Goal: Task Accomplishment & Management: Complete application form

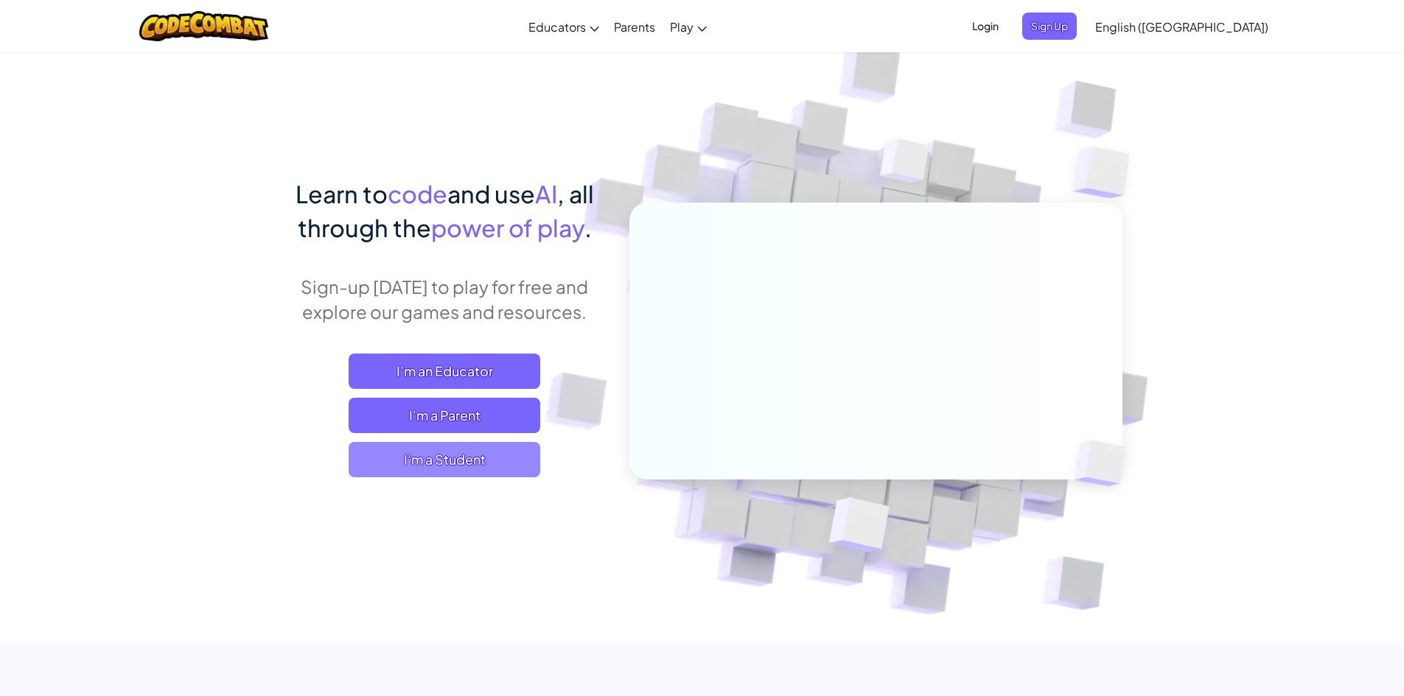
click at [463, 461] on span "I'm a Student" at bounding box center [445, 459] width 192 height 35
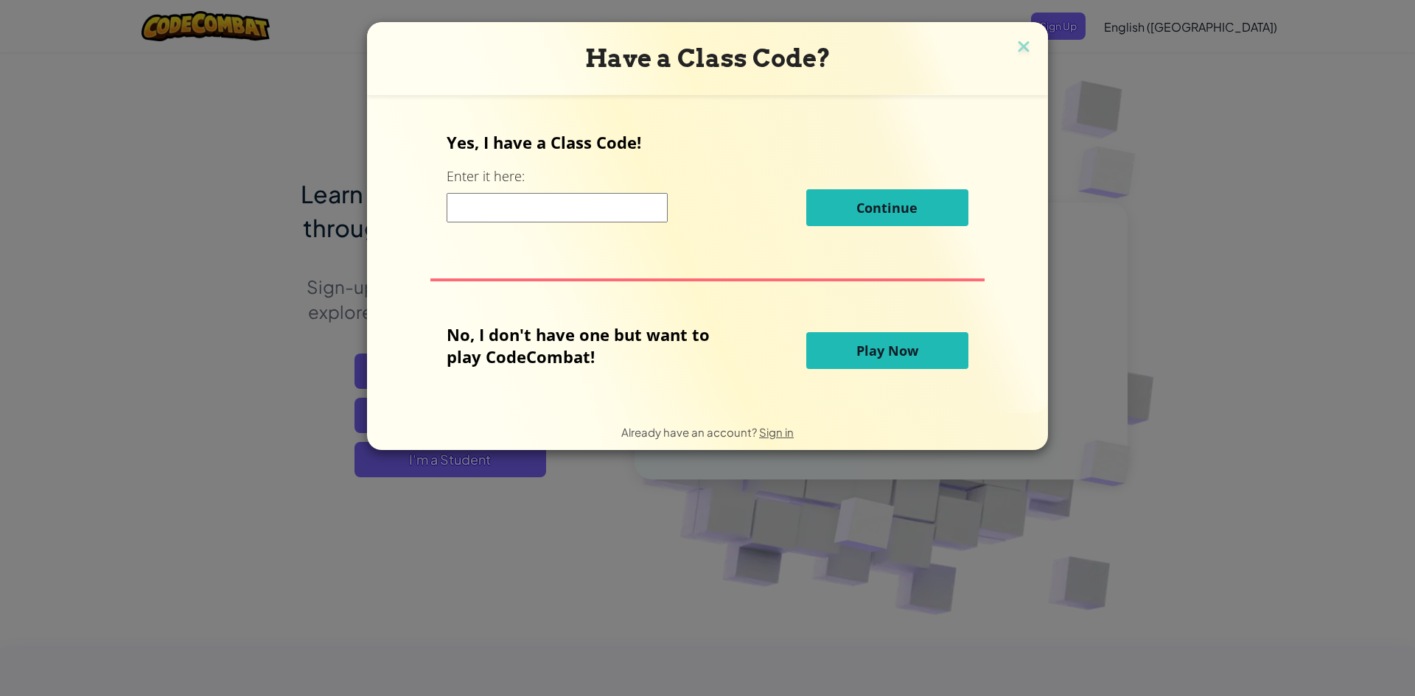
click at [567, 214] on input at bounding box center [557, 207] width 221 height 29
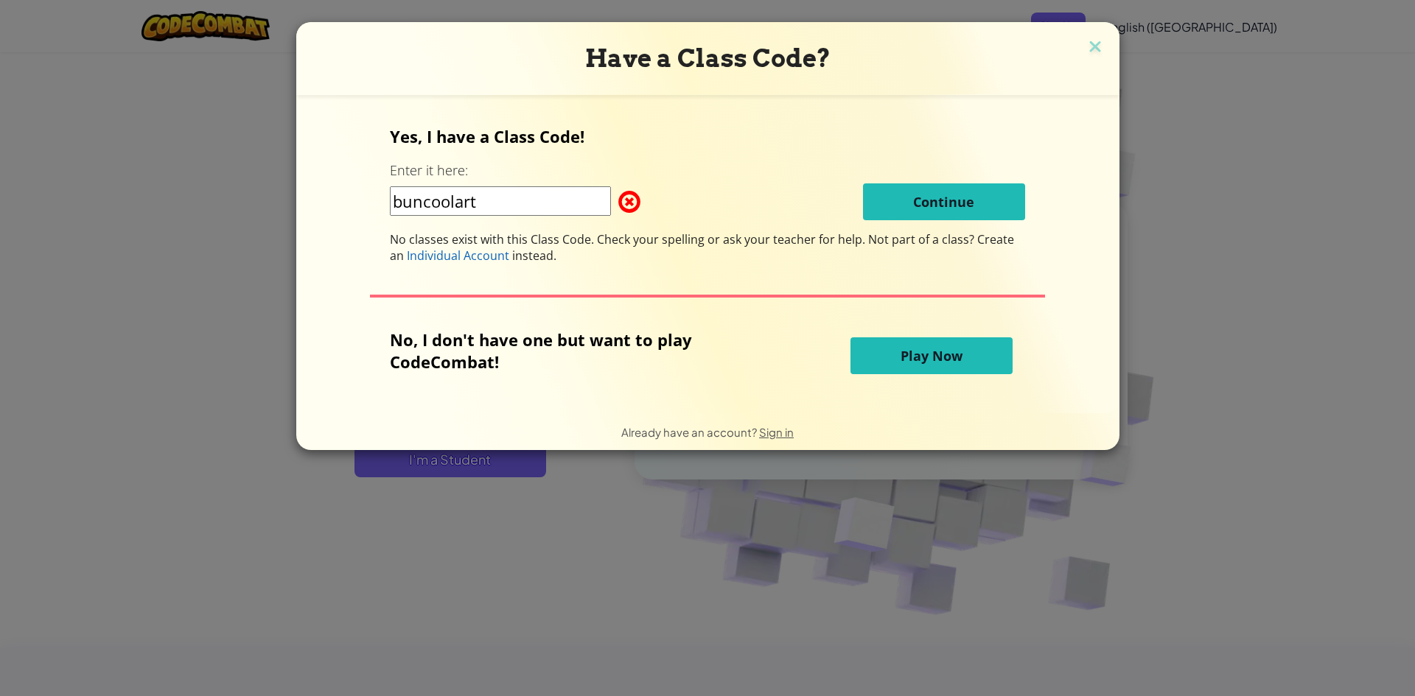
type input "burncoolart"
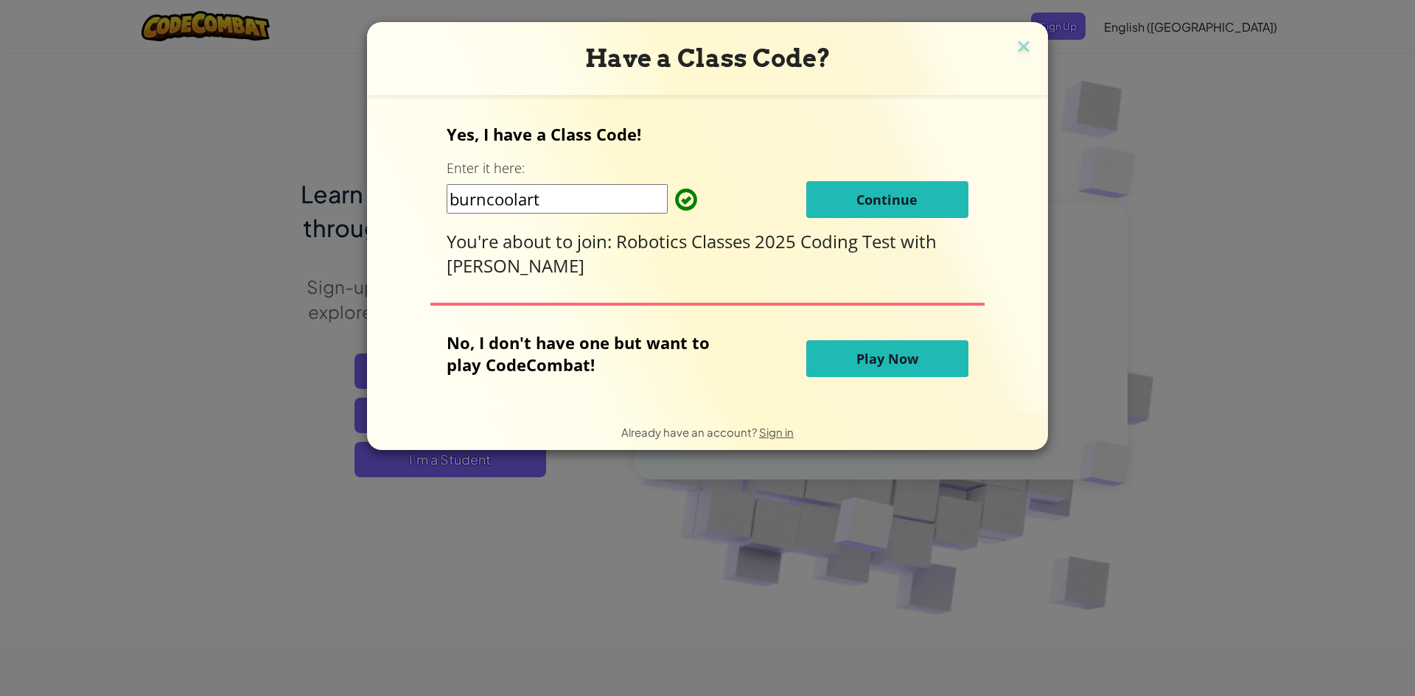
click button "Continue" at bounding box center [887, 199] width 162 height 37
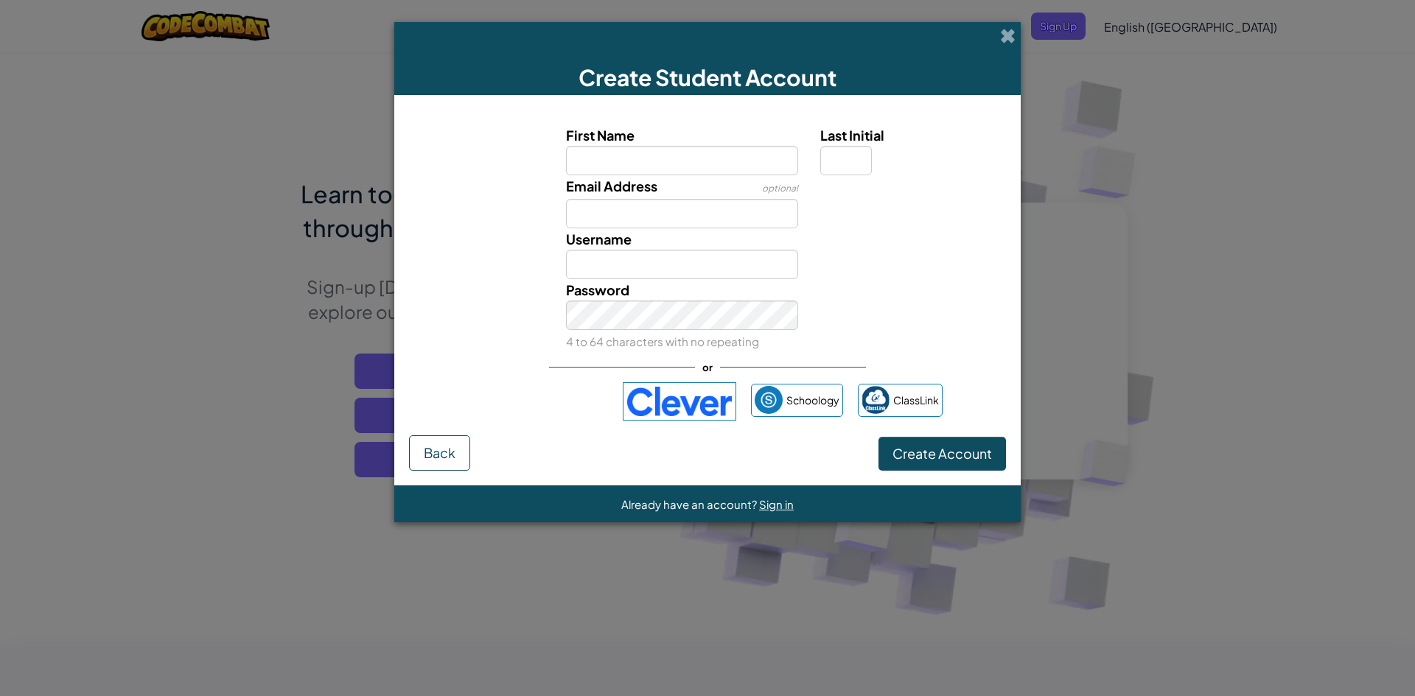
click at [597, 162] on input "First Name" at bounding box center [682, 160] width 233 height 29
type input "[PERSON_NAME]"
click at [878, 437] on button "Create Account" at bounding box center [941, 454] width 127 height 34
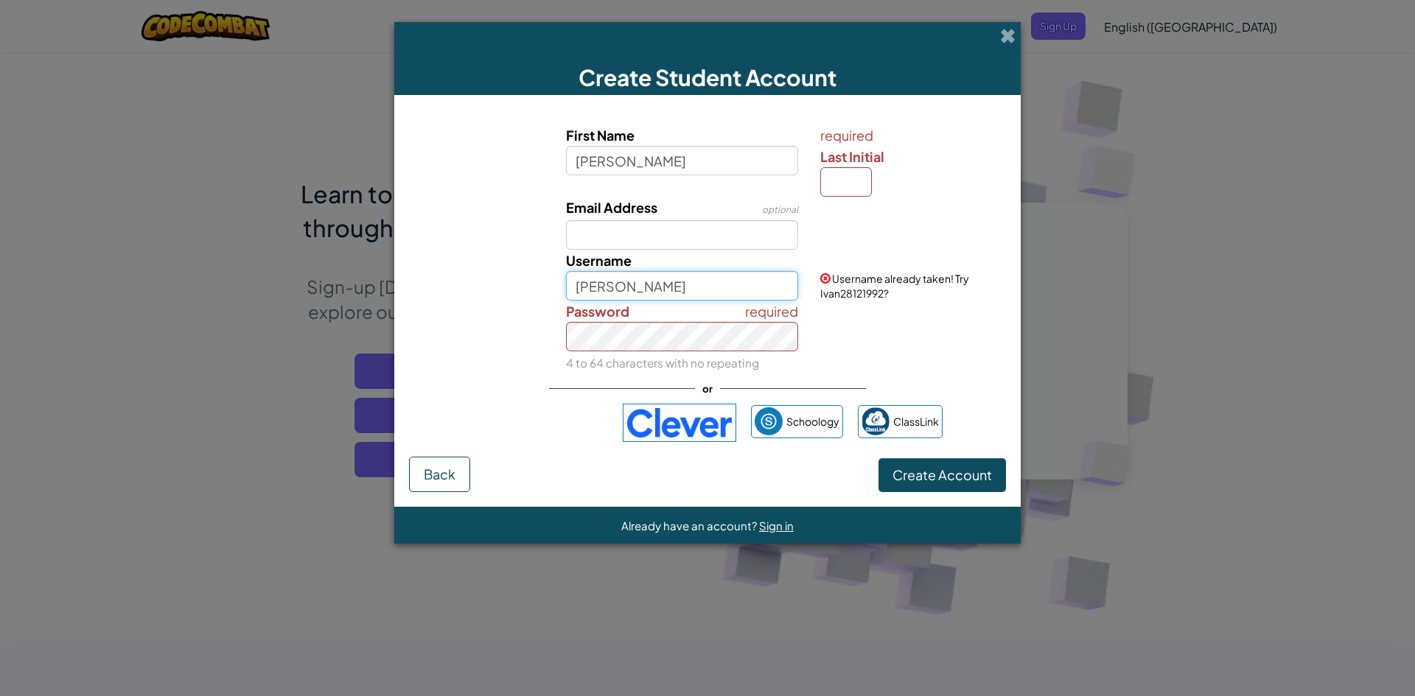
click at [684, 293] on input "Ivan" at bounding box center [682, 285] width 233 height 29
type input "I"
type input "htxivan2011"
click at [878, 458] on button "Create Account" at bounding box center [941, 475] width 127 height 34
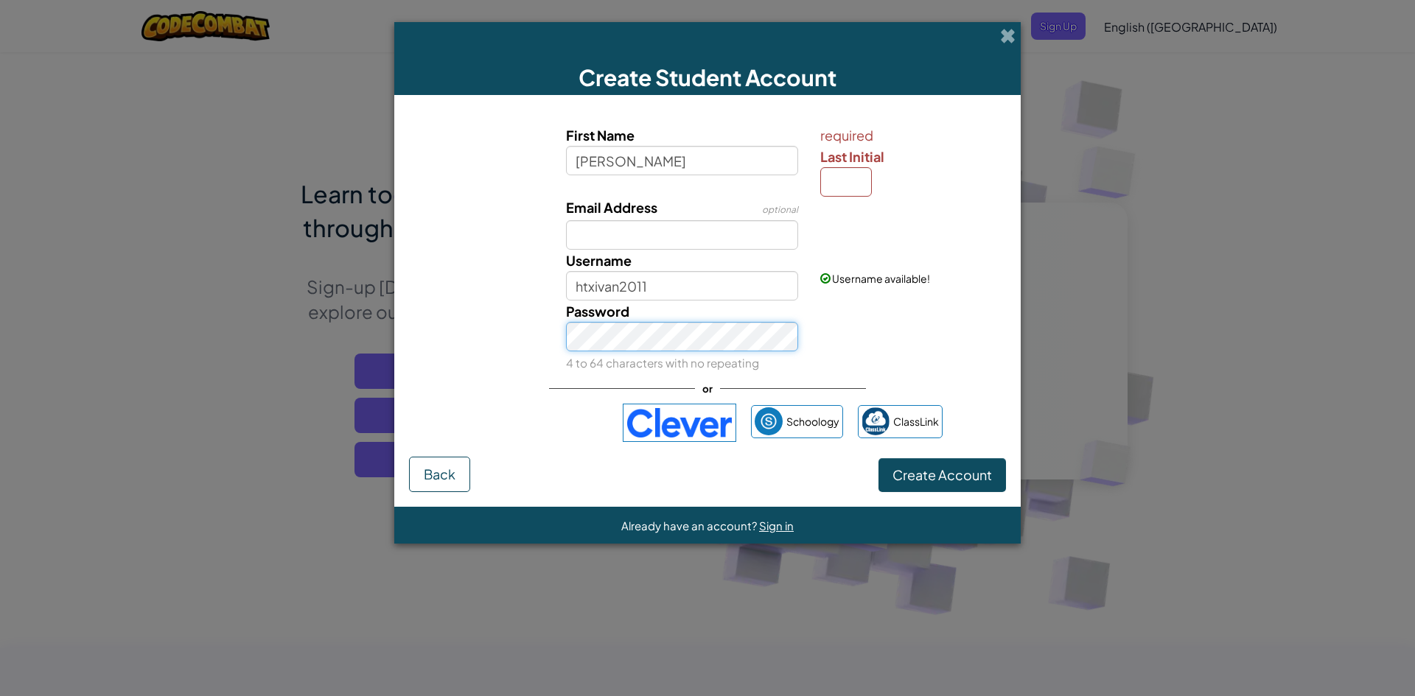
click at [878, 458] on button "Create Account" at bounding box center [941, 475] width 127 height 34
click at [861, 178] on input "Last Initial" at bounding box center [846, 181] width 52 height 29
type input "r"
click at [926, 470] on span "Create Account" at bounding box center [941, 474] width 99 height 17
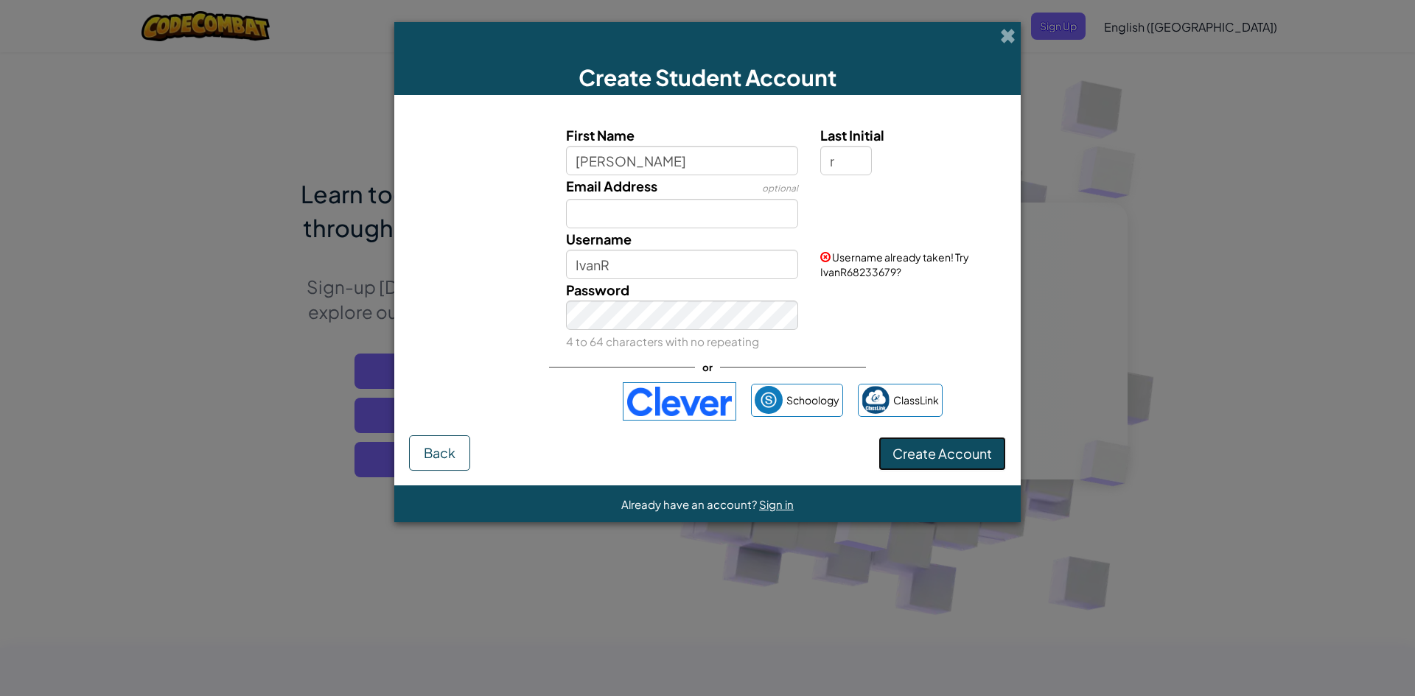
click at [929, 459] on button "Create Account" at bounding box center [941, 454] width 127 height 34
click at [942, 449] on button "Create Account" at bounding box center [941, 454] width 127 height 34
drag, startPoint x: 943, startPoint y: 446, endPoint x: 935, endPoint y: 416, distance: 31.3
click at [942, 441] on button "Create Account" at bounding box center [941, 454] width 127 height 34
click at [679, 253] on input "IvanR" at bounding box center [682, 264] width 233 height 29
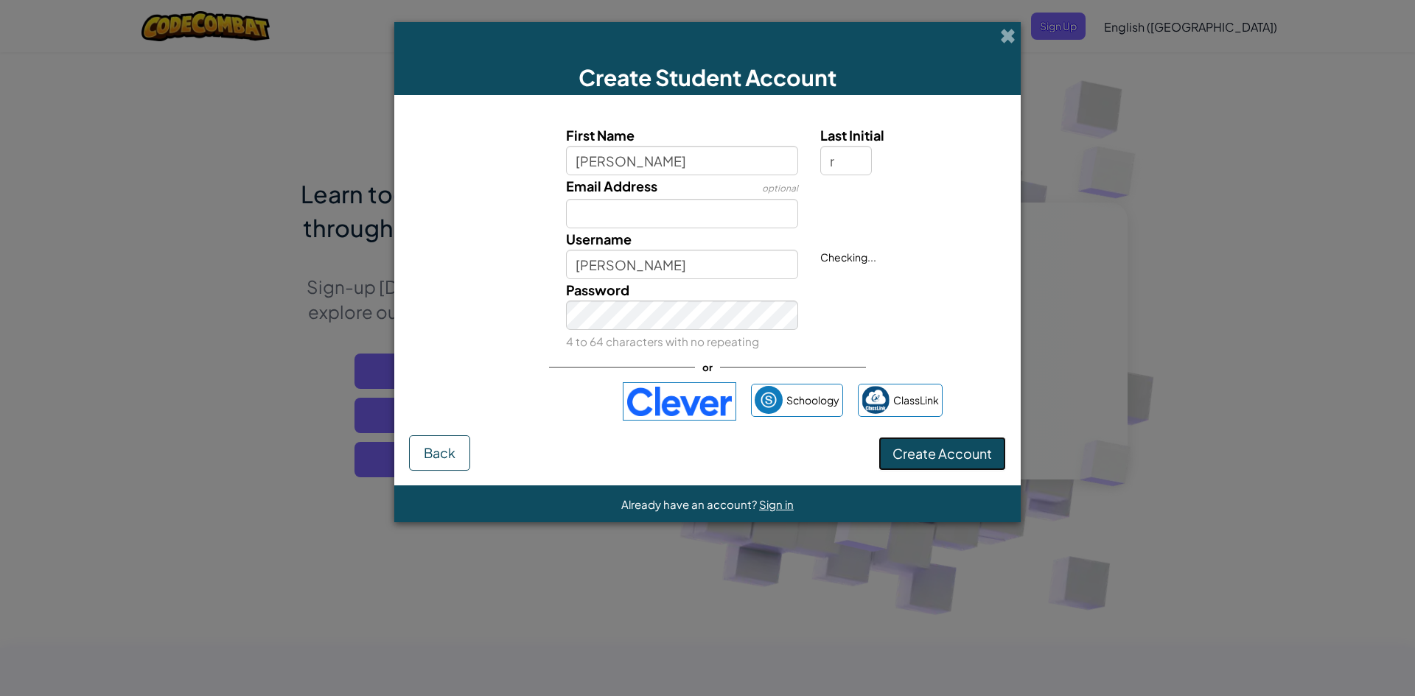
click at [954, 456] on button "Create Account" at bounding box center [941, 454] width 127 height 34
drag, startPoint x: 696, startPoint y: 256, endPoint x: 680, endPoint y: 237, distance: 25.2
click at [684, 240] on div "Username Ivan" at bounding box center [682, 253] width 255 height 51
type input "Ivan7667"
drag, startPoint x: 938, startPoint y: 466, endPoint x: 931, endPoint y: 456, distance: 12.3
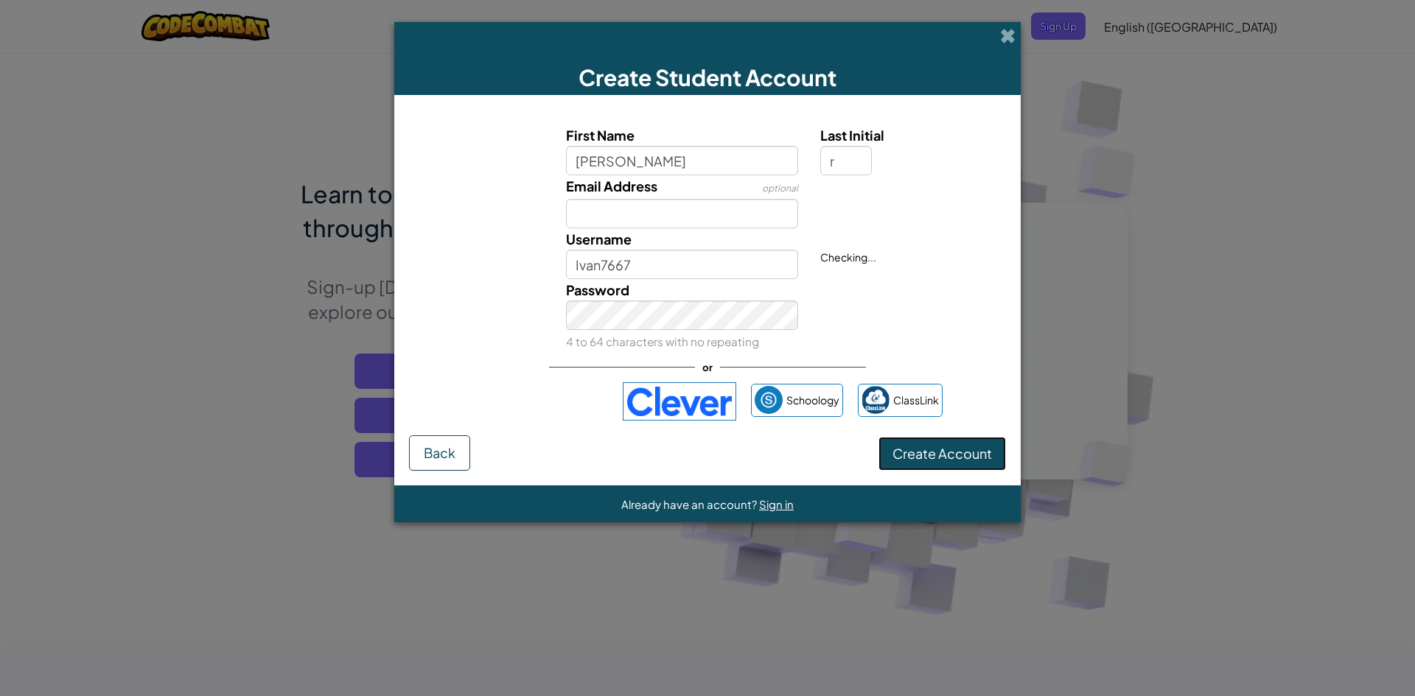
click at [934, 461] on button "Create Account" at bounding box center [941, 454] width 127 height 34
click at [941, 446] on button "Create Account" at bounding box center [941, 454] width 127 height 34
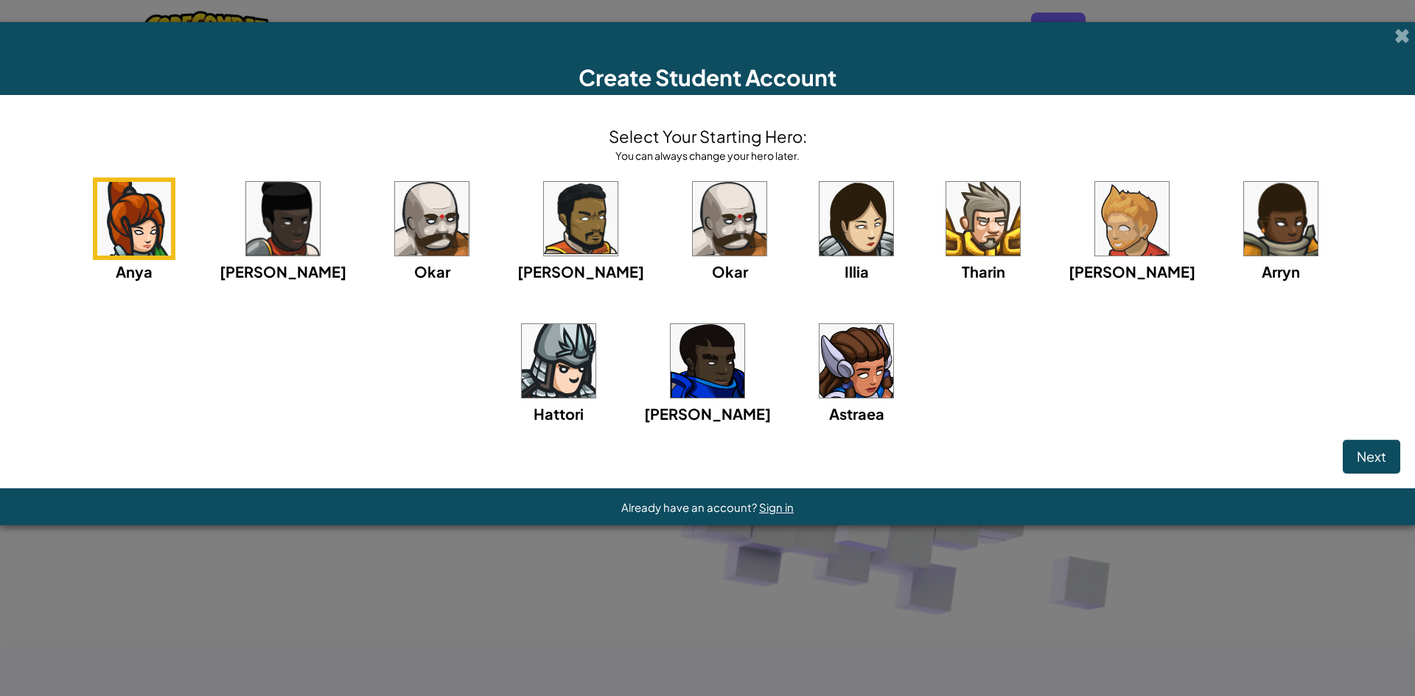
click at [819, 222] on img at bounding box center [856, 219] width 74 height 74
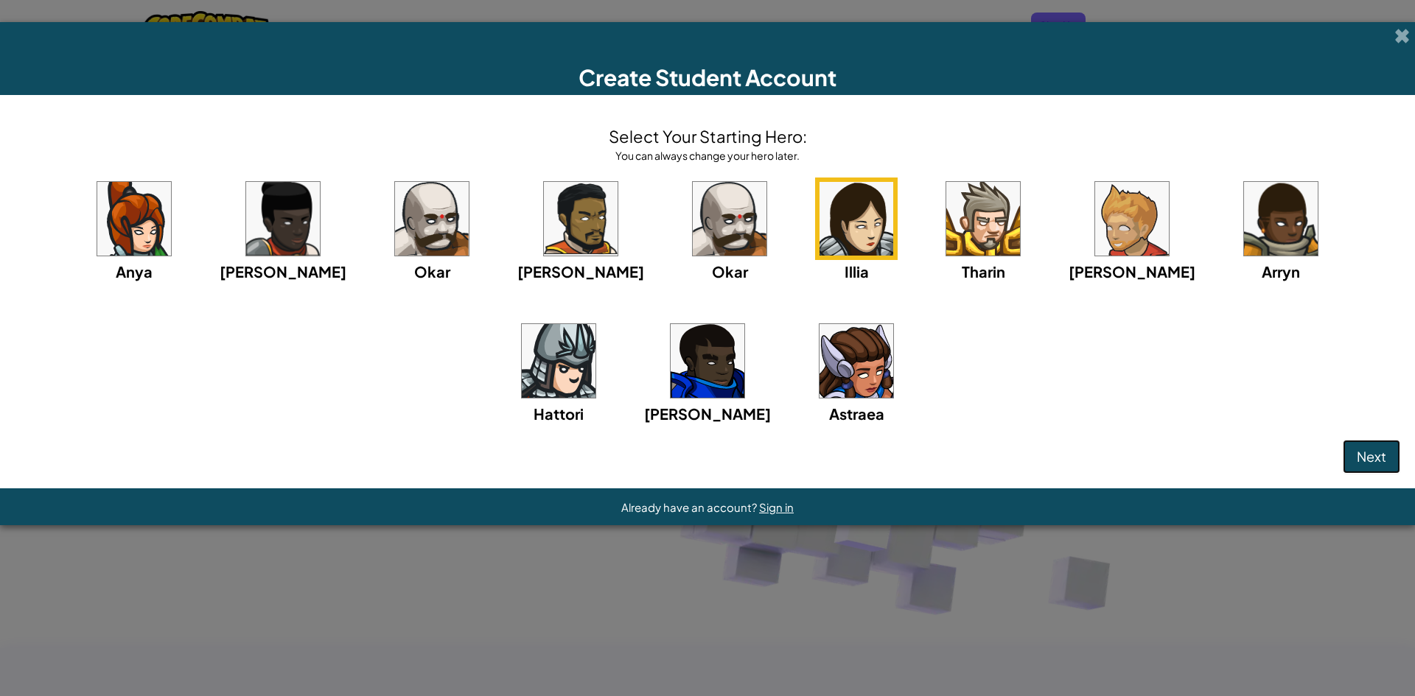
click at [1369, 458] on span "Next" at bounding box center [1371, 456] width 29 height 17
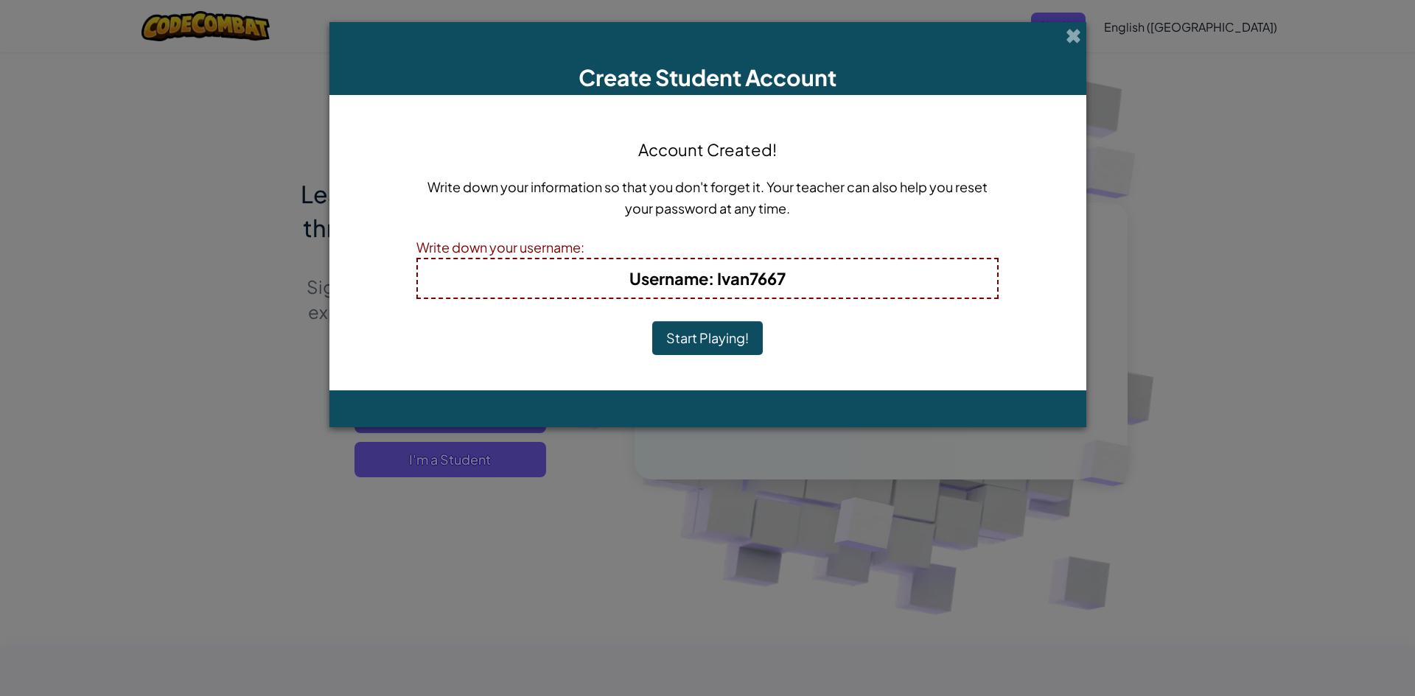
click at [721, 337] on button "Start Playing!" at bounding box center [707, 338] width 111 height 34
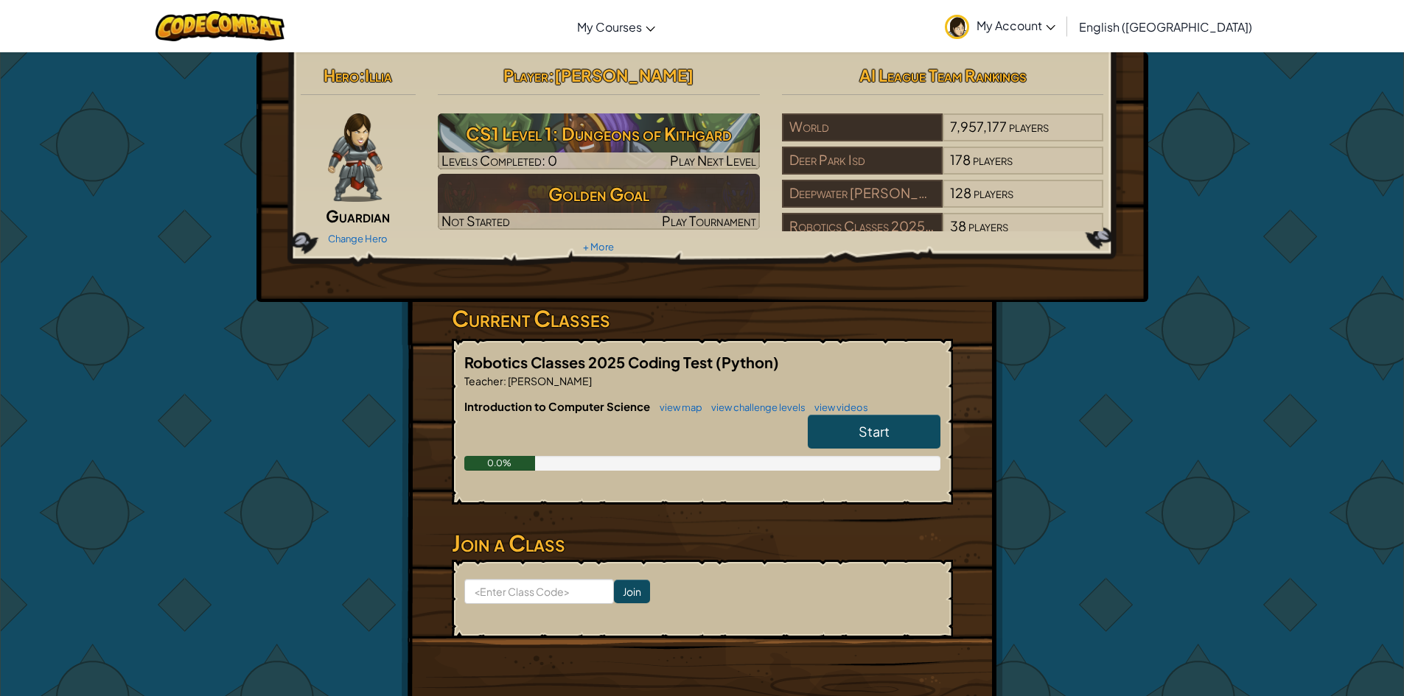
click at [876, 438] on span "Start" at bounding box center [873, 431] width 31 height 17
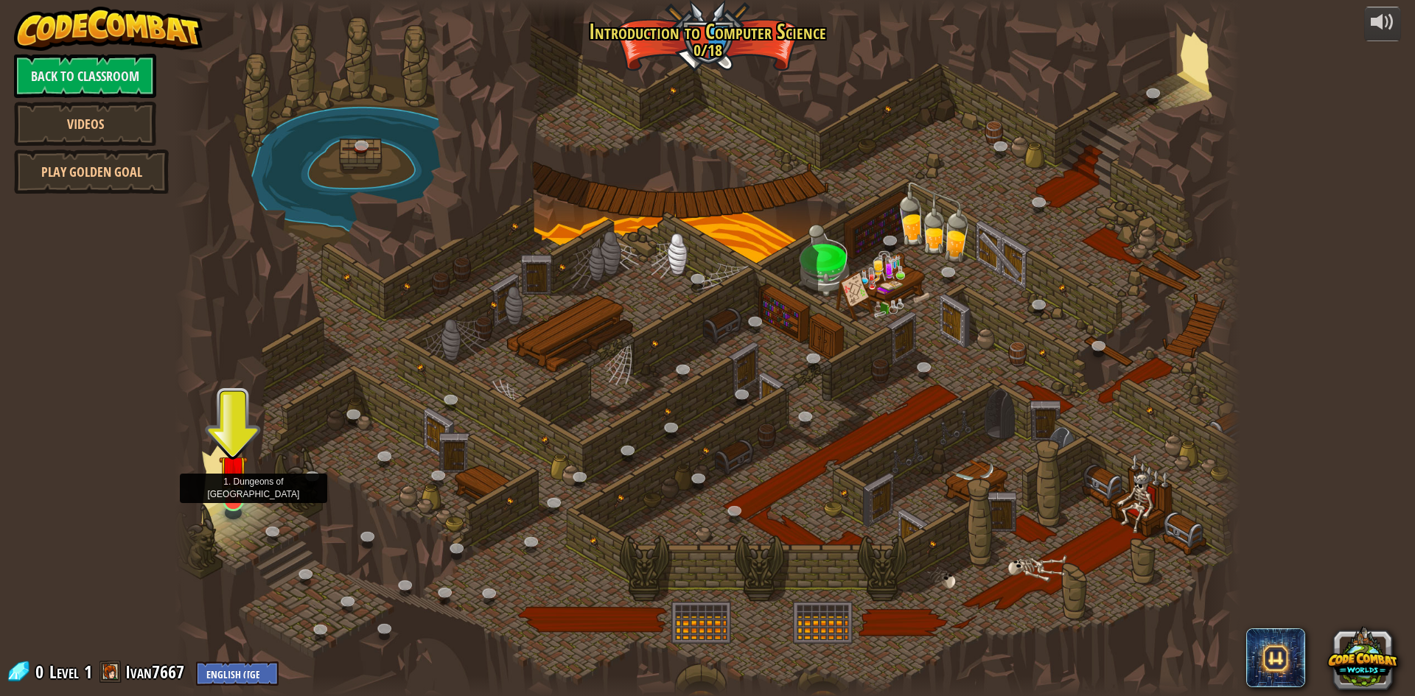
click at [236, 469] on img at bounding box center [233, 470] width 29 height 66
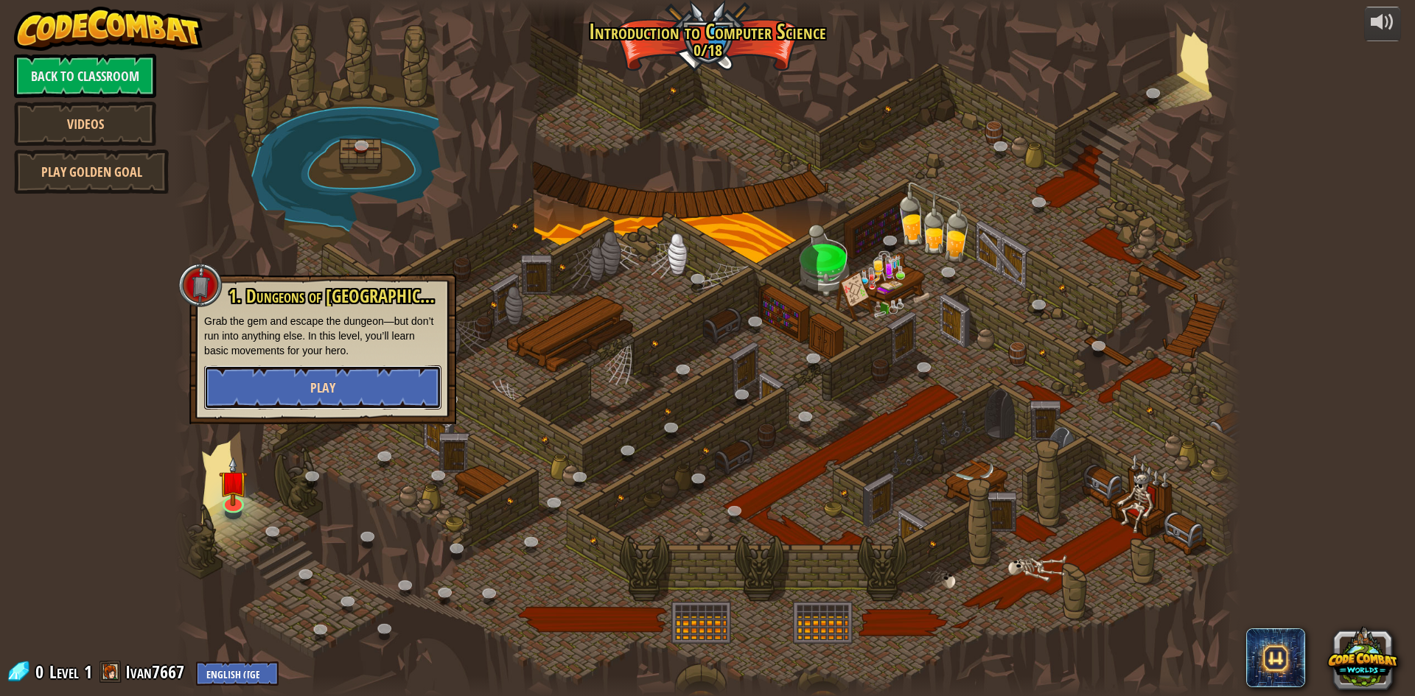
click at [306, 386] on button "Play" at bounding box center [322, 387] width 237 height 44
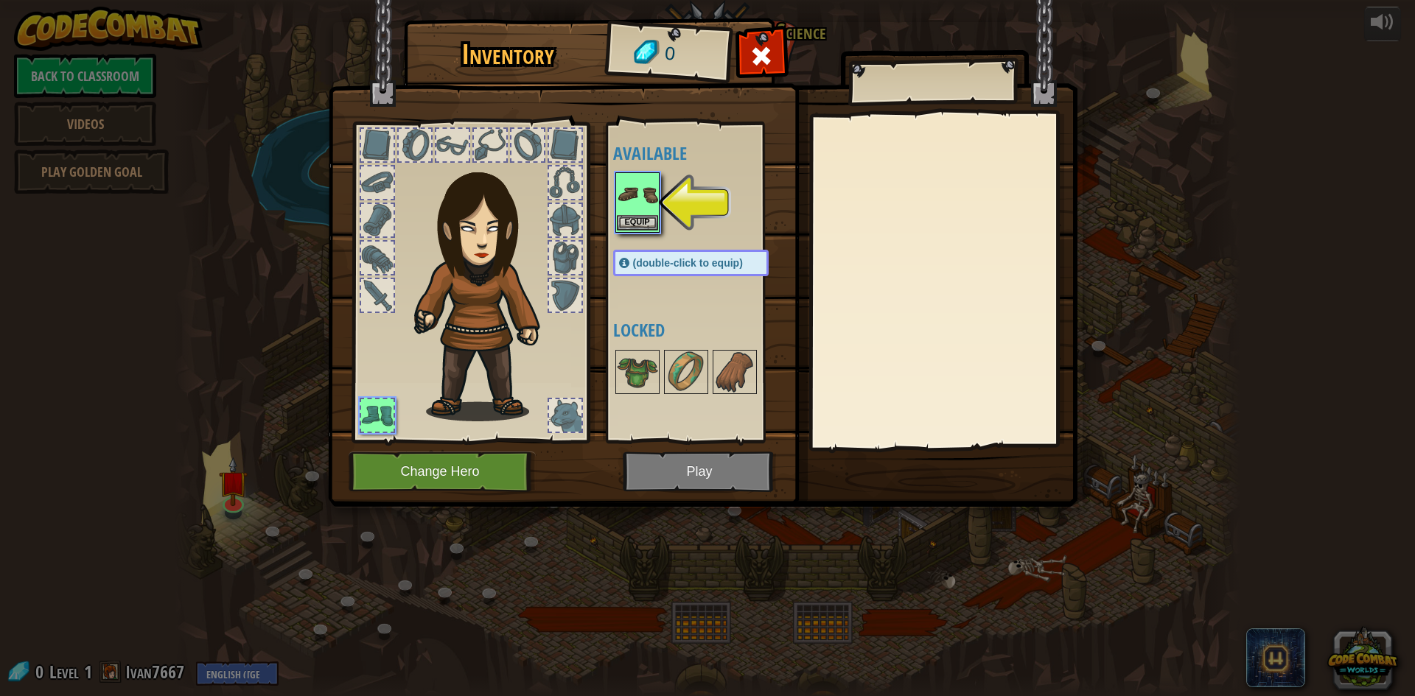
click at [645, 209] on img at bounding box center [637, 194] width 41 height 41
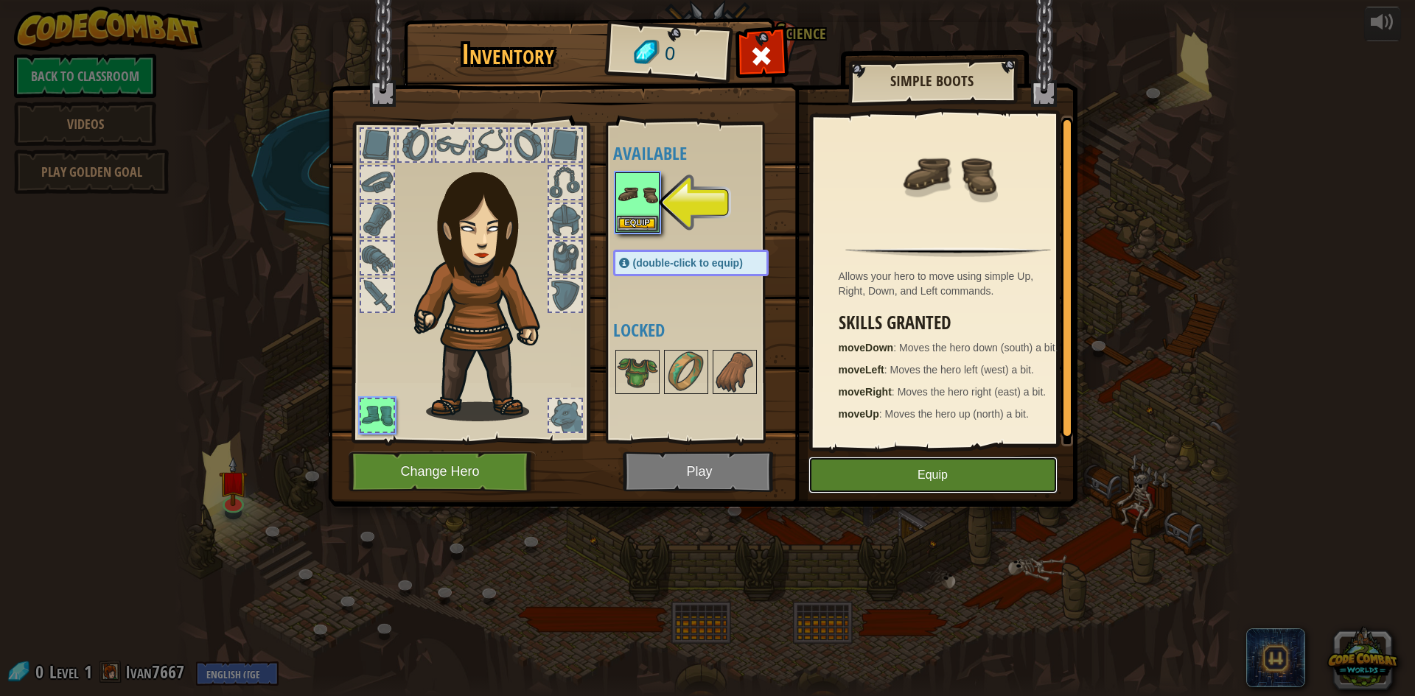
click at [948, 476] on button "Equip" at bounding box center [932, 475] width 249 height 37
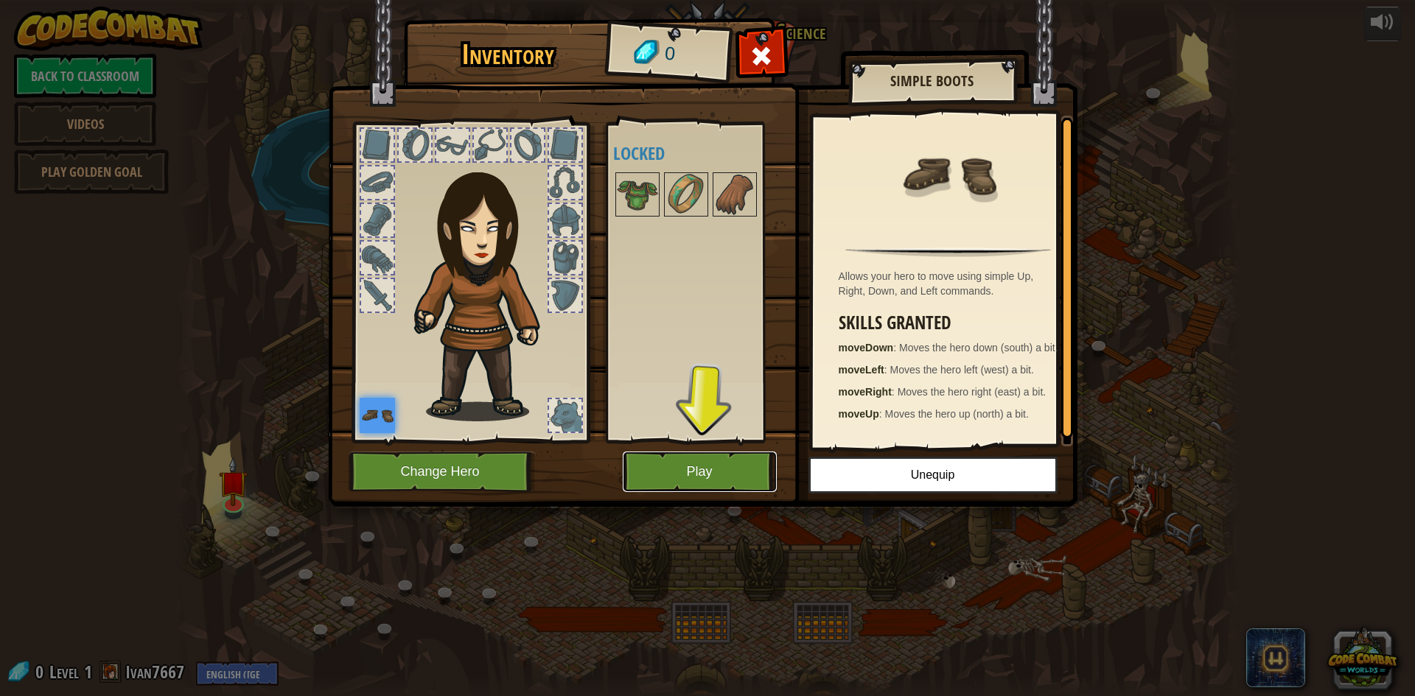
click at [699, 467] on button "Play" at bounding box center [700, 472] width 154 height 41
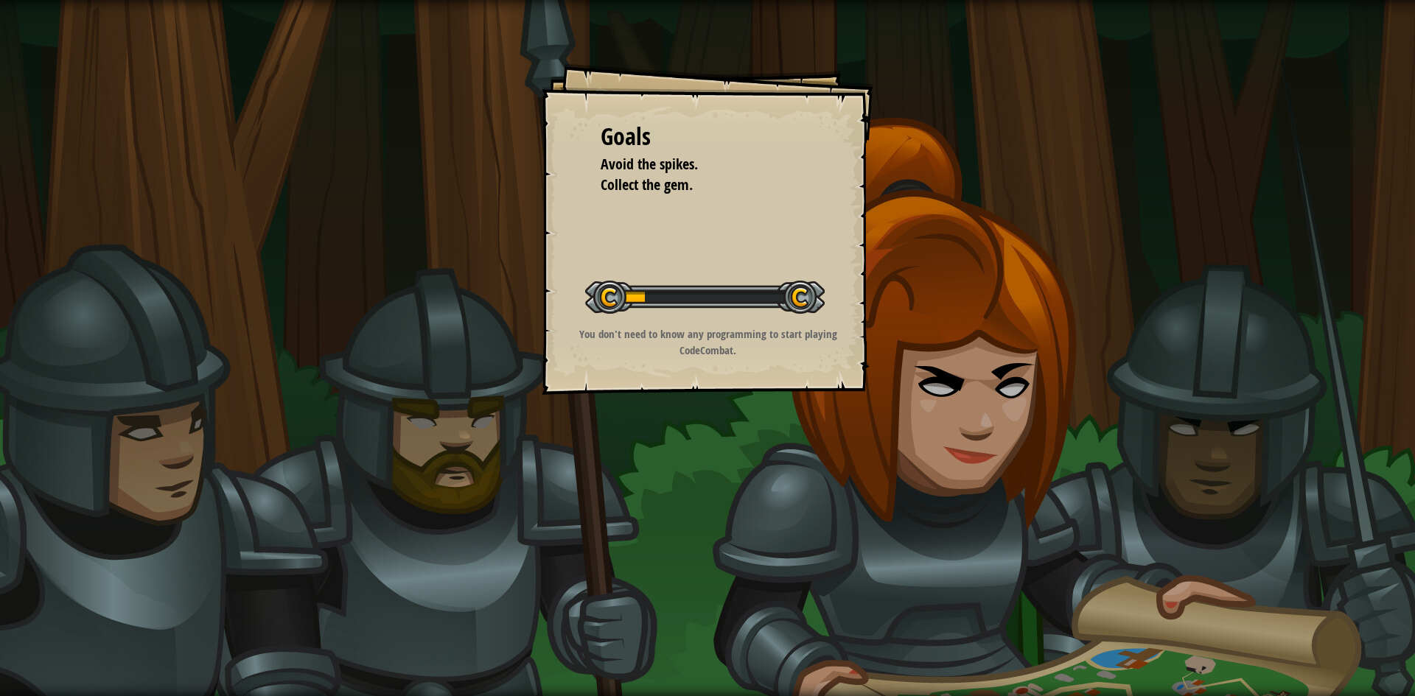
drag, startPoint x: 732, startPoint y: 465, endPoint x: 786, endPoint y: 435, distance: 61.1
click at [744, 462] on div "Goals Avoid the spikes. Collect the gem. Start Level Error loading from server.…" at bounding box center [707, 348] width 1415 height 696
click at [762, 426] on div "Goals Avoid the spikes. Collect the gem. Start Level Error loading from server.…" at bounding box center [707, 348] width 1415 height 696
drag, startPoint x: 833, startPoint y: 391, endPoint x: 918, endPoint y: 341, distance: 99.1
click at [832, 380] on div "Goals Avoid the spikes. Collect the gem. Start Level Error loading from server.…" at bounding box center [708, 229] width 332 height 332
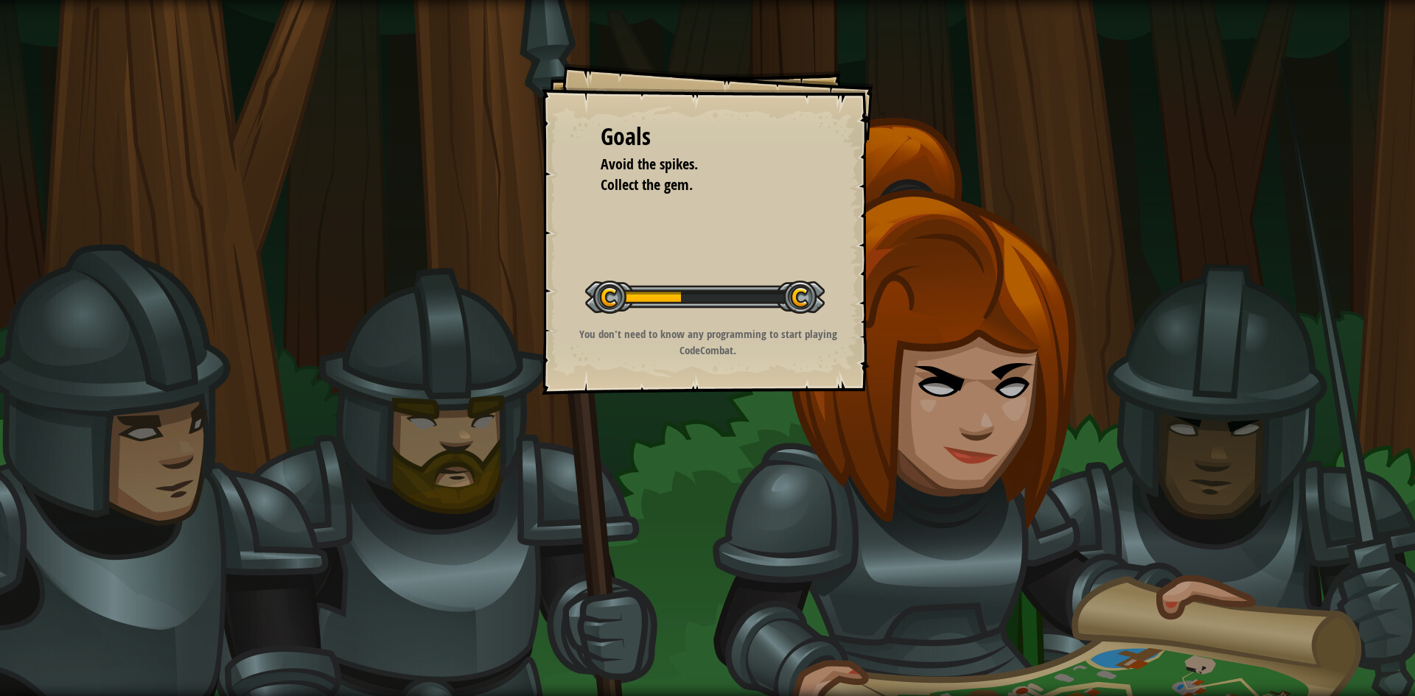
drag, startPoint x: 918, startPoint y: 341, endPoint x: 913, endPoint y: 351, distance: 11.5
click at [917, 351] on div "Goals Avoid the spikes. Collect the gem. Start Level Error loading from server.…" at bounding box center [707, 348] width 1415 height 696
click at [914, 351] on div "Goals Avoid the spikes. Collect the gem. Start Level Error loading from server.…" at bounding box center [707, 348] width 1415 height 696
drag, startPoint x: 910, startPoint y: 346, endPoint x: 866, endPoint y: 350, distance: 44.4
click at [905, 349] on div "Goals Avoid the spikes. Collect the gem. Start Level Error loading from server.…" at bounding box center [707, 348] width 1415 height 696
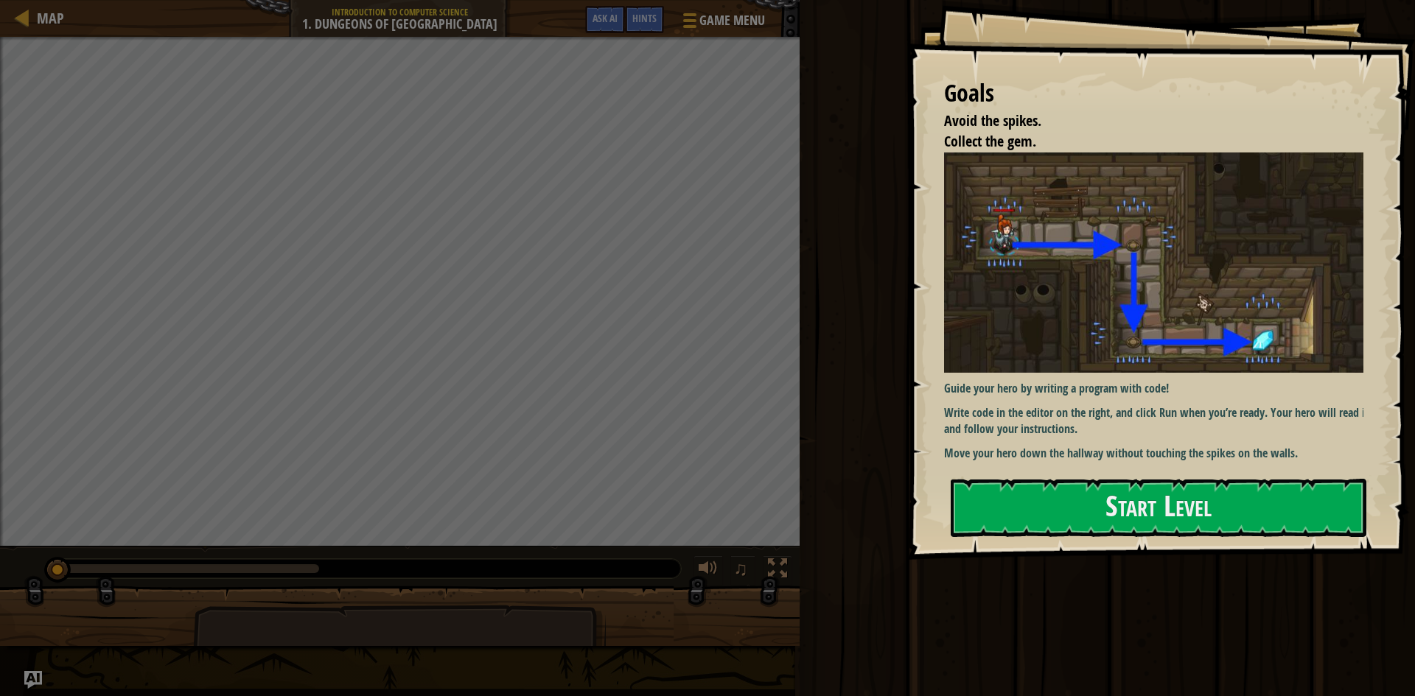
click at [1325, 0] on html "Goals Avoid the spikes. Collect the gem. Guide your hero by writing a program w…" at bounding box center [707, 0] width 1415 height 0
drag, startPoint x: 878, startPoint y: 653, endPoint x: 893, endPoint y: 647, distance: 16.6
click at [879, 654] on div "Run Submit Done" at bounding box center [1105, 344] width 620 height 689
click at [1207, 506] on button "Start Level" at bounding box center [1159, 508] width 416 height 58
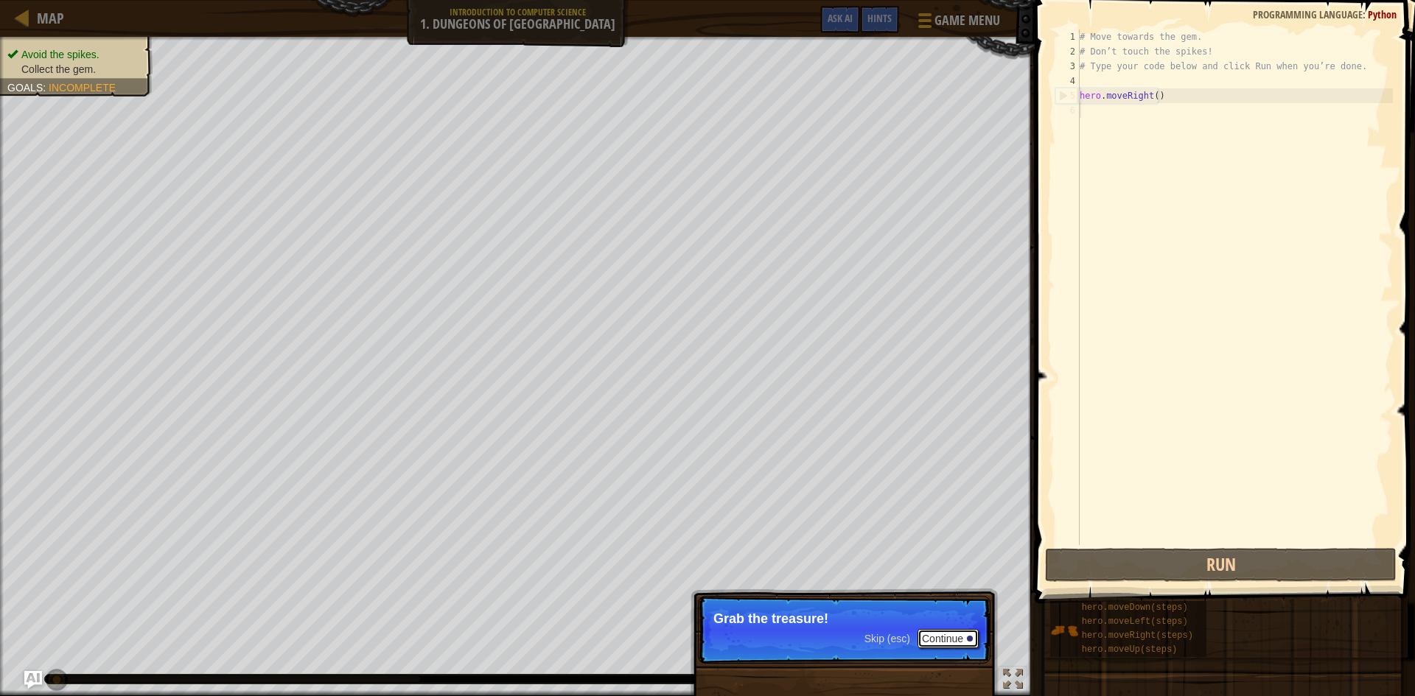
click at [943, 629] on button "Continue" at bounding box center [947, 638] width 61 height 19
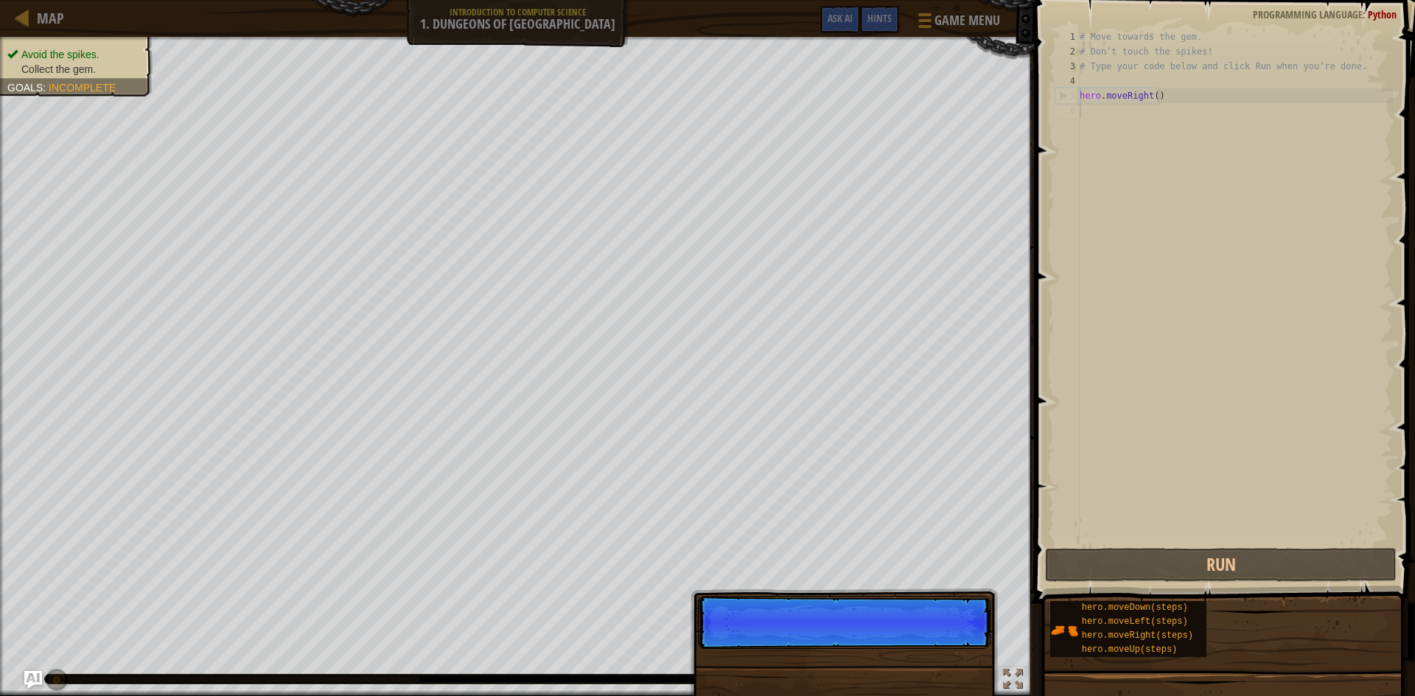
scroll to position [7, 0]
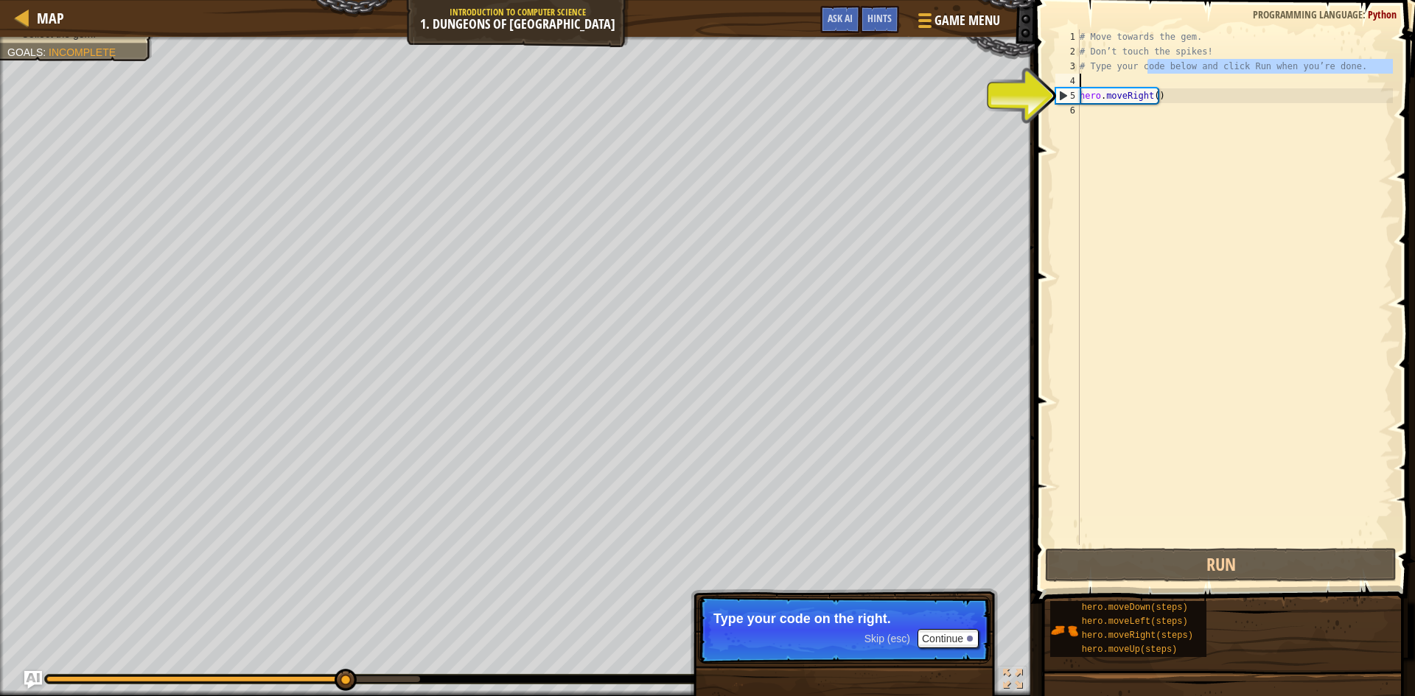
drag, startPoint x: 1149, startPoint y: 76, endPoint x: 1131, endPoint y: 91, distance: 23.0
click at [1131, 91] on div "# Move towards the gem. # Don’t touch the spikes! # Type your code below and cl…" at bounding box center [1235, 301] width 316 height 545
click at [1131, 91] on div "# Move towards the gem. # Don’t touch the spikes! # Type your code below and cl…" at bounding box center [1235, 287] width 316 height 516
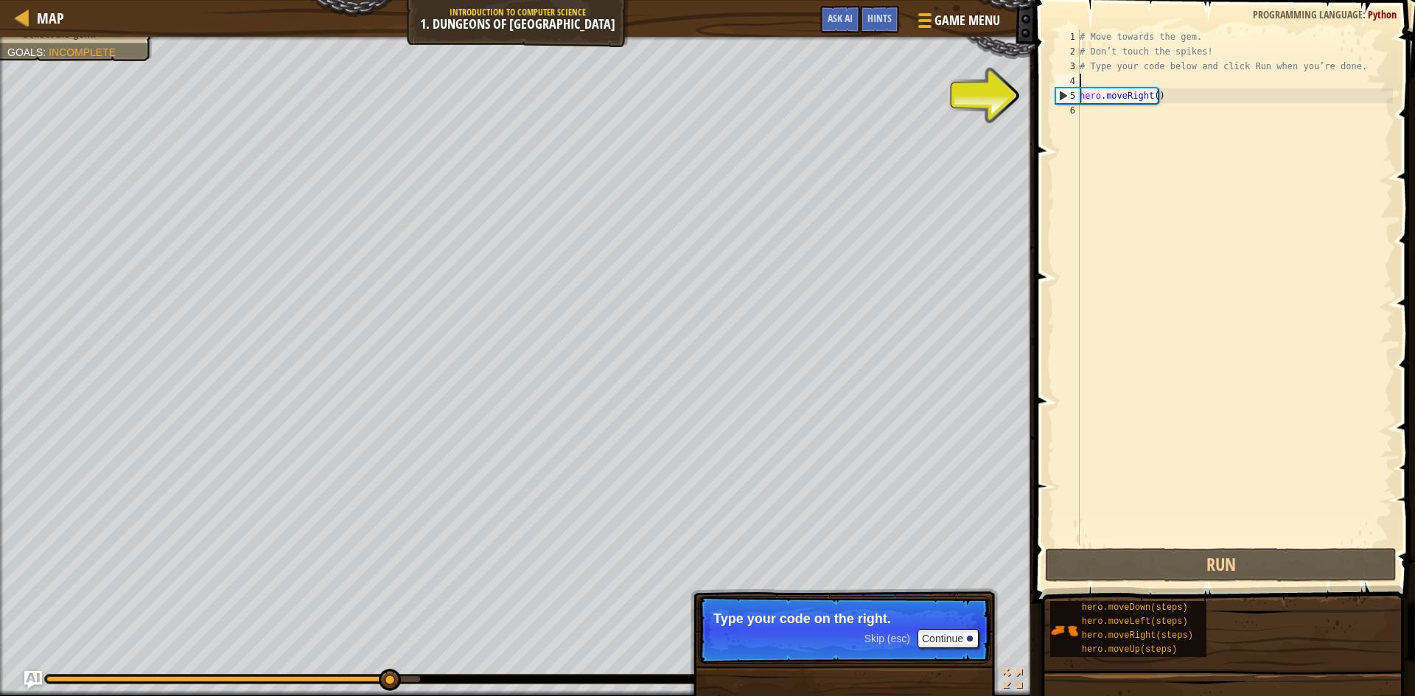
drag, startPoint x: 1091, startPoint y: 92, endPoint x: 1085, endPoint y: 98, distance: 8.3
click at [1085, 98] on div "# Move towards the gem. # Don’t touch the spikes! # Type your code below and cl…" at bounding box center [1235, 301] width 316 height 545
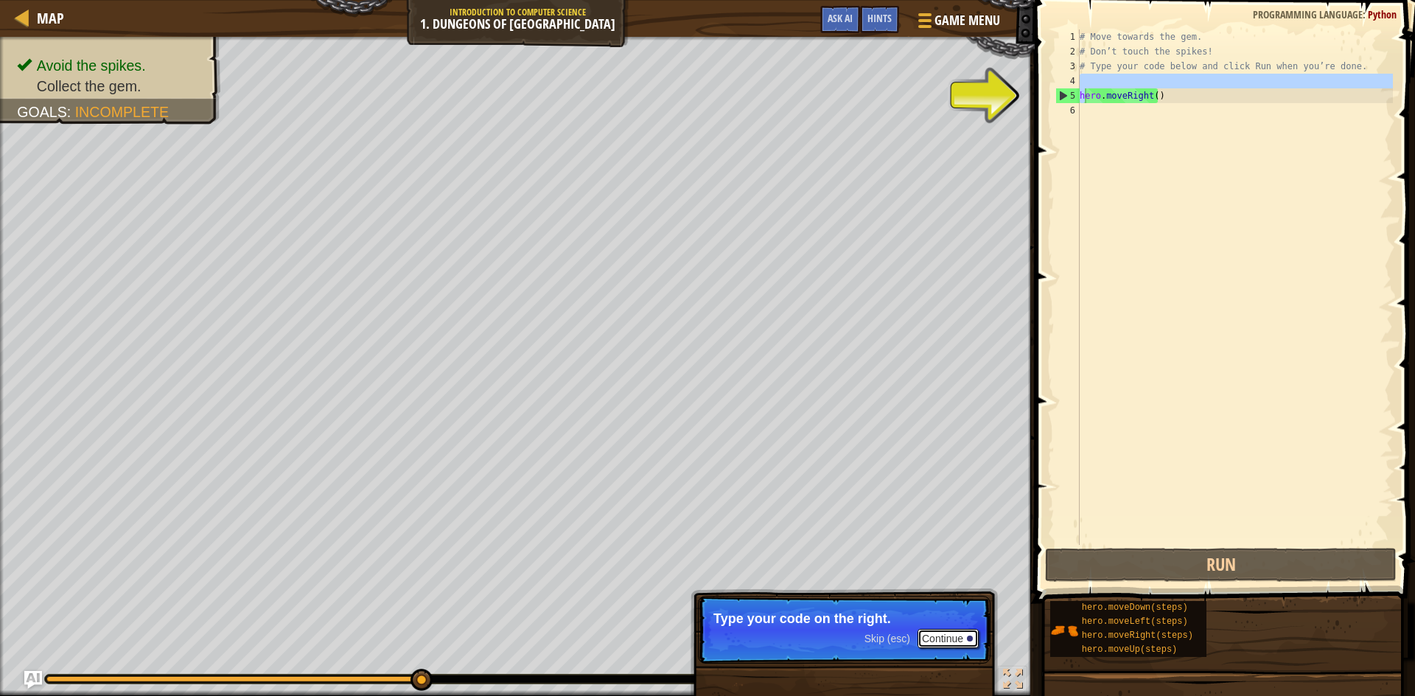
click at [961, 646] on button "Continue" at bounding box center [947, 638] width 61 height 19
type textarea "hero.moveRight()"
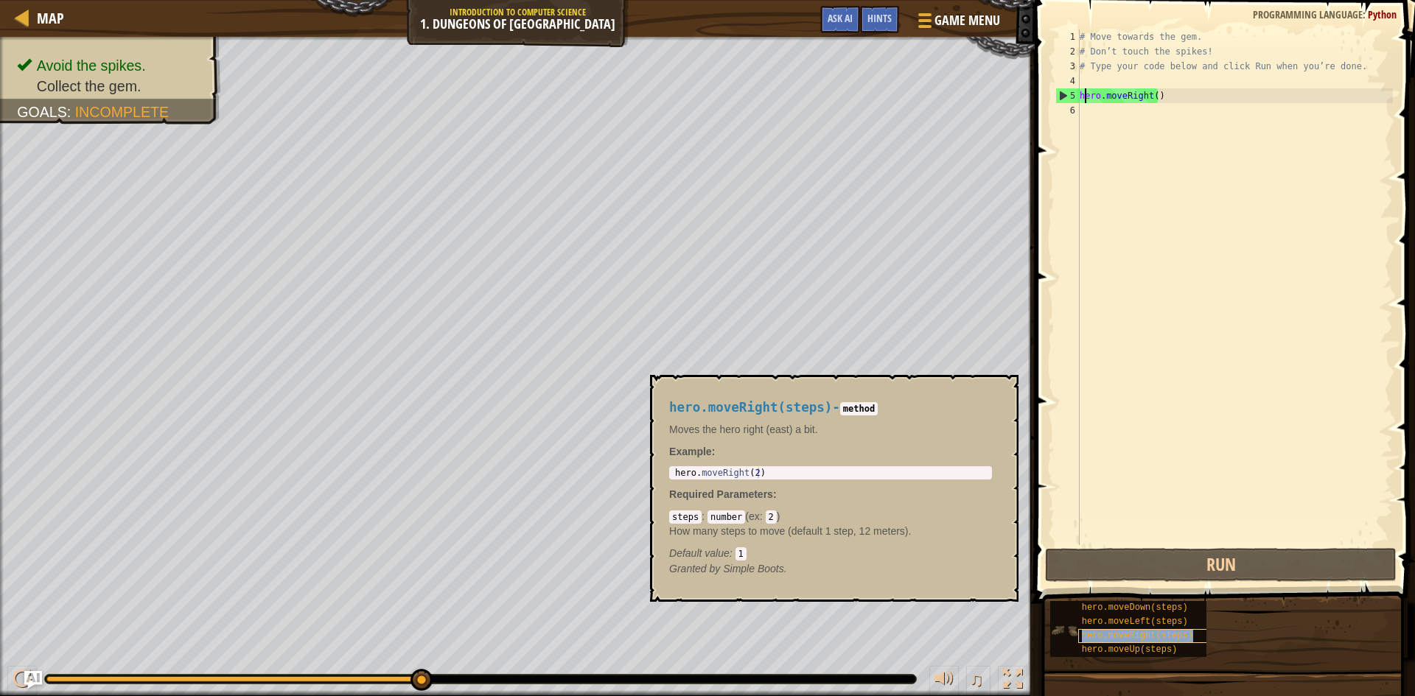
click at [1118, 632] on span "hero.moveRight(steps)" at bounding box center [1137, 636] width 111 height 10
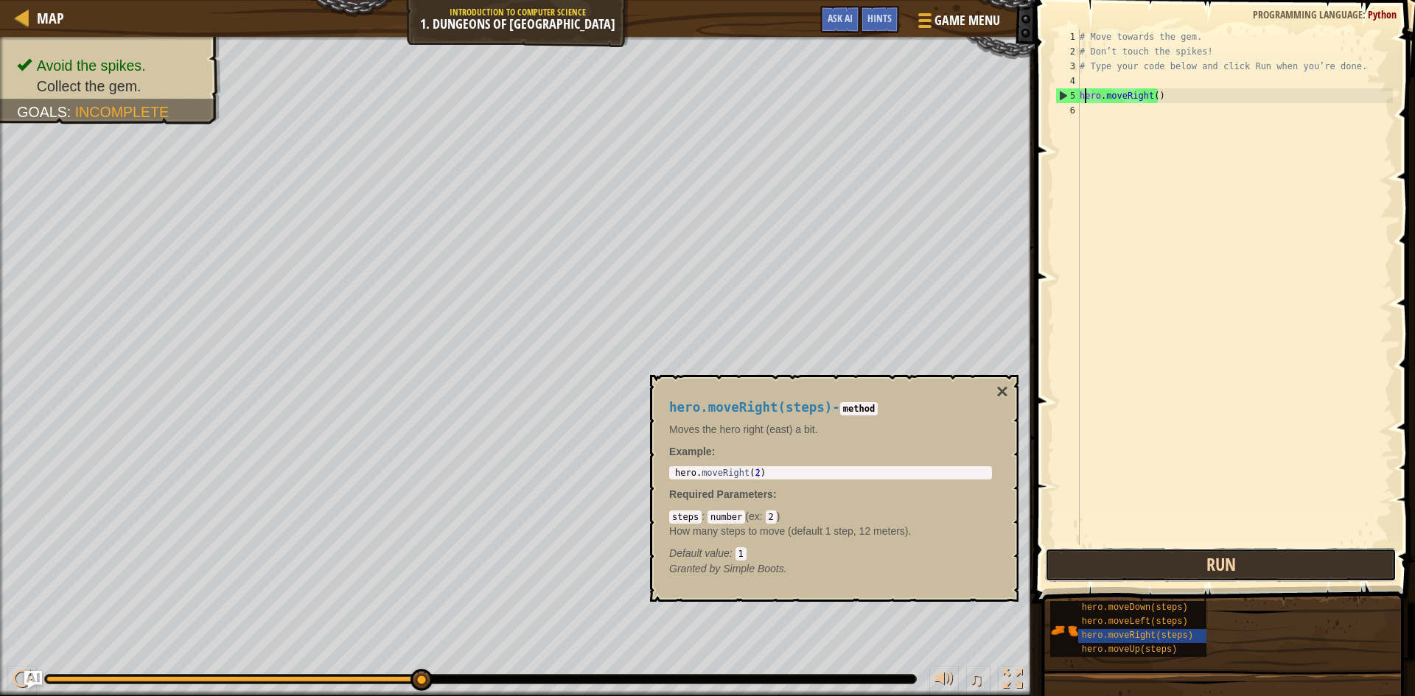
click at [1248, 571] on button "Run" at bounding box center [1220, 565] width 351 height 34
click at [1001, 385] on button "×" at bounding box center [1002, 392] width 12 height 21
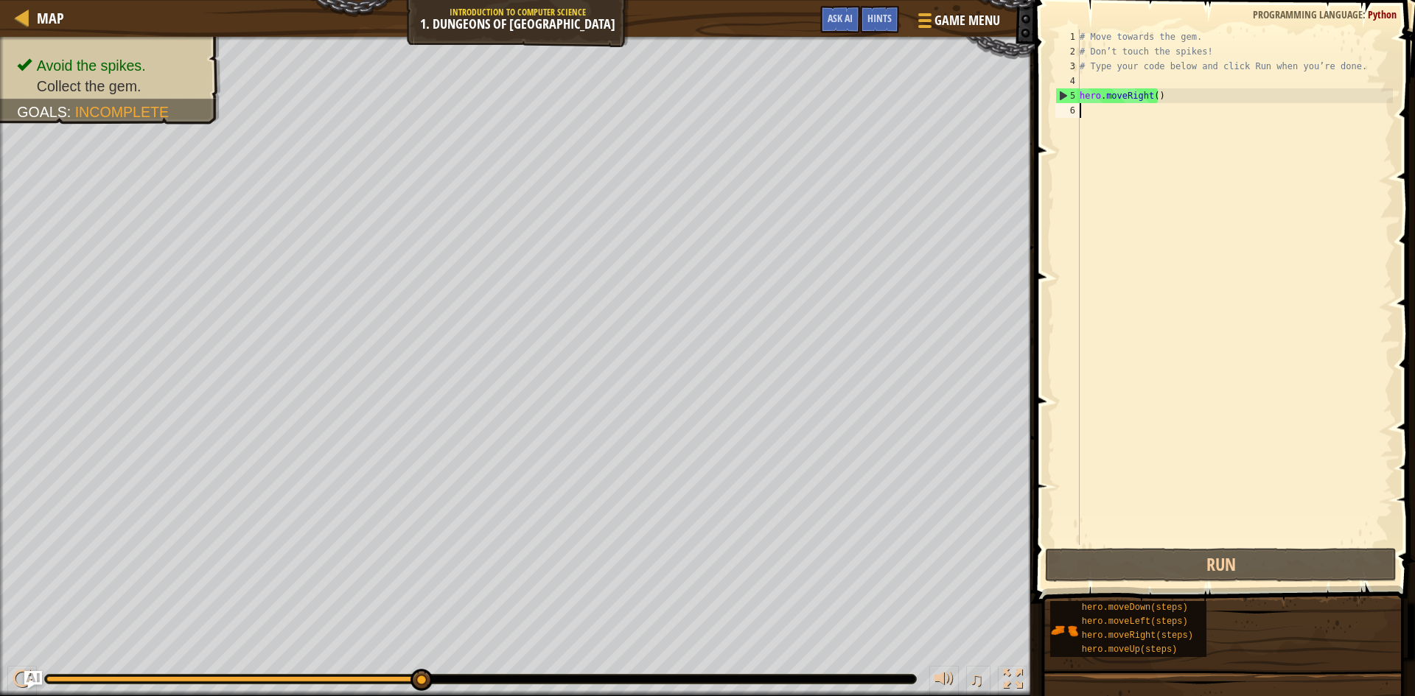
drag, startPoint x: 1127, startPoint y: 170, endPoint x: 1117, endPoint y: 145, distance: 26.8
click at [1125, 166] on div "# Move towards the gem. # Don’t touch the spikes! # Type your code below and cl…" at bounding box center [1235, 301] width 316 height 545
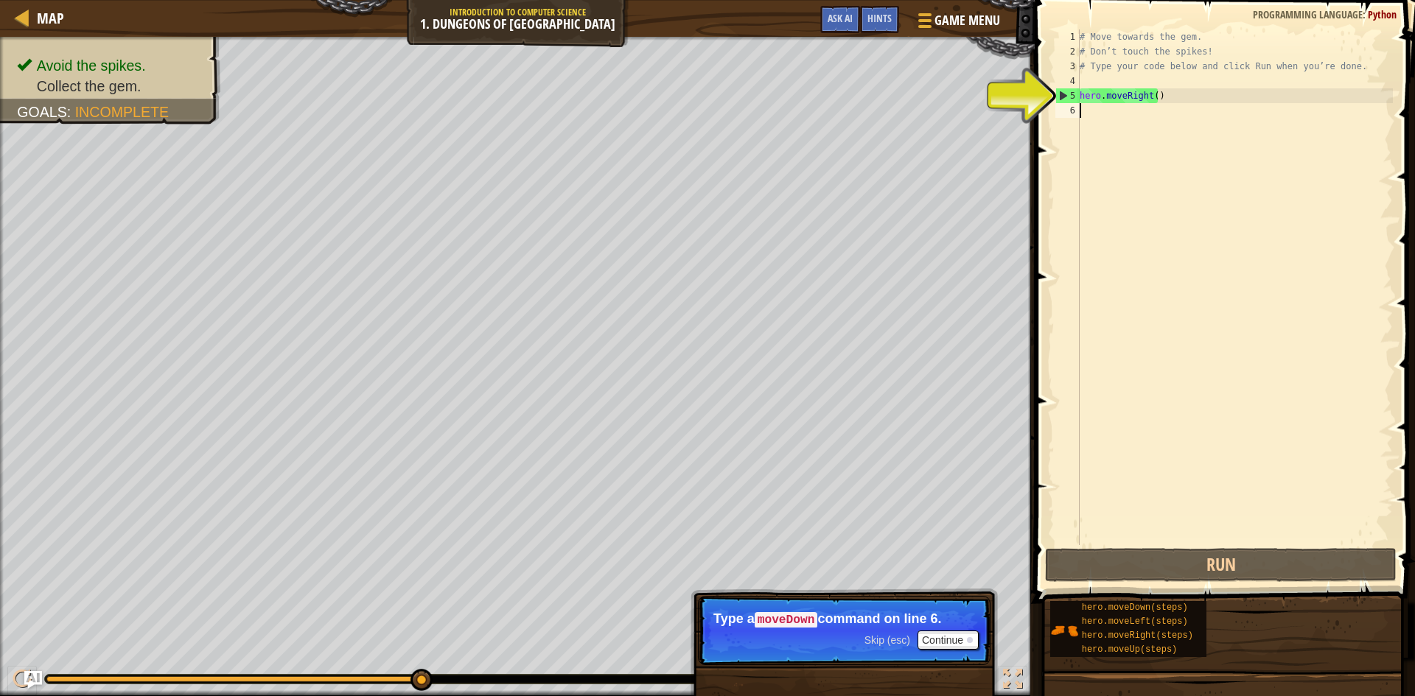
click at [1093, 122] on div "# Move towards the gem. # Don’t touch the spikes! # Type your code below and cl…" at bounding box center [1235, 301] width 316 height 545
click at [1085, 111] on div "# Move towards the gem. # Don’t touch the spikes! # Type your code below and cl…" at bounding box center [1235, 301] width 316 height 545
click at [938, 634] on button "Continue" at bounding box center [947, 640] width 61 height 19
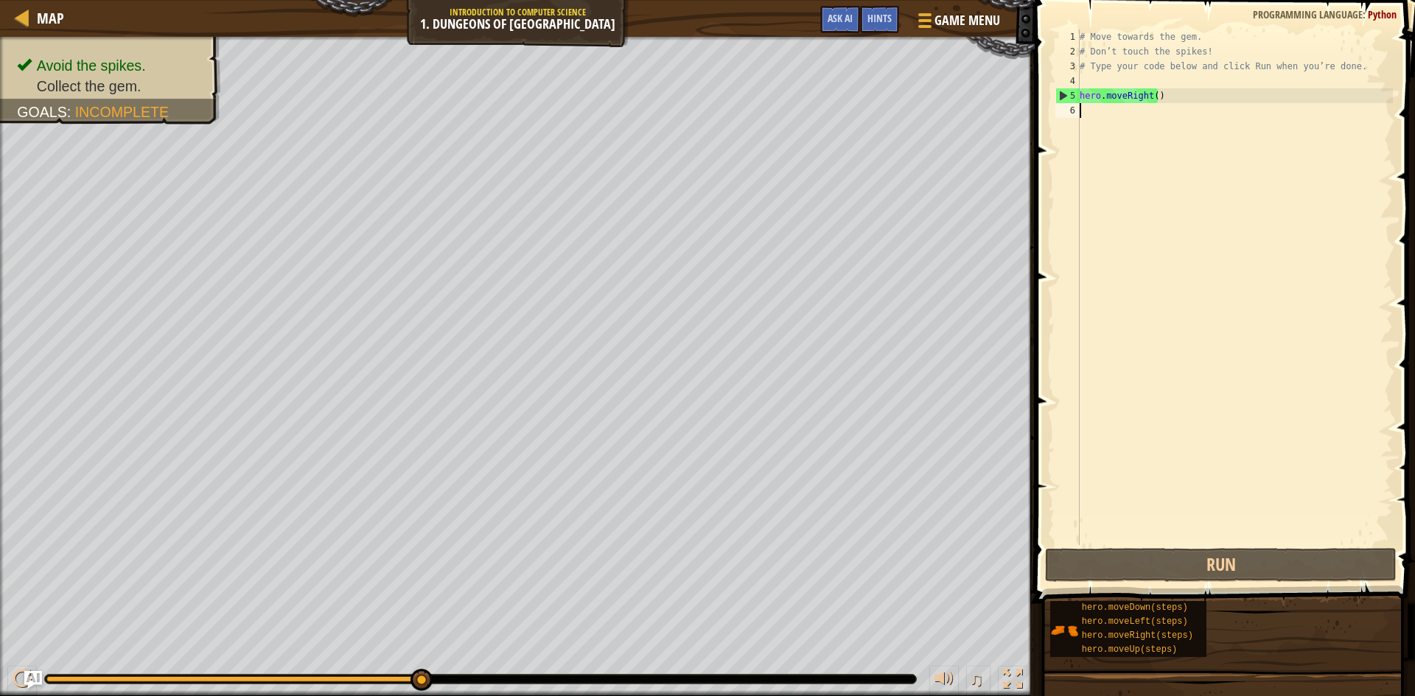
click at [1099, 130] on div "# Move towards the gem. # Don’t touch the spikes! # Type your code below and cl…" at bounding box center [1235, 301] width 316 height 545
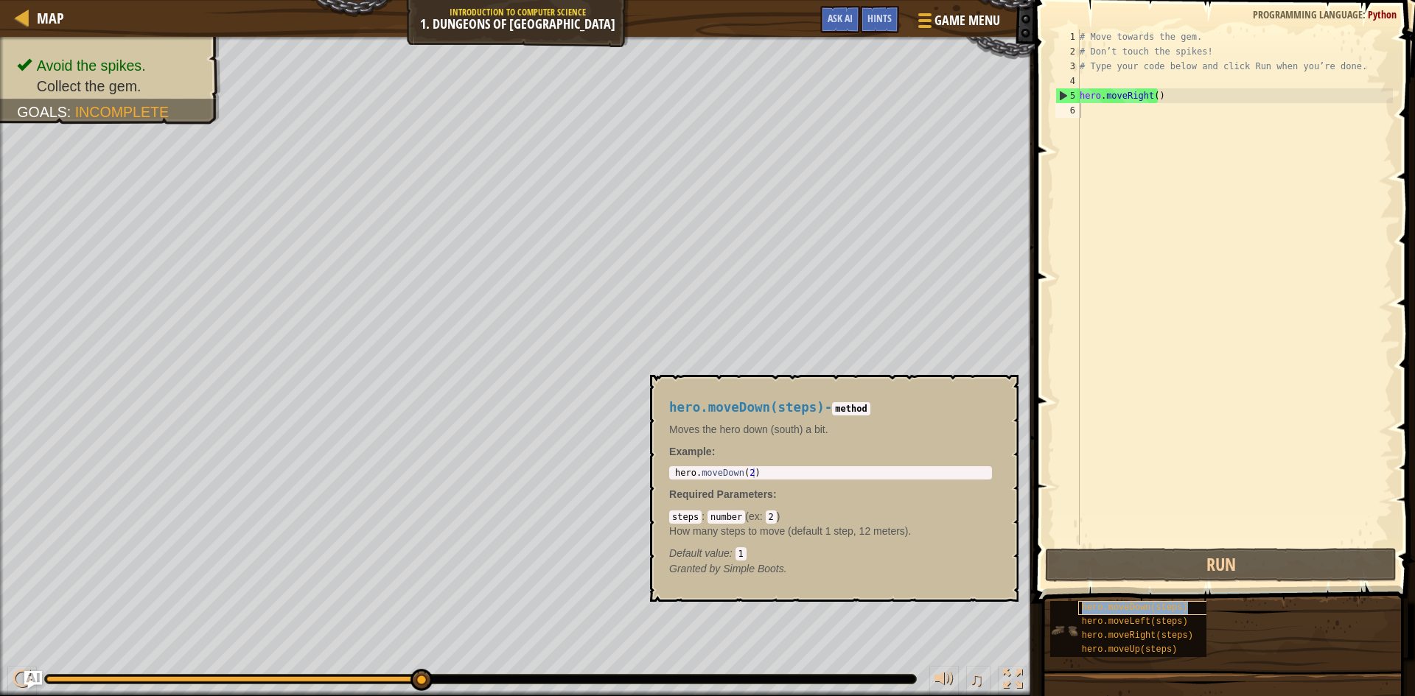
drag, startPoint x: 1103, startPoint y: 576, endPoint x: 1120, endPoint y: 604, distance: 32.7
click at [1120, 604] on span "hero.moveDown(steps)" at bounding box center [1135, 608] width 106 height 10
type textarea "hero.moveDown(2)"
click at [760, 477] on div "hero . moveDown ( 2 )" at bounding box center [830, 483] width 317 height 31
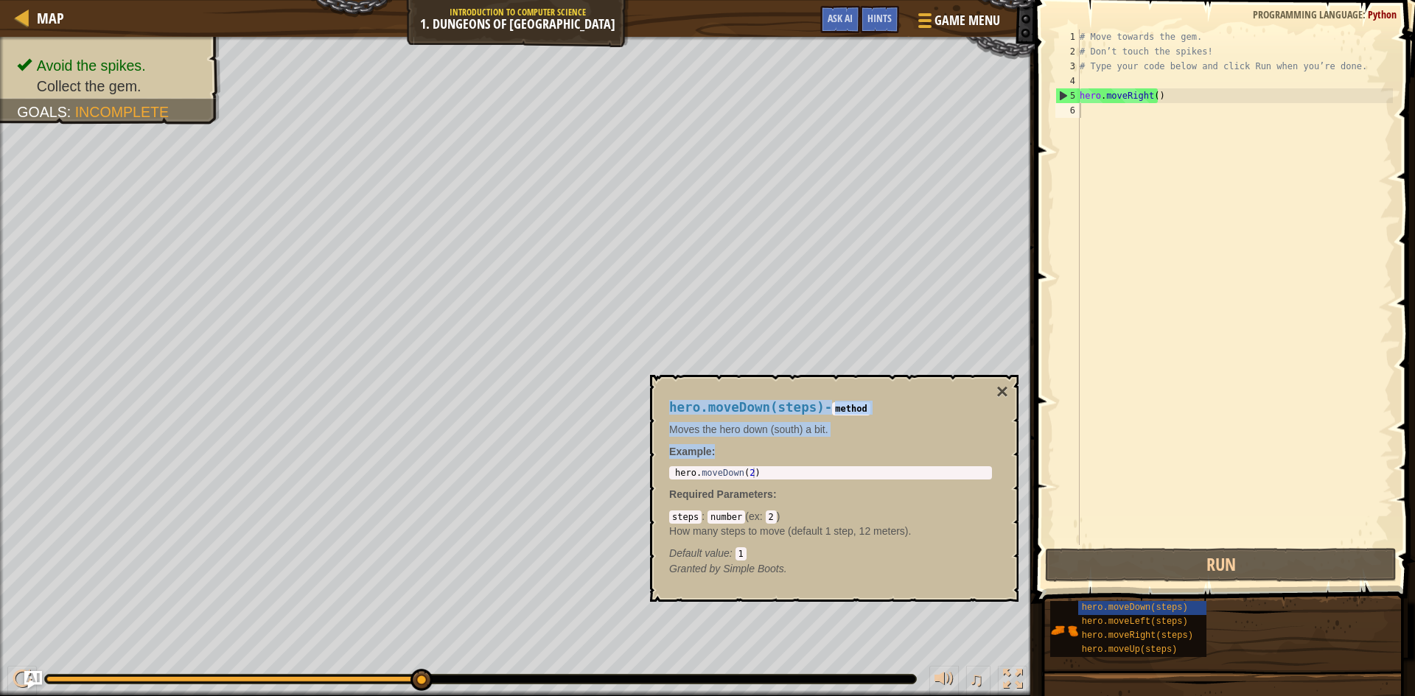
click at [642, 0] on body "Map Introduction to Computer Science 1. Dungeons of Kithgard Game Menu Done Hin…" at bounding box center [707, 0] width 1415 height 0
drag, startPoint x: 727, startPoint y: 472, endPoint x: 669, endPoint y: 475, distance: 58.3
click at [669, 475] on div "hero.moveDown(2) 1 hero . moveDown ( 2 ) הההההההההההההההההההההההההההההההההההההה…" at bounding box center [830, 472] width 323 height 13
drag, startPoint x: 736, startPoint y: 475, endPoint x: 689, endPoint y: 467, distance: 47.9
click at [674, 469] on div "hero . moveDown ( 2 )" at bounding box center [830, 483] width 317 height 31
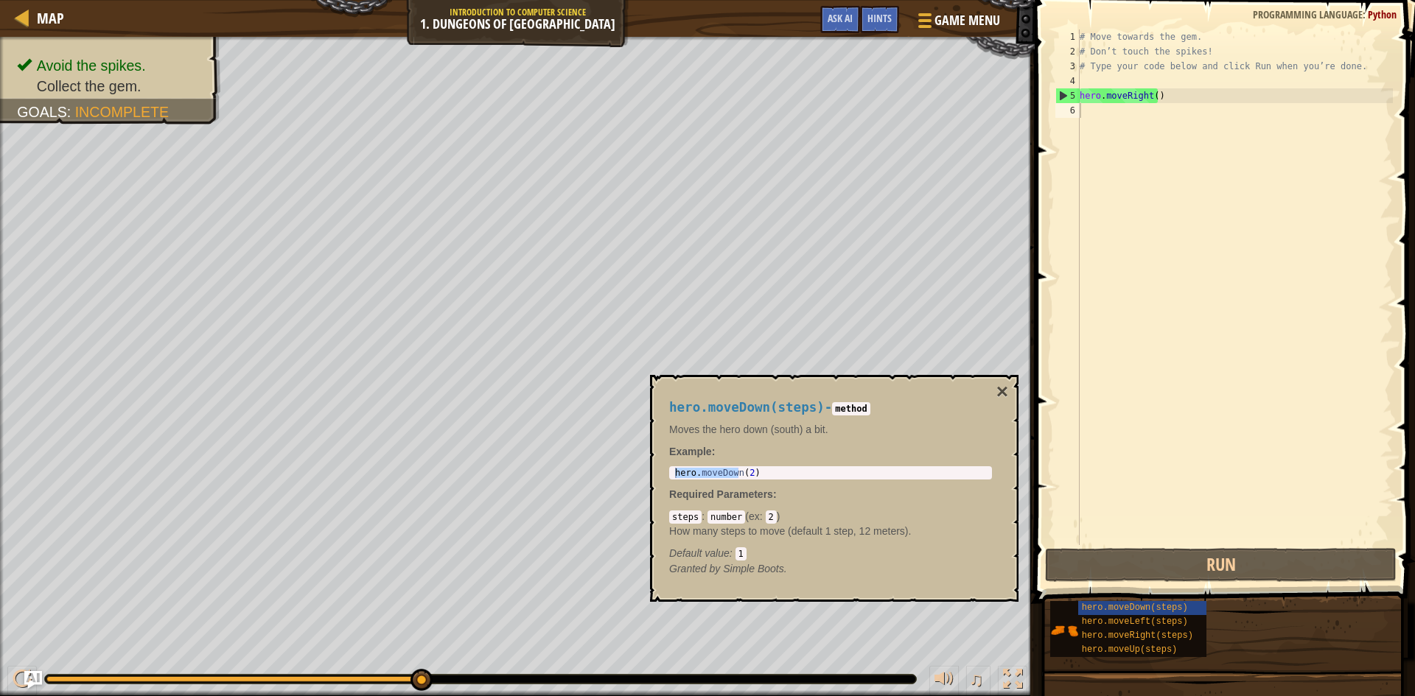
drag, startPoint x: 753, startPoint y: 456, endPoint x: 743, endPoint y: 467, distance: 15.1
click at [743, 467] on div "hero.moveDown(steps) - method Moves the hero down (south) a bit. Example : hero…" at bounding box center [830, 488] width 343 height 203
drag, startPoint x: 747, startPoint y: 472, endPoint x: 674, endPoint y: 473, distance: 73.0
click at [676, 472] on div "hero . moveDown ( 2 )" at bounding box center [830, 483] width 317 height 31
click at [686, 473] on div "hero . moveDown ( 2 )" at bounding box center [830, 473] width 317 height 10
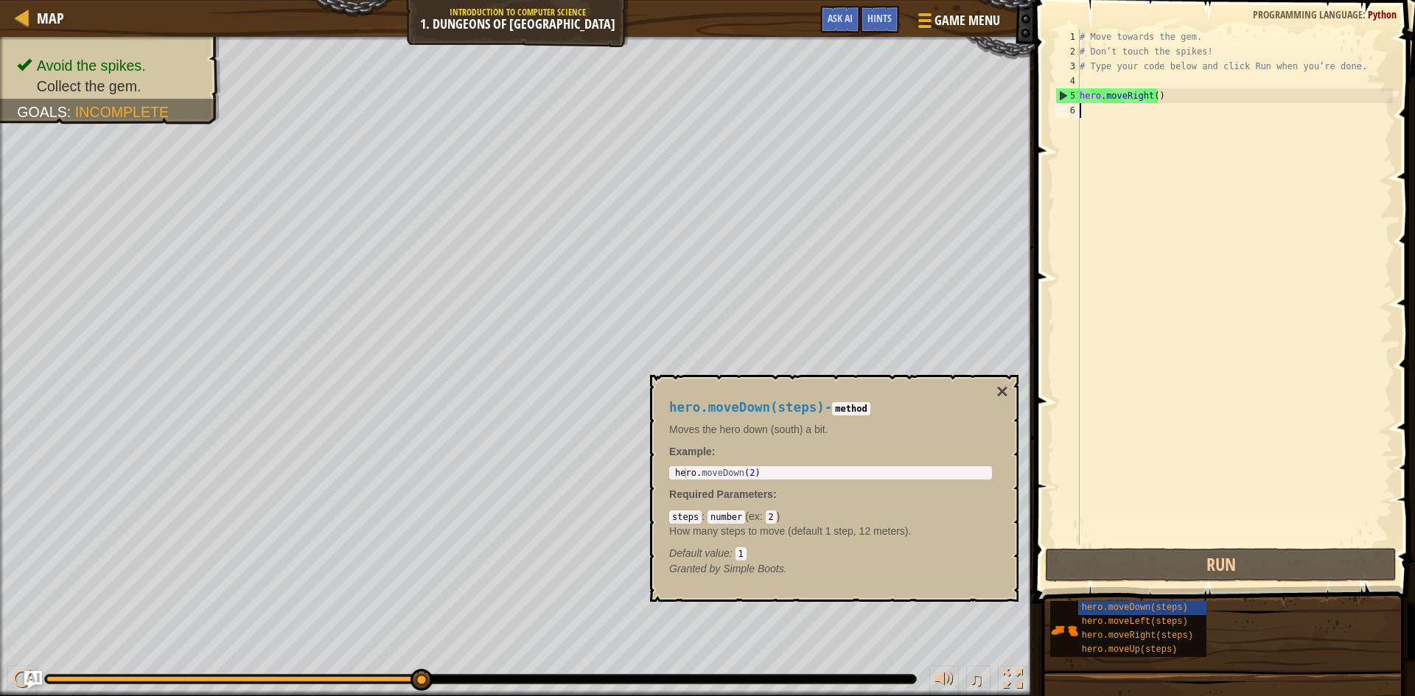
click at [1096, 120] on div "# Move towards the gem. # Don’t touch the spikes! # Type your code below and cl…" at bounding box center [1235, 301] width 316 height 545
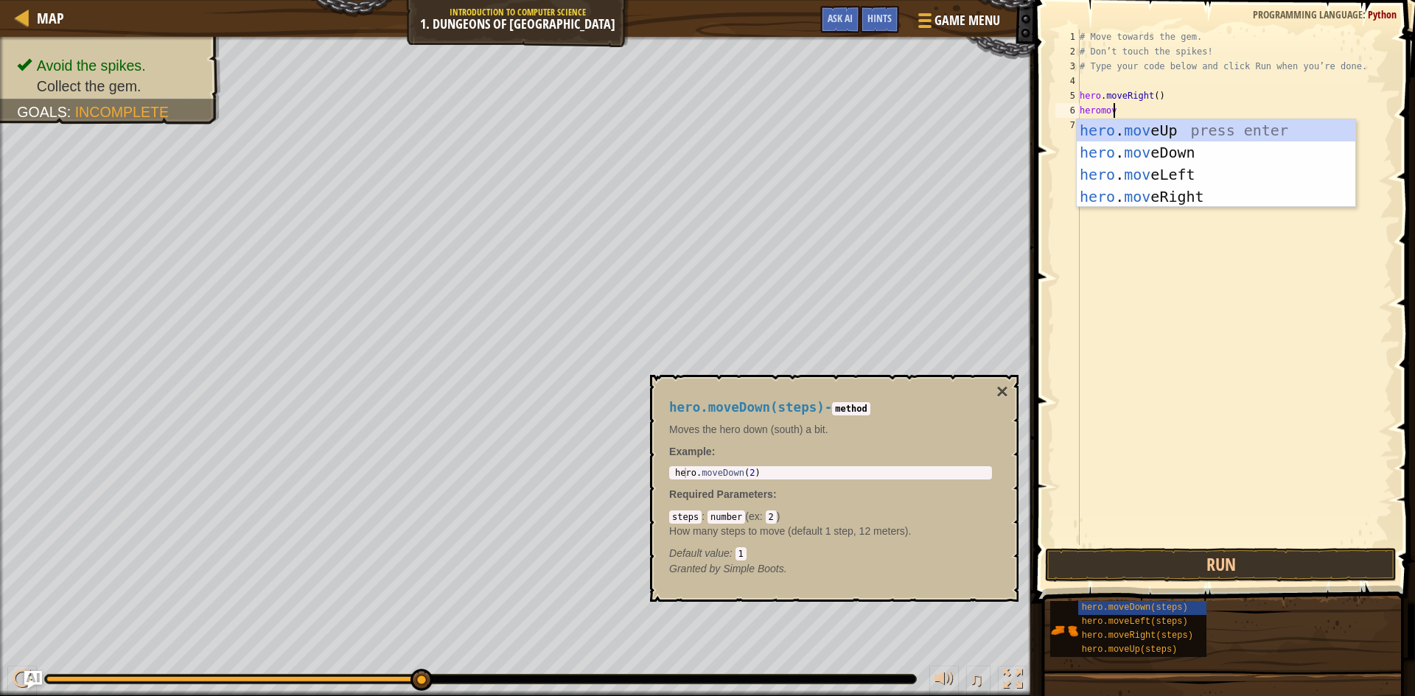
scroll to position [7, 2]
type textarea "heromove"
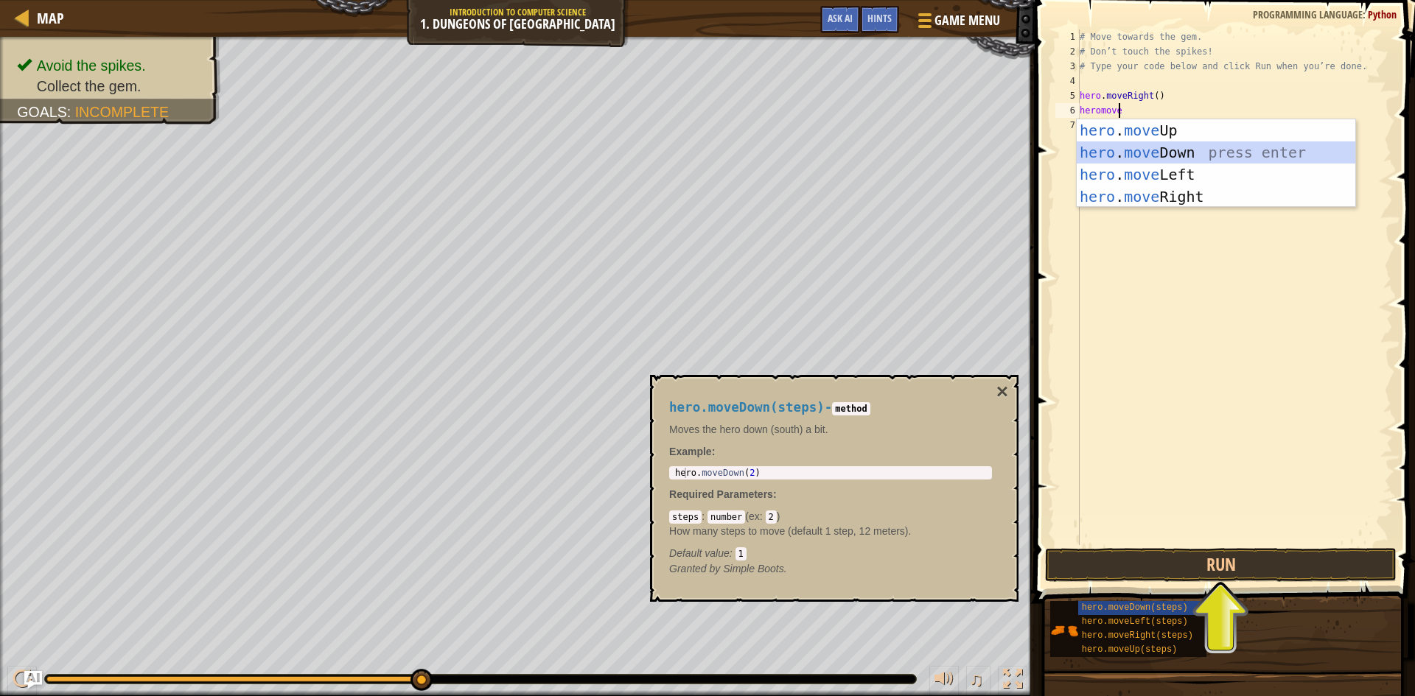
click at [1148, 147] on div "hero . move Up press enter hero . move Down press enter hero . move Left press …" at bounding box center [1216, 185] width 279 height 133
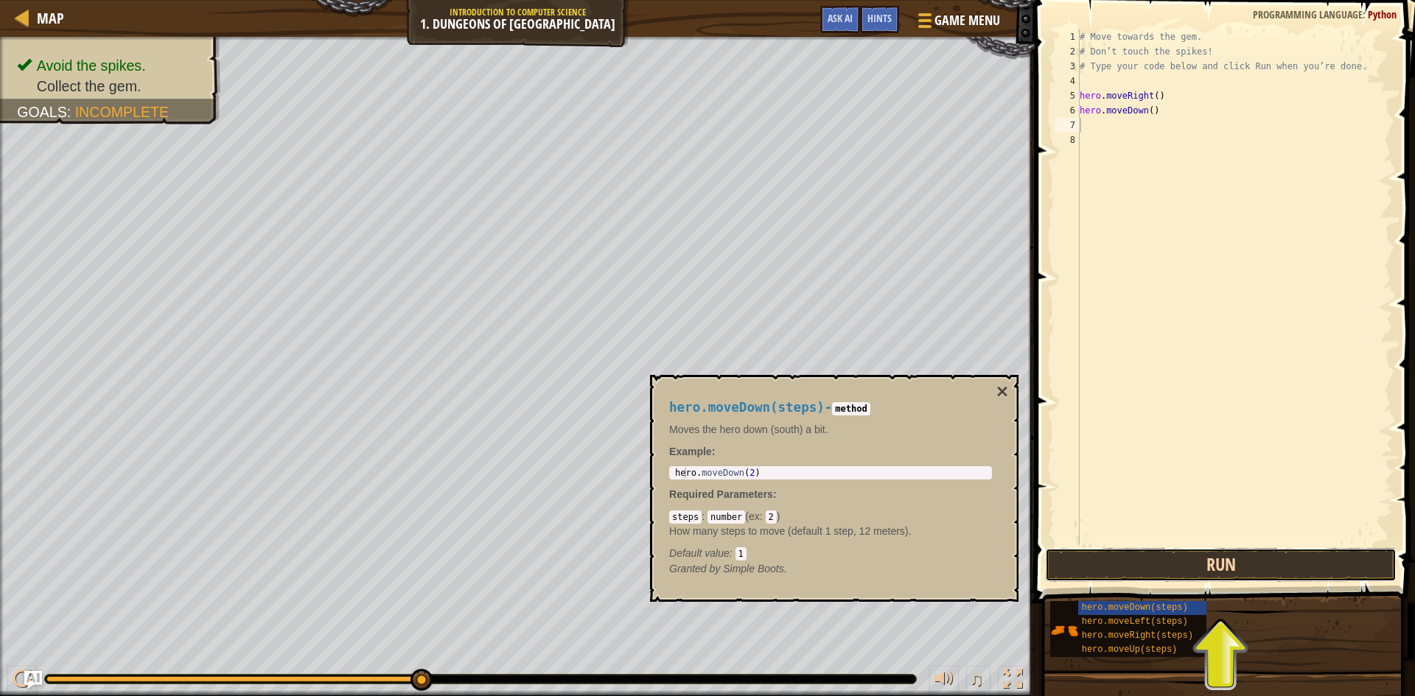
click at [1267, 577] on button "Run" at bounding box center [1220, 565] width 351 height 34
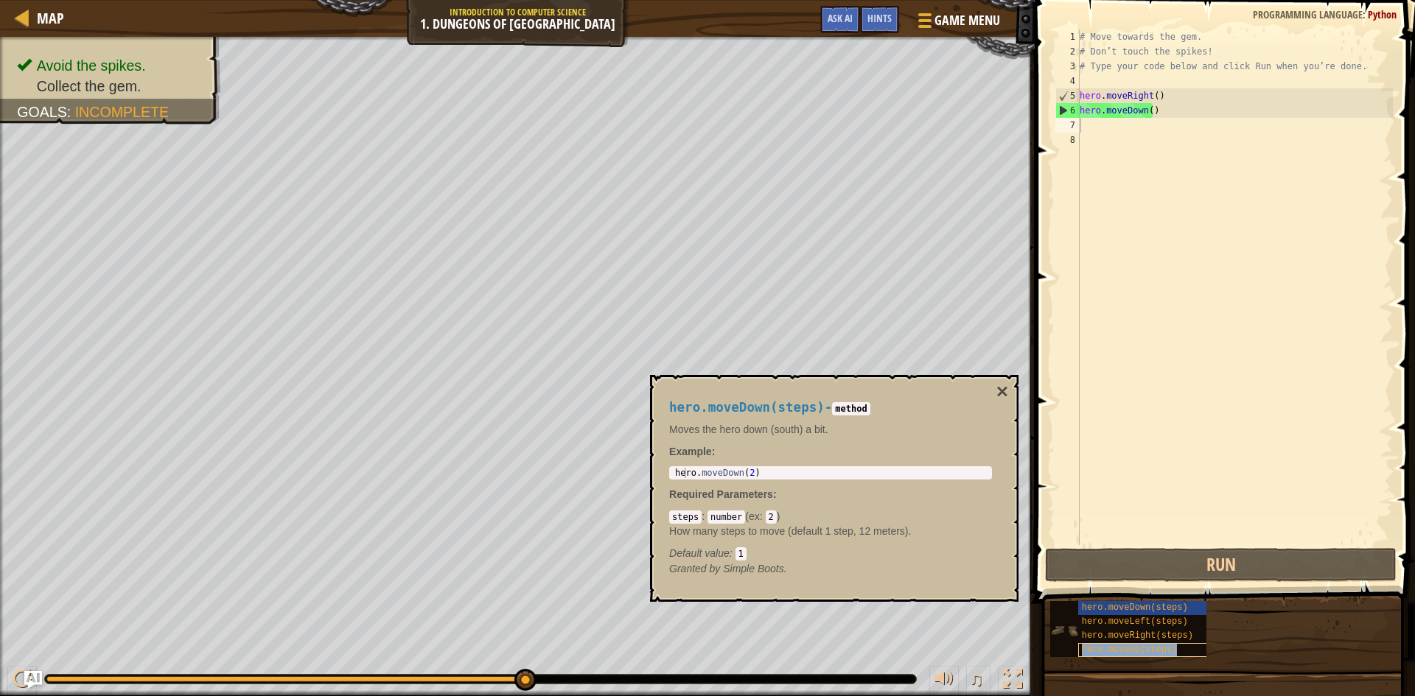
click at [1157, 648] on span "hero.moveUp(steps)" at bounding box center [1130, 650] width 96 height 10
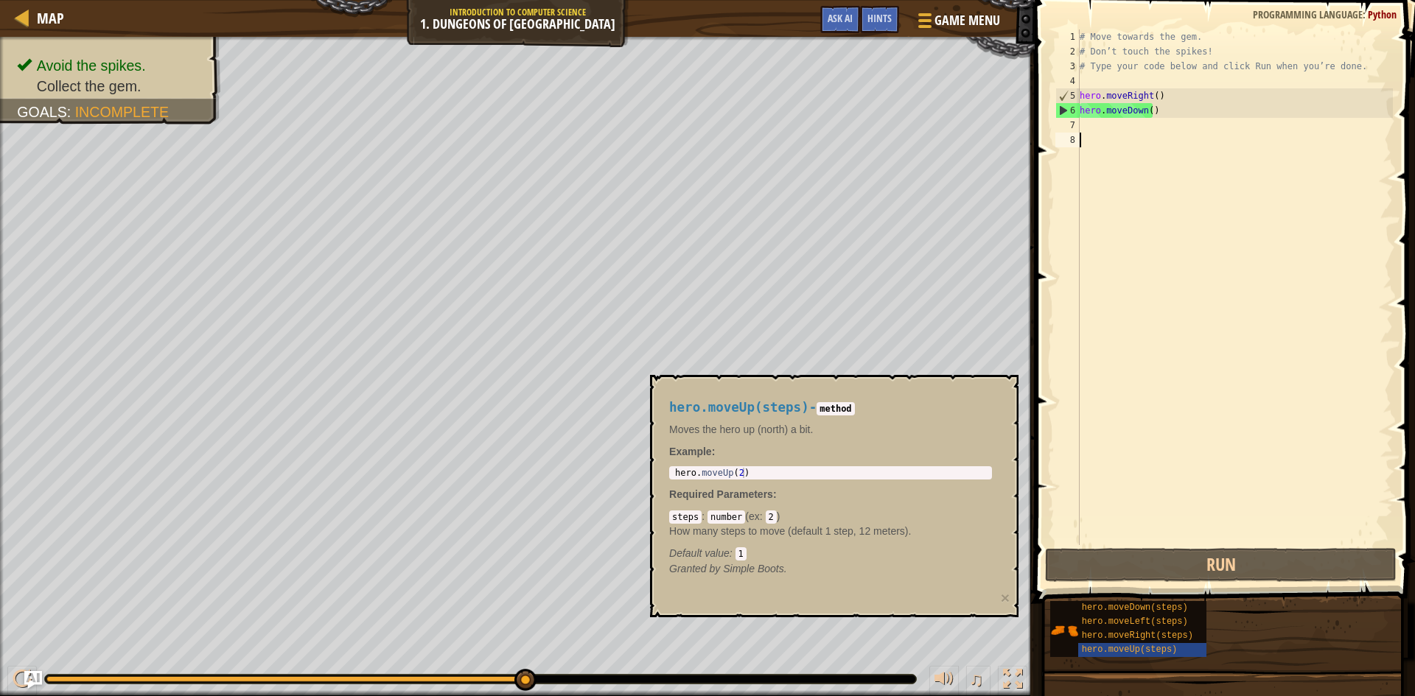
click at [1107, 133] on div "# Move towards the gem. # Don’t touch the spikes! # Type your code below and cl…" at bounding box center [1235, 301] width 316 height 545
drag, startPoint x: 1080, startPoint y: 102, endPoint x: 1099, endPoint y: 137, distance: 39.6
click at [1082, 121] on div "# Move towards the gem. # Don’t touch the spikes! # Type your code below and cl…" at bounding box center [1235, 301] width 316 height 545
type textarea "hero.moveDown()"
click at [1093, 130] on div "# Move towards the gem. # Don’t touch the spikes! # Type your code below and cl…" at bounding box center [1235, 287] width 316 height 516
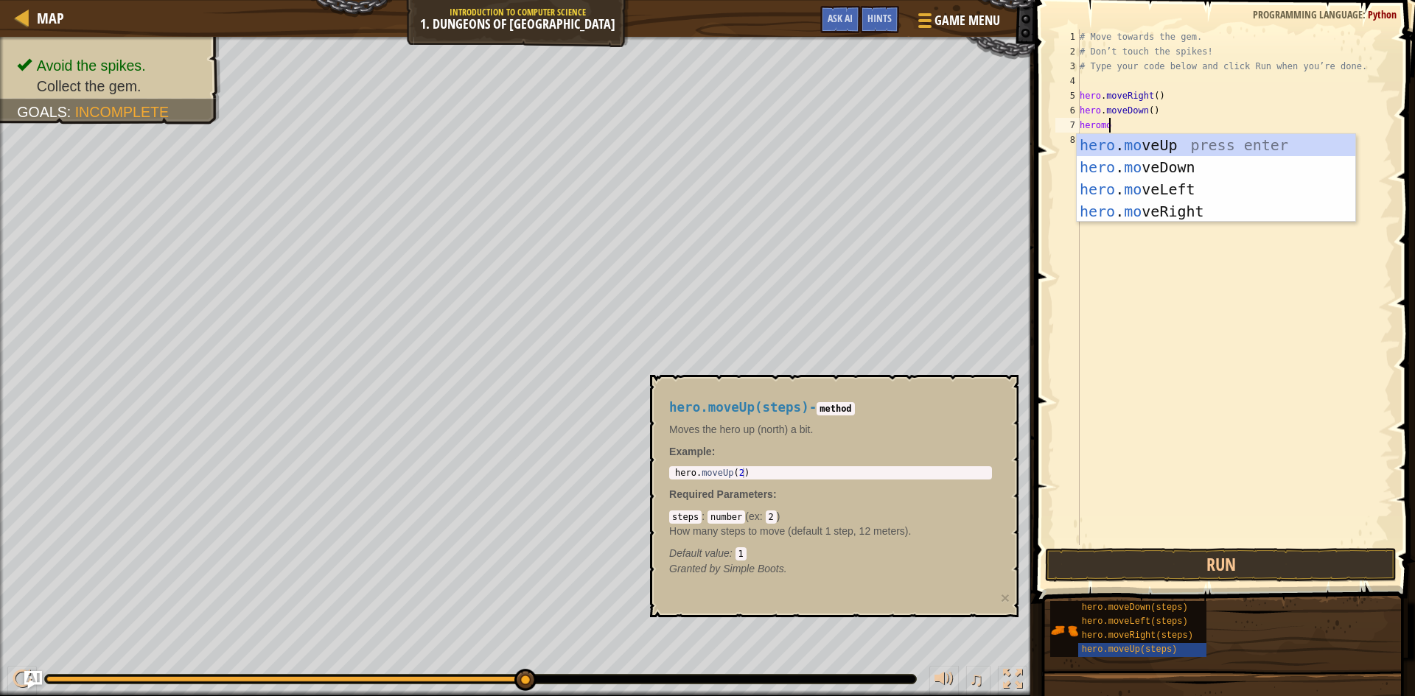
scroll to position [7, 2]
type textarea "heromove"
click at [1168, 142] on div "hero . move Up press enter hero . move Down press enter hero . move Left press …" at bounding box center [1216, 200] width 279 height 133
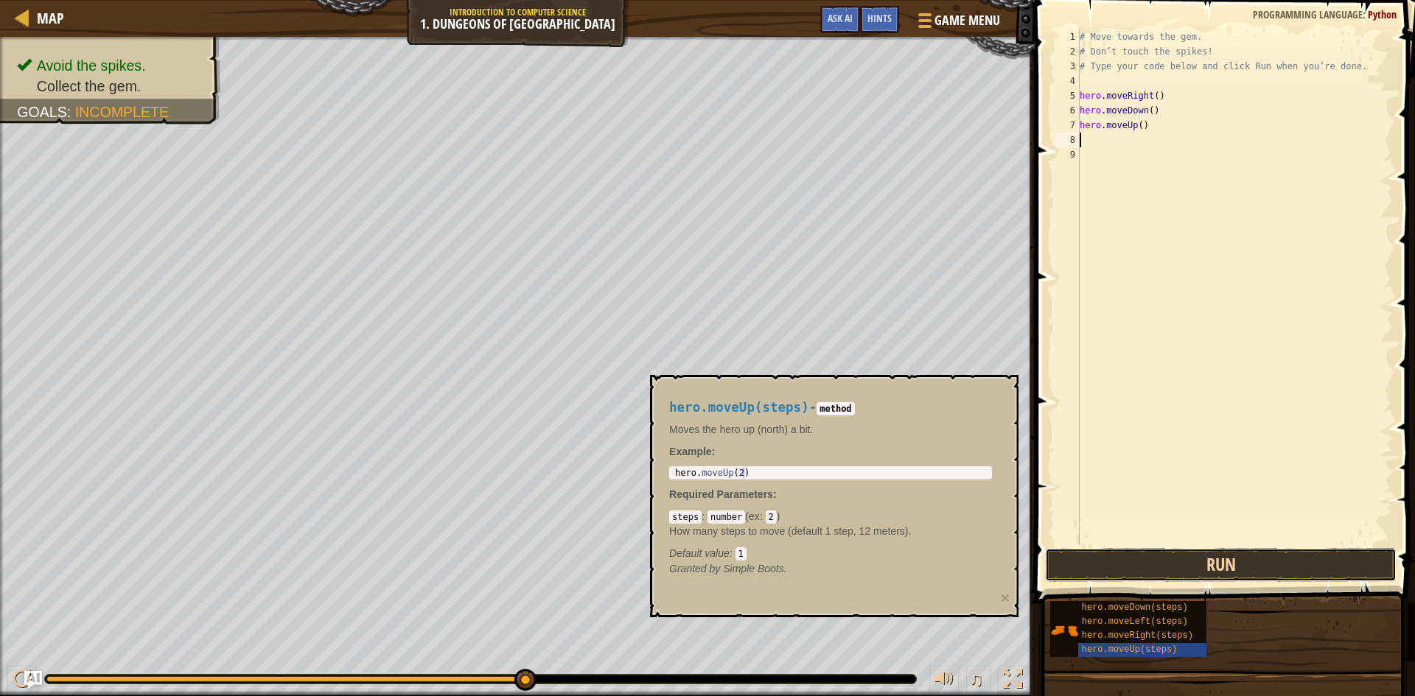
click at [1205, 563] on button "Run" at bounding box center [1220, 565] width 351 height 34
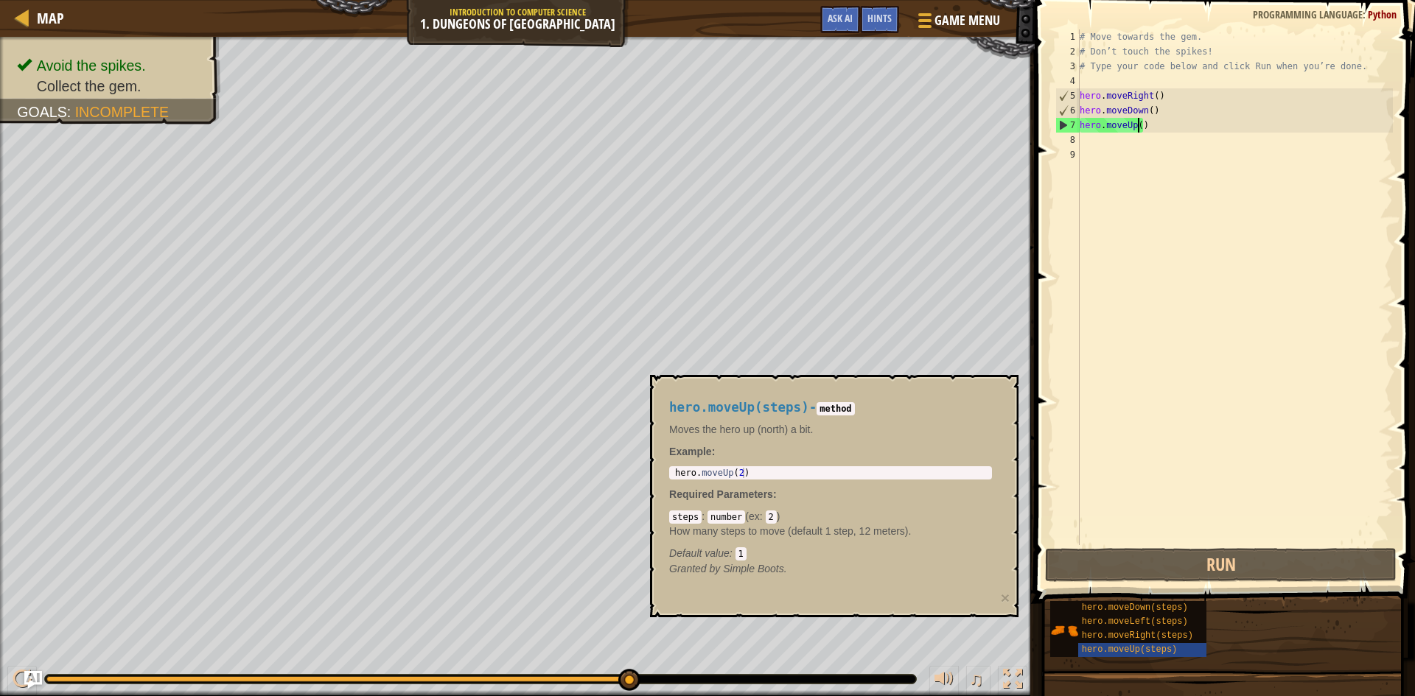
click at [1140, 121] on div "# Move towards the gem. # Don’t touch the spikes! # Type your code below and cl…" at bounding box center [1235, 301] width 316 height 545
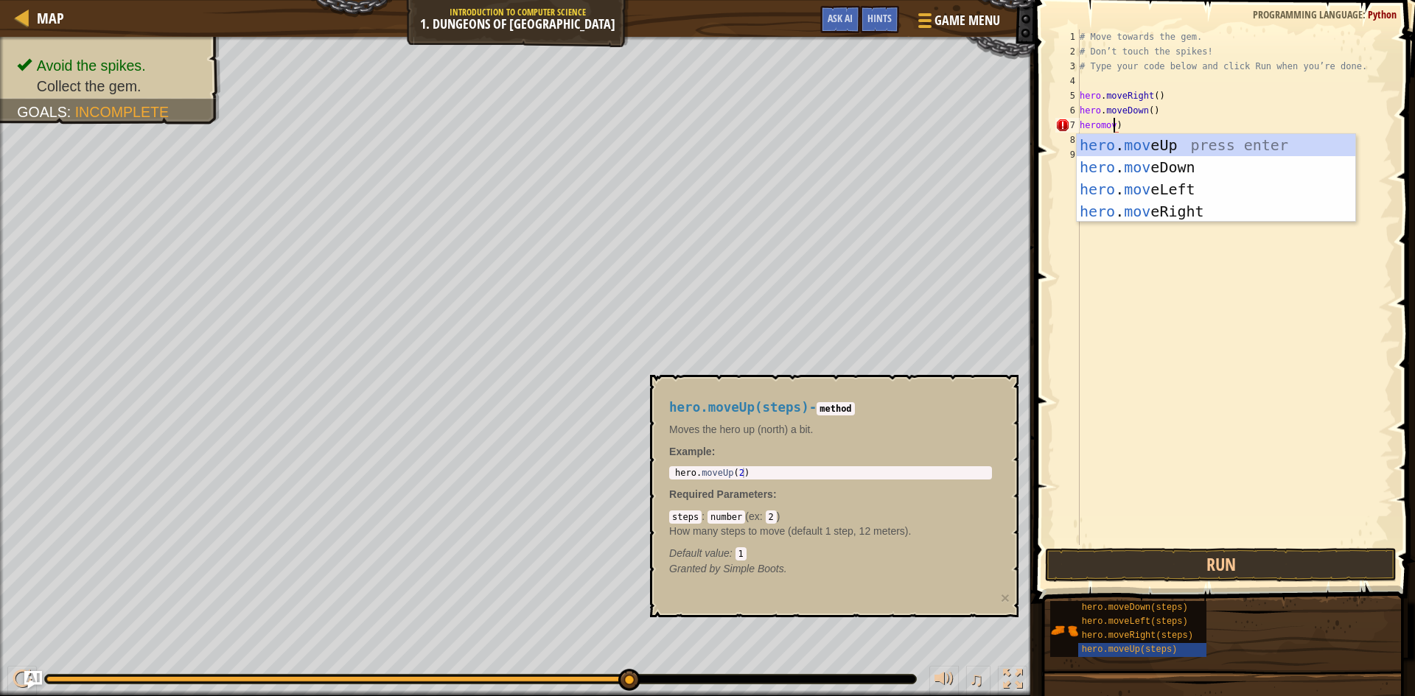
scroll to position [7, 3]
click at [1165, 158] on div "hero . move Up press enter hero . move Down press enter hero . move Left press …" at bounding box center [1216, 200] width 279 height 133
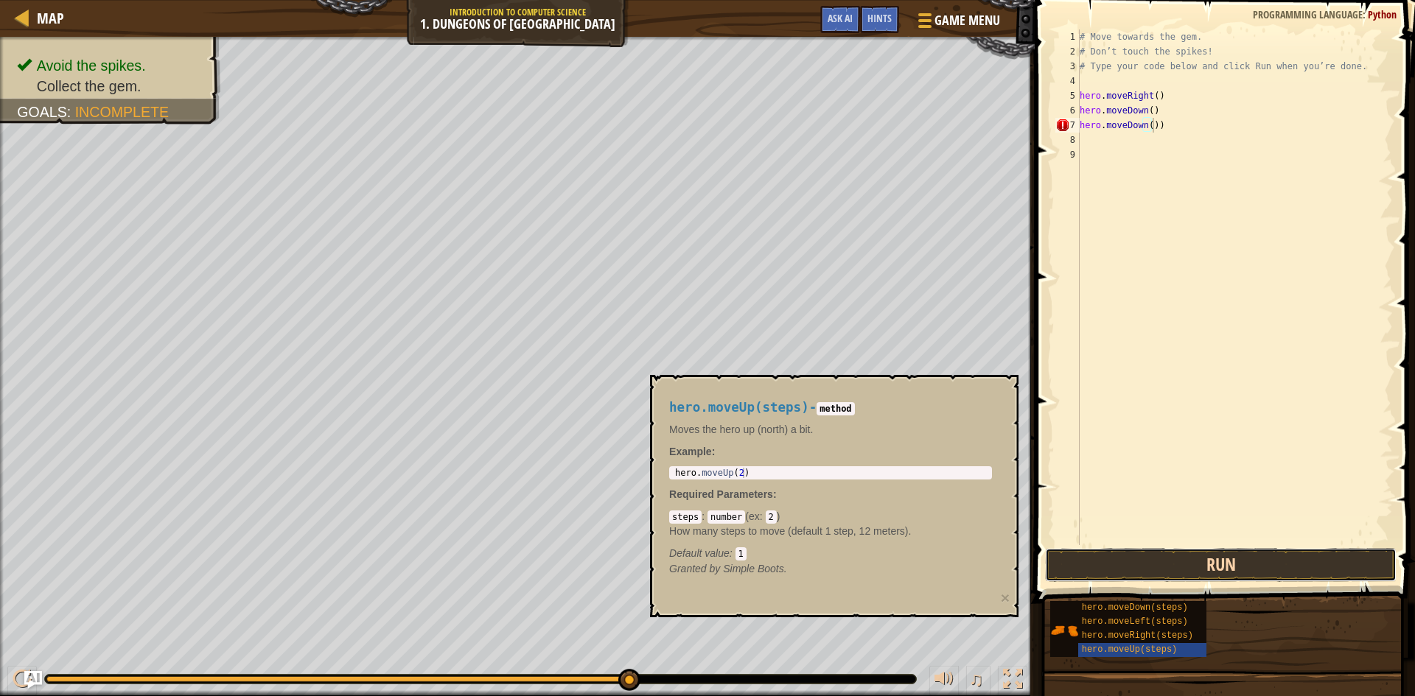
click at [1222, 569] on button "Run" at bounding box center [1220, 565] width 351 height 34
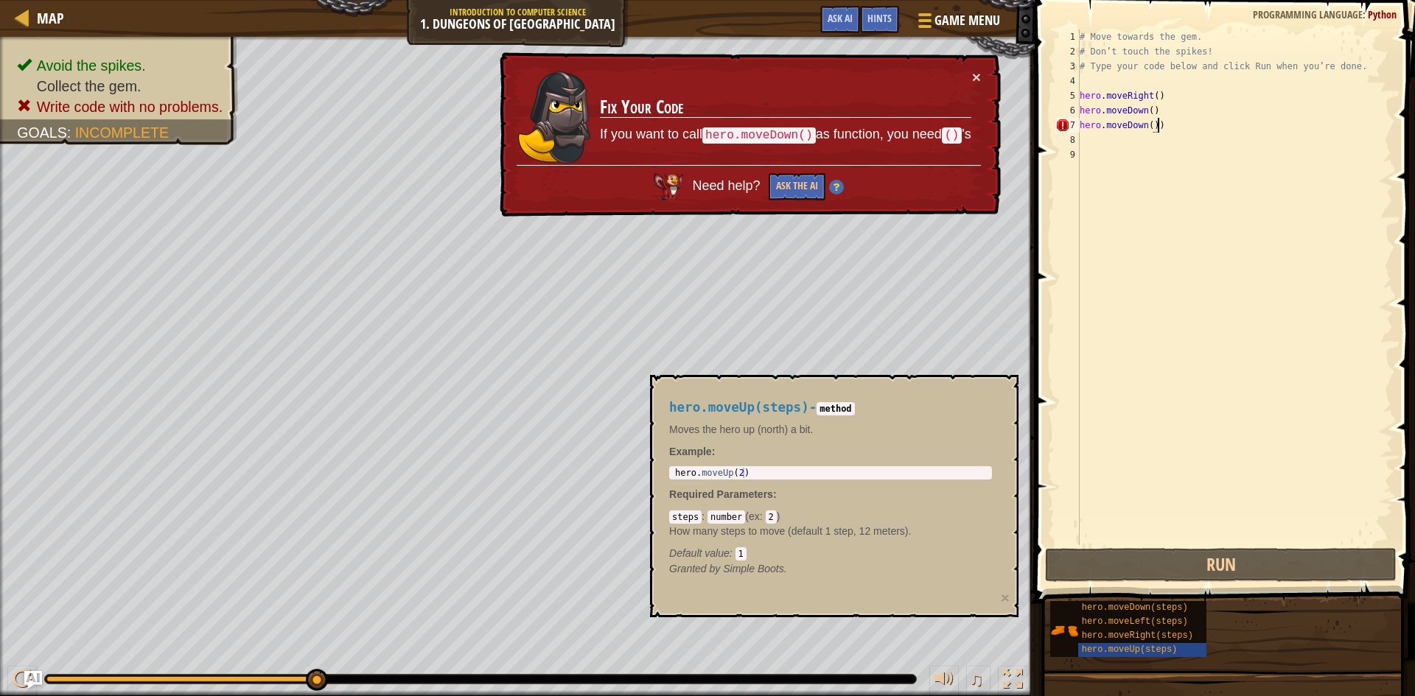
click at [1164, 128] on div "# Move towards the gem. # Don’t touch the spikes! # Type your code below and cl…" at bounding box center [1235, 301] width 316 height 545
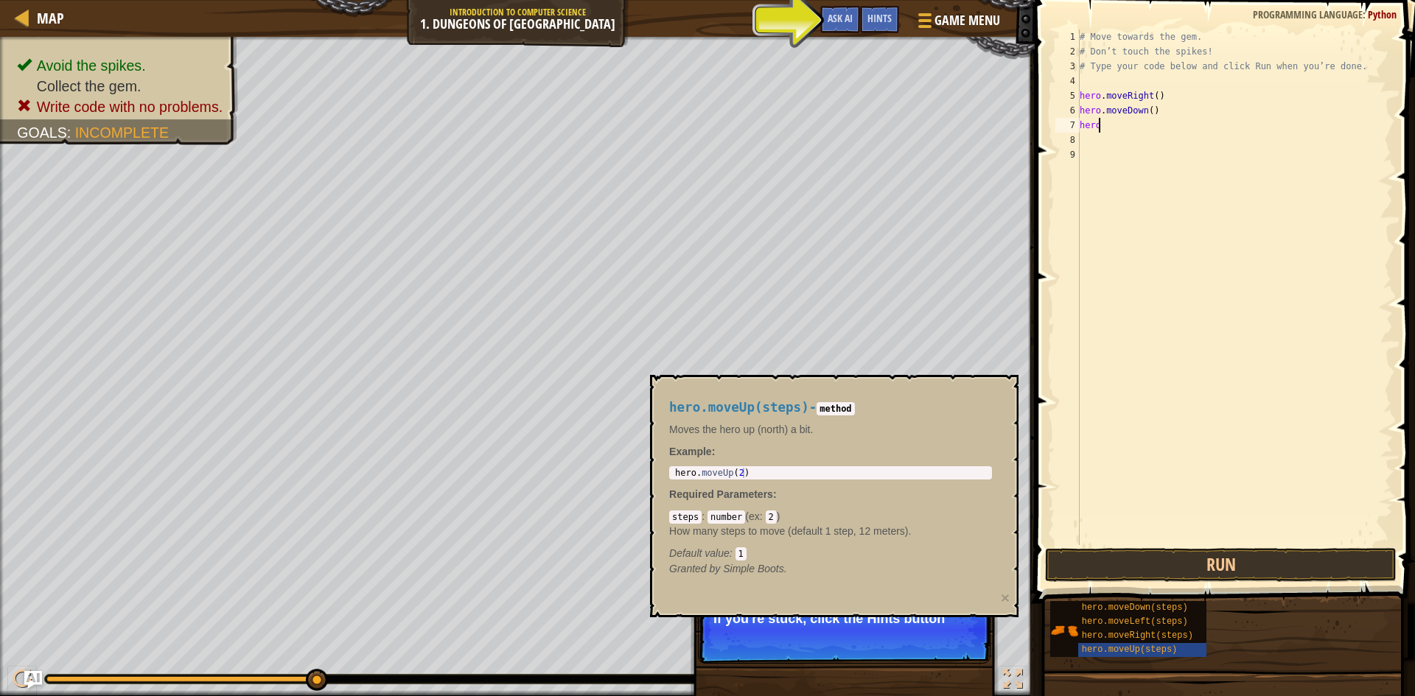
scroll to position [7, 1]
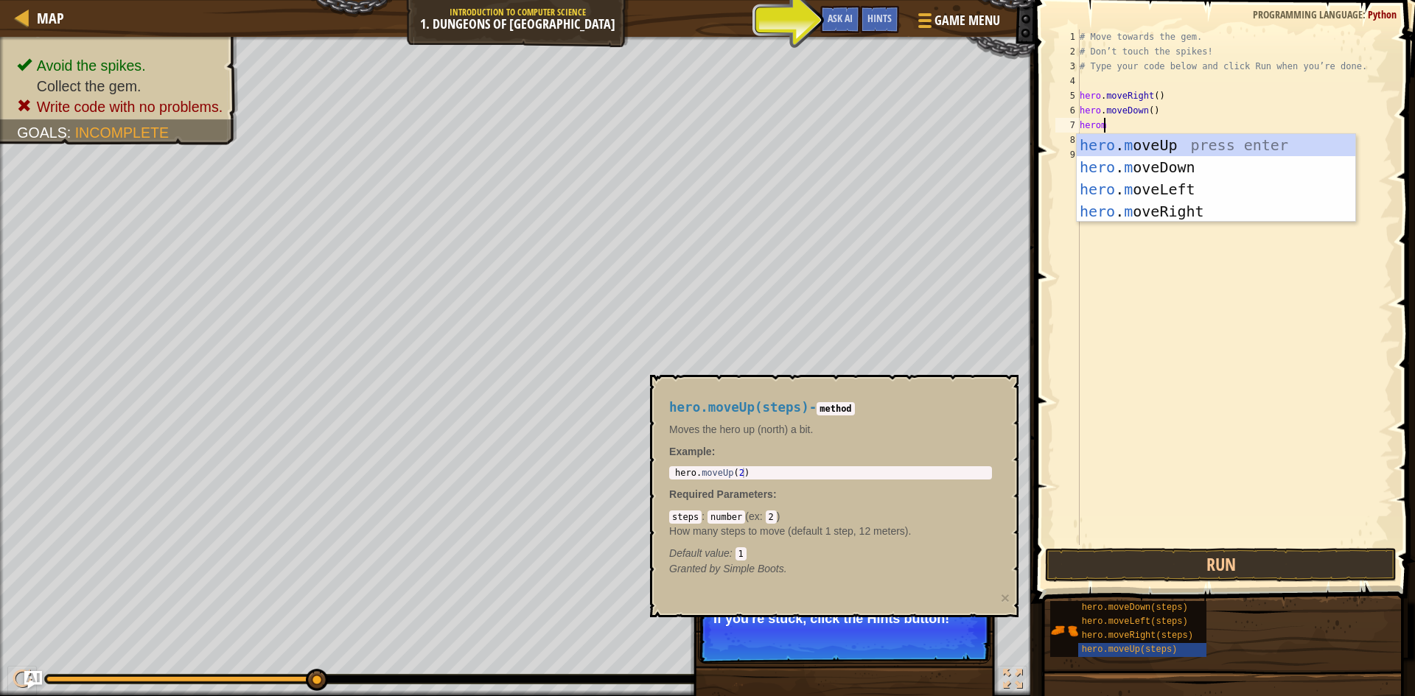
type textarea "heromo"
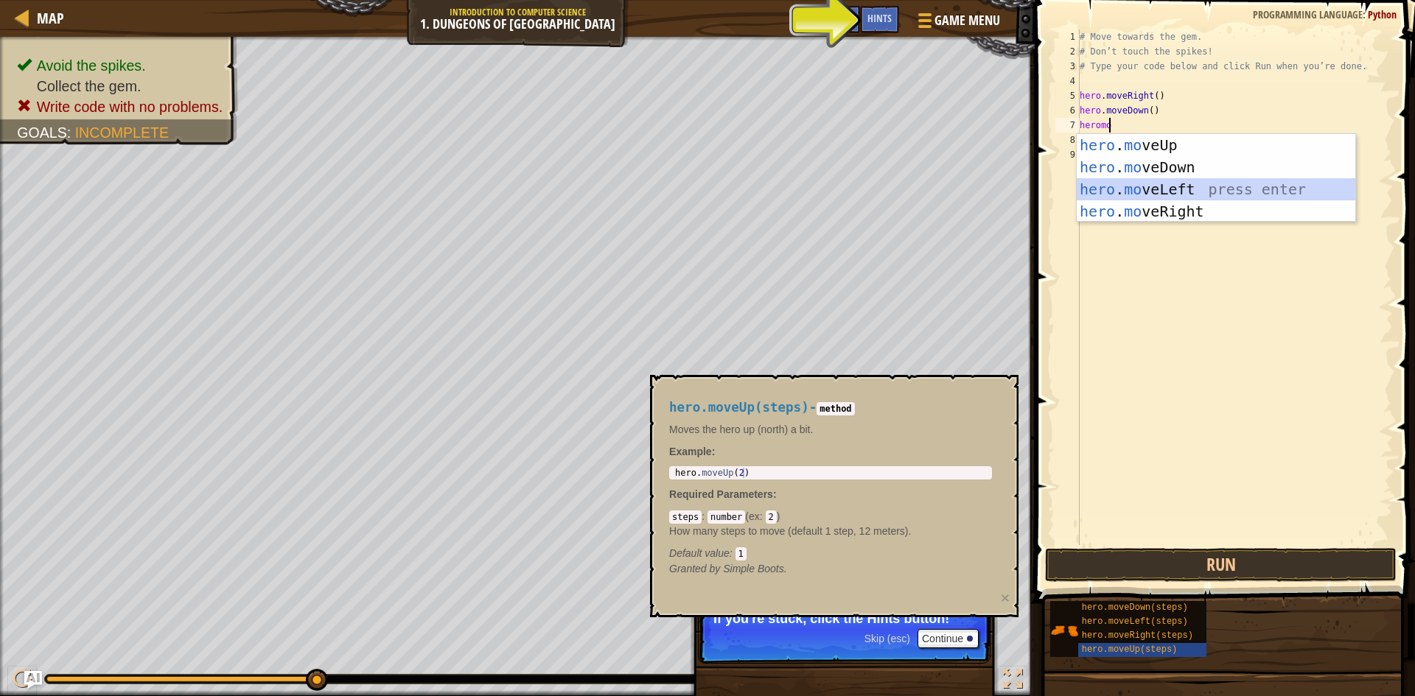
click at [1183, 182] on div "hero . mo veUp press enter hero . mo veDown press enter hero . mo veLeft press …" at bounding box center [1216, 200] width 279 height 133
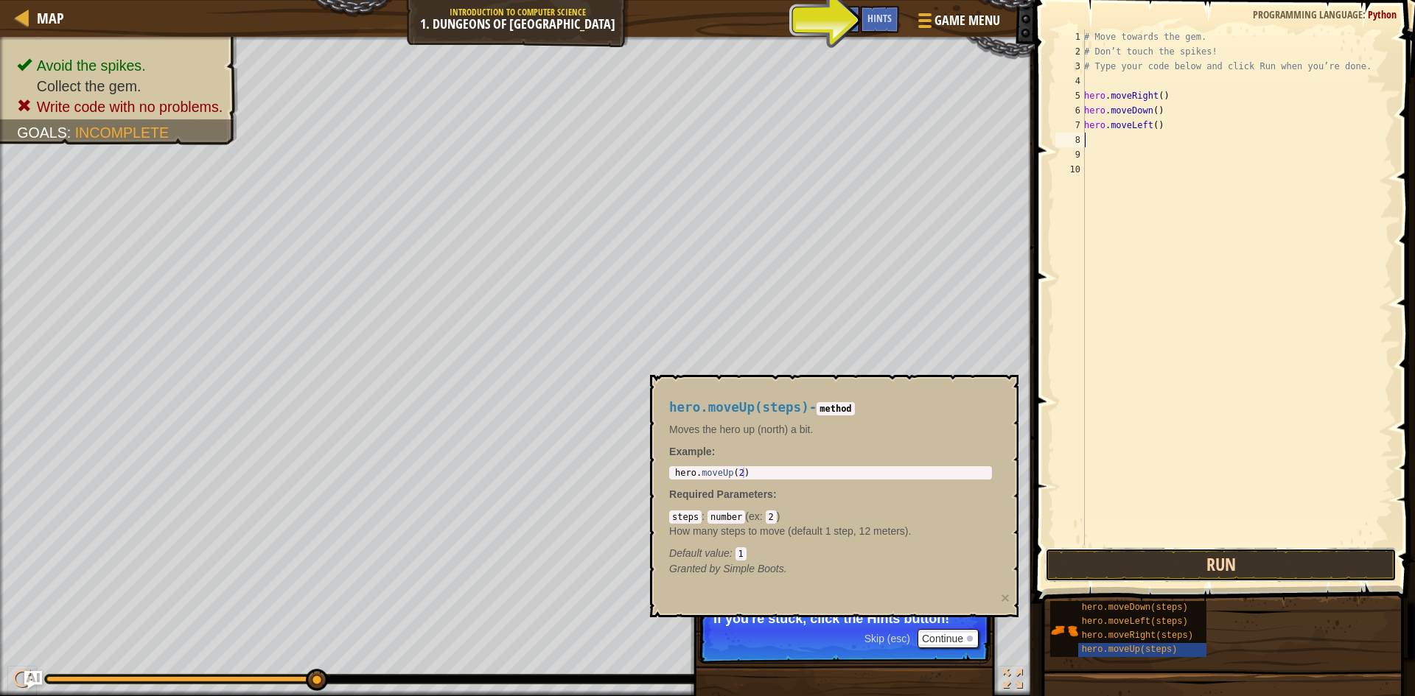
click at [1277, 565] on button "Run" at bounding box center [1220, 565] width 351 height 34
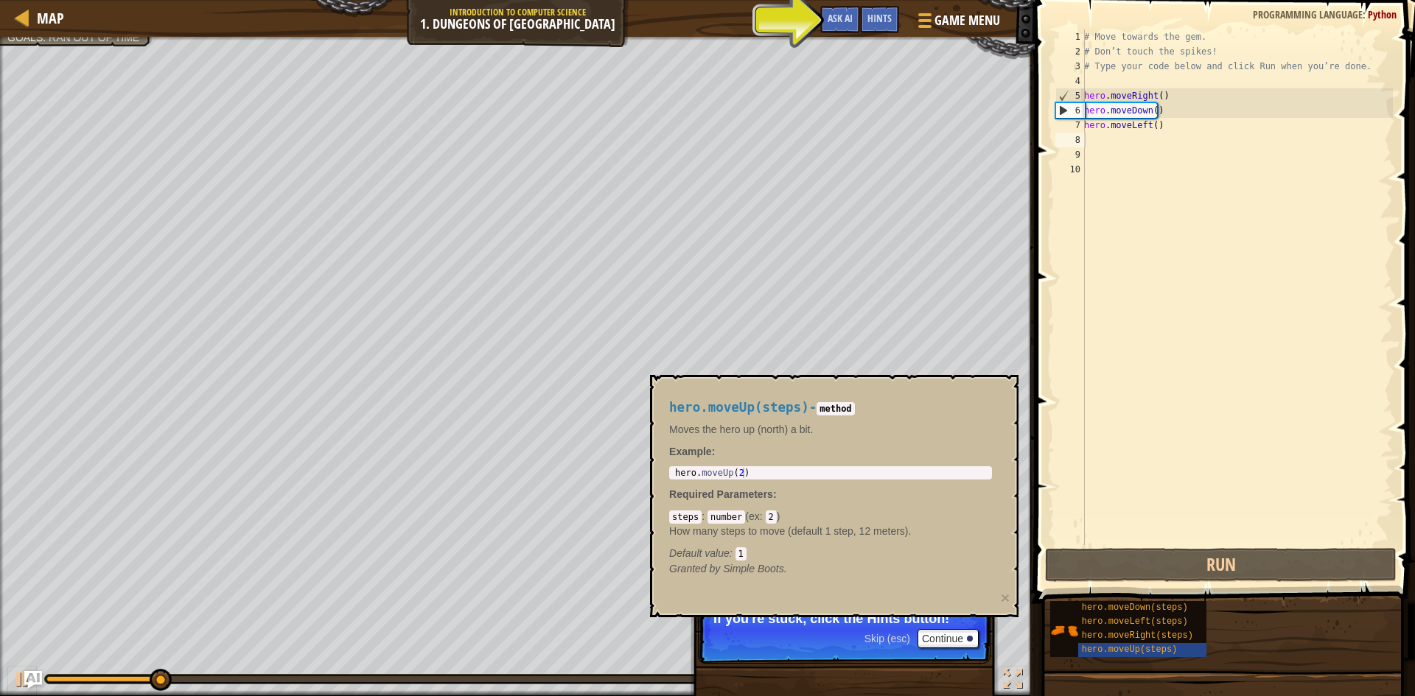
click at [978, 0] on body "Map Introduction to Computer Science 1. Dungeons of Kithgard Game Menu Done Hin…" at bounding box center [707, 0] width 1415 height 0
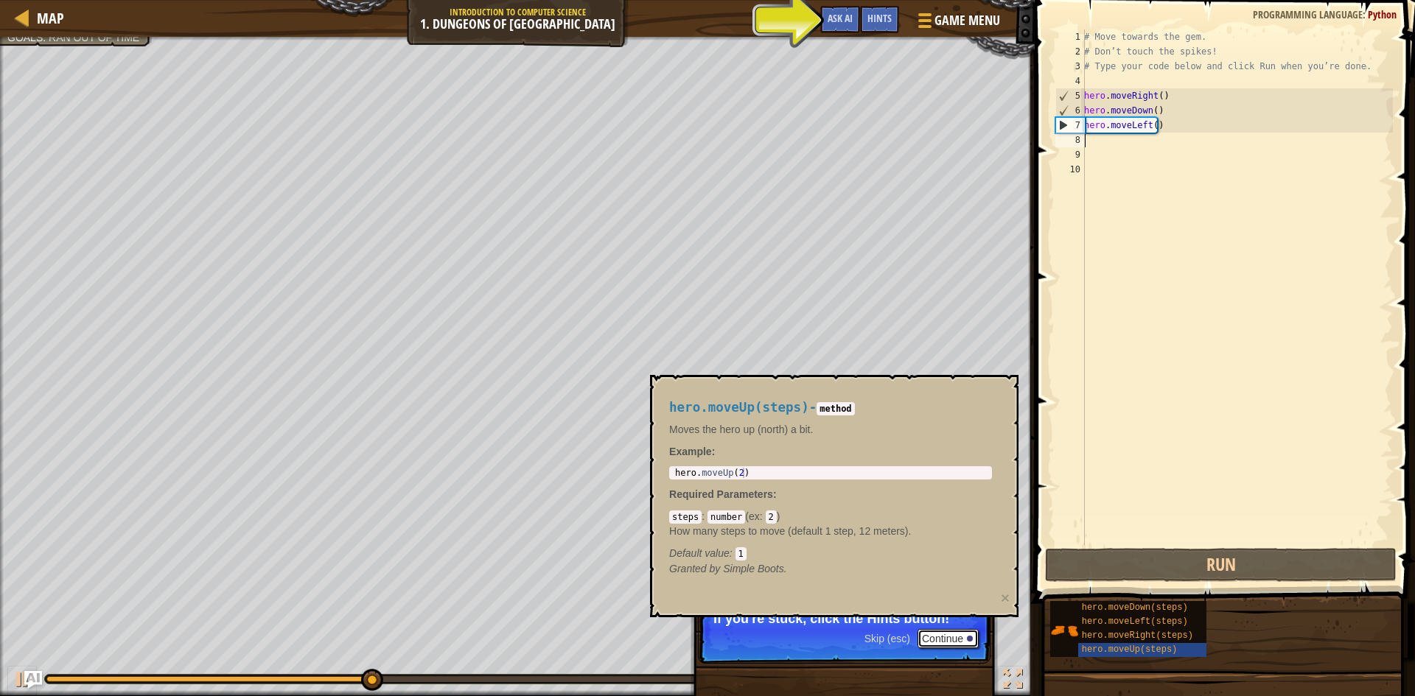
click at [942, 640] on button "Continue" at bounding box center [947, 638] width 61 height 19
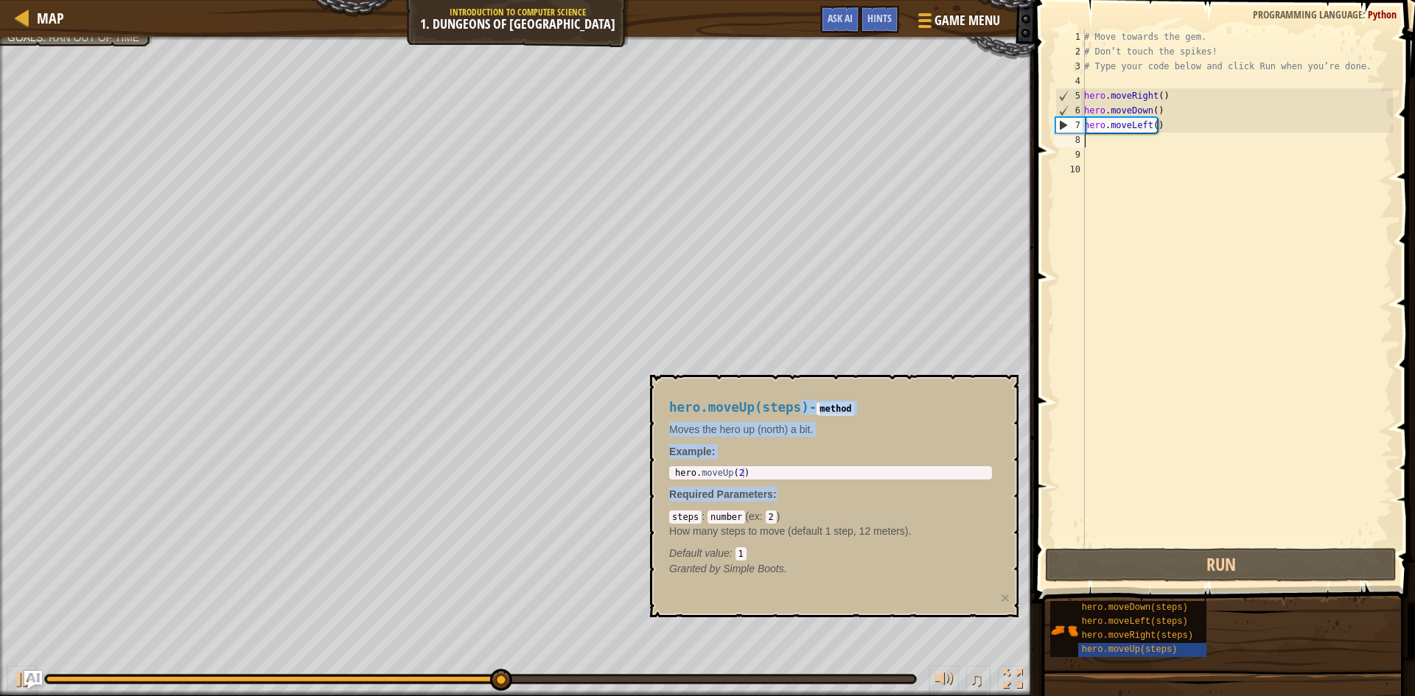
click at [883, 494] on div "hero.moveUp(steps) - method Moves the hero up (north) a bit. Example : 1 hero .…" at bounding box center [834, 496] width 368 height 242
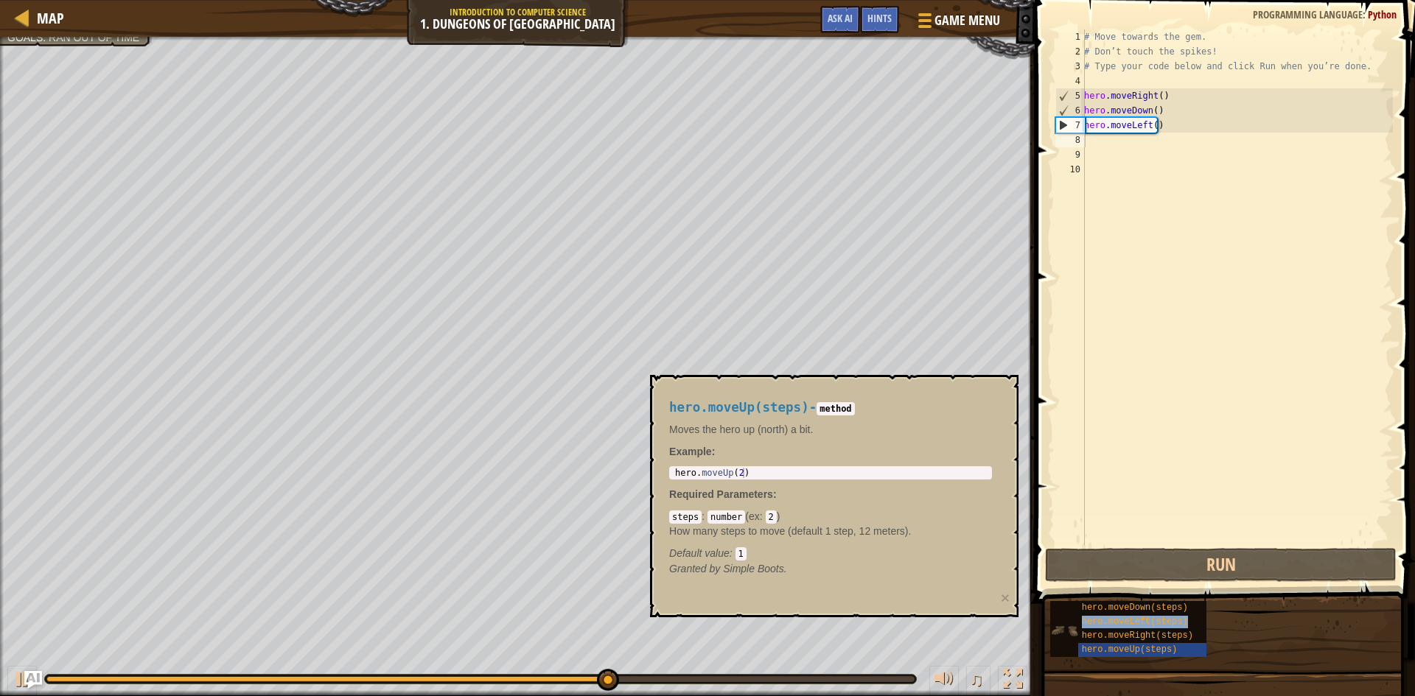
click at [1070, 610] on div "hero.moveDown(steps) hero.moveLeft(steps) hero.moveRight(steps) hero.moveUp(ste…" at bounding box center [1128, 629] width 156 height 56
drag, startPoint x: 1073, startPoint y: 606, endPoint x: 1081, endPoint y: 613, distance: 10.5
click at [1081, 613] on div "hero.moveDown(steps) hero.moveLeft(steps) hero.moveRight(steps) hero.moveUp(ste…" at bounding box center [1128, 629] width 156 height 56
click at [1087, 613] on div "hero.moveDown(steps)" at bounding box center [1148, 608] width 141 height 14
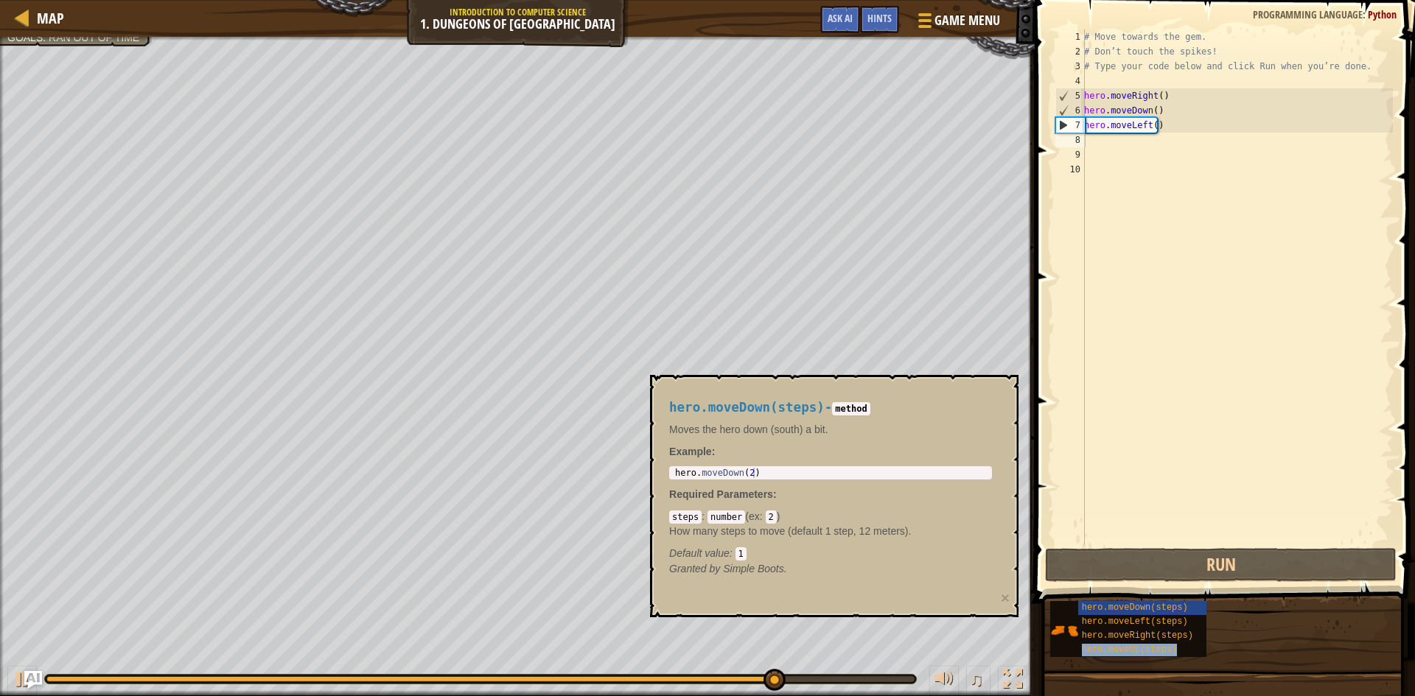
click at [1253, 648] on div "hero.moveDown(steps) hero.moveLeft(steps) hero.moveRight(steps) hero.moveUp(ste…" at bounding box center [1226, 629] width 355 height 57
click at [1233, 650] on div "hero.moveDown(steps) hero.moveLeft(steps) hero.moveRight(steps) hero.moveUp(ste…" at bounding box center [1226, 629] width 355 height 57
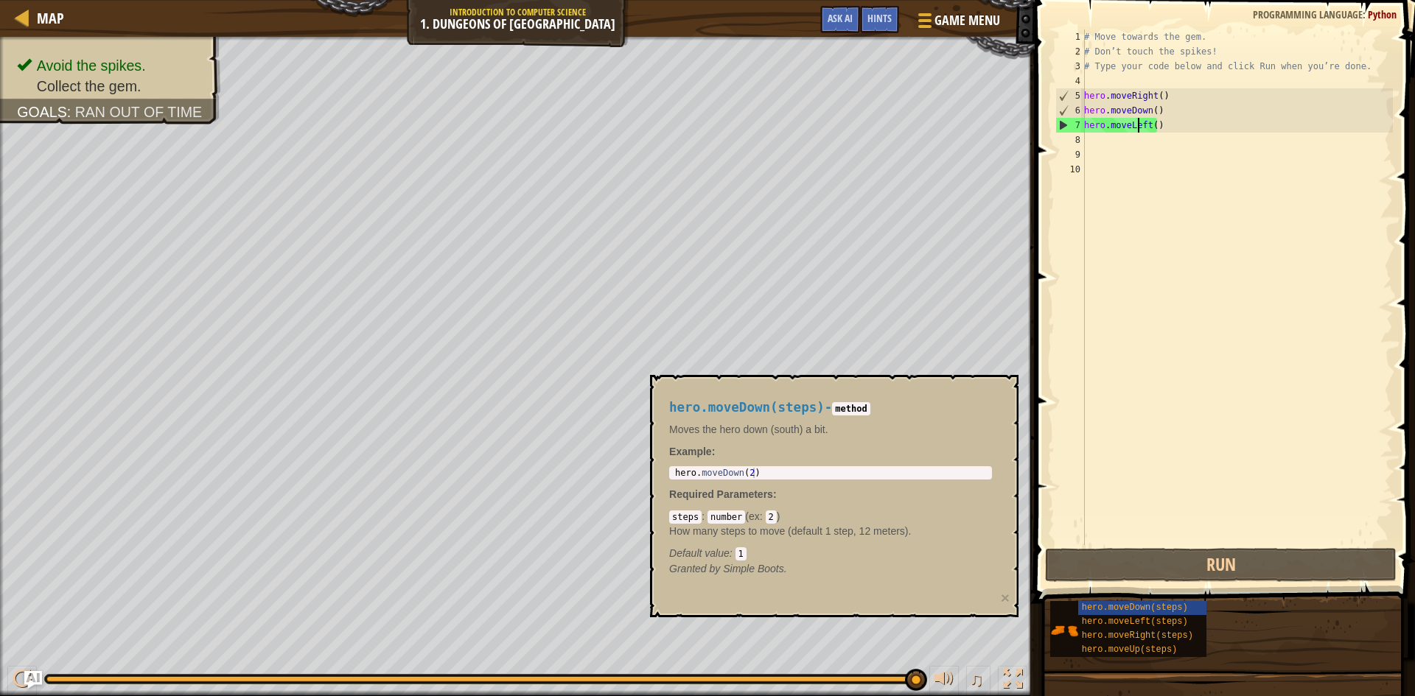
click at [1137, 129] on div "# Move towards the gem. # Don’t touch the spikes! # Type your code below and cl…" at bounding box center [1237, 301] width 312 height 545
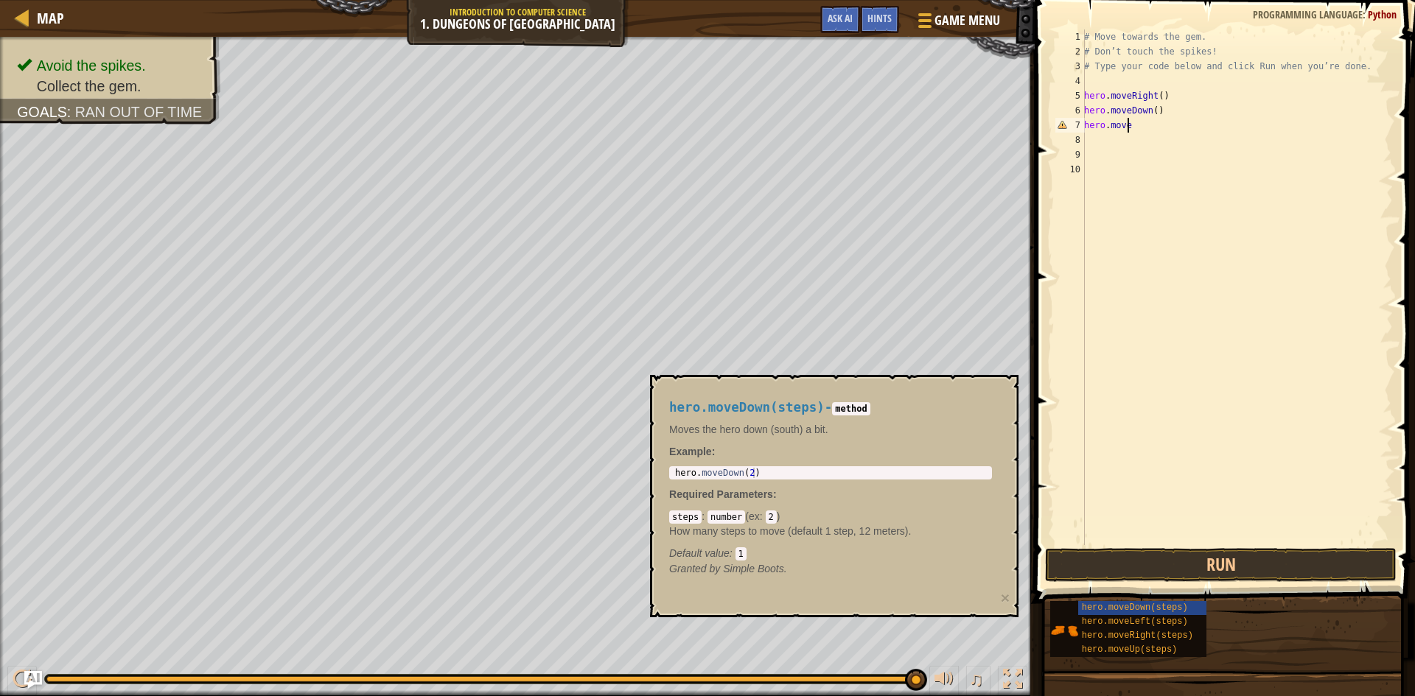
type textarea "hero.mover"
click at [1209, 136] on div "hero.moveR ight press enter" at bounding box center [1220, 167] width 279 height 66
click at [1175, 573] on button "Run" at bounding box center [1220, 565] width 351 height 34
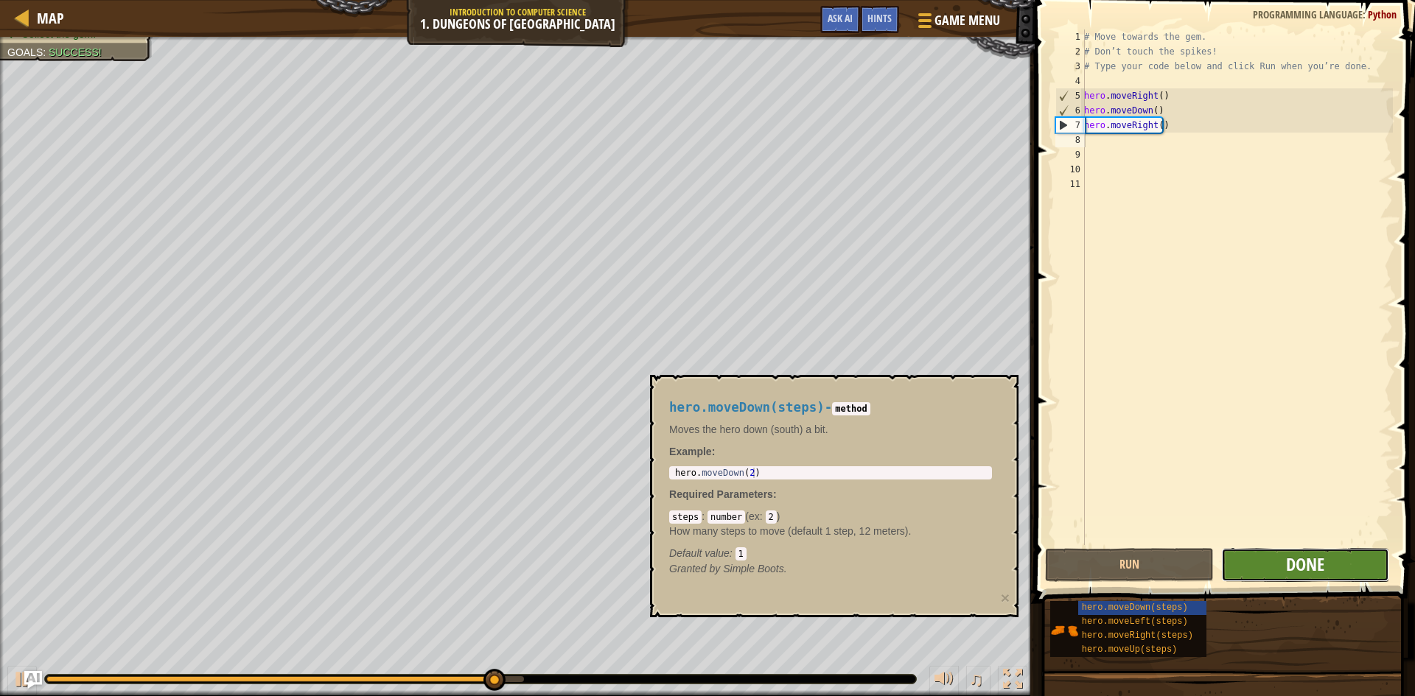
click at [1317, 569] on span "Done" at bounding box center [1305, 565] width 38 height 24
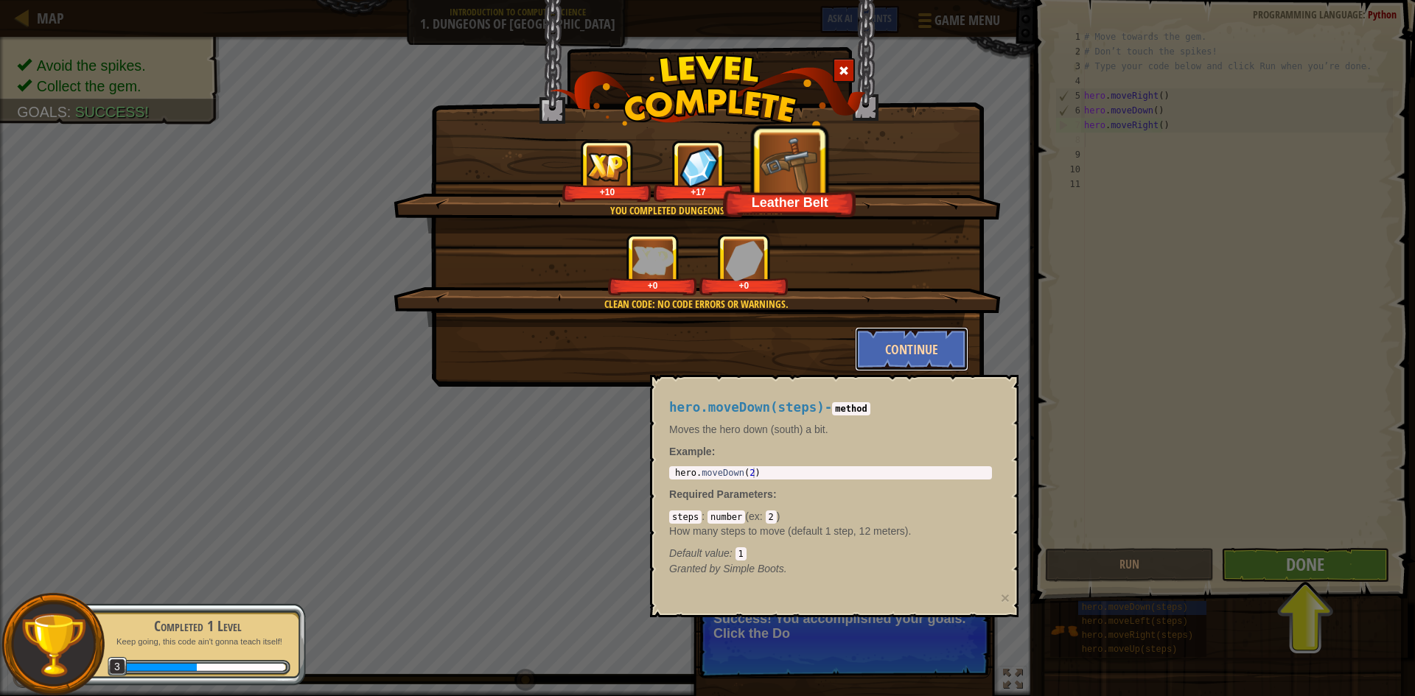
click at [933, 342] on button "Continue" at bounding box center [912, 349] width 114 height 44
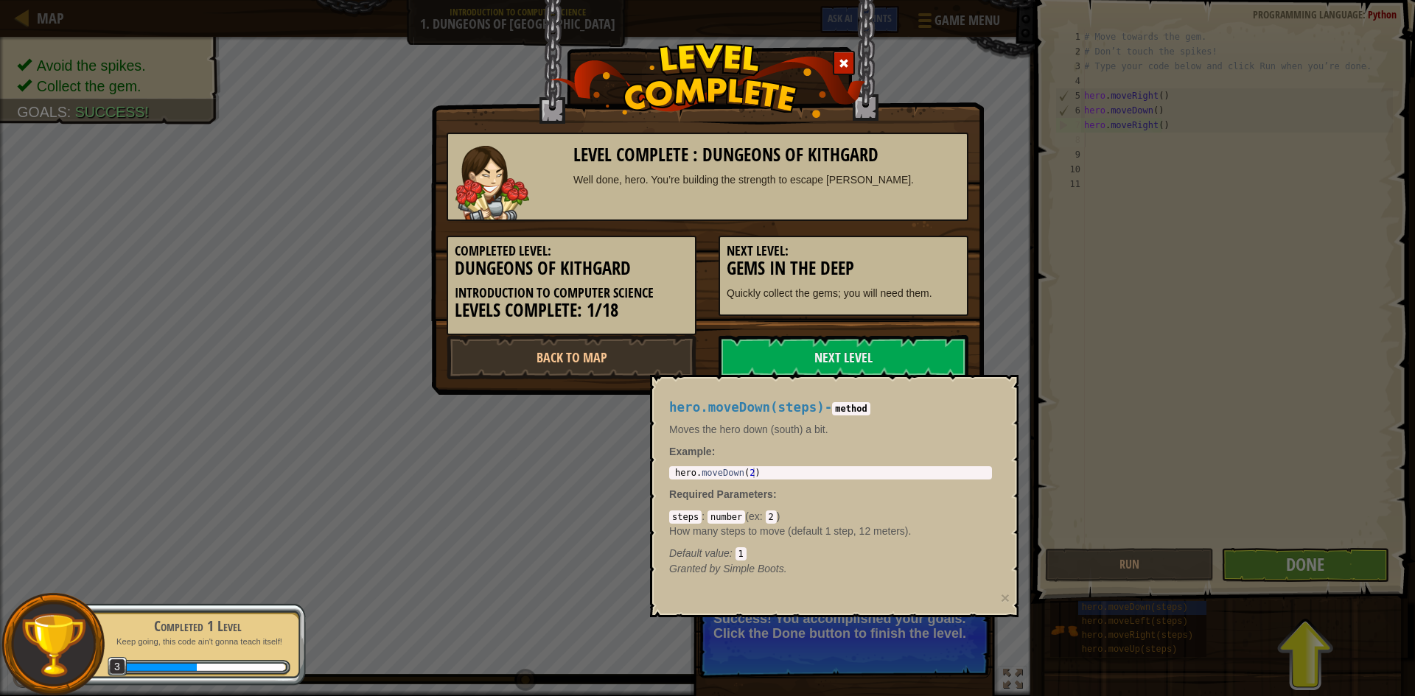
drag, startPoint x: 1319, startPoint y: 573, endPoint x: 1310, endPoint y: 560, distance: 15.9
click at [1310, 560] on div "Level Complete : Dungeons of Kithgard Well done, hero. You’re building the stre…" at bounding box center [707, 348] width 1415 height 696
click at [897, 356] on link "Next Level" at bounding box center [843, 357] width 250 height 44
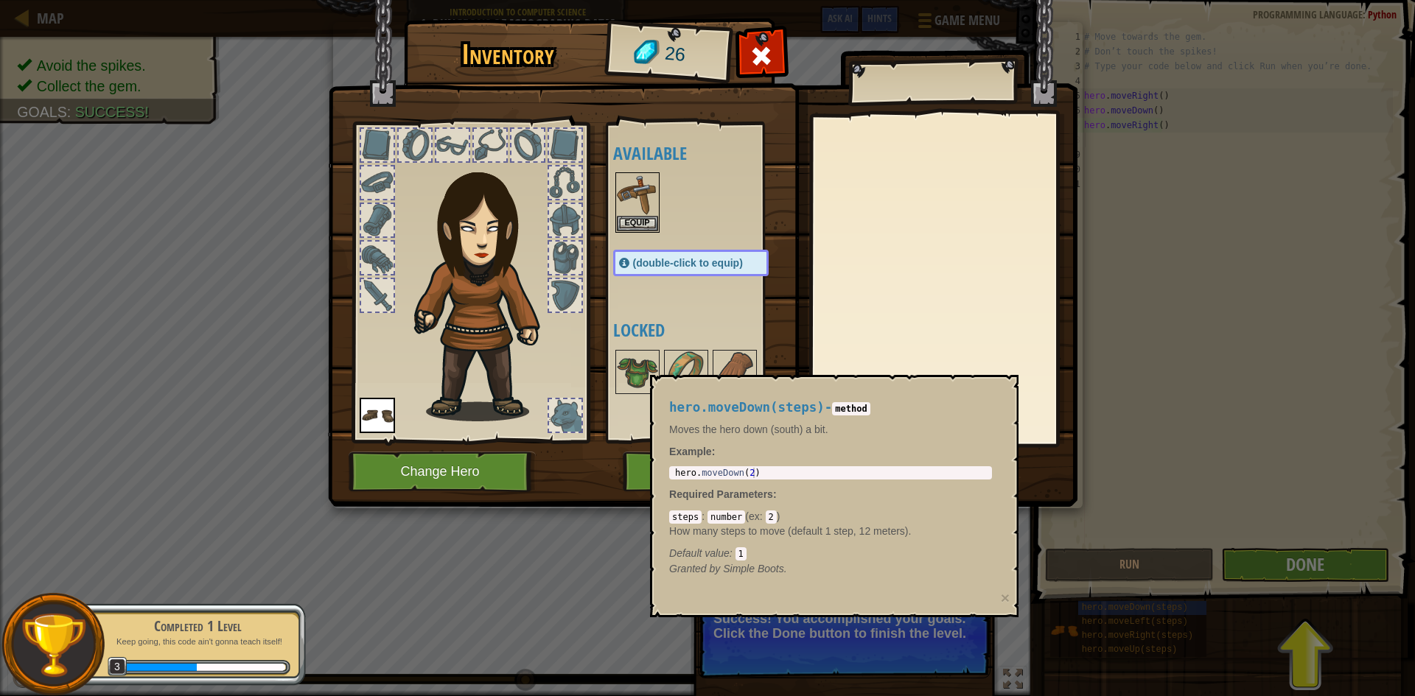
click at [827, 389] on div "hero.moveDown(steps) - method Moves the hero down (south) a bit. Example : 1 he…" at bounding box center [834, 496] width 368 height 242
drag, startPoint x: 866, startPoint y: 372, endPoint x: 962, endPoint y: 353, distance: 97.7
click at [938, 1] on body "Map Introduction to Computer Science 1. Dungeons of Kithgard Game Menu Done Hin…" at bounding box center [707, 0] width 1415 height 1
drag, startPoint x: 831, startPoint y: 356, endPoint x: 811, endPoint y: 369, distance: 23.9
click at [815, 369] on div at bounding box center [943, 281] width 260 height 331
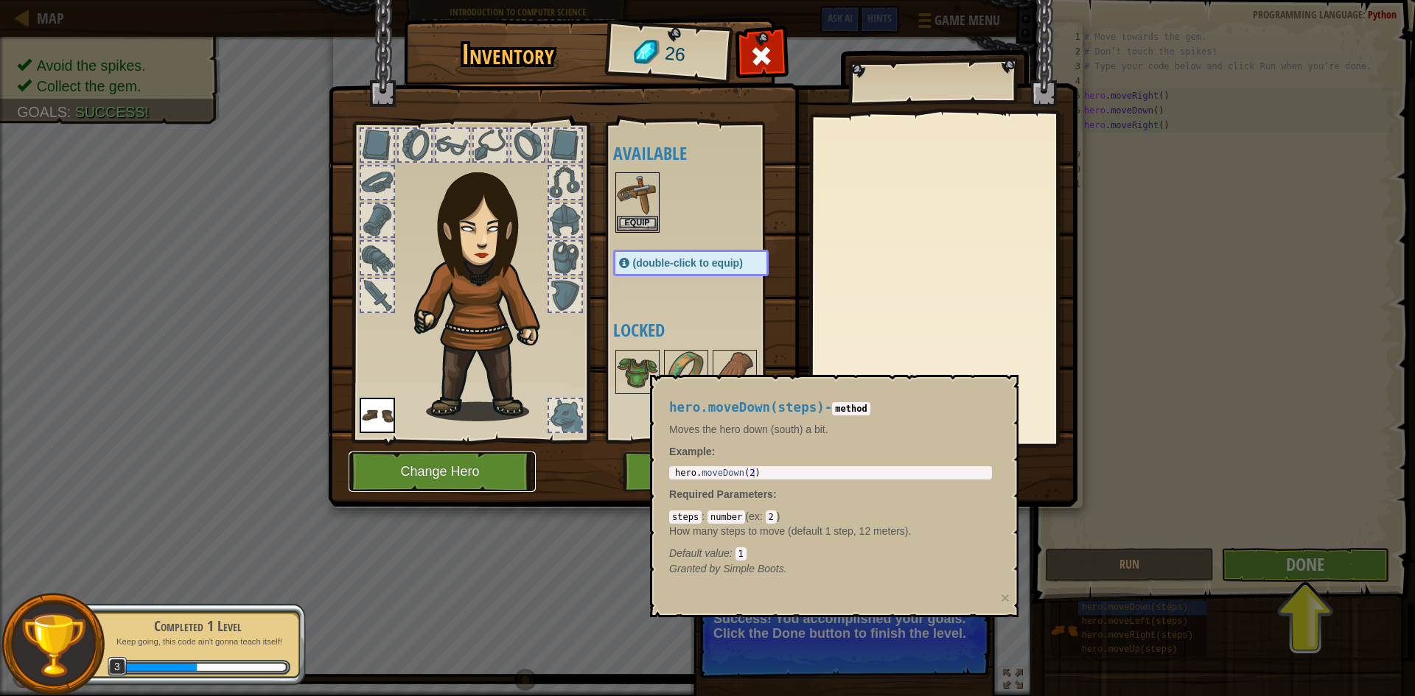
click at [456, 465] on button "Change Hero" at bounding box center [442, 472] width 187 height 41
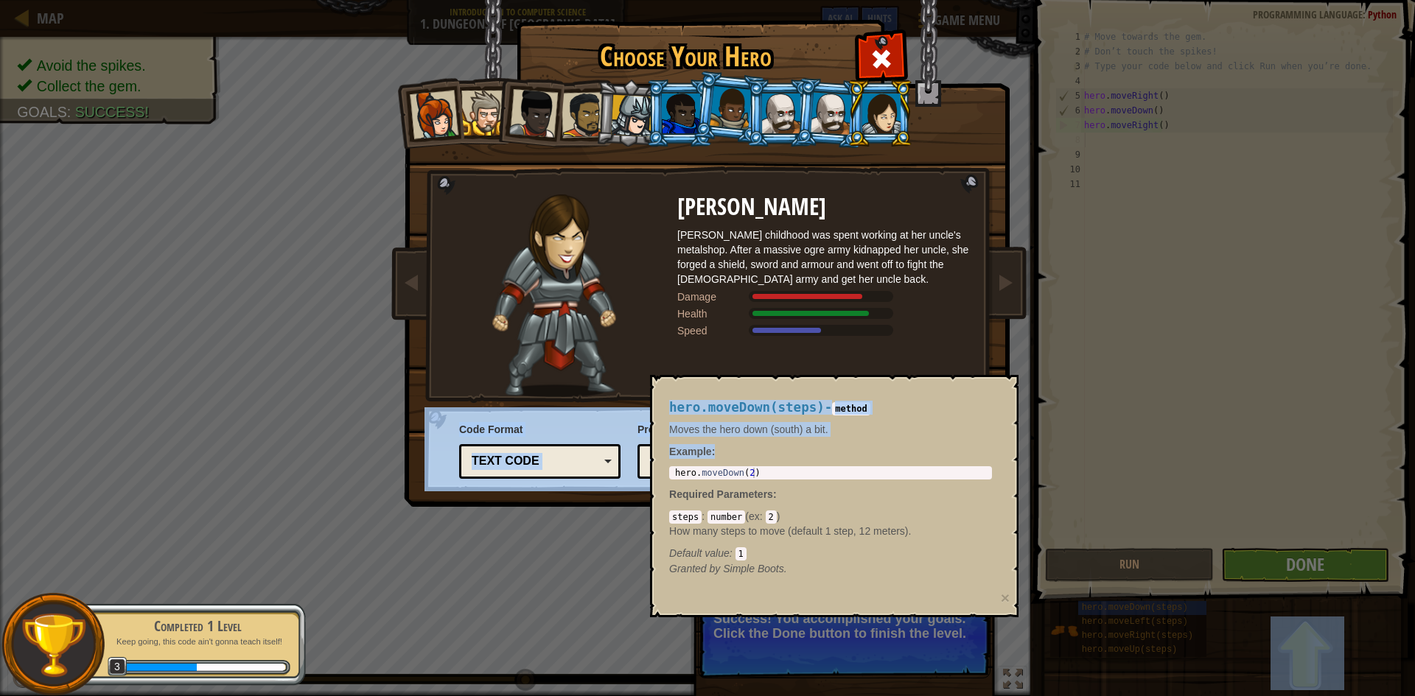
drag, startPoint x: 729, startPoint y: 372, endPoint x: 887, endPoint y: 452, distance: 177.6
click at [856, 1] on body "Map Introduction to Computer Science 1. Dungeons of Kithgard Game Menu Done Hin…" at bounding box center [707, 0] width 1415 height 1
drag, startPoint x: 916, startPoint y: 306, endPoint x: 934, endPoint y: 287, distance: 26.6
click at [922, 321] on div "Captain [PERSON_NAME] Anya is a no-nonsense leader who isn't afraid to go in an…" at bounding box center [707, 296] width 553 height 203
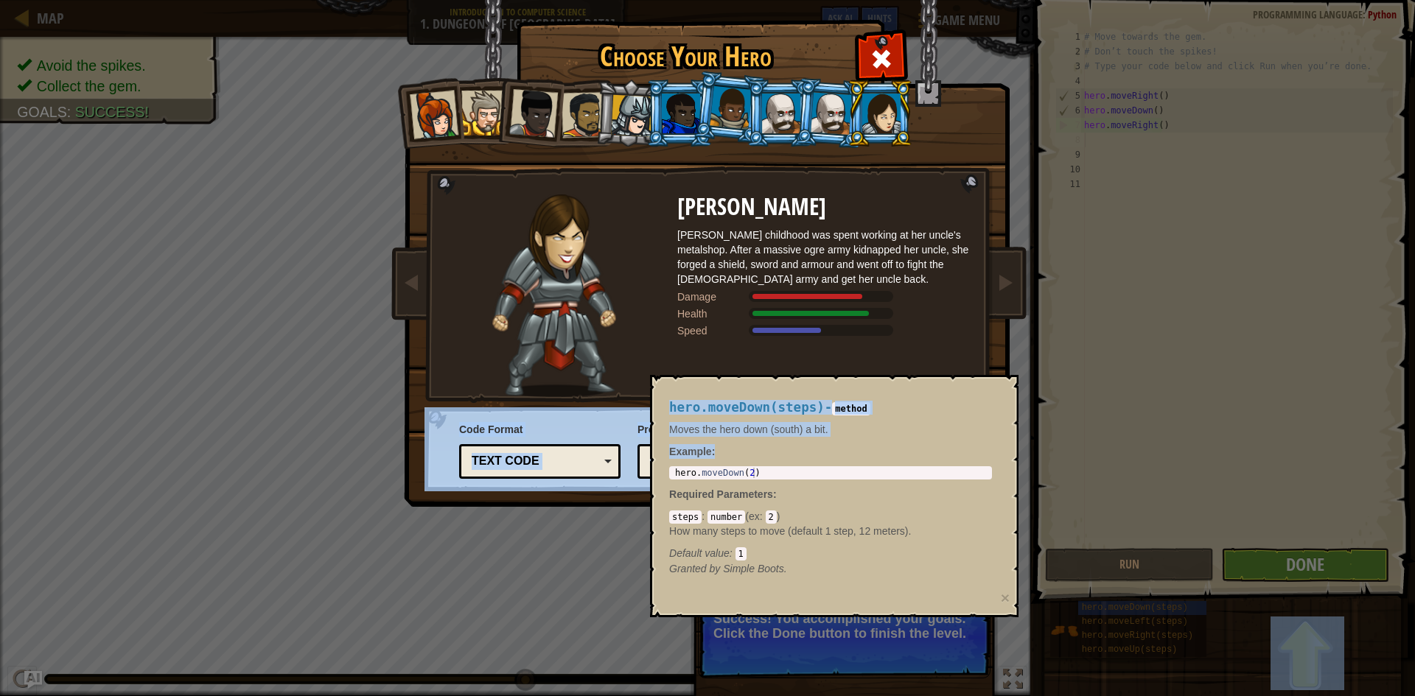
click at [738, 113] on div at bounding box center [731, 107] width 42 height 43
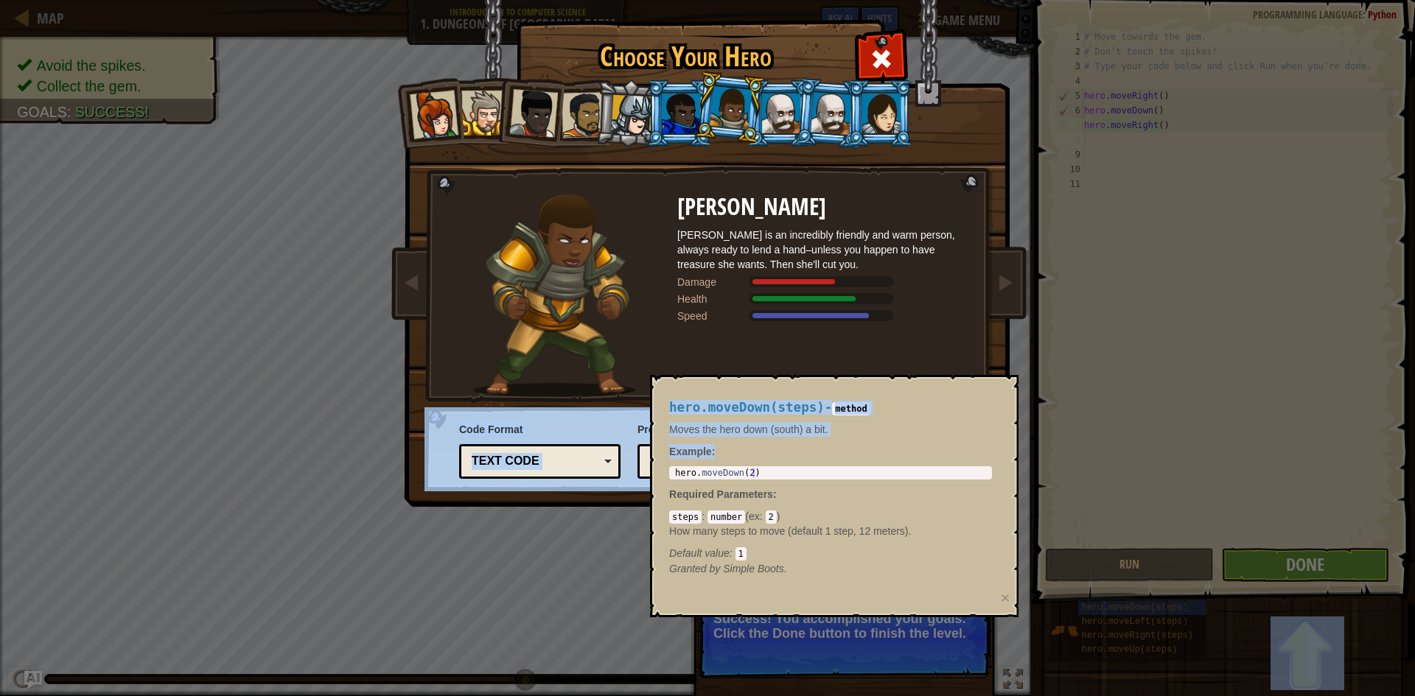
drag, startPoint x: 783, startPoint y: 108, endPoint x: 803, endPoint y: 115, distance: 21.0
click at [786, 113] on div at bounding box center [781, 114] width 38 height 40
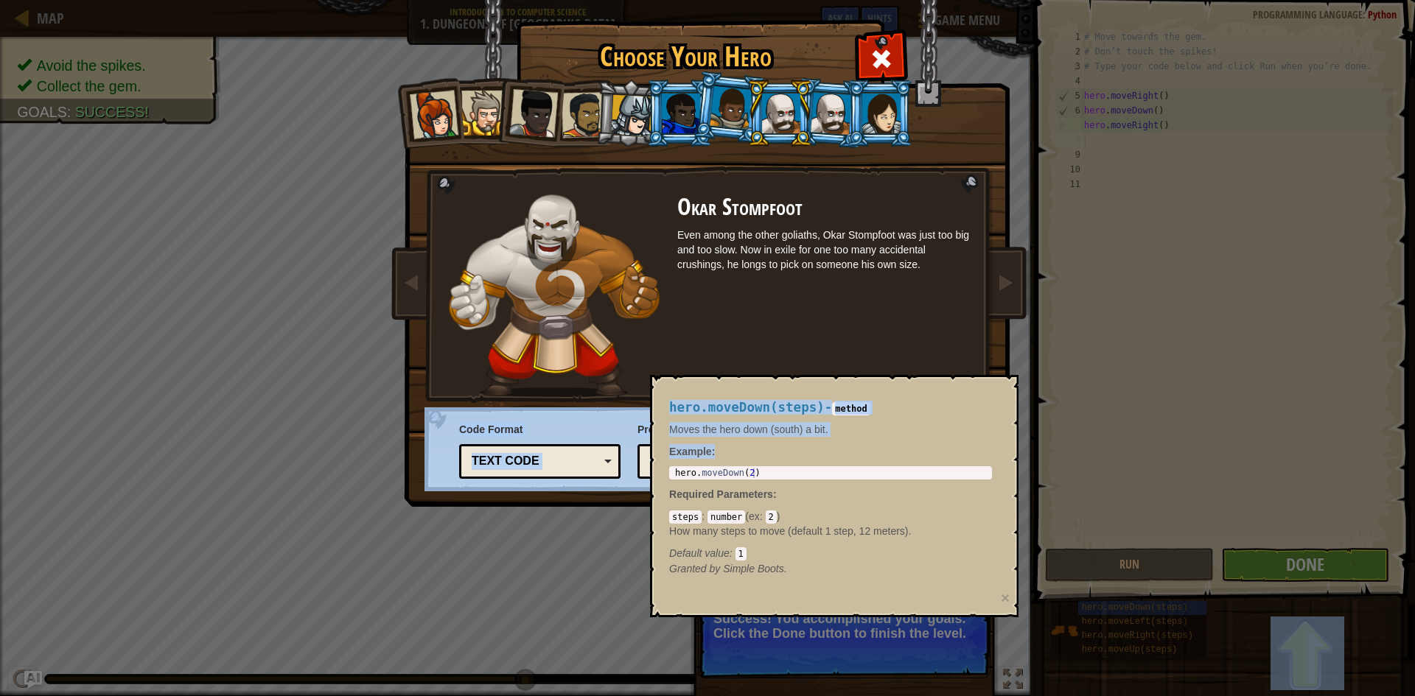
click at [863, 116] on div at bounding box center [881, 114] width 38 height 40
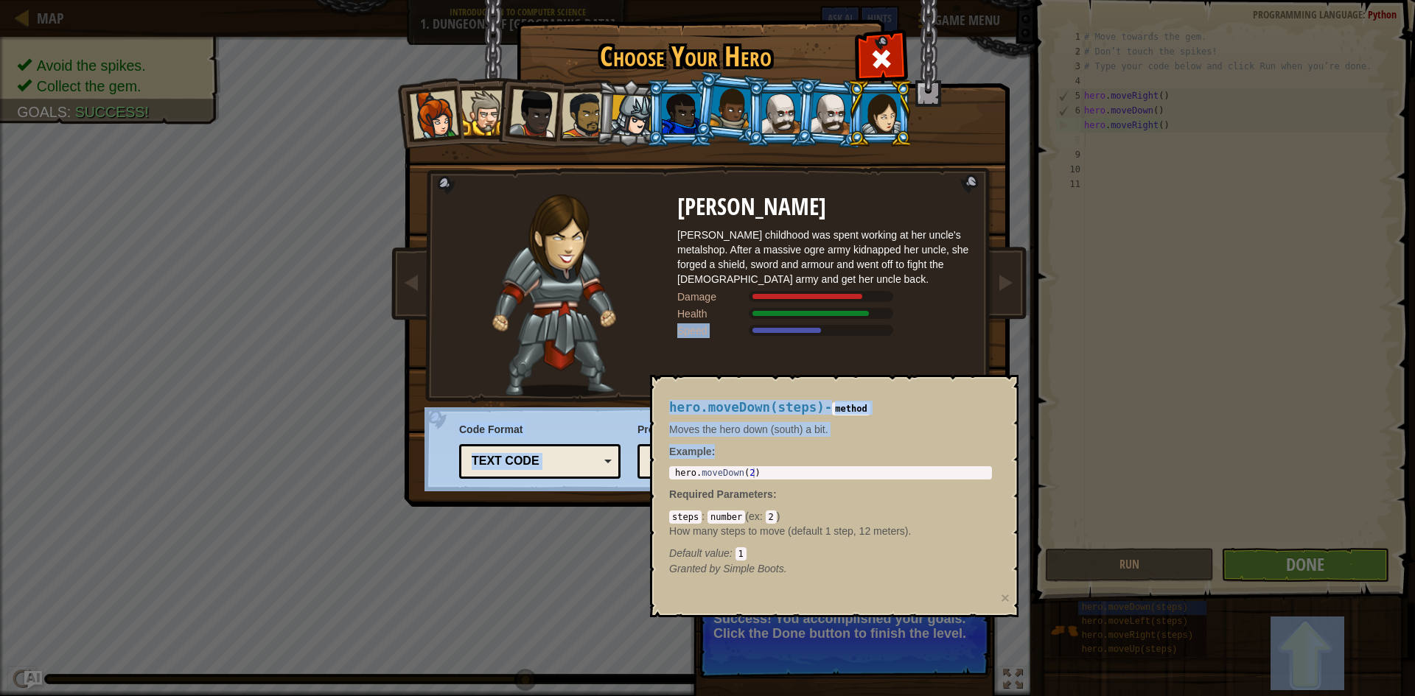
drag, startPoint x: 859, startPoint y: 387, endPoint x: 874, endPoint y: 378, distance: 17.2
click at [861, 387] on div "hero.moveDown(steps) - method Moves the hero down (south) a bit. Example : 1 he…" at bounding box center [830, 488] width 343 height 203
drag, startPoint x: 501, startPoint y: 217, endPoint x: 737, endPoint y: 204, distance: 236.2
click at [616, 225] on img at bounding box center [554, 296] width 124 height 203
drag, startPoint x: 616, startPoint y: 186, endPoint x: 929, endPoint y: 267, distance: 323.5
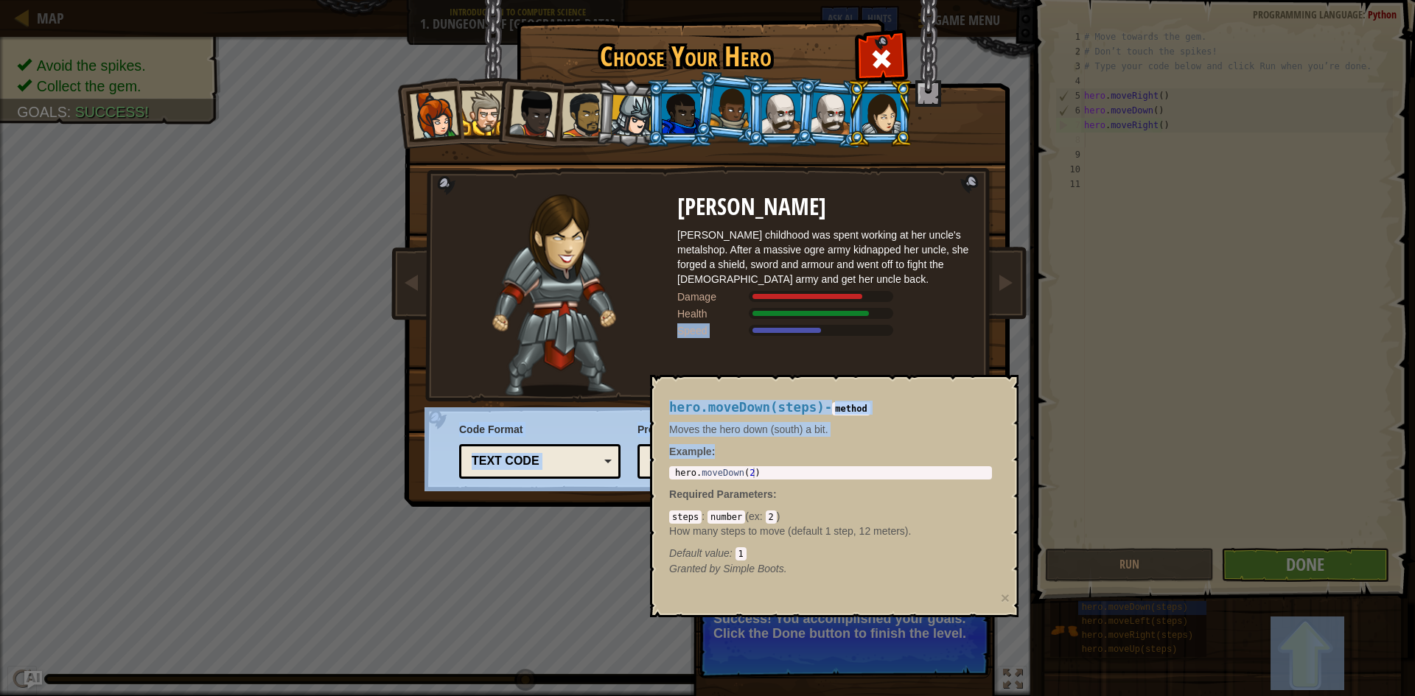
click at [1124, 318] on div "Choose Your Hero 26 Captain [PERSON_NAME] is a no-nonsense leader who isn't afr…" at bounding box center [707, 348] width 1415 height 696
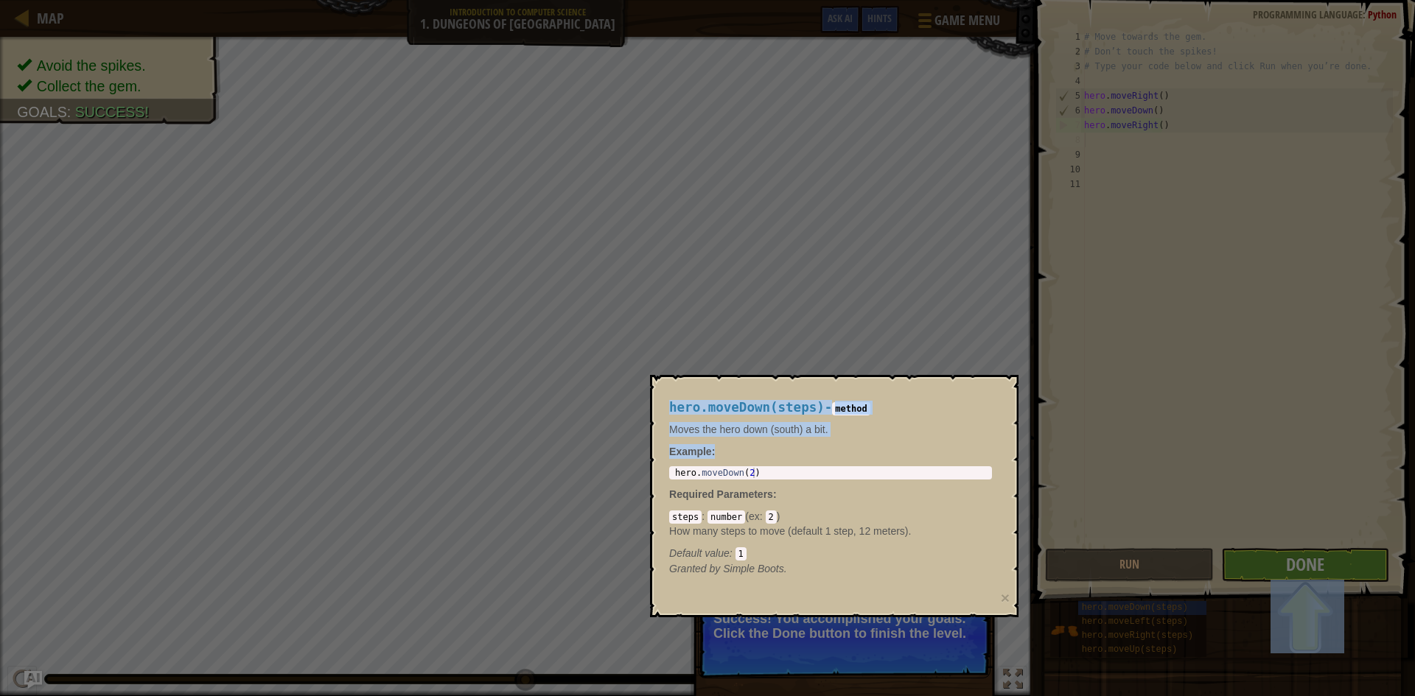
drag, startPoint x: 929, startPoint y: 267, endPoint x: 914, endPoint y: 260, distance: 17.1
click at [907, 1] on body "Map Introduction to Computer Science 1. Dungeons of Kithgard Game Menu Done Hin…" at bounding box center [707, 0] width 1415 height 1
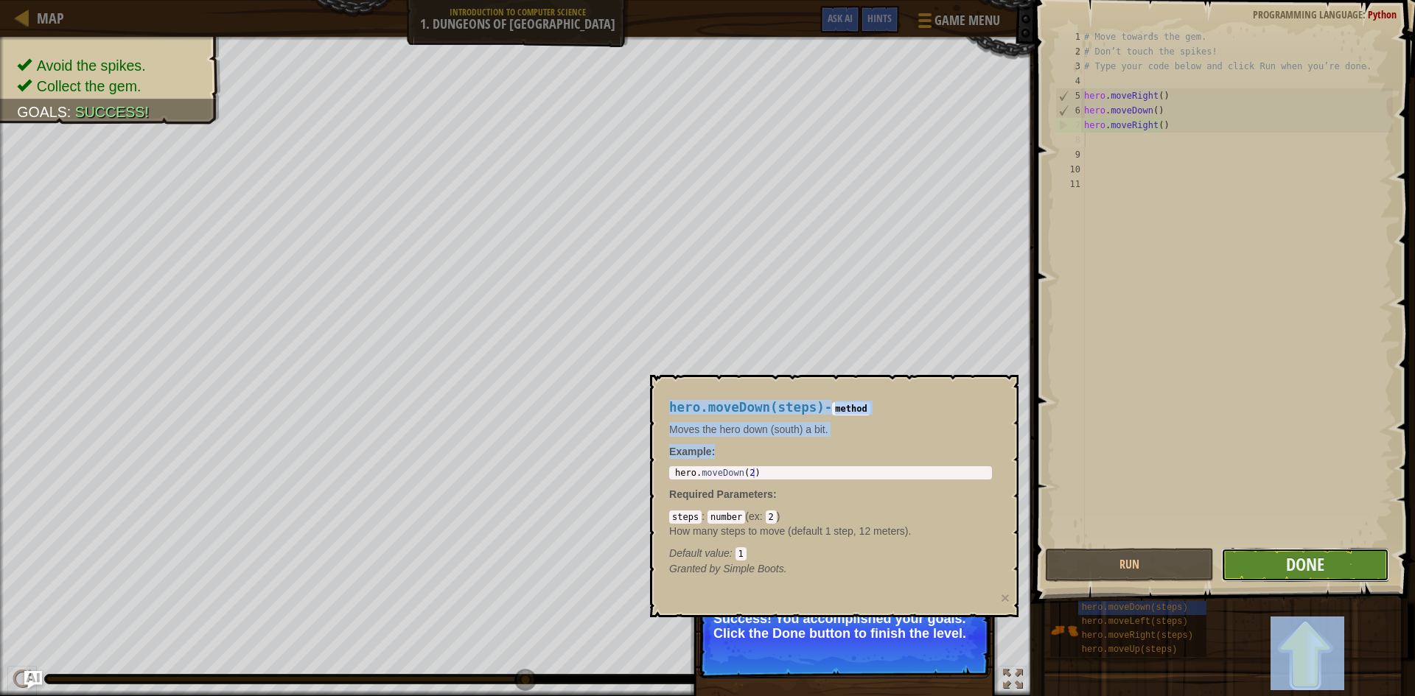
click at [1278, 575] on button "Done" at bounding box center [1305, 565] width 169 height 34
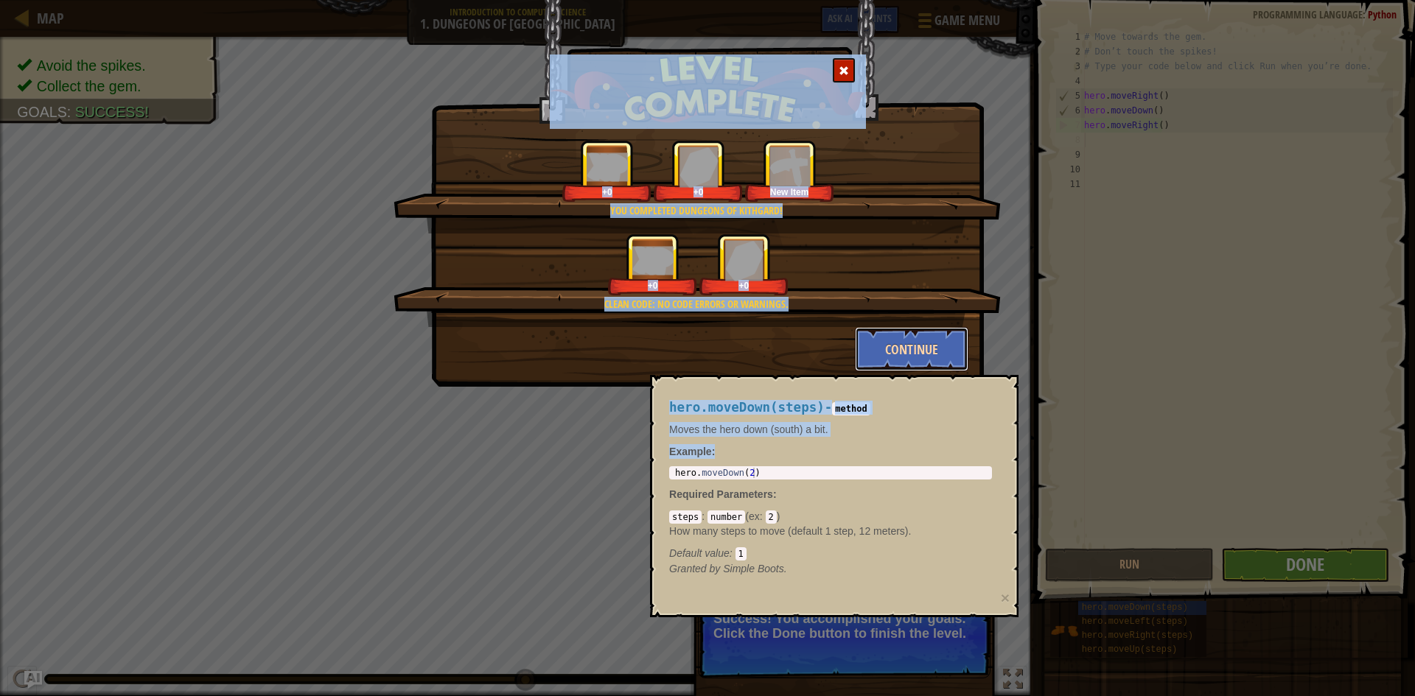
click at [920, 341] on button "Continue" at bounding box center [912, 349] width 114 height 44
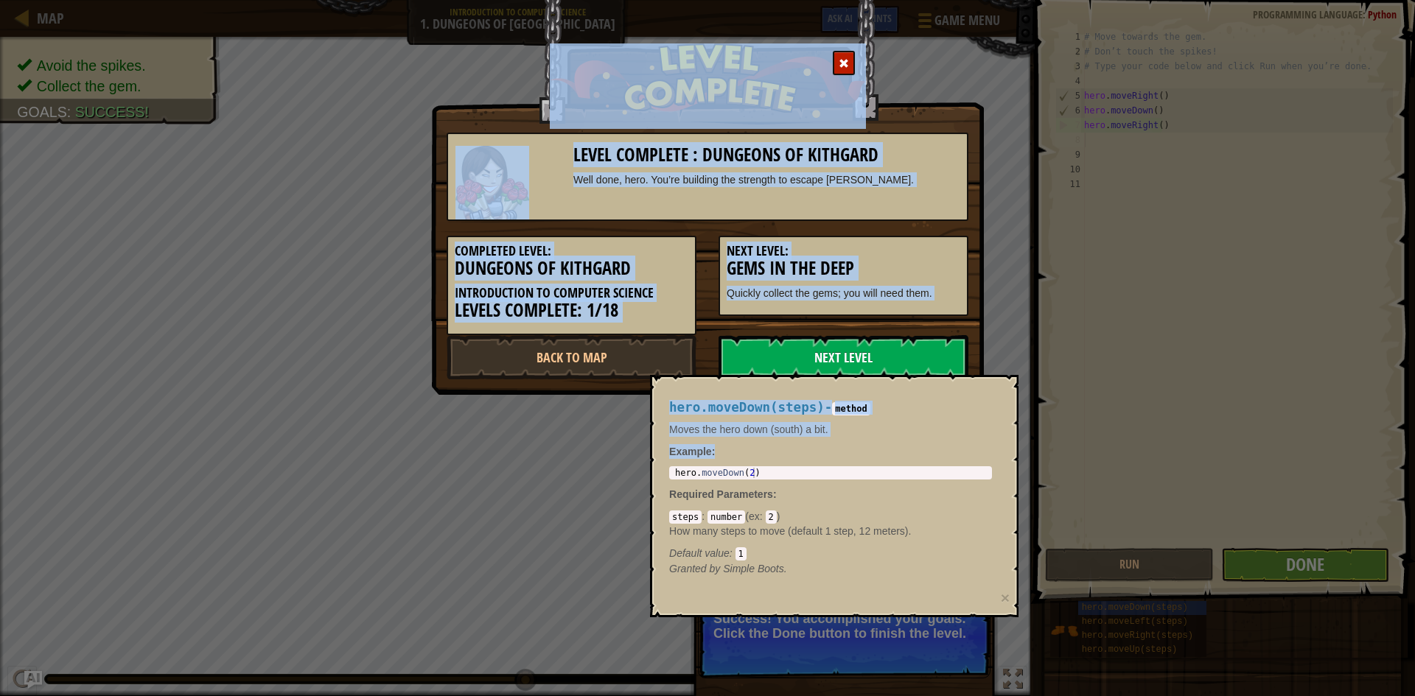
click at [913, 353] on link "Next Level" at bounding box center [843, 357] width 250 height 44
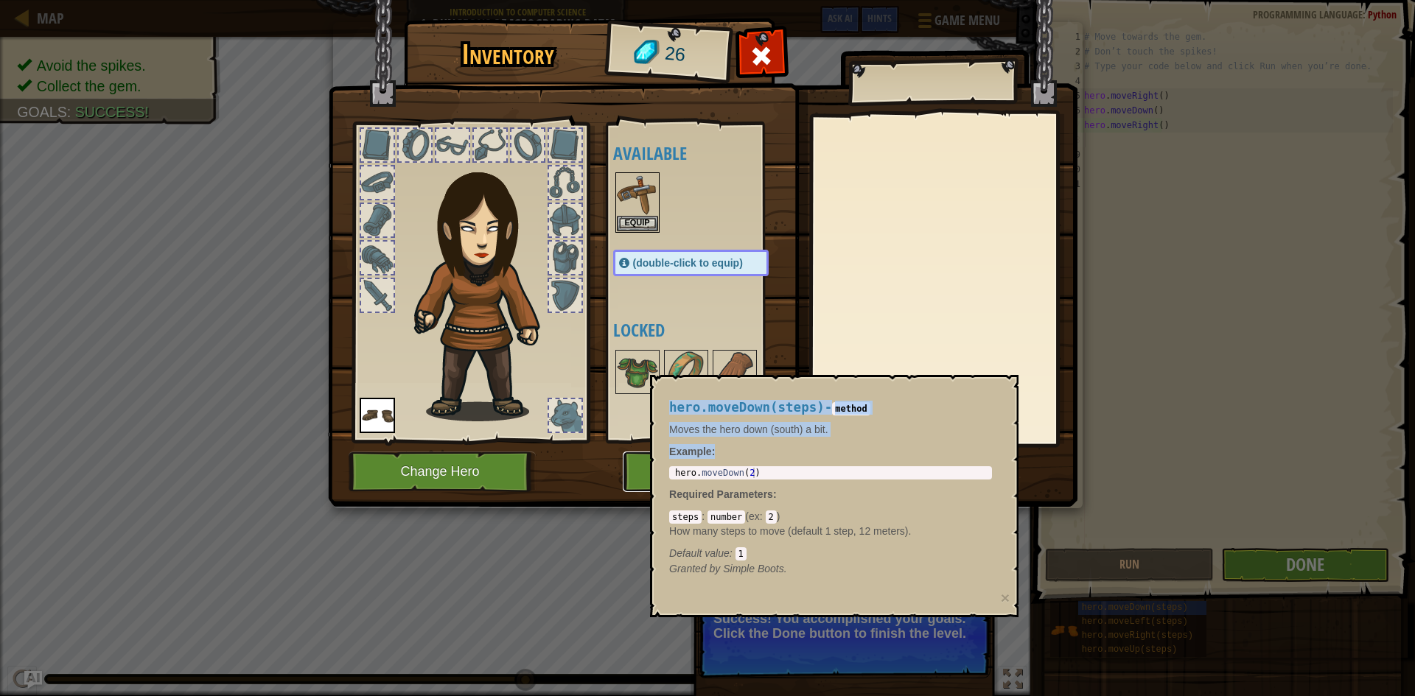
click at [640, 480] on button "Play" at bounding box center [700, 472] width 154 height 41
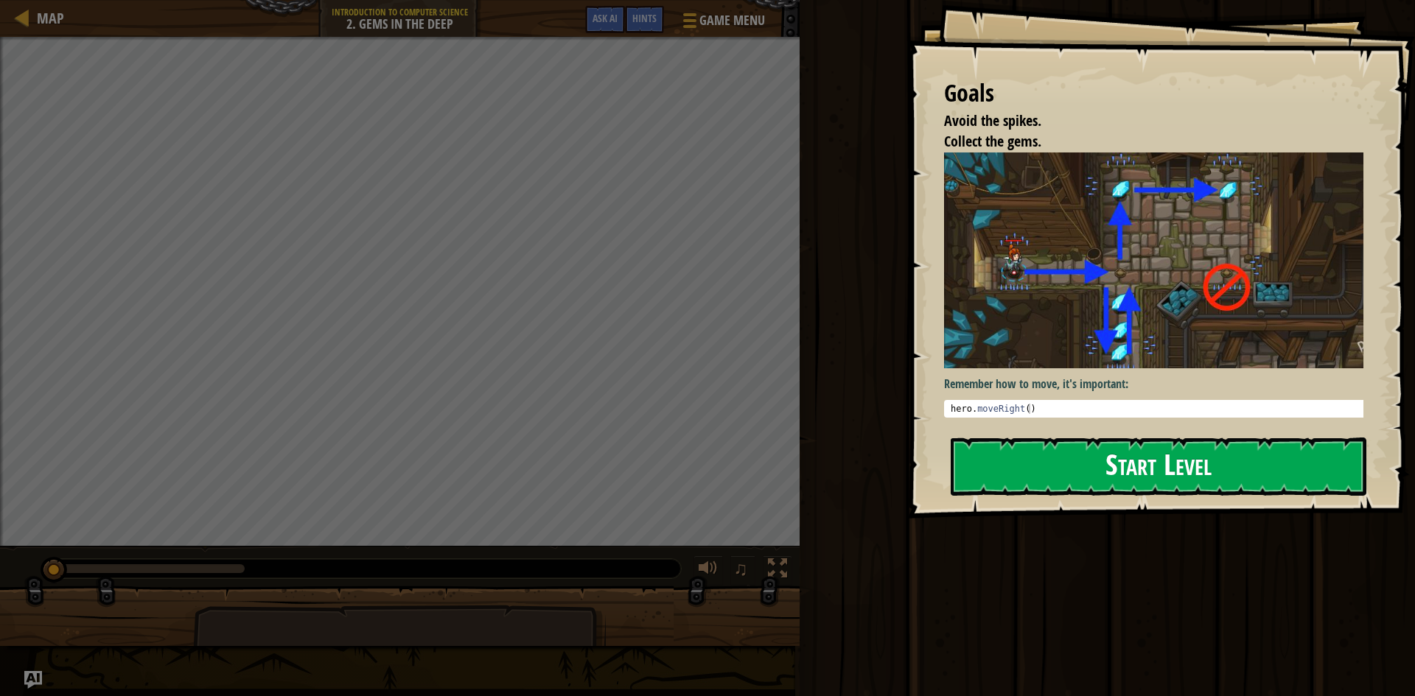
click at [1182, 453] on button "Start Level" at bounding box center [1159, 467] width 416 height 58
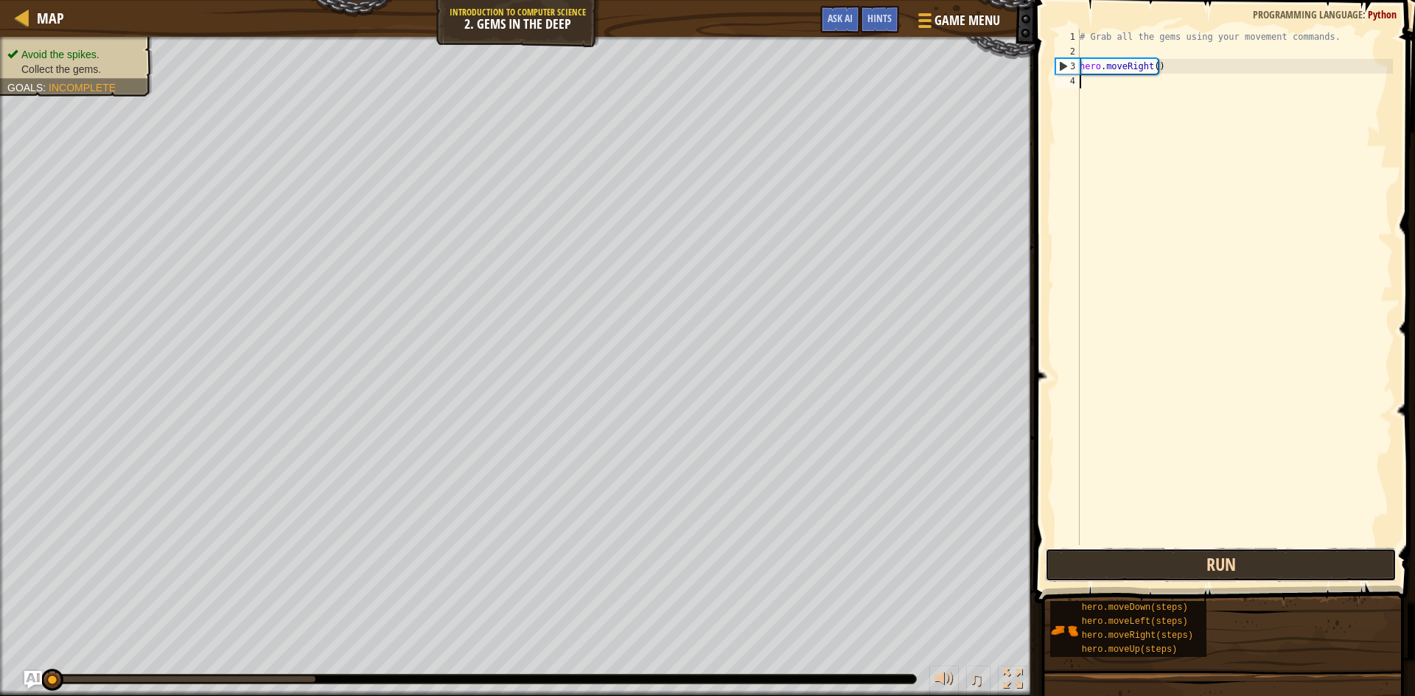
click at [1136, 564] on button "Run" at bounding box center [1220, 565] width 351 height 34
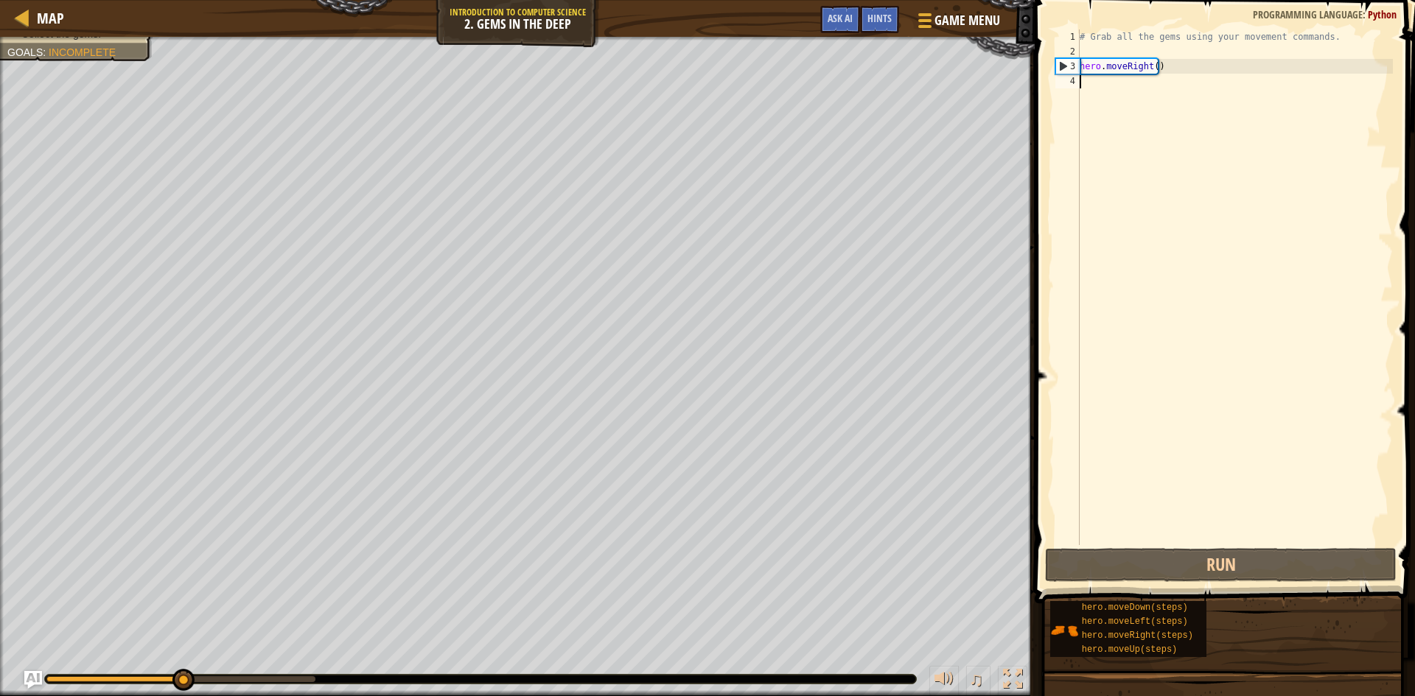
drag, startPoint x: 1117, startPoint y: 185, endPoint x: 1123, endPoint y: 178, distance: 9.4
click at [1117, 184] on div "# Grab all the gems using your movement commands. hero . moveRight ( )" at bounding box center [1235, 301] width 316 height 545
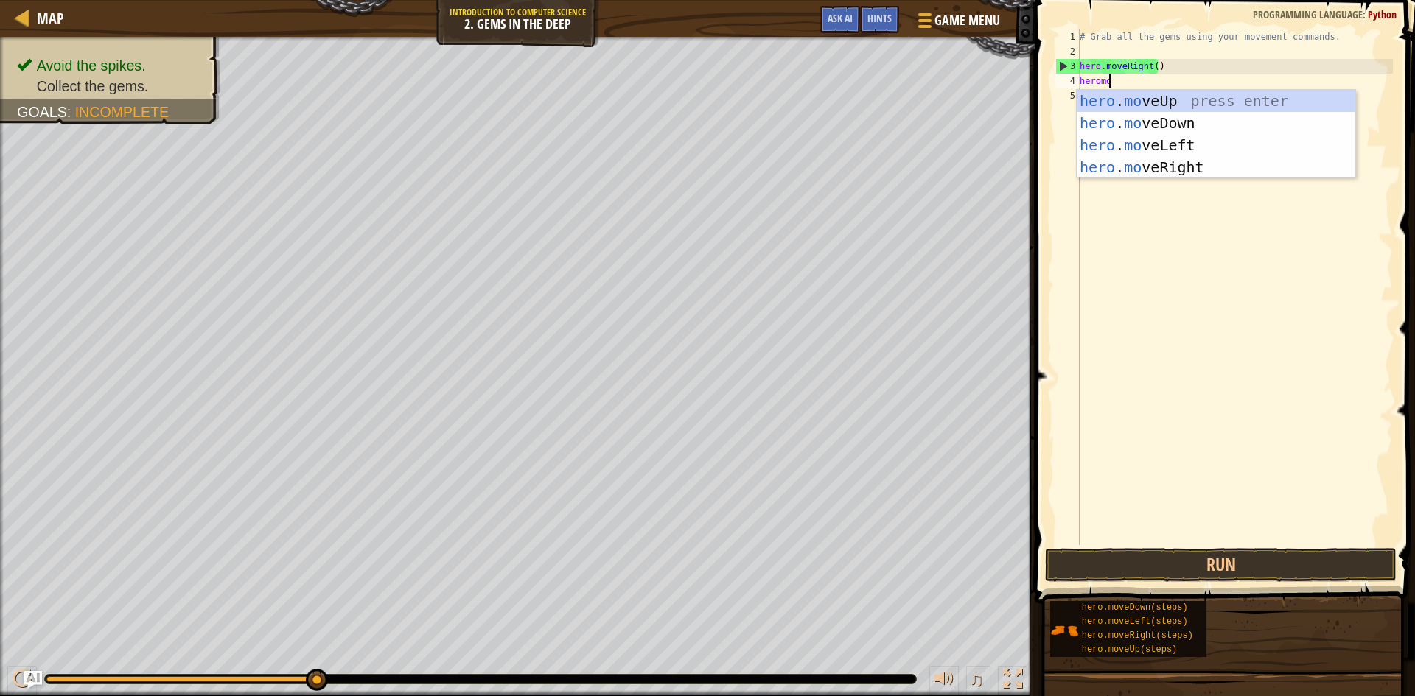
type textarea "heromov"
click at [1141, 143] on div "hero . mov eUp press enter hero . mov eDown press enter hero . mov eLeft press …" at bounding box center [1216, 156] width 279 height 133
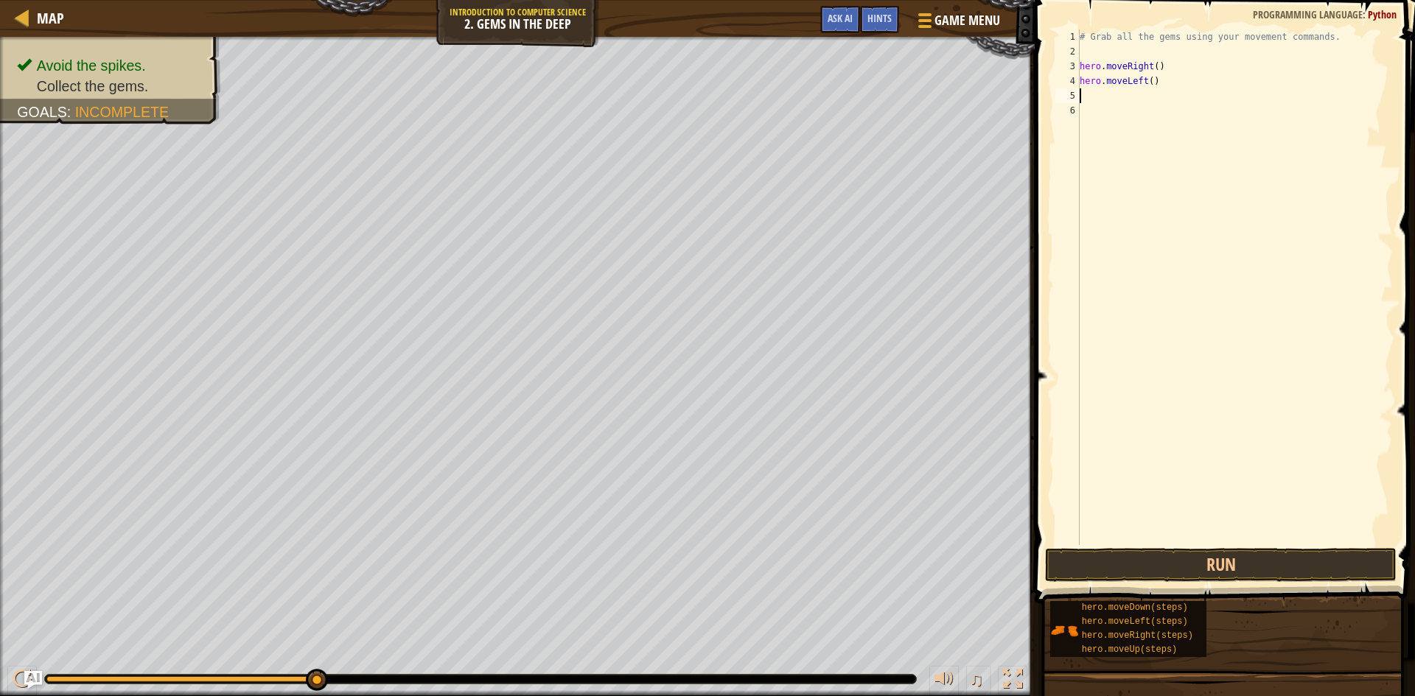
scroll to position [7, 0]
click at [1230, 562] on button "Run" at bounding box center [1220, 565] width 351 height 34
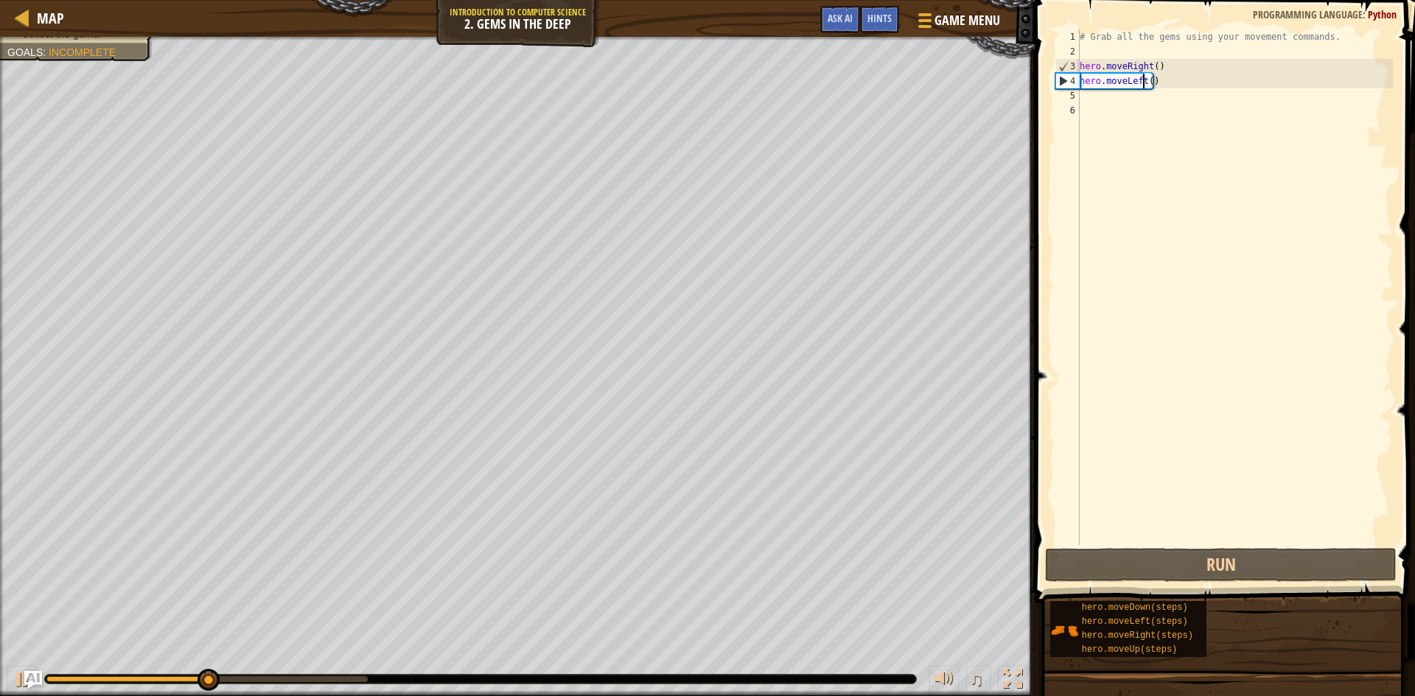
drag, startPoint x: 1142, startPoint y: 87, endPoint x: 1150, endPoint y: 88, distance: 7.4
click at [1145, 88] on div "# Grab all the gems using your movement commands. hero . moveRight ( ) hero . m…" at bounding box center [1235, 301] width 316 height 545
click at [1152, 88] on div "# Grab all the gems using your movement commands. hero . moveRight ( ) hero . m…" at bounding box center [1235, 301] width 316 height 545
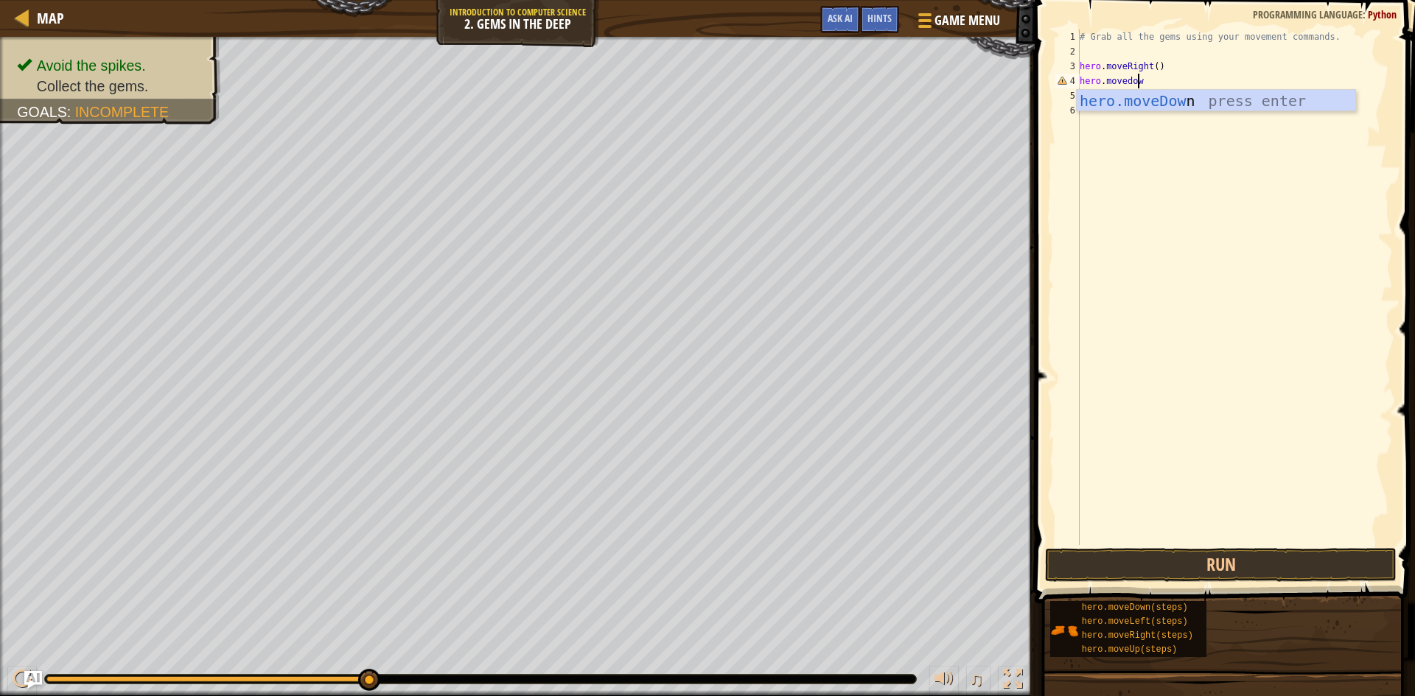
scroll to position [7, 4]
type textarea "hero.movedown"
click at [1180, 91] on div "hero.moveDown press enter" at bounding box center [1216, 123] width 279 height 66
click at [1192, 561] on button "Run" at bounding box center [1220, 565] width 351 height 34
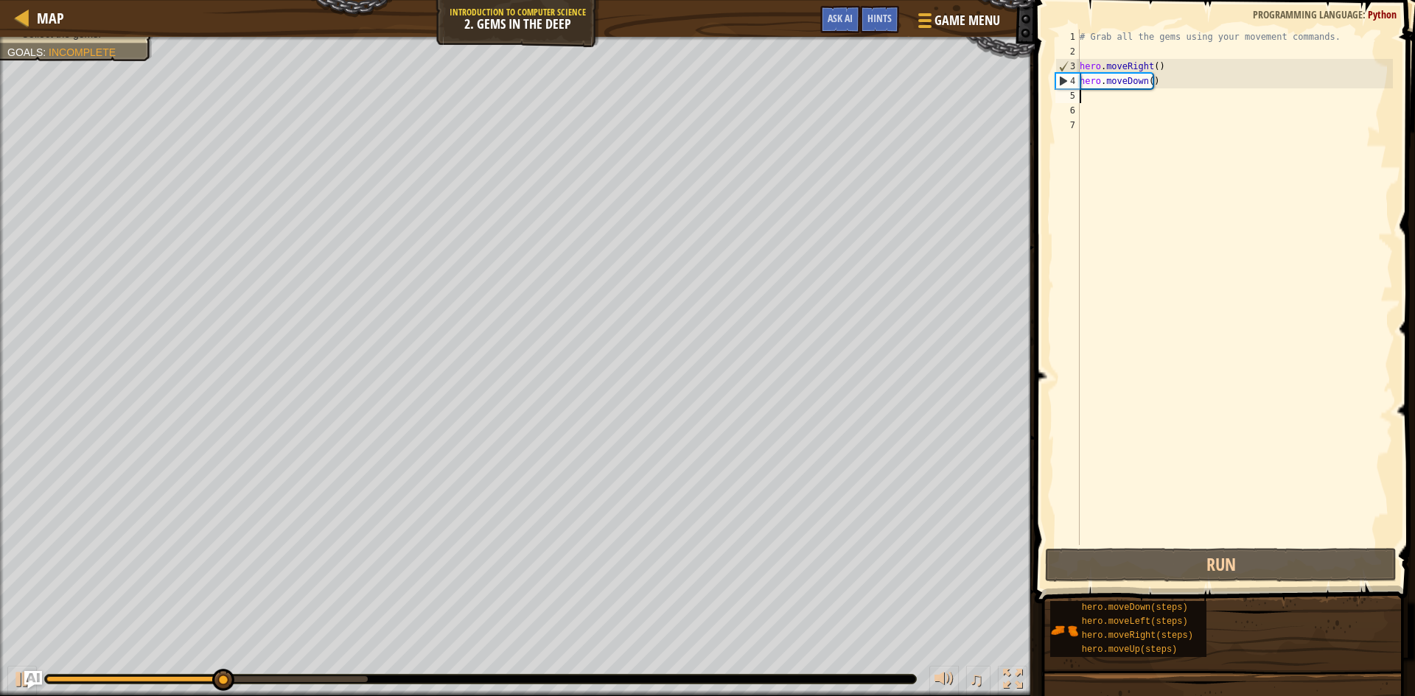
click at [1118, 108] on div "# Grab all the gems using your movement commands. hero . moveRight ( ) hero . m…" at bounding box center [1235, 301] width 316 height 545
click at [1116, 102] on div "# Grab all the gems using your movement commands. hero . moveRight ( ) hero . m…" at bounding box center [1235, 301] width 316 height 545
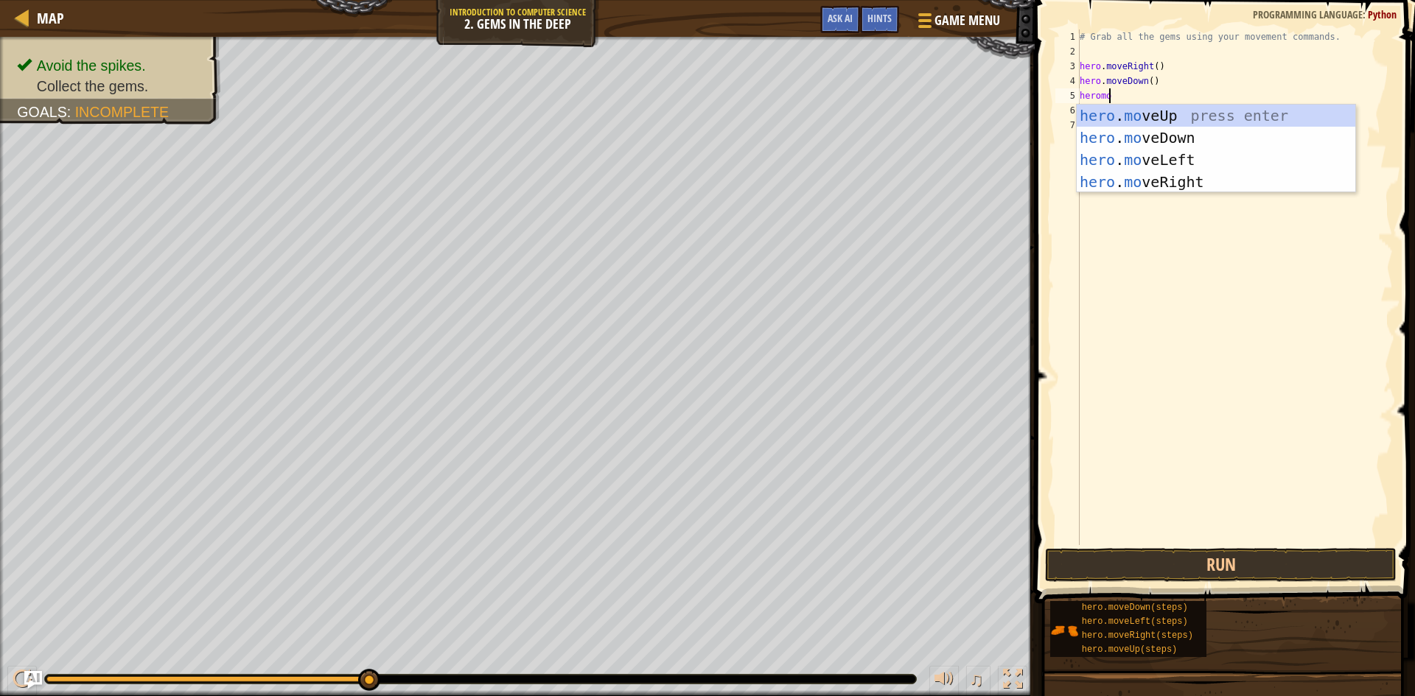
scroll to position [7, 2]
type textarea "heromove"
click at [1147, 115] on div "hero . move Up press enter hero . move Down press enter hero . move Left press …" at bounding box center [1216, 171] width 279 height 133
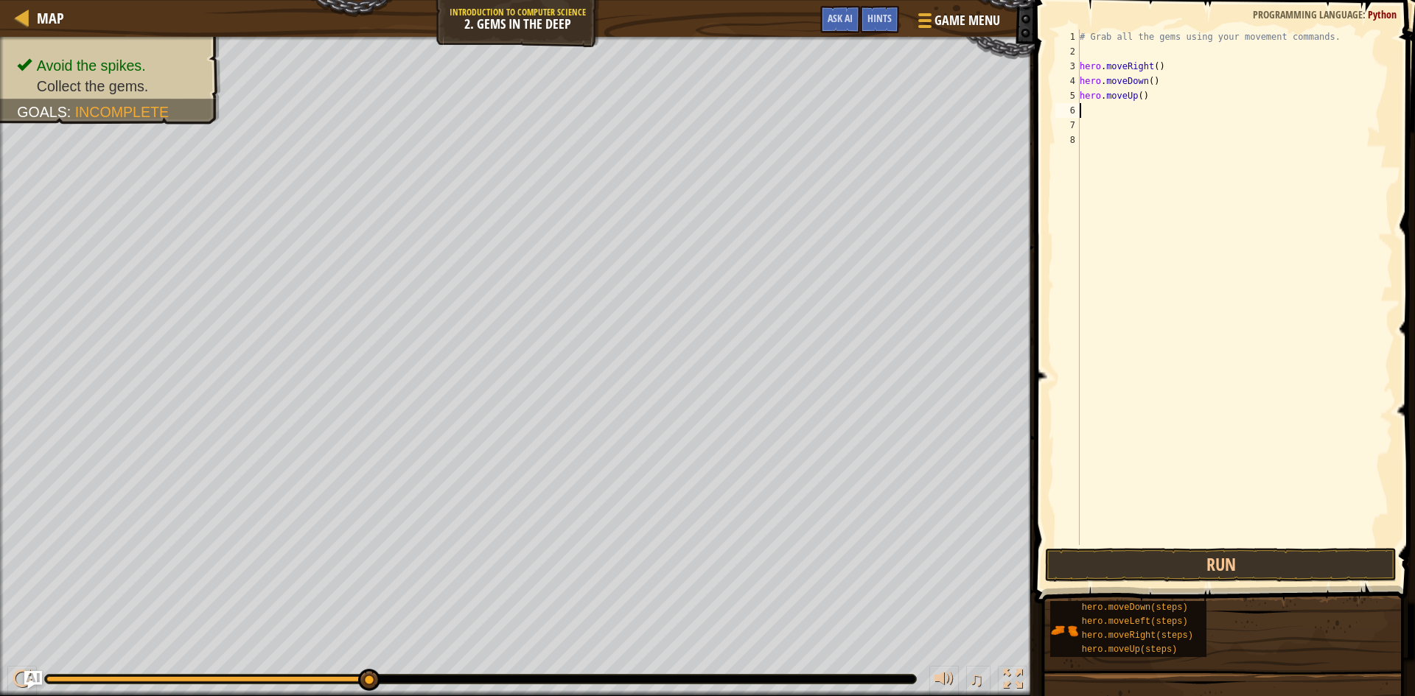
scroll to position [7, 0]
click at [1193, 563] on button "Run" at bounding box center [1220, 565] width 351 height 34
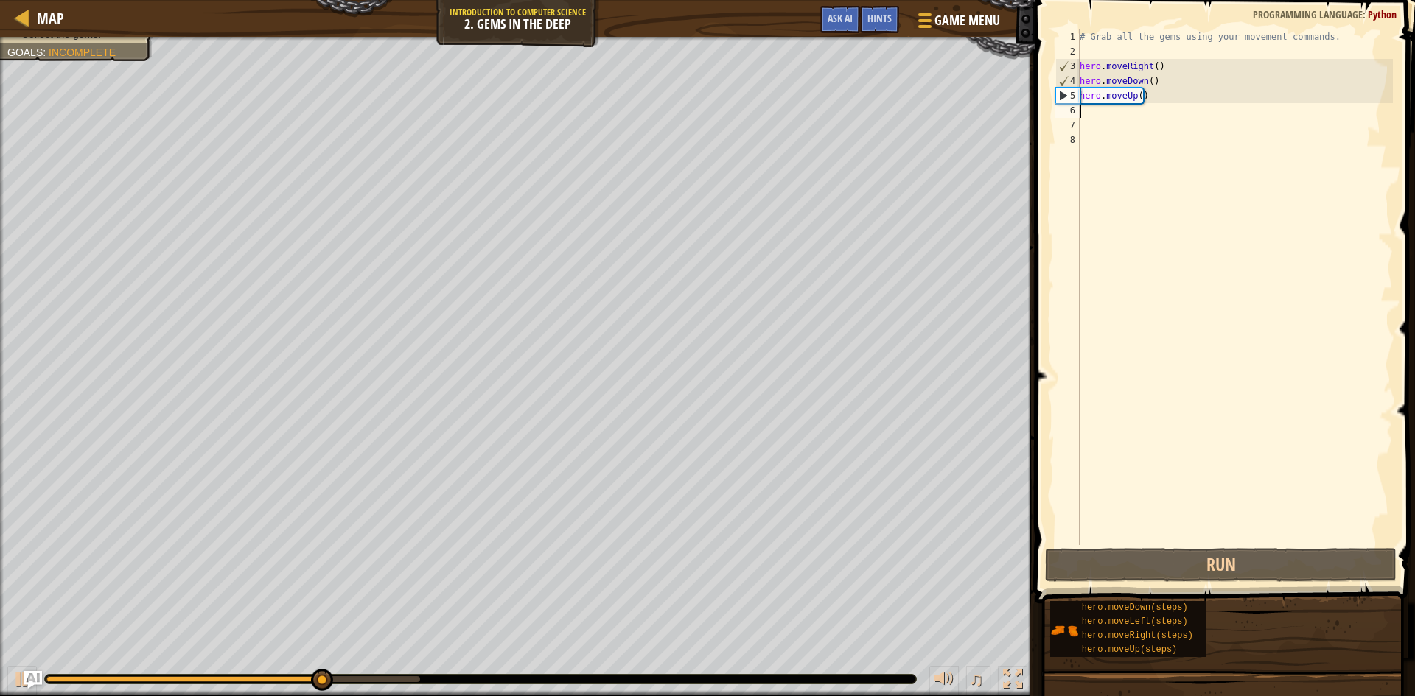
click at [1125, 126] on div "# Grab all the gems using your movement commands. hero . moveRight ( ) hero . m…" at bounding box center [1235, 301] width 316 height 545
click at [1123, 119] on div "# Grab all the gems using your movement commands. hero . moveRight ( ) hero . m…" at bounding box center [1235, 301] width 316 height 545
click at [1122, 105] on div "# Grab all the gems using your movement commands. hero . moveRight ( ) hero . m…" at bounding box center [1235, 301] width 316 height 545
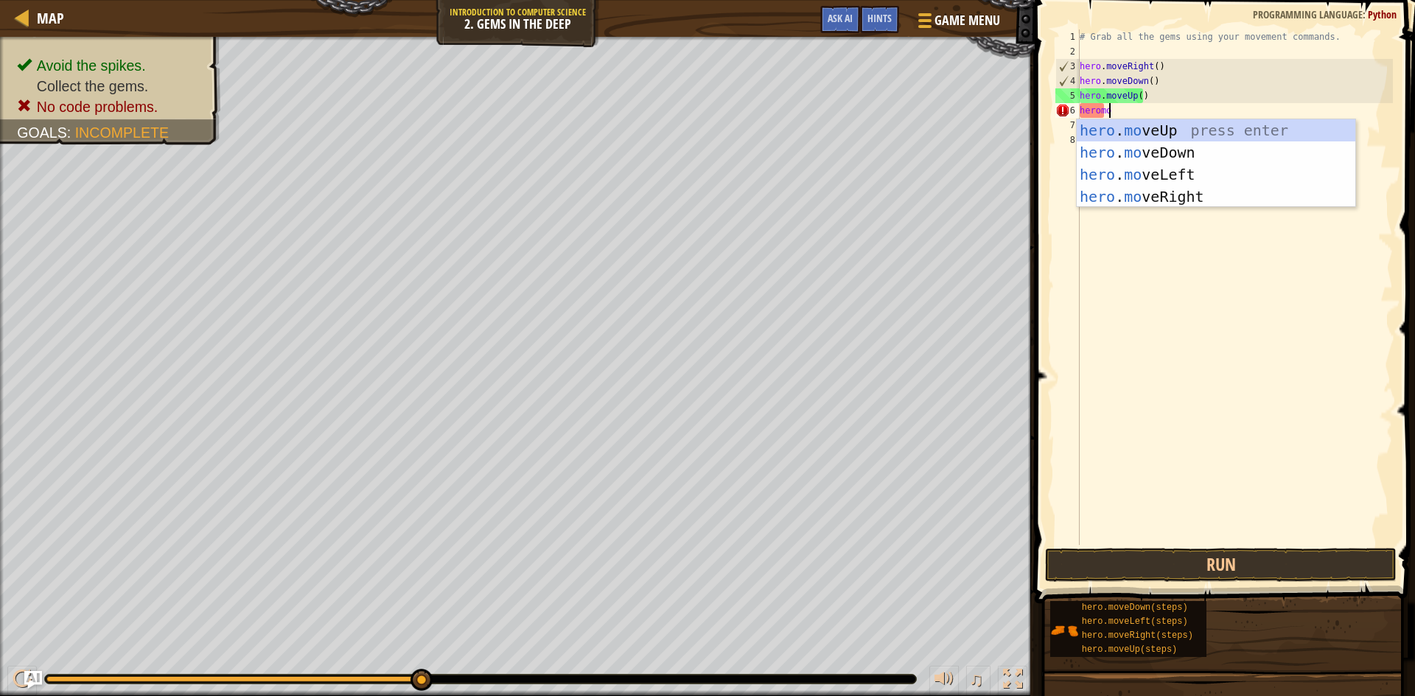
scroll to position [7, 2]
type textarea "heromove"
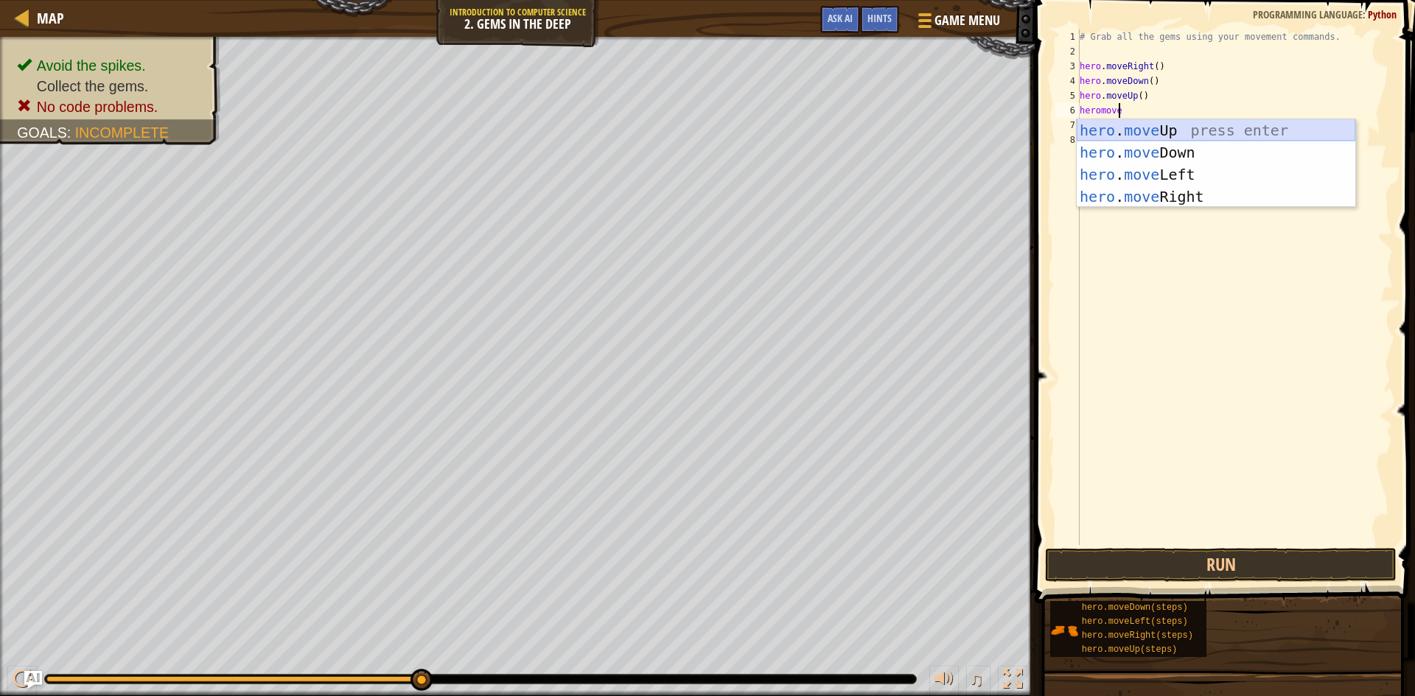
click at [1136, 127] on div "hero . move Up press enter hero . move Down press enter hero . move Left press …" at bounding box center [1216, 185] width 279 height 133
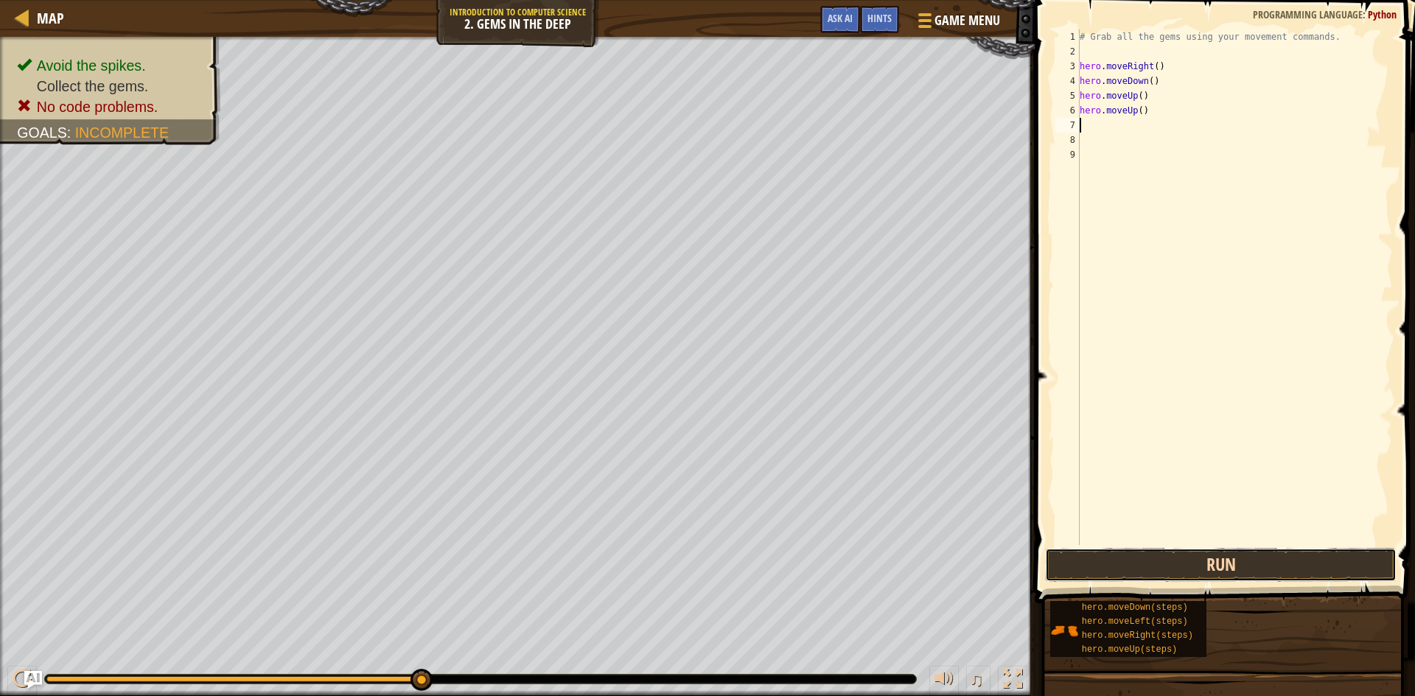
click at [1212, 555] on button "Run" at bounding box center [1220, 565] width 351 height 34
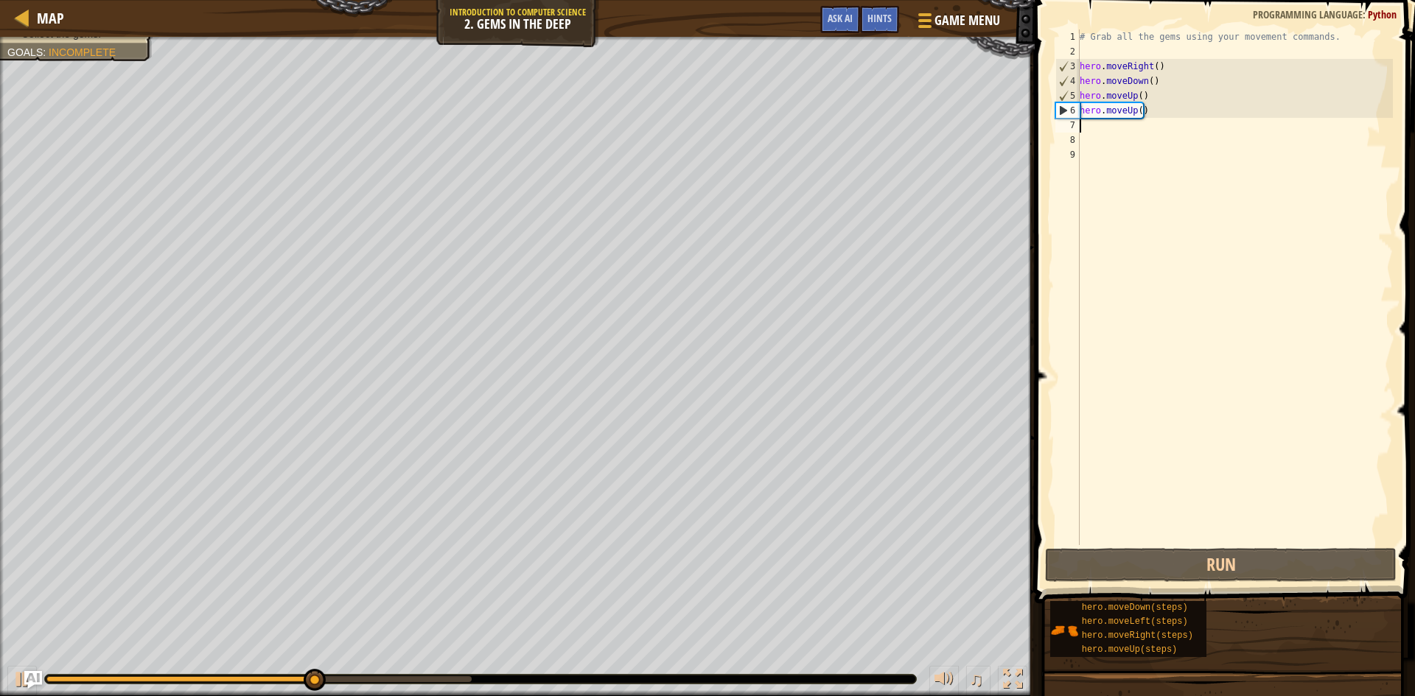
click at [1140, 259] on div "# Grab all the gems using your movement commands. hero . moveRight ( ) hero . m…" at bounding box center [1235, 301] width 316 height 545
click at [1091, 143] on div "# Grab all the gems using your movement commands. hero . moveRight ( ) hero . m…" at bounding box center [1235, 301] width 316 height 545
click at [1088, 128] on div "# Grab all the gems using your movement commands. hero . moveRight ( ) hero . m…" at bounding box center [1235, 301] width 316 height 545
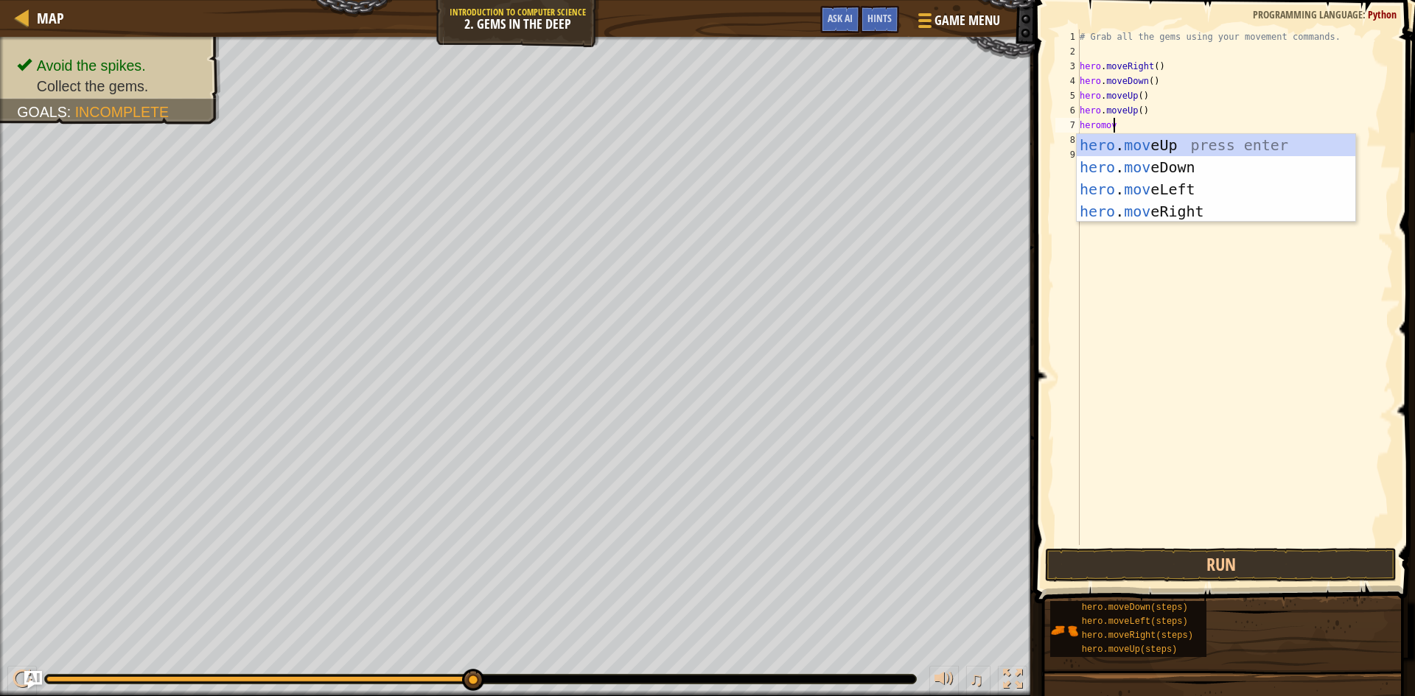
scroll to position [7, 2]
type textarea "heromove"
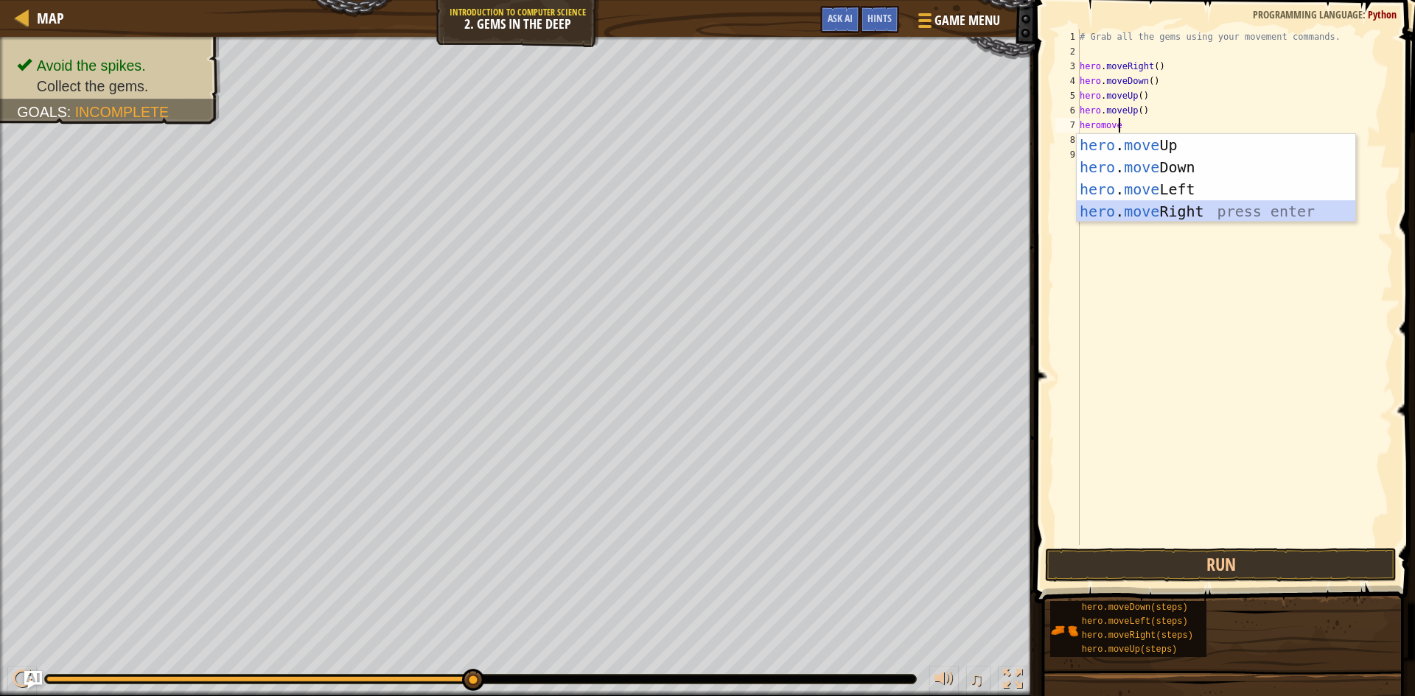
click at [1130, 210] on div "hero . move Up press enter hero . move Down press enter hero . move Left press …" at bounding box center [1216, 200] width 279 height 133
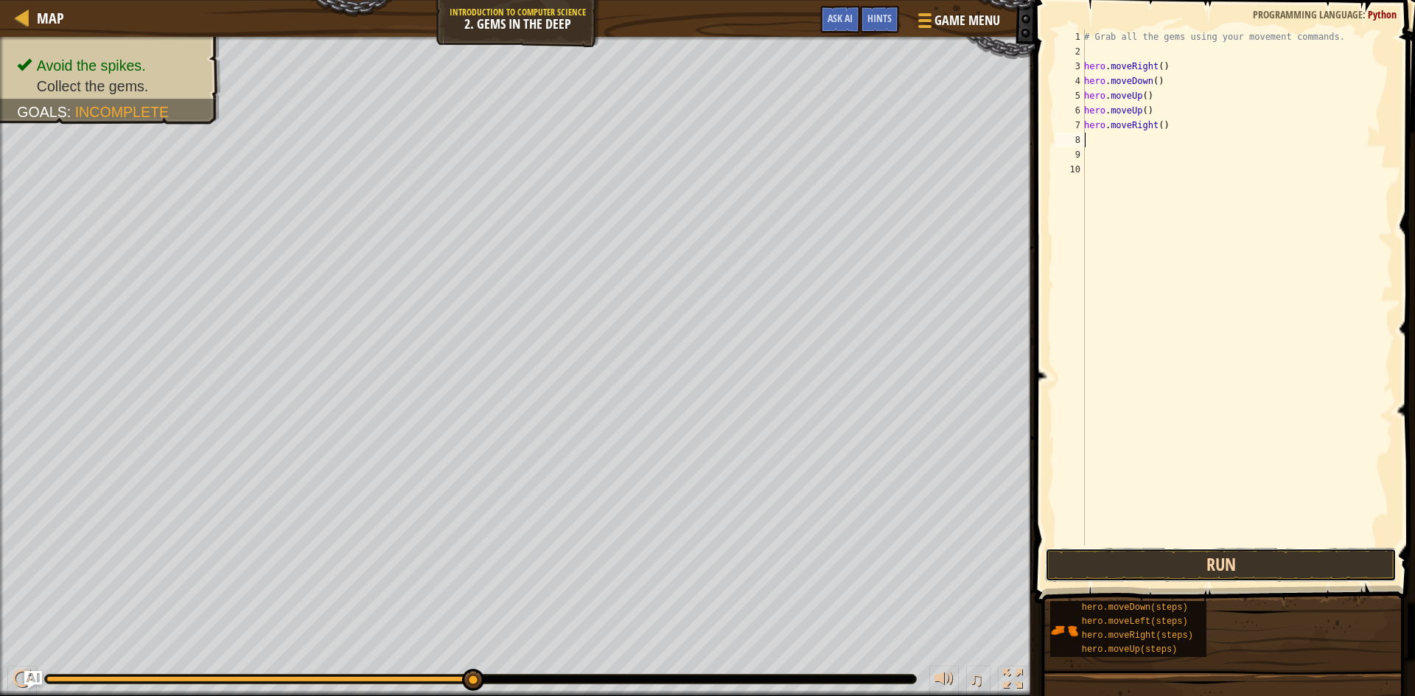
drag, startPoint x: 1236, startPoint y: 575, endPoint x: 1230, endPoint y: 567, distance: 10.0
click at [1230, 568] on button "Run" at bounding box center [1220, 565] width 351 height 34
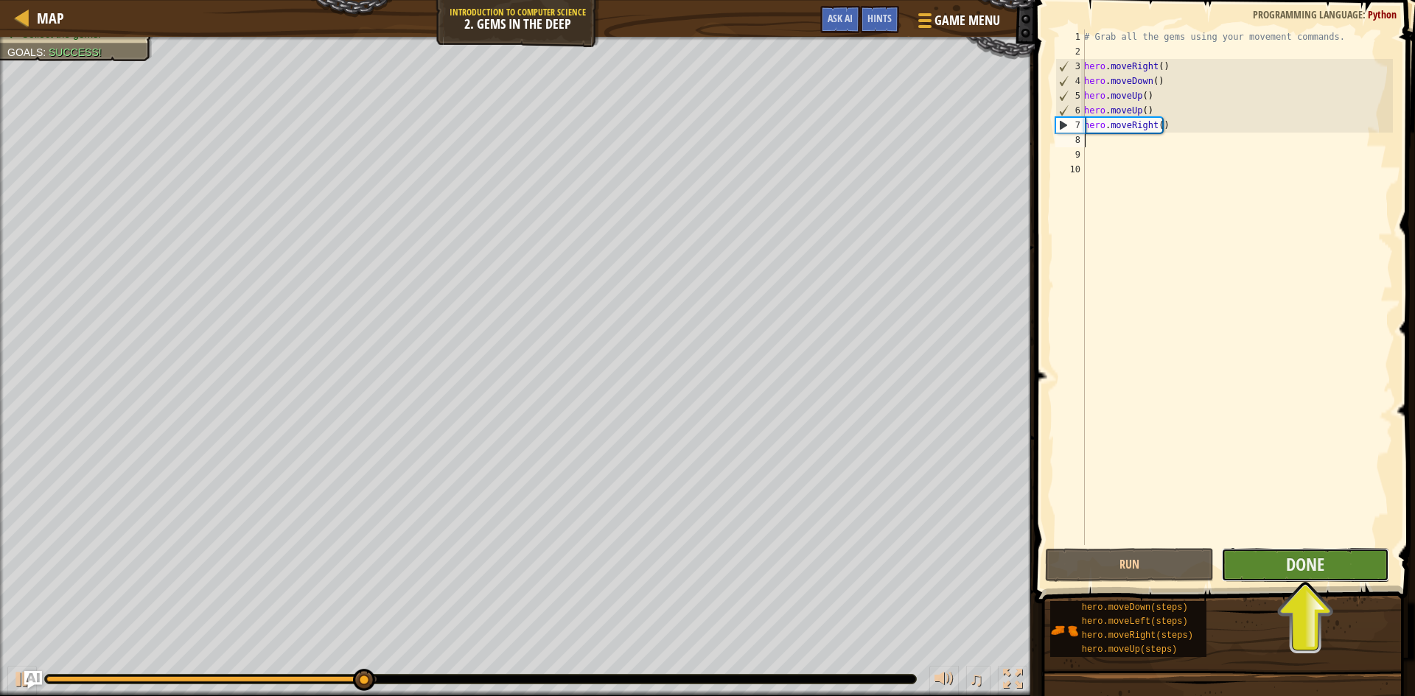
click at [1338, 567] on button "Done" at bounding box center [1305, 565] width 169 height 34
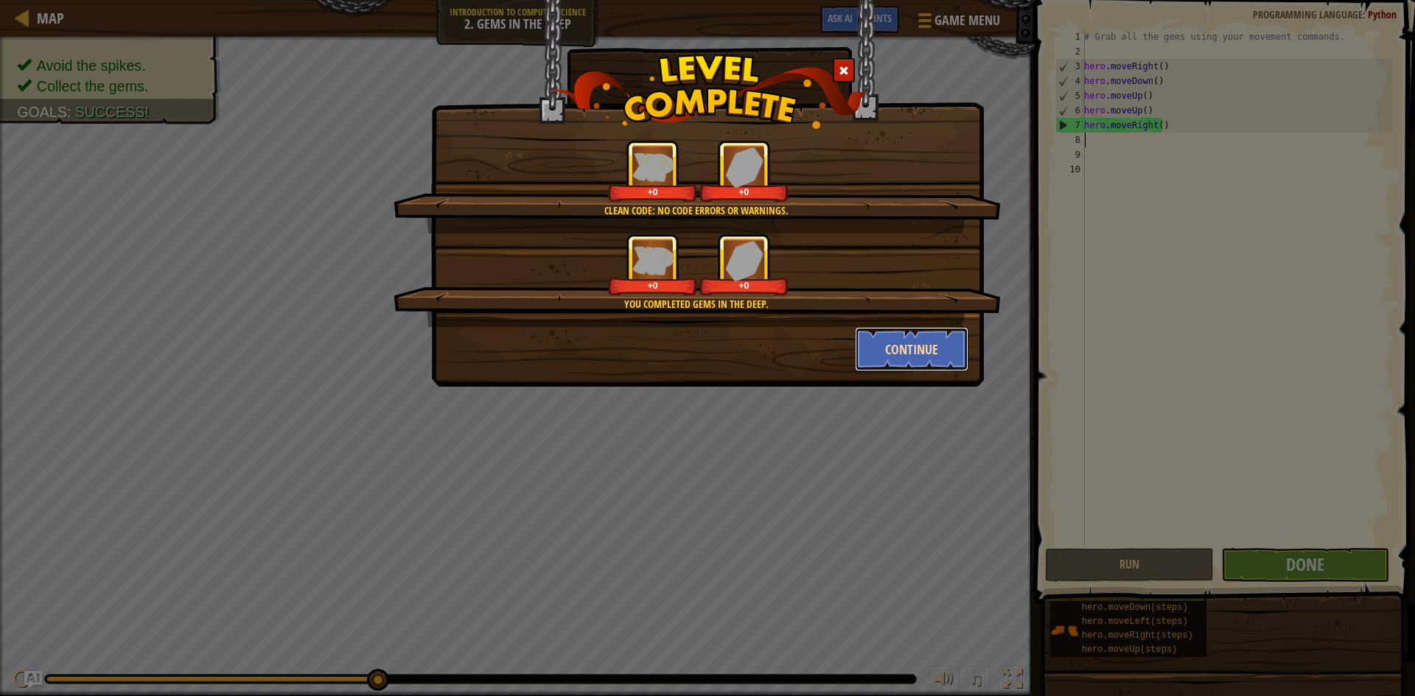
click at [937, 345] on button "Continue" at bounding box center [912, 349] width 114 height 44
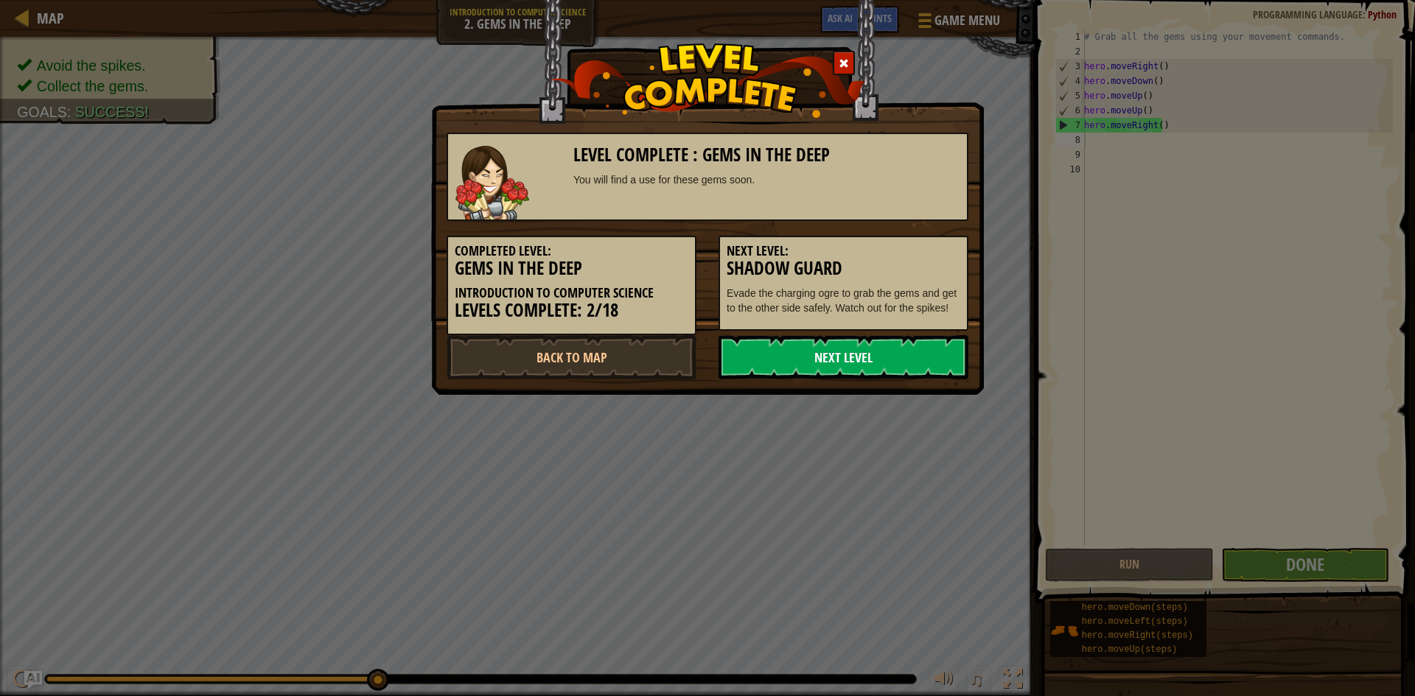
click at [934, 353] on link "Next Level" at bounding box center [843, 357] width 250 height 44
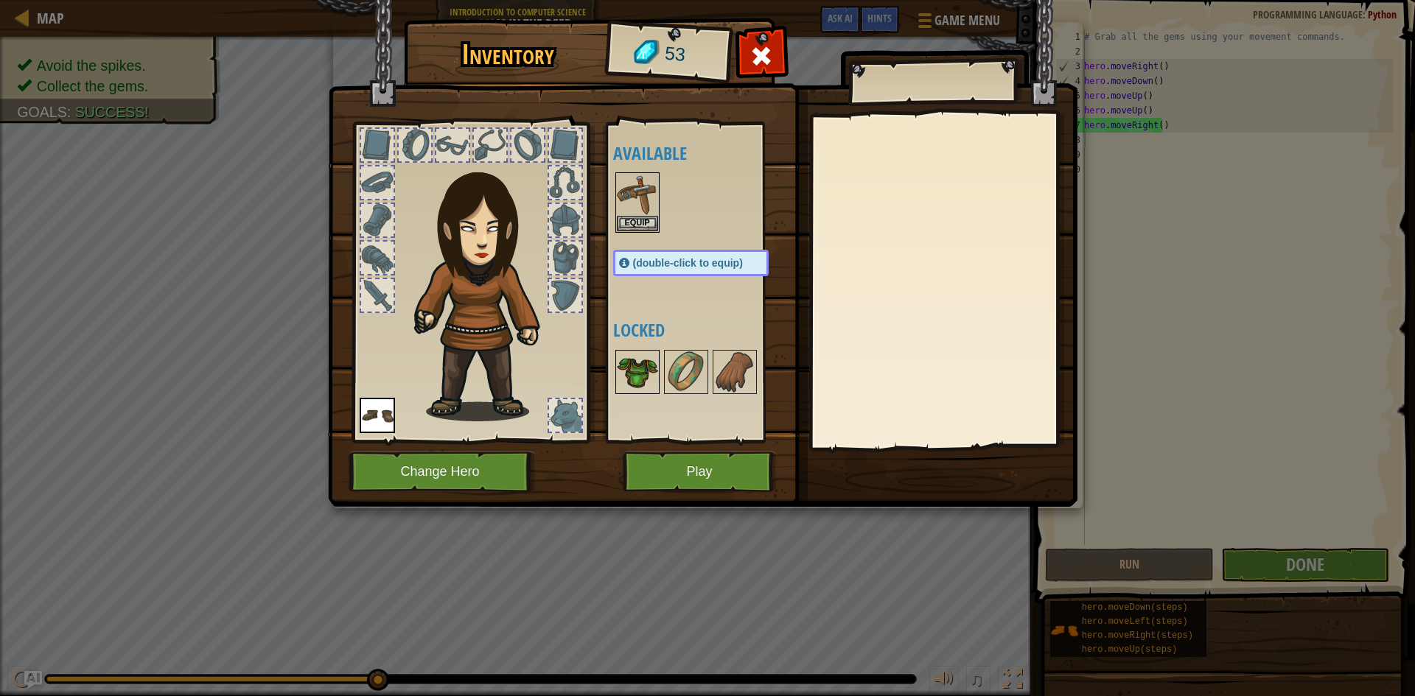
drag, startPoint x: 625, startPoint y: 362, endPoint x: 634, endPoint y: 362, distance: 8.8
click at [631, 362] on img at bounding box center [637, 371] width 41 height 41
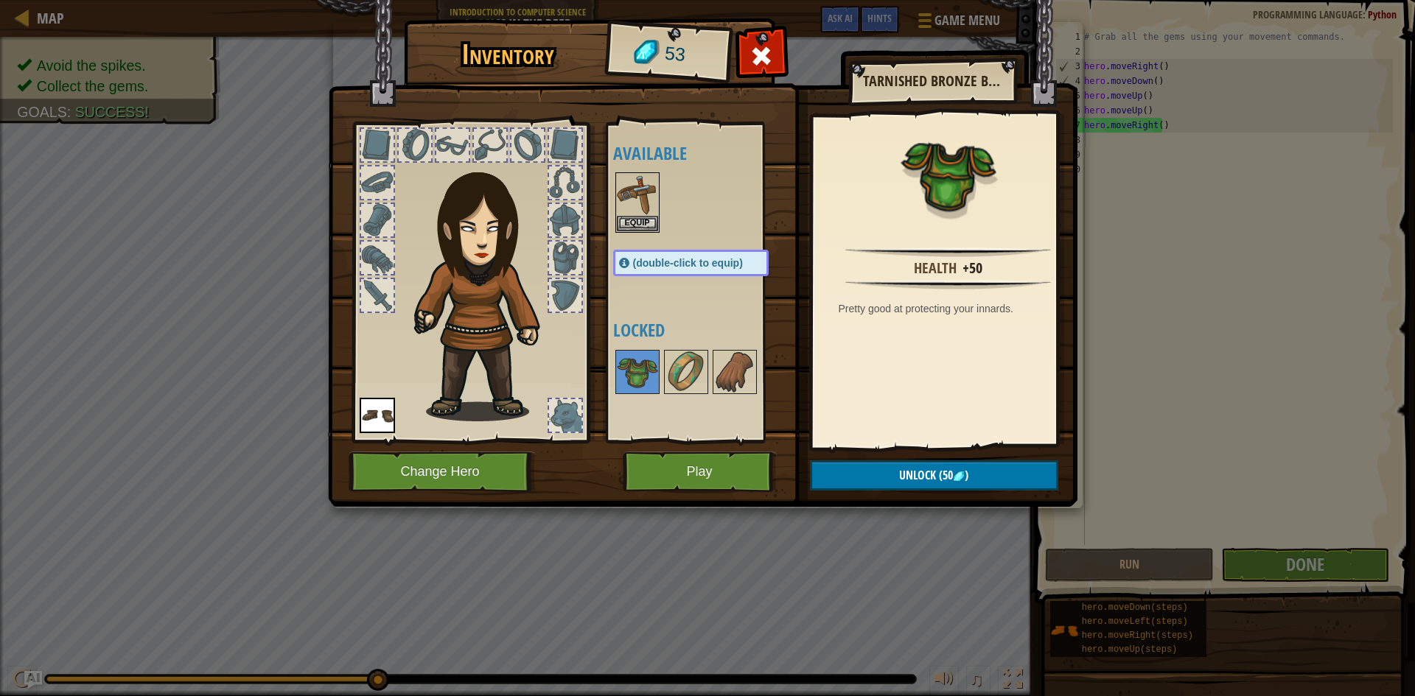
drag, startPoint x: 634, startPoint y: 362, endPoint x: 704, endPoint y: 325, distance: 79.8
click at [704, 325] on div "Available Equip Equip (double-click to equip) Locked" at bounding box center [705, 282] width 185 height 307
click at [680, 373] on img at bounding box center [685, 371] width 41 height 41
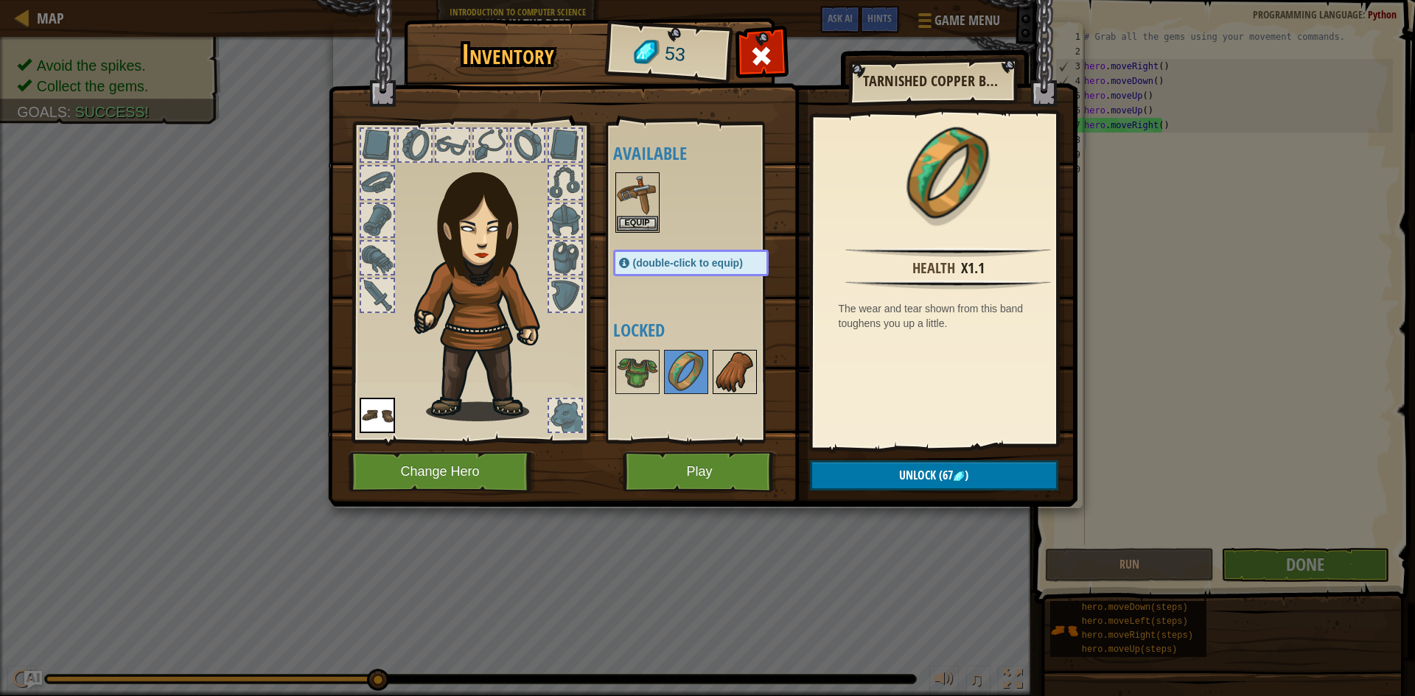
click at [732, 366] on img at bounding box center [734, 371] width 41 height 41
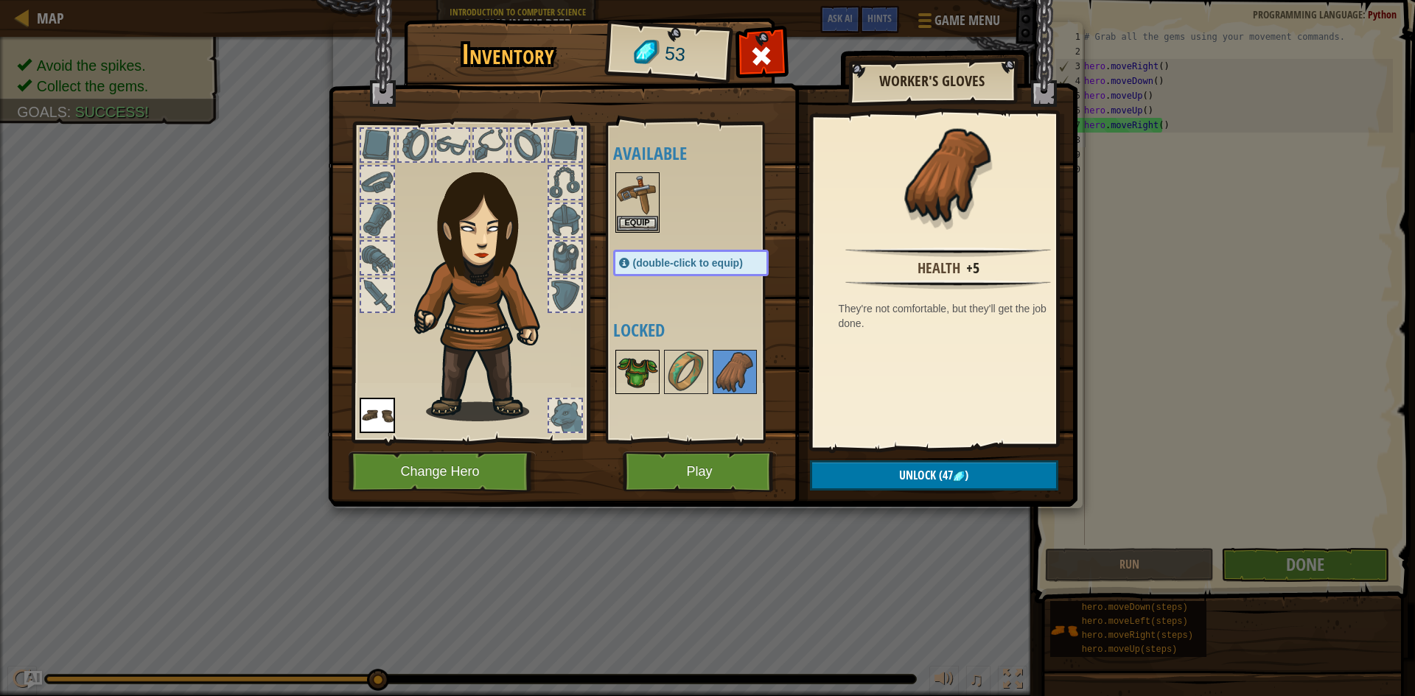
click at [640, 375] on img at bounding box center [637, 371] width 41 height 41
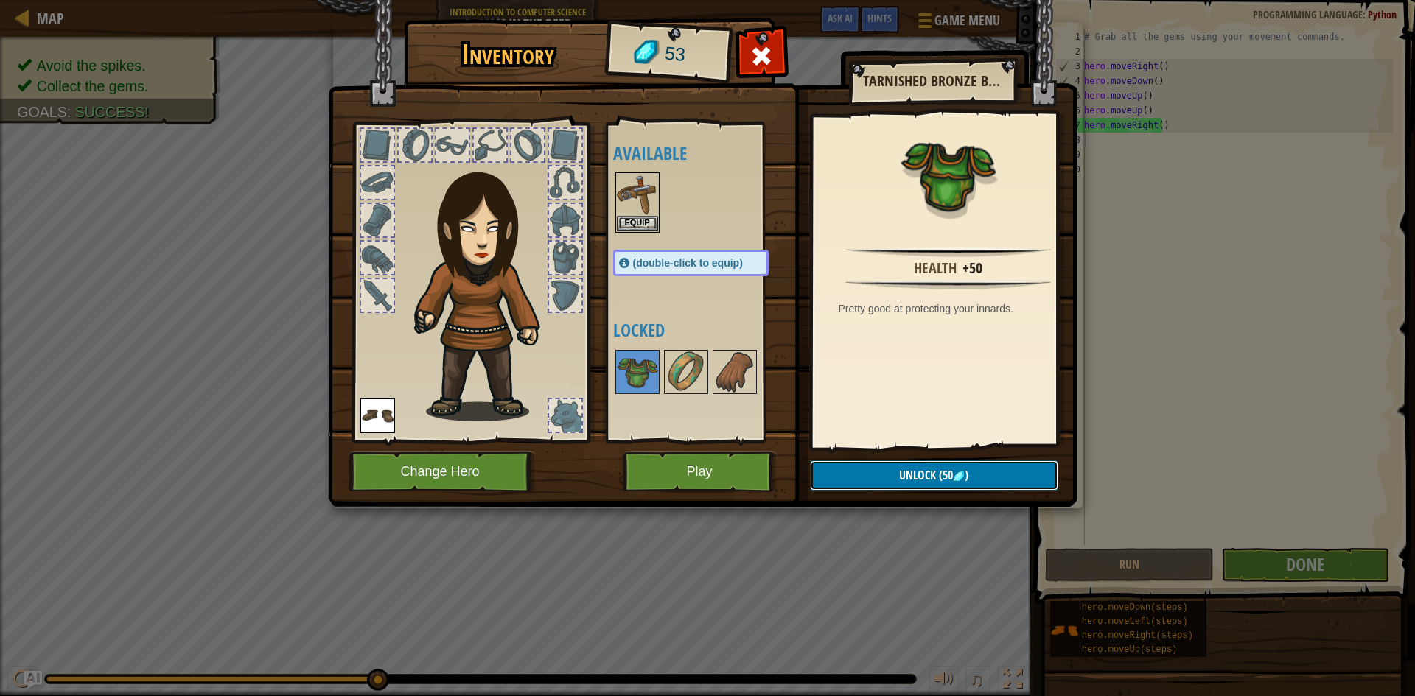
click at [870, 468] on button "Unlock (50 )" at bounding box center [934, 476] width 248 height 30
click at [881, 480] on button "Confirm" at bounding box center [934, 476] width 248 height 30
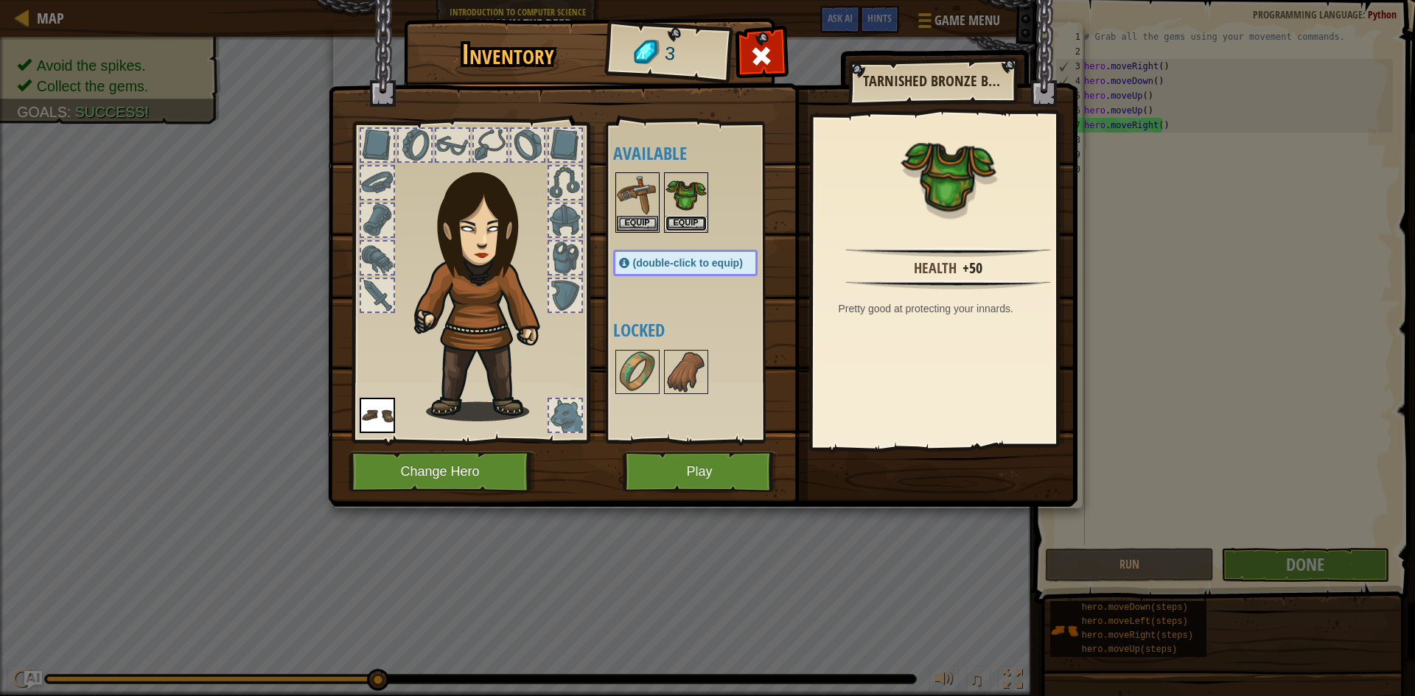
drag, startPoint x: 677, startPoint y: 216, endPoint x: 664, endPoint y: 219, distance: 13.6
click at [676, 217] on button "Equip" at bounding box center [685, 223] width 41 height 15
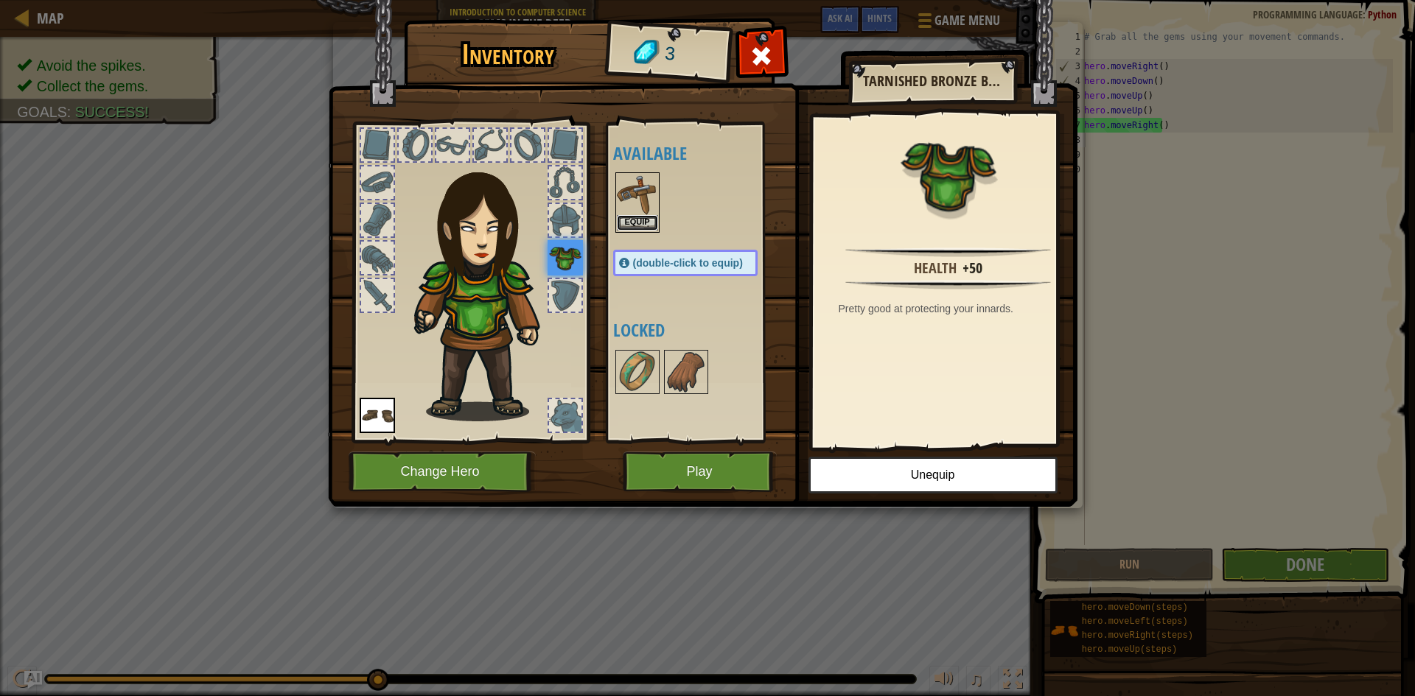
click at [639, 219] on button "Equip" at bounding box center [637, 222] width 41 height 15
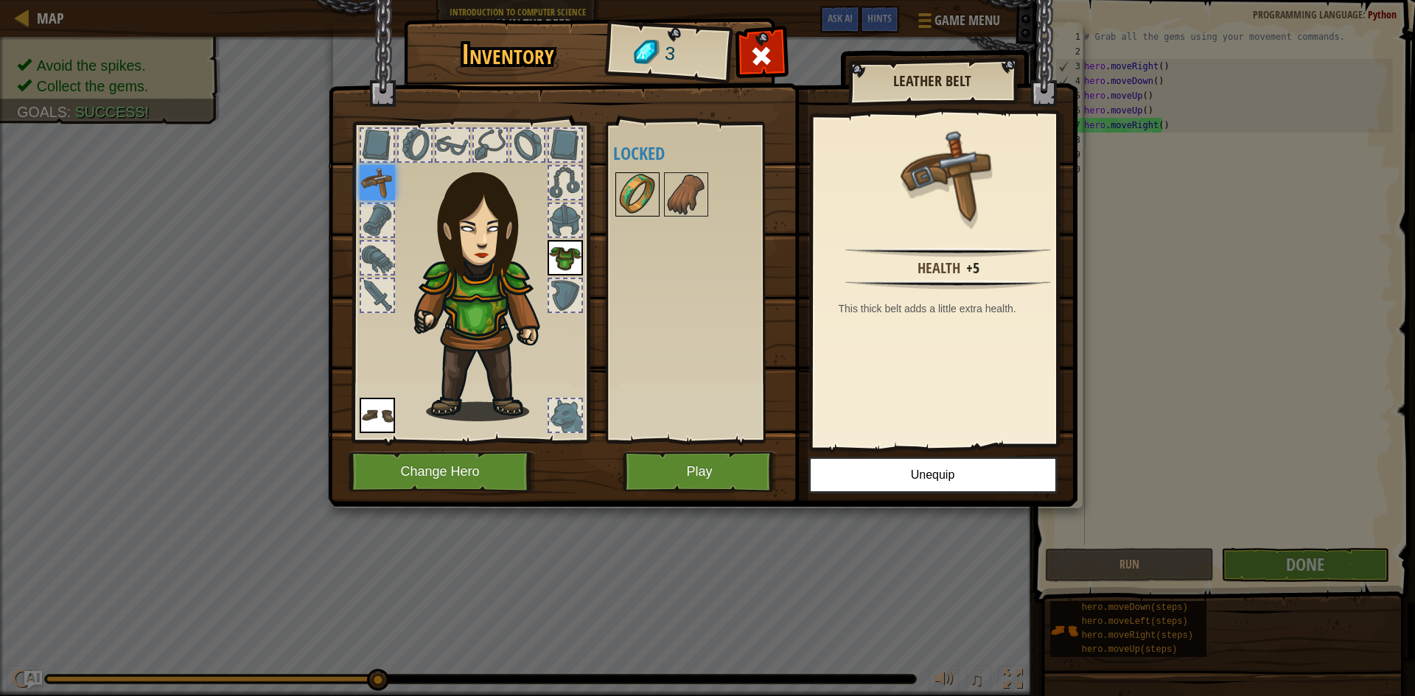
click at [634, 203] on img at bounding box center [637, 194] width 41 height 41
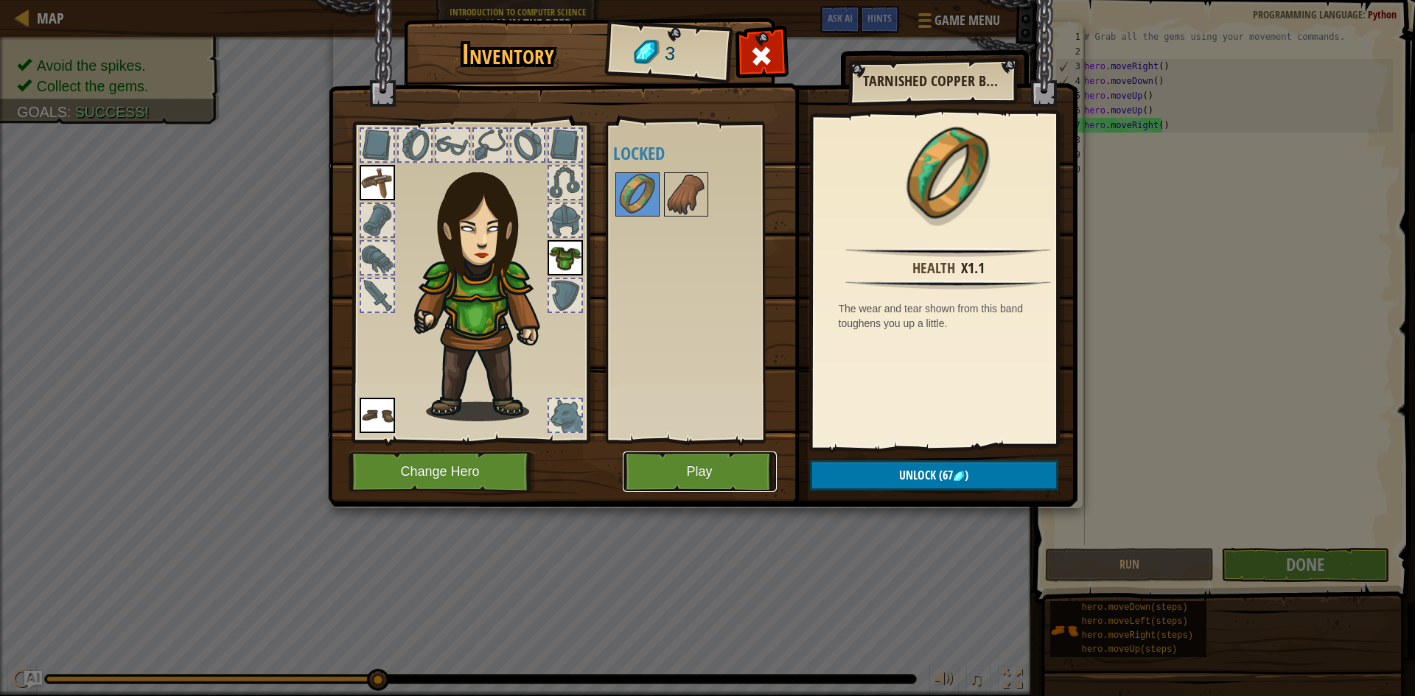
click at [718, 467] on button "Play" at bounding box center [700, 472] width 154 height 41
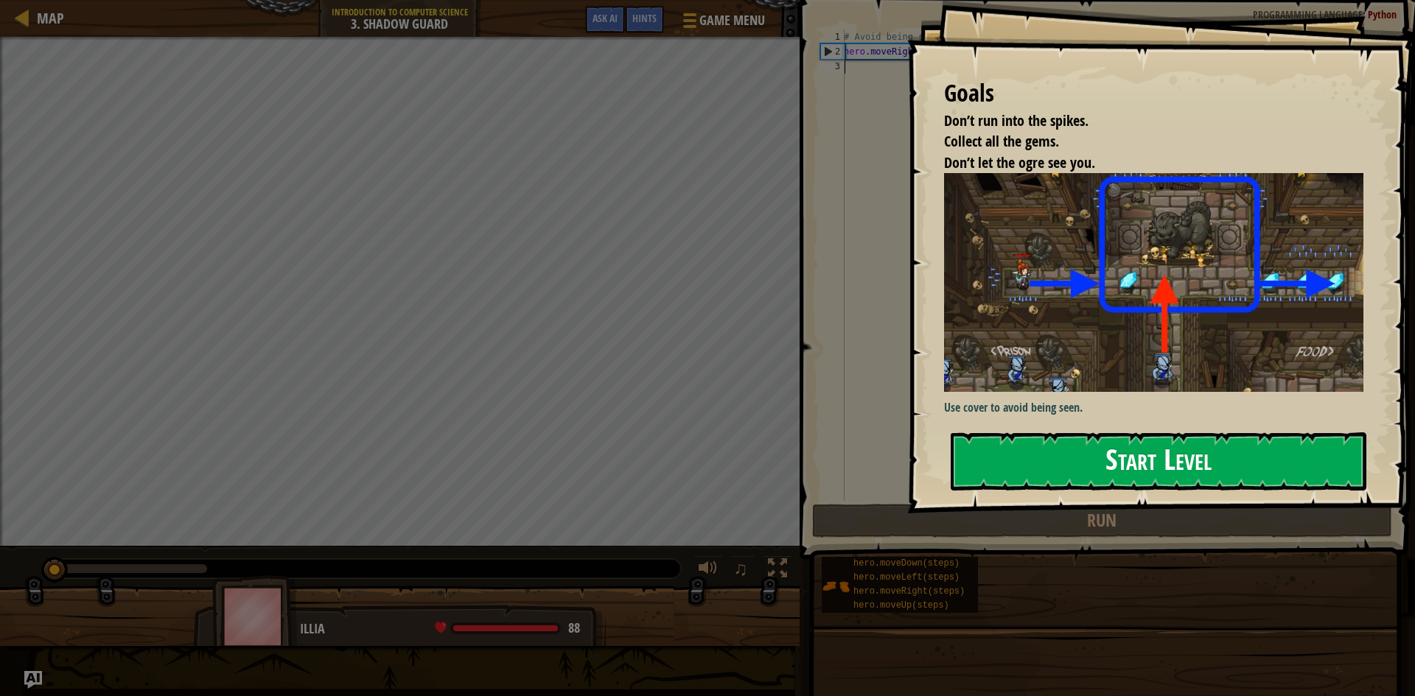
click at [1168, 438] on button "Start Level" at bounding box center [1159, 462] width 416 height 58
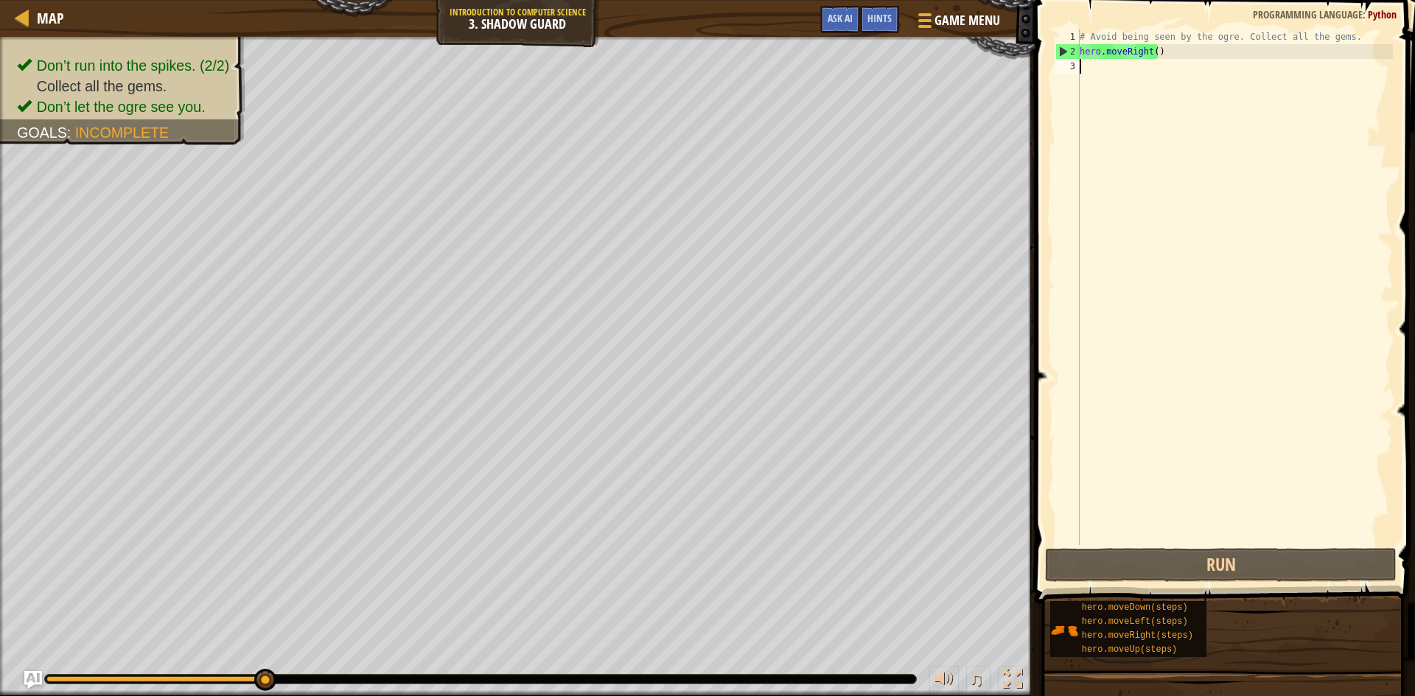
click at [1089, 70] on div "# Avoid being seen by the ogre. Collect all the gems. hero . moveRight ( )" at bounding box center [1235, 301] width 316 height 545
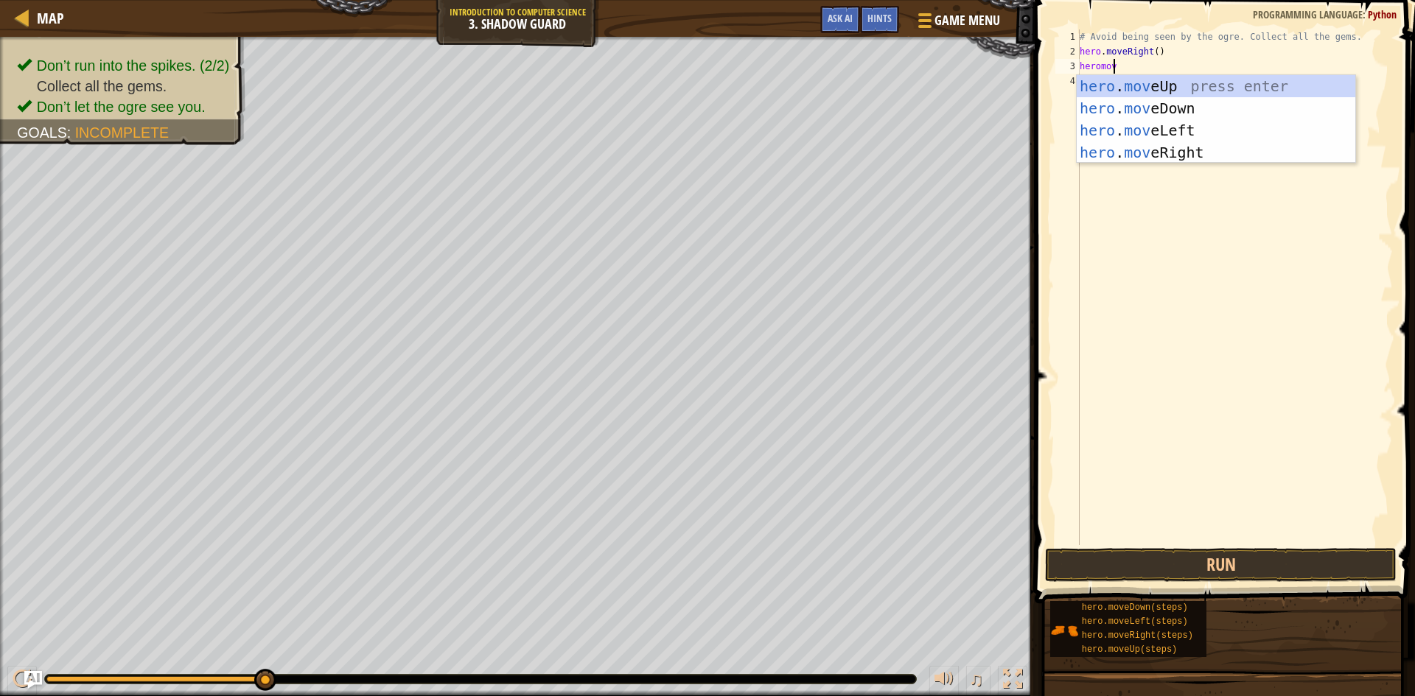
scroll to position [7, 2]
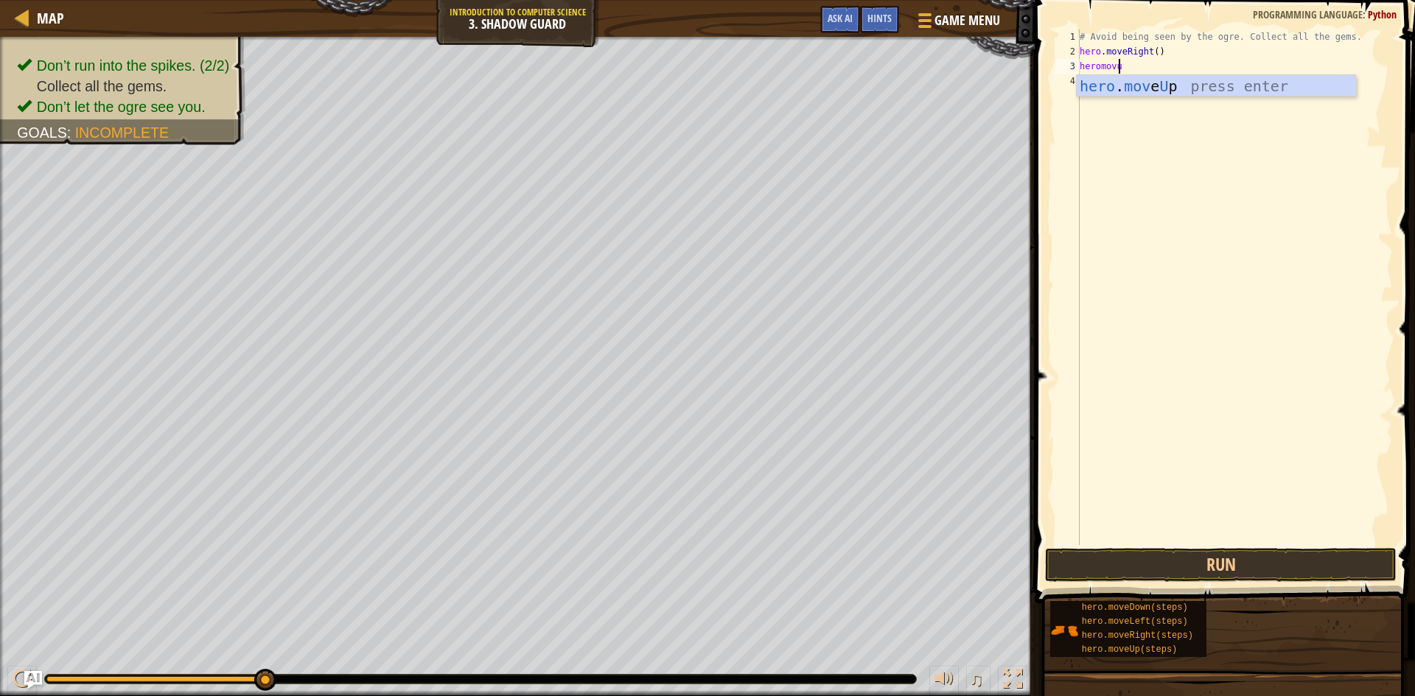
type textarea "heromovup"
click at [1146, 80] on div "# Avoid being seen by the ogre. Collect all the gems. hero . moveRight ( ) hero…" at bounding box center [1235, 301] width 316 height 545
click at [1234, 566] on button "Run" at bounding box center [1220, 565] width 351 height 34
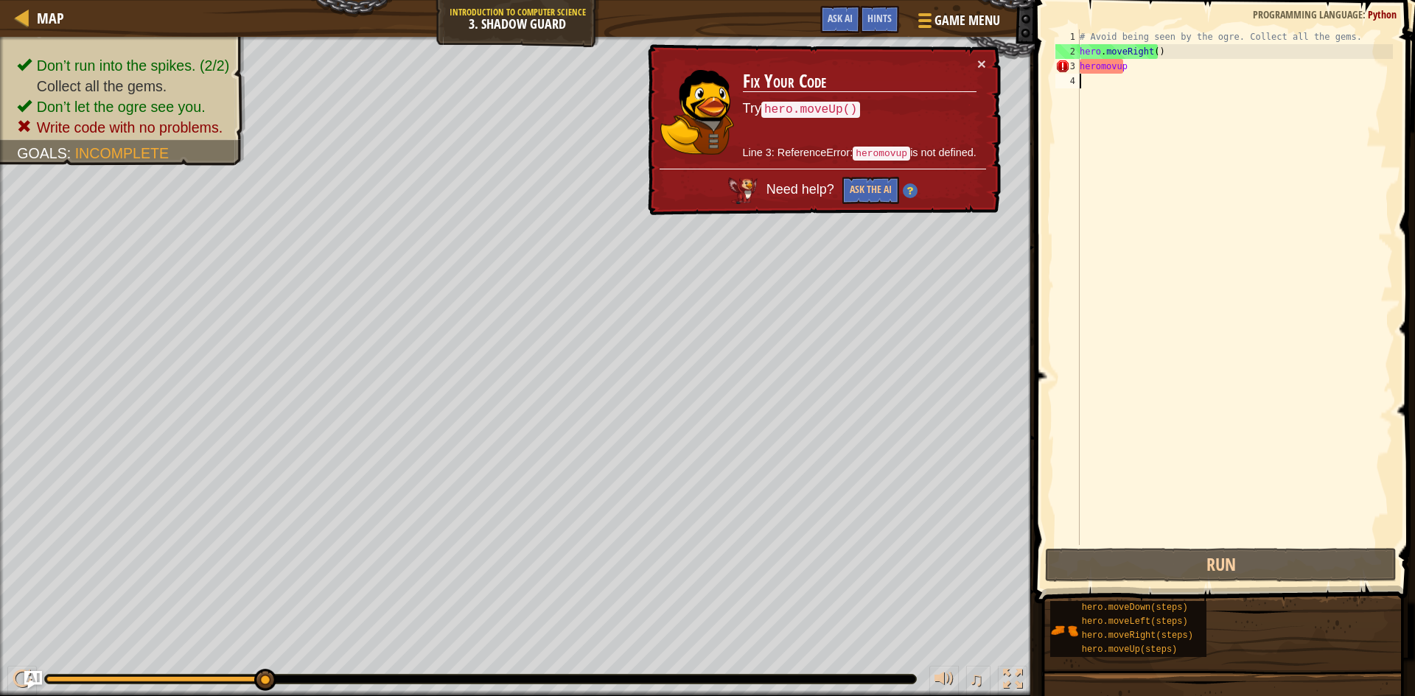
click at [1130, 70] on div "# Avoid being seen by the ogre. Collect all the gems. hero . moveRight ( ) hero…" at bounding box center [1235, 301] width 316 height 545
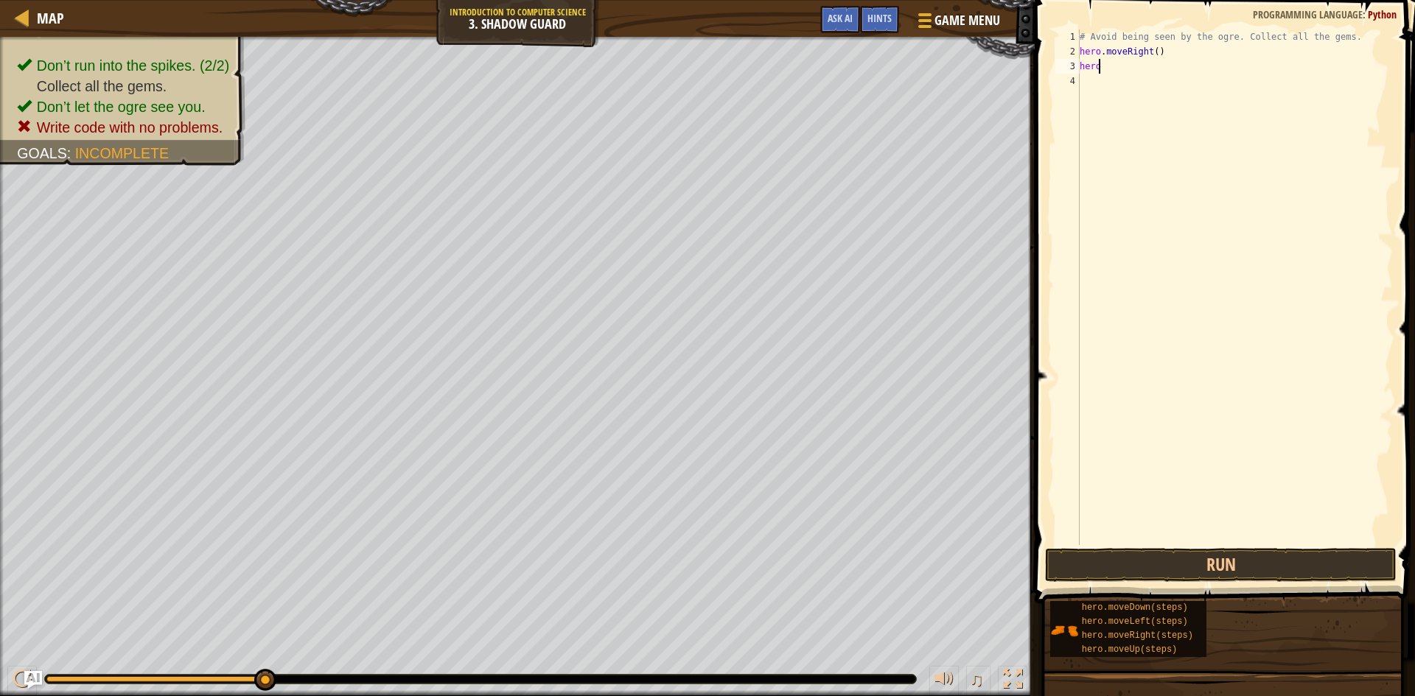
scroll to position [7, 1]
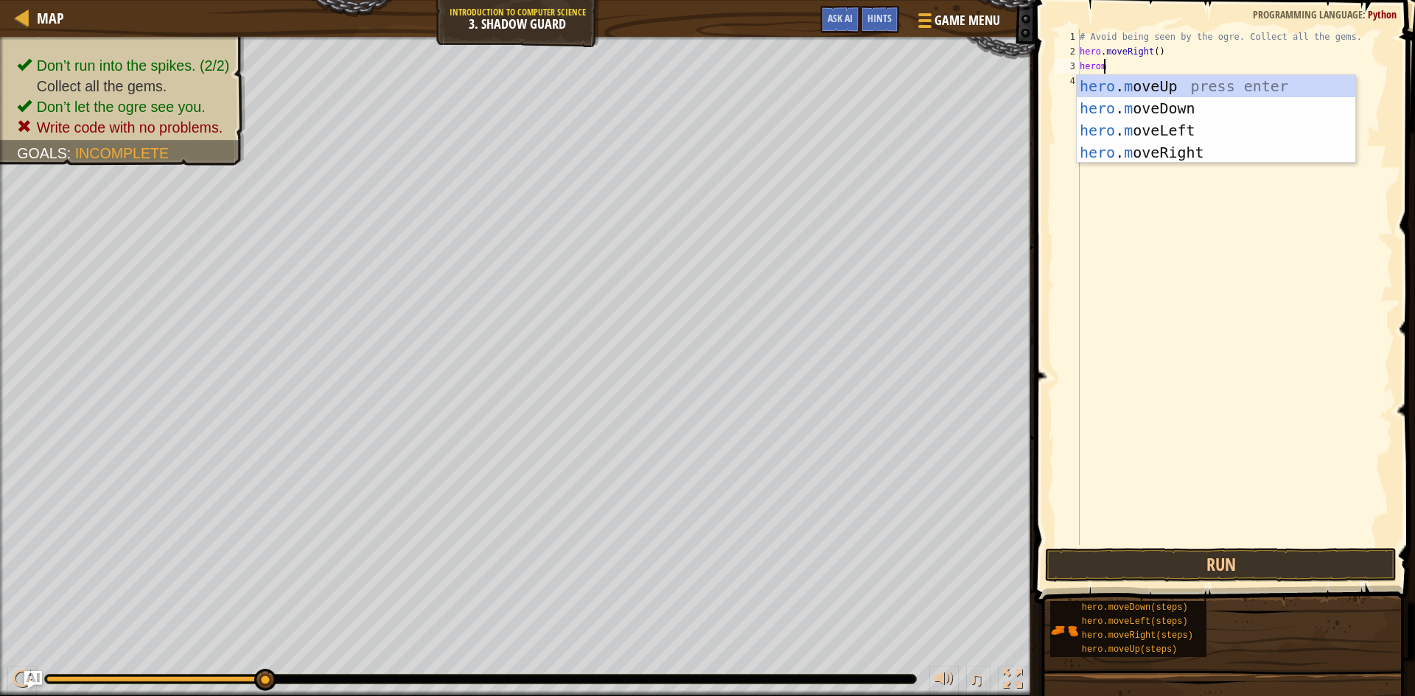
type textarea "heromo"
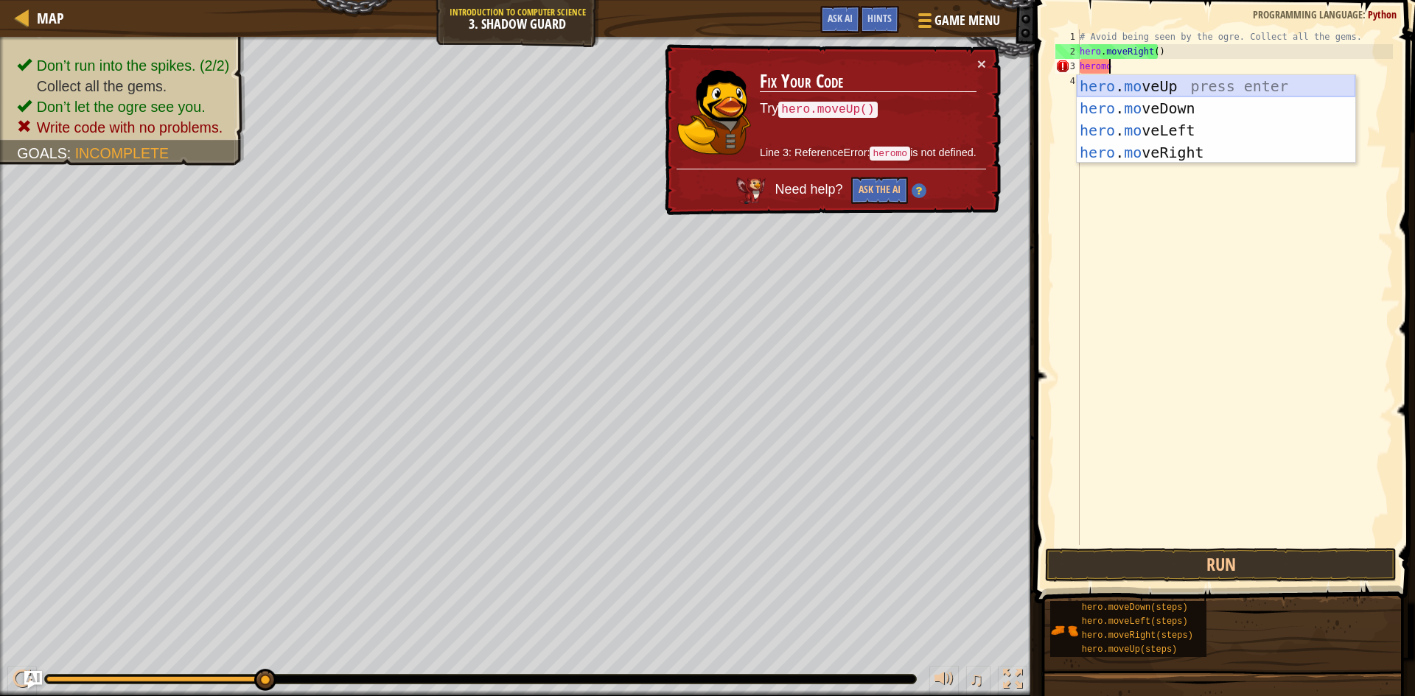
click at [1197, 81] on div "hero . mo veUp press enter hero . mo veDown press enter hero . mo veLeft press …" at bounding box center [1216, 141] width 279 height 133
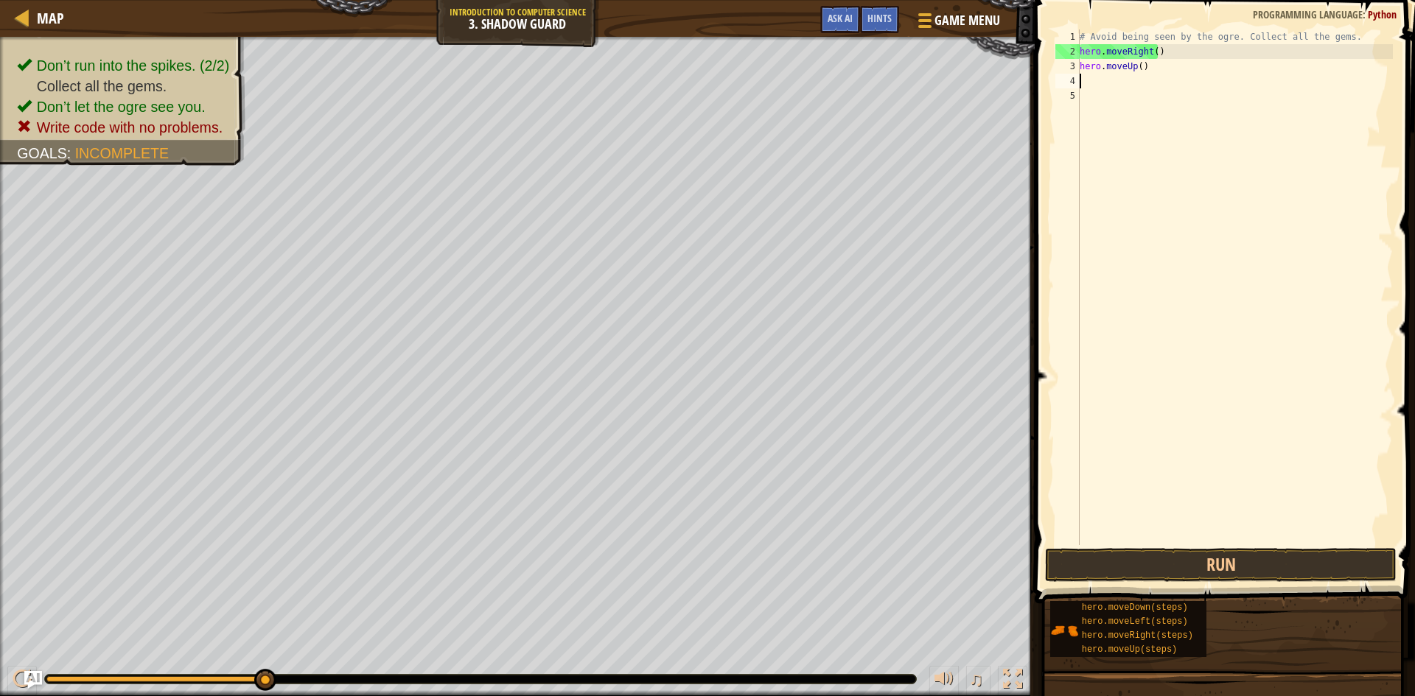
scroll to position [7, 0]
click at [1299, 551] on button "Run" at bounding box center [1220, 565] width 351 height 34
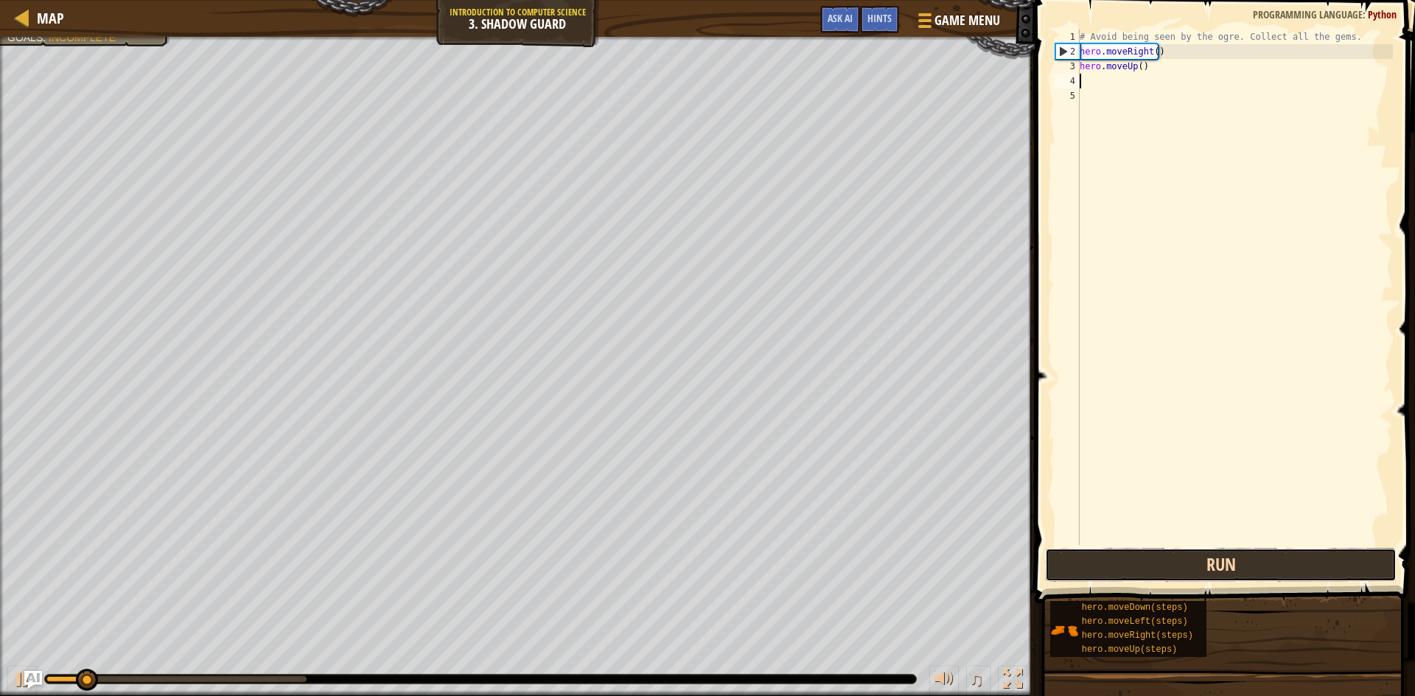
click at [1305, 562] on button "Run" at bounding box center [1220, 565] width 351 height 34
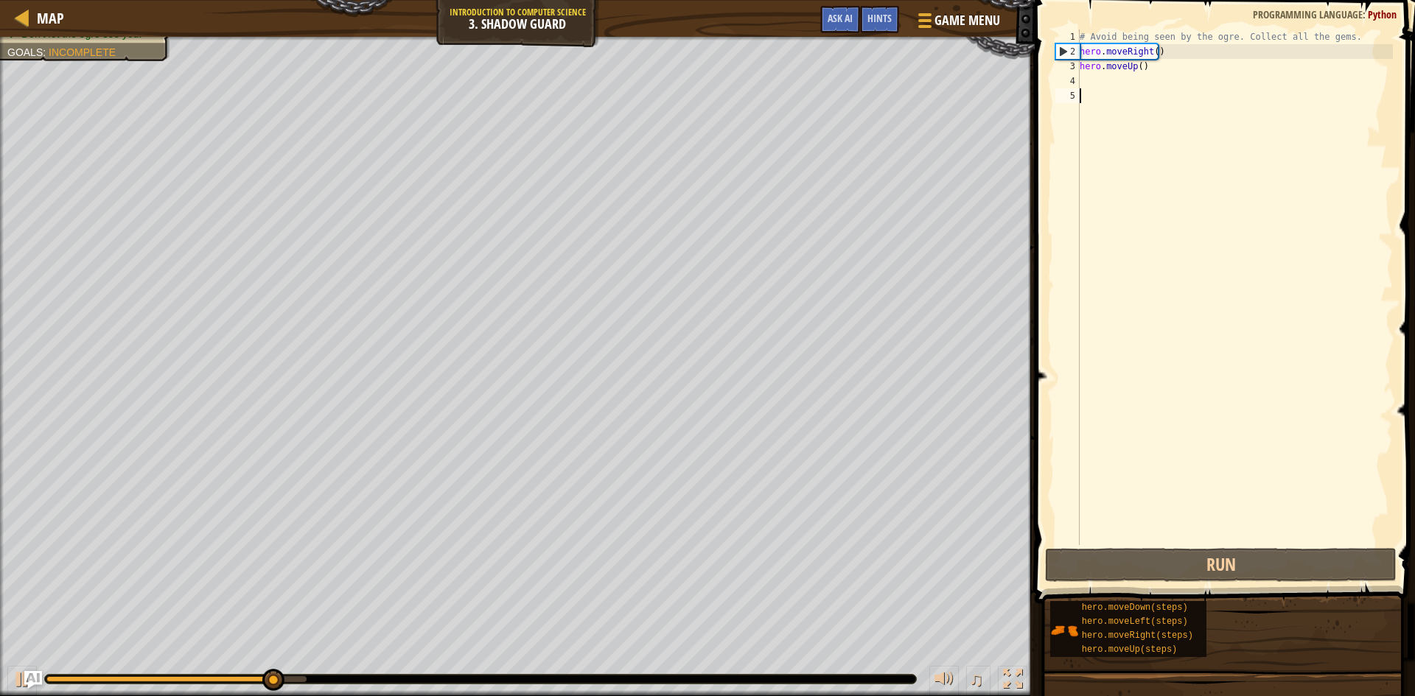
click at [1112, 88] on div "# Avoid being seen by the ogre. Collect all the gems. hero . moveRight ( ) hero…" at bounding box center [1235, 301] width 316 height 545
click at [1112, 83] on div "# Avoid being seen by the ogre. Collect all the gems. hero . moveRight ( ) hero…" at bounding box center [1235, 301] width 316 height 545
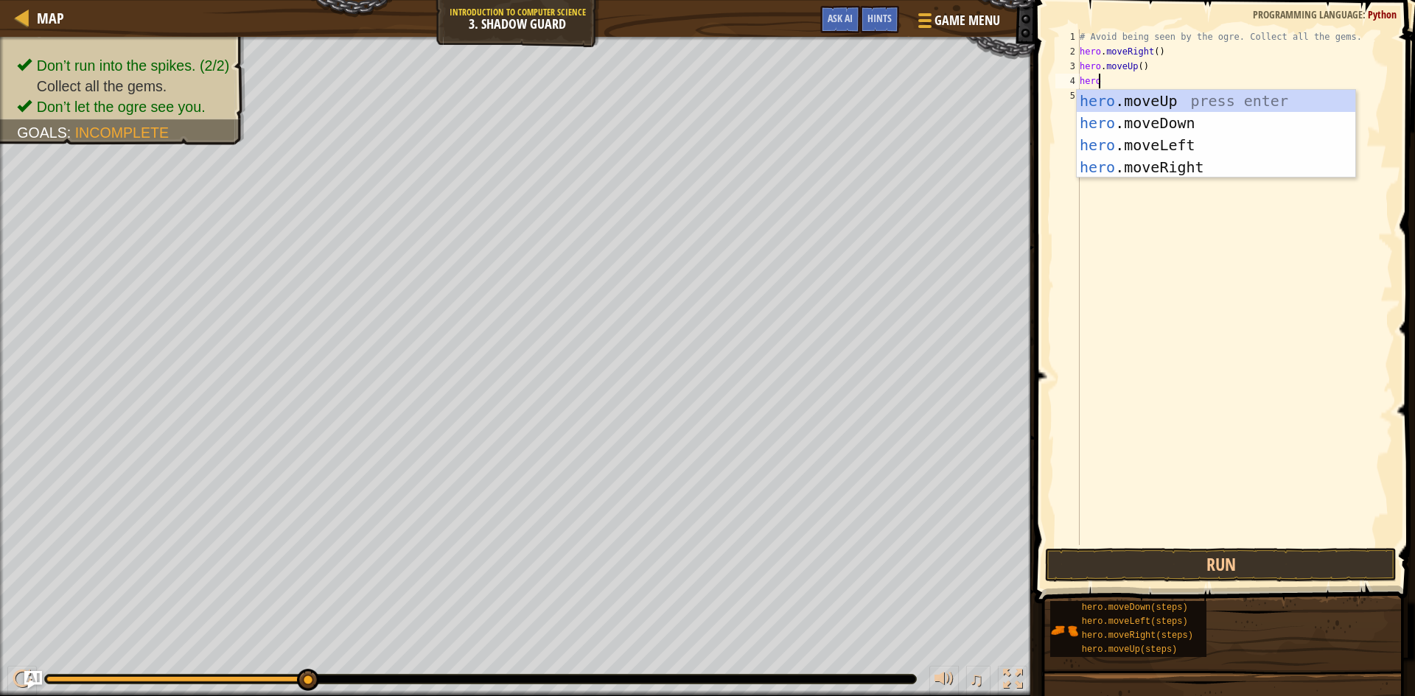
scroll to position [7, 1]
type textarea "heroove"
click at [1191, 168] on div "hero .m ove Up press enter hero .m ove Down press enter hero .m ove Left press …" at bounding box center [1216, 156] width 279 height 133
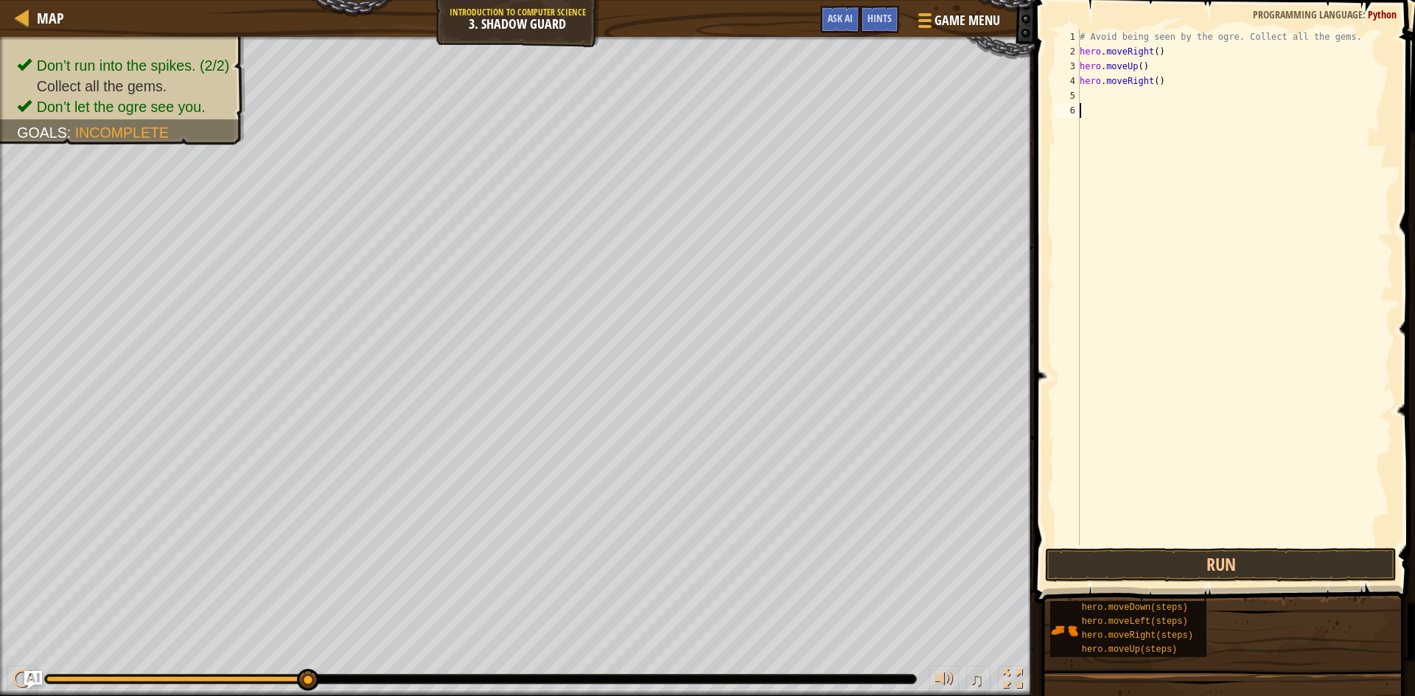
click at [1250, 543] on div "# Avoid being seen by the ogre. Collect all the gems. hero . moveRight ( ) hero…" at bounding box center [1235, 301] width 316 height 545
click at [1275, 561] on button "Run" at bounding box center [1220, 565] width 351 height 34
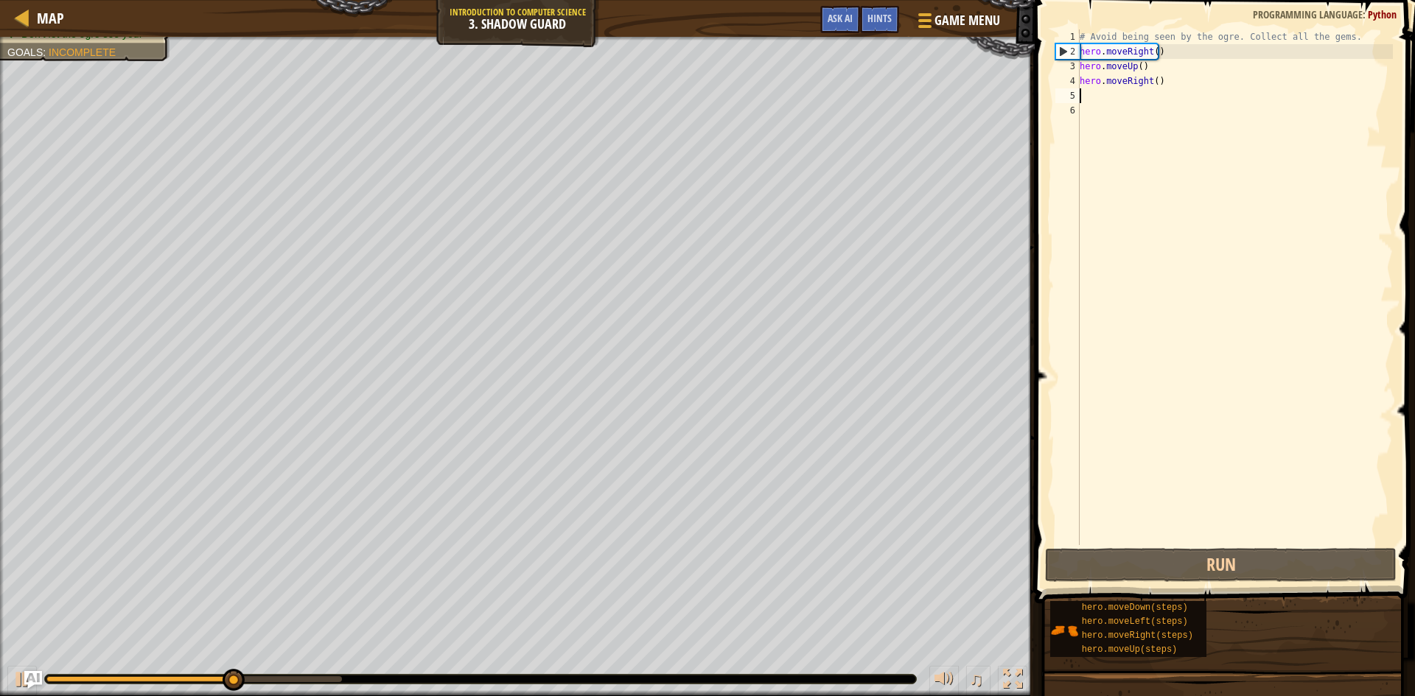
click at [1113, 91] on div "# Avoid being seen by the ogre. Collect all the gems. hero . moveRight ( ) hero…" at bounding box center [1235, 301] width 316 height 545
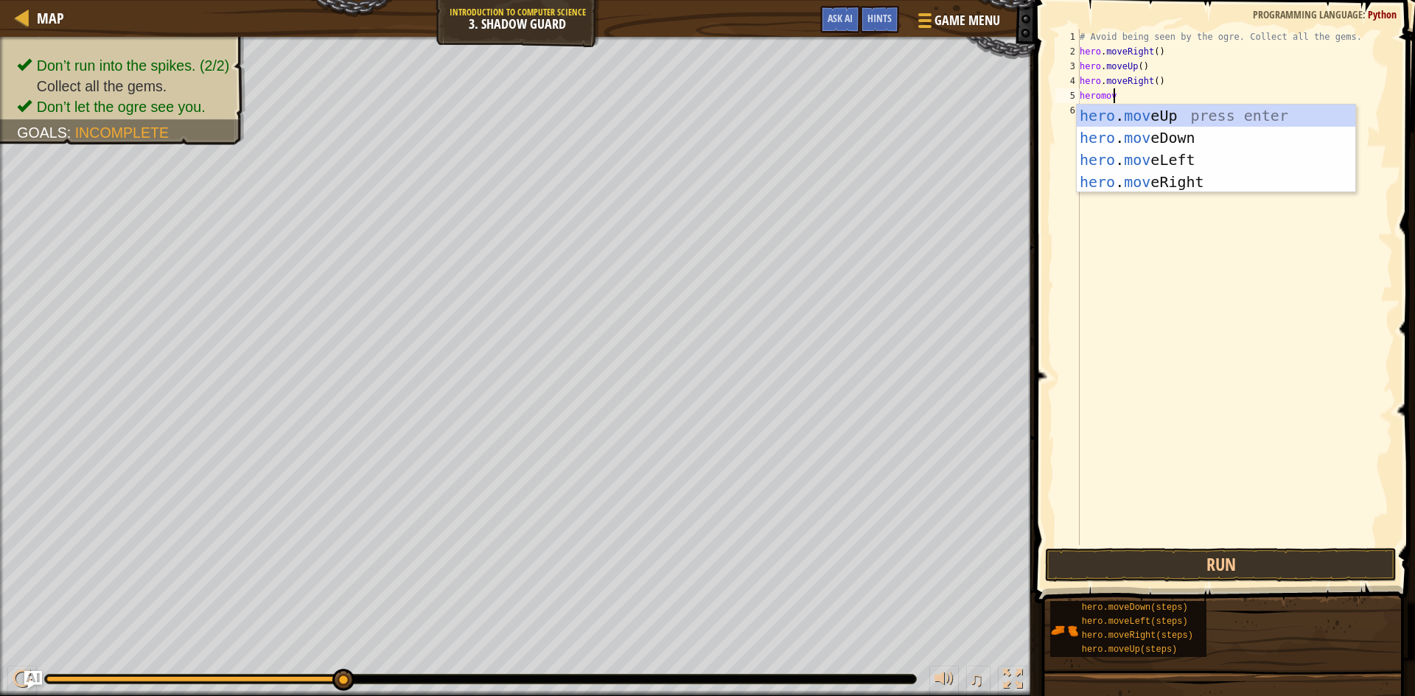
scroll to position [7, 2]
type textarea "heromove"
click at [1173, 133] on div "hero . move Up press enter hero . move Down press enter hero . move Left press …" at bounding box center [1216, 171] width 279 height 133
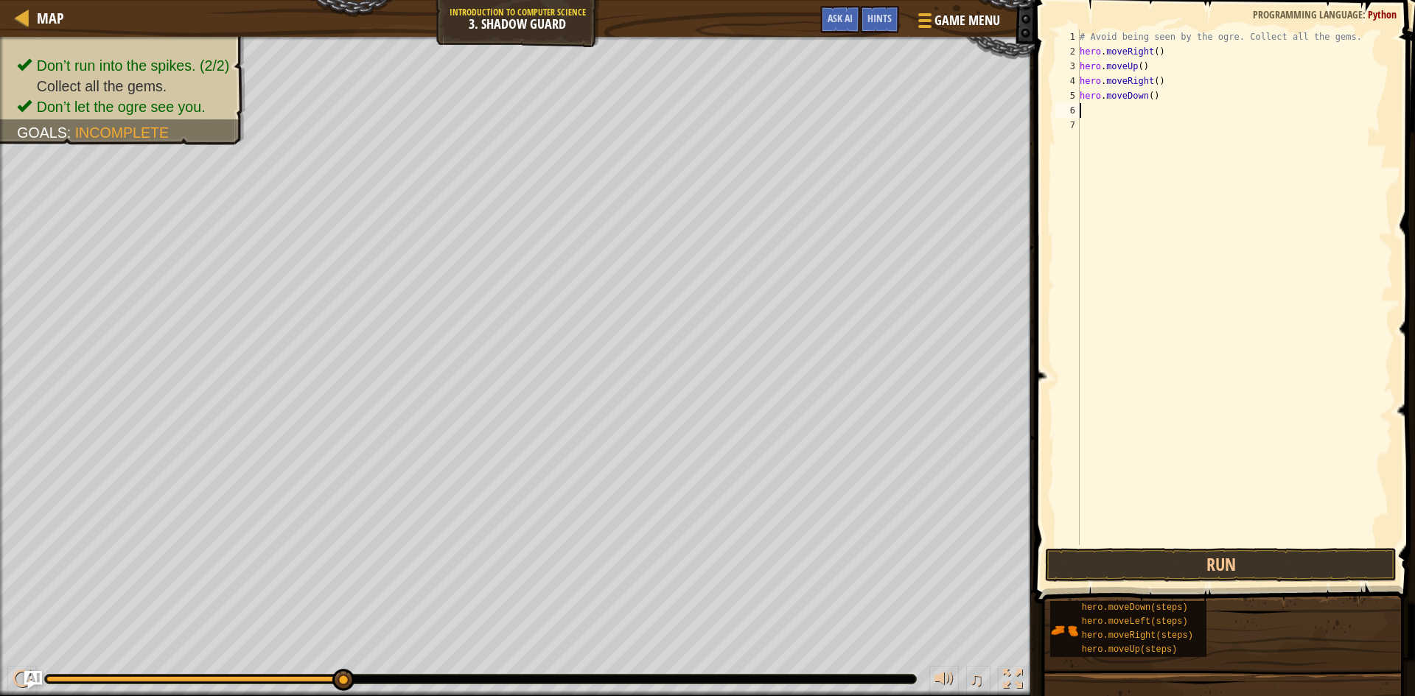
scroll to position [7, 0]
click at [1328, 557] on button "Run" at bounding box center [1220, 565] width 351 height 34
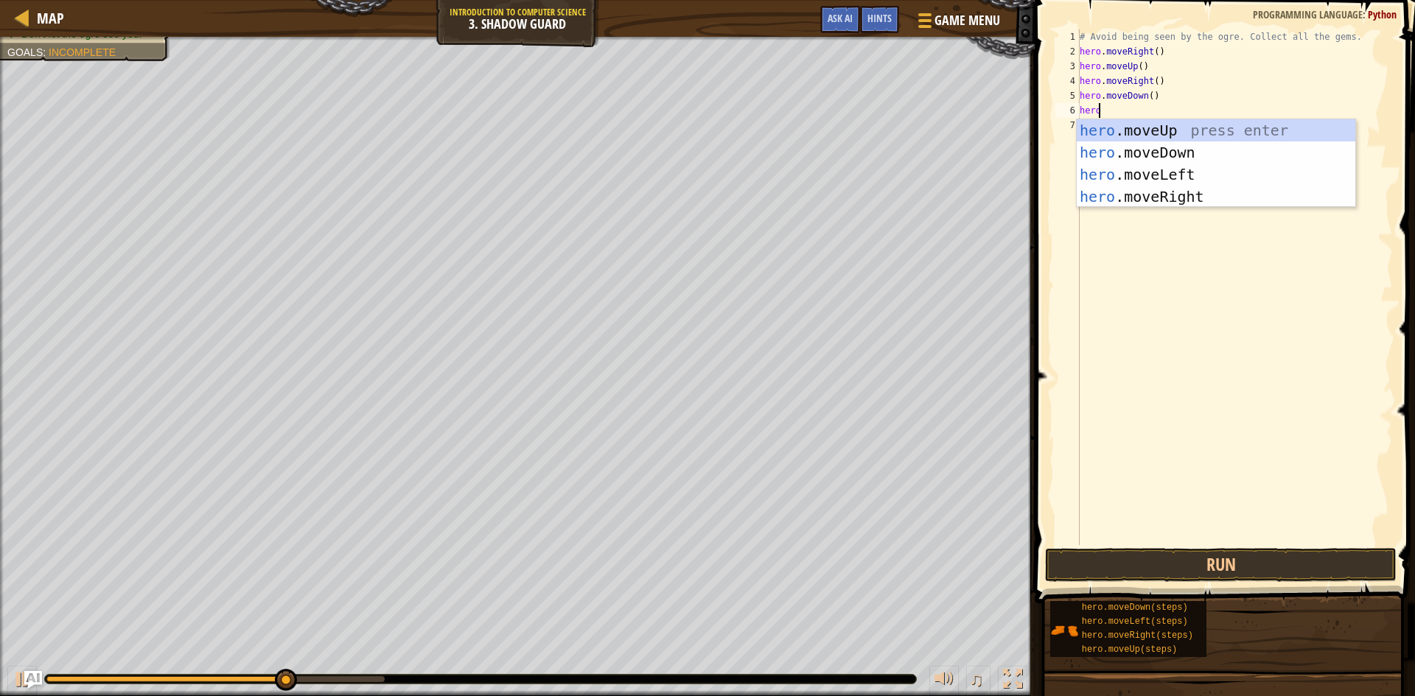
scroll to position [7, 1]
type textarea "heromovel"
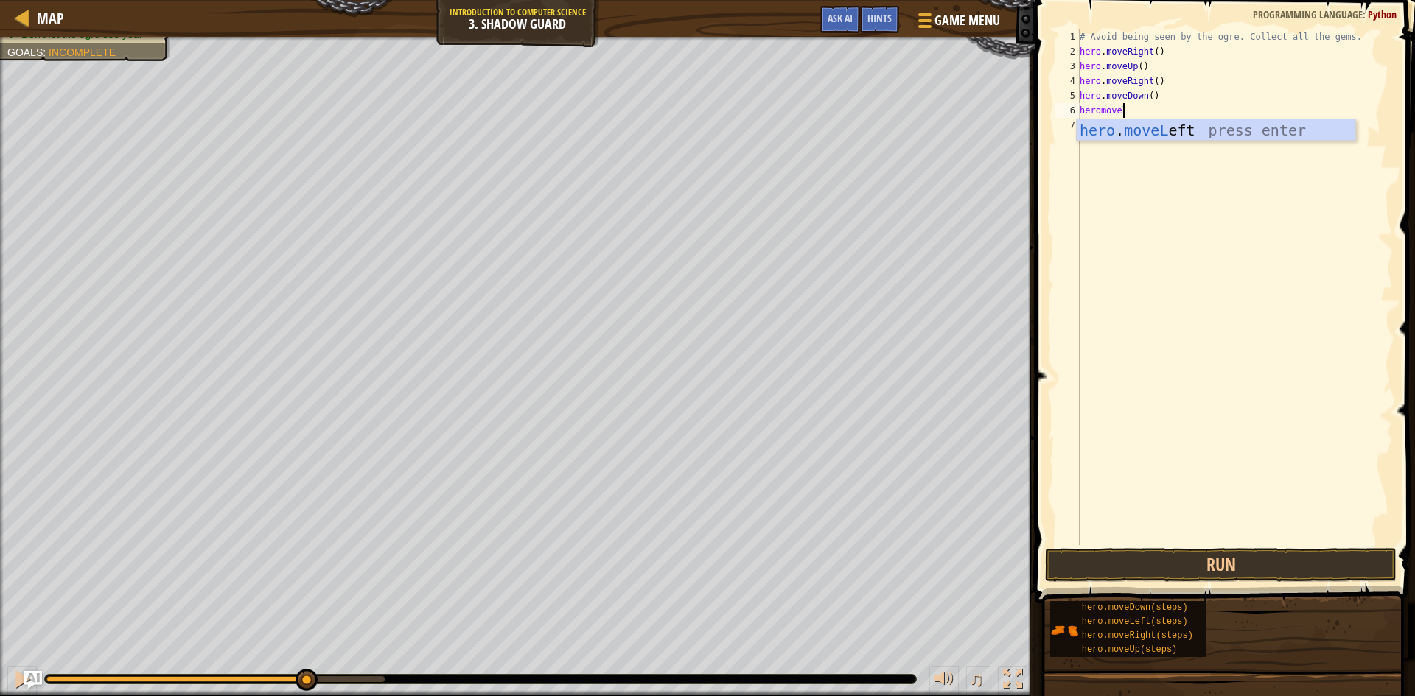
scroll to position [7, 3]
drag, startPoint x: 1193, startPoint y: 139, endPoint x: 1192, endPoint y: 130, distance: 8.2
click at [1193, 132] on div "hero . moveL eft press enter" at bounding box center [1216, 152] width 279 height 66
click at [1232, 575] on button "Run" at bounding box center [1220, 565] width 351 height 34
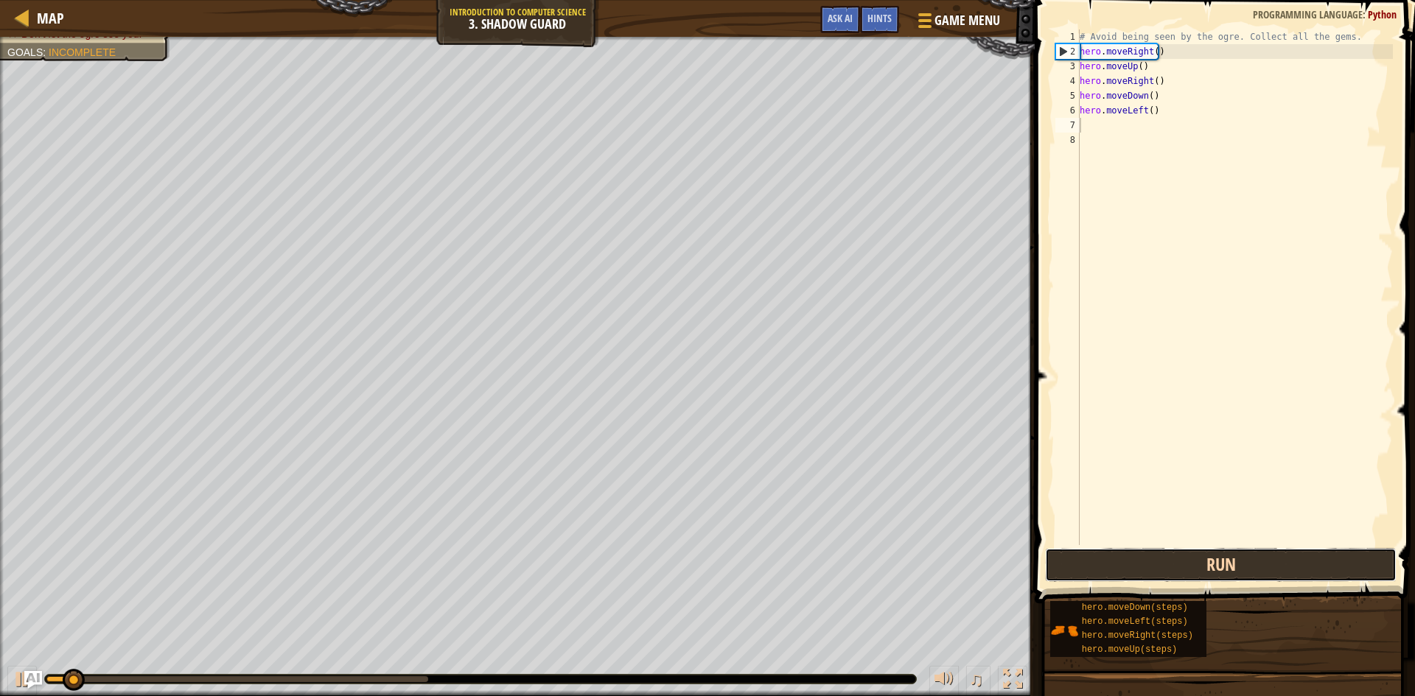
click at [1232, 569] on button "Run" at bounding box center [1220, 565] width 351 height 34
drag, startPoint x: 1259, startPoint y: 566, endPoint x: 1250, endPoint y: 564, distance: 8.2
click at [1258, 566] on button "Run" at bounding box center [1220, 565] width 351 height 34
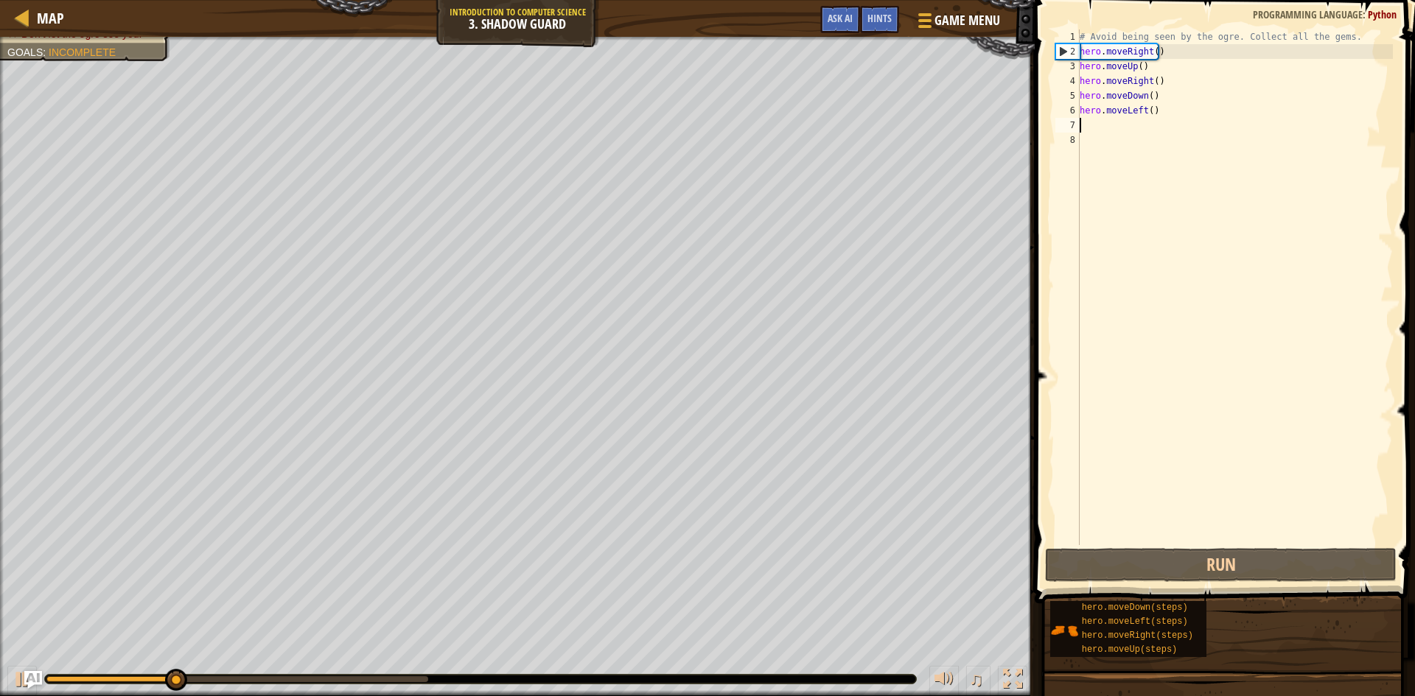
click at [1148, 106] on div "# Avoid being seen by the ogre. Collect all the gems. hero . moveRight ( ) hero…" at bounding box center [1235, 301] width 316 height 545
click at [1150, 106] on div "# Avoid being seen by the ogre. Collect all the gems. hero . moveRight ( ) hero…" at bounding box center [1235, 301] width 316 height 545
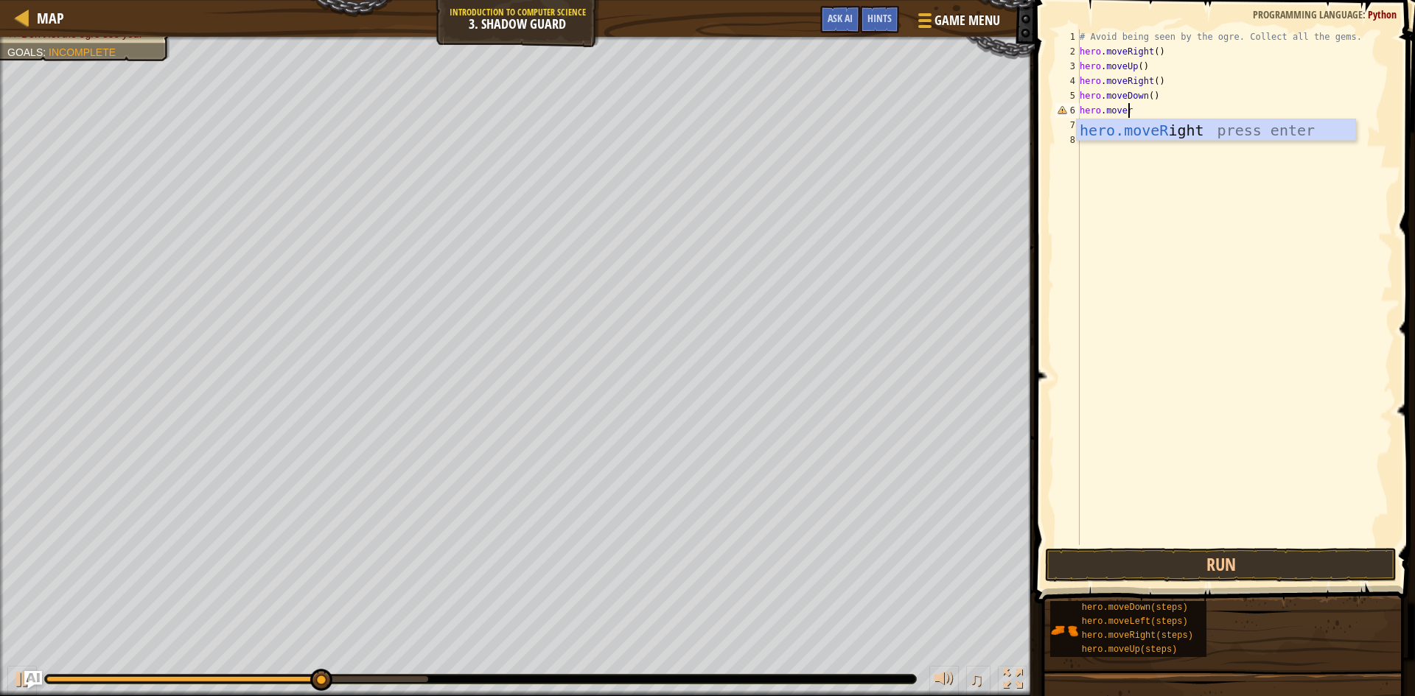
scroll to position [7, 4]
type textarea "hero.moveri"
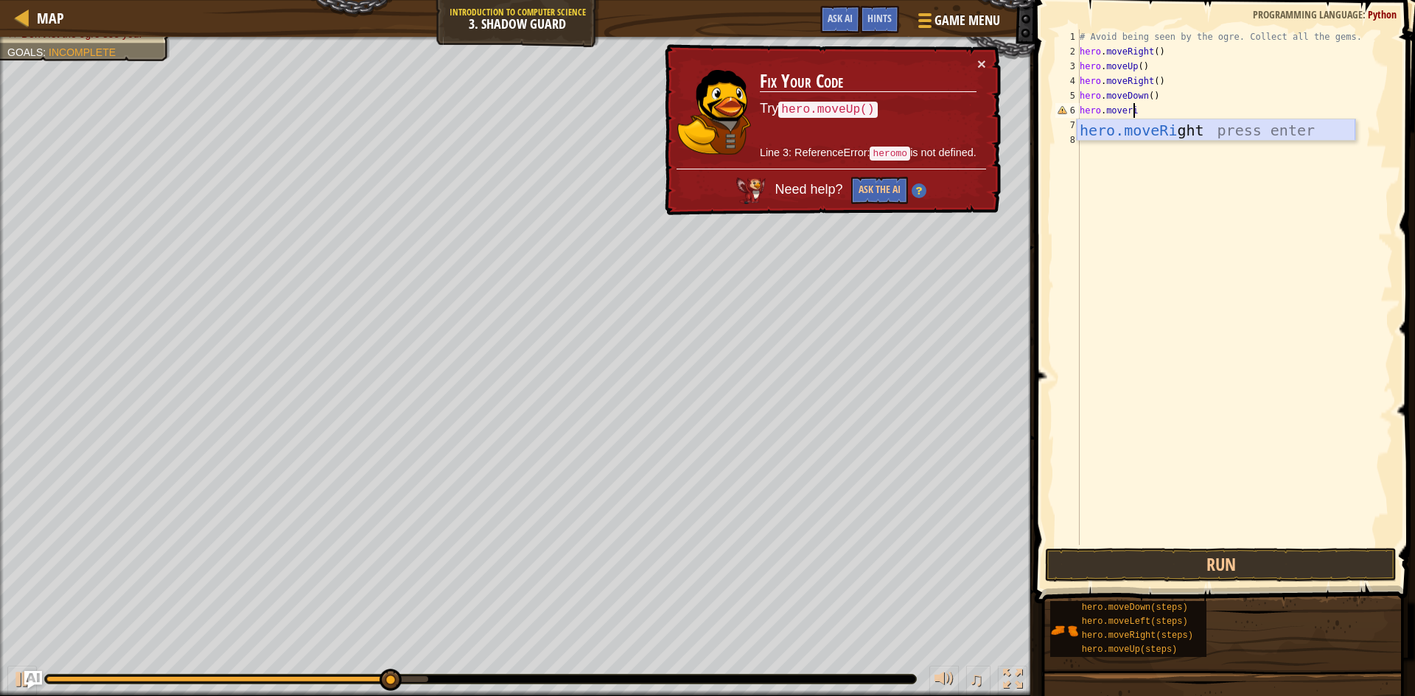
click at [1110, 127] on div "hero.moveRi ght press enter" at bounding box center [1216, 152] width 279 height 66
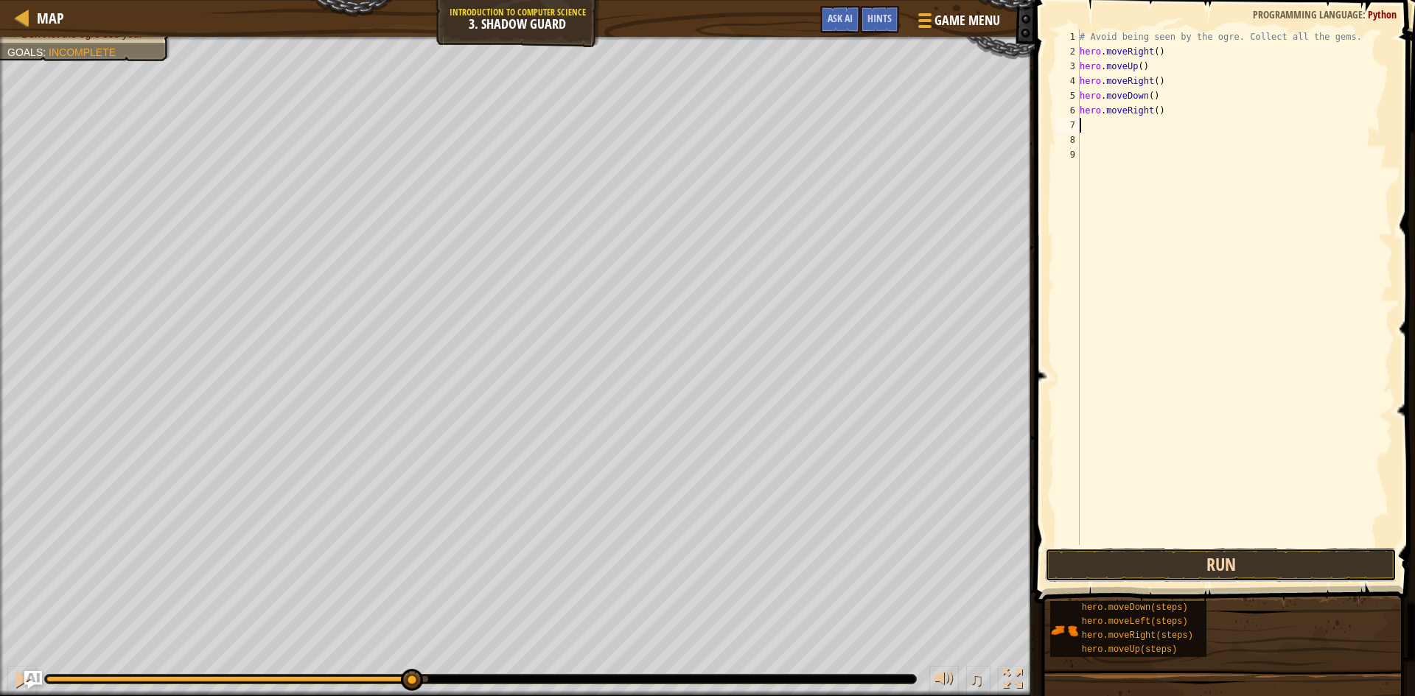
click at [1155, 564] on button "Run" at bounding box center [1220, 565] width 351 height 34
click at [1157, 564] on button "Running" at bounding box center [1220, 565] width 351 height 34
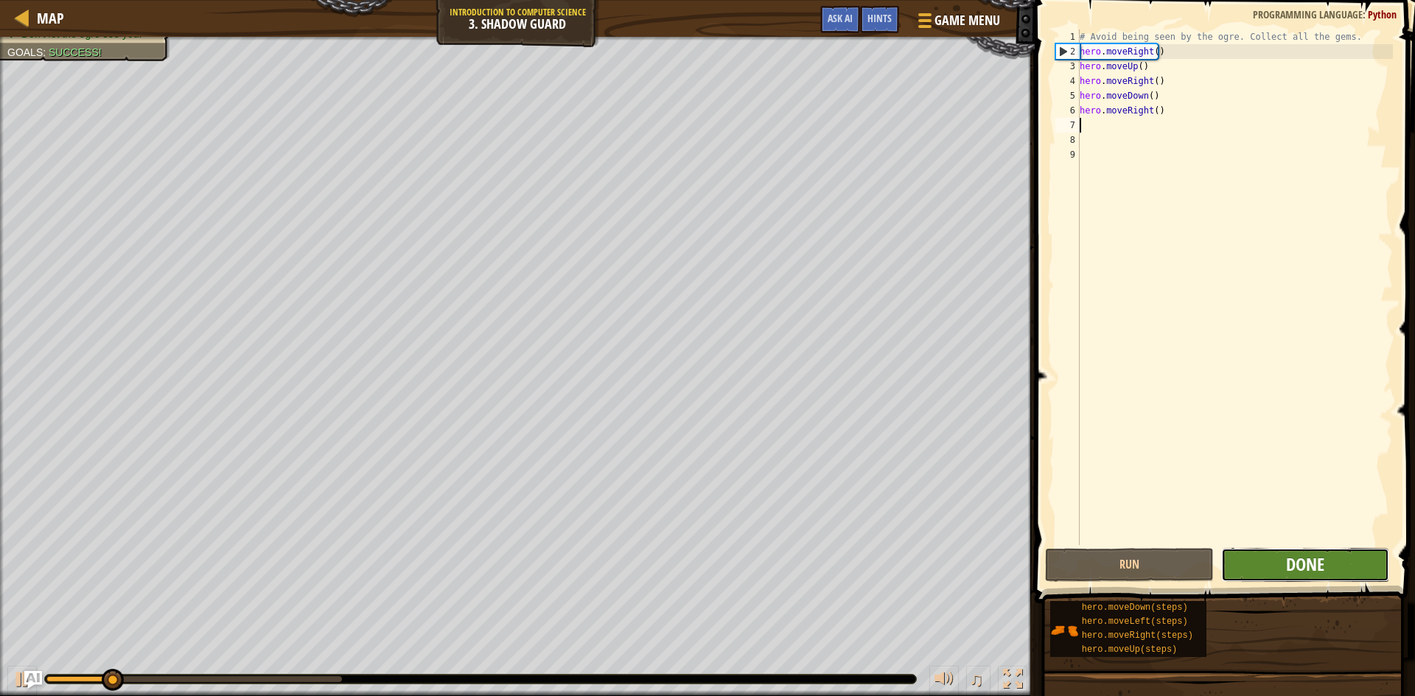
click at [1292, 569] on span "Done" at bounding box center [1305, 565] width 38 height 24
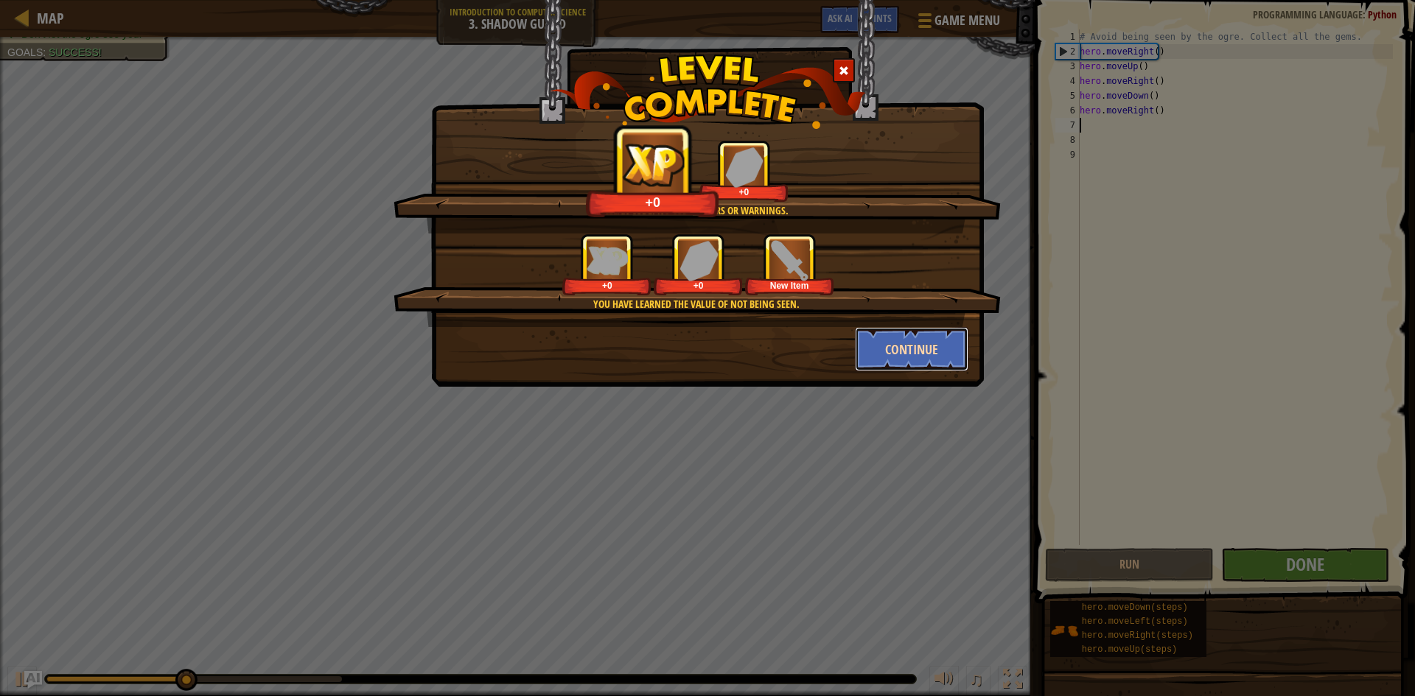
drag, startPoint x: 942, startPoint y: 335, endPoint x: 943, endPoint y: 344, distance: 8.9
click at [943, 344] on button "Continue" at bounding box center [912, 349] width 114 height 44
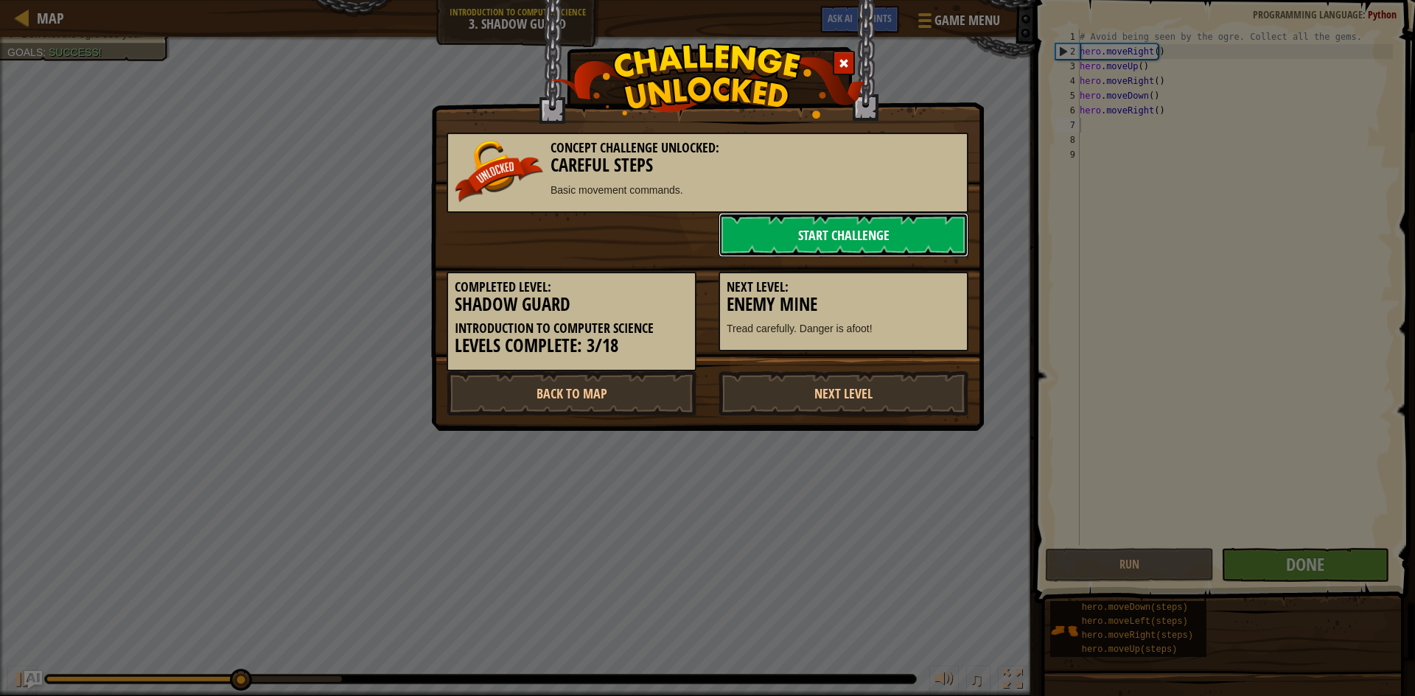
click at [847, 230] on link "Start Challenge" at bounding box center [843, 235] width 250 height 44
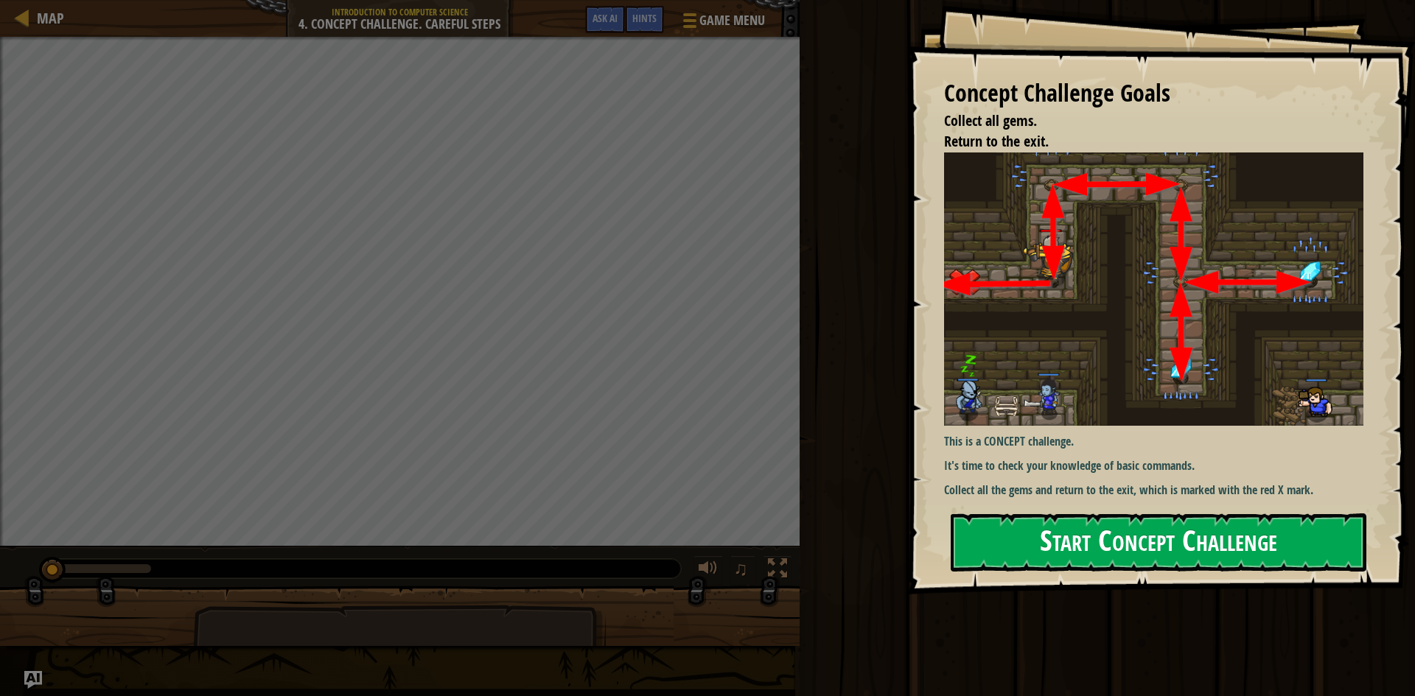
click at [1178, 567] on button "Start Concept Challenge" at bounding box center [1159, 543] width 416 height 58
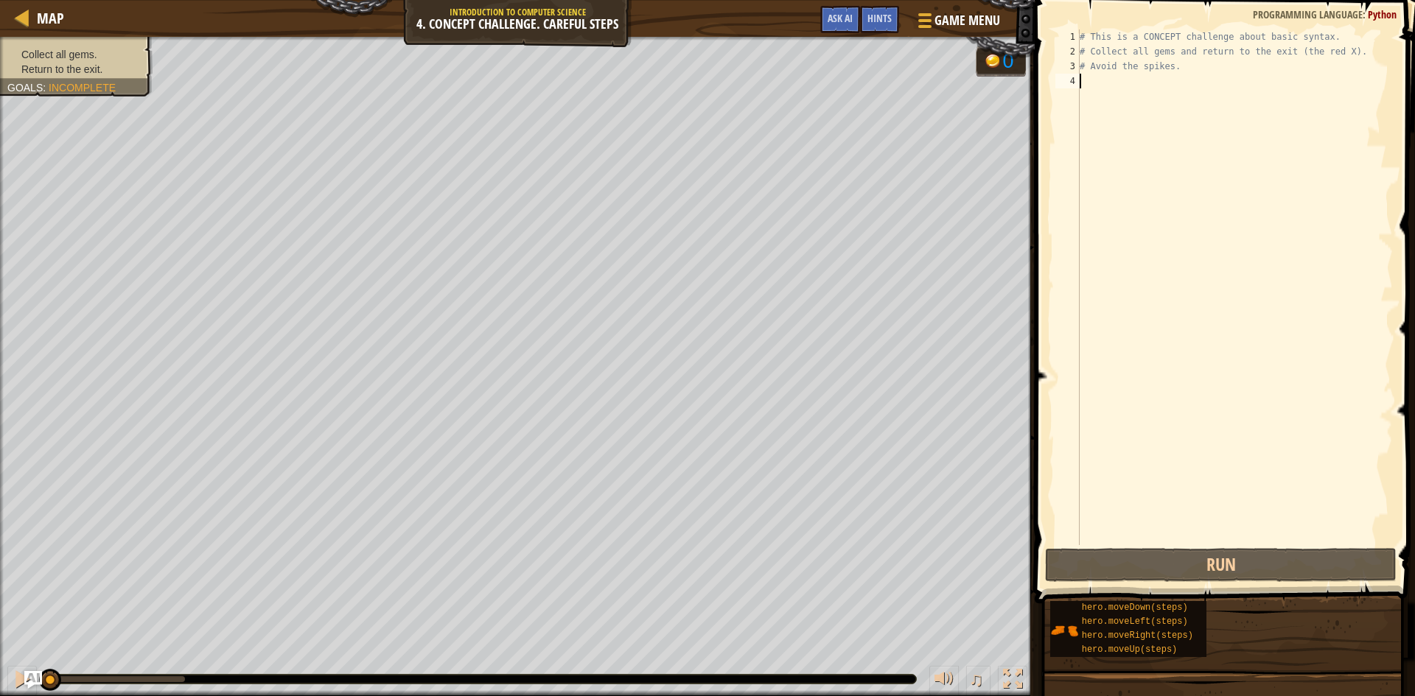
click at [1127, 95] on div "# This is a CONCEPT challenge about basic syntax. # Collect all gems and return…" at bounding box center [1235, 301] width 316 height 545
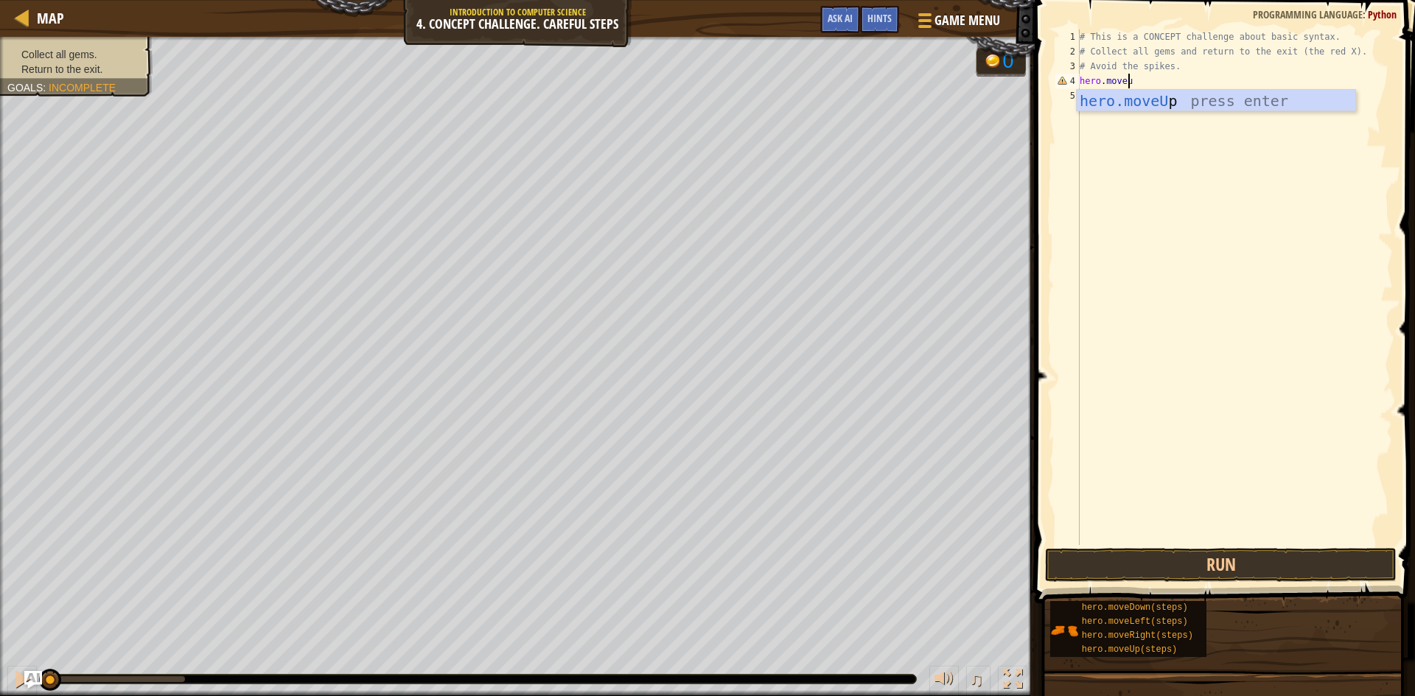
scroll to position [7, 4]
type textarea "hero.moveup"
click at [1276, 95] on div "hero.moveUp press enter" at bounding box center [1216, 123] width 279 height 66
click at [1259, 562] on button "Run" at bounding box center [1220, 565] width 351 height 34
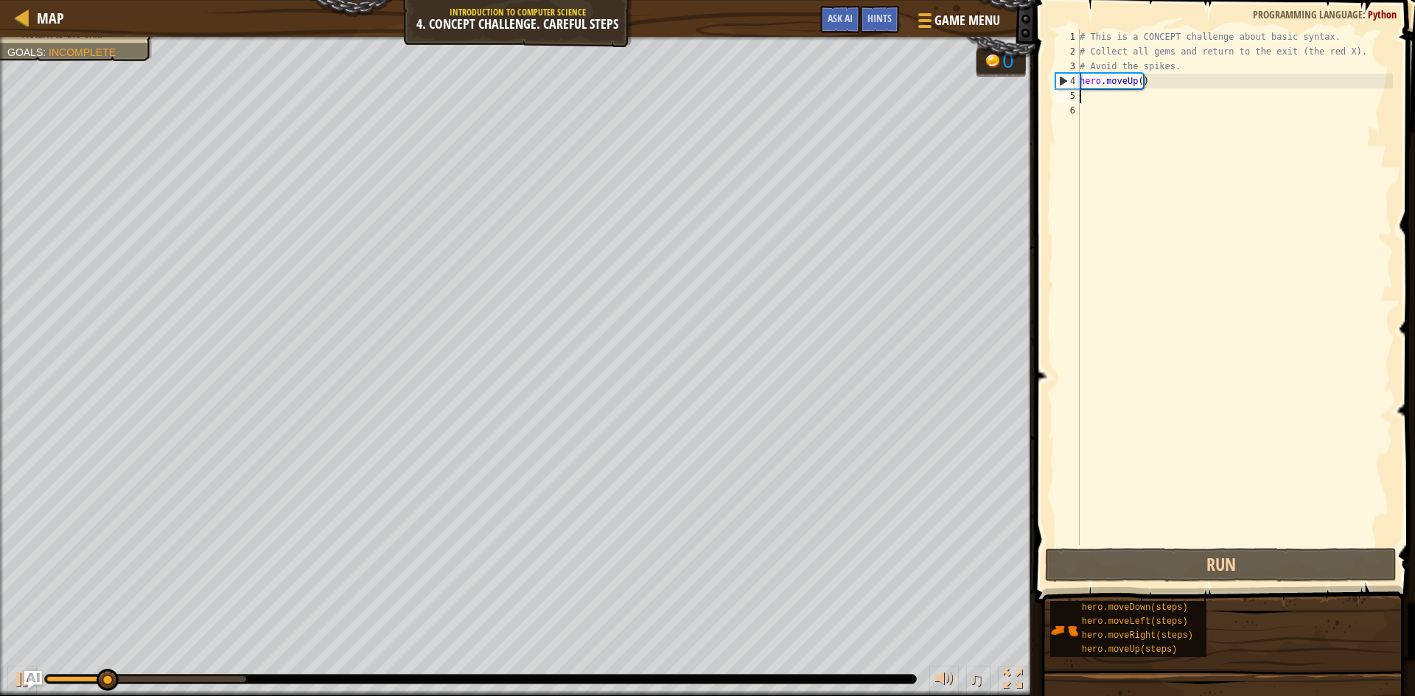
click at [1104, 100] on div "# This is a CONCEPT challenge about basic syntax. # Collect all gems and return…" at bounding box center [1235, 301] width 316 height 545
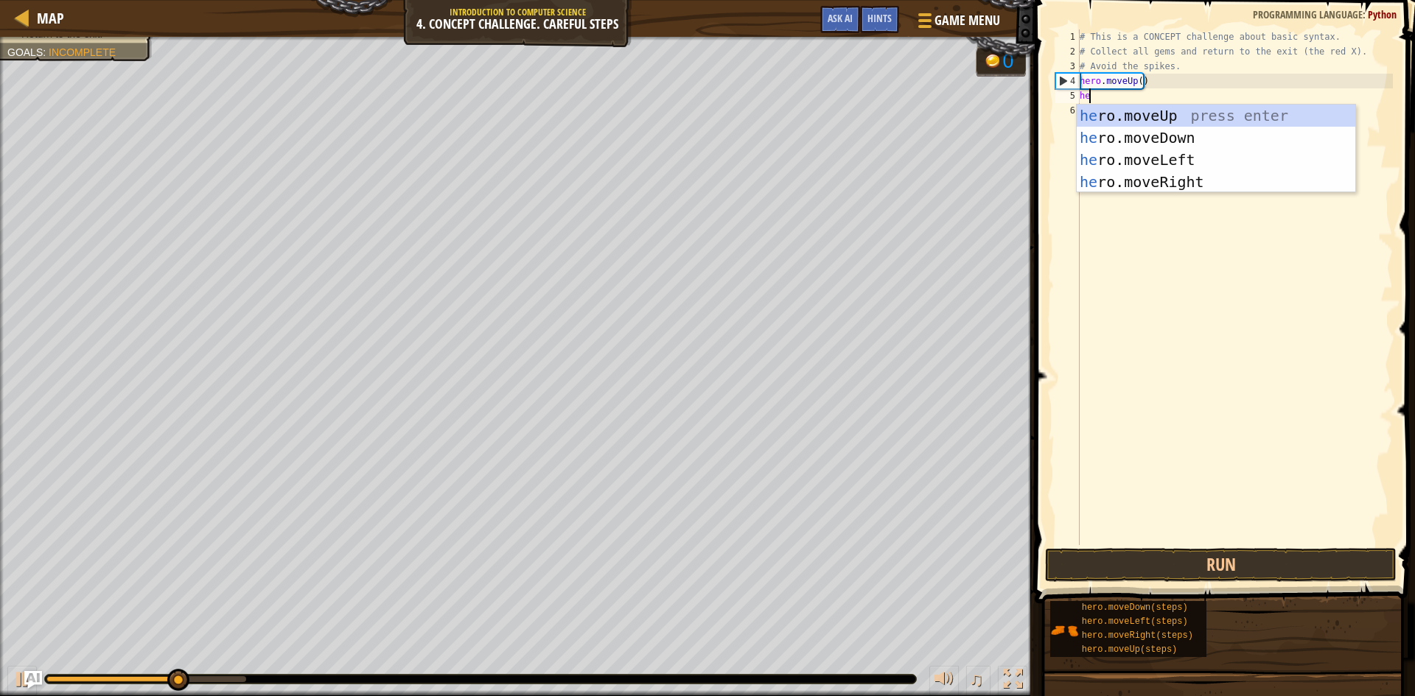
type textarea "her"
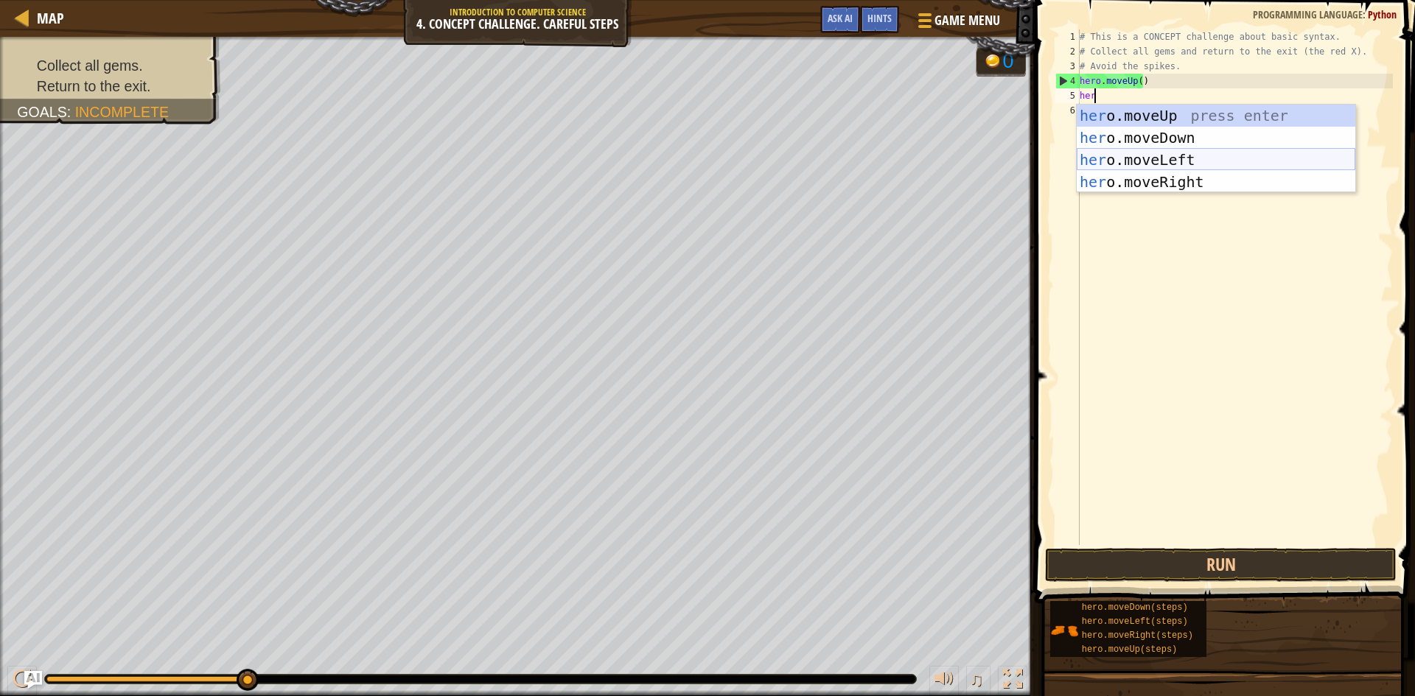
drag, startPoint x: 1178, startPoint y: 161, endPoint x: 1180, endPoint y: 176, distance: 15.5
click at [1180, 160] on div "her o.moveUp press enter her o.moveDown press enter her o.moveLeft press enter …" at bounding box center [1216, 171] width 279 height 133
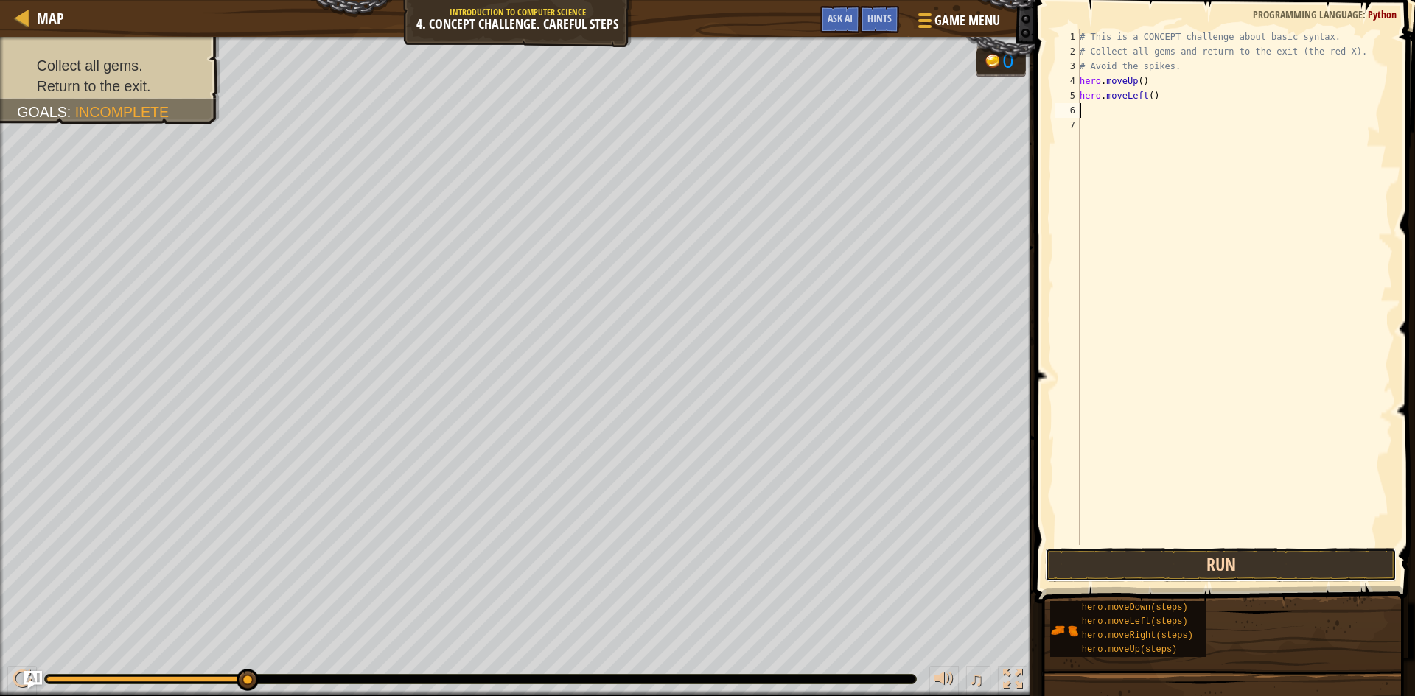
drag, startPoint x: 1232, startPoint y: 570, endPoint x: 1234, endPoint y: 562, distance: 7.5
click at [1235, 565] on button "Run" at bounding box center [1220, 565] width 351 height 34
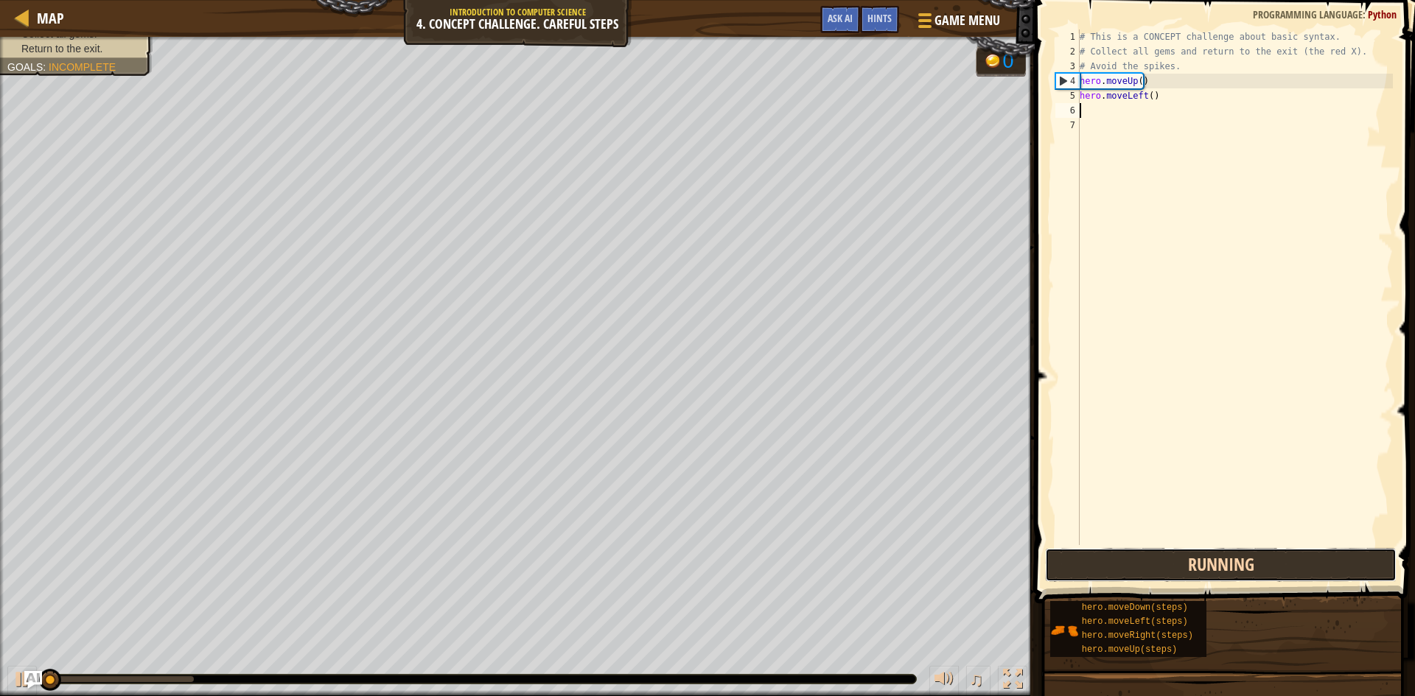
click at [1233, 559] on button "Running" at bounding box center [1220, 565] width 351 height 34
click at [1234, 556] on button "Run" at bounding box center [1220, 565] width 351 height 34
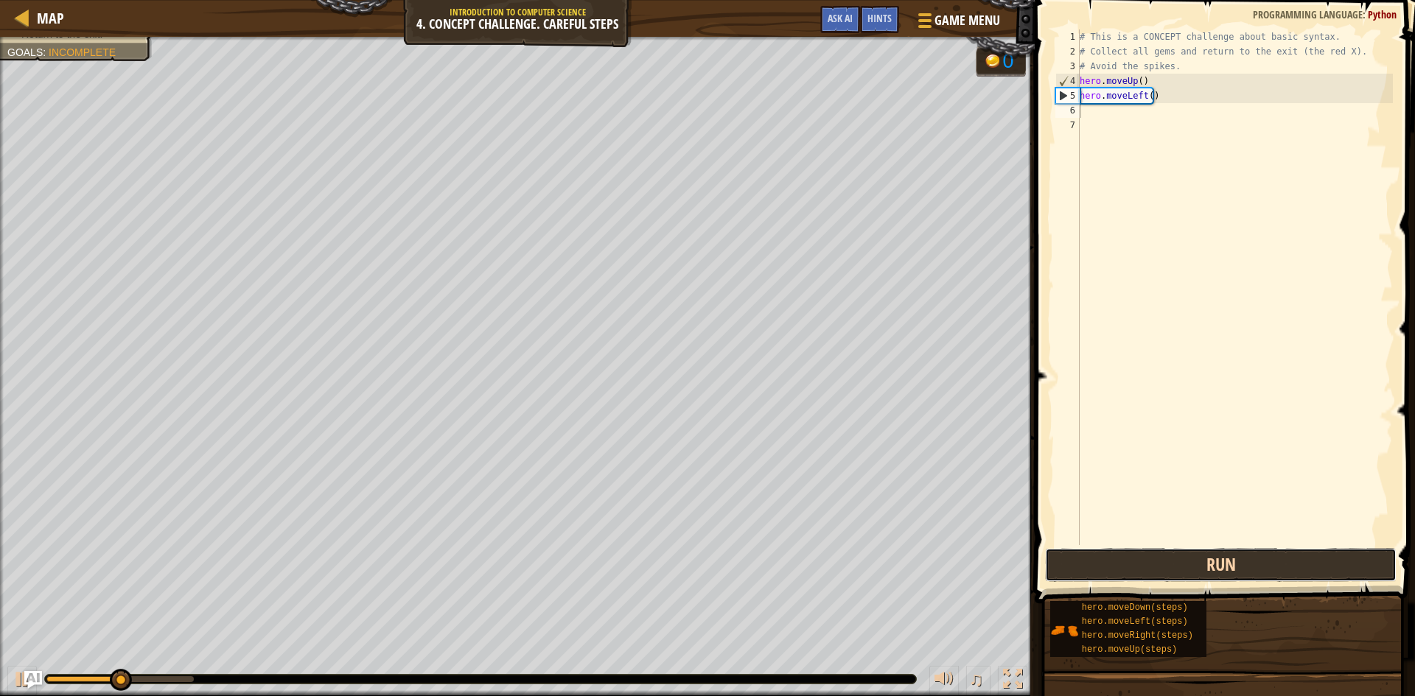
click at [1235, 557] on button "Run" at bounding box center [1220, 565] width 351 height 34
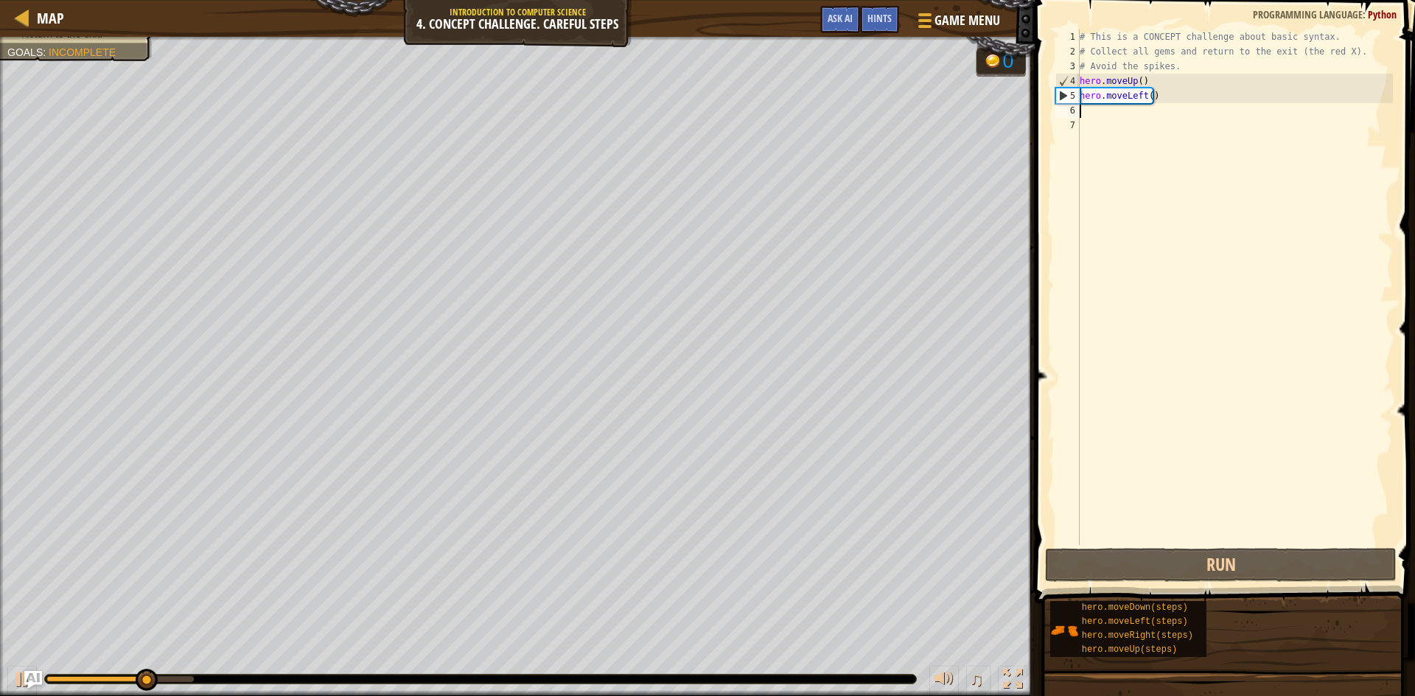
click at [1155, 105] on div "# This is a CONCEPT challenge about basic syntax. # Collect all gems and return…" at bounding box center [1235, 301] width 316 height 545
click at [1152, 95] on div "# This is a CONCEPT challenge about basic syntax. # Collect all gems and return…" at bounding box center [1235, 301] width 316 height 545
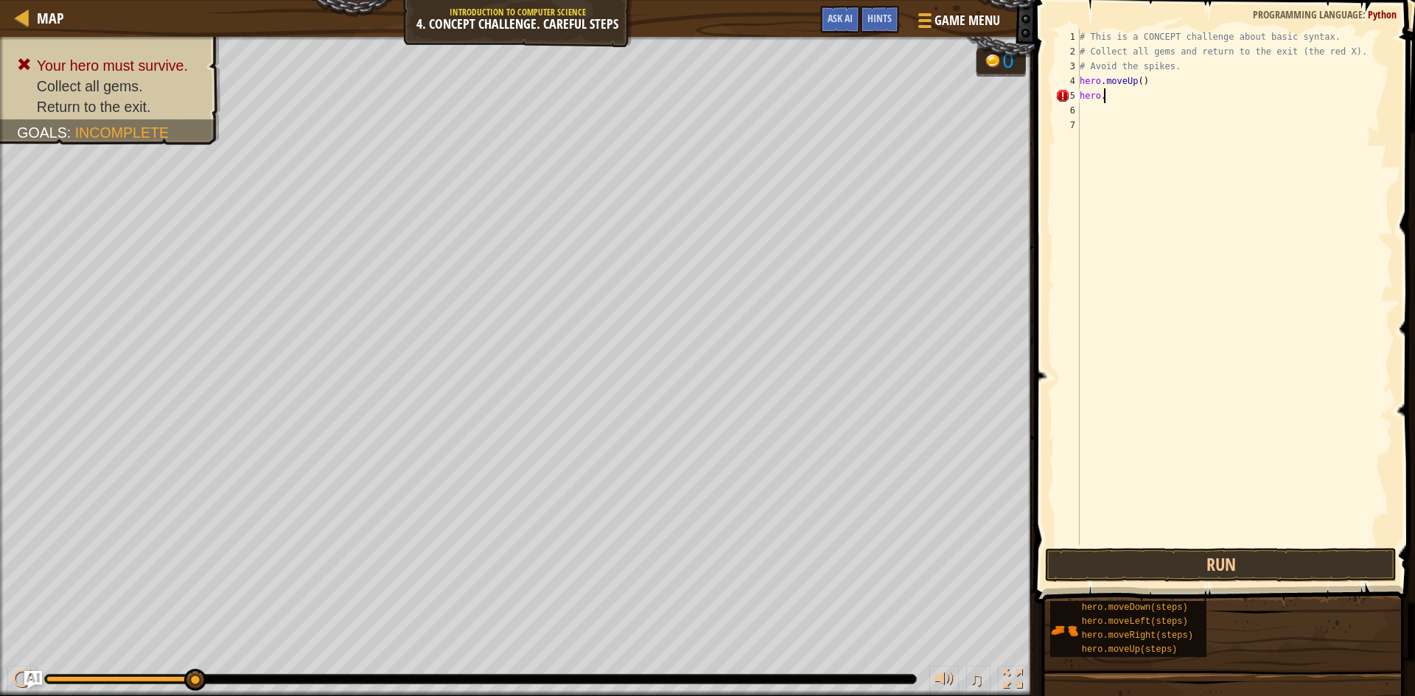
scroll to position [7, 1]
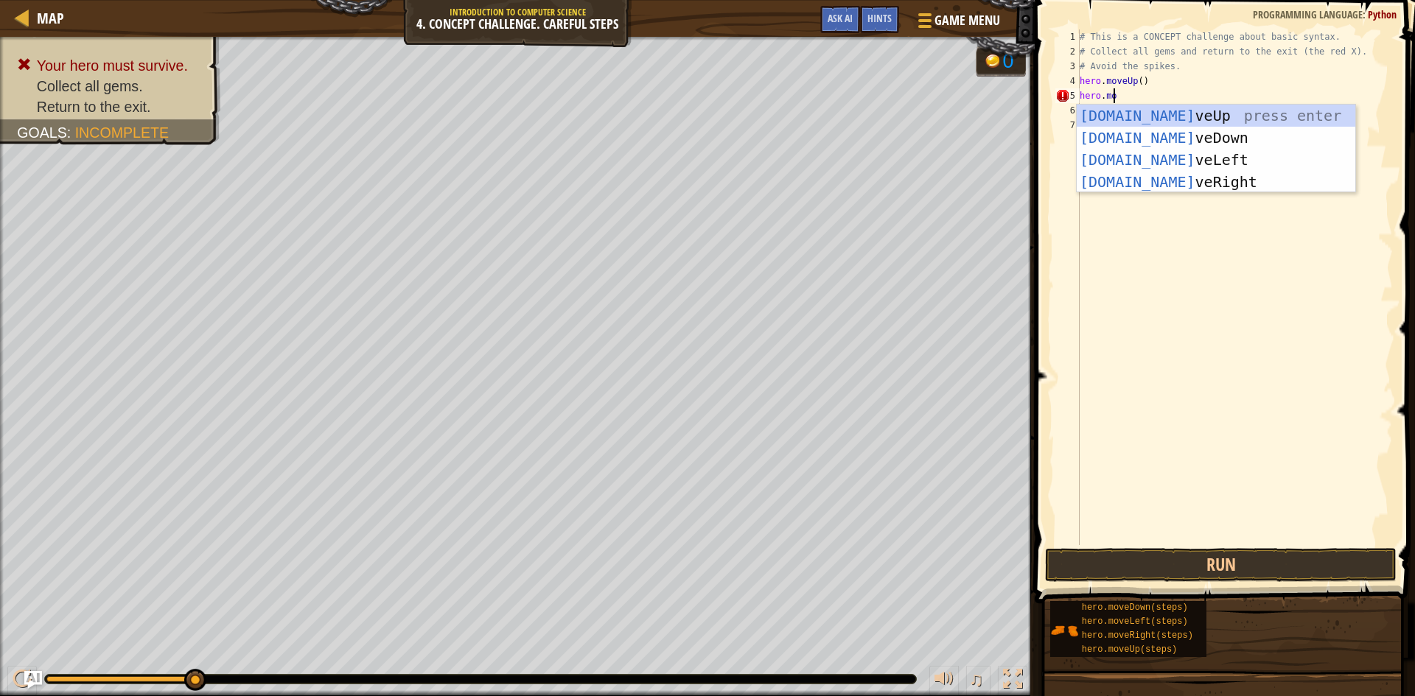
type textarea "hero.move"
click at [1168, 179] on div "hero.move Up press enter hero.move Down press enter hero.move Left press enter …" at bounding box center [1216, 171] width 279 height 133
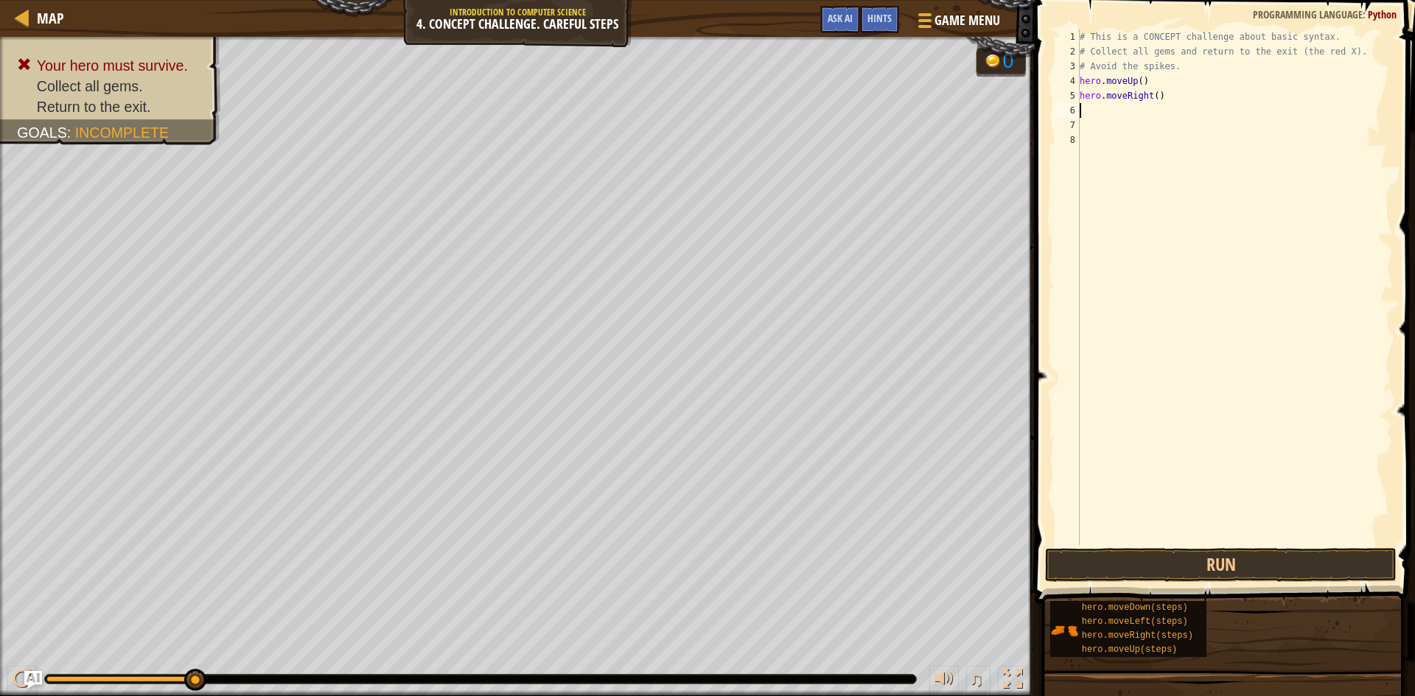
scroll to position [7, 0]
click at [1186, 558] on button "Run" at bounding box center [1220, 565] width 351 height 34
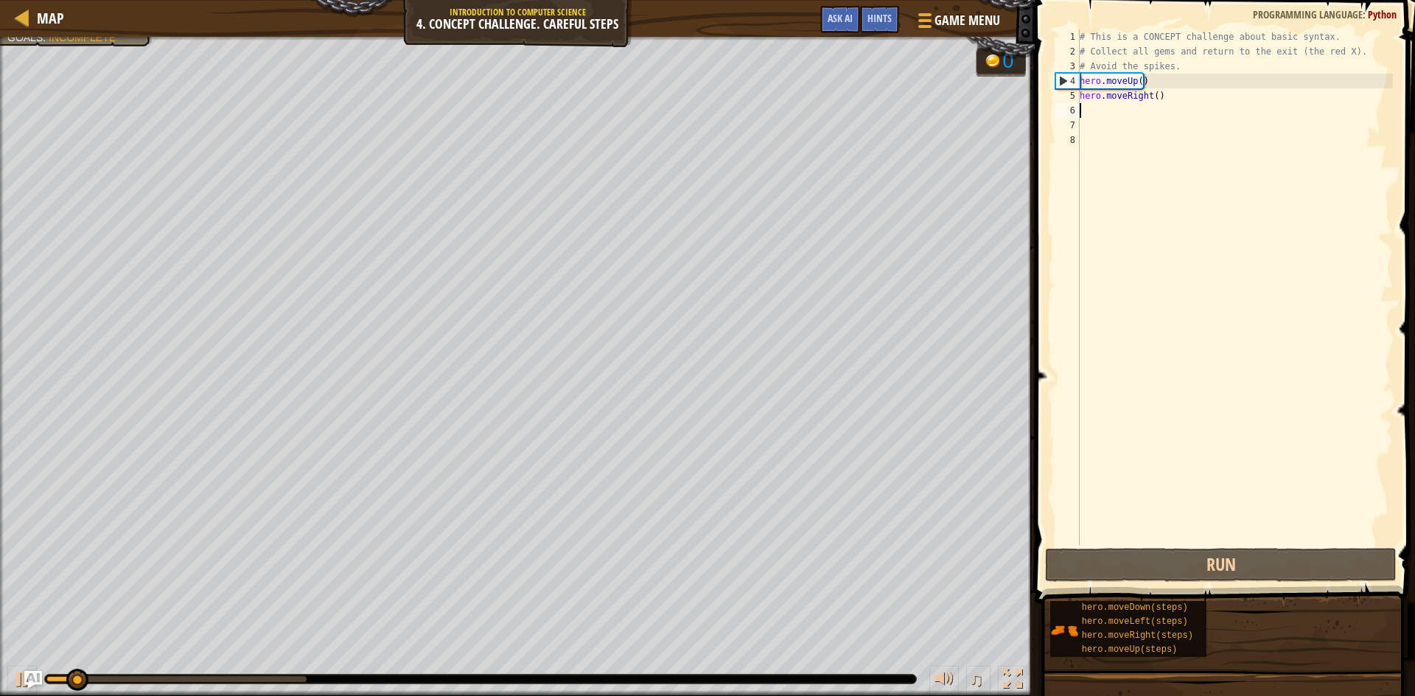
click at [1113, 105] on div "# This is a CONCEPT challenge about basic syntax. # Collect all gems and return…" at bounding box center [1235, 301] width 316 height 545
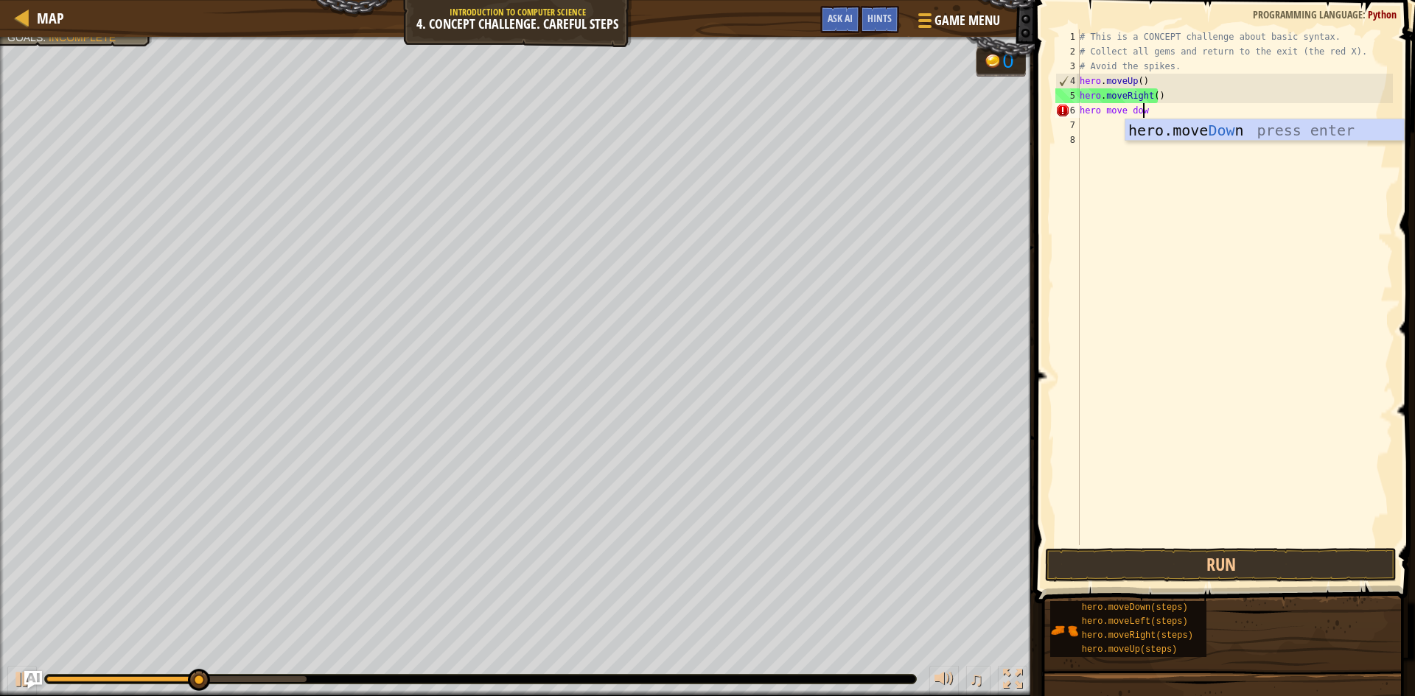
type textarea "hero move down"
click at [1183, 122] on div "hero.move Down press enter" at bounding box center [1264, 152] width 279 height 66
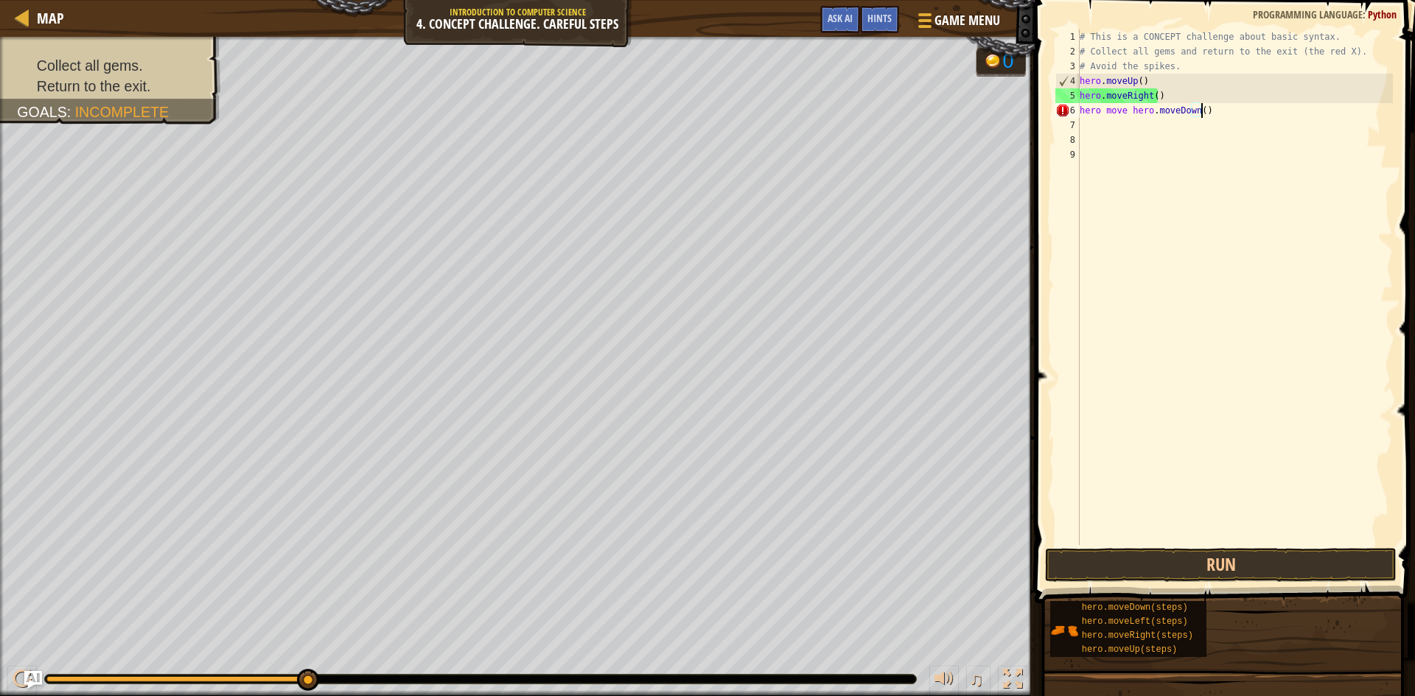
click at [1204, 113] on div "# This is a CONCEPT challenge about basic syntax. # Collect all gems and return…" at bounding box center [1235, 301] width 316 height 545
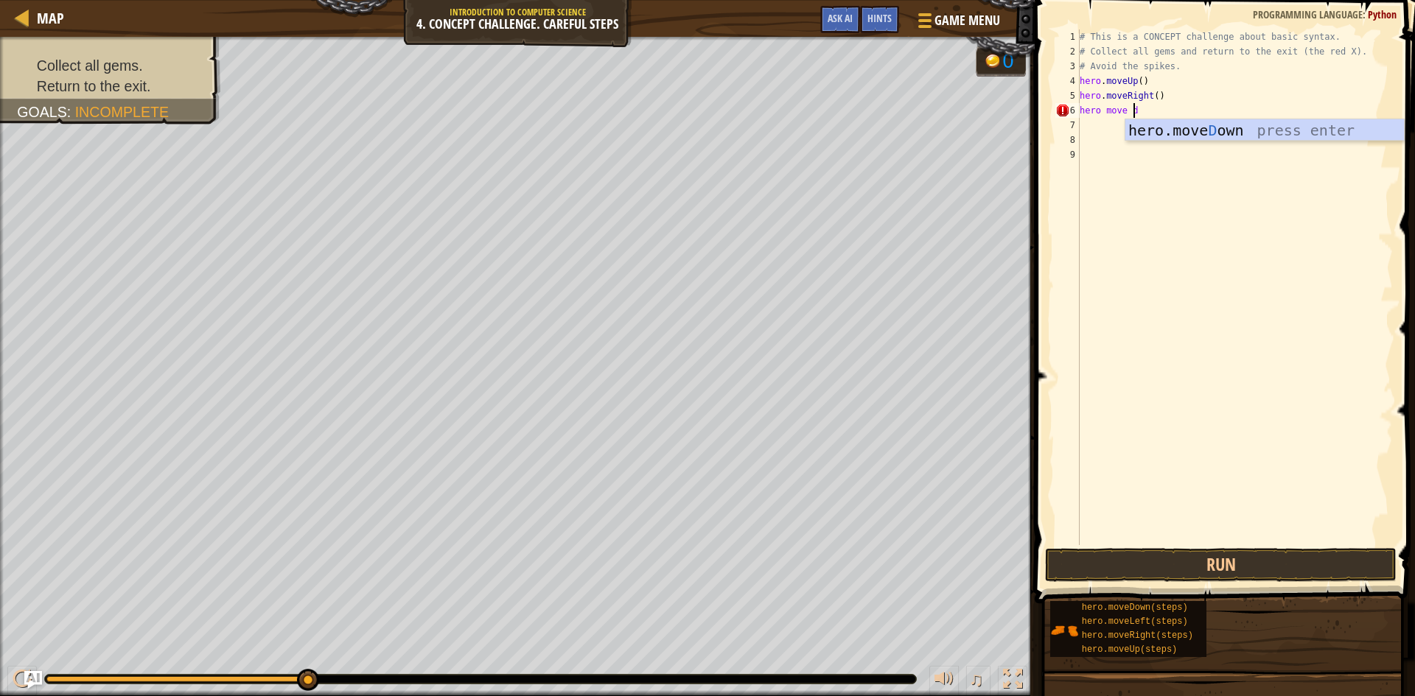
scroll to position [7, 4]
type textarea "hero move dow"
click at [1208, 121] on div "hero.move Dow n press enter" at bounding box center [1264, 152] width 279 height 66
drag, startPoint x: 1239, startPoint y: 567, endPoint x: 1236, endPoint y: 556, distance: 11.4
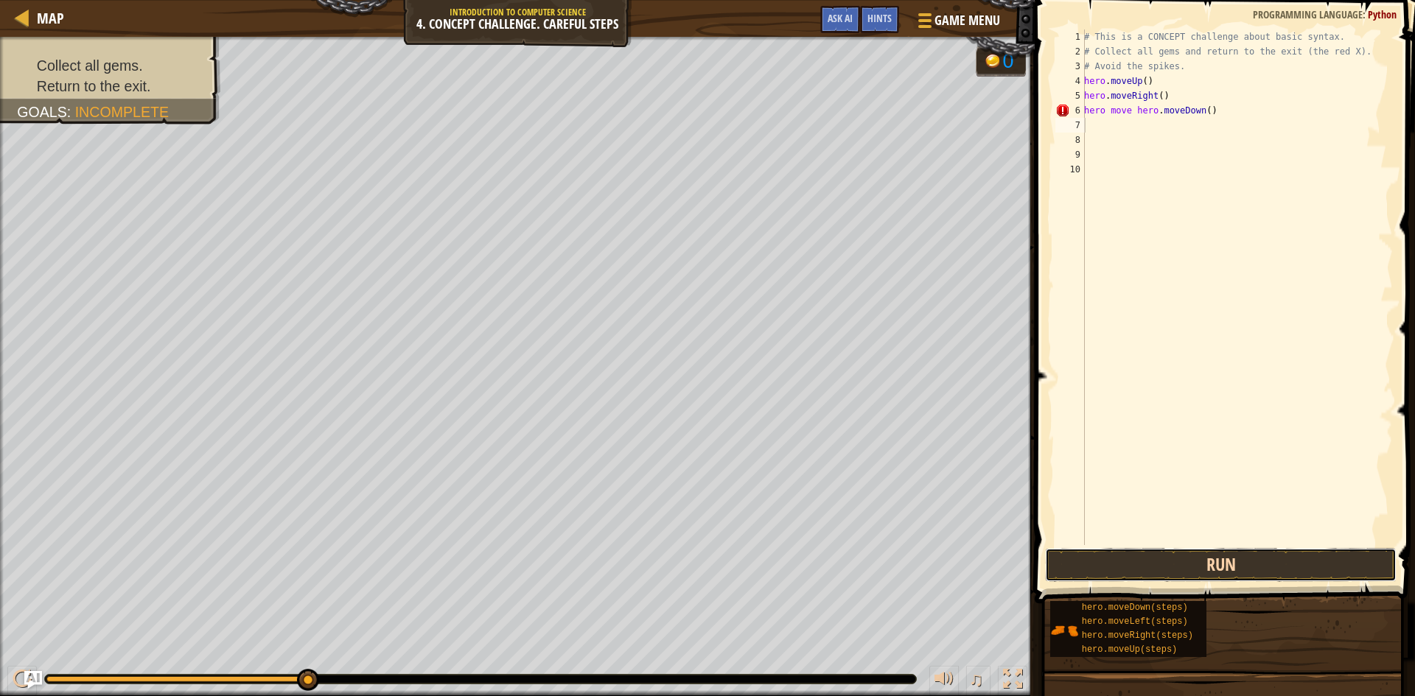
click at [1239, 565] on button "Run" at bounding box center [1220, 565] width 351 height 34
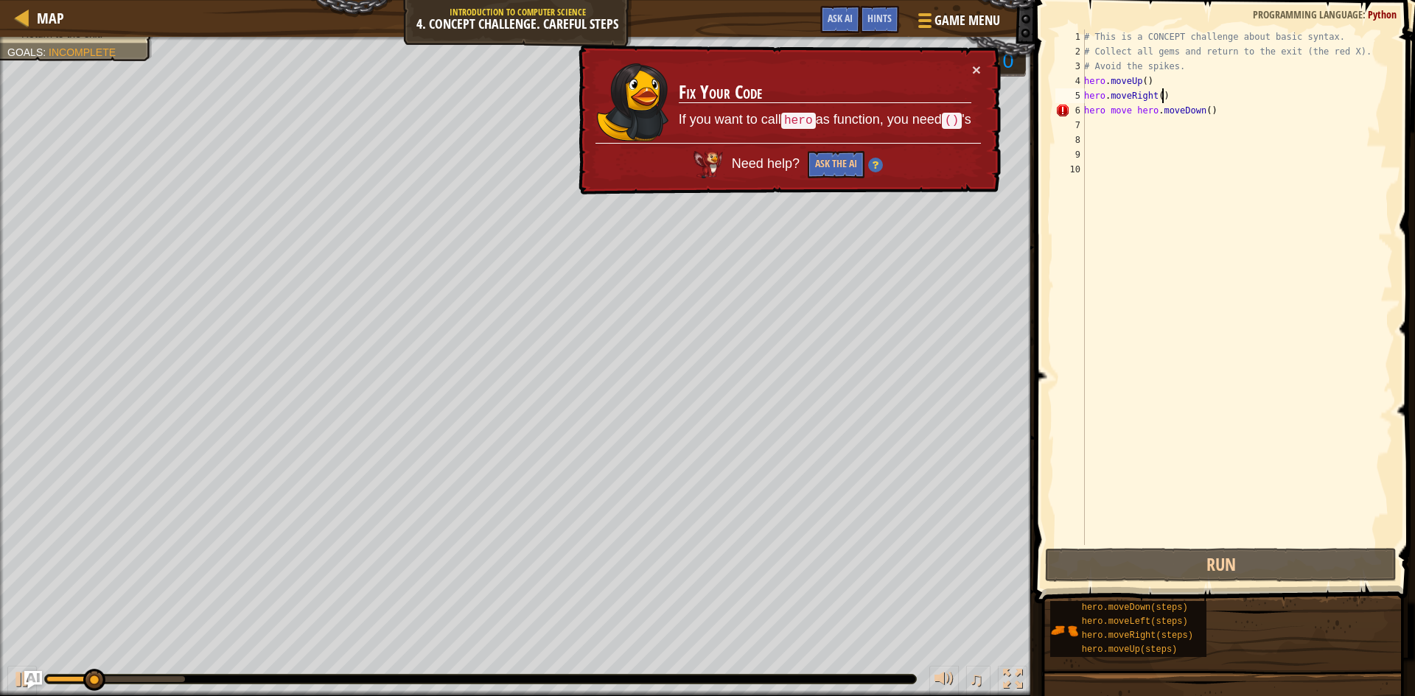
click at [1200, 103] on div "# This is a CONCEPT challenge about basic syntax. # Collect all gems and return…" at bounding box center [1237, 301] width 312 height 545
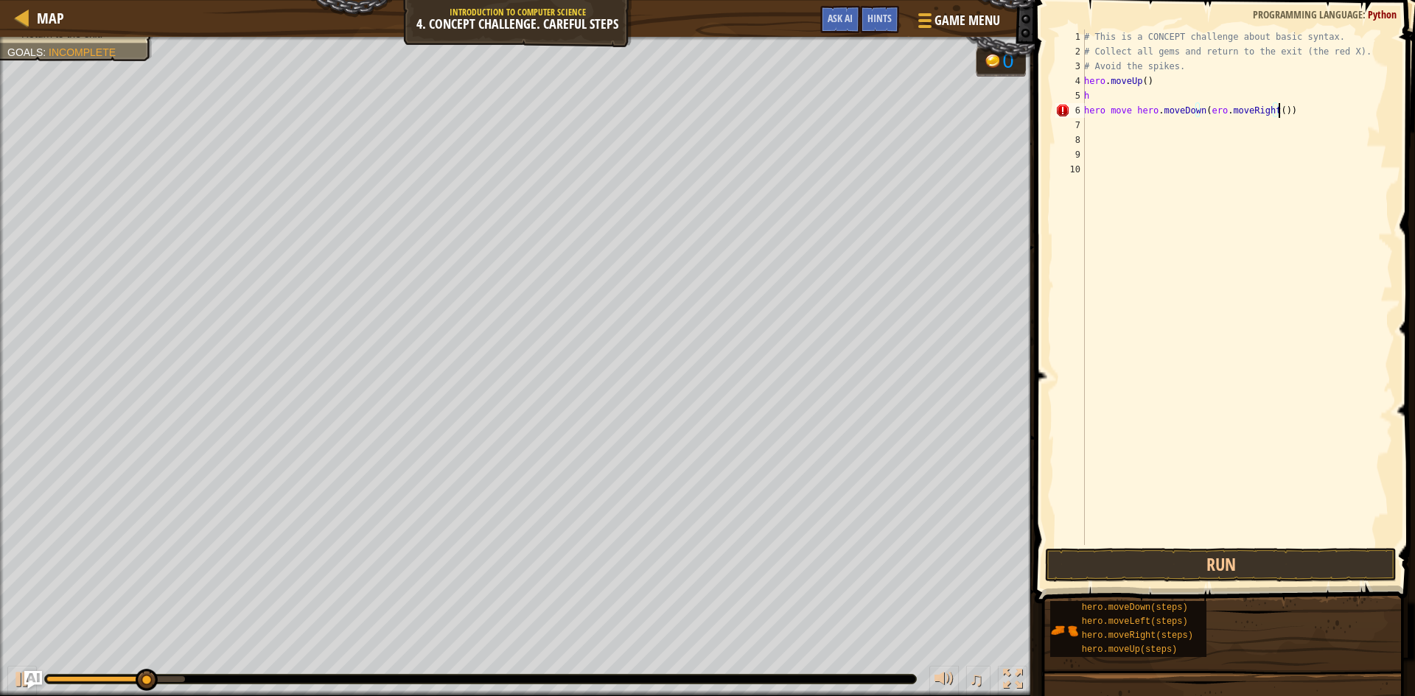
click at [1293, 110] on div "# This is a CONCEPT challenge about basic syntax. # Collect all gems and return…" at bounding box center [1237, 301] width 312 height 545
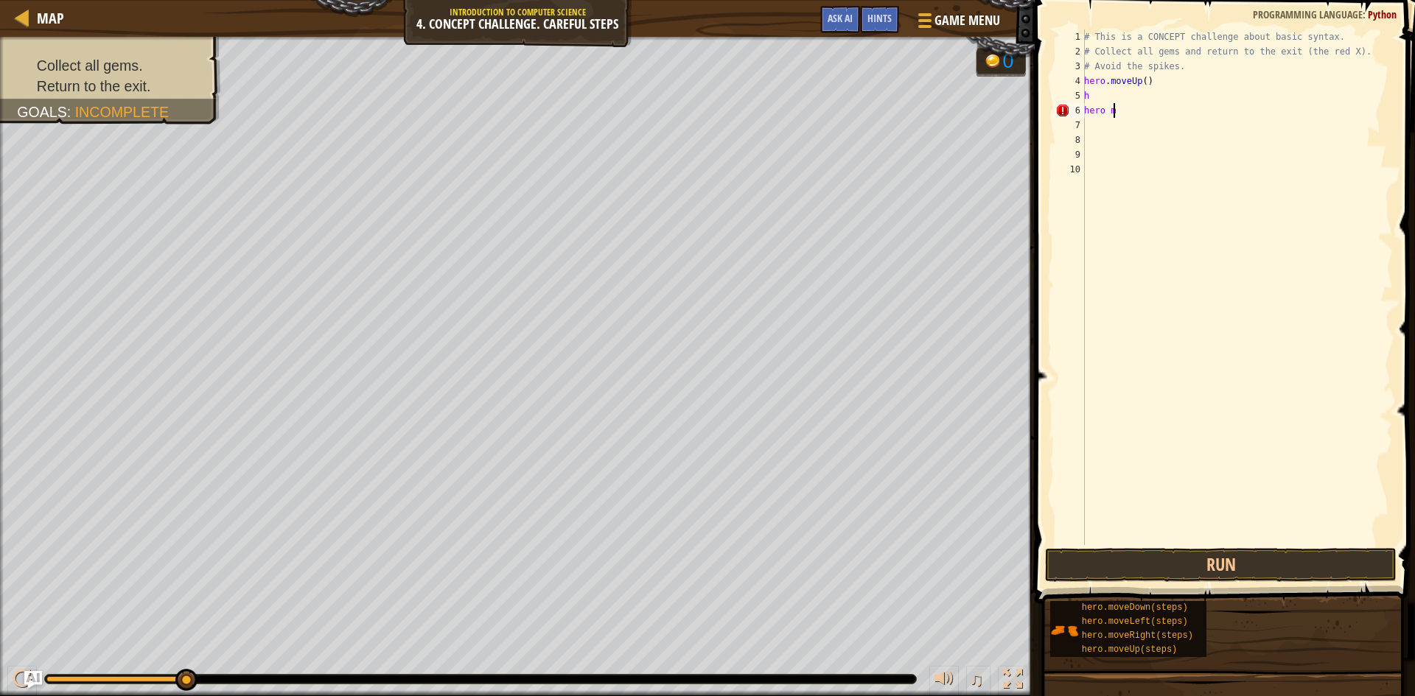
type textarea "h"
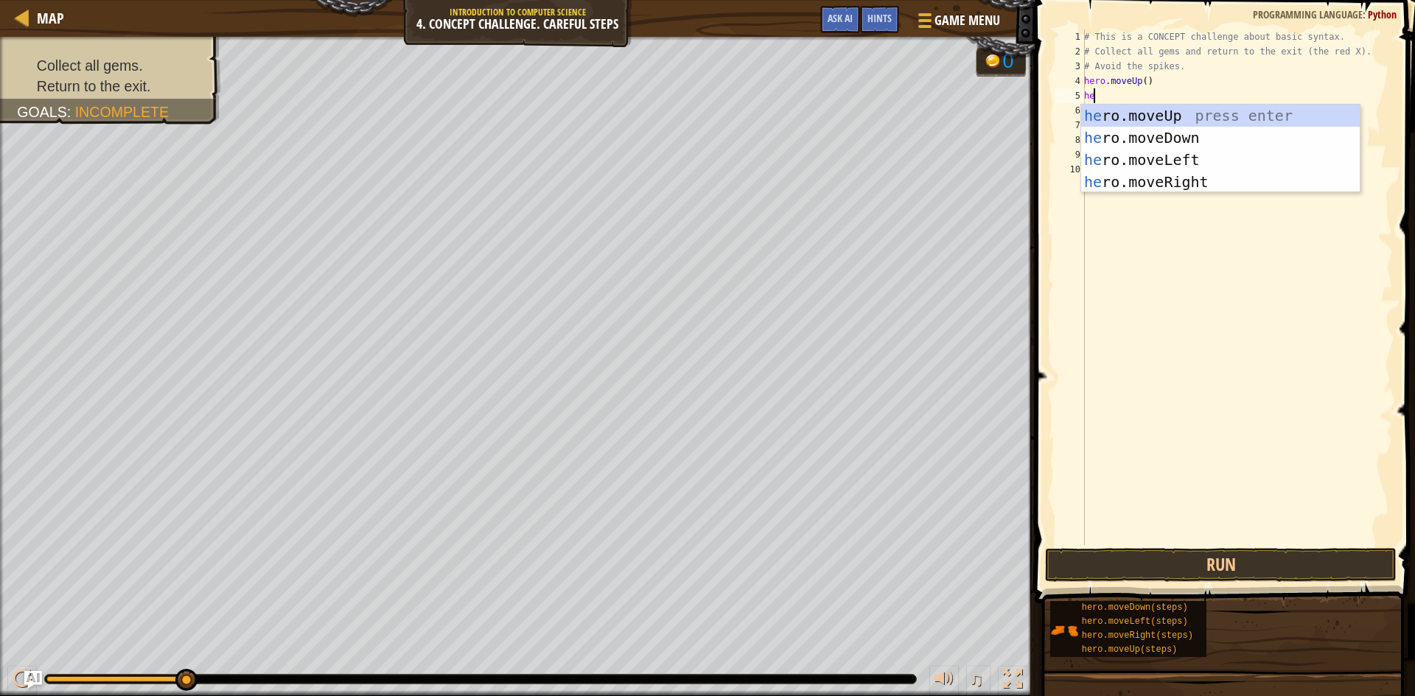
scroll to position [7, 1]
type textarea "hero"
click at [1181, 183] on div "hero .moveUp press enter hero .moveDown press enter hero .moveLeft press enter …" at bounding box center [1220, 171] width 279 height 133
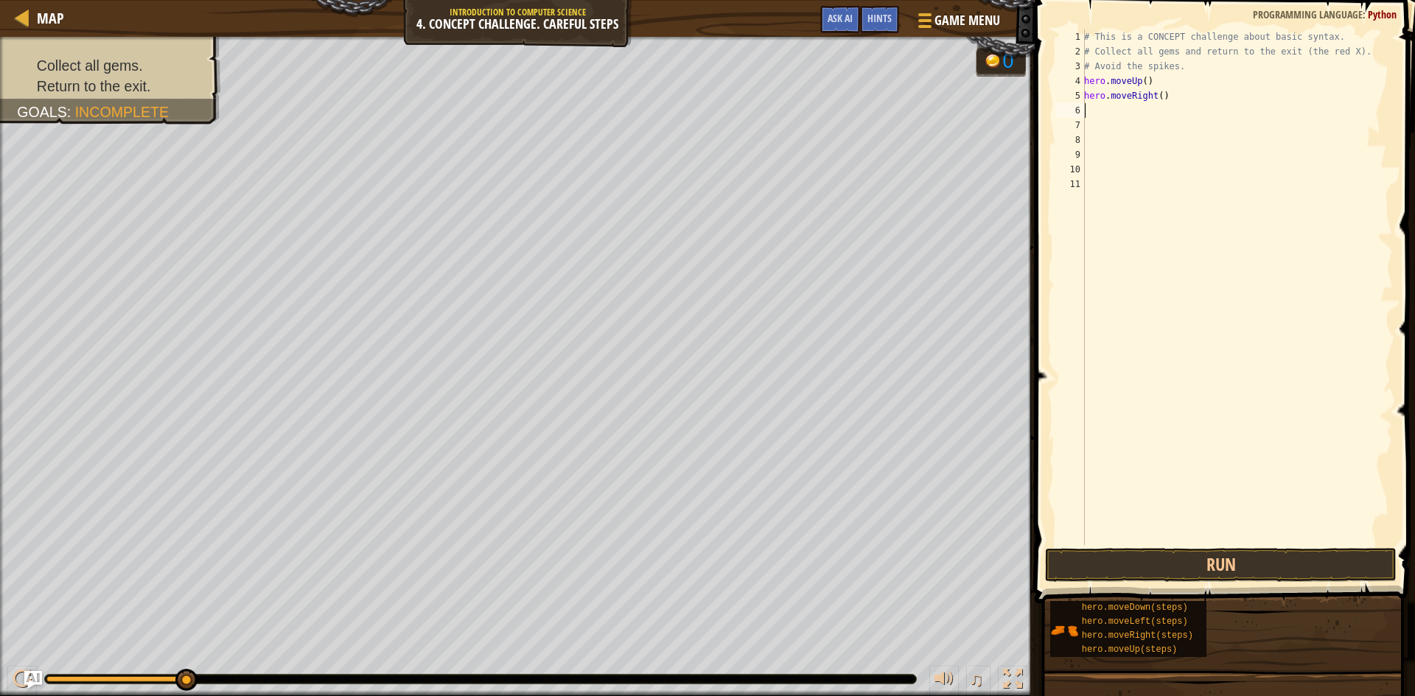
scroll to position [7, 0]
click at [1141, 117] on div "# This is a CONCEPT challenge about basic syntax. # Collect all gems and return…" at bounding box center [1237, 301] width 312 height 545
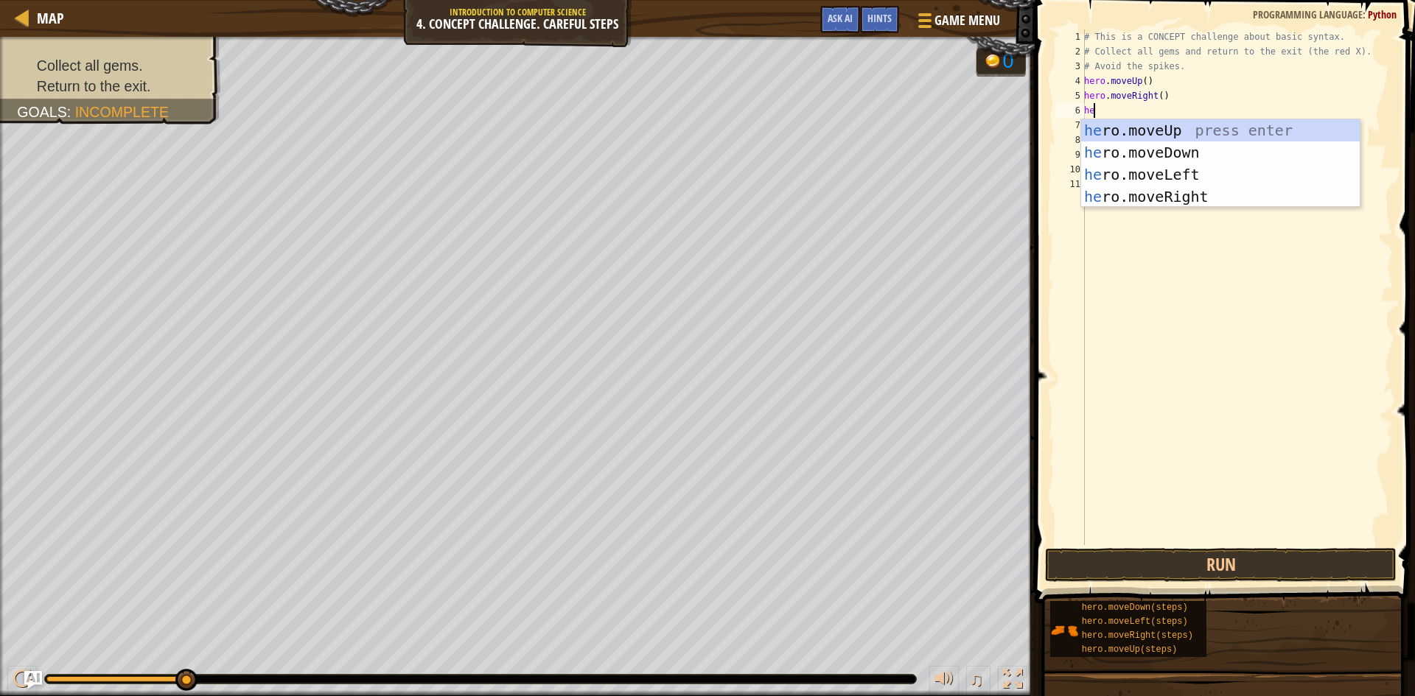
type textarea "her"
click at [1183, 150] on div "her o.moveUp press enter her o.moveDown press enter her o.moveLeft press enter …" at bounding box center [1220, 185] width 279 height 133
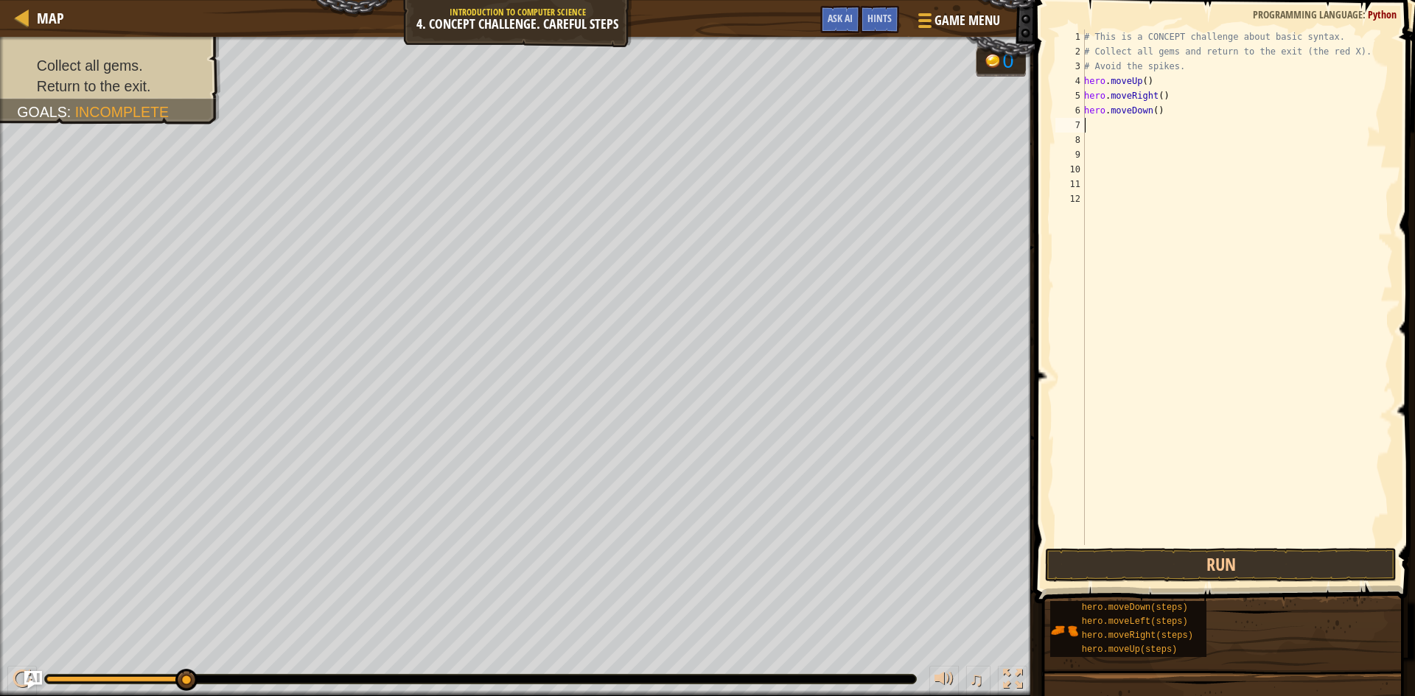
click at [1111, 119] on div "# This is a CONCEPT challenge about basic syntax. # Collect all gems and return…" at bounding box center [1237, 301] width 312 height 545
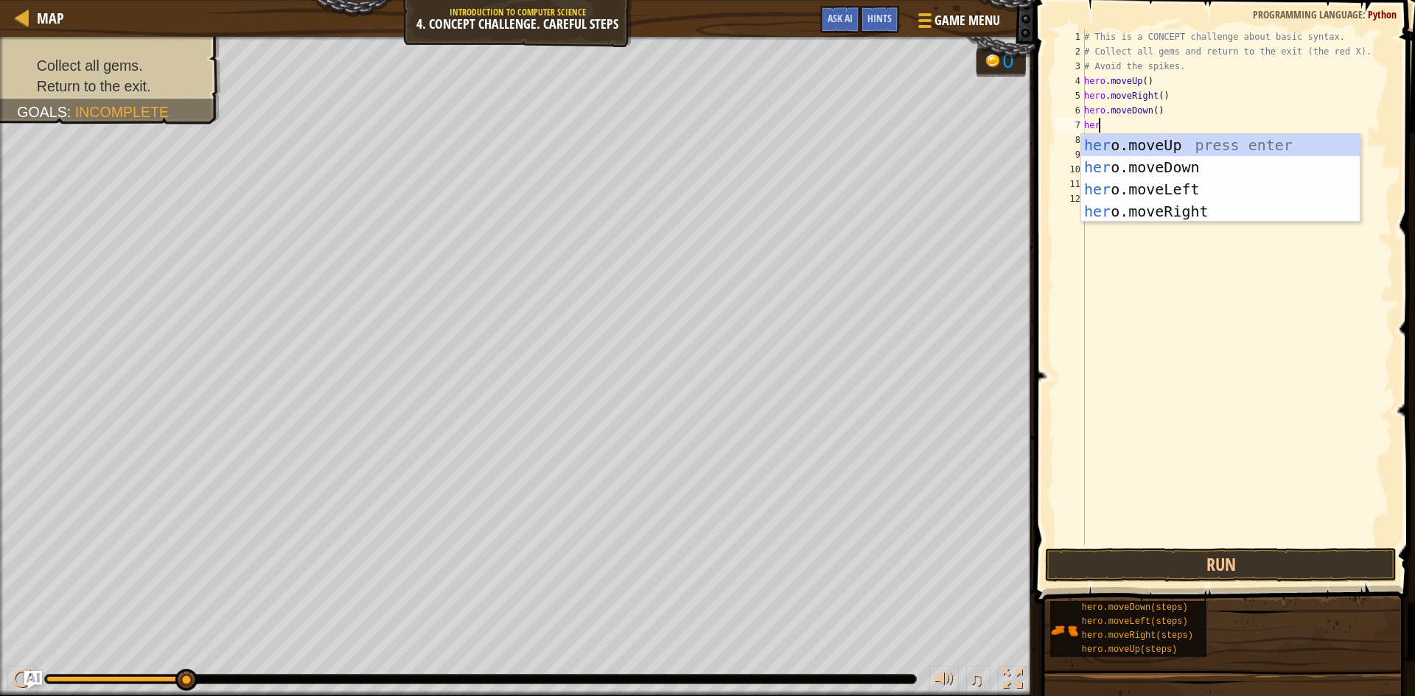
scroll to position [7, 1]
type textarea "hero"
click at [1143, 163] on div "hero .moveUp press enter hero .moveDown press enter hero .moveLeft press enter …" at bounding box center [1220, 200] width 279 height 133
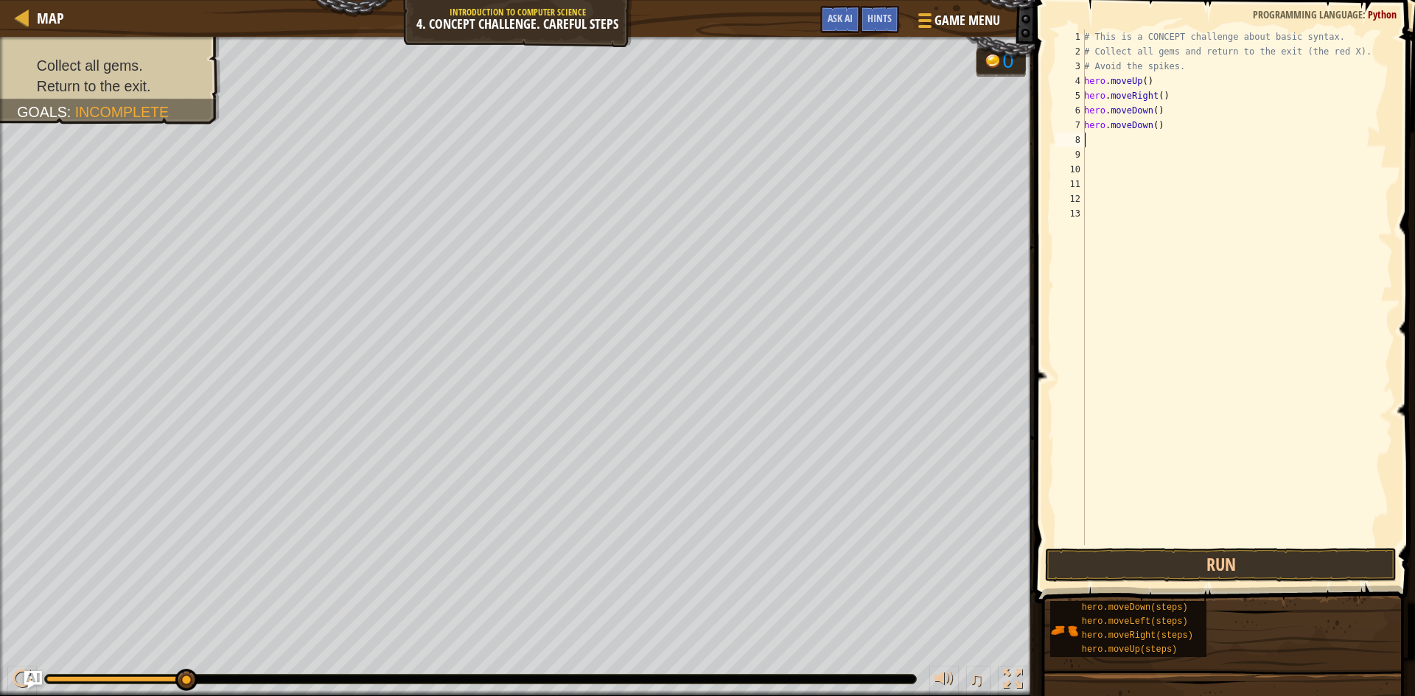
scroll to position [7, 0]
click at [1104, 139] on div "# This is a CONCEPT challenge about basic syntax. # Collect all gems and return…" at bounding box center [1237, 301] width 312 height 545
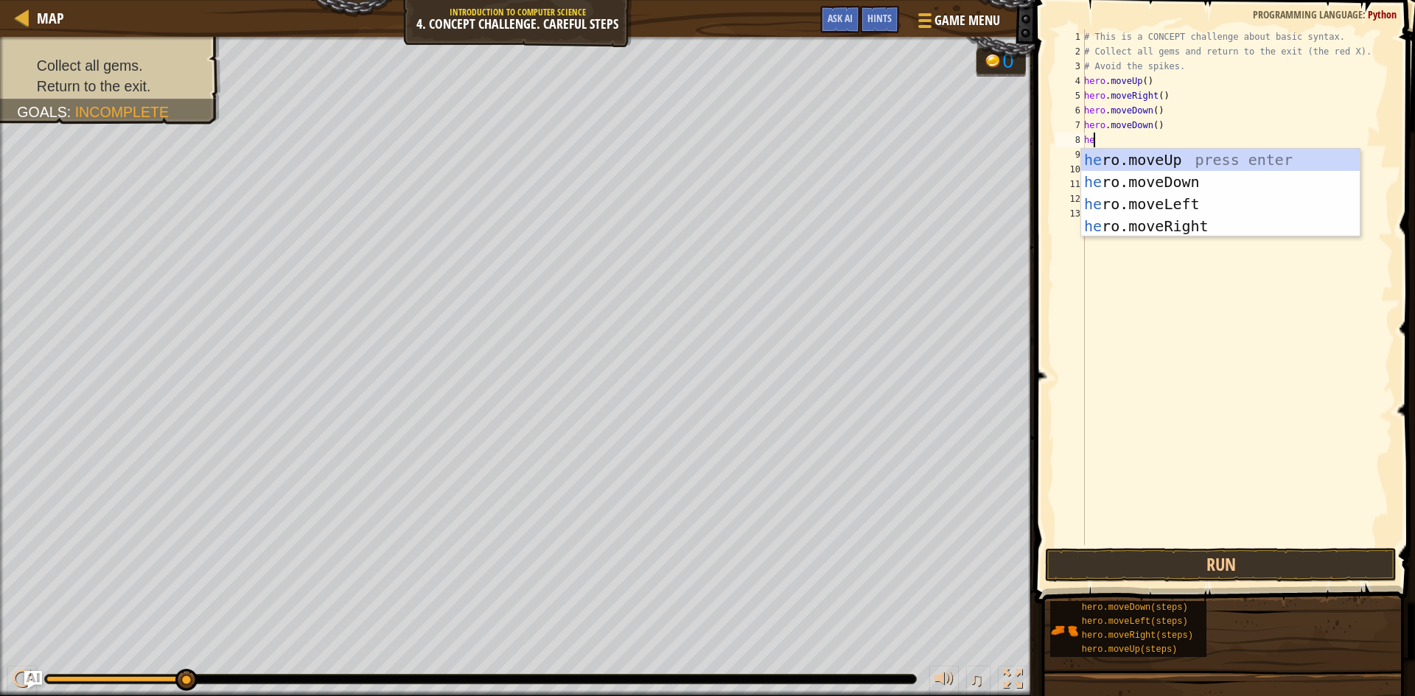
scroll to position [7, 1]
type textarea "hero mo"
drag, startPoint x: 1204, startPoint y: 153, endPoint x: 1194, endPoint y: 143, distance: 14.1
click at [1204, 150] on div "hero. mo veUp press enter hero. mo veDown press enter hero. mo veLeft press ent…" at bounding box center [1244, 215] width 279 height 133
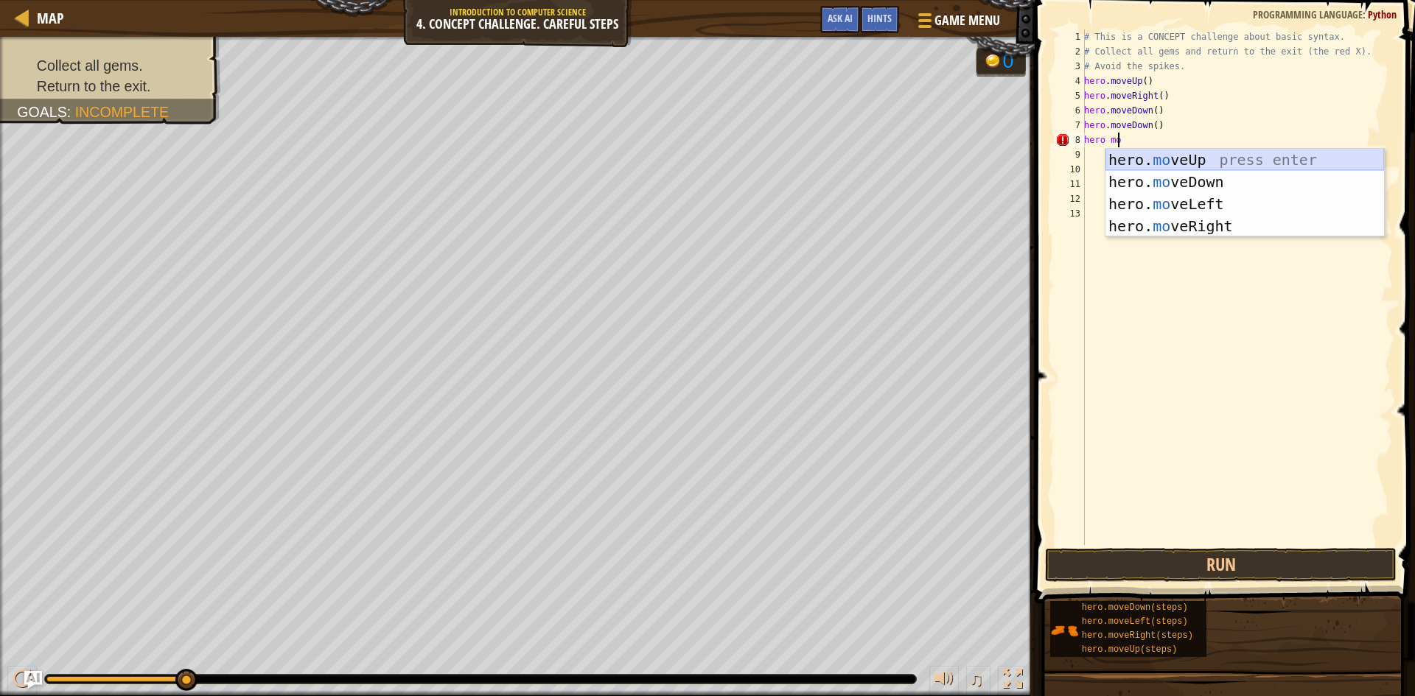
scroll to position [7, 0]
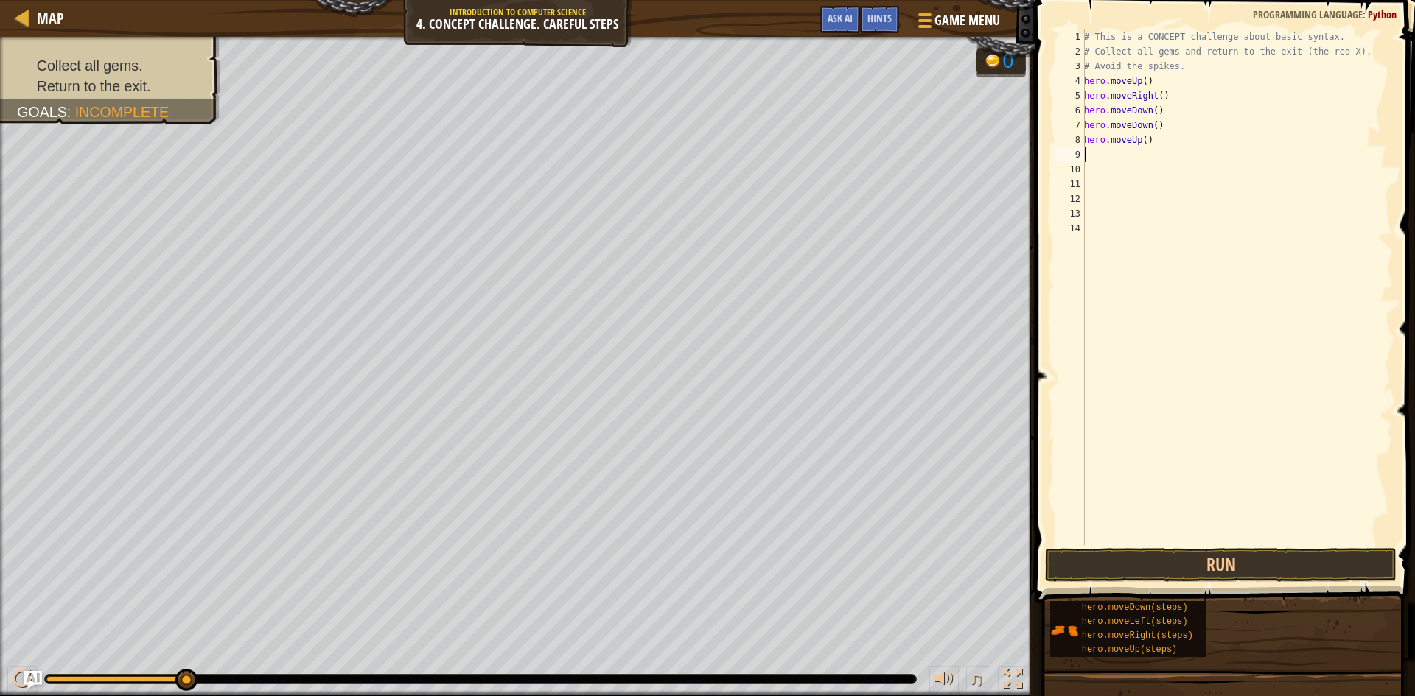
click at [1132, 162] on div "# This is a CONCEPT challenge about basic syntax. # Collect all gems and return…" at bounding box center [1237, 301] width 312 height 545
click at [1134, 141] on div "# This is a CONCEPT challenge about basic syntax. # Collect all gems and return…" at bounding box center [1237, 301] width 312 height 545
type textarea "hero.moveUp()"
click at [1103, 151] on div "# This is a CONCEPT challenge about basic syntax. # Collect all gems and return…" at bounding box center [1237, 301] width 312 height 545
type textarea "h"
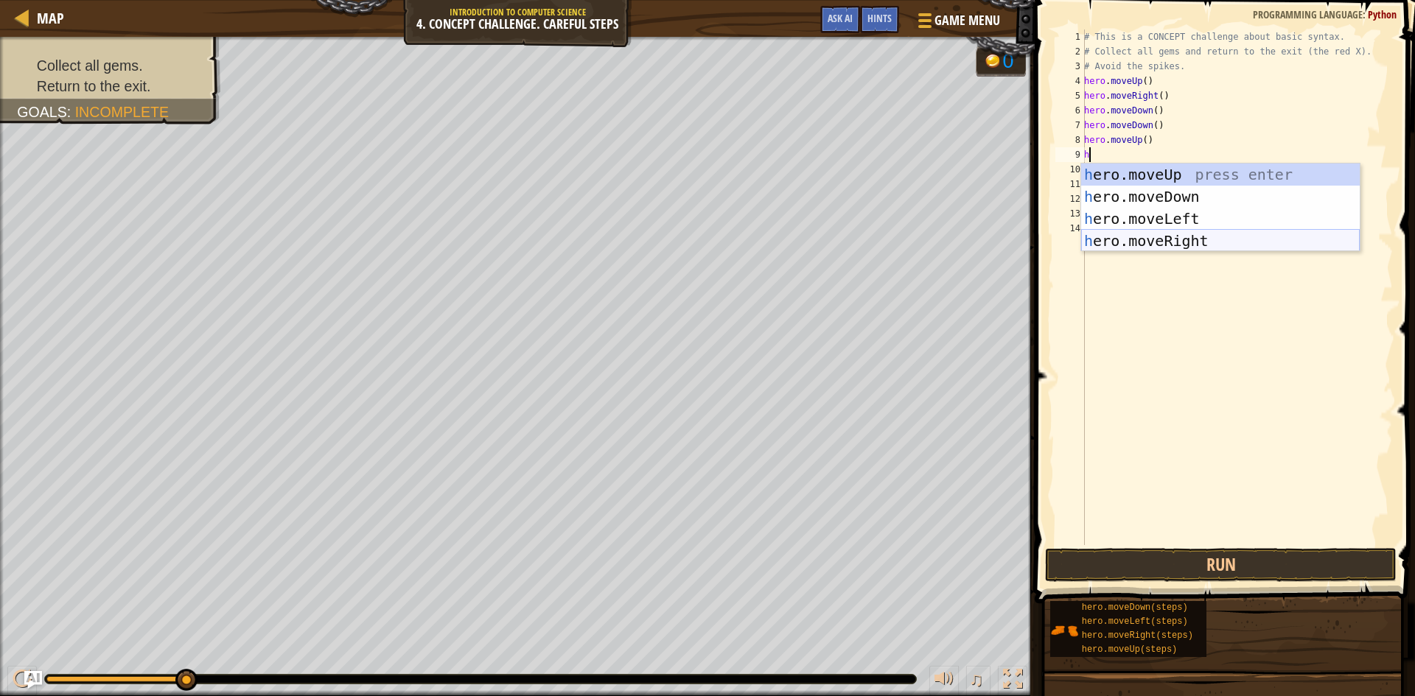
click at [1201, 239] on div "h ero.moveUp press enter h ero.moveDown press enter h ero.moveLeft press enter …" at bounding box center [1220, 230] width 279 height 133
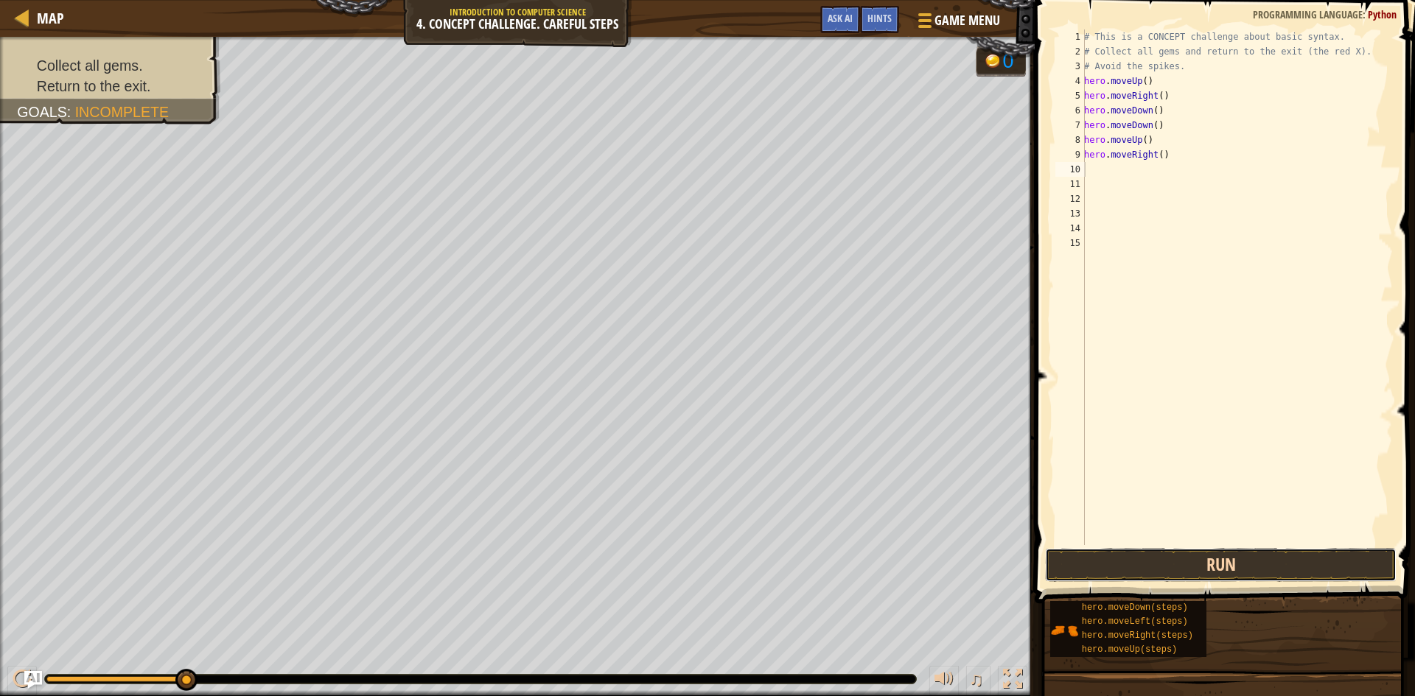
click at [1184, 566] on button "Run" at bounding box center [1220, 565] width 351 height 34
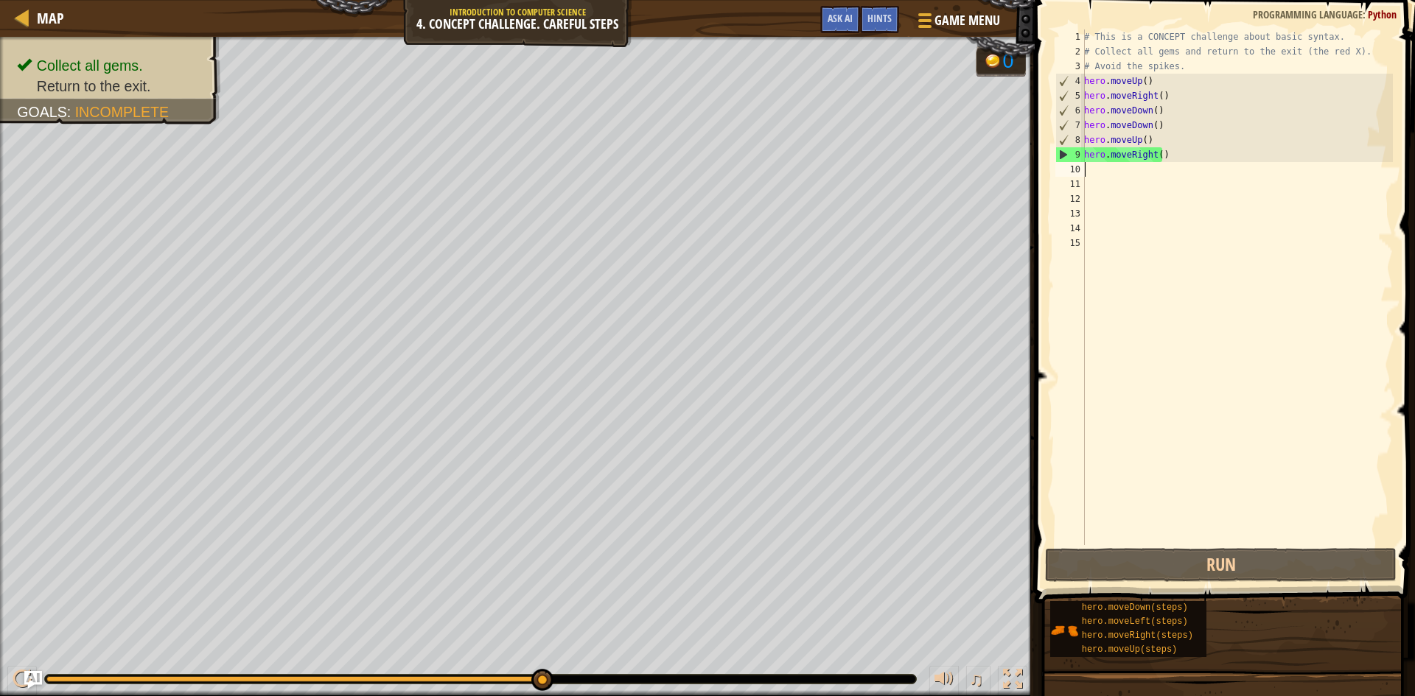
click at [1114, 176] on div "# This is a CONCEPT challenge about basic syntax. # Collect all gems and return…" at bounding box center [1237, 301] width 312 height 545
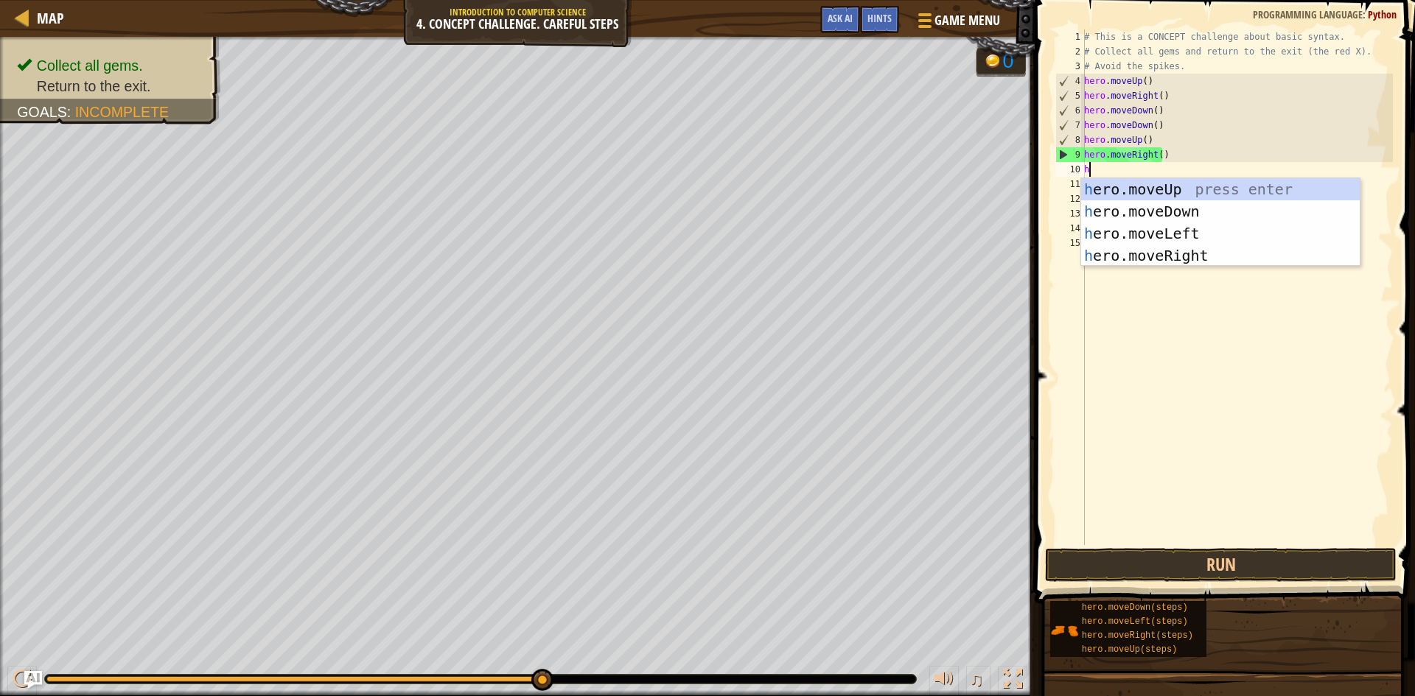
type textarea "he"
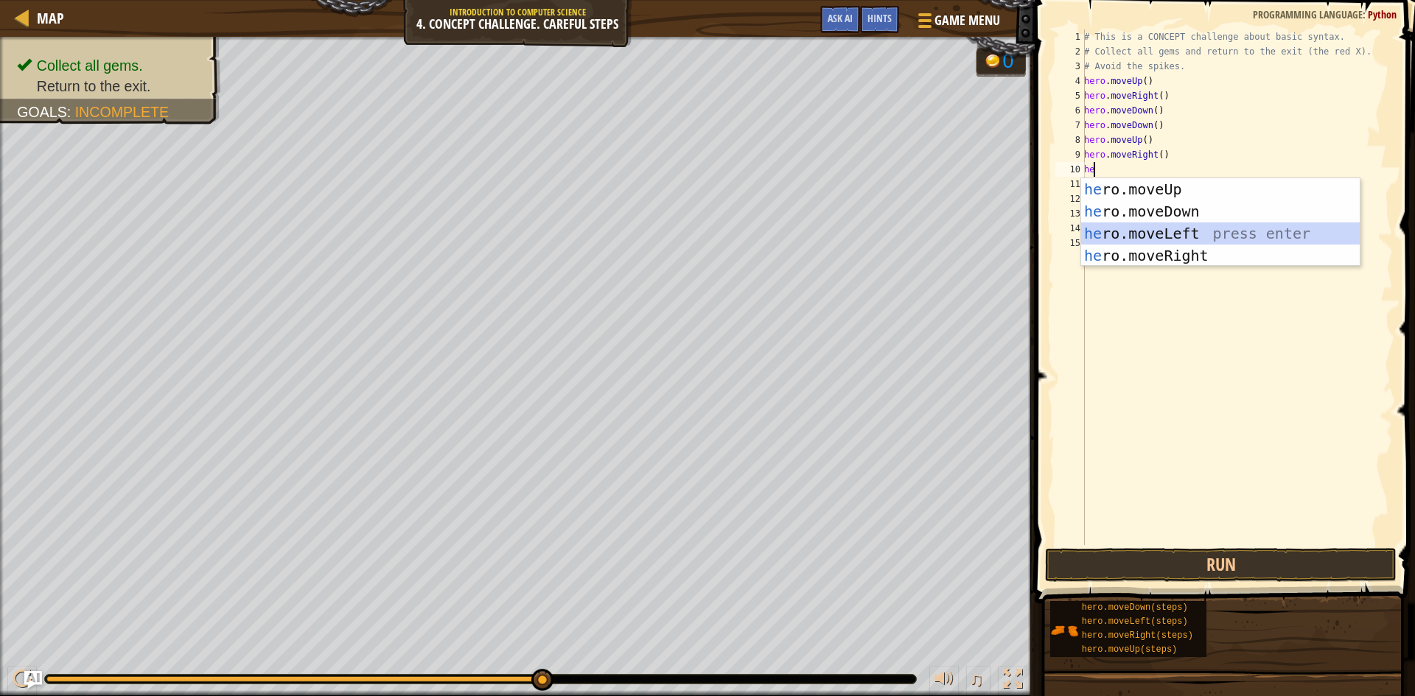
click at [1134, 231] on div "he ro.moveUp press enter he ro.moveDown press enter he ro.moveLeft press enter …" at bounding box center [1220, 244] width 279 height 133
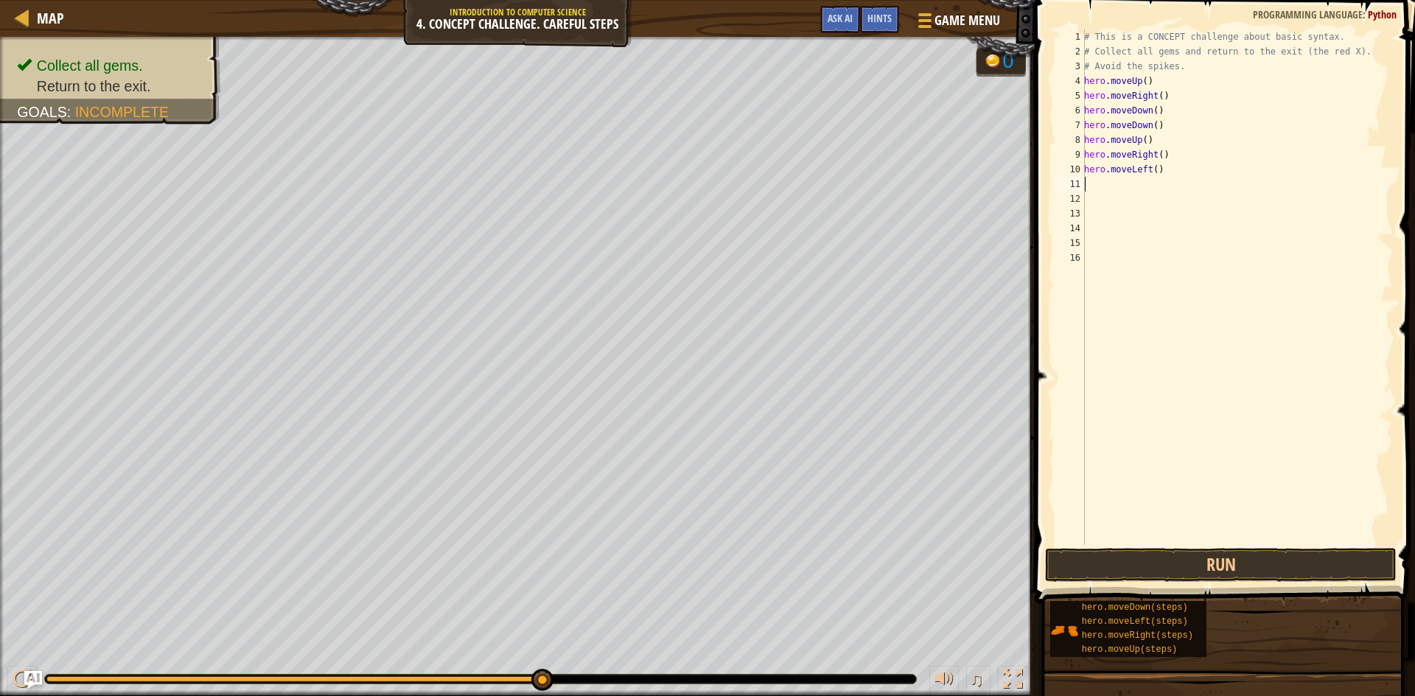
click at [1105, 189] on div "# This is a CONCEPT challenge about basic syntax. # Collect all gems and return…" at bounding box center [1237, 301] width 312 height 545
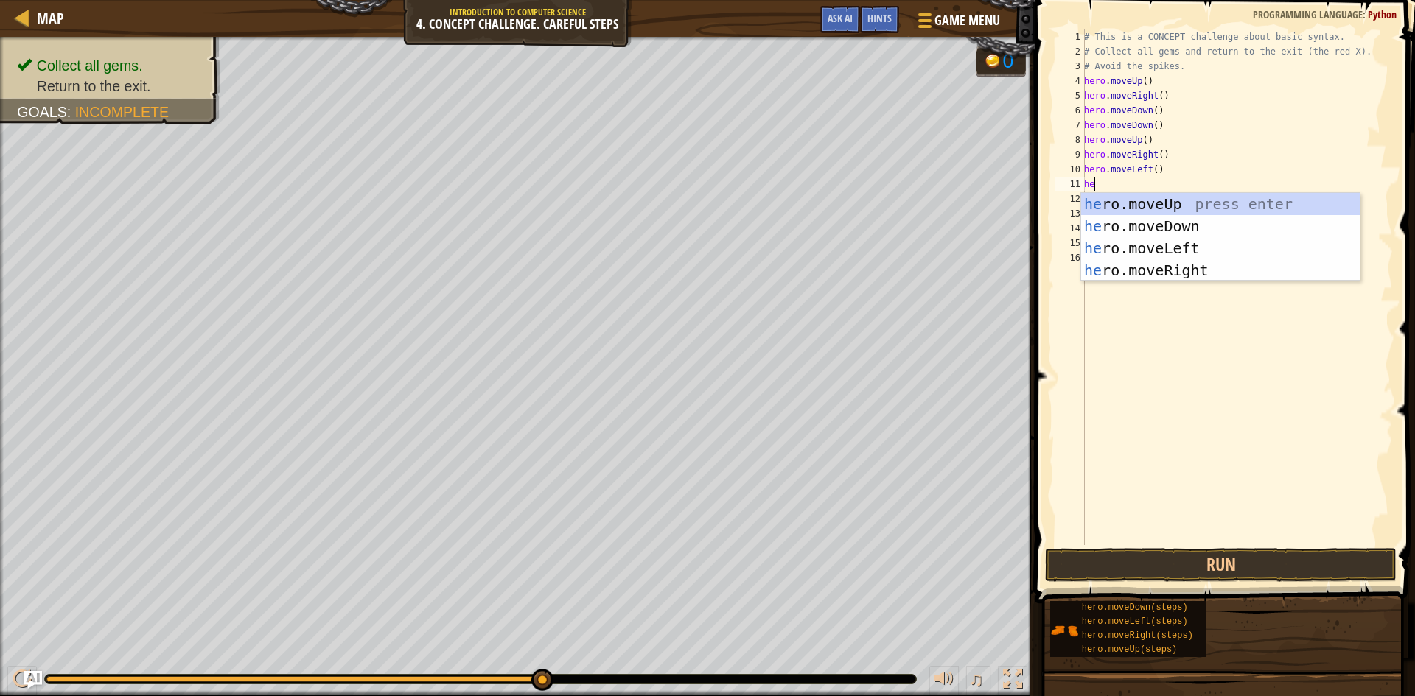
scroll to position [7, 1]
type textarea "hero"
click at [1165, 199] on div "hero .moveUp press enter hero .moveDown press enter hero .moveLeft press enter …" at bounding box center [1220, 259] width 279 height 133
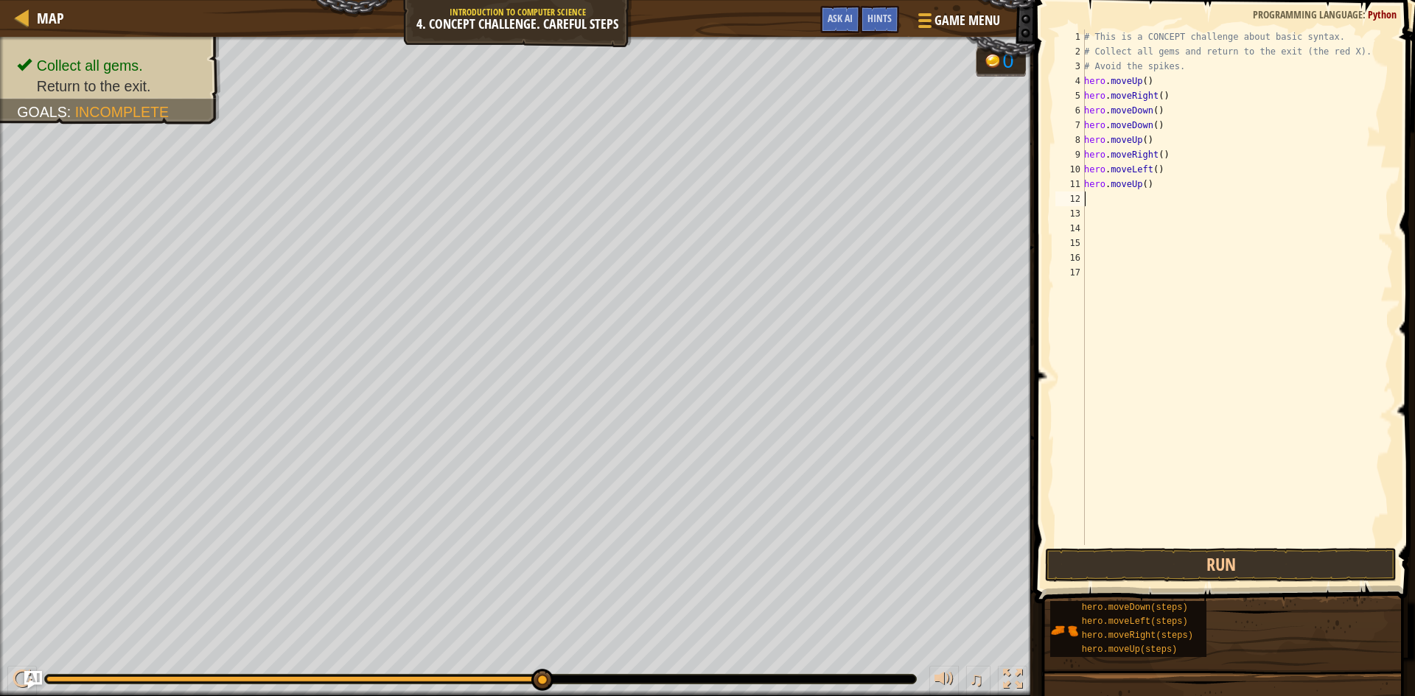
scroll to position [7, 0]
click at [1128, 207] on div "# This is a CONCEPT challenge about basic syntax. # Collect all gems and return…" at bounding box center [1237, 301] width 312 height 545
click at [1124, 202] on div "# This is a CONCEPT challenge about basic syntax. # Collect all gems and return…" at bounding box center [1237, 301] width 312 height 545
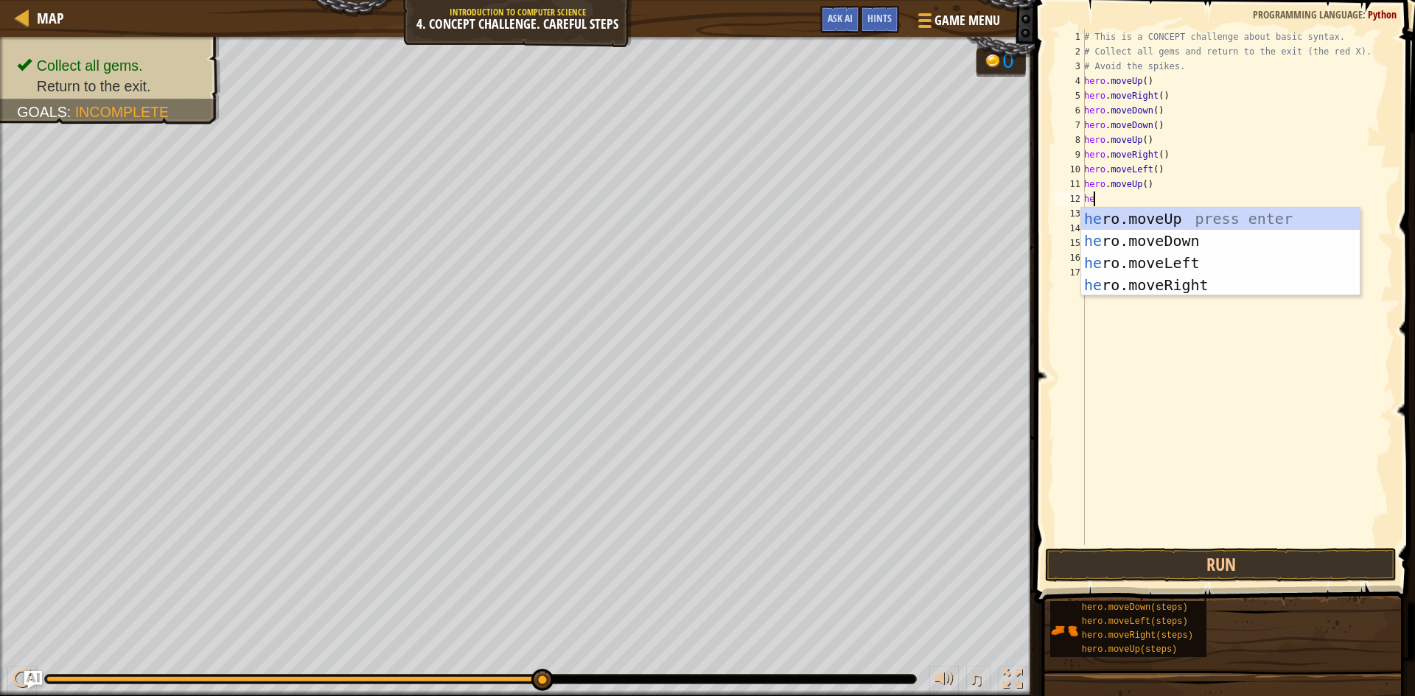
scroll to position [7, 1]
type textarea "hero"
click at [1213, 258] on div "hero .moveUp press enter hero .moveDown press enter hero .moveLeft press enter …" at bounding box center [1220, 274] width 279 height 133
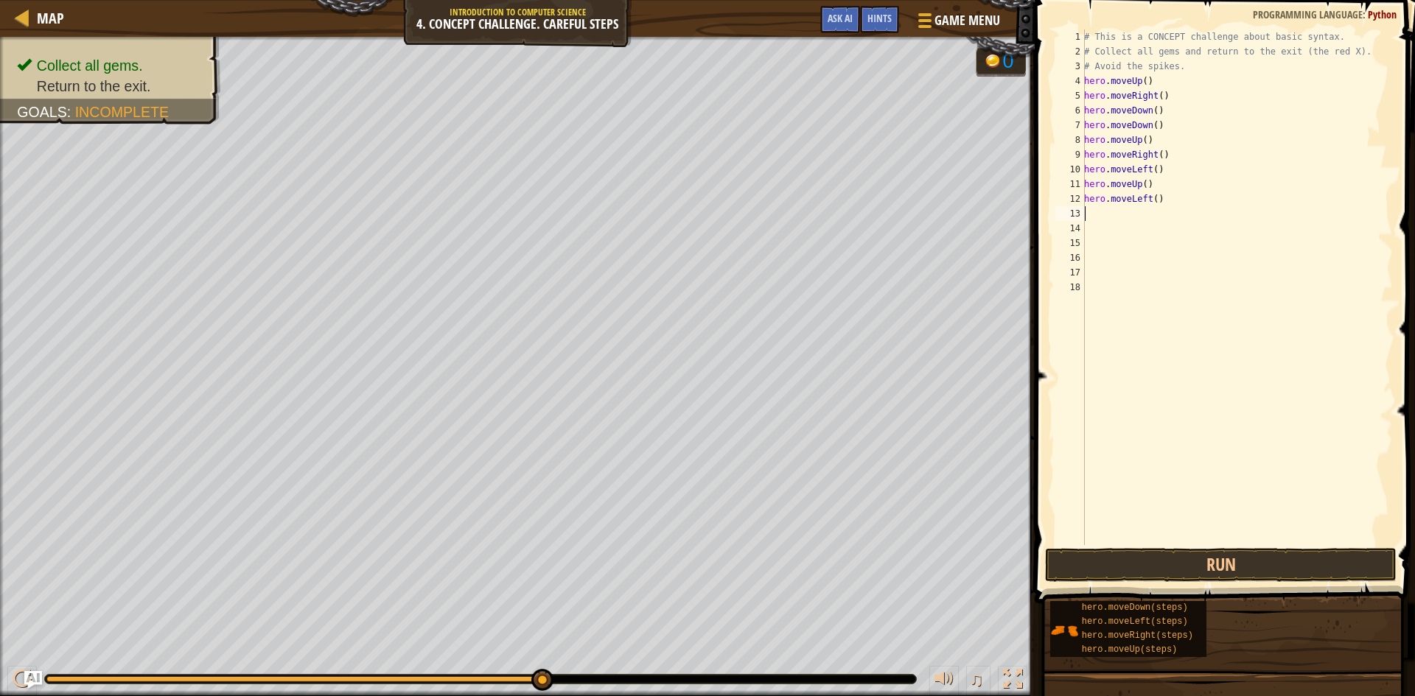
scroll to position [7, 0]
click at [1108, 214] on div "# This is a CONCEPT challenge about basic syntax. # Collect all gems and return…" at bounding box center [1237, 301] width 312 height 545
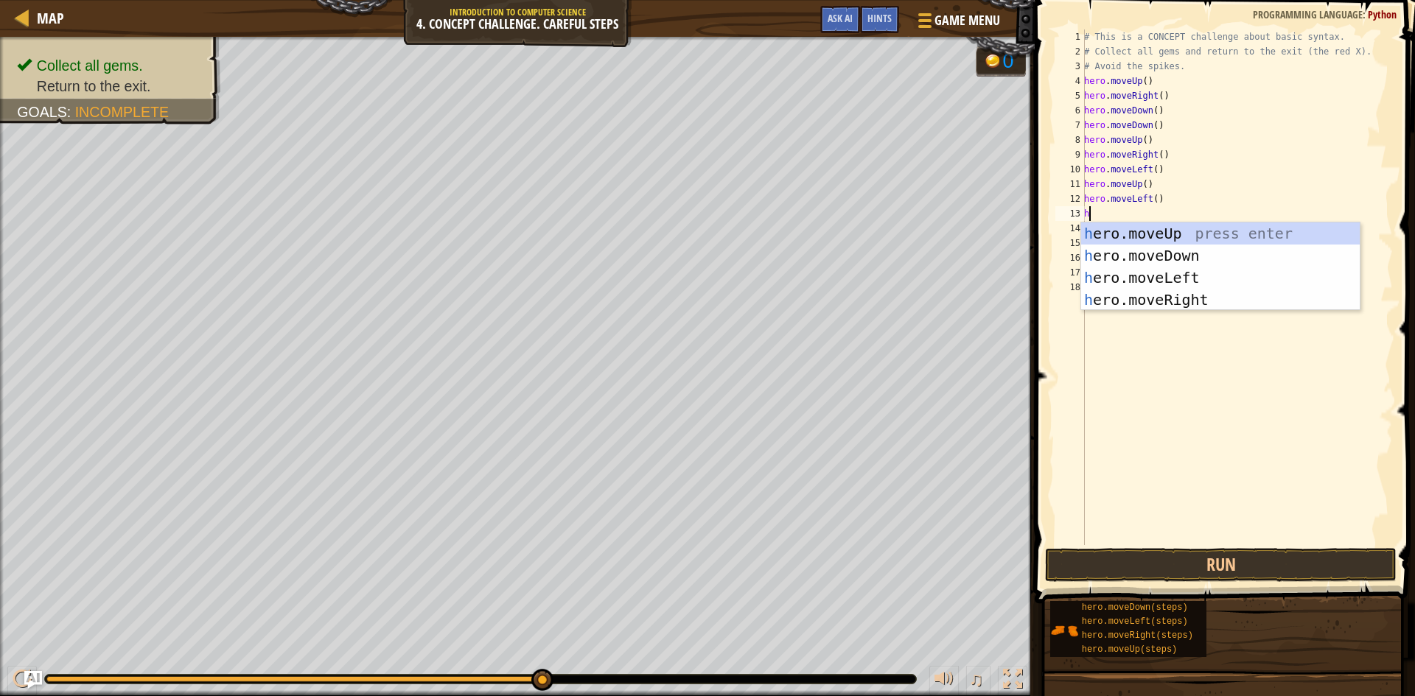
type textarea "he"
drag, startPoint x: 1158, startPoint y: 248, endPoint x: 1149, endPoint y: 281, distance: 34.5
click at [1158, 247] on div "he ro.moveUp press enter he ro.moveDown press enter he ro.moveLeft press enter …" at bounding box center [1220, 289] width 279 height 133
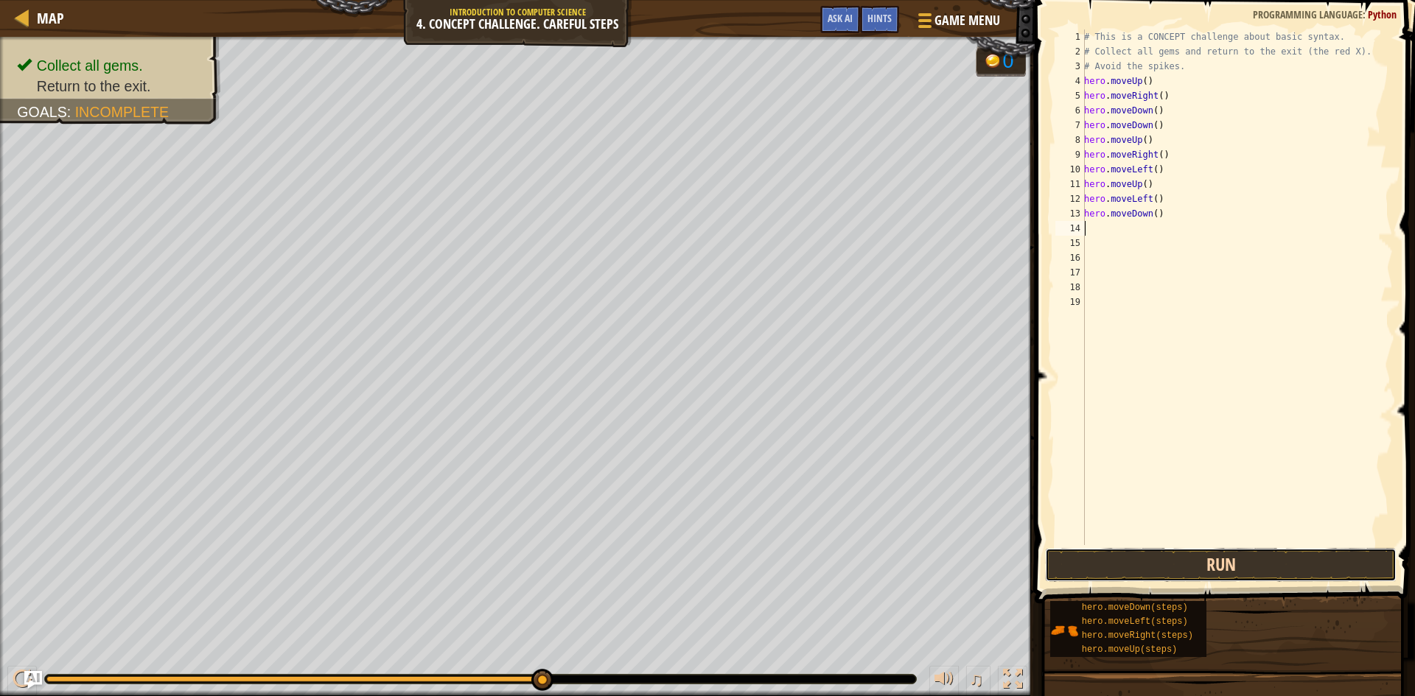
click at [1256, 575] on button "Run" at bounding box center [1220, 565] width 351 height 34
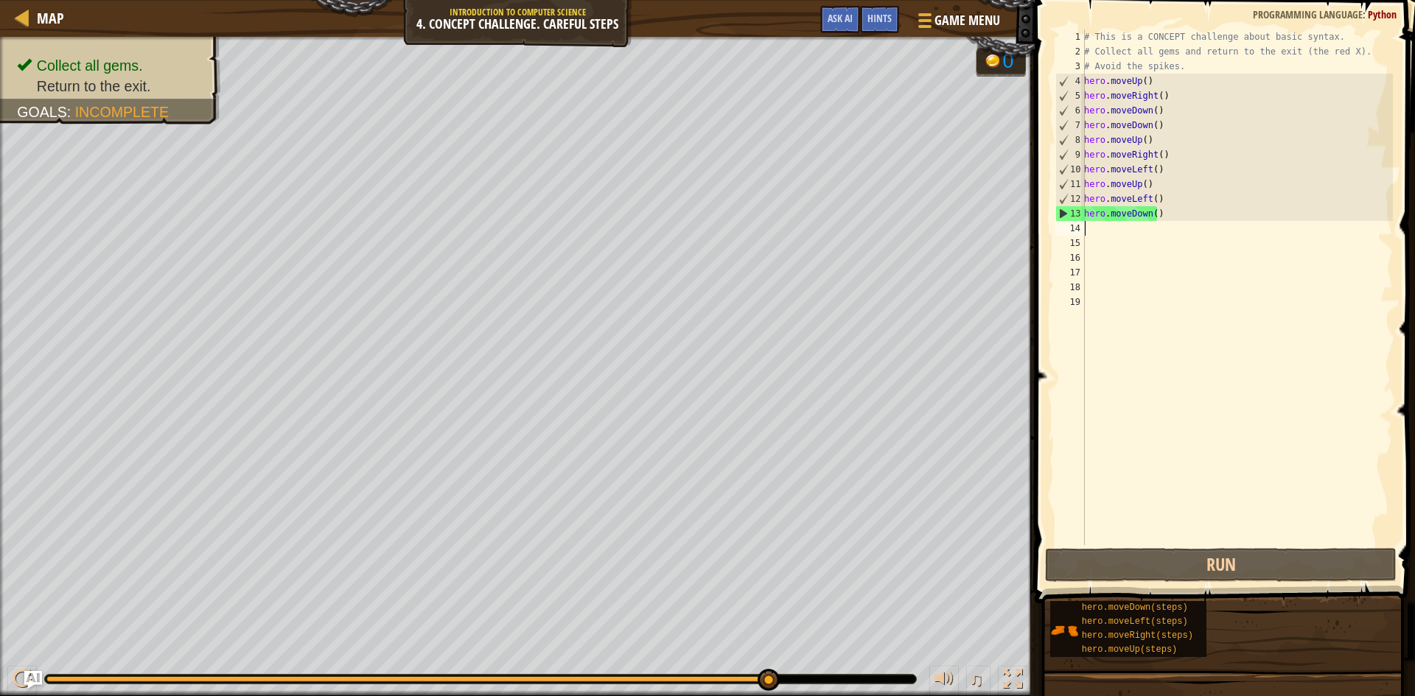
click at [1096, 230] on div "# This is a CONCEPT challenge about basic syntax. # Collect all gems and return…" at bounding box center [1237, 301] width 312 height 545
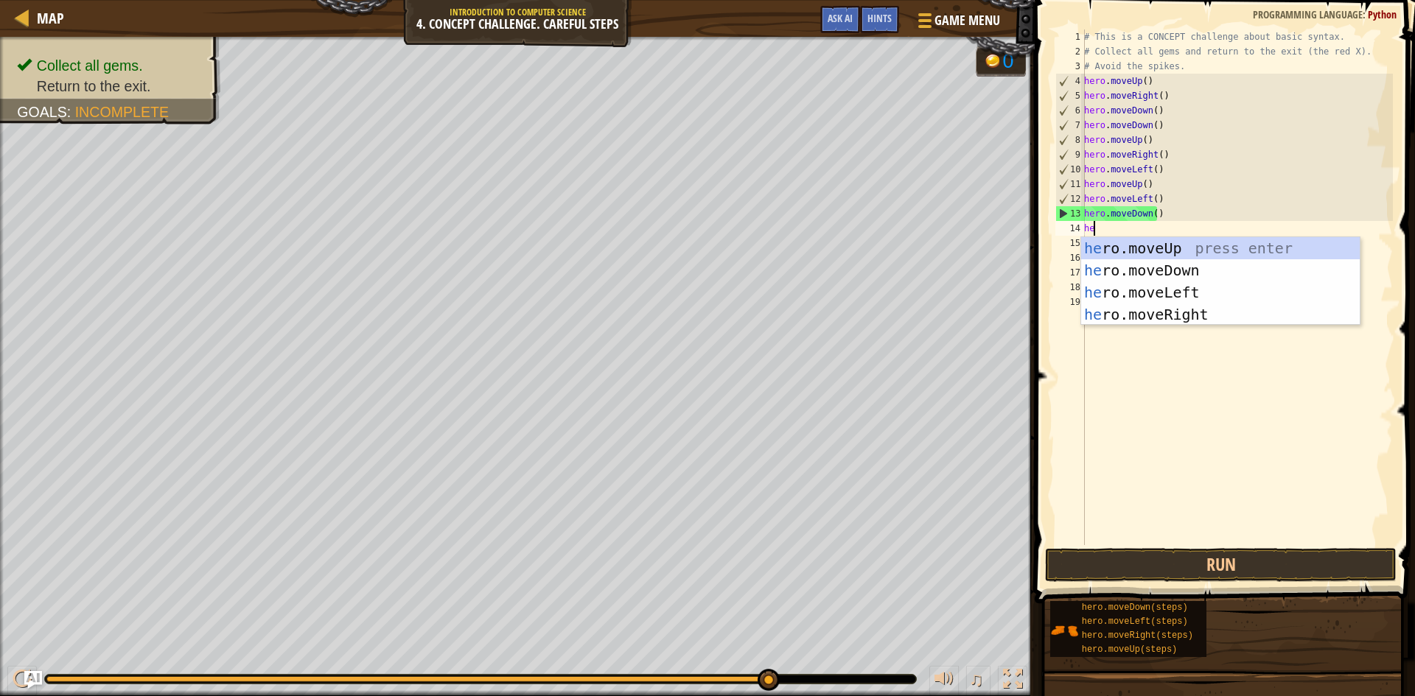
scroll to position [7, 1]
type textarea "hero"
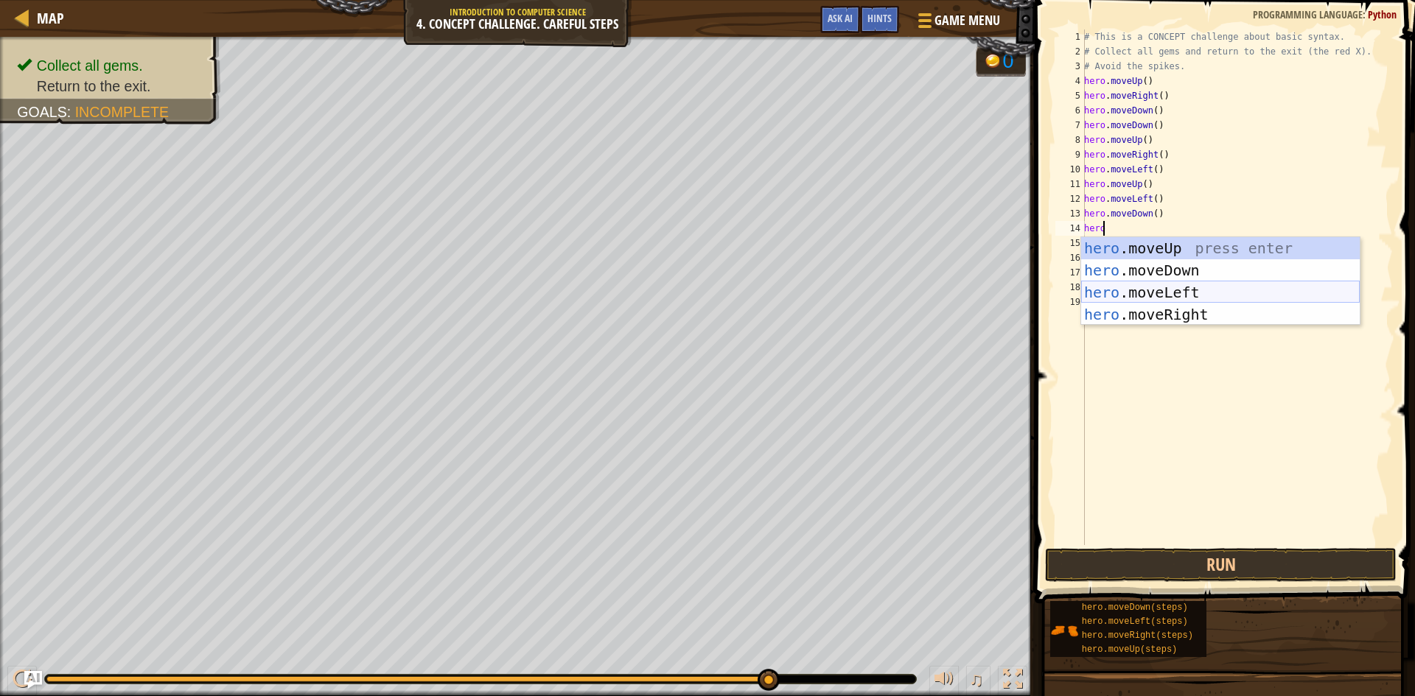
click at [1150, 293] on div "hero .moveUp press enter hero .moveDown press enter hero .moveLeft press enter …" at bounding box center [1220, 303] width 279 height 133
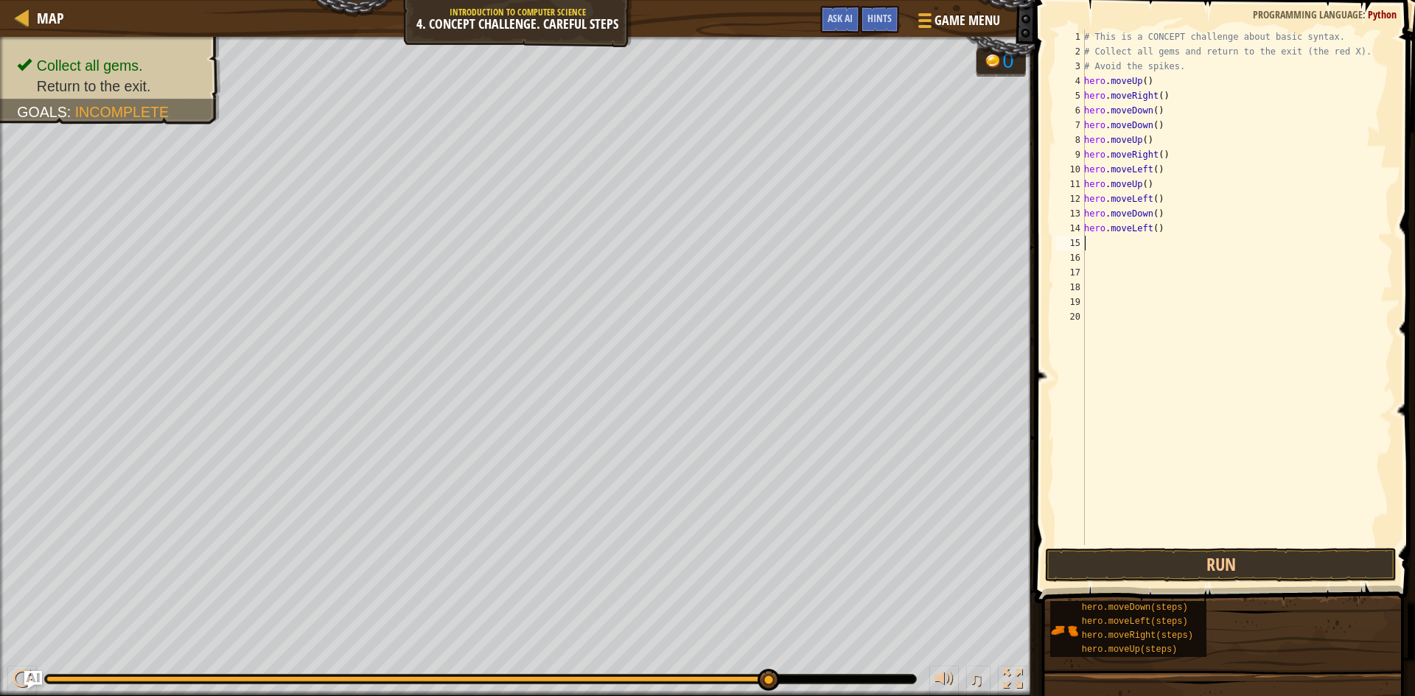
scroll to position [7, 0]
click at [1221, 562] on button "Run" at bounding box center [1220, 565] width 351 height 34
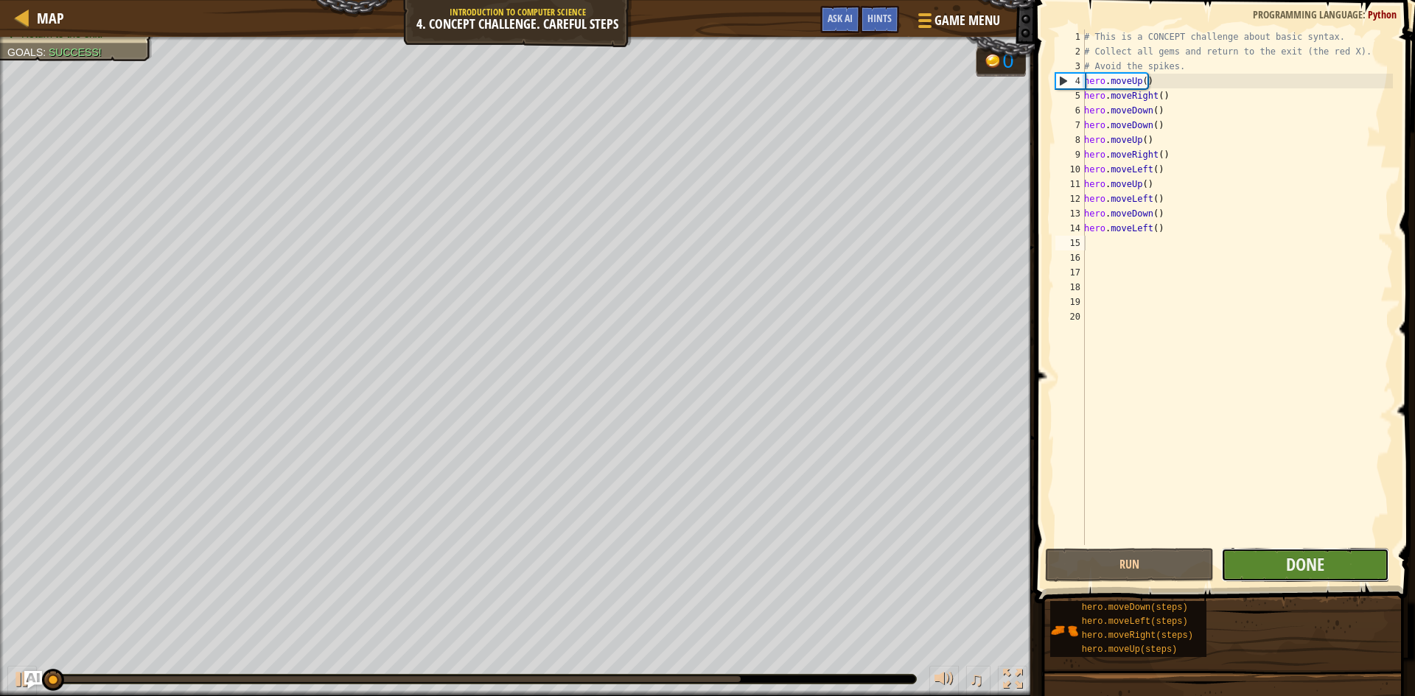
click at [1224, 559] on button "Done" at bounding box center [1305, 565] width 169 height 34
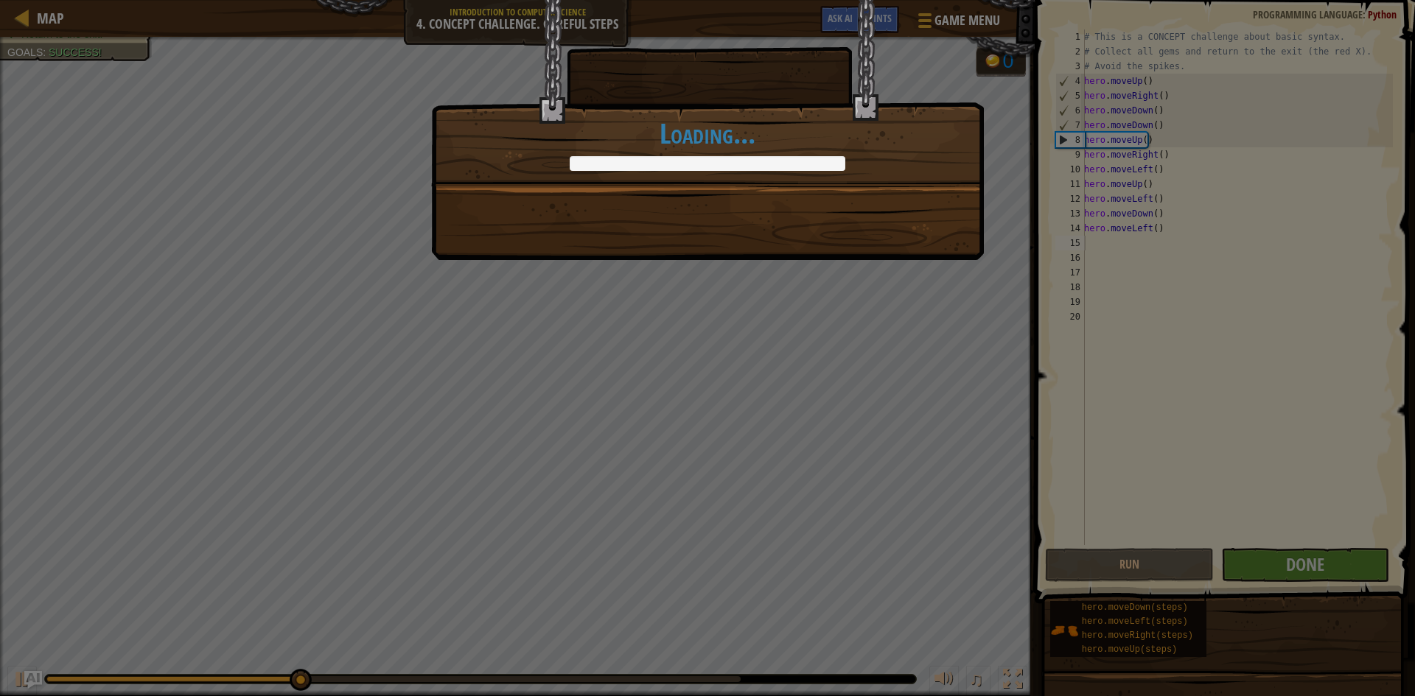
click at [1354, 578] on div "There are no mazes that can stop me! +0 +0 Continue Loading..." at bounding box center [707, 348] width 1415 height 696
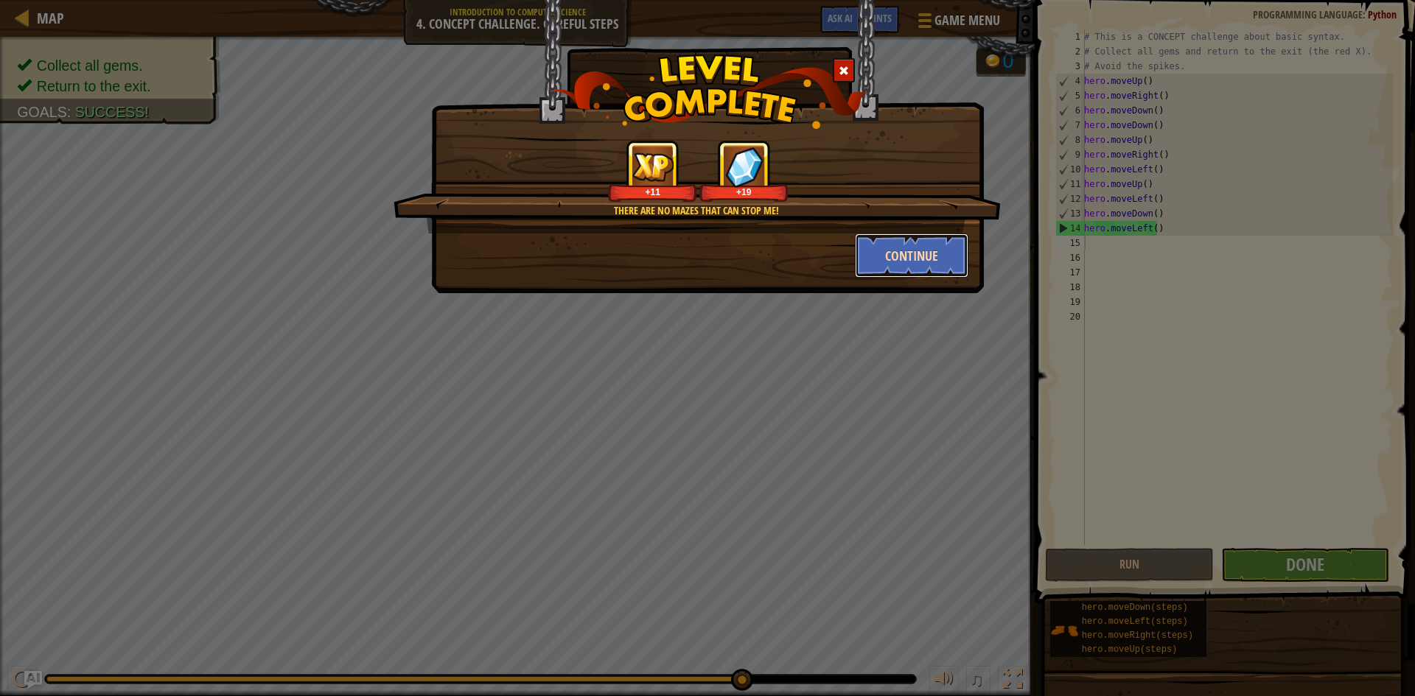
drag, startPoint x: 948, startPoint y: 253, endPoint x: 940, endPoint y: 250, distance: 9.3
click at [940, 250] on button "Continue" at bounding box center [912, 256] width 114 height 44
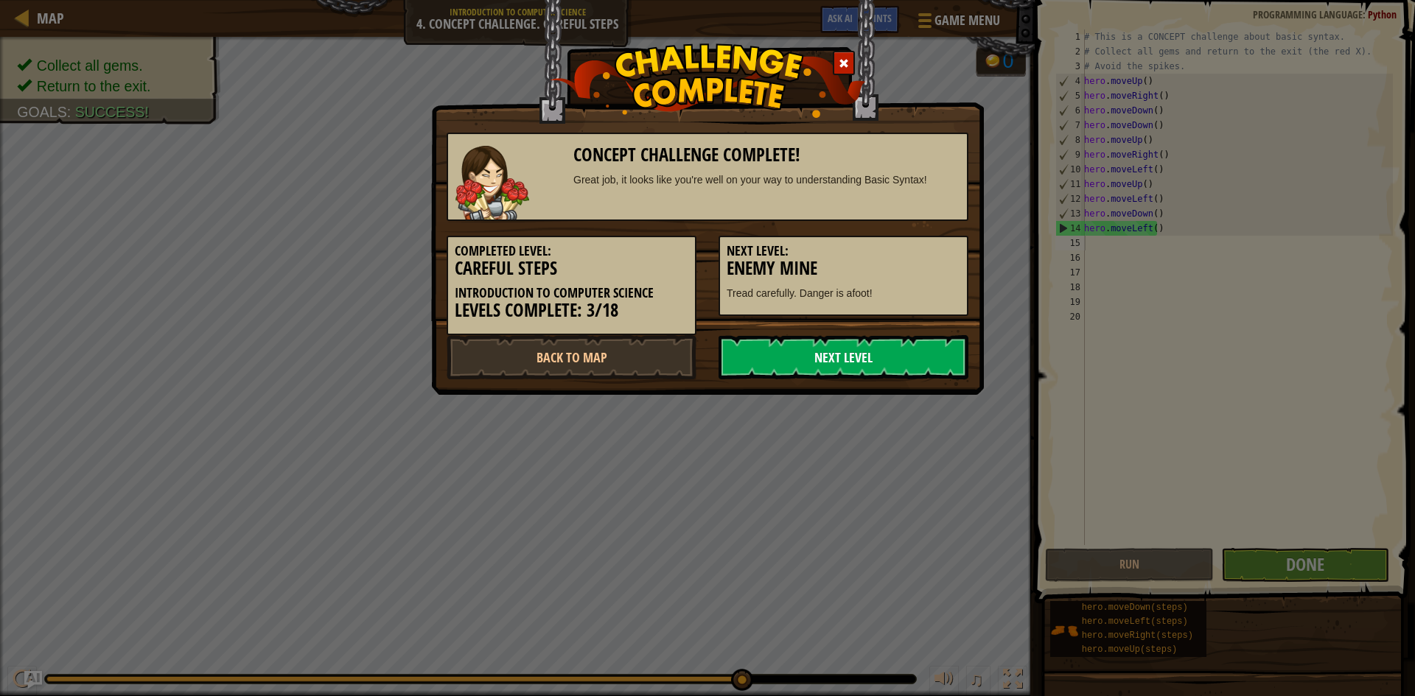
click at [870, 373] on link "Next Level" at bounding box center [843, 357] width 250 height 44
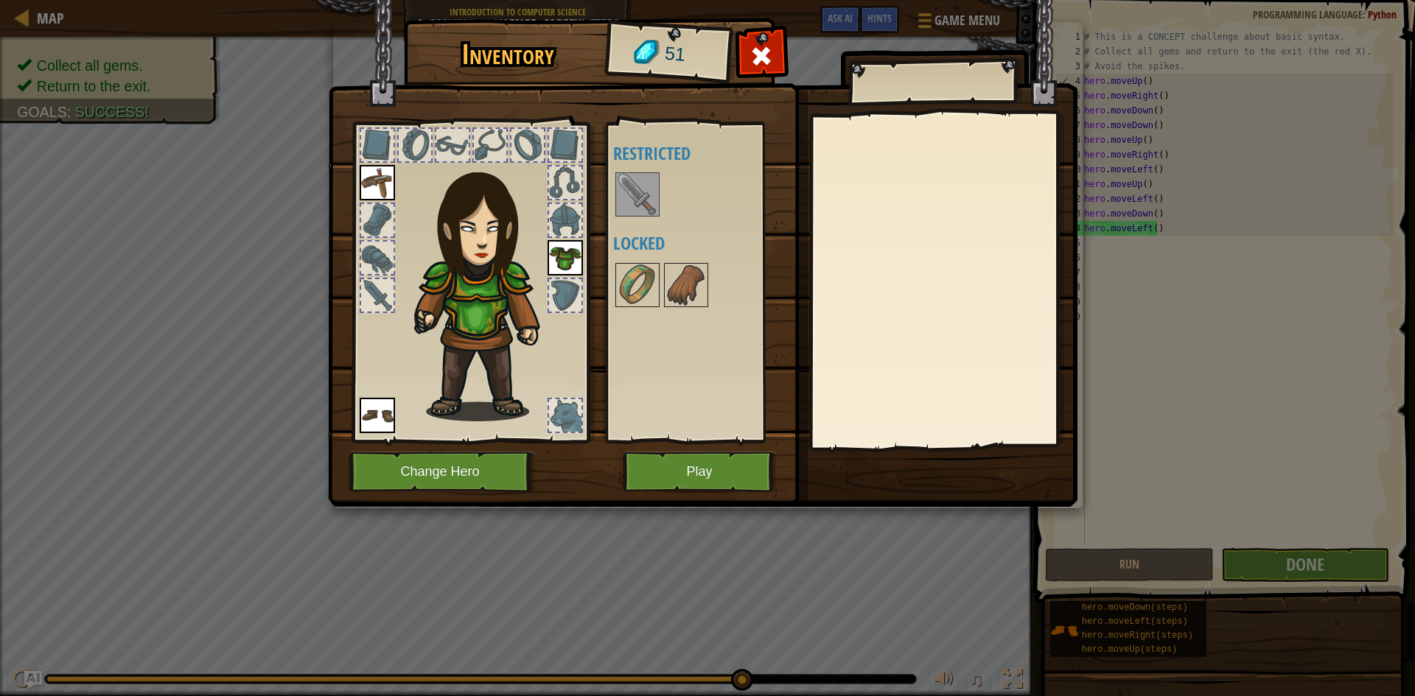
click at [639, 177] on img at bounding box center [637, 194] width 41 height 41
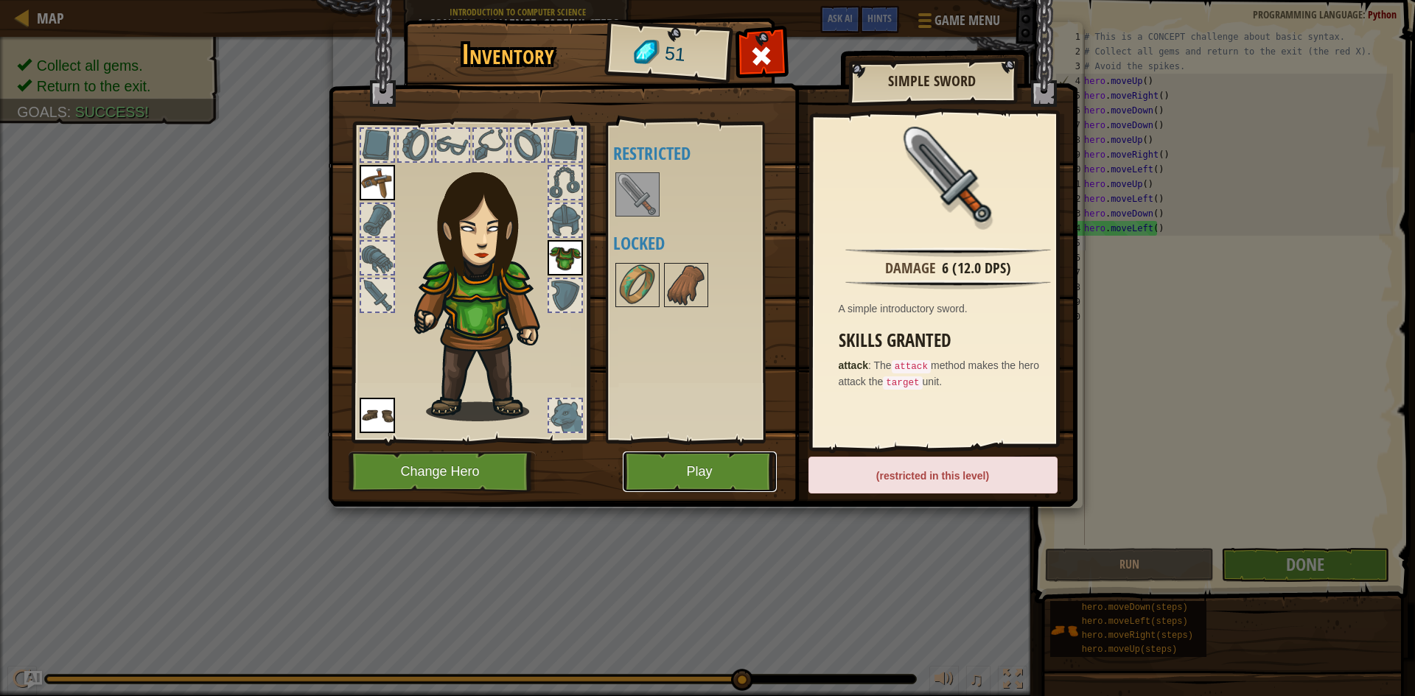
click at [718, 472] on button "Play" at bounding box center [700, 472] width 154 height 41
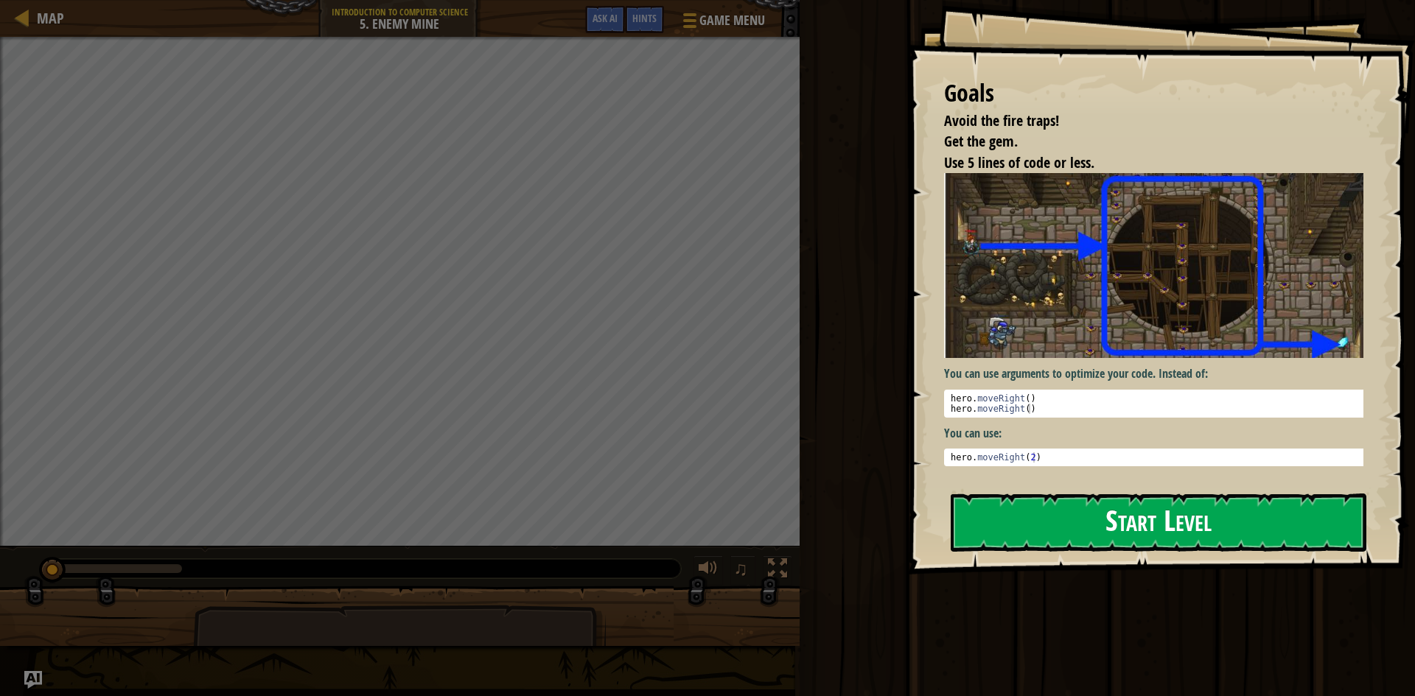
click at [1122, 513] on button "Start Level" at bounding box center [1159, 523] width 416 height 58
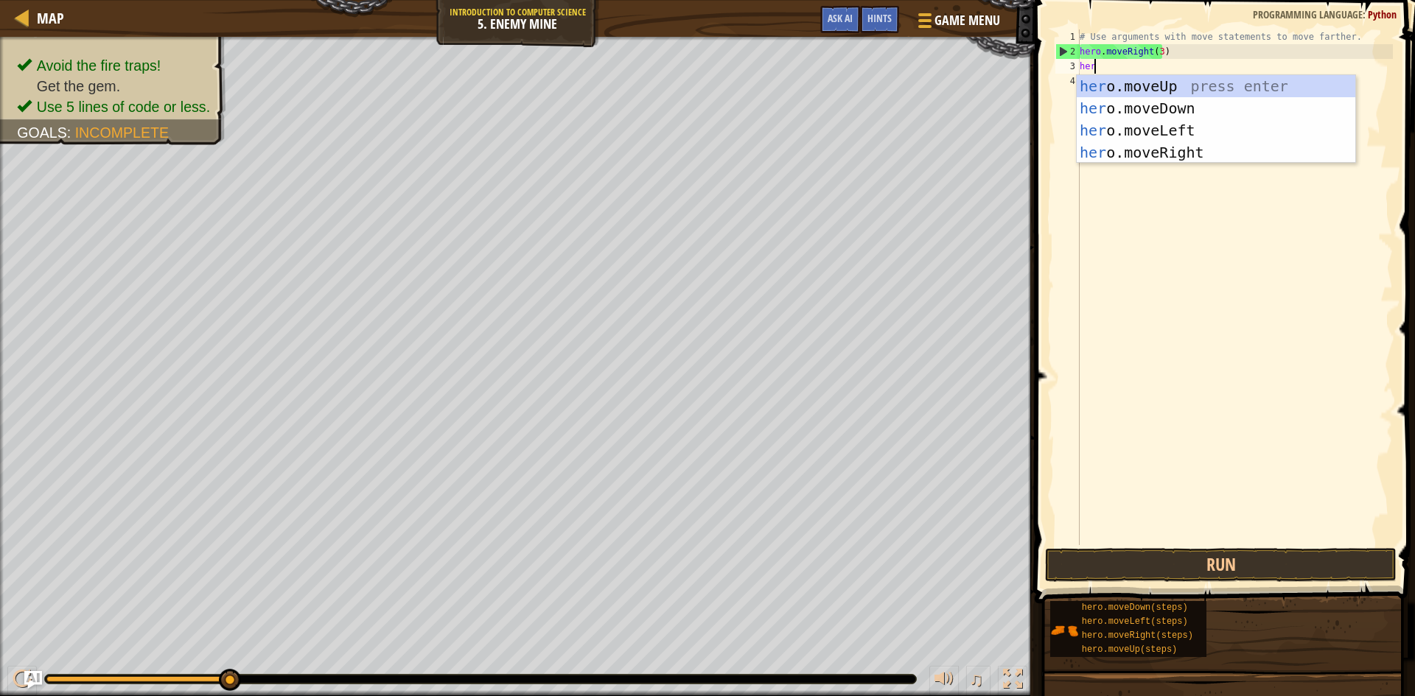
scroll to position [7, 1]
type textarea "hero"
click at [1168, 83] on div "hero .moveUp press enter hero .moveDown press enter hero .moveLeft press enter …" at bounding box center [1216, 141] width 279 height 133
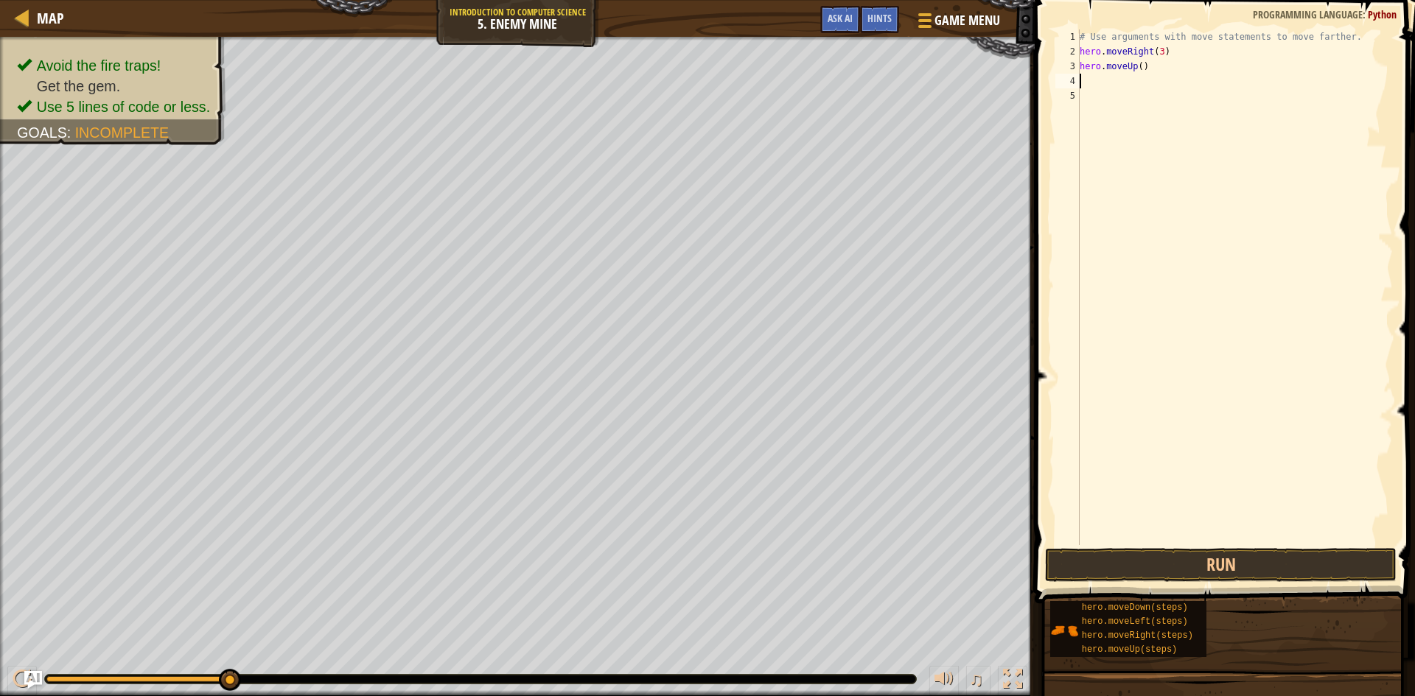
scroll to position [7, 0]
click at [1109, 87] on div "# Use arguments with move statements to move farther. hero . moveRight ( 3 ) he…" at bounding box center [1235, 301] width 316 height 545
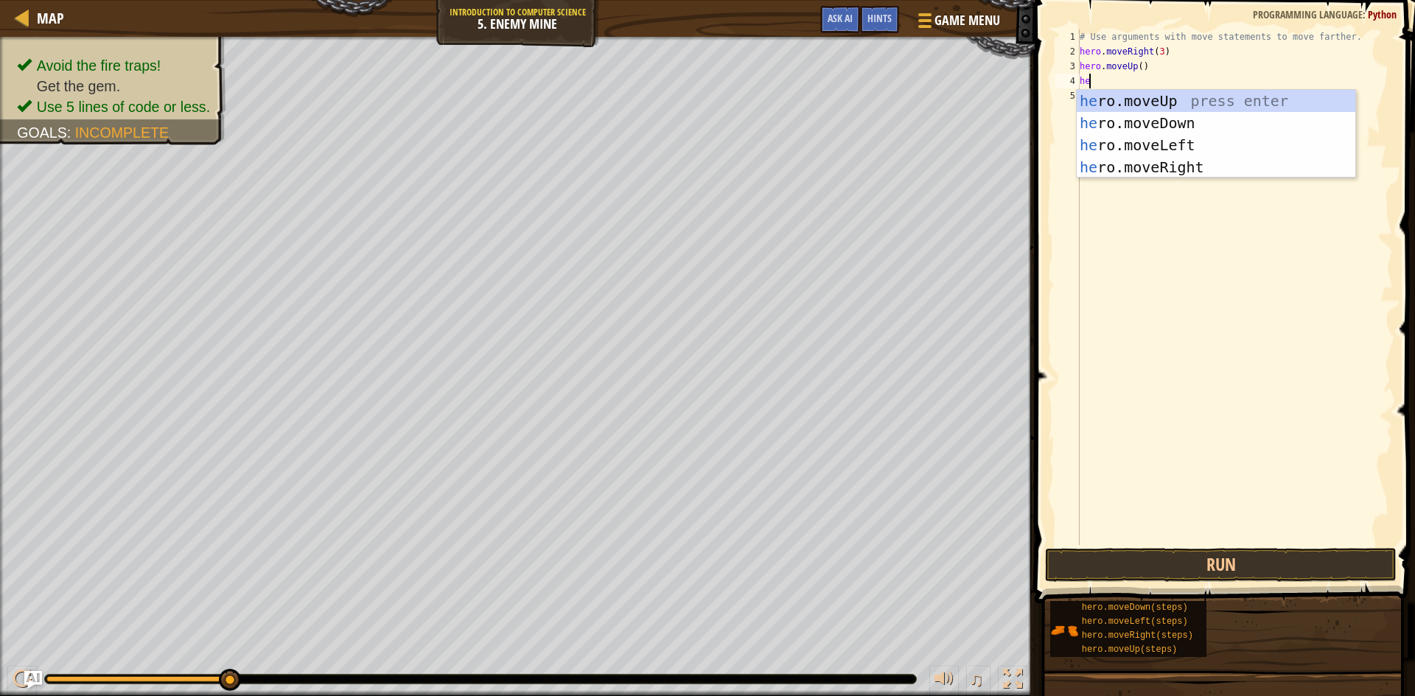
type textarea "her"
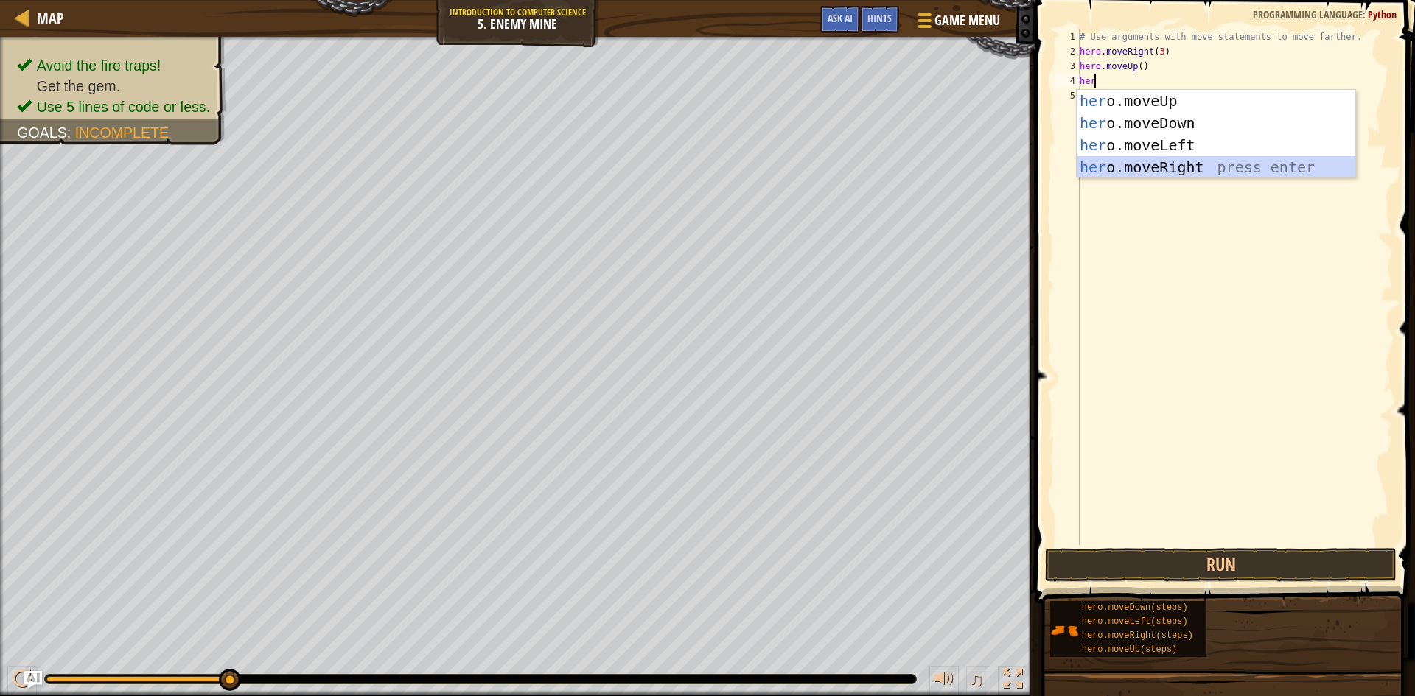
click at [1221, 164] on div "her o.moveUp press enter her o.moveDown press enter her o.moveLeft press enter …" at bounding box center [1216, 156] width 279 height 133
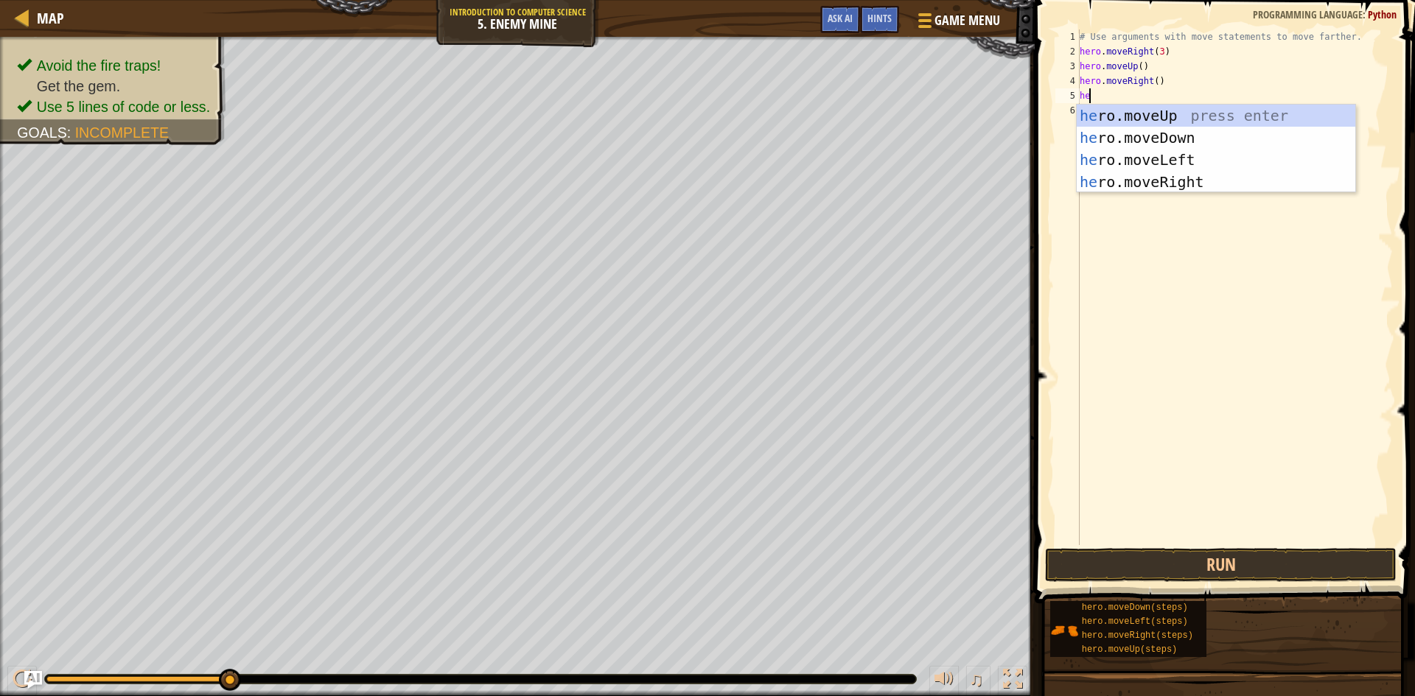
type textarea "hero"
click at [1155, 130] on div "hero .moveUp press enter hero .moveDown press enter hero .moveLeft press enter …" at bounding box center [1216, 171] width 279 height 133
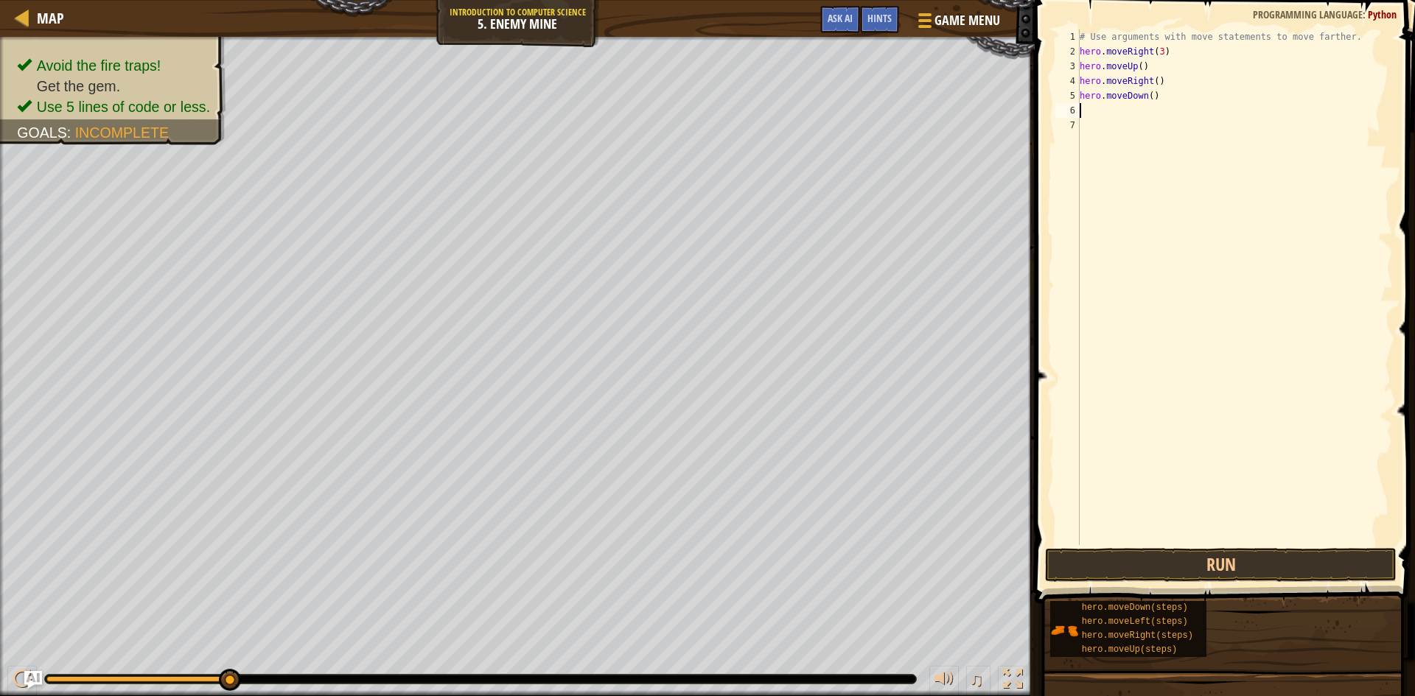
scroll to position [7, 0]
click at [1136, 116] on div "# Use arguments with move statements to move farther. hero . moveRight ( 3 ) he…" at bounding box center [1235, 301] width 316 height 545
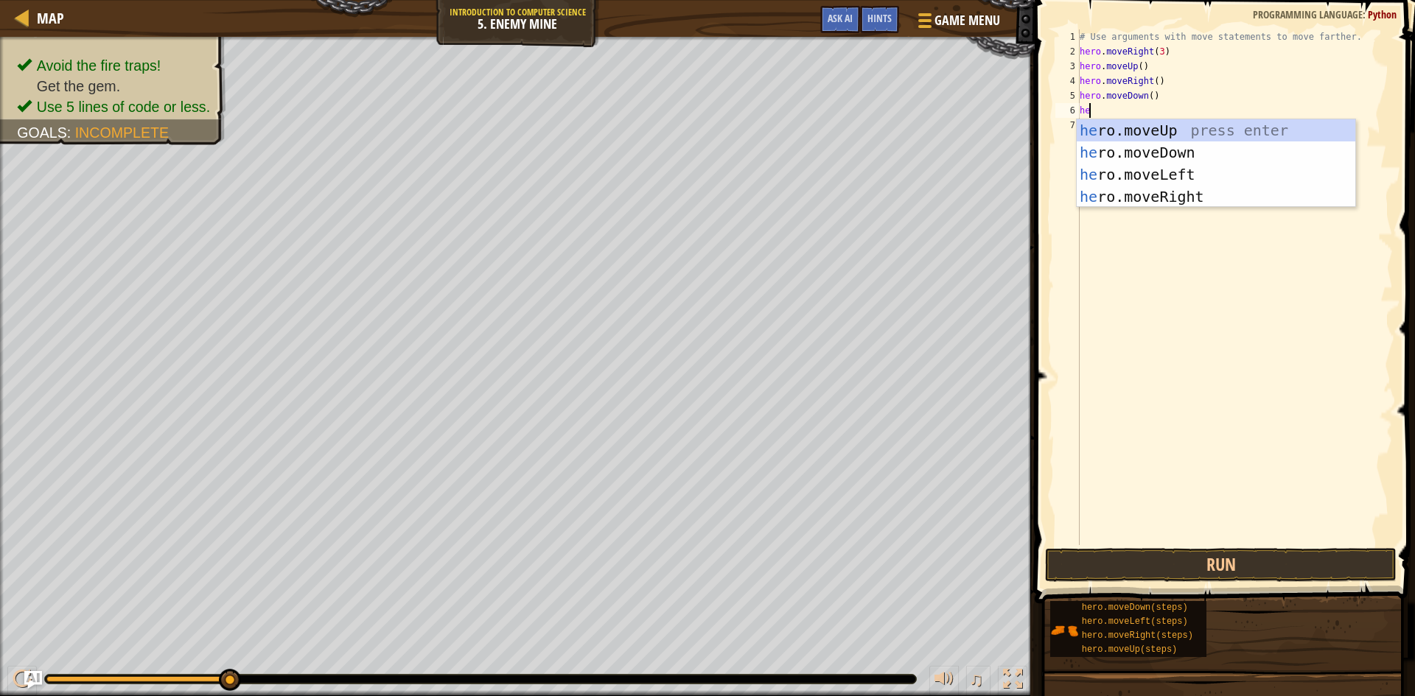
scroll to position [7, 1]
type textarea "hero"
drag, startPoint x: 1193, startPoint y: 150, endPoint x: 1178, endPoint y: 141, distance: 16.8
click at [1189, 149] on div "hero .moveUp press enter hero .moveDown press enter hero .moveLeft press enter …" at bounding box center [1216, 185] width 279 height 133
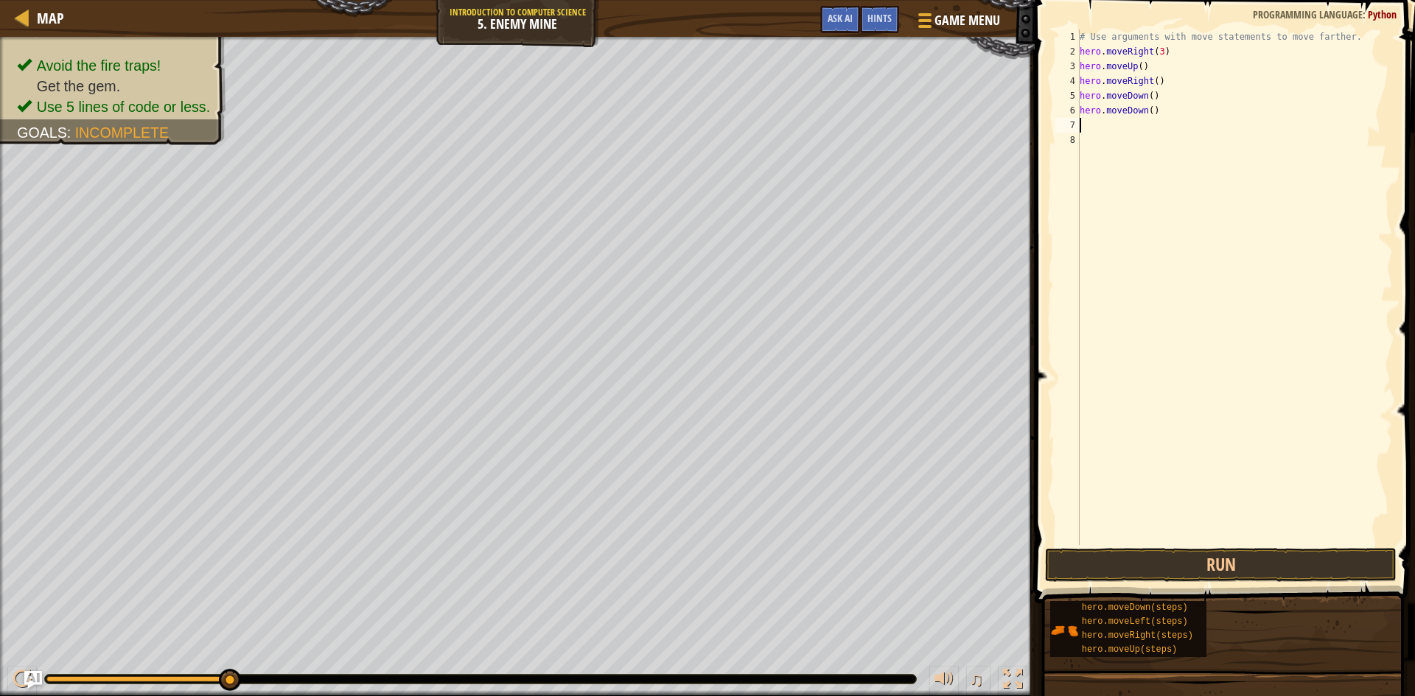
scroll to position [7, 0]
click at [1131, 120] on div "# Use arguments with move statements to move farther. hero . moveRight ( 3 ) he…" at bounding box center [1235, 301] width 316 height 545
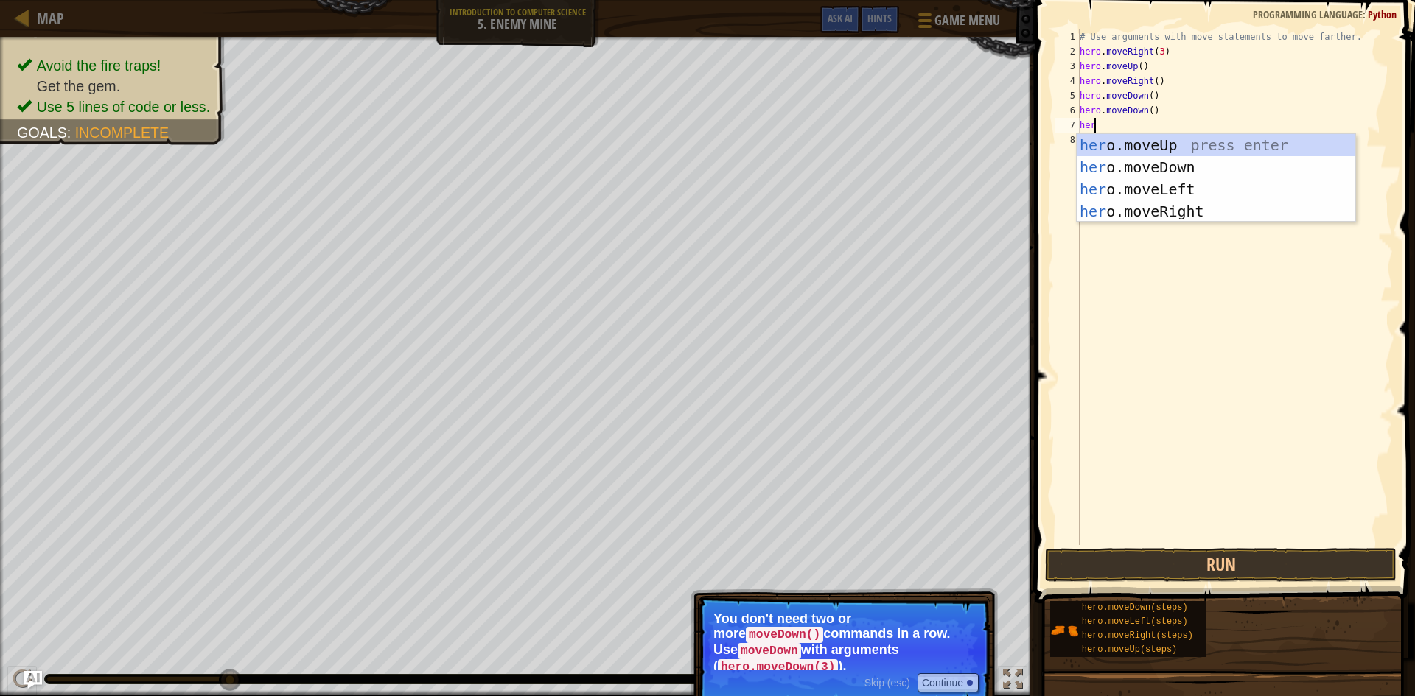
scroll to position [7, 1]
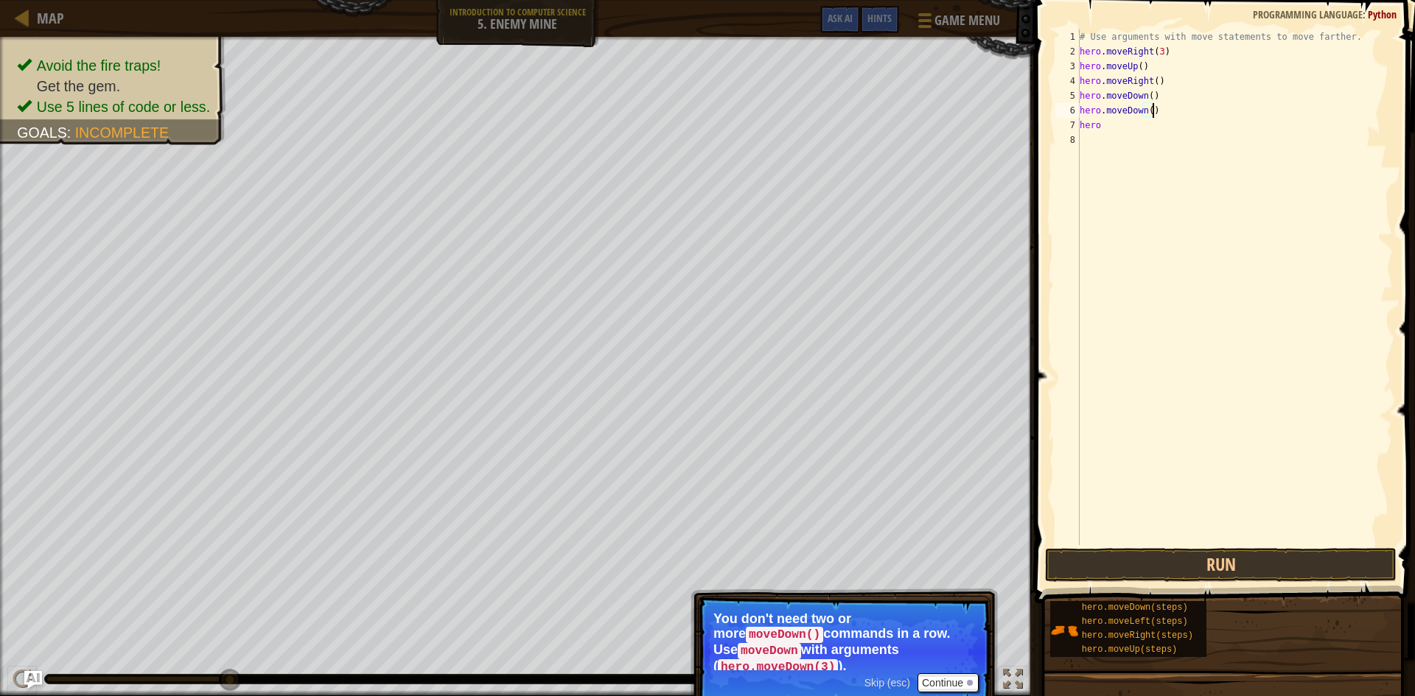
click at [1167, 116] on div "# Use arguments with move statements to move farther. hero . moveRight ( 3 ) he…" at bounding box center [1235, 301] width 316 height 545
click at [1153, 133] on div "# Use arguments with move statements to move farther. hero . moveRight ( 3 ) he…" at bounding box center [1235, 301] width 316 height 545
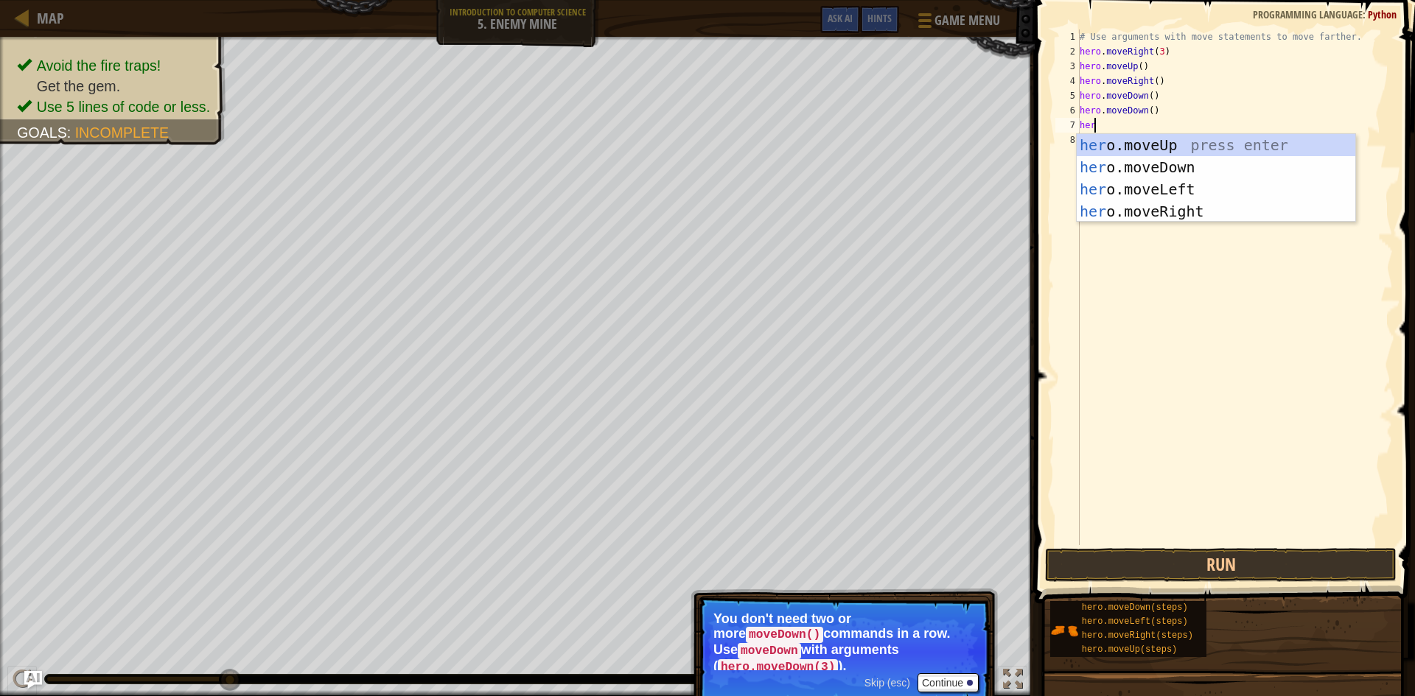
scroll to position [7, 0]
type textarea "h"
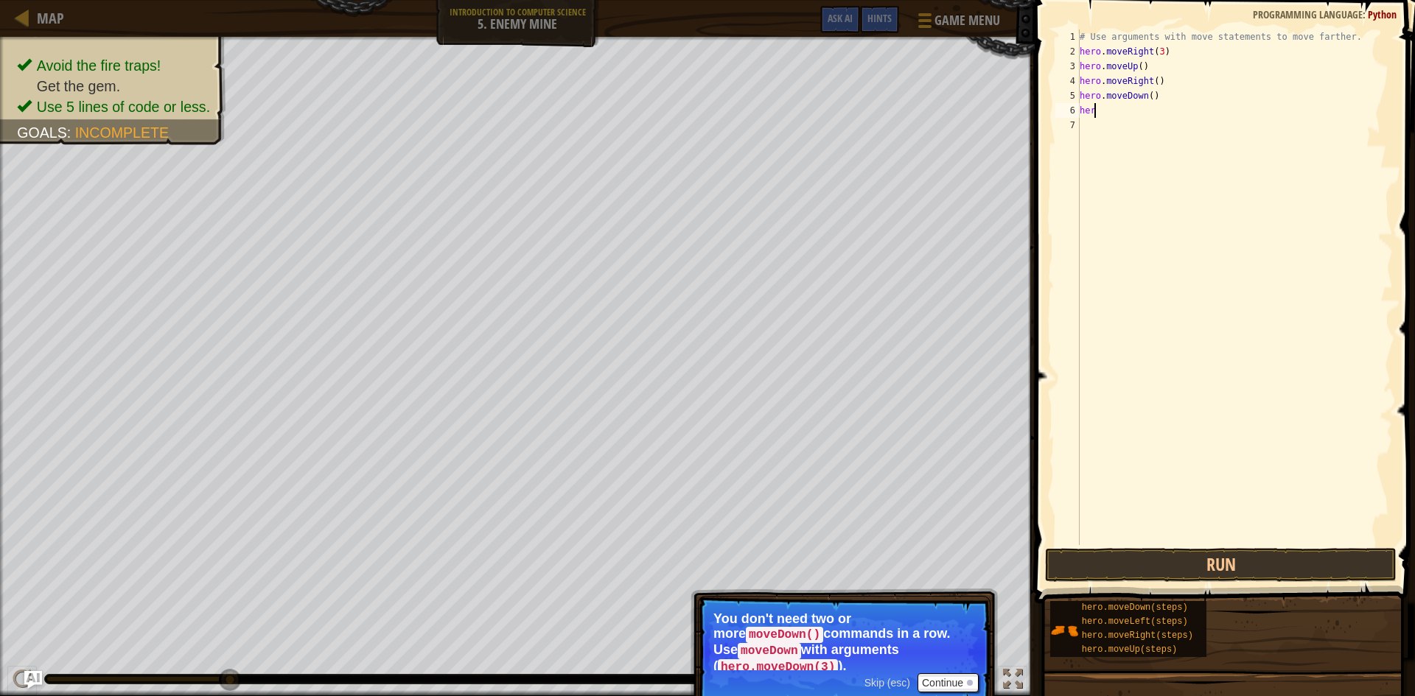
type textarea "h"
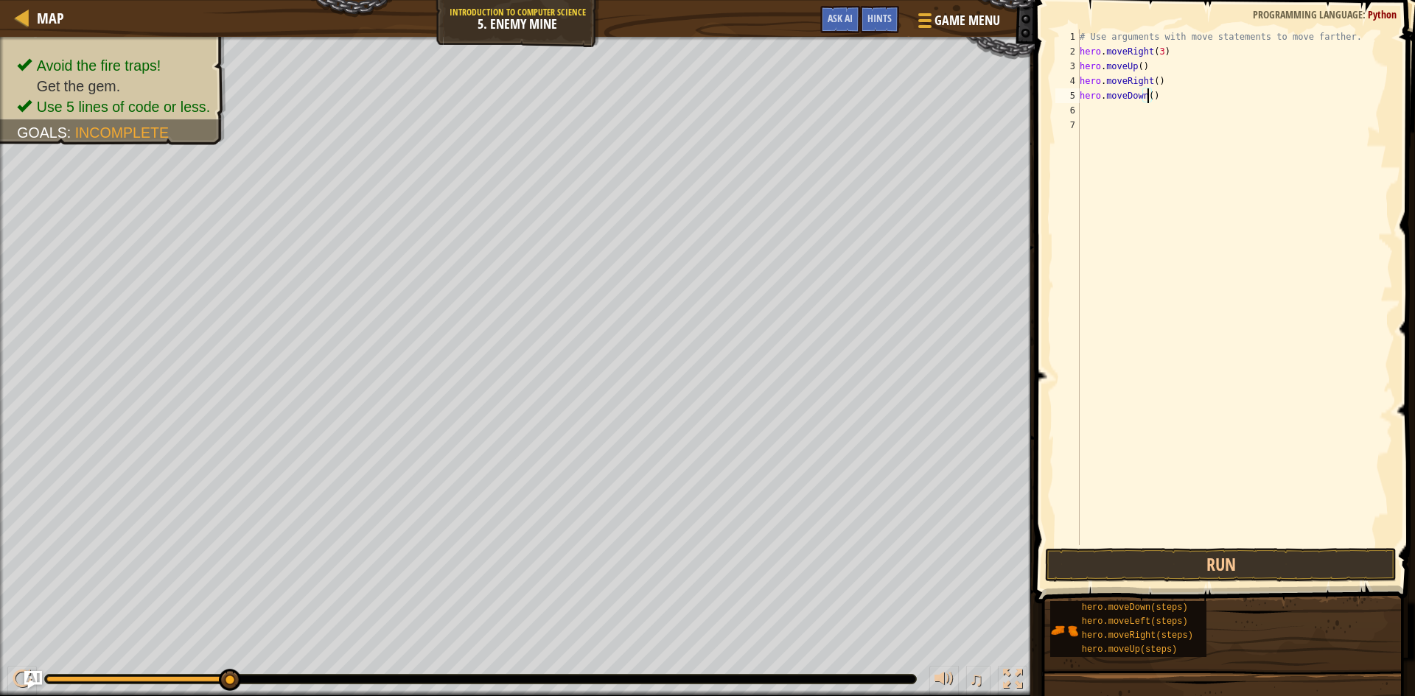
type textarea "hero.moveDown(3)"
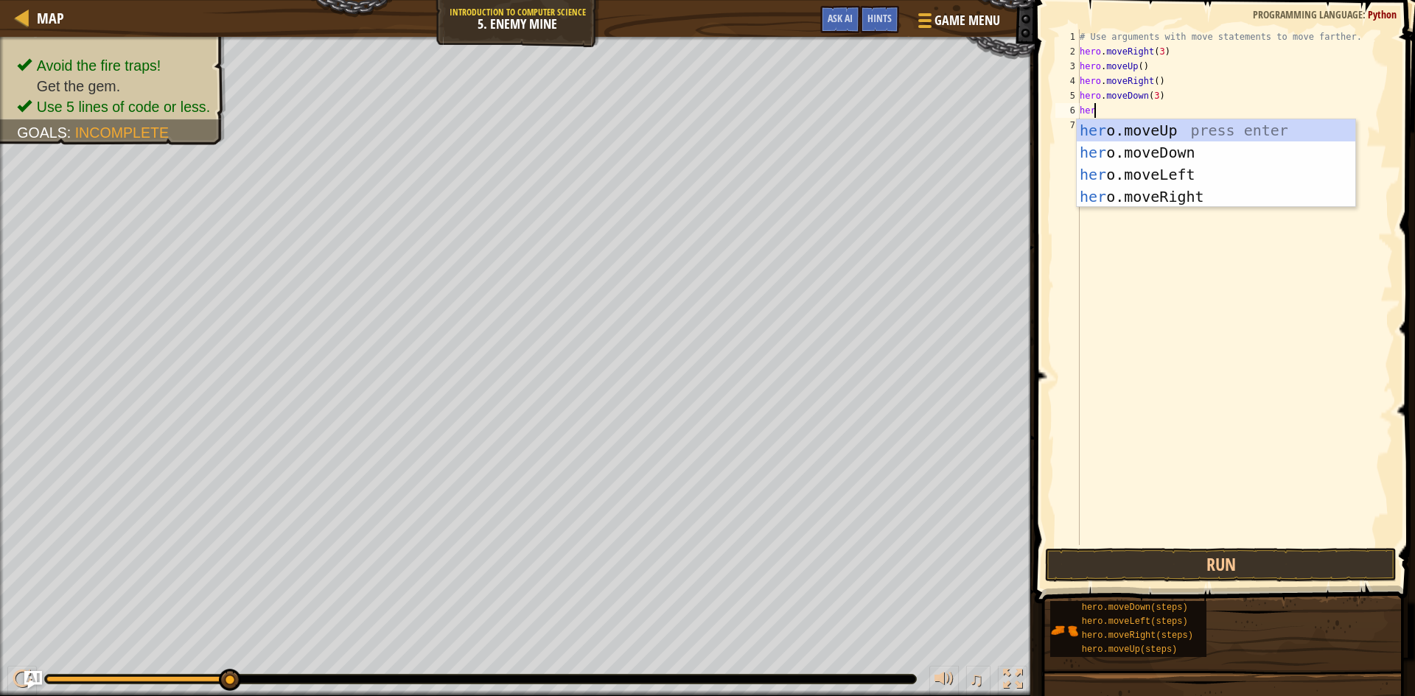
type textarea "hero"
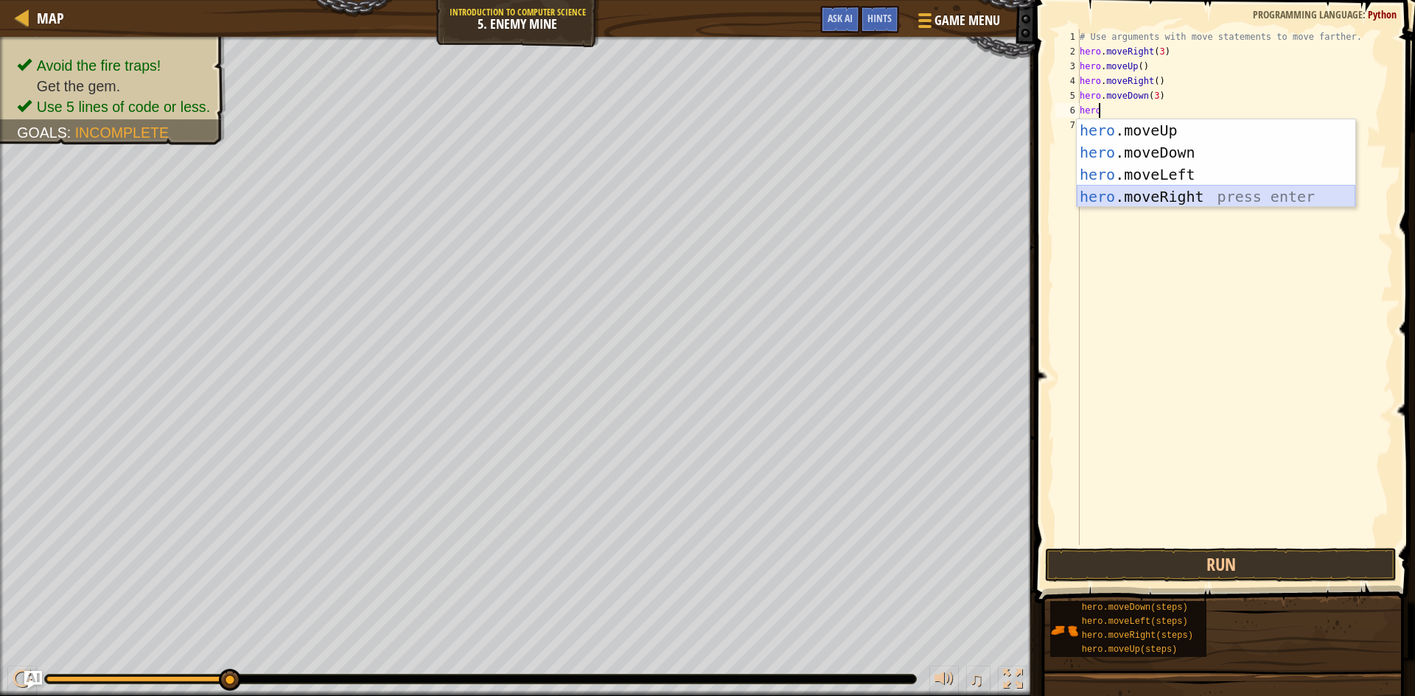
click at [1144, 193] on div "hero .moveUp press enter hero .moveDown press enter hero .moveLeft press enter …" at bounding box center [1216, 185] width 279 height 133
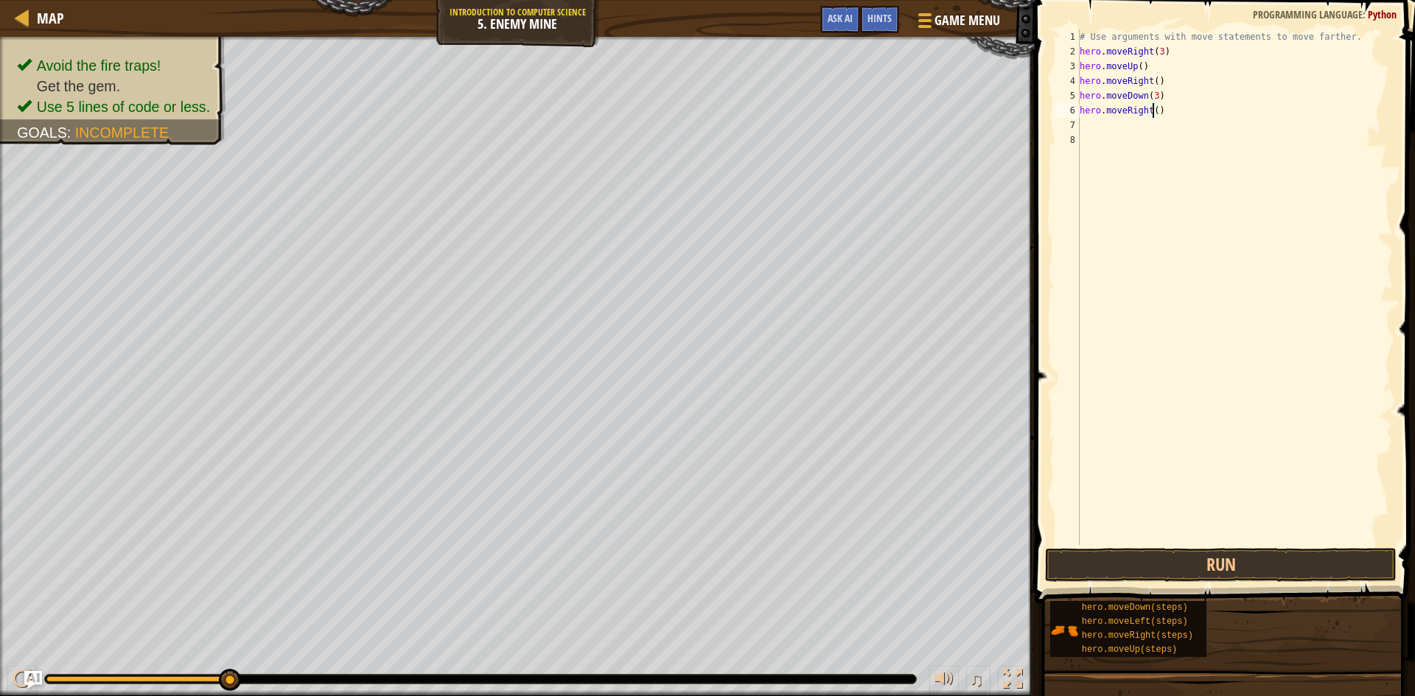
scroll to position [7, 6]
type textarea "hero.moveRight(3)"
click at [1169, 560] on button "Run" at bounding box center [1220, 565] width 351 height 34
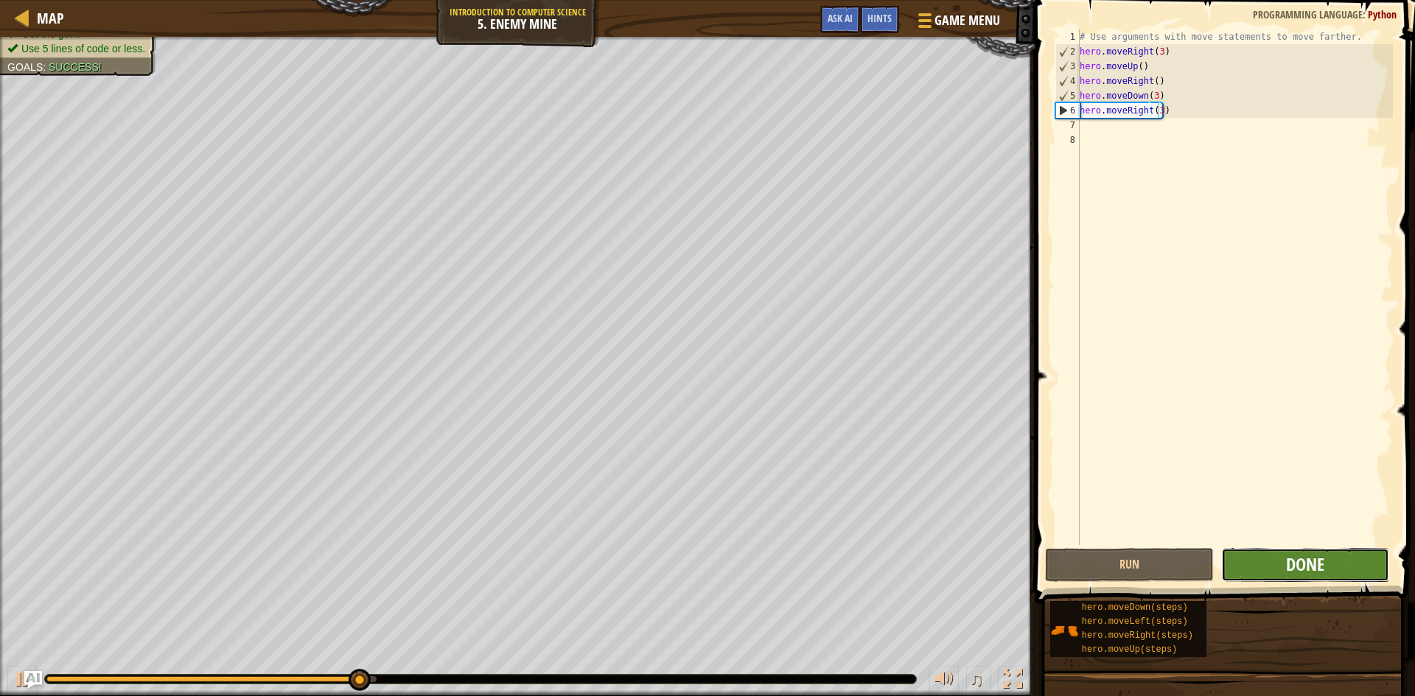
click at [1323, 561] on span "Done" at bounding box center [1305, 565] width 38 height 24
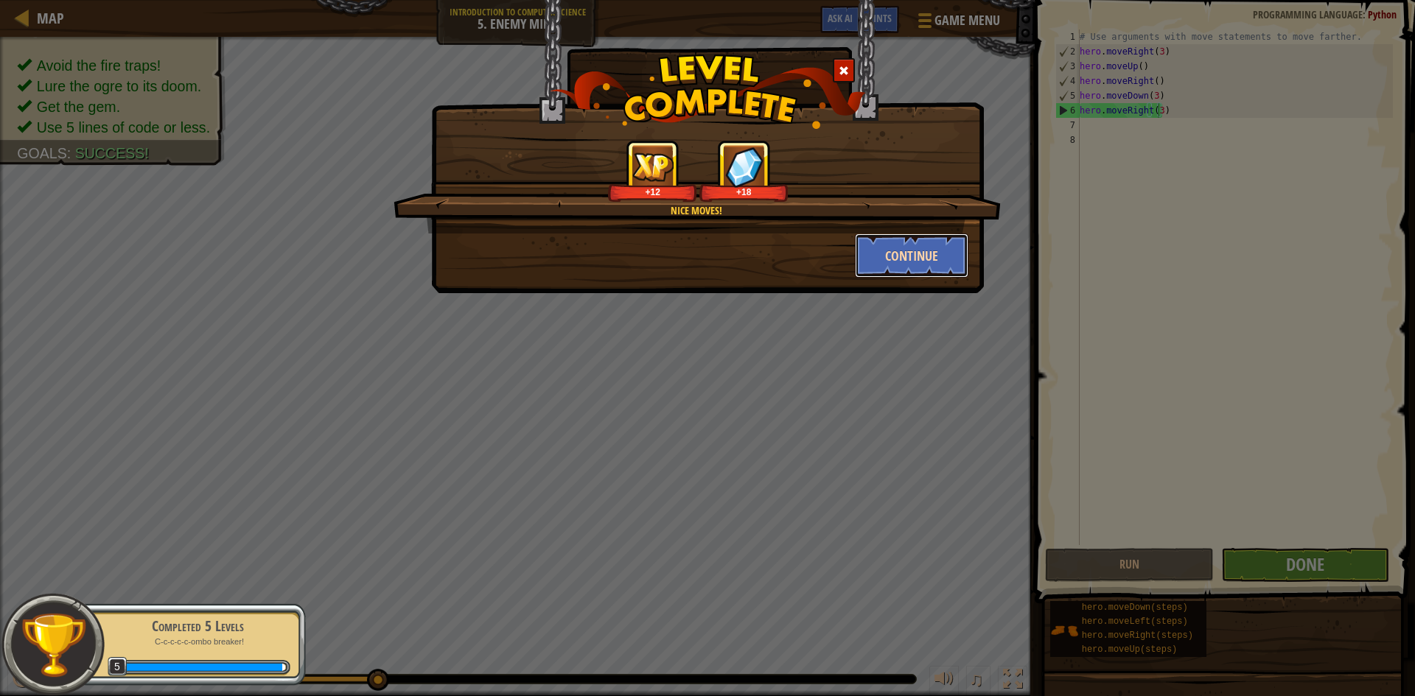
drag, startPoint x: 938, startPoint y: 249, endPoint x: 937, endPoint y: 257, distance: 8.1
click at [937, 257] on button "Continue" at bounding box center [912, 256] width 114 height 44
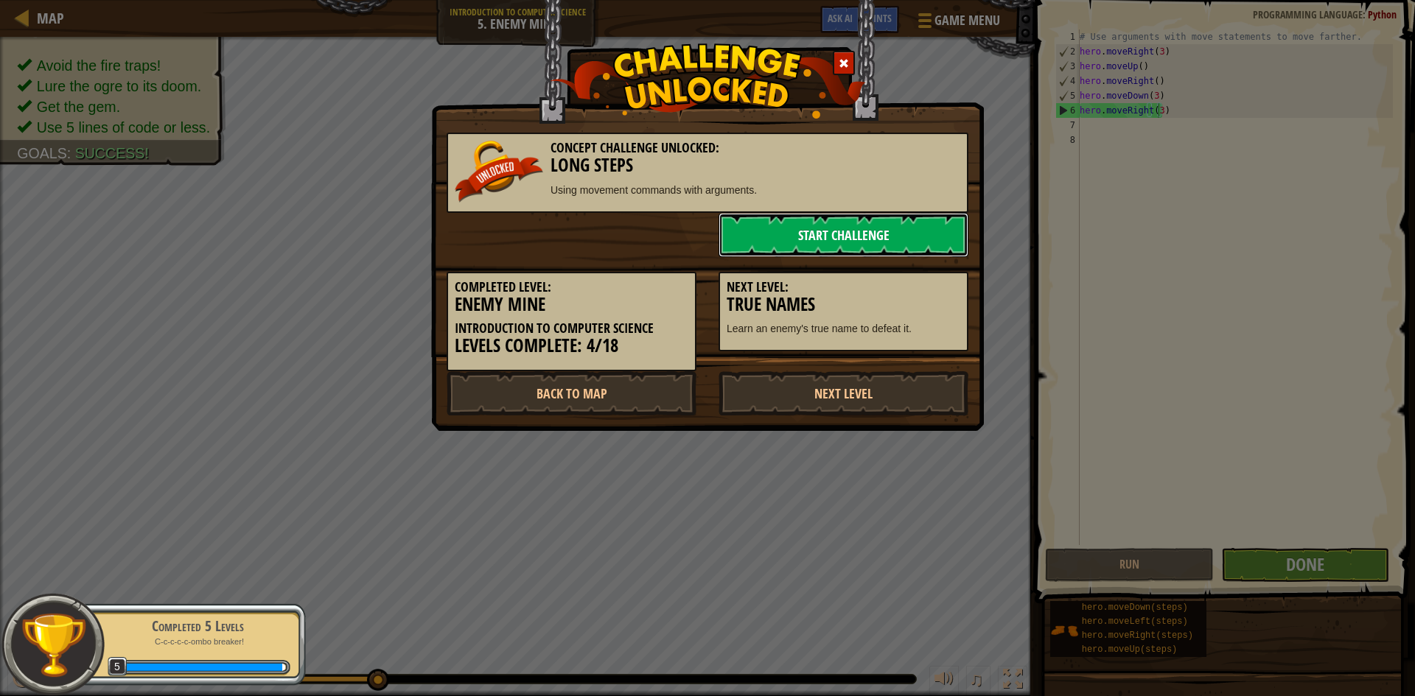
click at [904, 226] on link "Start Challenge" at bounding box center [843, 235] width 250 height 44
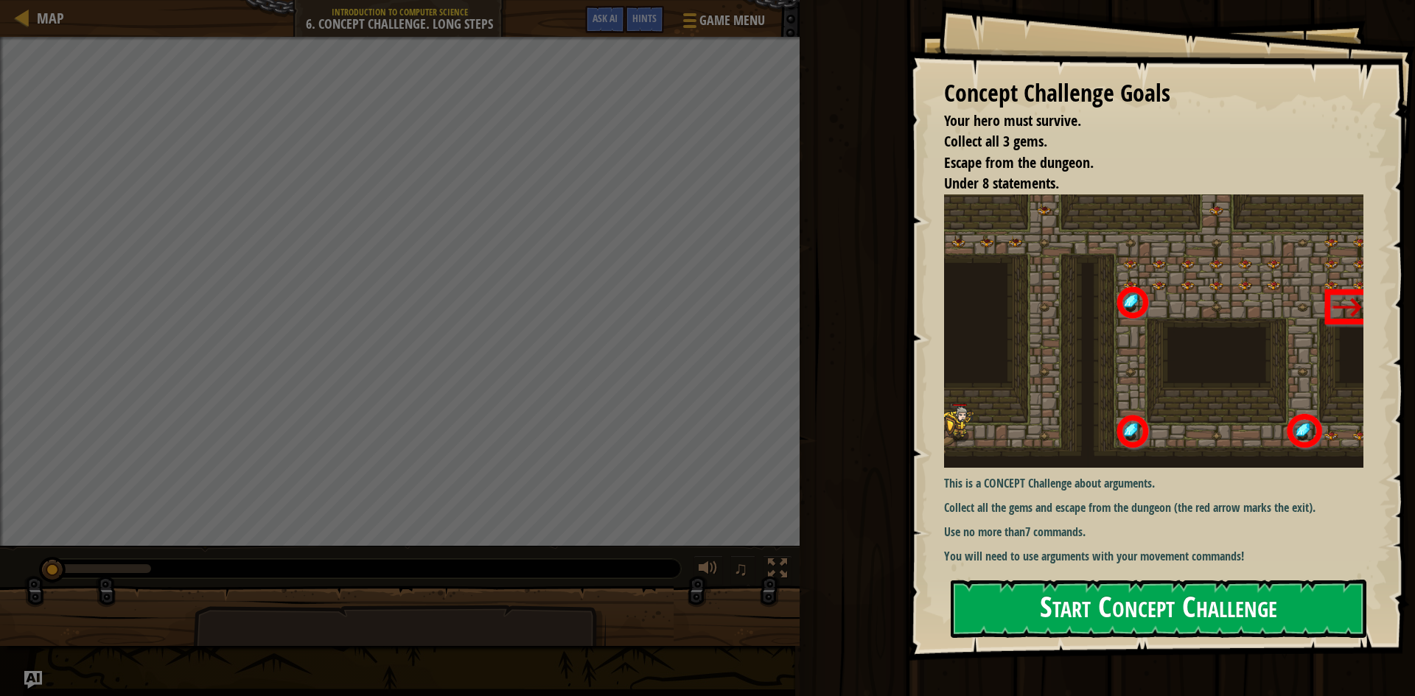
click at [1130, 598] on button "Start Concept Challenge" at bounding box center [1159, 609] width 416 height 58
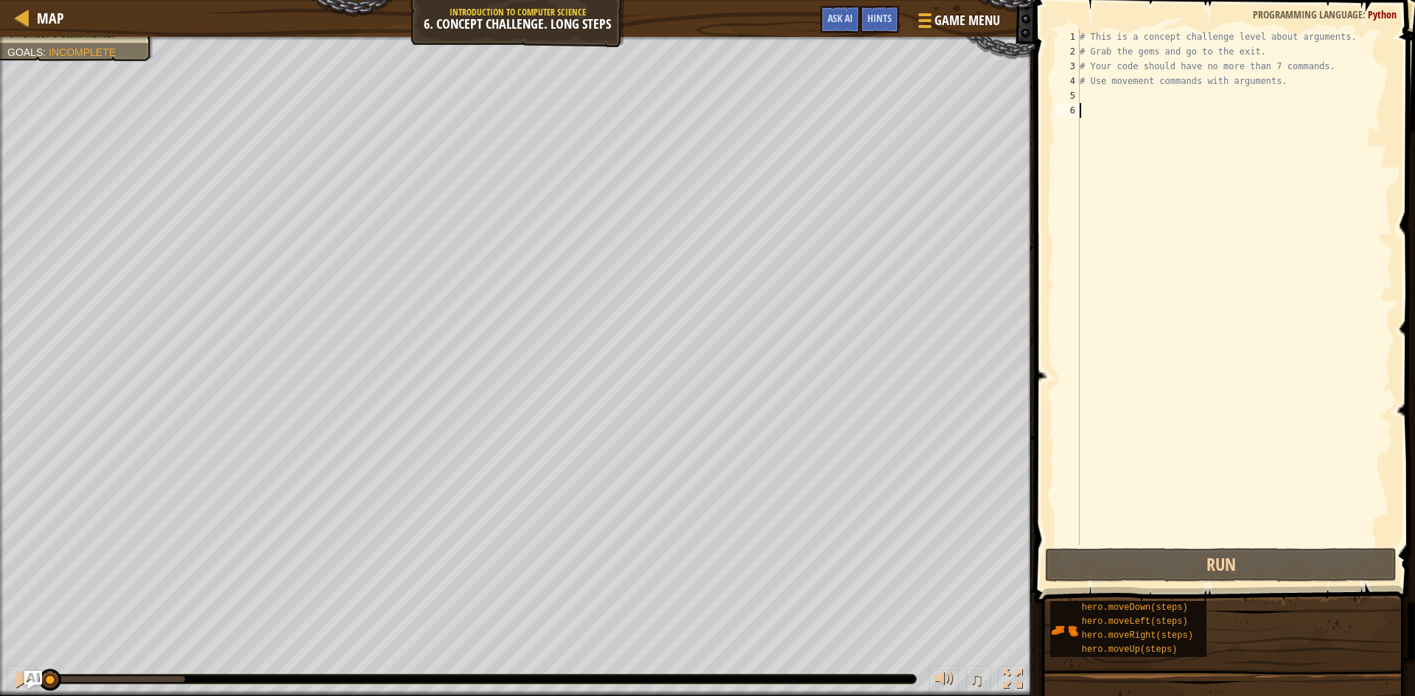
drag, startPoint x: 1068, startPoint y: 410, endPoint x: 1118, endPoint y: 360, distance: 70.3
drag, startPoint x: 1118, startPoint y: 360, endPoint x: 1150, endPoint y: 294, distance: 73.8
drag, startPoint x: 1150, startPoint y: 294, endPoint x: 1164, endPoint y: 251, distance: 45.7
drag, startPoint x: 1164, startPoint y: 251, endPoint x: 1126, endPoint y: 154, distance: 103.9
drag, startPoint x: 1126, startPoint y: 154, endPoint x: 1112, endPoint y: 89, distance: 66.3
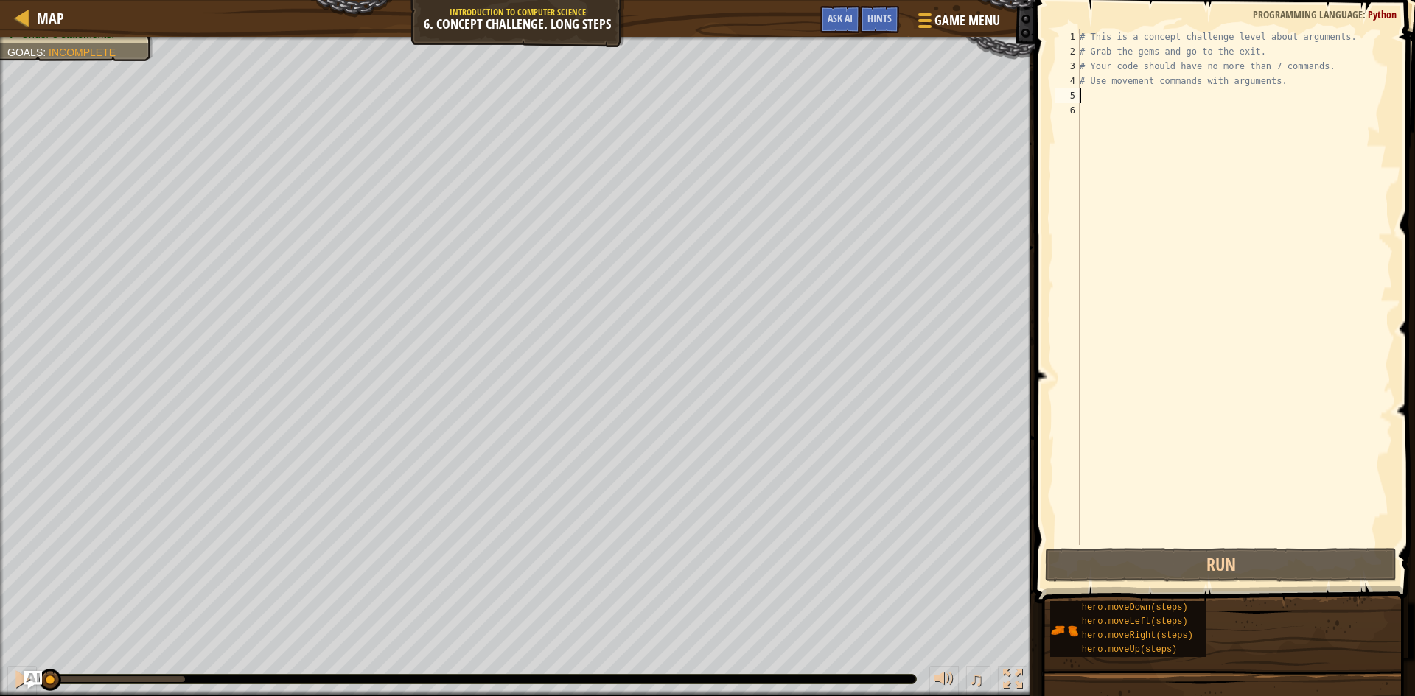
click at [1112, 89] on div "# This is a concept challenge level about arguments. # Grab the gems and go to …" at bounding box center [1235, 301] width 316 height 545
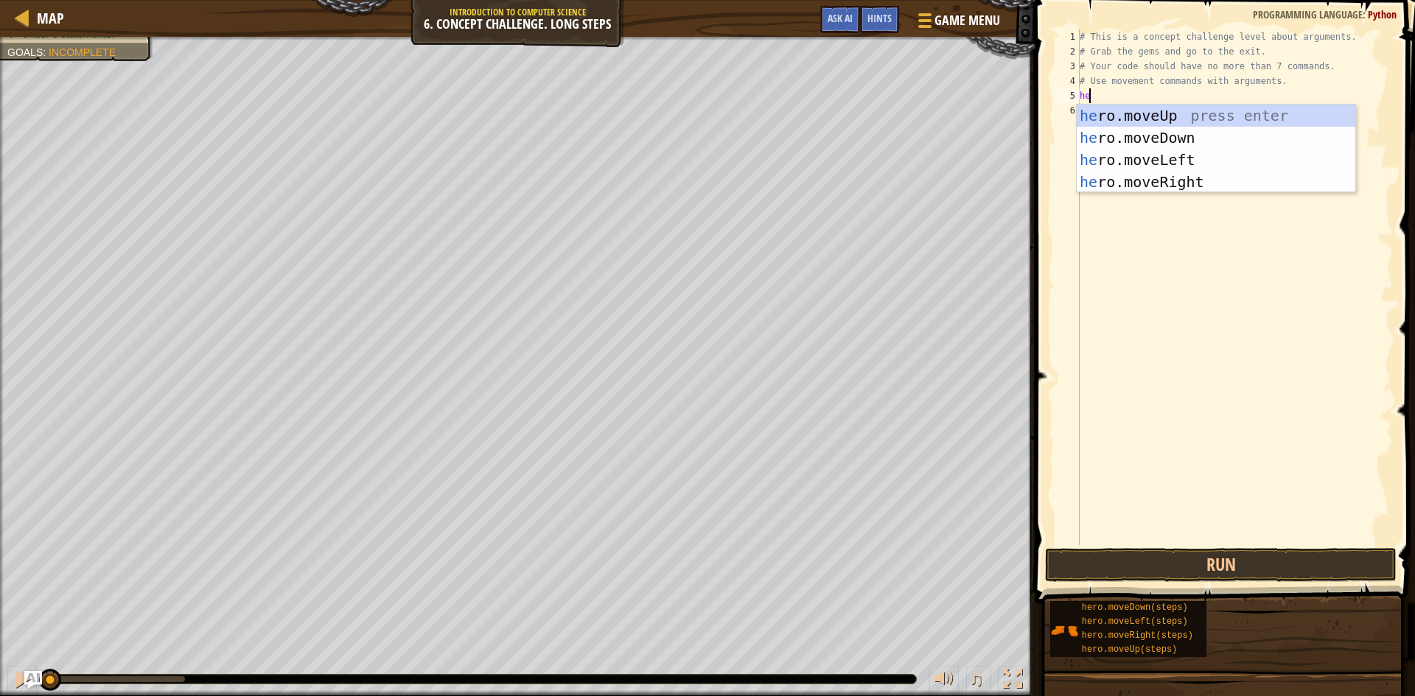
scroll to position [7, 1]
type textarea "hero"
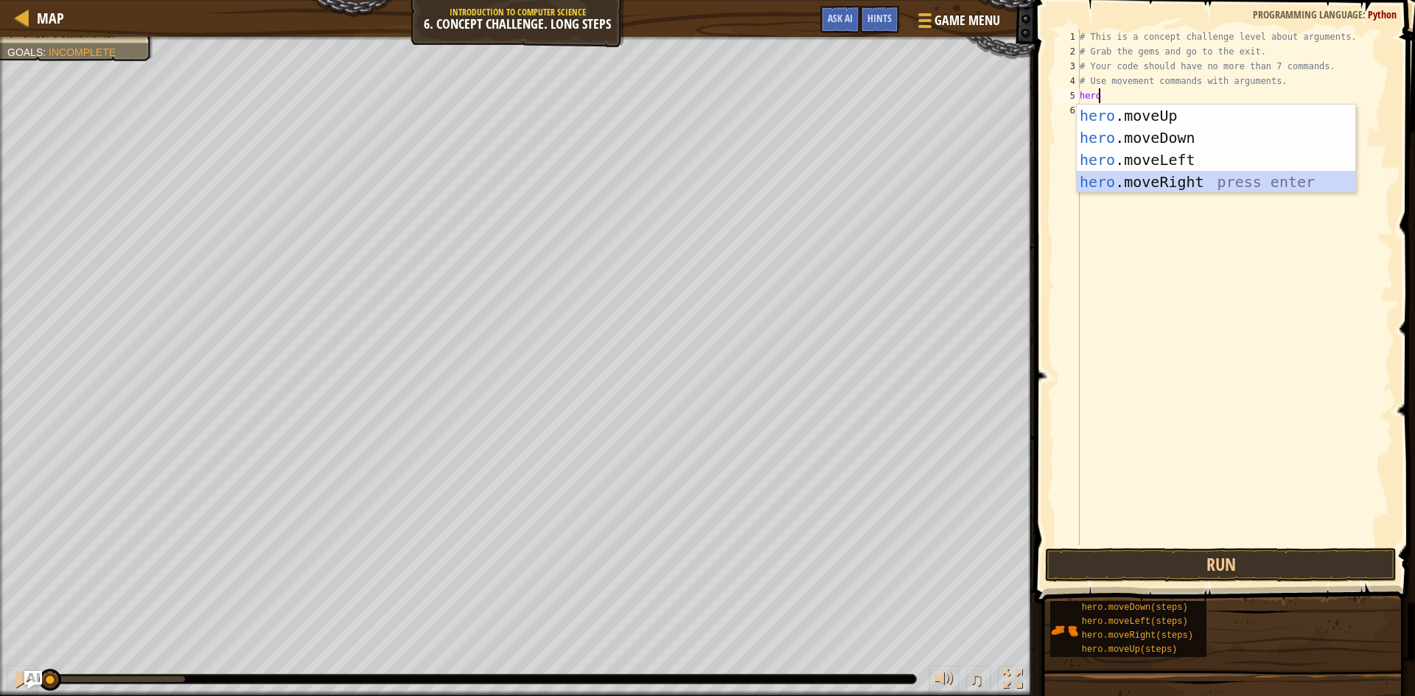
click at [1194, 182] on div "hero .moveUp press enter hero .moveDown press enter hero .moveLeft press enter …" at bounding box center [1216, 171] width 279 height 133
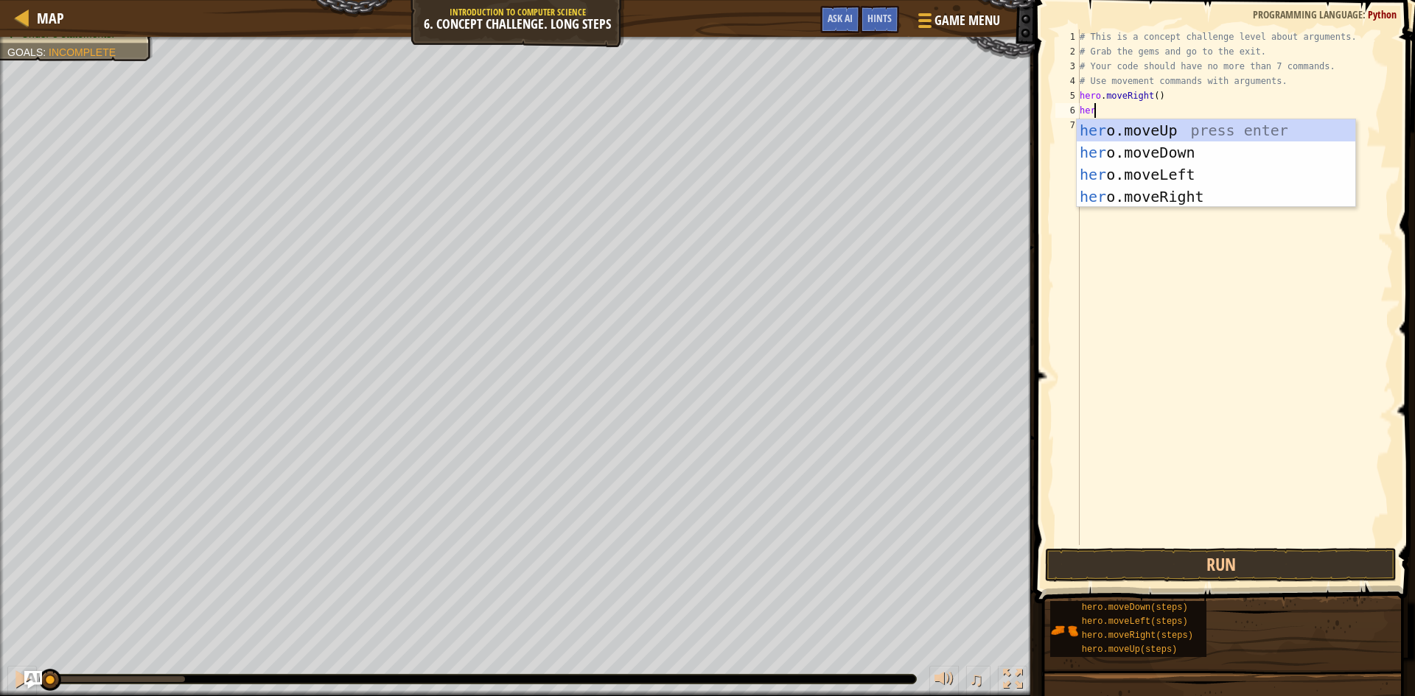
type textarea "hero"
click at [1144, 127] on div "hero .moveUp press enter hero .moveDown press enter hero .moveLeft press enter …" at bounding box center [1216, 185] width 279 height 133
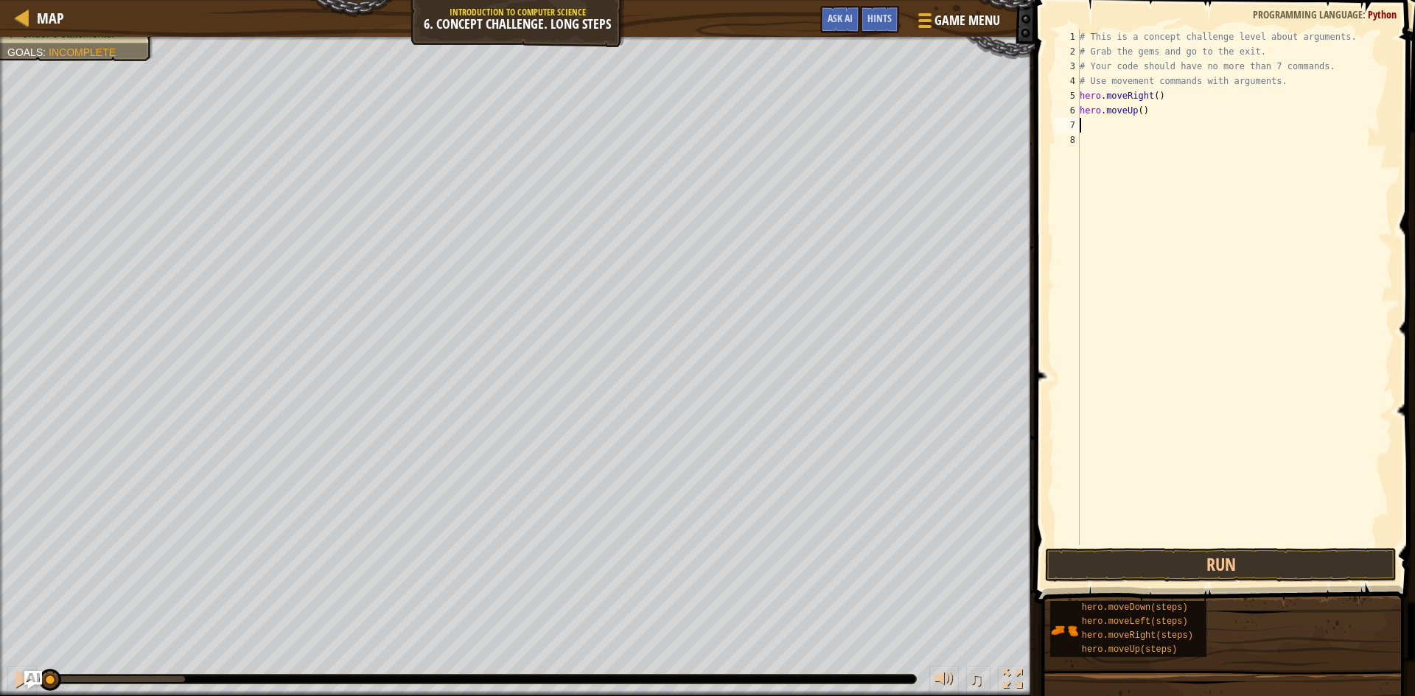
scroll to position [7, 0]
type textarea "hero.moveUp(3)"
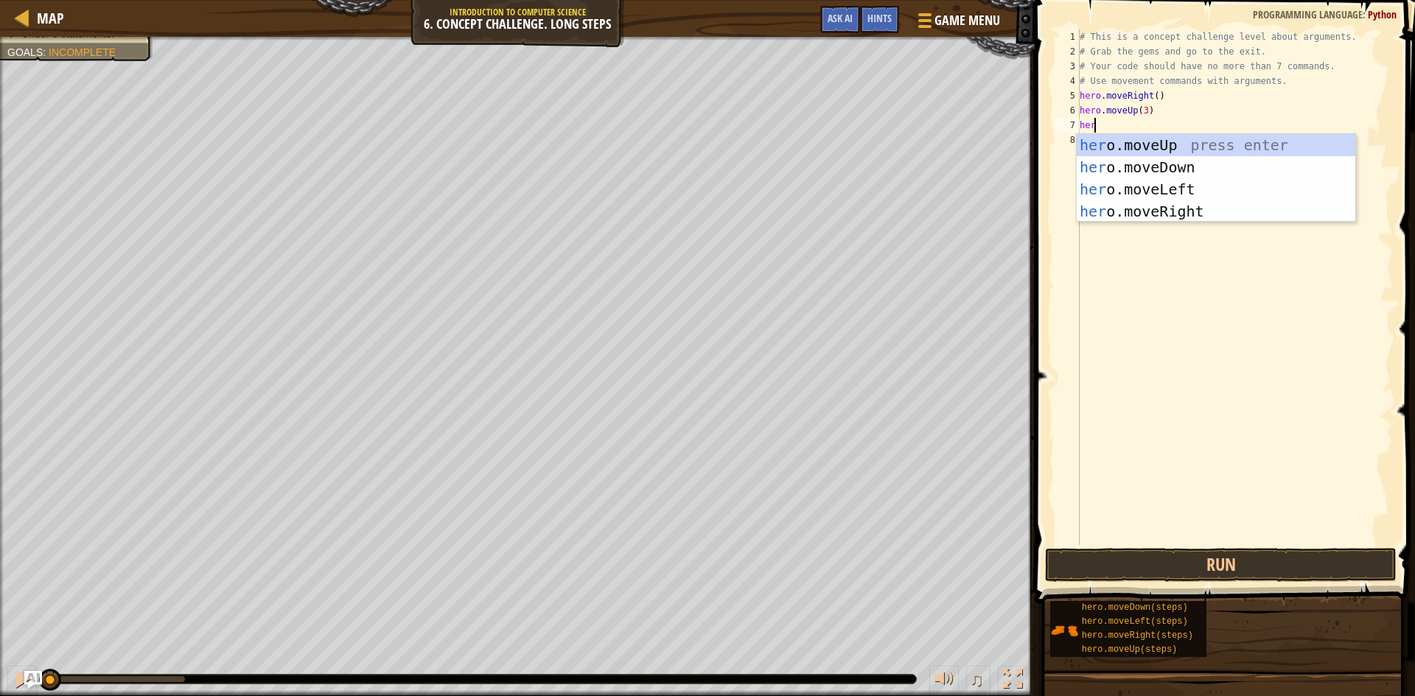
scroll to position [7, 1]
type textarea "hero"
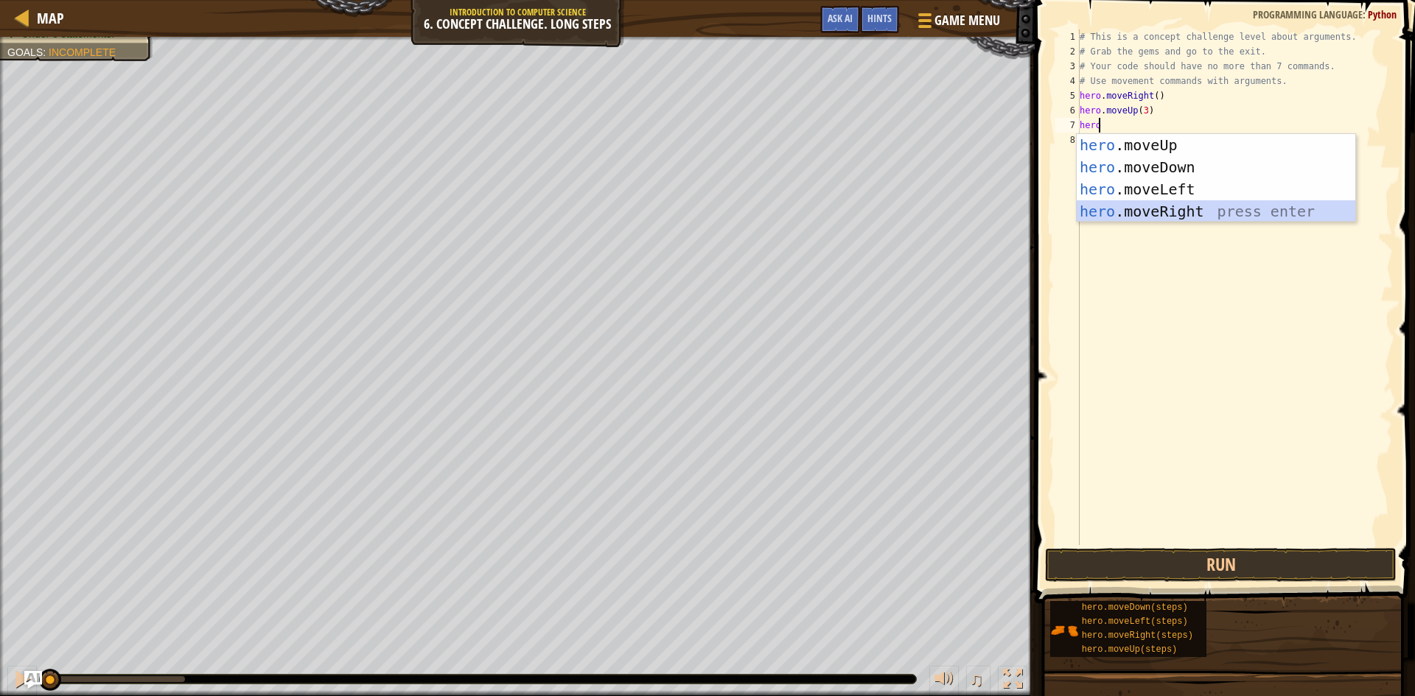
click at [1166, 209] on div "hero .moveUp press enter hero .moveDown press enter hero .moveLeft press enter …" at bounding box center [1216, 200] width 279 height 133
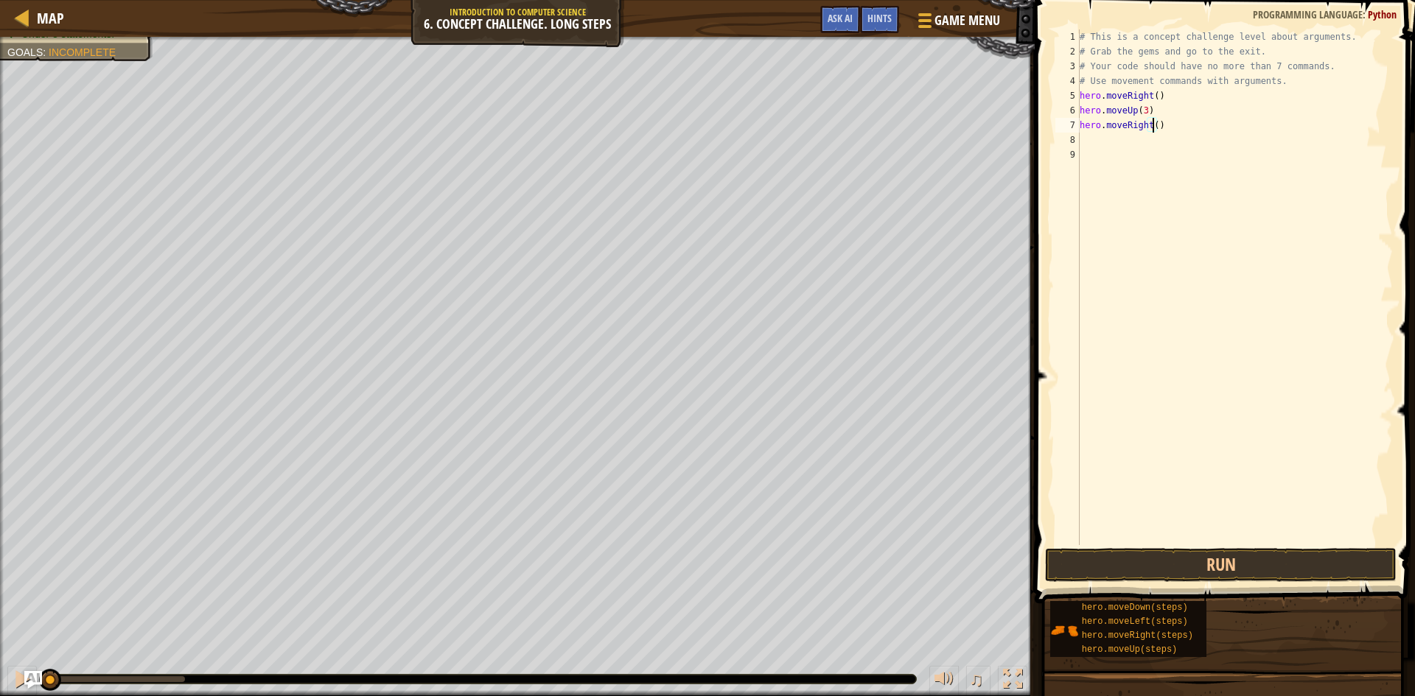
type textarea "hero.moveRight(3)"
type textarea "hero.moveRight(4)"
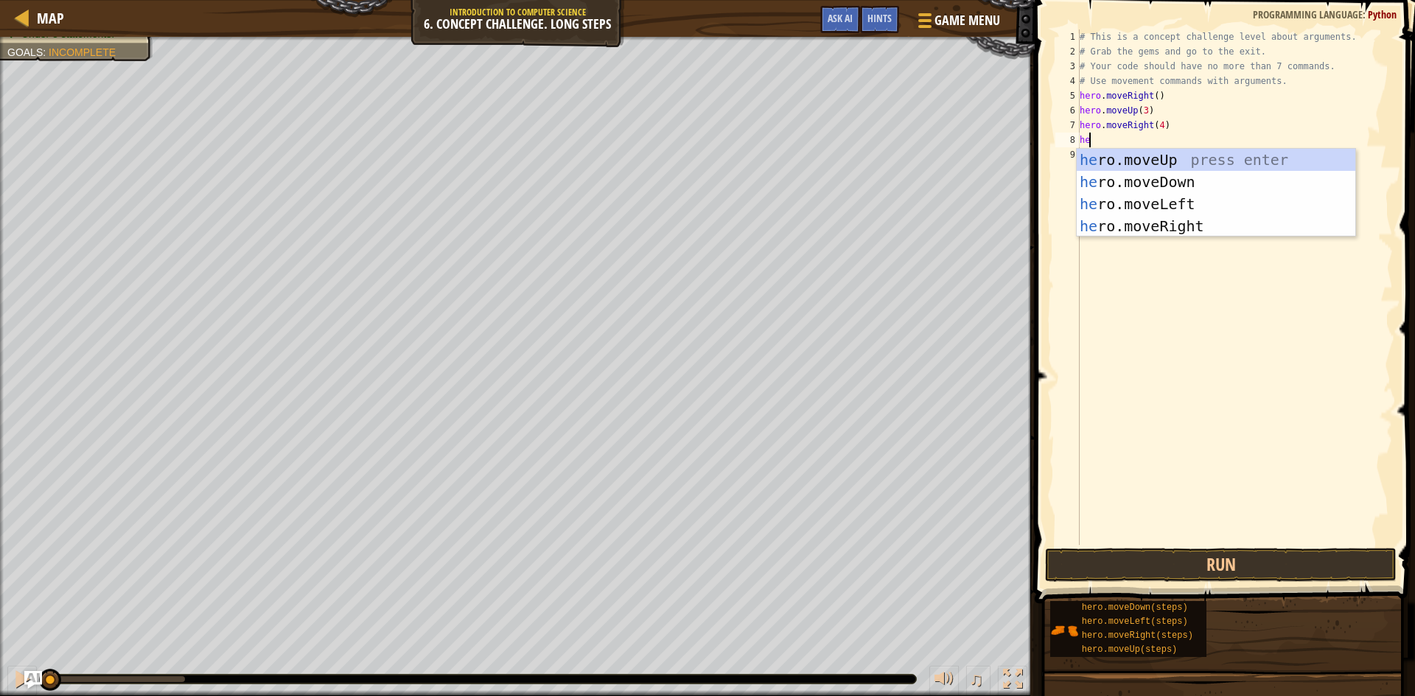
scroll to position [7, 1]
type textarea "hero"
click at [1169, 200] on div "hero .moveUp press enter hero .moveDown press enter hero .moveLeft press enter …" at bounding box center [1216, 215] width 279 height 133
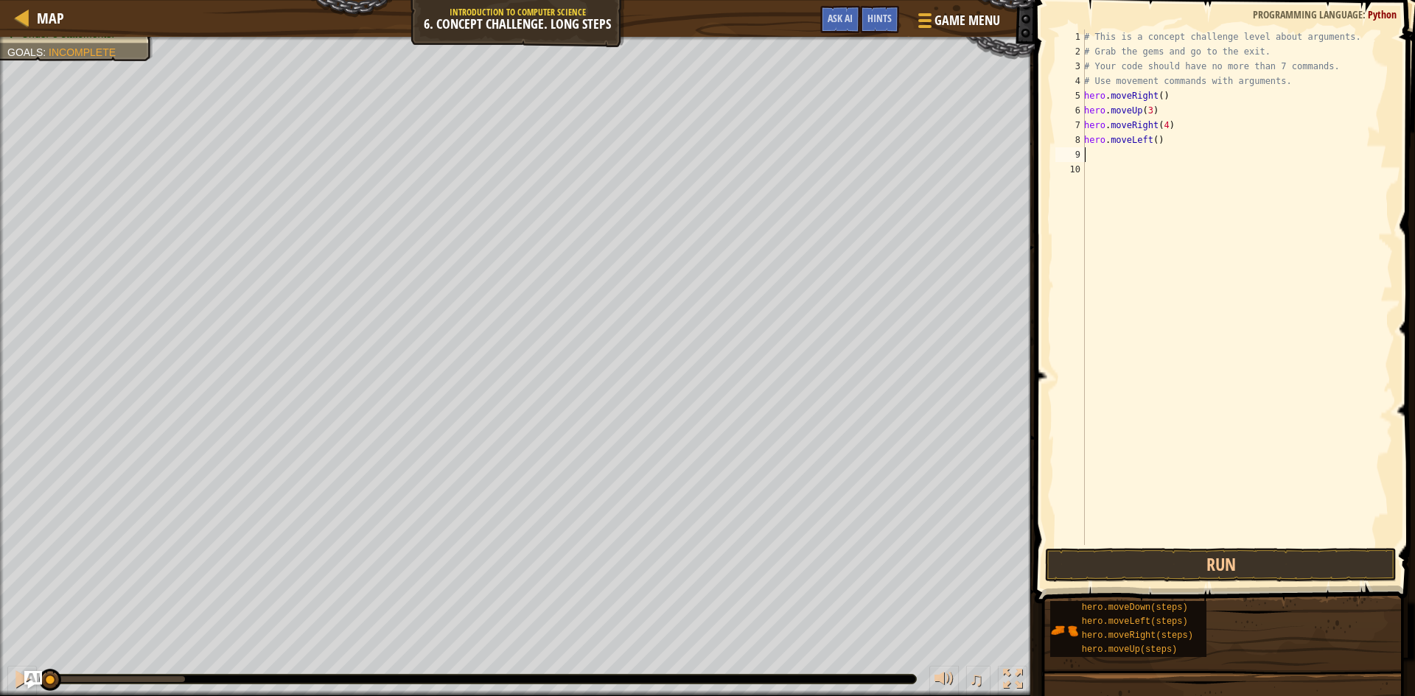
scroll to position [7, 0]
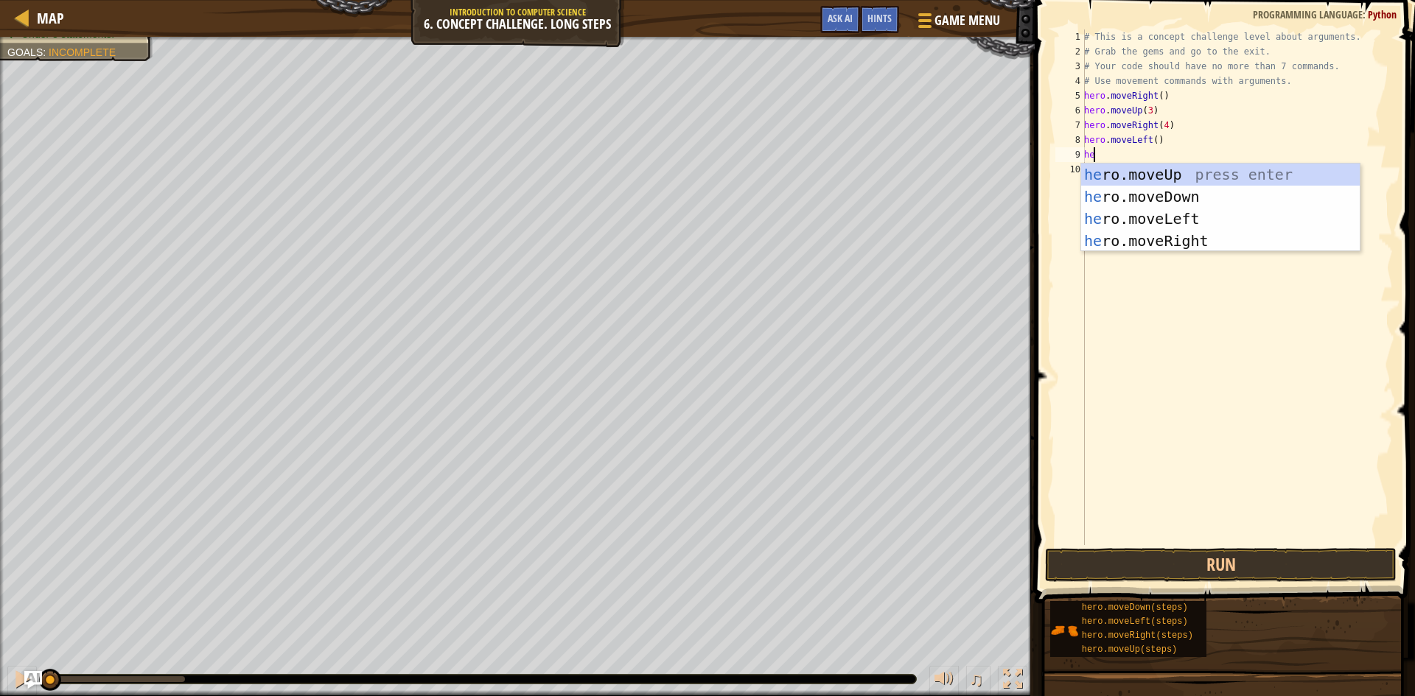
type textarea "hero"
click at [1087, 170] on div "hero .moveUp press enter hero .moveDown press enter hero .moveLeft press enter …" at bounding box center [1220, 230] width 279 height 133
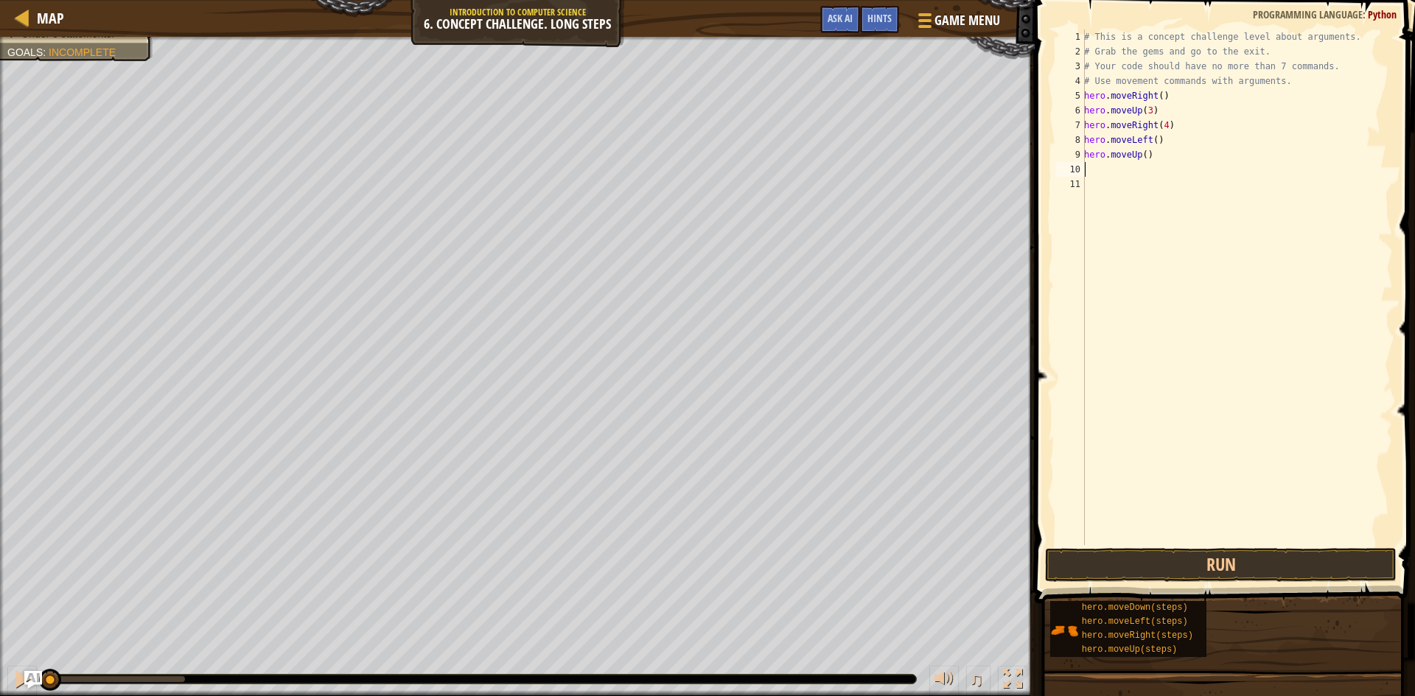
scroll to position [7, 0]
click at [1162, 158] on div "# This is a concept challenge level about arguments. # Grab the gems and go to …" at bounding box center [1237, 301] width 312 height 545
click at [1276, 556] on button "Run" at bounding box center [1220, 565] width 351 height 34
type textarea "hero.moveUp(3)"
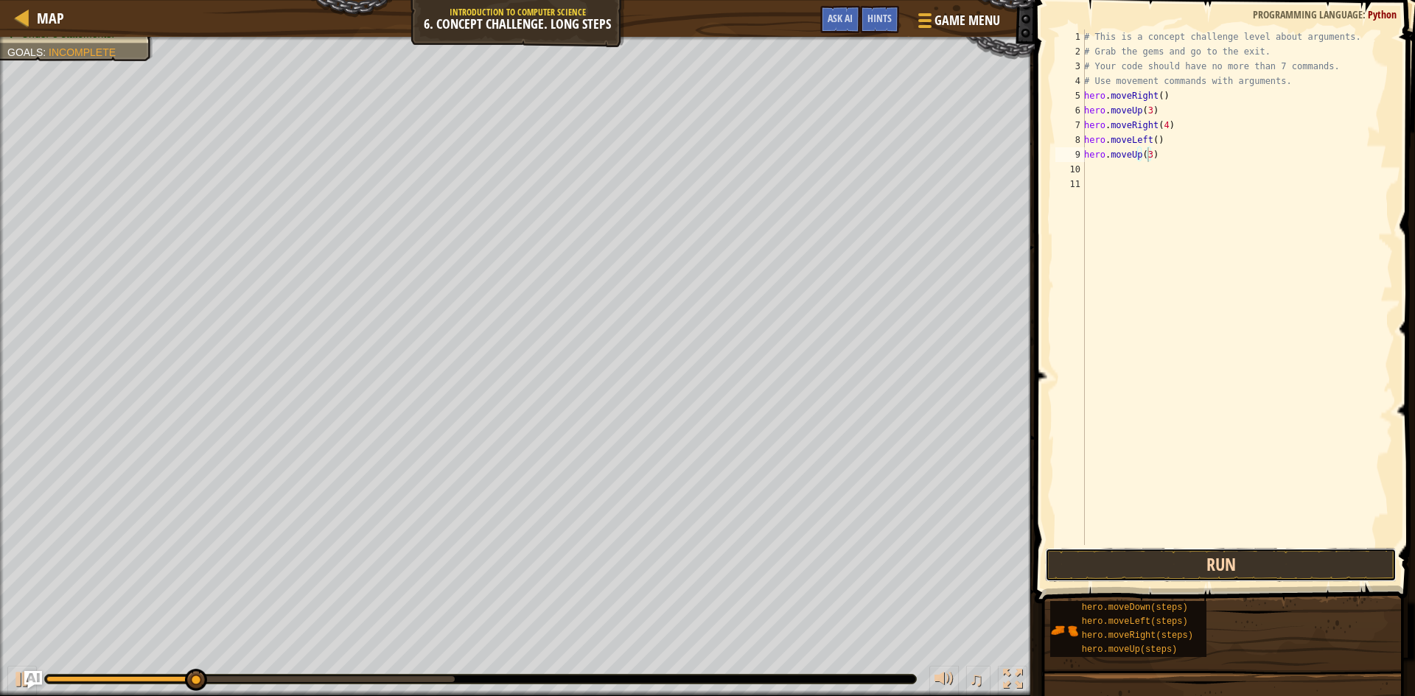
click at [1243, 563] on button "Run" at bounding box center [1220, 565] width 351 height 34
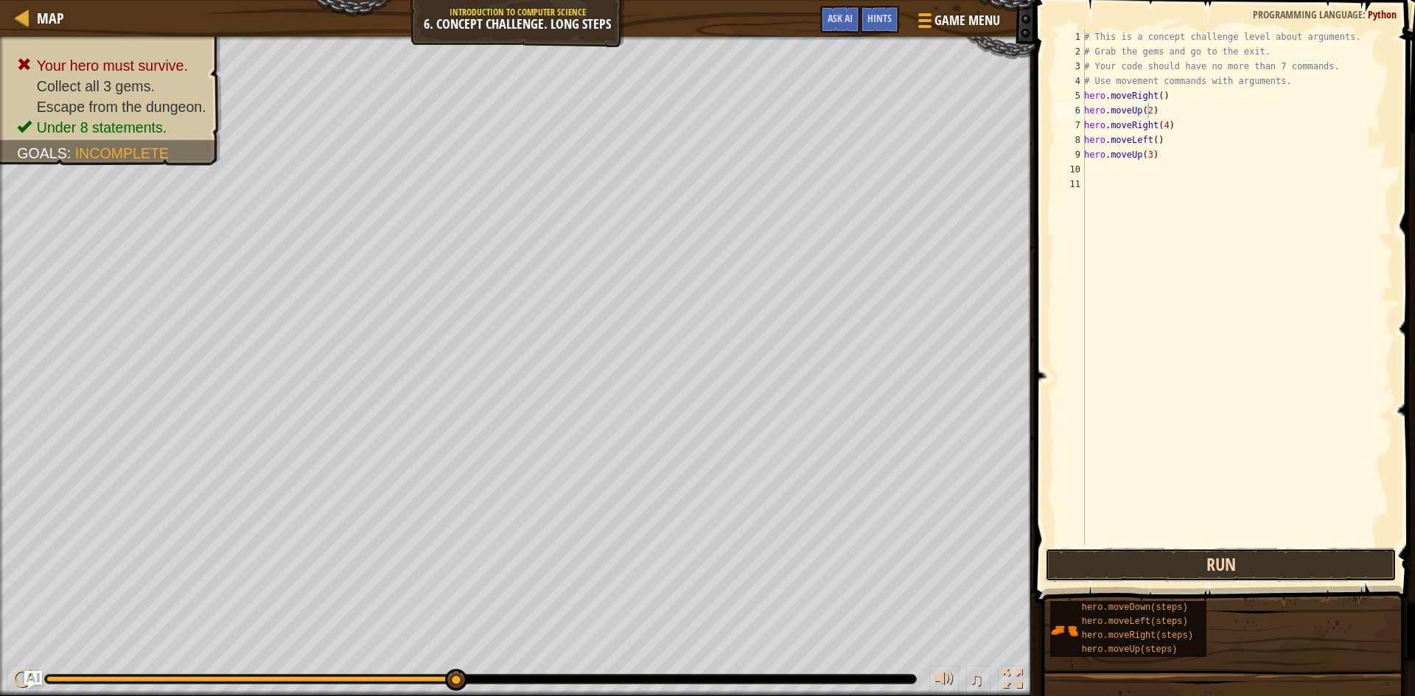
click at [1200, 561] on button "Run" at bounding box center [1220, 565] width 351 height 34
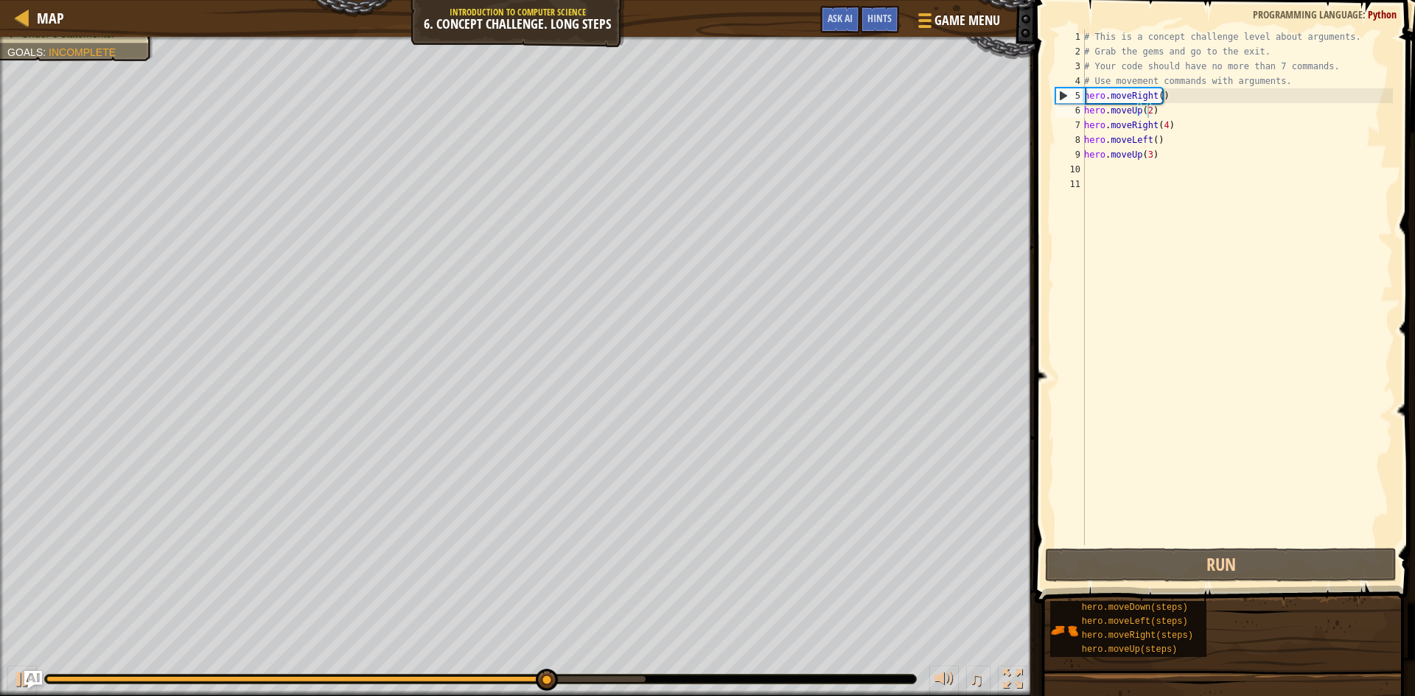
click at [1246, 584] on span at bounding box center [1226, 280] width 392 height 647
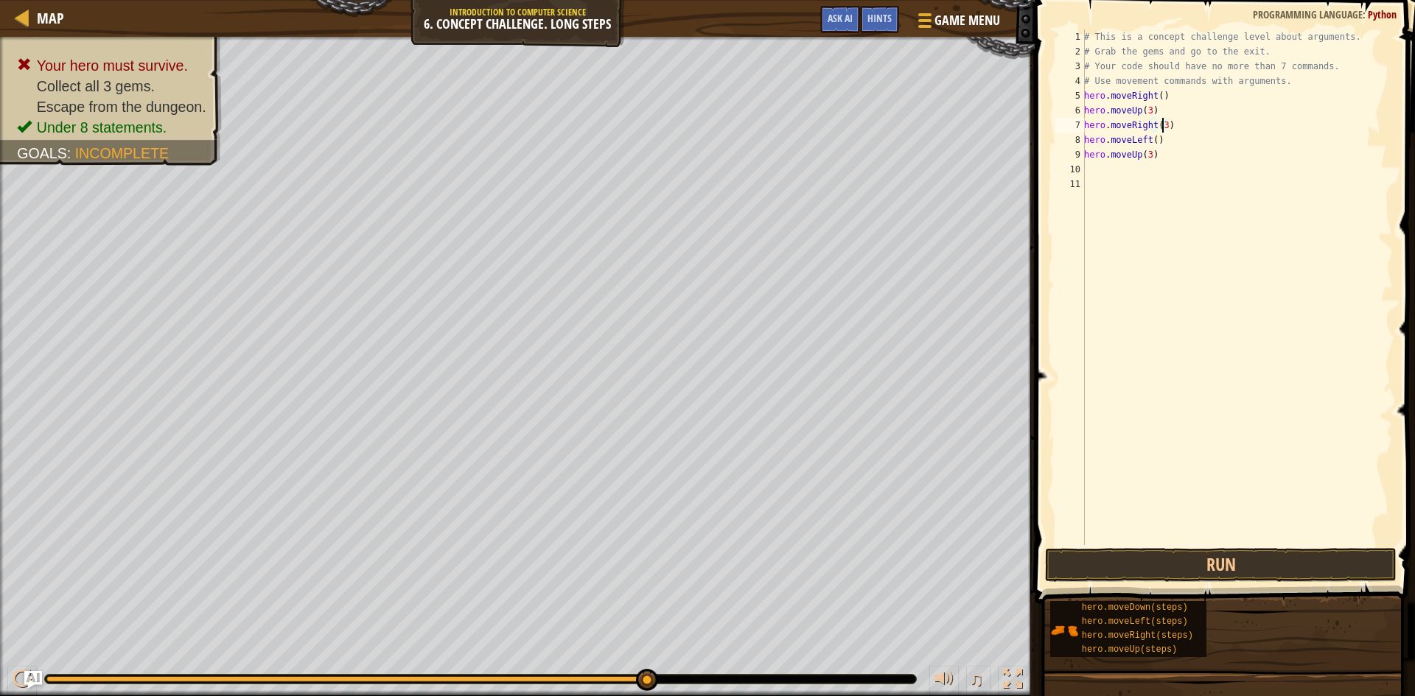
scroll to position [7, 6]
click at [1279, 558] on button "Run" at bounding box center [1220, 565] width 351 height 34
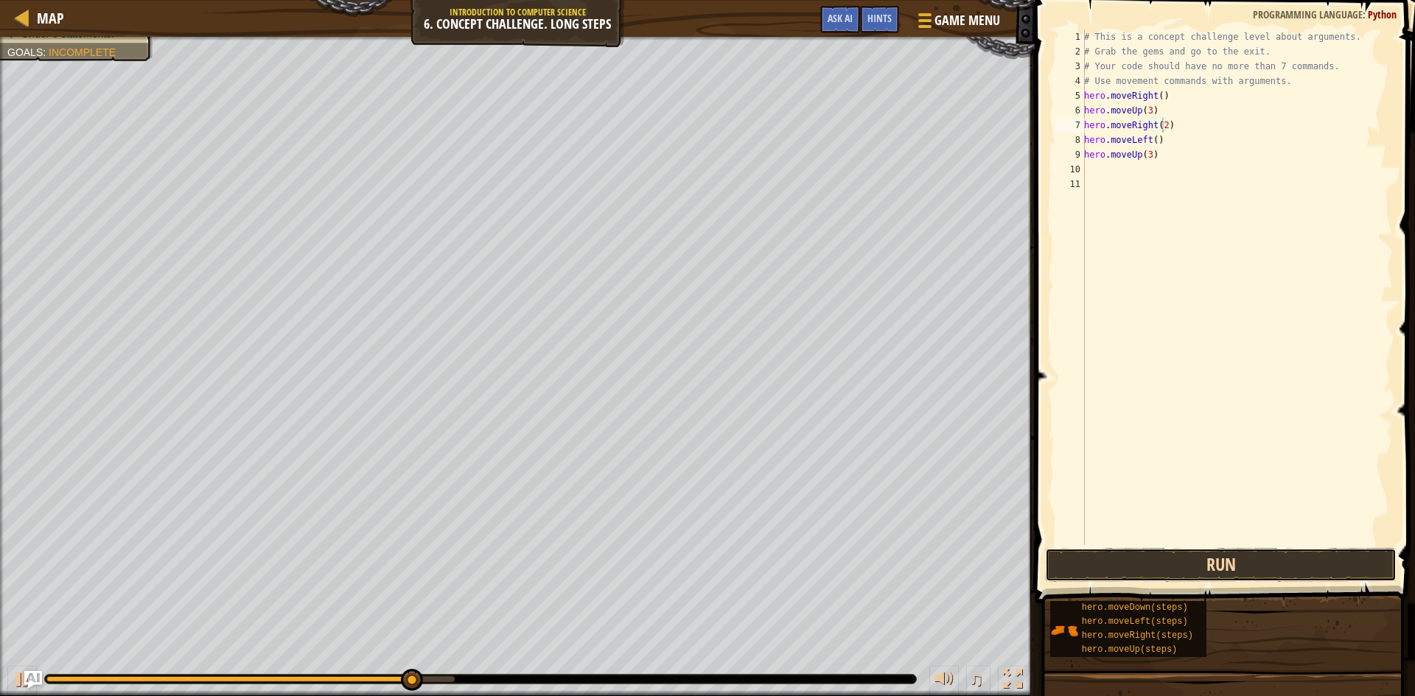
click at [1219, 573] on button "Run" at bounding box center [1220, 565] width 351 height 34
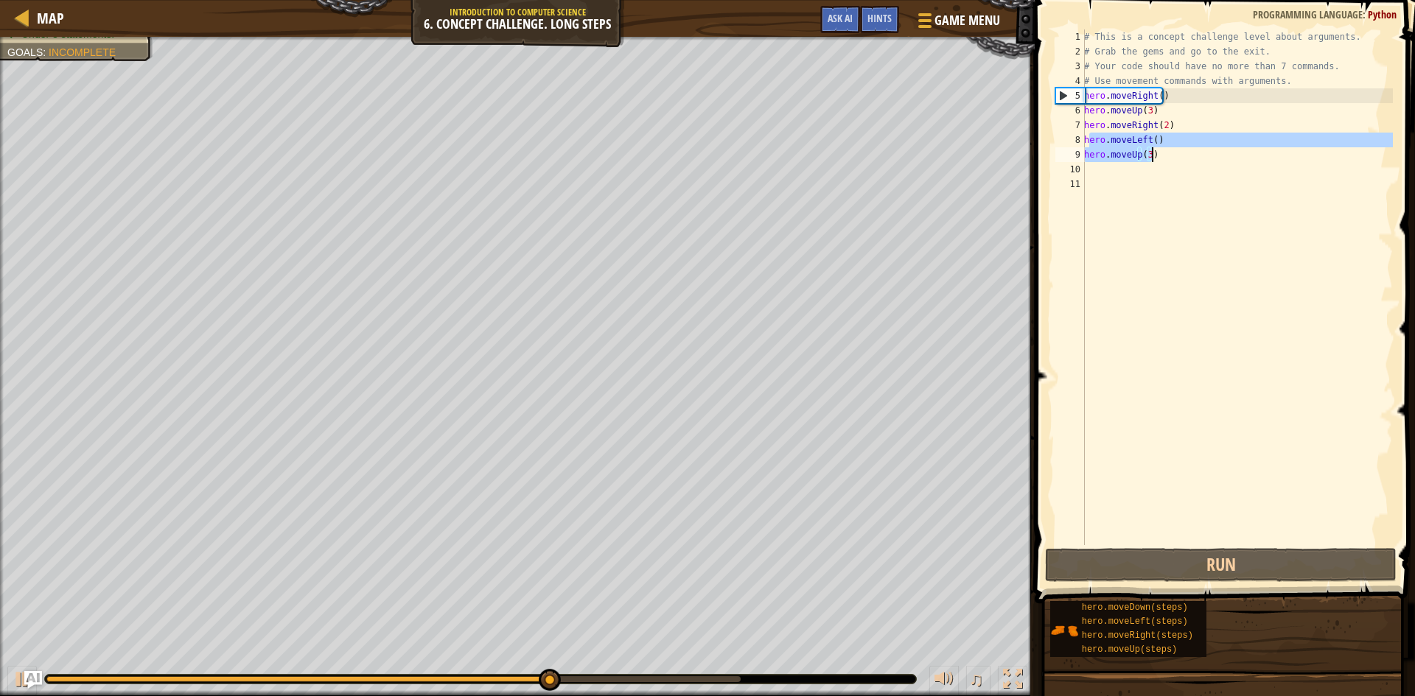
drag, startPoint x: 1088, startPoint y: 138, endPoint x: 1161, endPoint y: 155, distance: 74.3
click at [1161, 155] on div "# This is a concept challenge level about arguments. # Grab the gems and go to …" at bounding box center [1237, 301] width 312 height 545
type textarea "hero.moveLeft() hero.moveUp(3)"
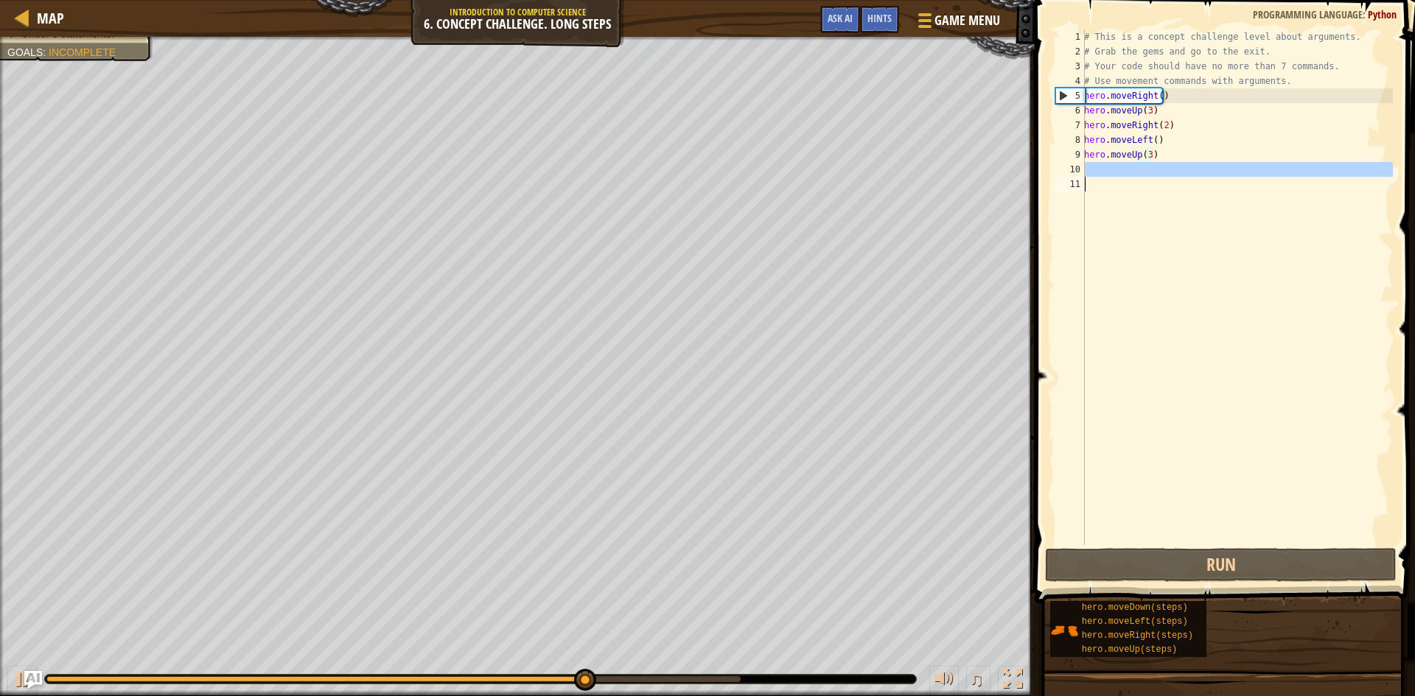
click at [1099, 177] on div "# This is a concept challenge level about arguments. # Grab the gems and go to …" at bounding box center [1237, 301] width 312 height 545
click at [1169, 139] on div "# This is a concept challenge level about arguments. # Grab the gems and go to …" at bounding box center [1237, 301] width 312 height 545
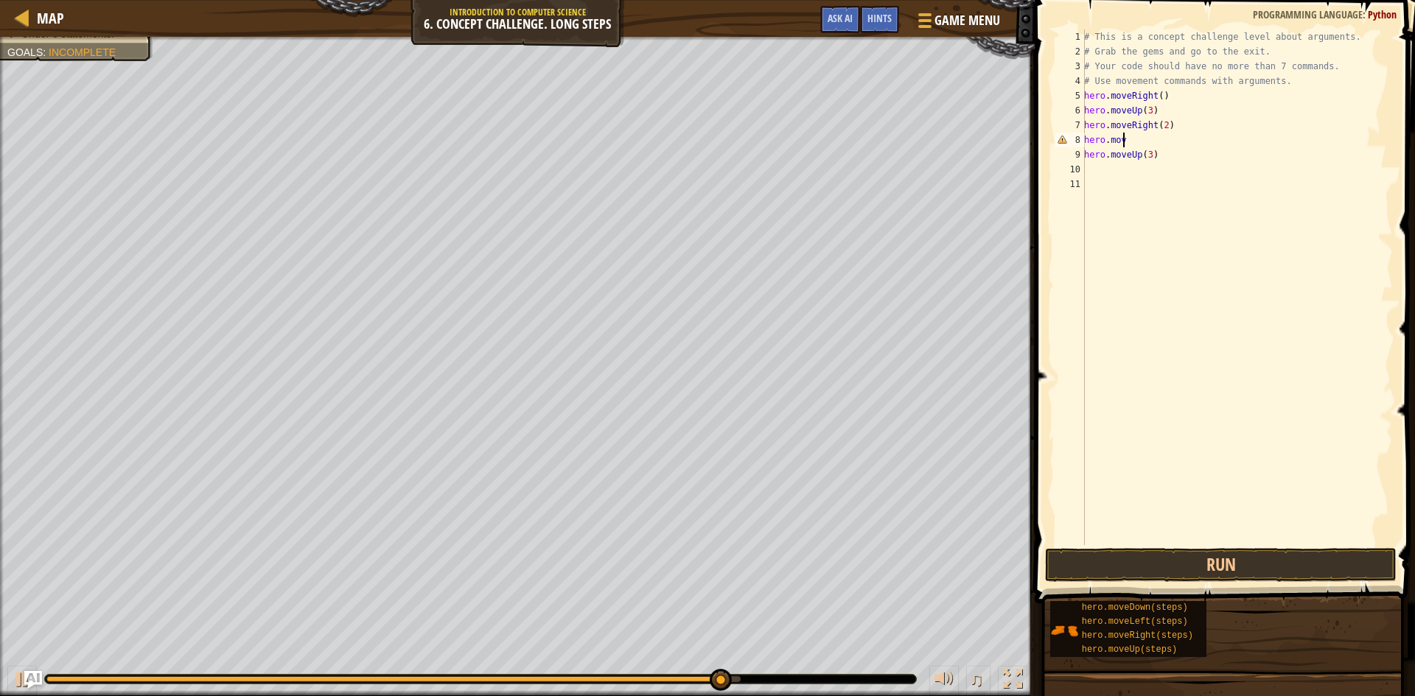
type textarea "hero.move"
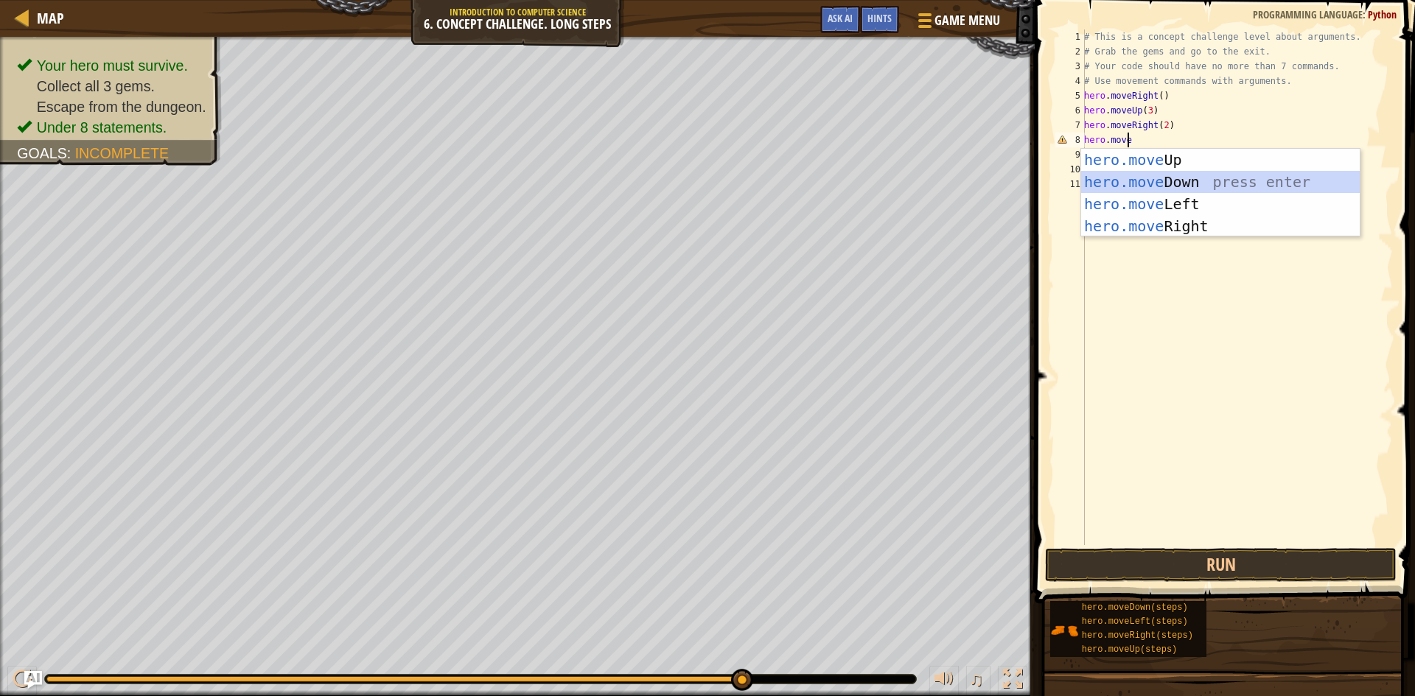
click at [1240, 175] on div "hero.move Up press enter hero.move Down press enter hero.move Left press enter …" at bounding box center [1220, 215] width 279 height 133
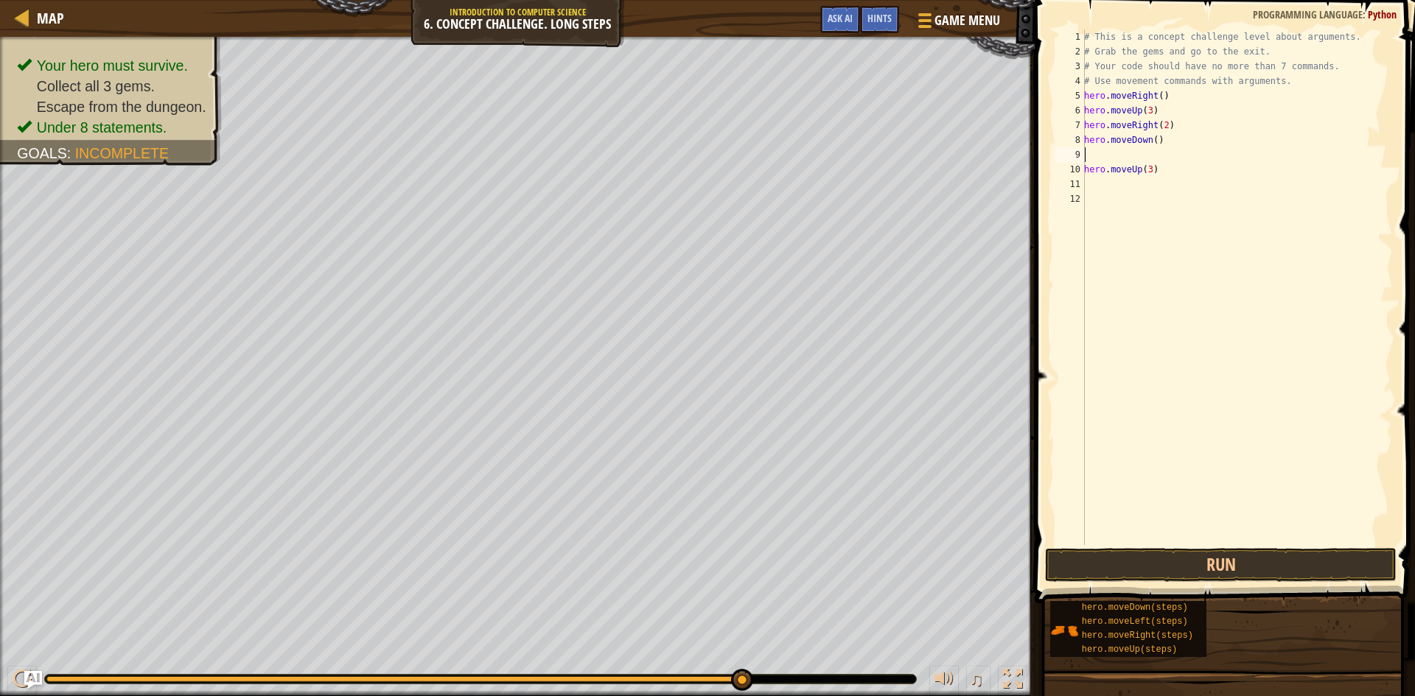
scroll to position [7, 0]
drag, startPoint x: 1166, startPoint y: 155, endPoint x: 1156, endPoint y: 152, distance: 10.7
click at [1166, 155] on div "# This is a concept challenge level about arguments. # Grab the gems and go to …" at bounding box center [1237, 301] width 312 height 545
click at [1164, 144] on div "# This is a concept challenge level about arguments. # Grab the gems and go to …" at bounding box center [1237, 301] width 312 height 545
type textarea "hero.moveDown(4)"
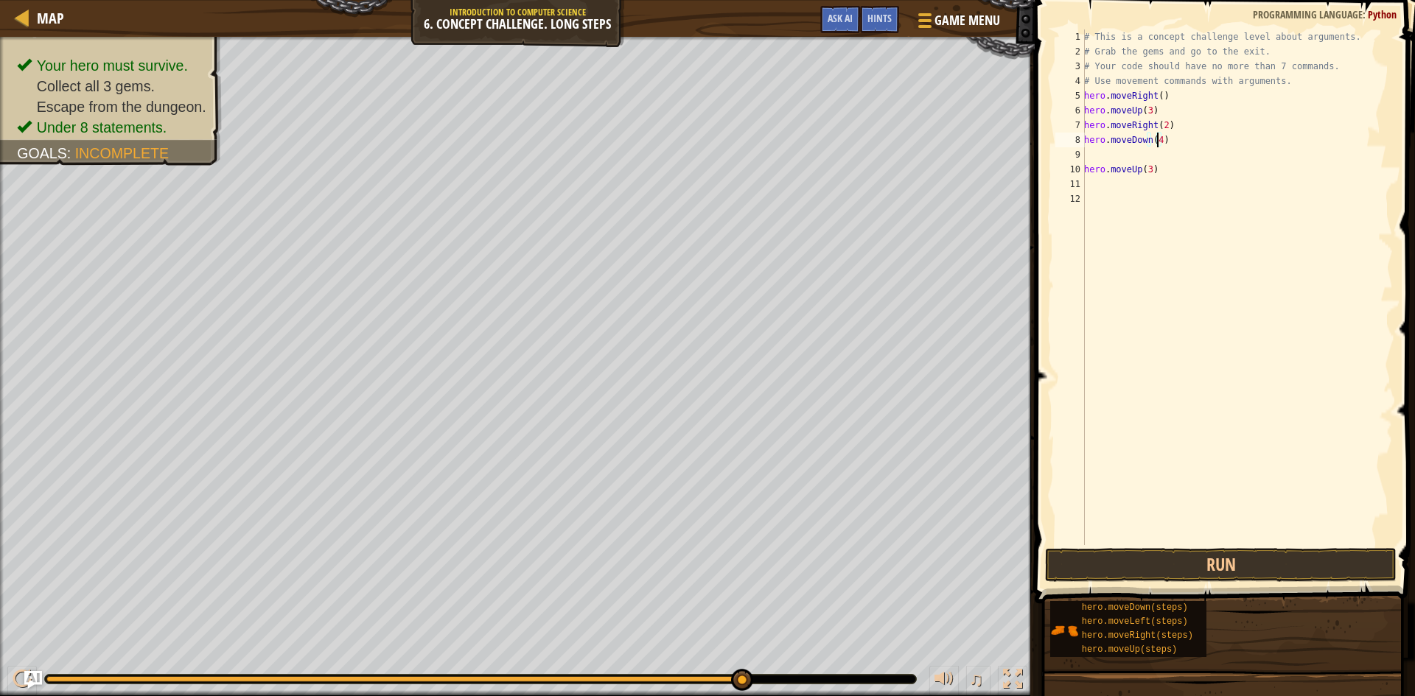
scroll to position [7, 6]
click at [1115, 156] on div "# This is a concept challenge level about arguments. # Grab the gems and go to …" at bounding box center [1237, 301] width 312 height 545
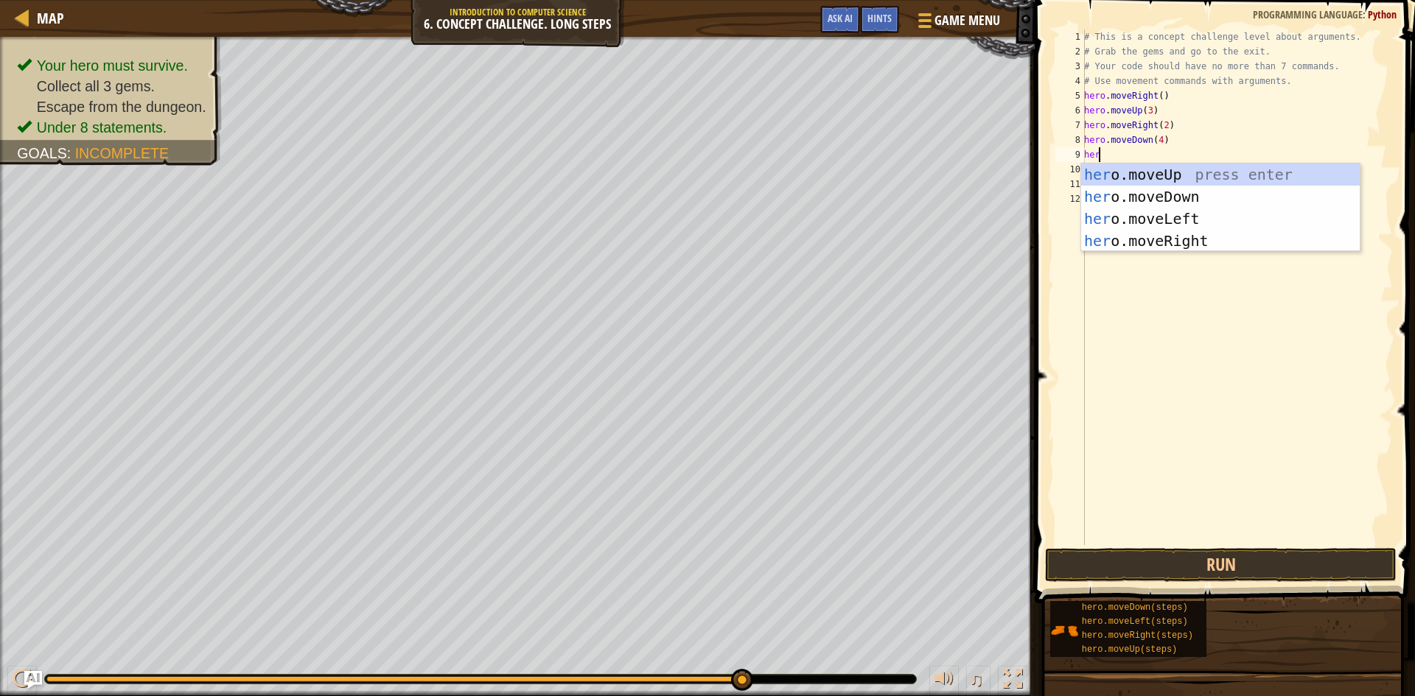
scroll to position [7, 1]
type textarea "hero"
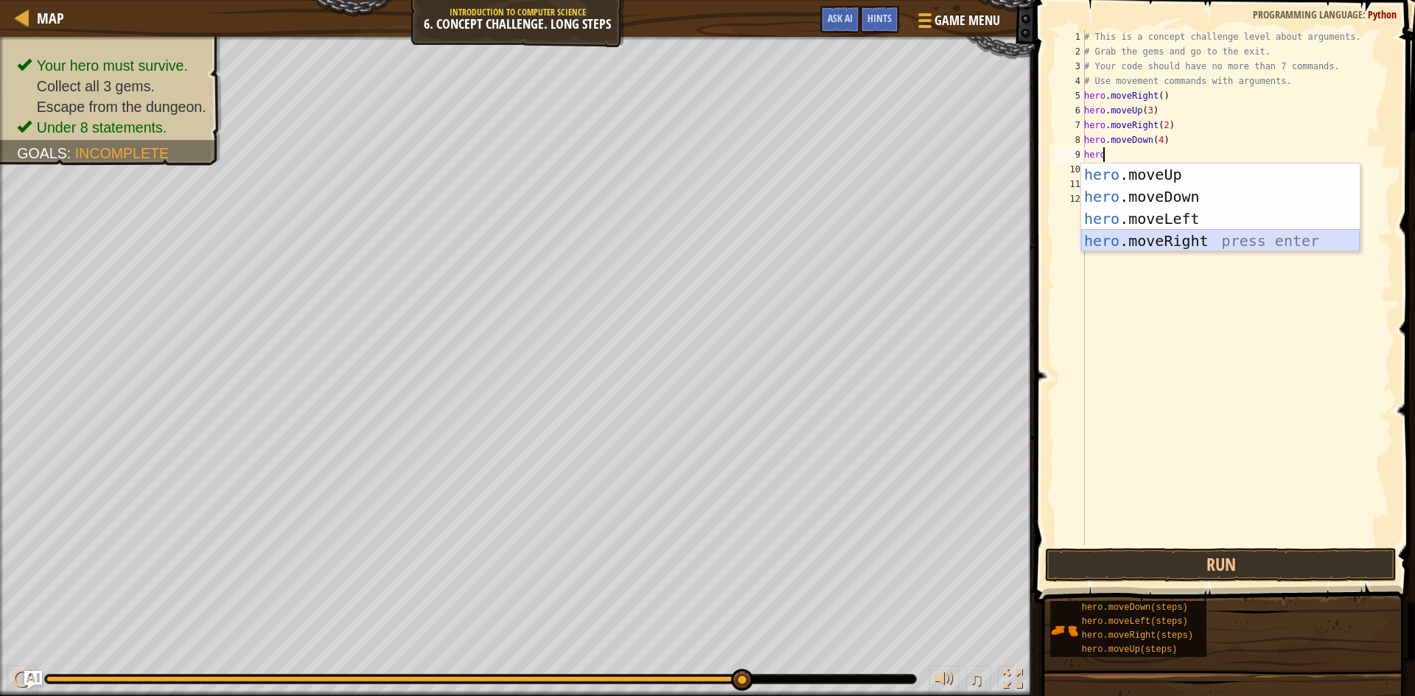
click at [1132, 241] on div "hero .moveUp press enter hero .moveDown press enter hero .moveLeft press enter …" at bounding box center [1220, 230] width 279 height 133
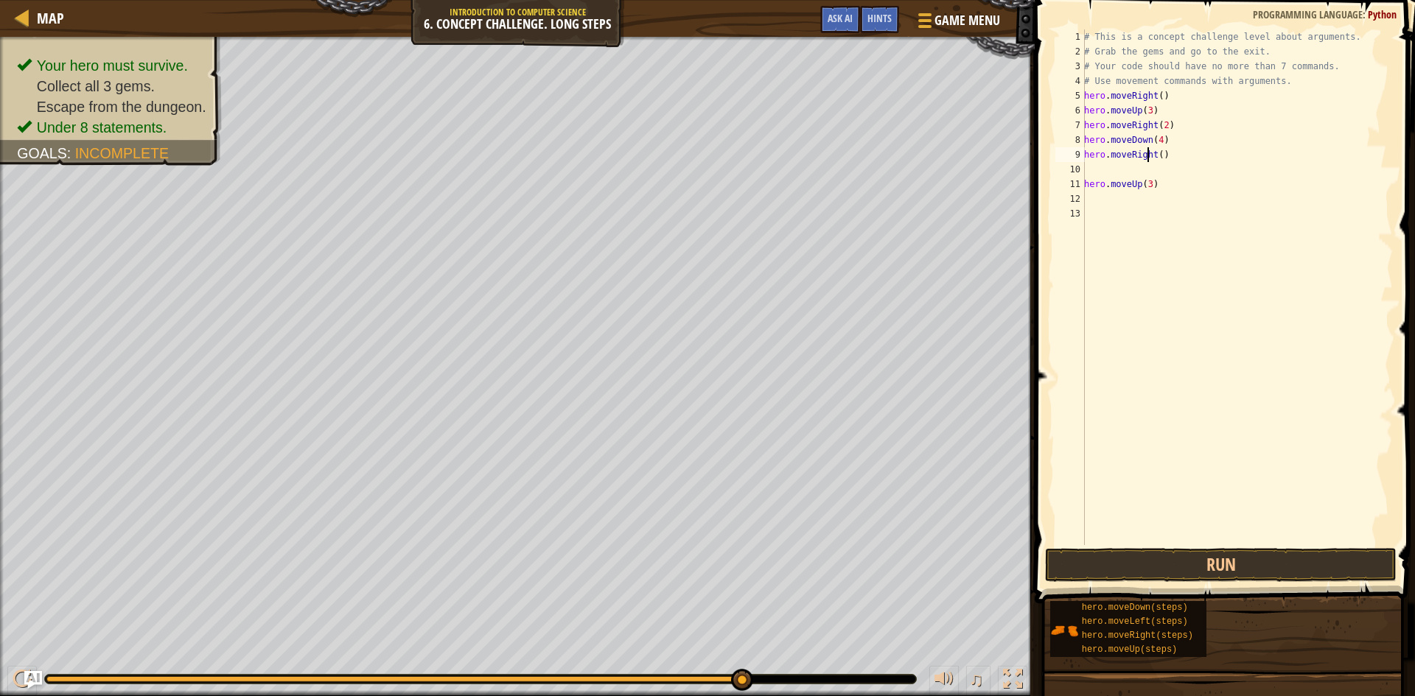
click at [1147, 154] on div "# This is a concept challenge level about arguments. # Grab the gems and go to …" at bounding box center [1237, 301] width 312 height 545
click at [1158, 156] on div "# This is a concept challenge level about arguments. # Grab the gems and go to …" at bounding box center [1237, 301] width 312 height 545
click at [1255, 567] on button "Run" at bounding box center [1220, 565] width 351 height 34
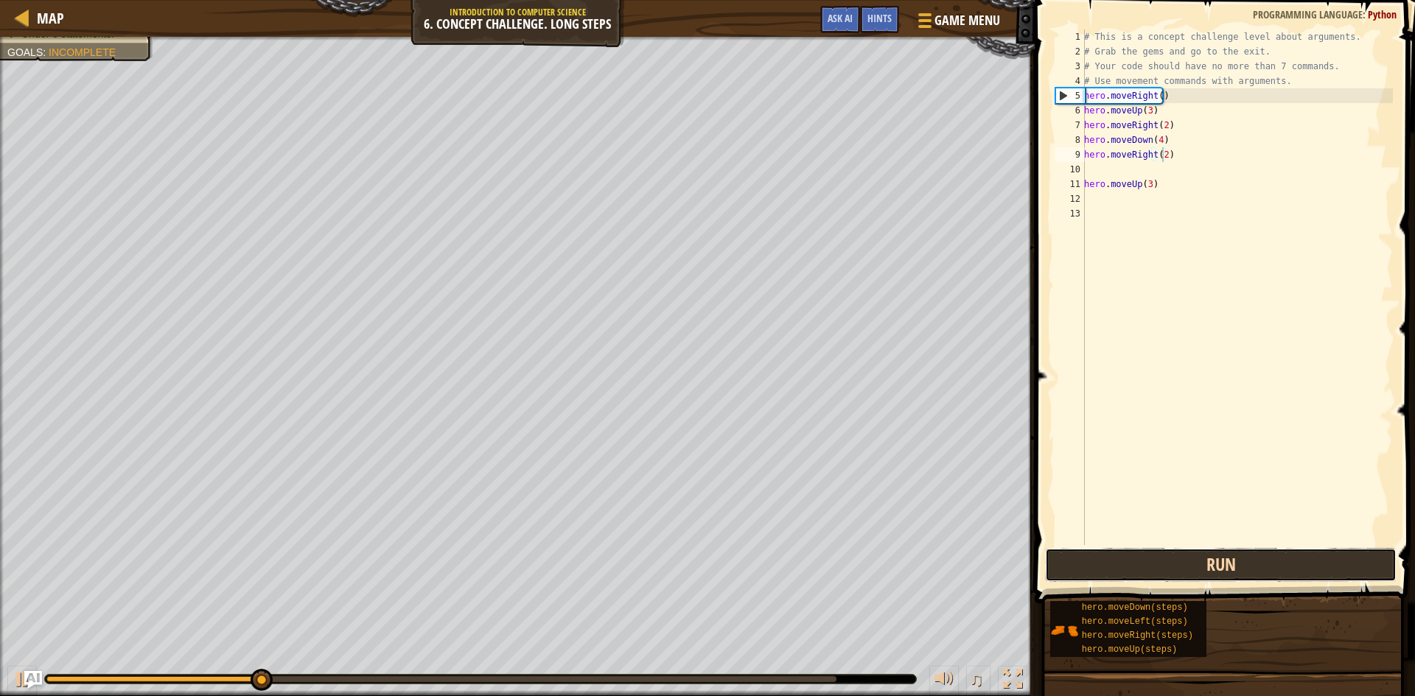
click at [1252, 563] on button "Run" at bounding box center [1220, 565] width 351 height 34
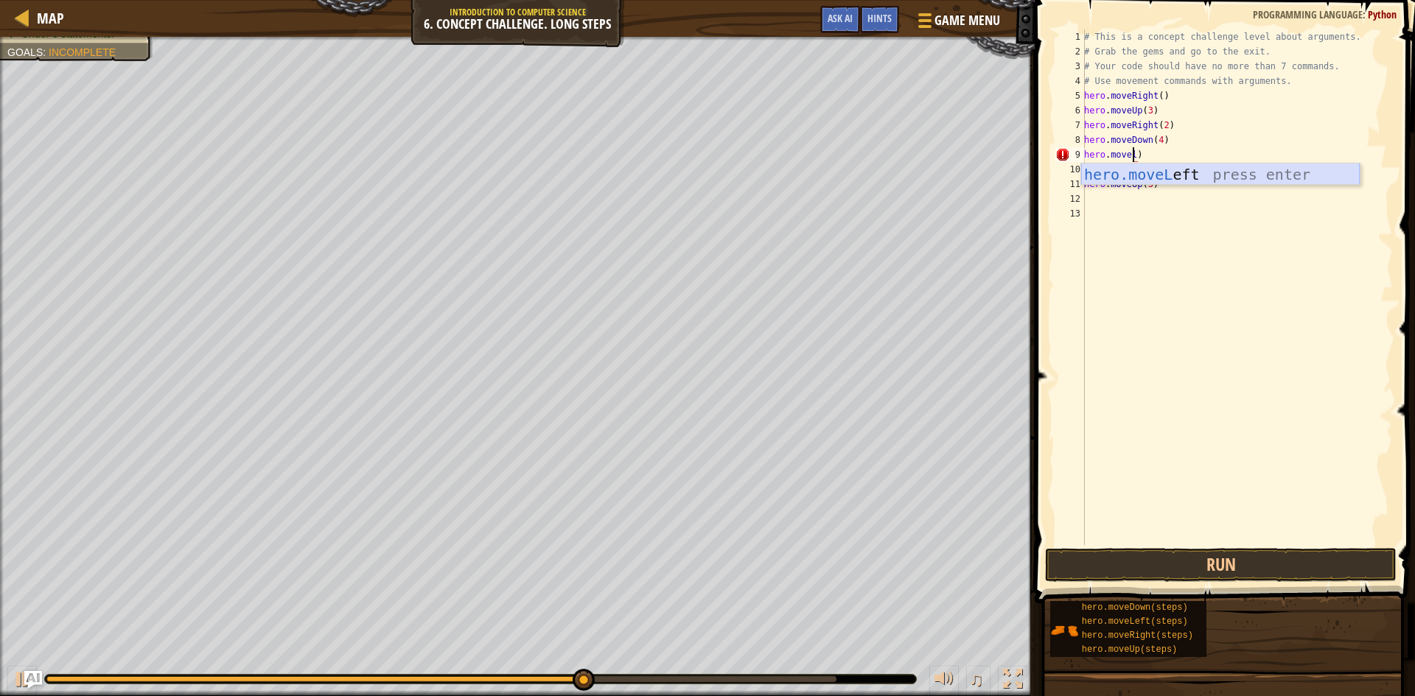
click at [1172, 171] on div "hero.moveL eft press enter" at bounding box center [1220, 197] width 279 height 66
type textarea "hero.moveLeft()"
click at [1160, 565] on button "Run" at bounding box center [1220, 565] width 351 height 34
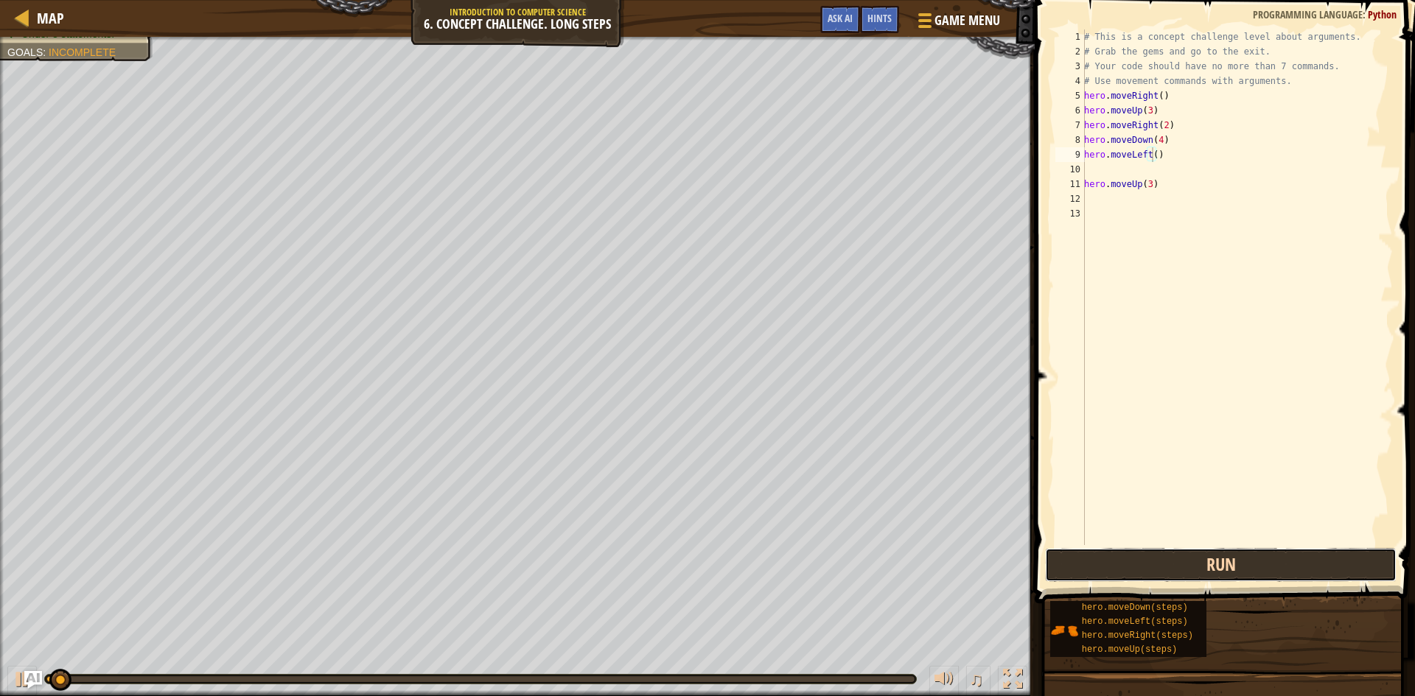
click at [1160, 565] on button "Run" at bounding box center [1220, 565] width 351 height 34
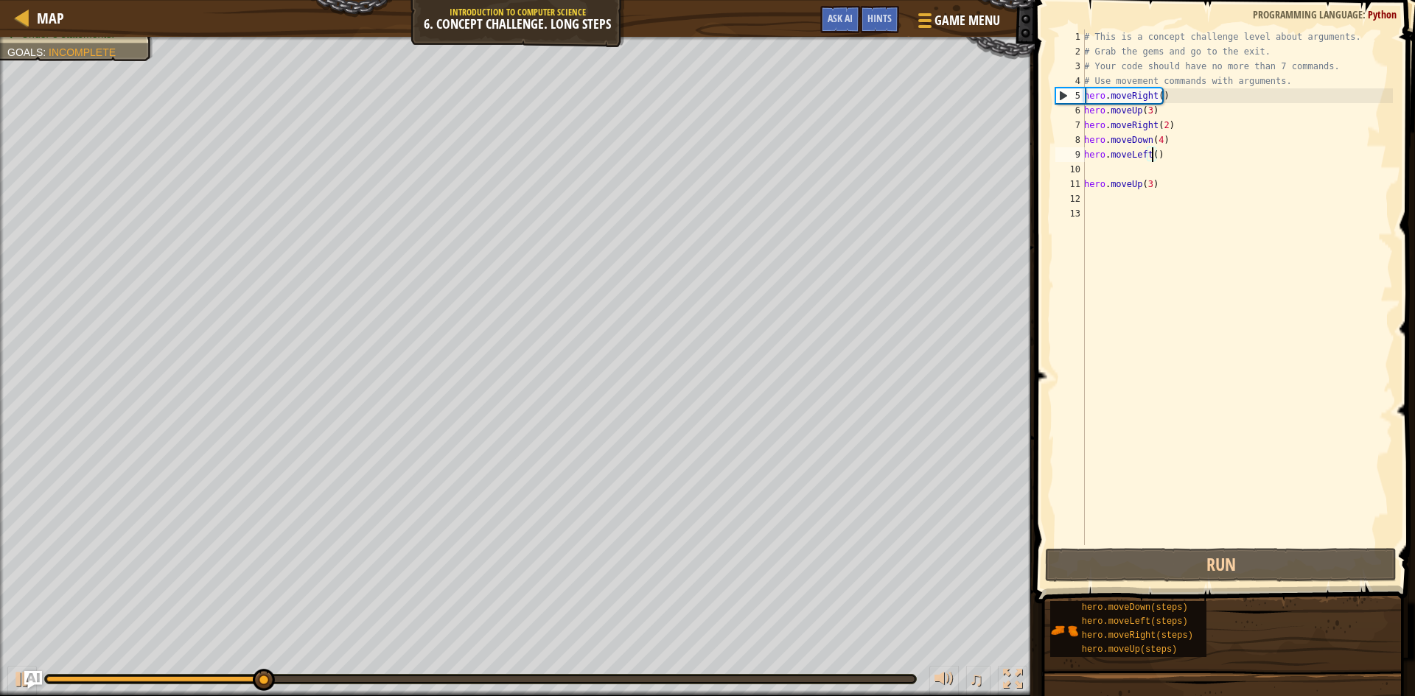
click at [1105, 200] on div "# This is a concept challenge level about arguments. # Grab the gems and go to …" at bounding box center [1237, 301] width 312 height 545
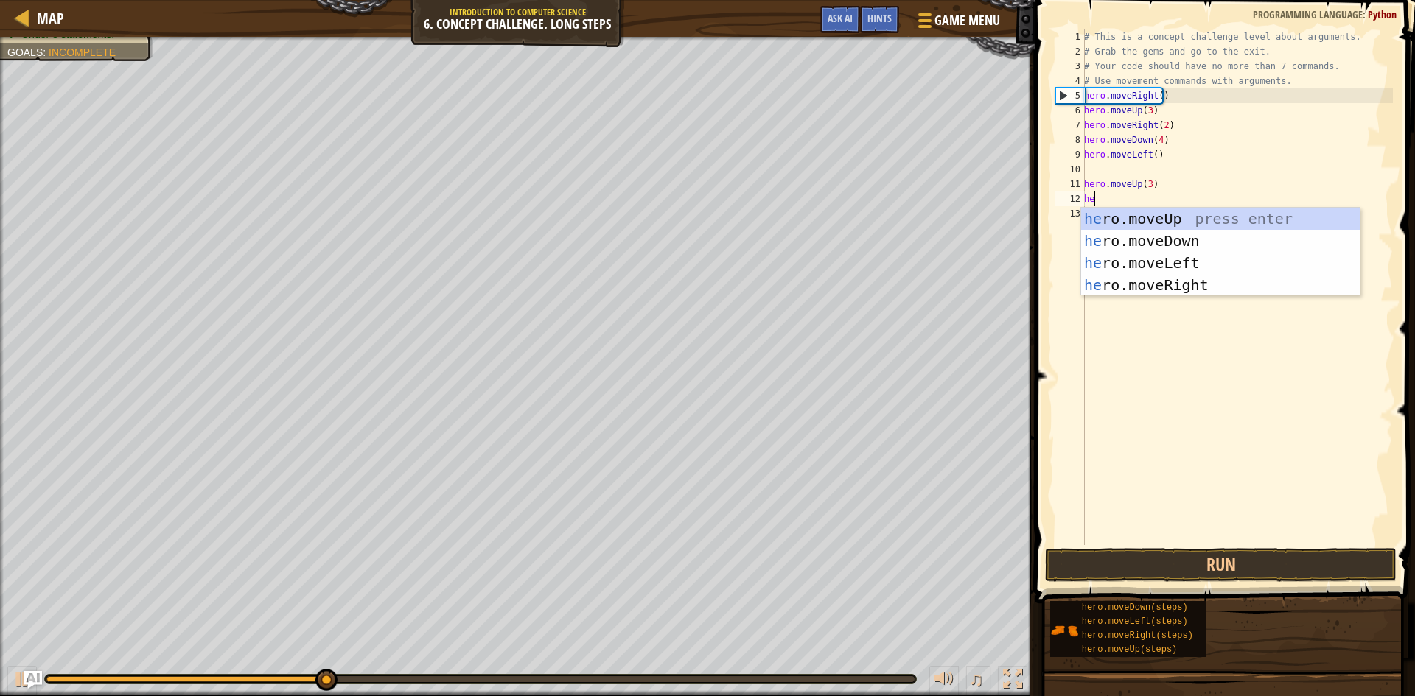
scroll to position [7, 1]
type textarea "hero"
click at [1163, 233] on div "hero .moveUp press enter hero .moveDown press enter hero .moveLeft press enter …" at bounding box center [1220, 274] width 279 height 133
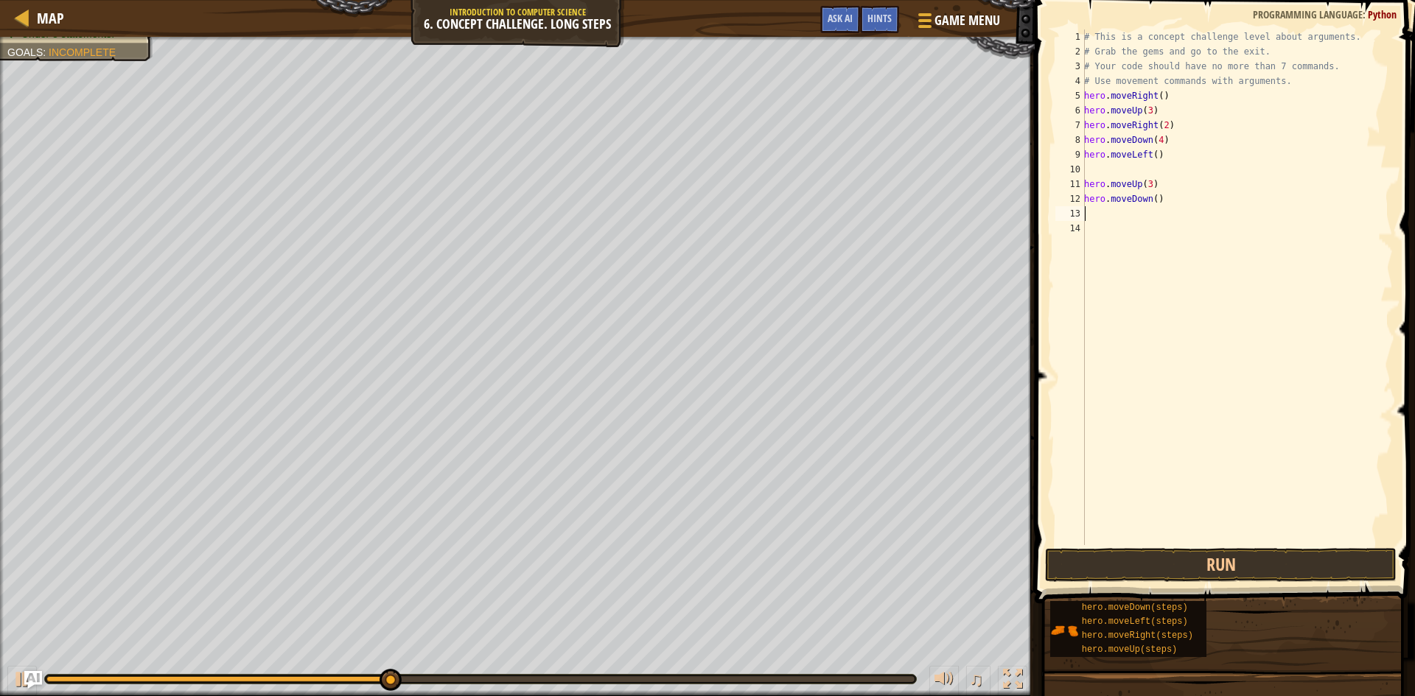
scroll to position [7, 0]
click at [1222, 571] on button "Run" at bounding box center [1220, 565] width 351 height 34
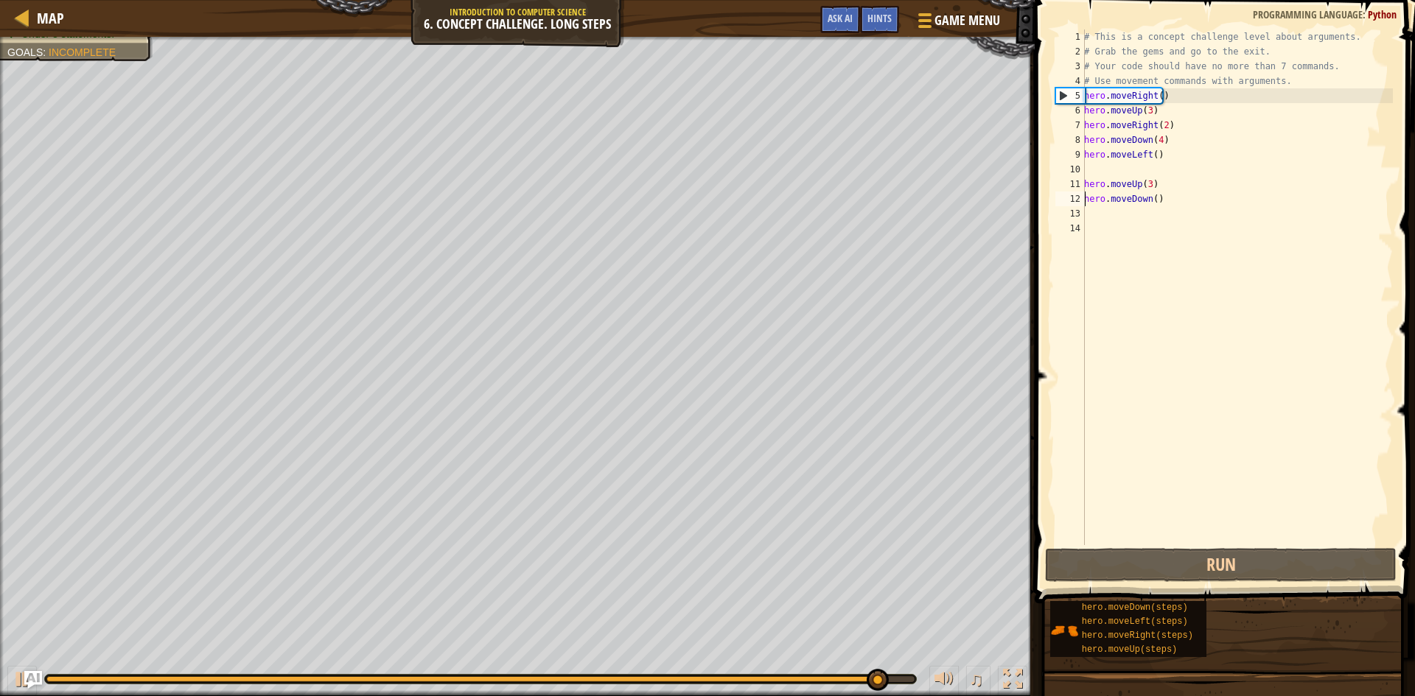
type textarea "hero.moveUp(3)"
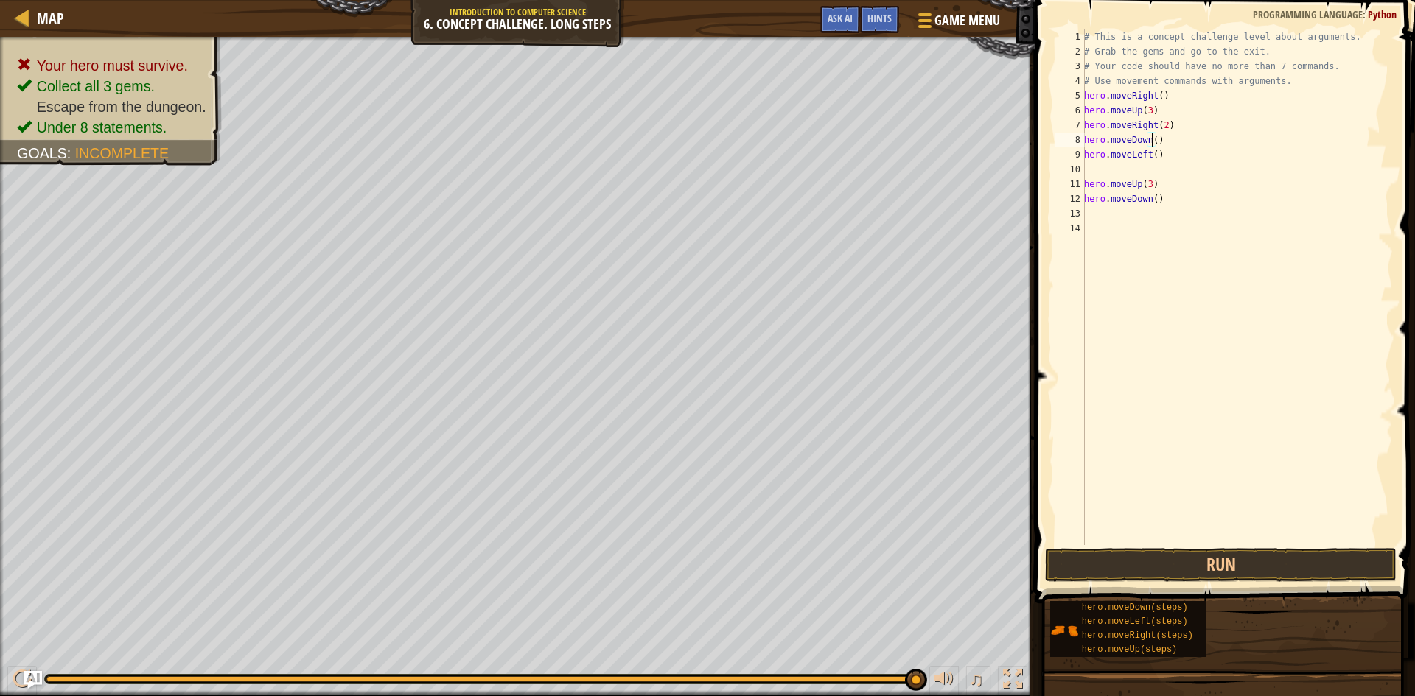
scroll to position [7, 6]
click at [1222, 564] on button "Run" at bounding box center [1220, 565] width 351 height 34
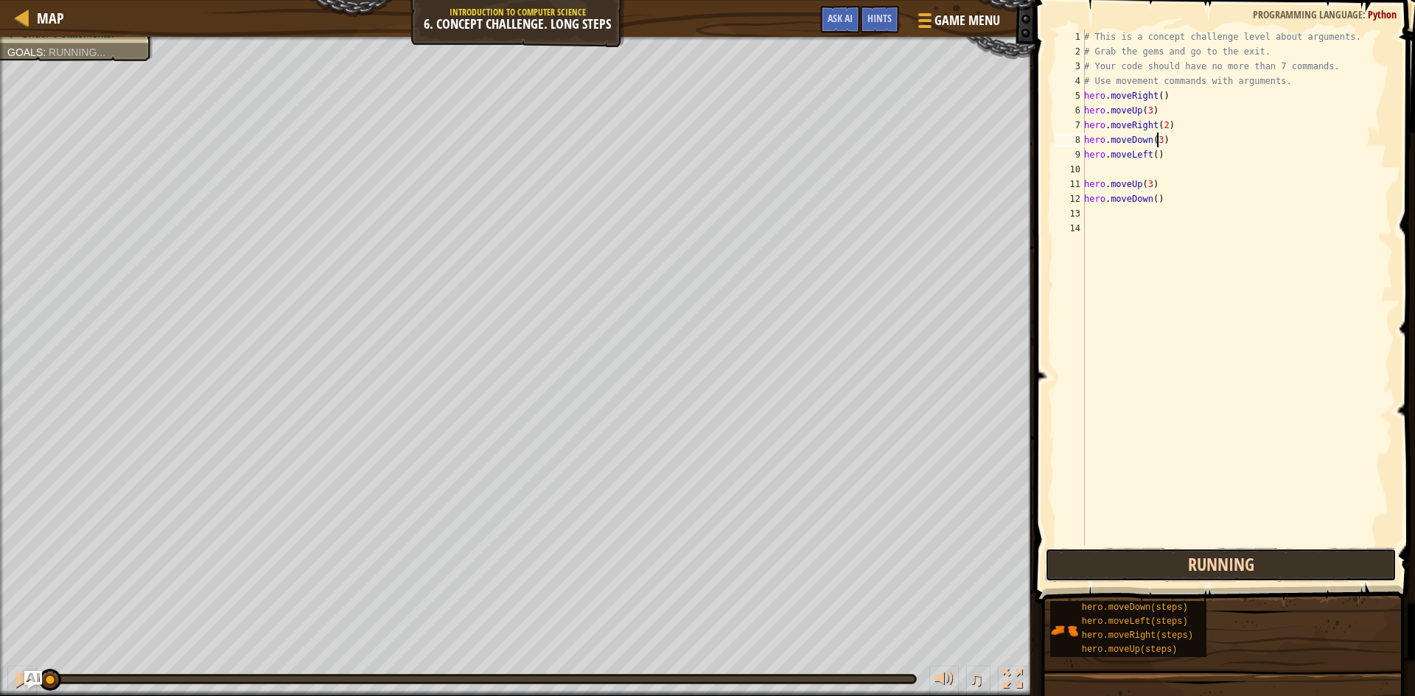
click at [1222, 562] on button "Running" at bounding box center [1220, 565] width 351 height 34
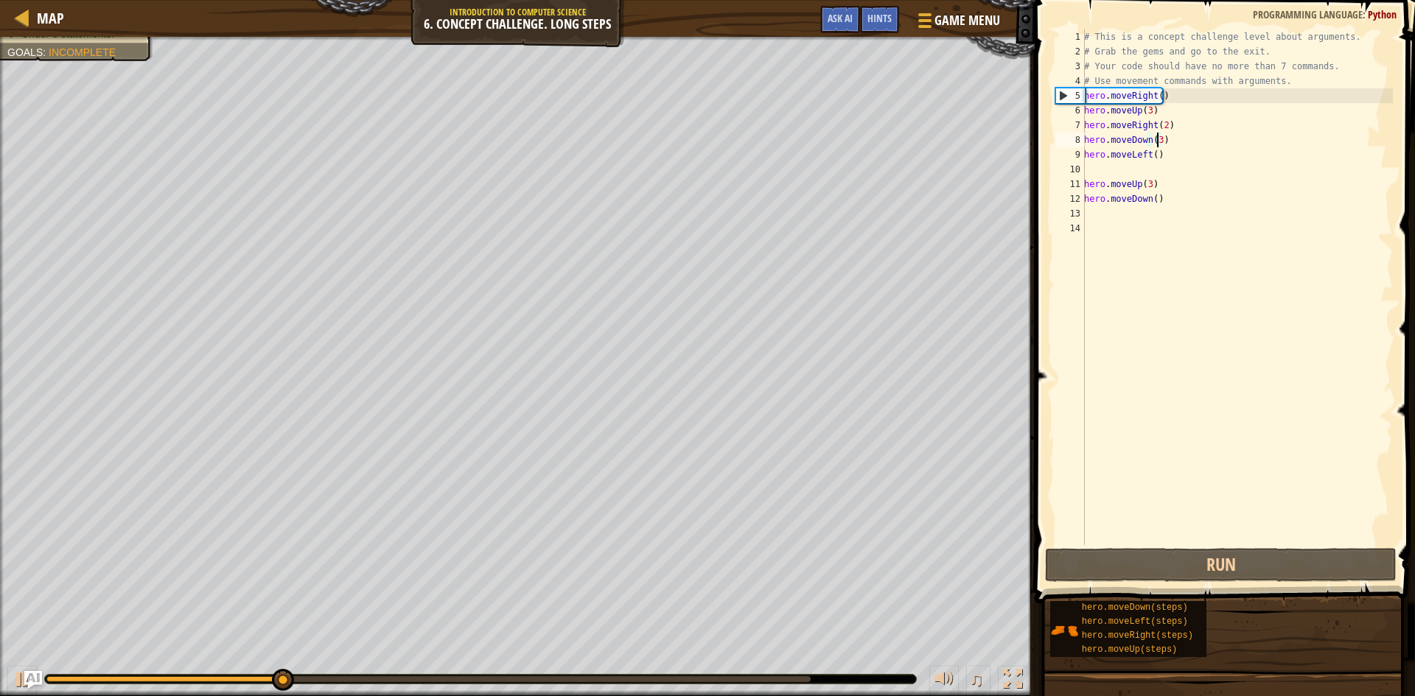
type textarea "hero.moveLeft()"
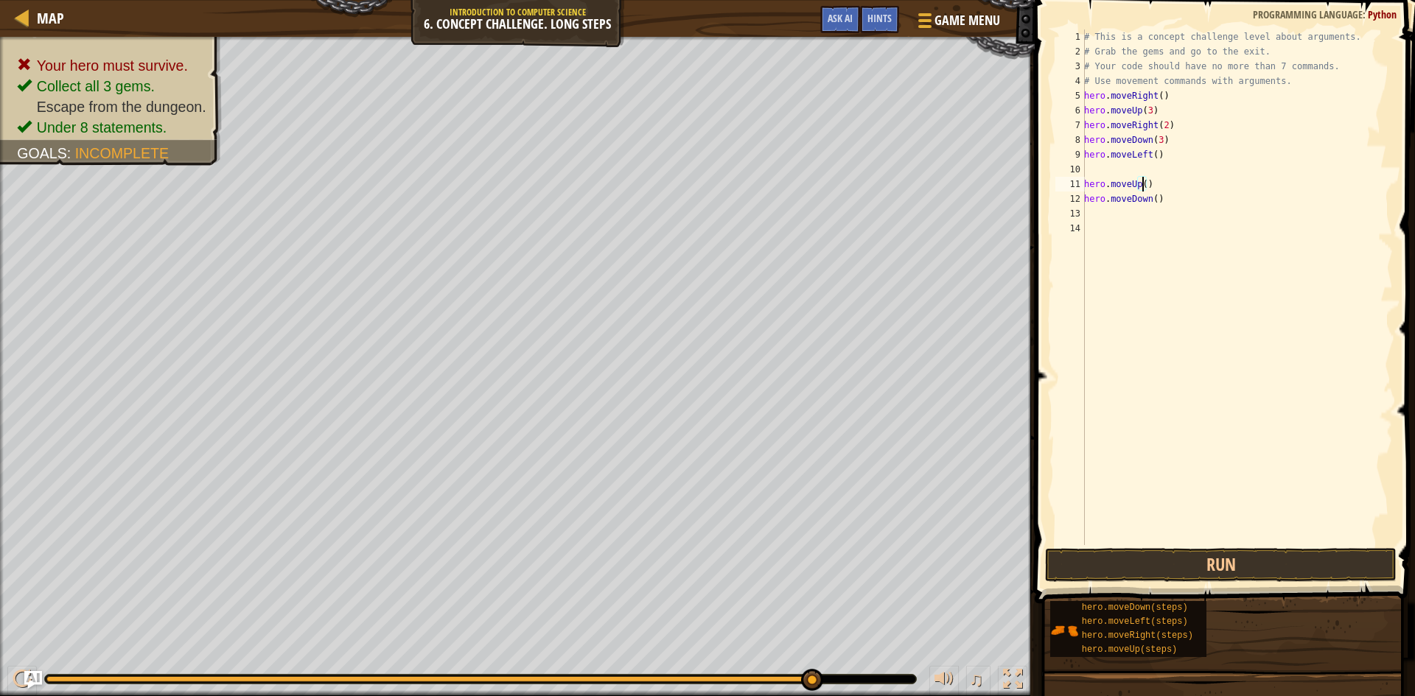
scroll to position [7, 5]
click at [1271, 557] on button "Run" at bounding box center [1220, 565] width 351 height 34
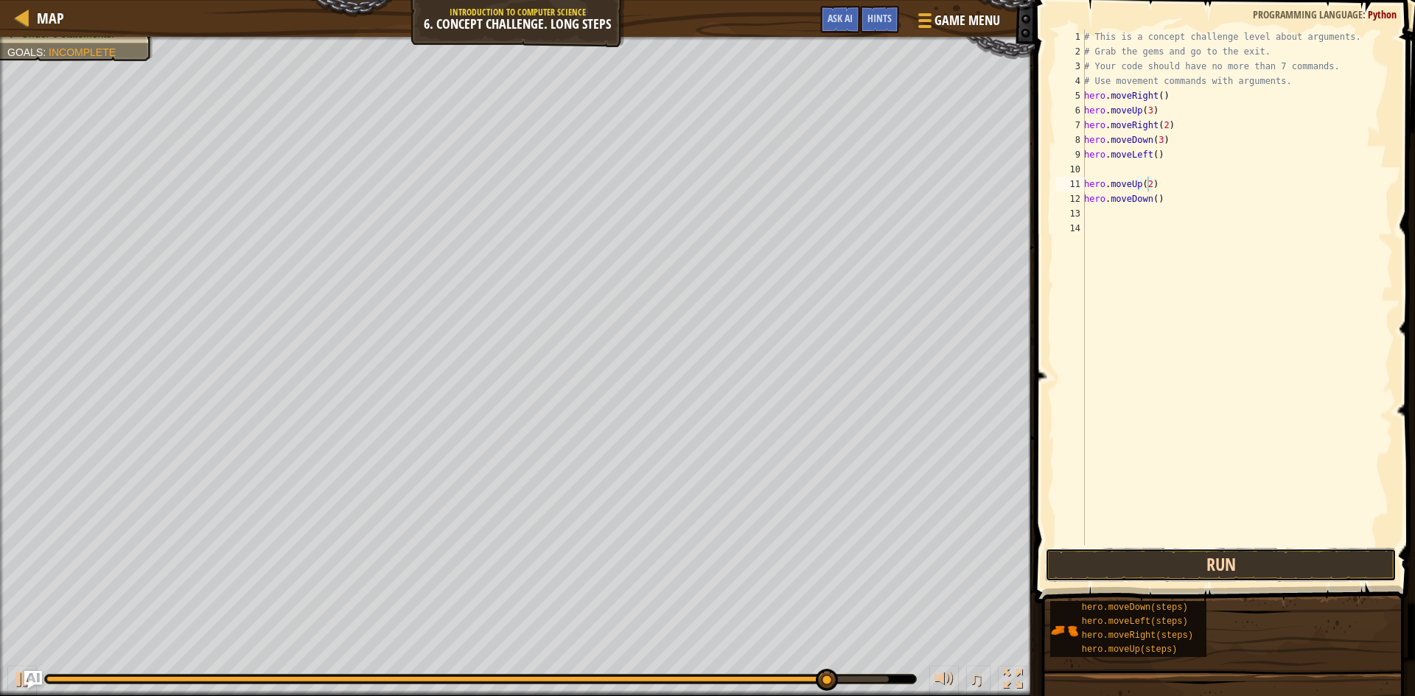
click at [1264, 555] on button "Run" at bounding box center [1220, 565] width 351 height 34
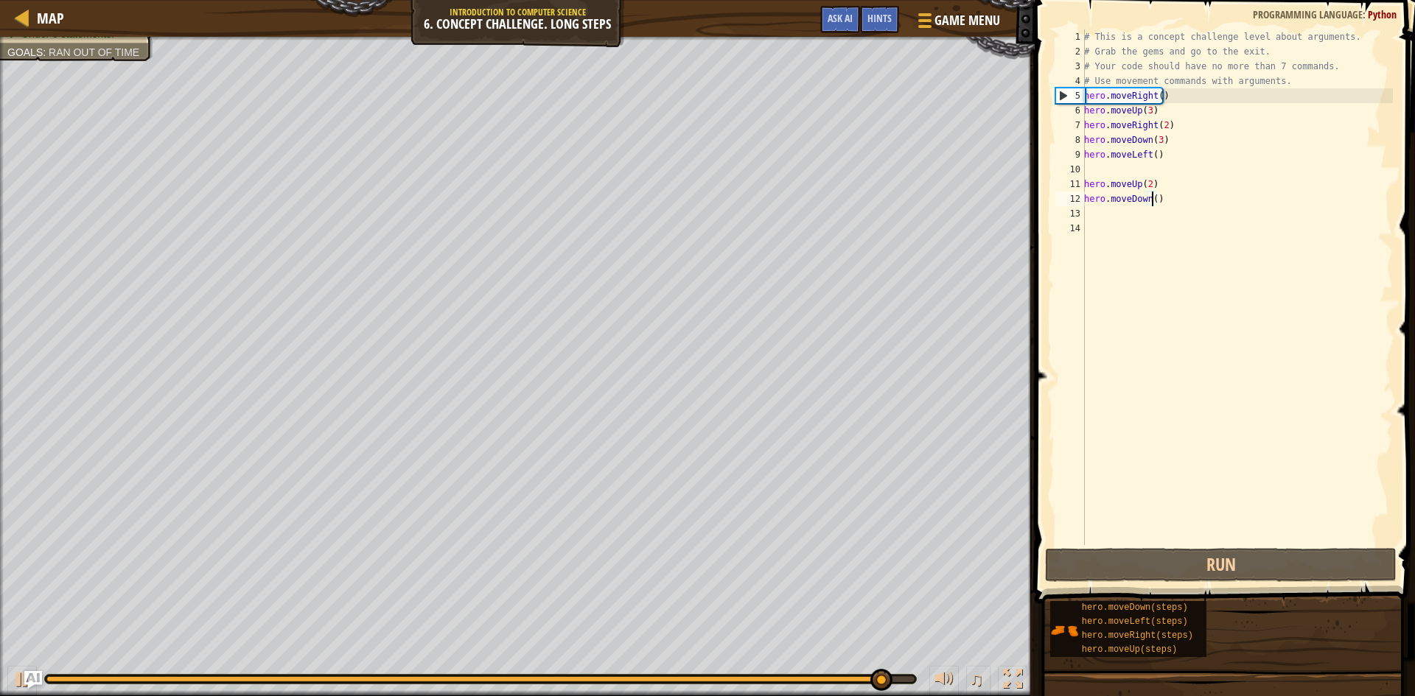
type textarea "hero.moveDown(2)"
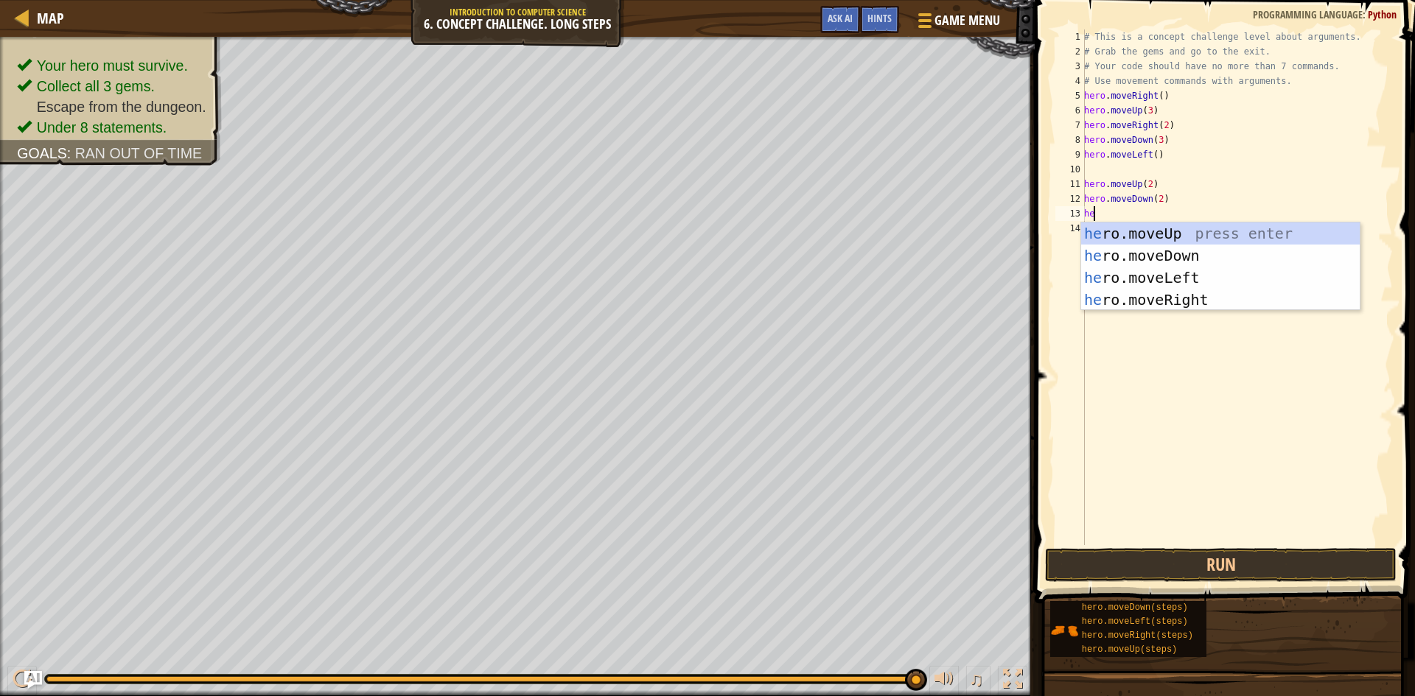
scroll to position [7, 1]
type textarea "hero"
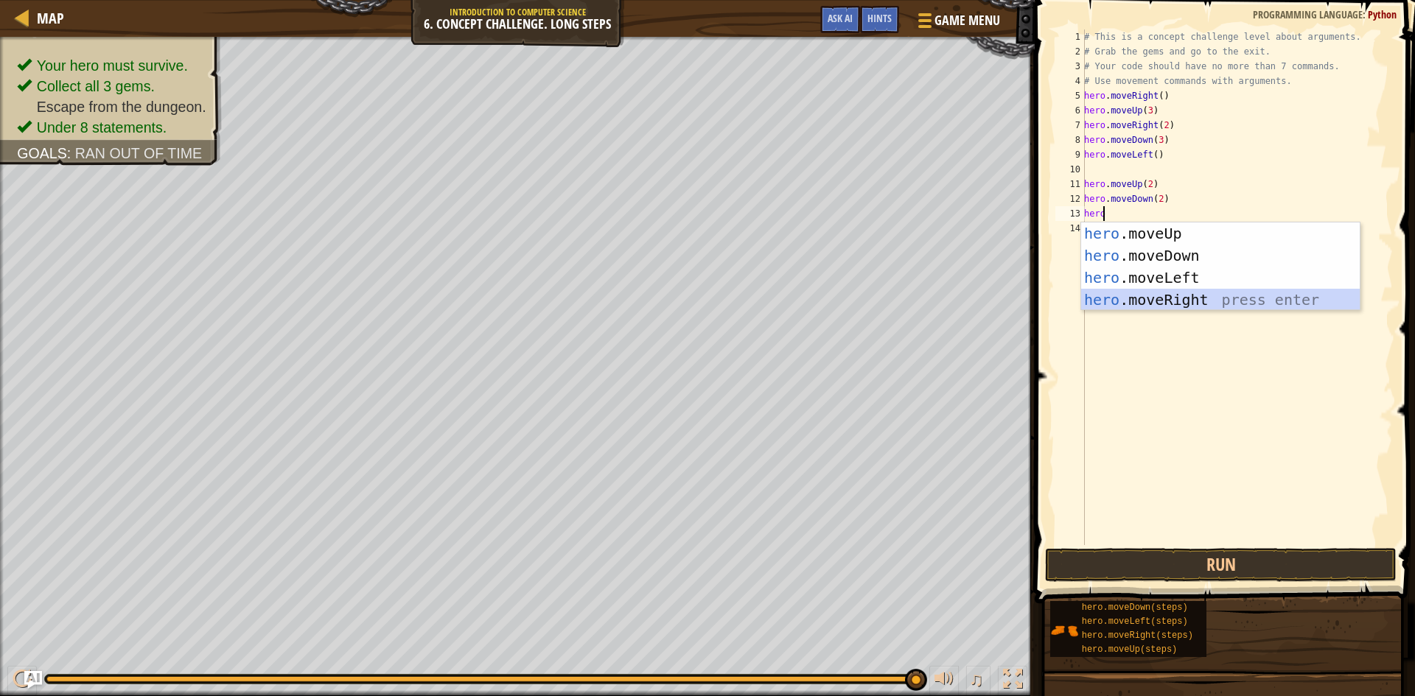
click at [1163, 303] on div "hero .moveUp press enter hero .moveDown press enter hero .moveLeft press enter …" at bounding box center [1220, 289] width 279 height 133
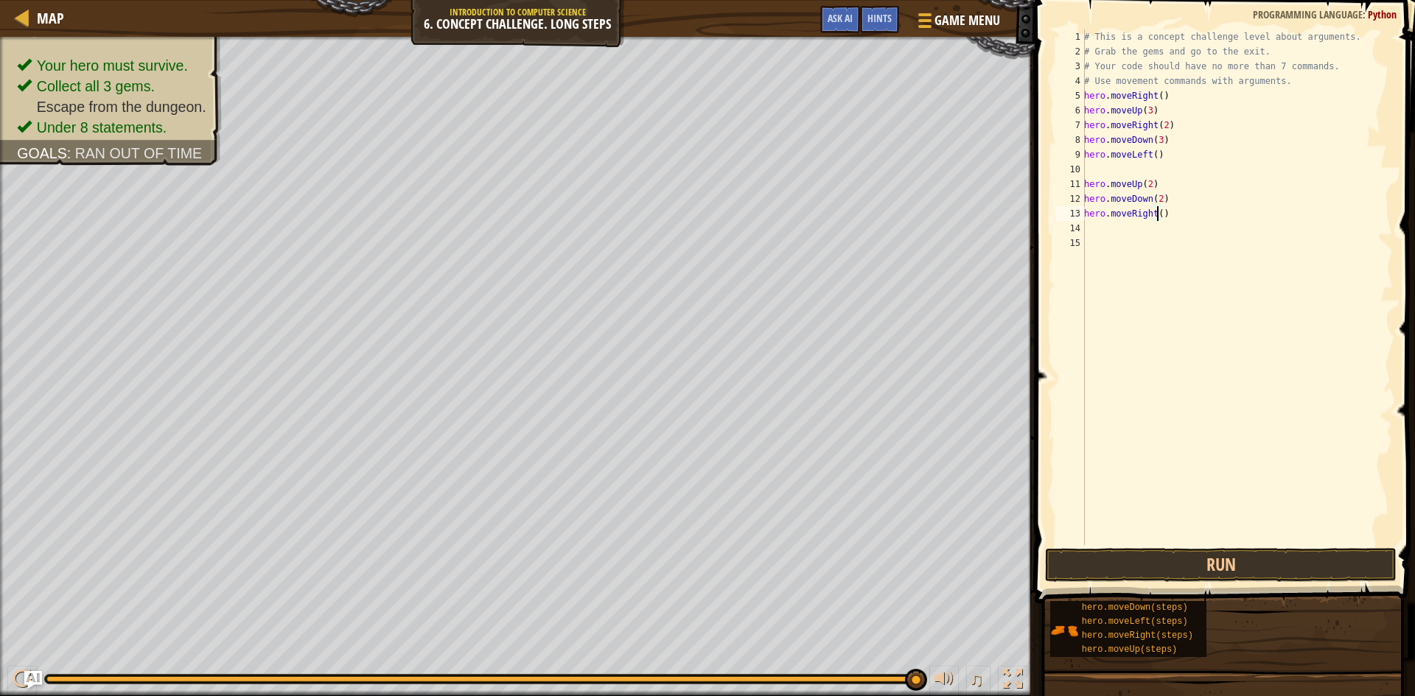
type textarea "hero.moveRight(3)"
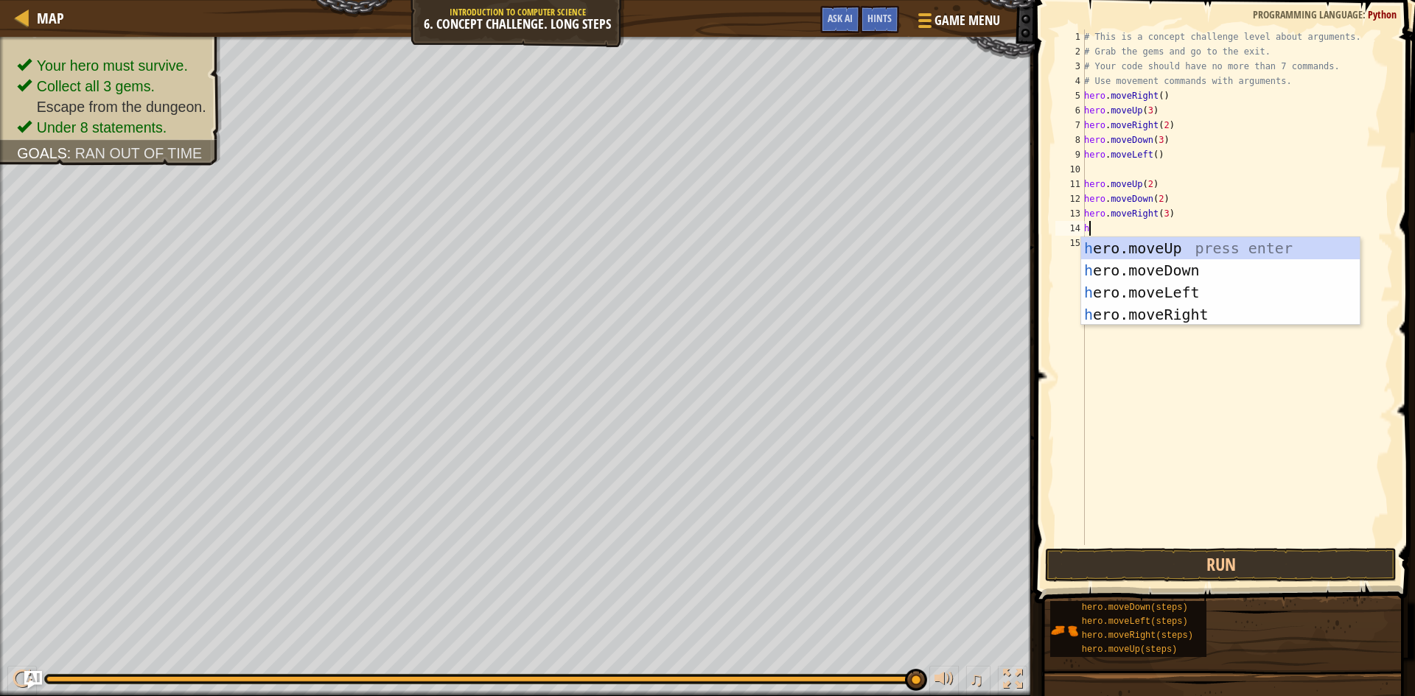
type textarea "hr"
click at [1184, 247] on div "h e r o.moveUp press enter h e r o.moveDown press enter h e r o.moveLeft press …" at bounding box center [1220, 303] width 279 height 133
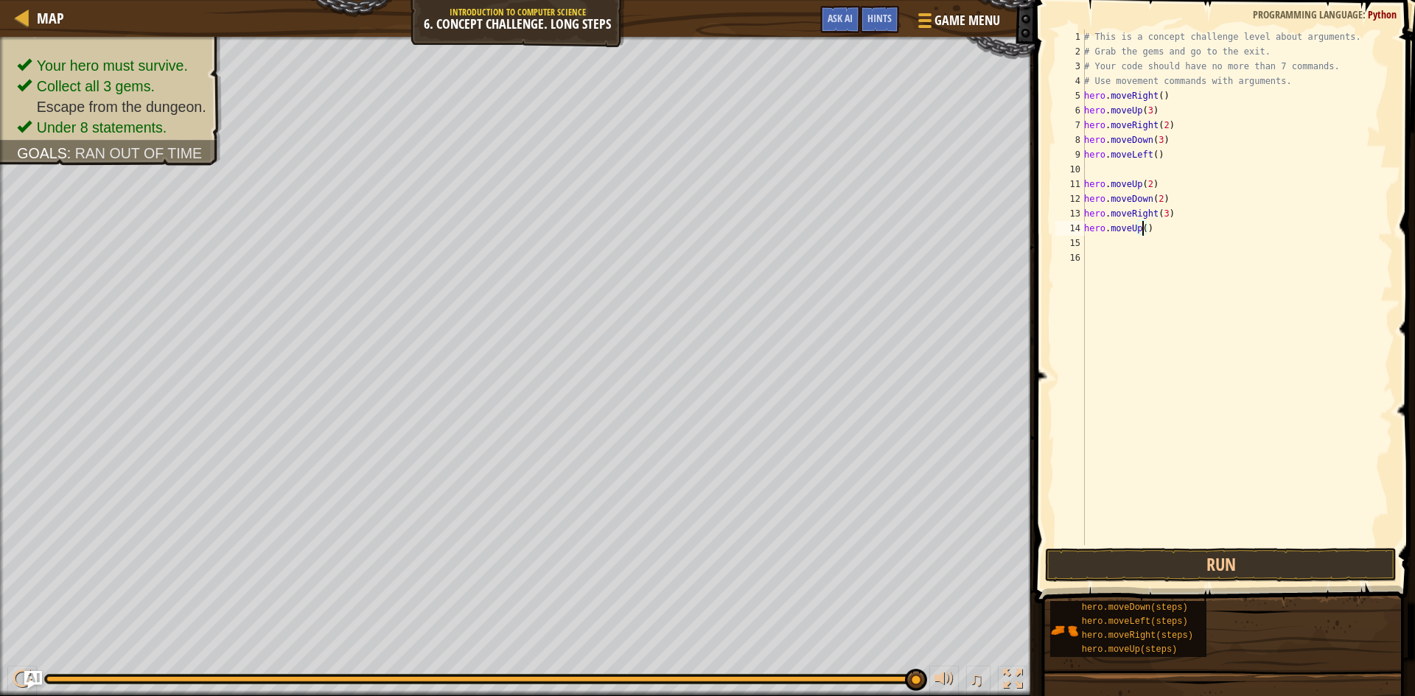
scroll to position [7, 5]
click at [1212, 564] on button "Run" at bounding box center [1220, 565] width 351 height 34
type textarea "h"
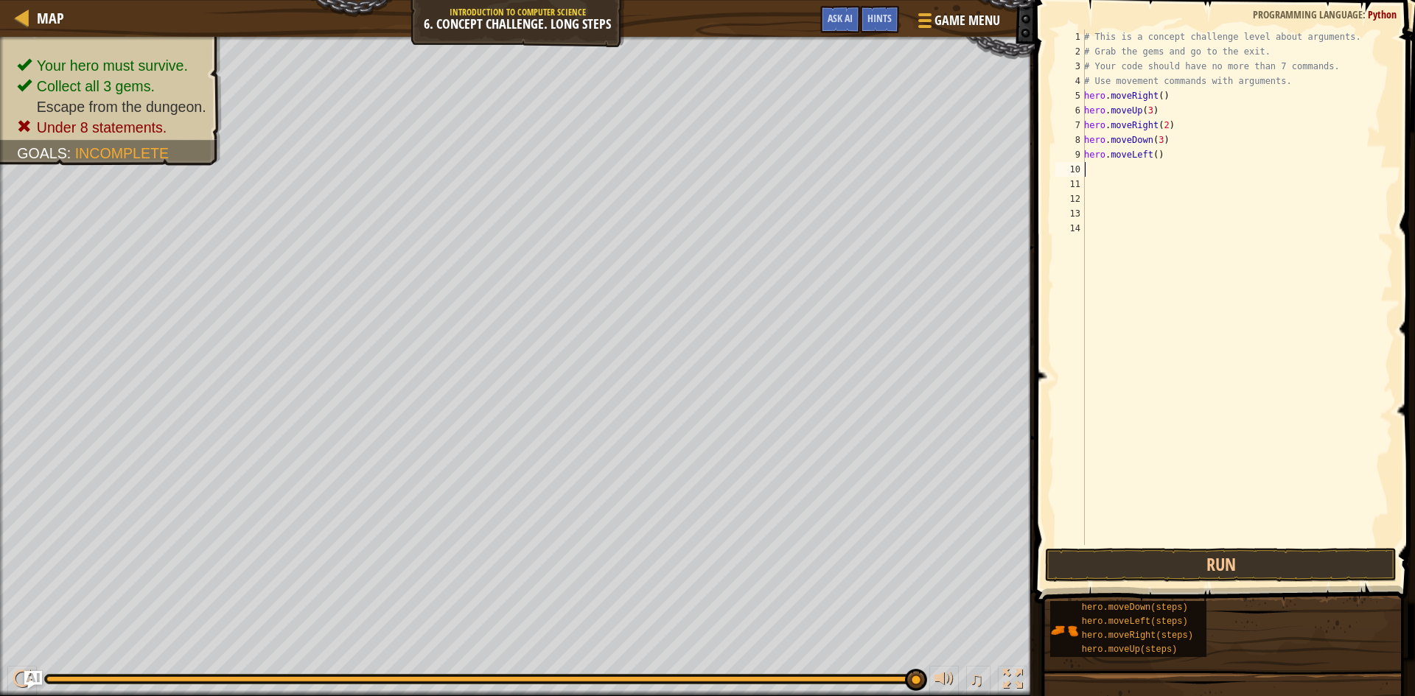
type textarea "hero.moveLeft()"
drag, startPoint x: 1265, startPoint y: 565, endPoint x: 1253, endPoint y: 565, distance: 12.5
click at [1262, 565] on button "Run" at bounding box center [1220, 565] width 351 height 34
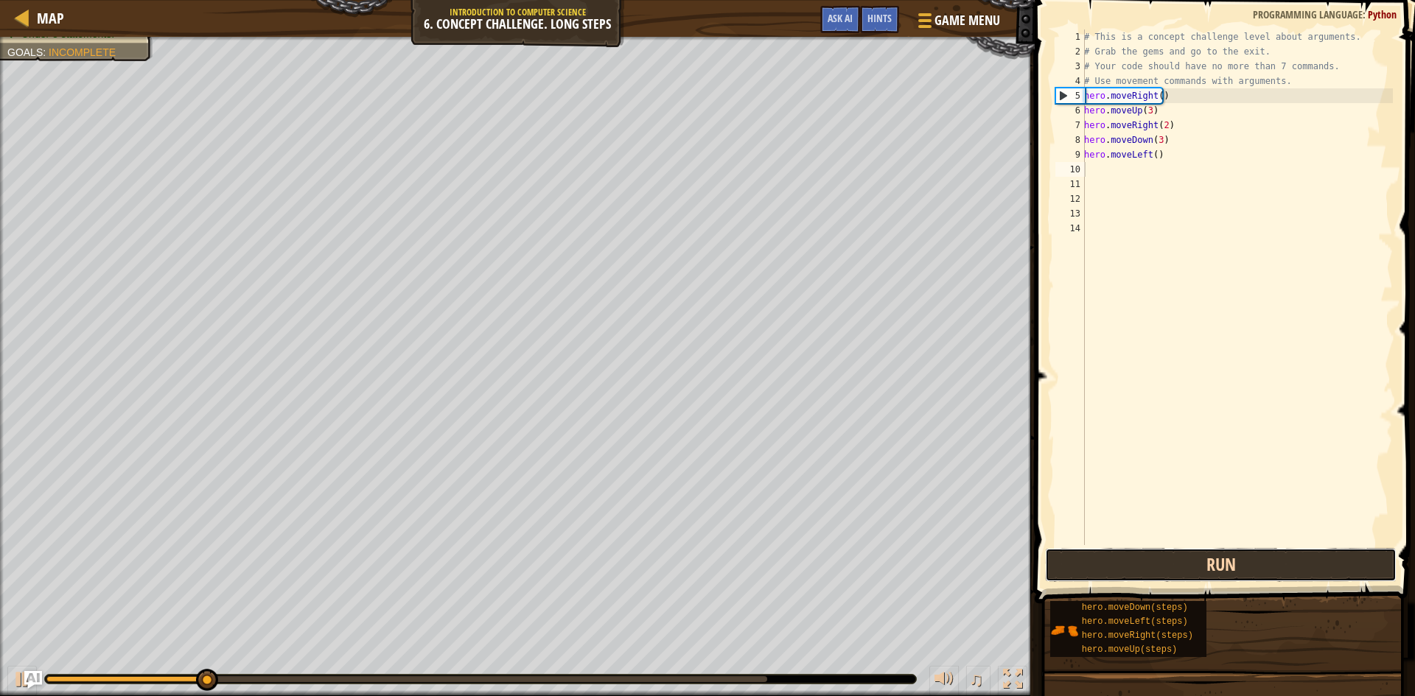
click at [1259, 562] on button "Run" at bounding box center [1220, 565] width 351 height 34
click at [1259, 562] on button "Running" at bounding box center [1220, 565] width 351 height 34
click at [1259, 564] on button "Running" at bounding box center [1220, 565] width 351 height 34
click at [1259, 565] on button "Running" at bounding box center [1220, 565] width 351 height 34
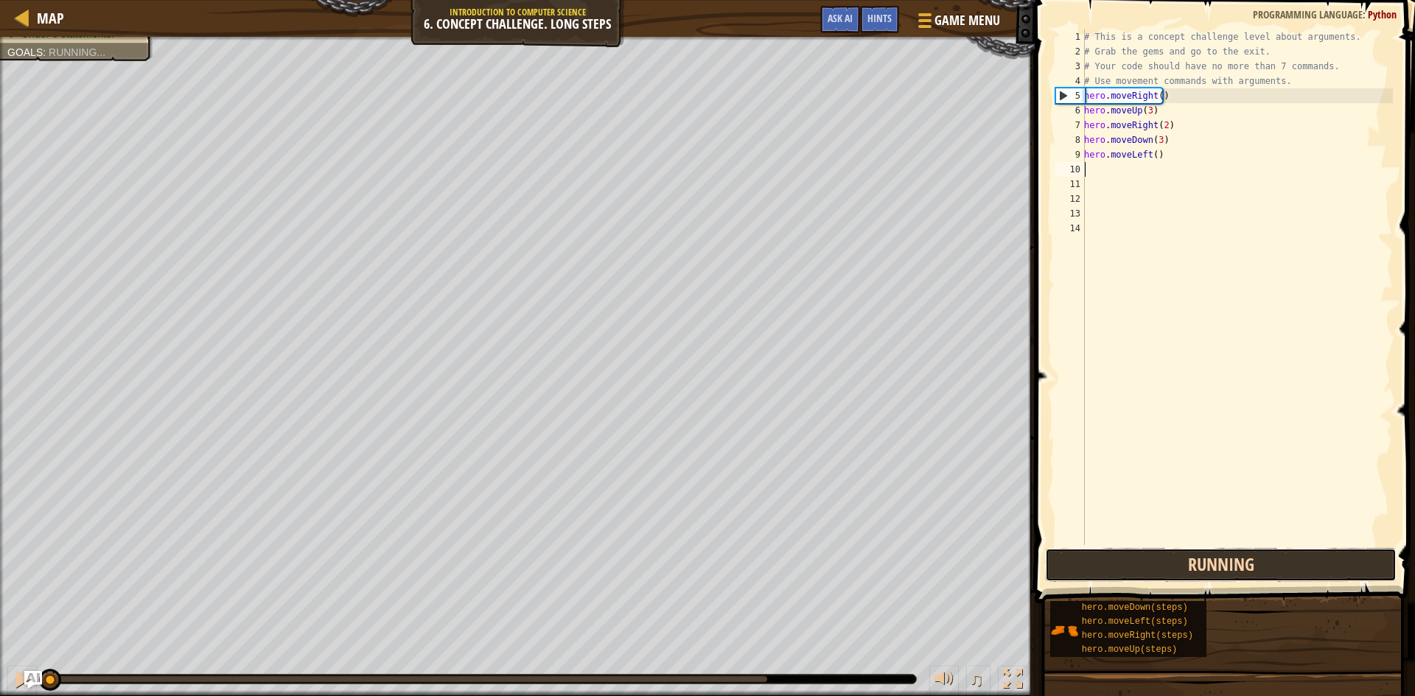
click at [1262, 565] on button "Running" at bounding box center [1220, 565] width 351 height 34
click at [1264, 563] on button "Run" at bounding box center [1220, 565] width 351 height 34
drag, startPoint x: 1276, startPoint y: 559, endPoint x: 1285, endPoint y: 561, distance: 9.1
click at [1278, 561] on button "Running" at bounding box center [1220, 565] width 351 height 34
click at [1282, 561] on button "Running" at bounding box center [1220, 565] width 351 height 34
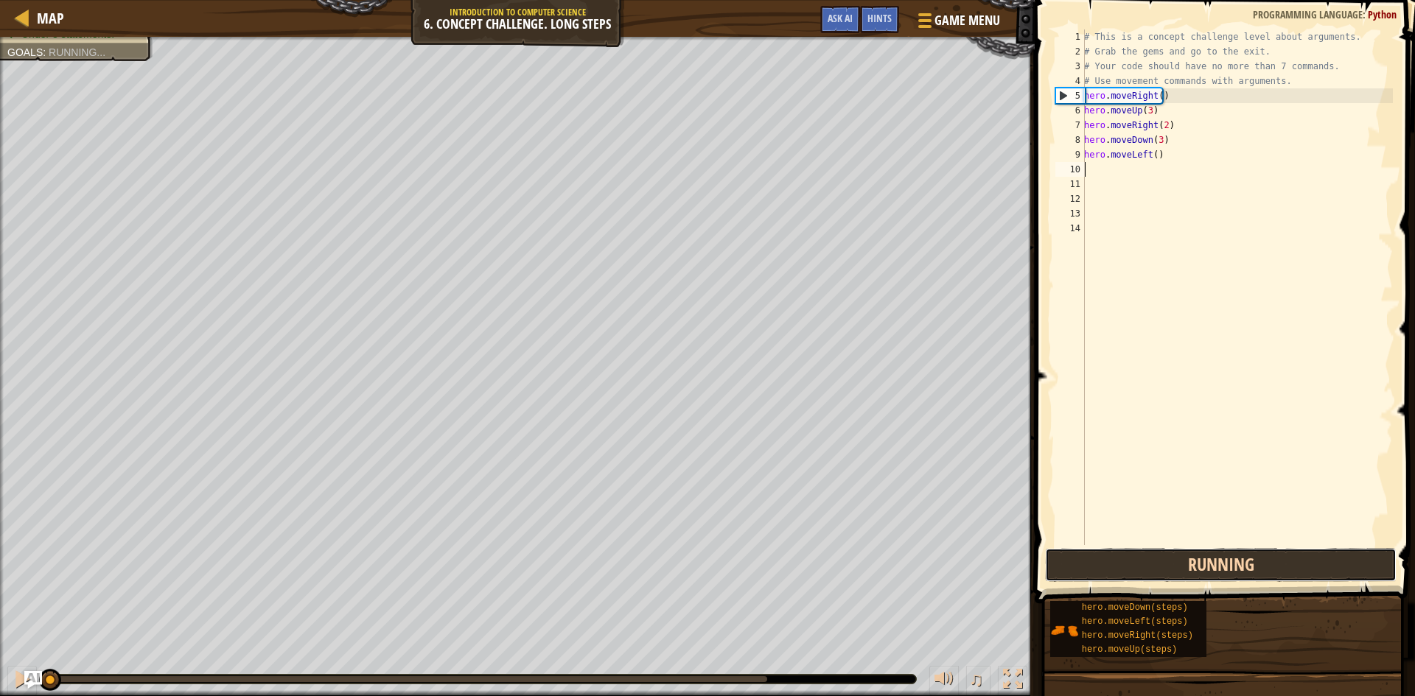
click at [1301, 560] on button "Running" at bounding box center [1220, 565] width 351 height 34
click at [1300, 553] on button "Running" at bounding box center [1220, 565] width 351 height 34
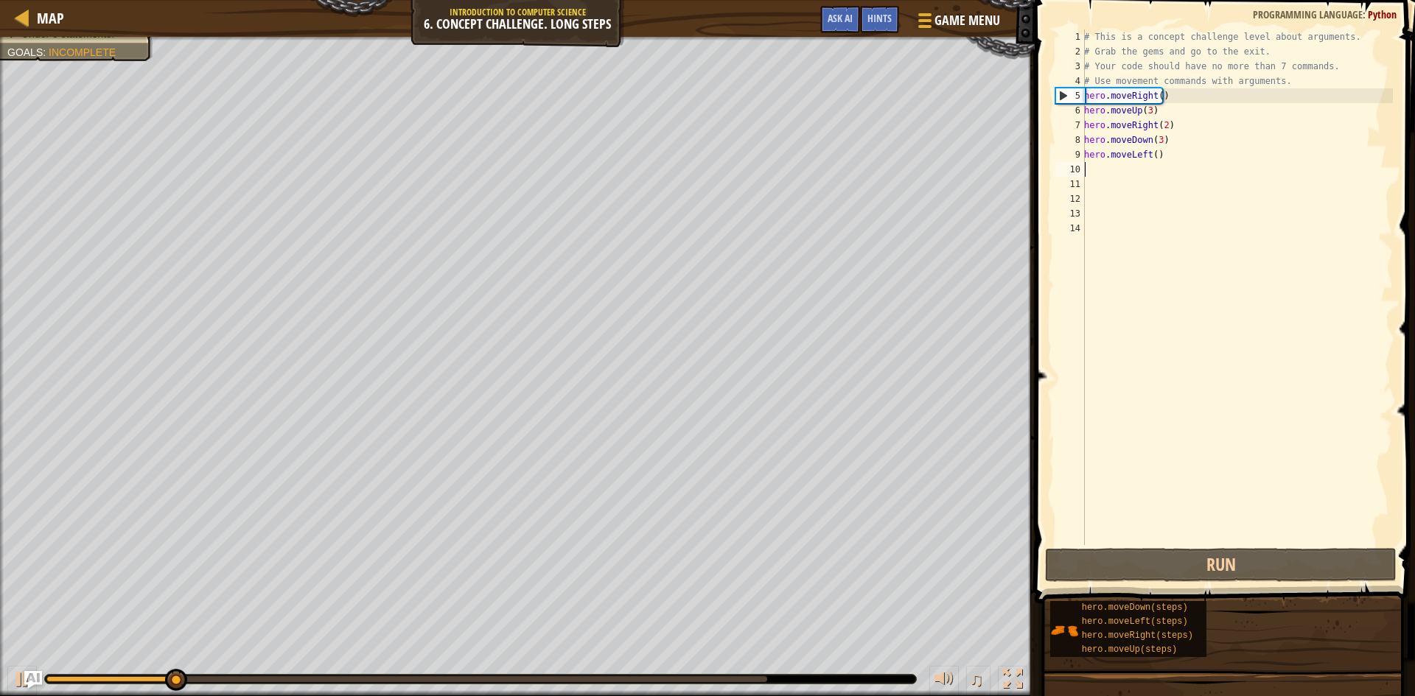
click at [96, 37] on div "Map Introduction to Computer Science 6. Concept Challenge. Long Steps Game Menu…" at bounding box center [707, 348] width 1415 height 696
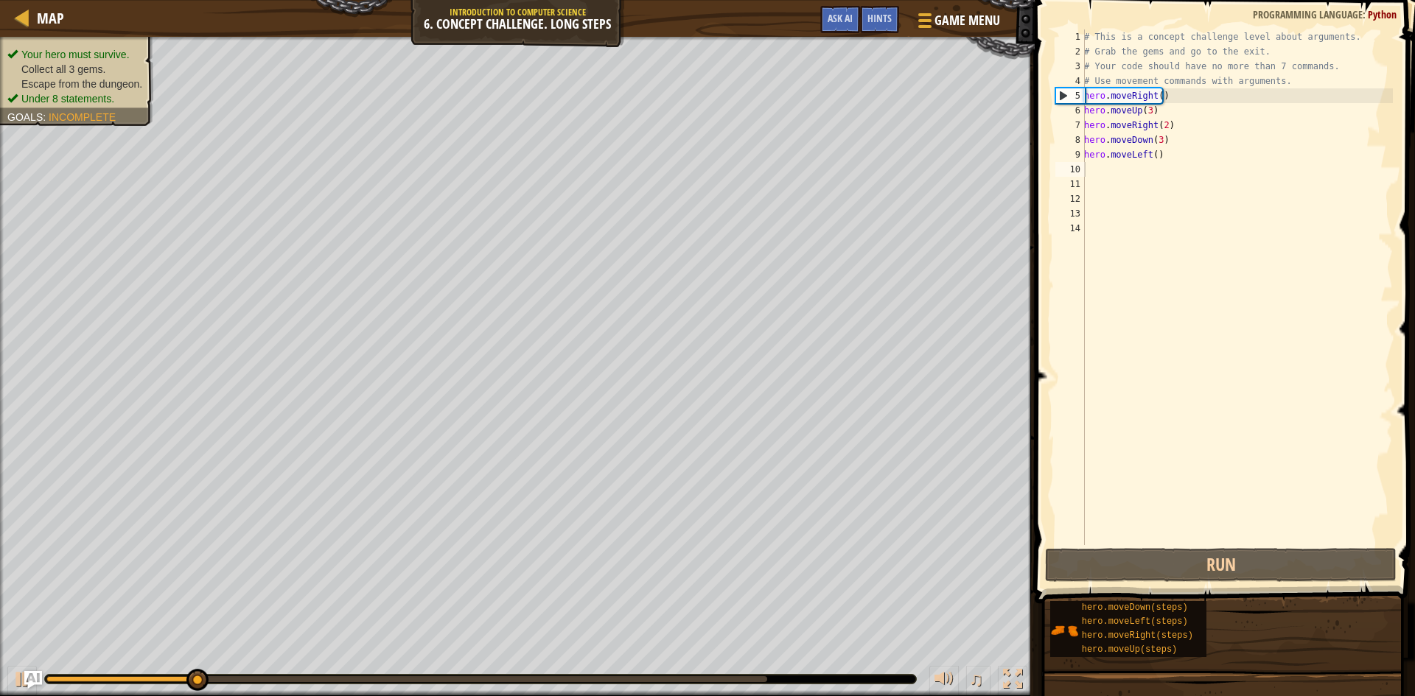
drag, startPoint x: 96, startPoint y: 37, endPoint x: 94, endPoint y: 68, distance: 31.0
click at [94, 68] on div "Your hero must survive. Collect all 3 gems. Escape from the dungeon. Under 8 st…" at bounding box center [517, 367] width 1035 height 660
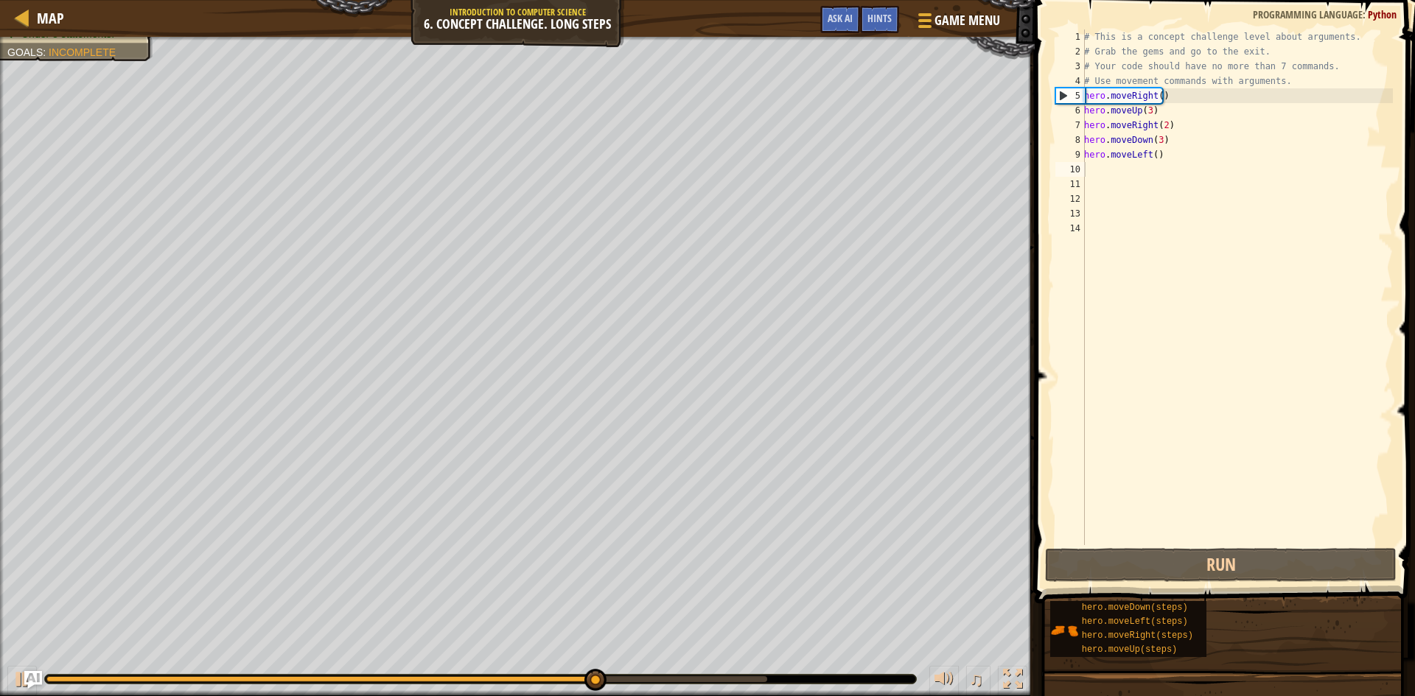
click at [389, 169] on div "Your hero must survive. Collect all 3 gems. Escape from the dungeon. Under 8 st…" at bounding box center [517, 367] width 1035 height 660
click at [1102, 172] on div "# This is a concept challenge level about arguments. # Grab the gems and go to …" at bounding box center [1237, 301] width 312 height 545
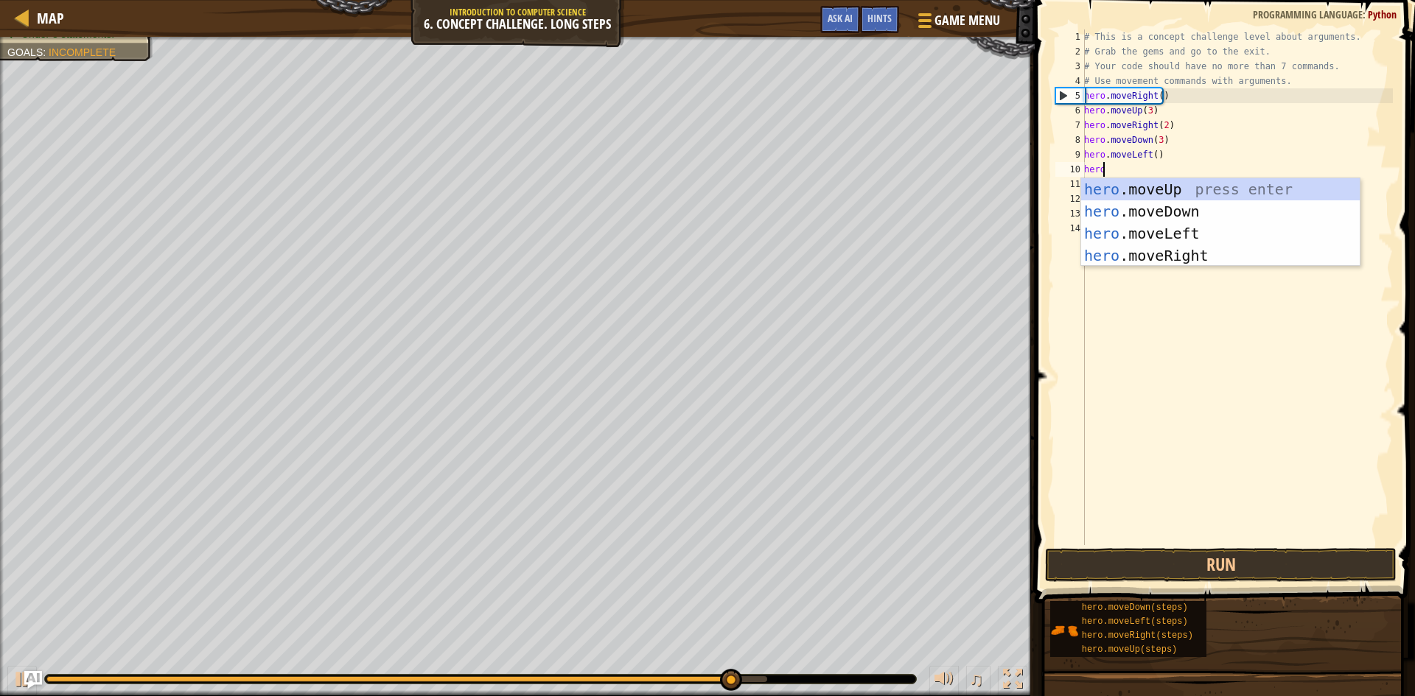
scroll to position [7, 1]
type textarea "heromo"
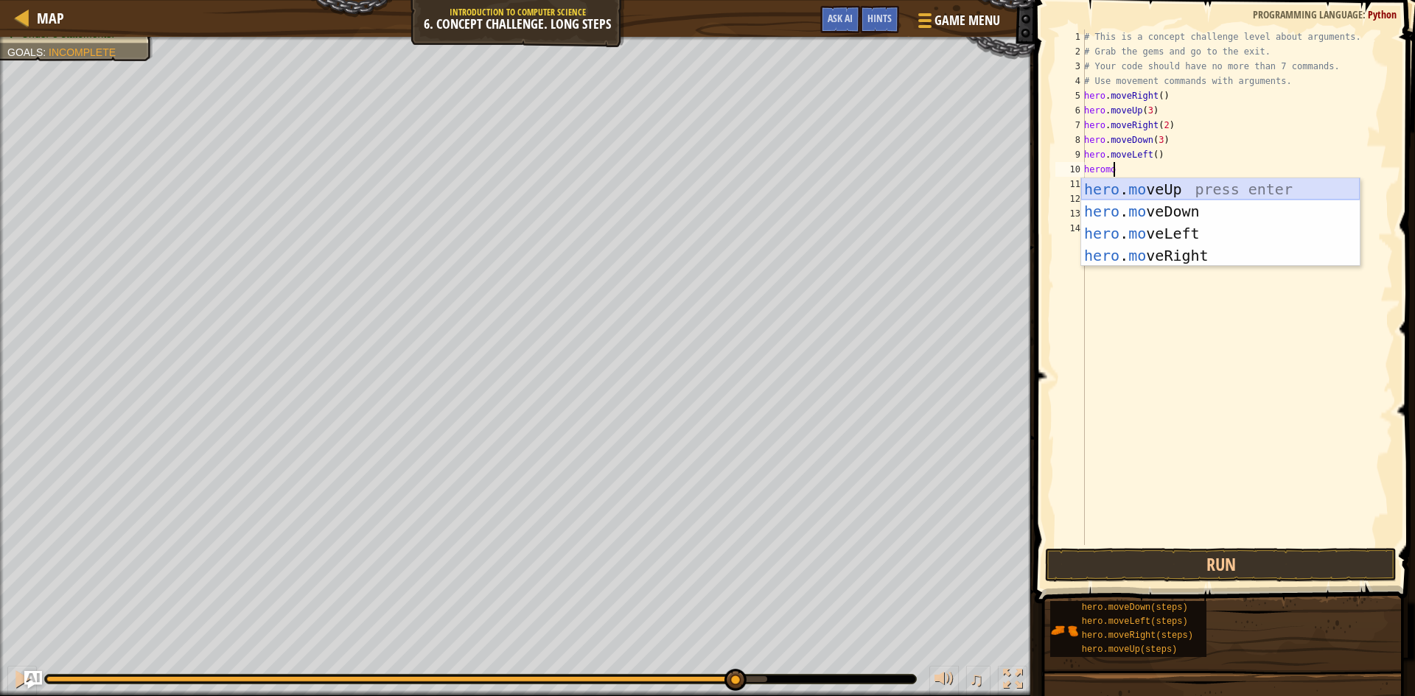
click at [1159, 188] on div "hero . mo veUp press enter hero . mo veDown press enter hero . mo veLeft press …" at bounding box center [1220, 244] width 279 height 133
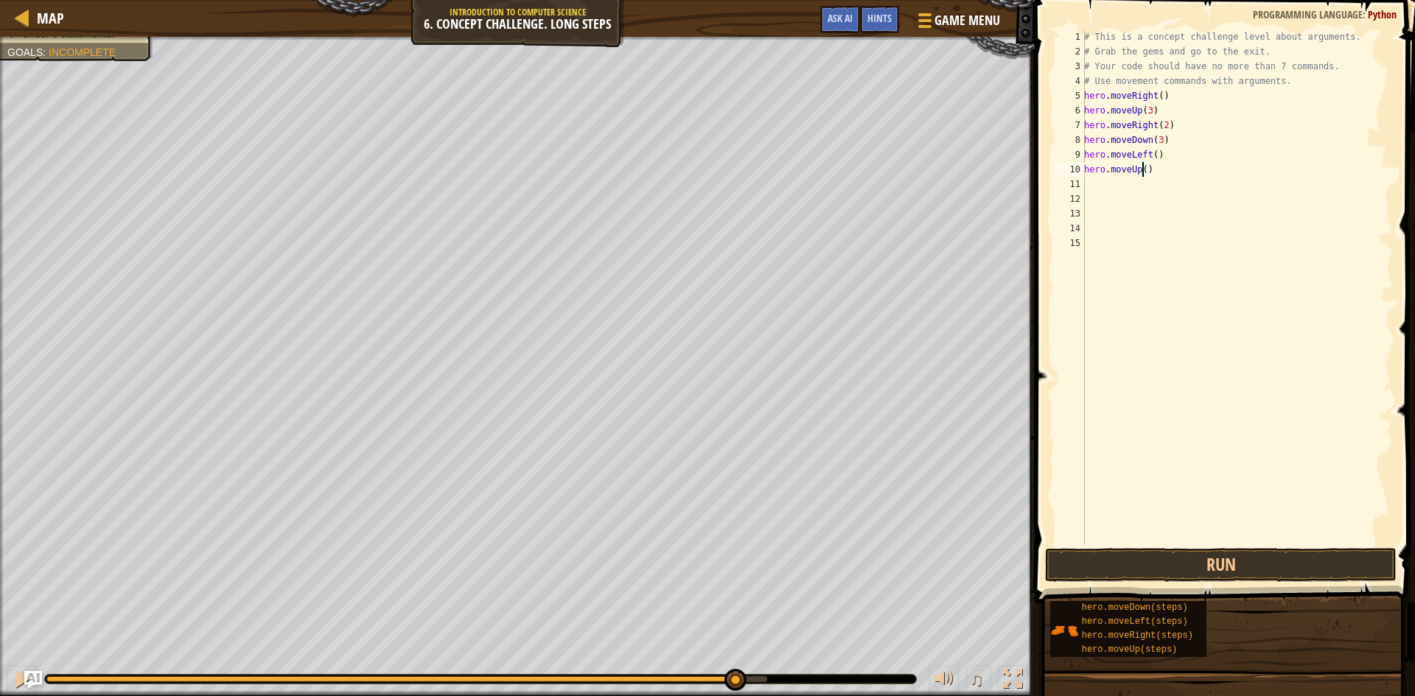
scroll to position [7, 5]
type textarea "hero.moveUp(2)"
click at [1246, 570] on button "Run" at bounding box center [1220, 565] width 351 height 34
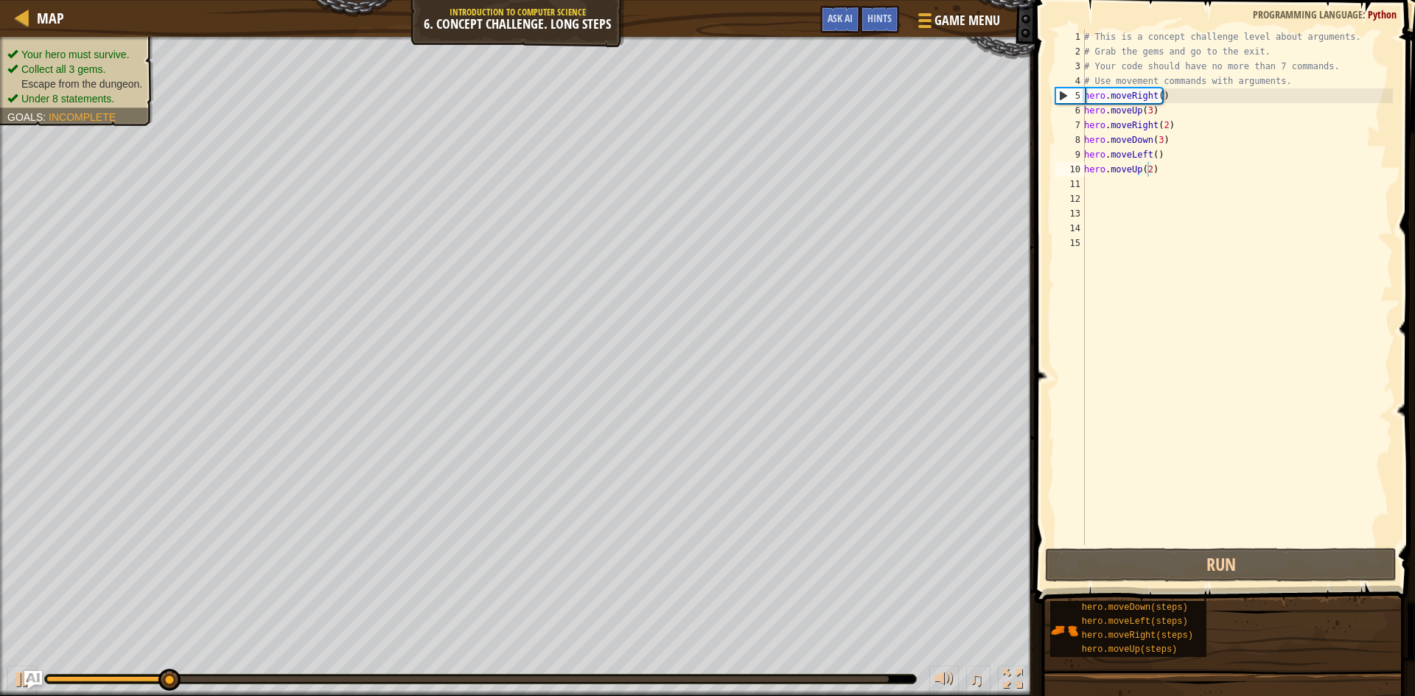
click at [99, 52] on ul "Your hero must survive. Collect all 3 gems. Escape from the dungeon. Under 8 st…" at bounding box center [76, 76] width 139 height 59
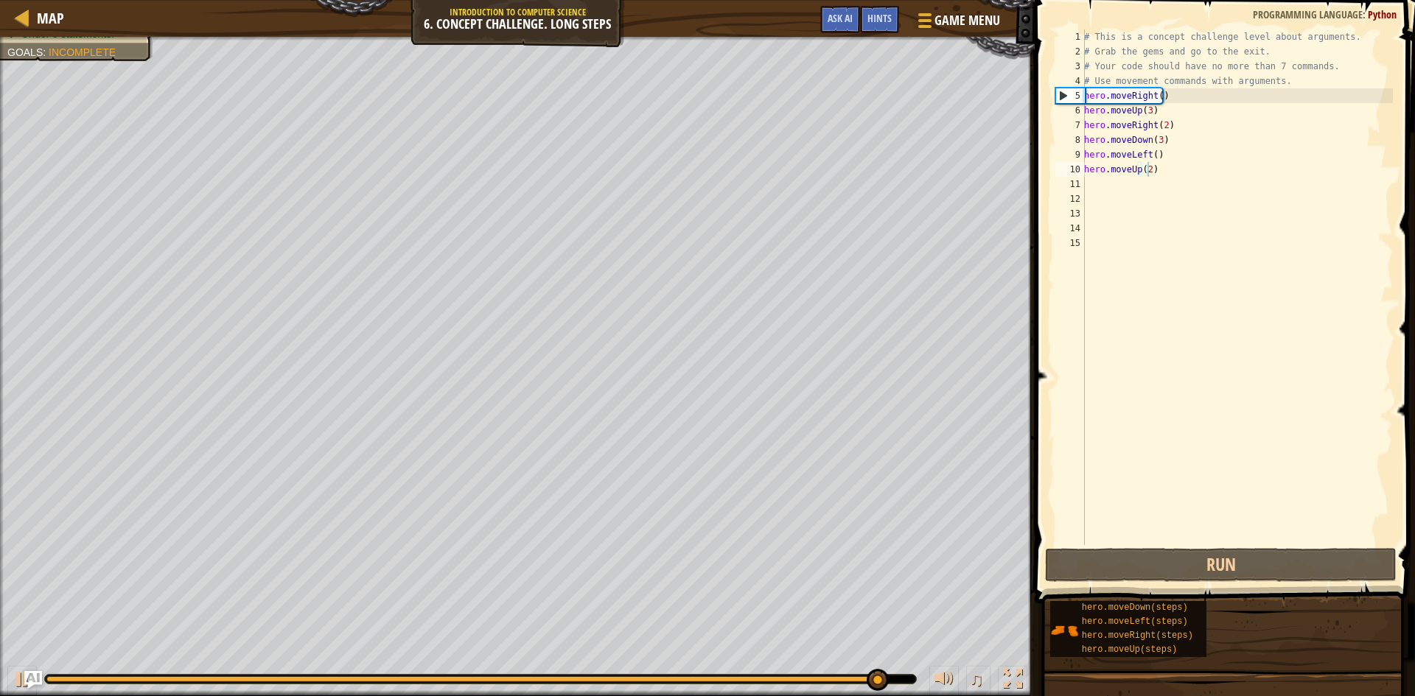
scroll to position [7, 0]
click at [1101, 187] on div "# This is a concept challenge level about arguments. # Grab the gems and go to …" at bounding box center [1237, 301] width 312 height 545
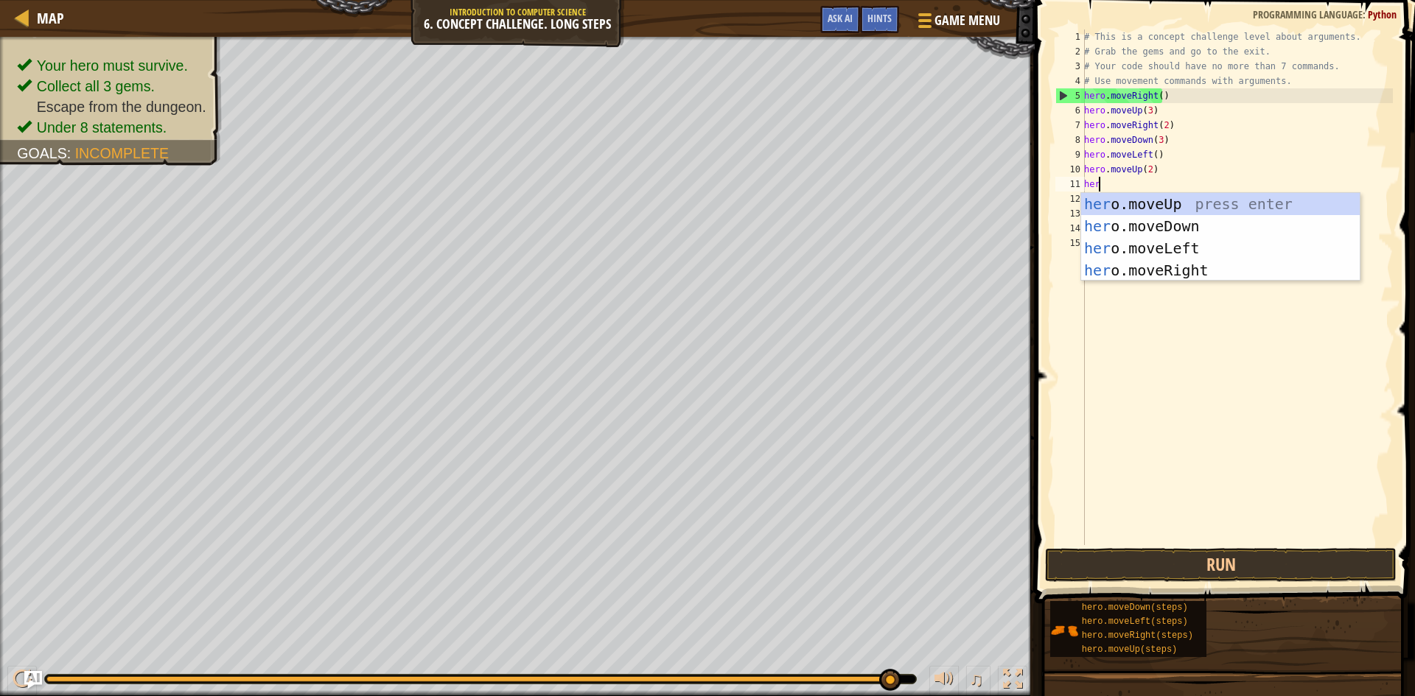
scroll to position [7, 1]
type textarea "hero"
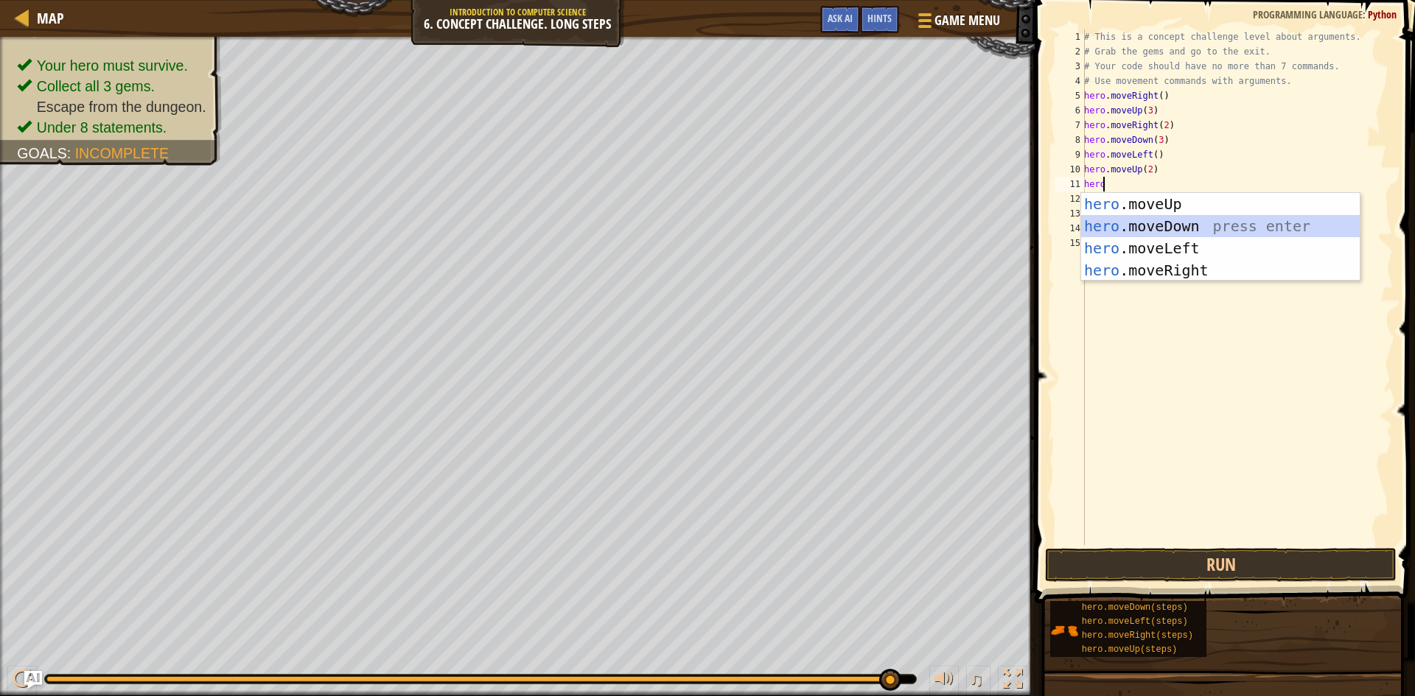
click at [1152, 222] on div "hero .moveUp press enter hero .moveDown press enter hero .moveLeft press enter …" at bounding box center [1220, 259] width 279 height 133
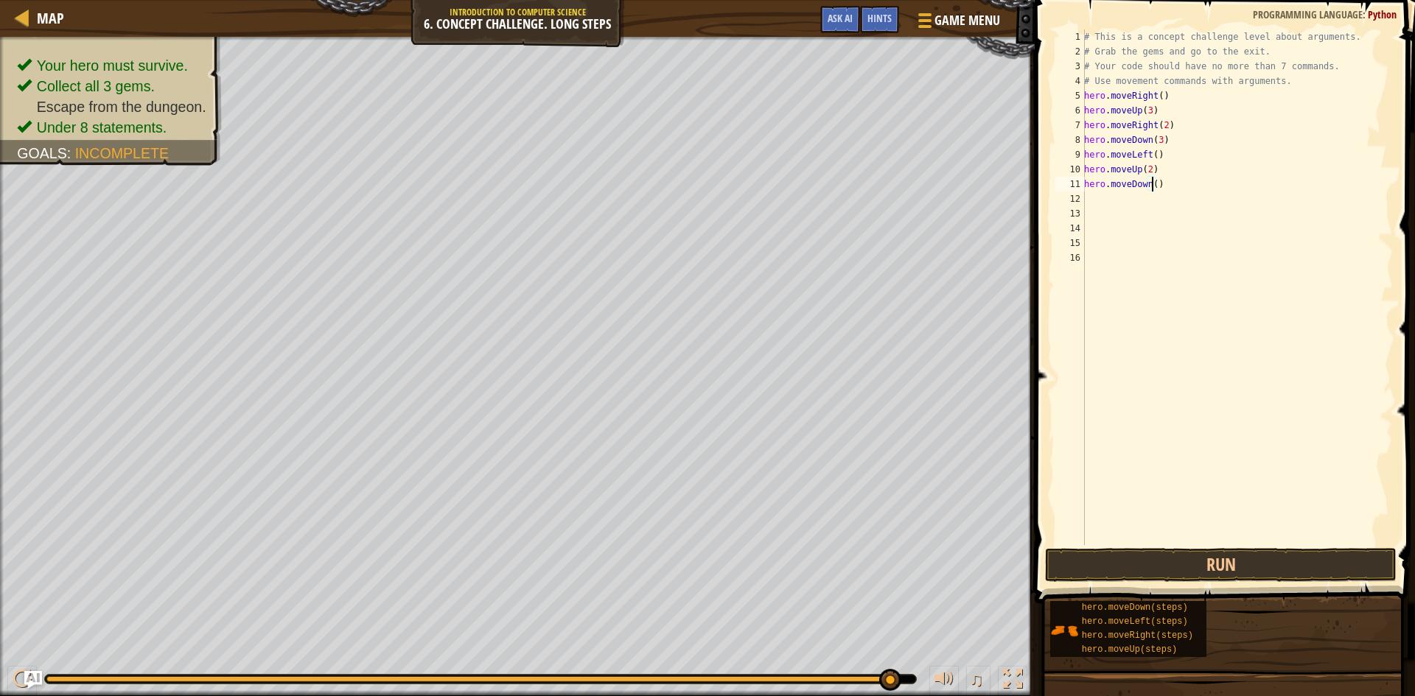
type textarea "hero.moveDown(2)"
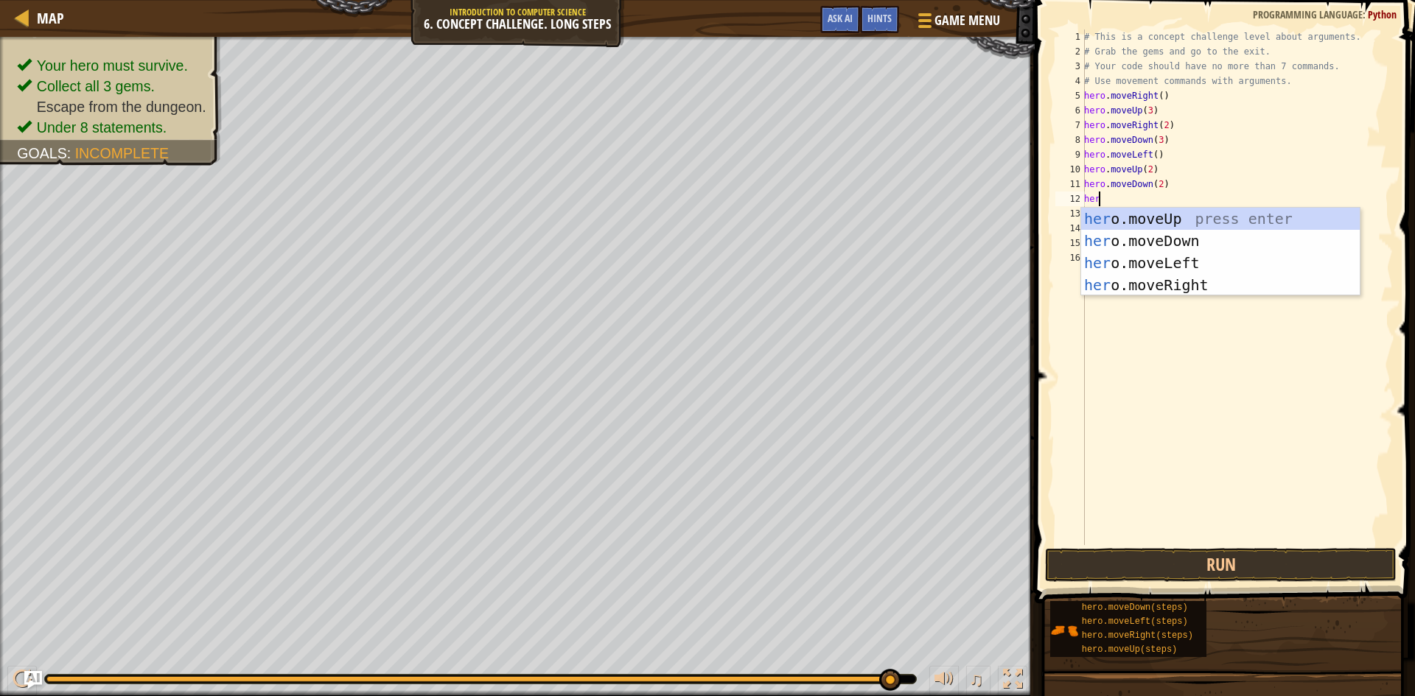
scroll to position [7, 1]
type textarea "hero"
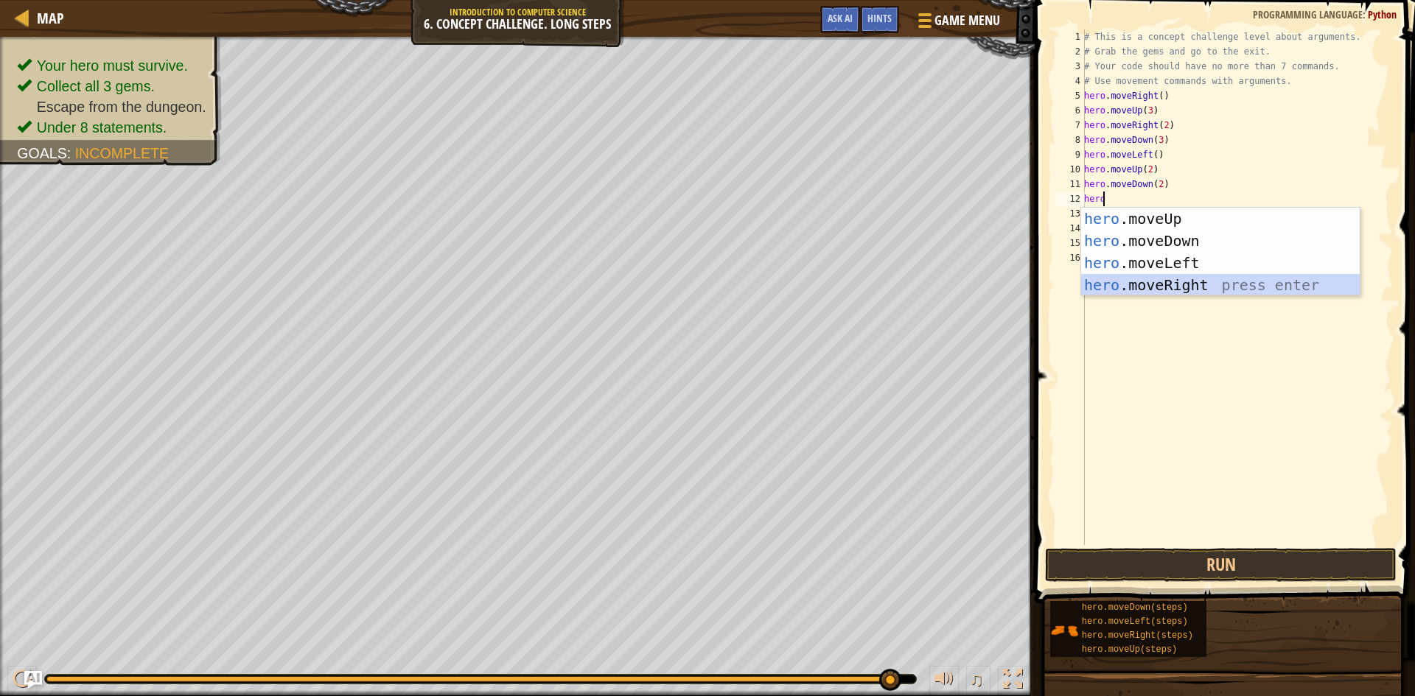
click at [1190, 285] on div "hero .moveUp press enter hero .moveDown press enter hero .moveLeft press enter …" at bounding box center [1220, 274] width 279 height 133
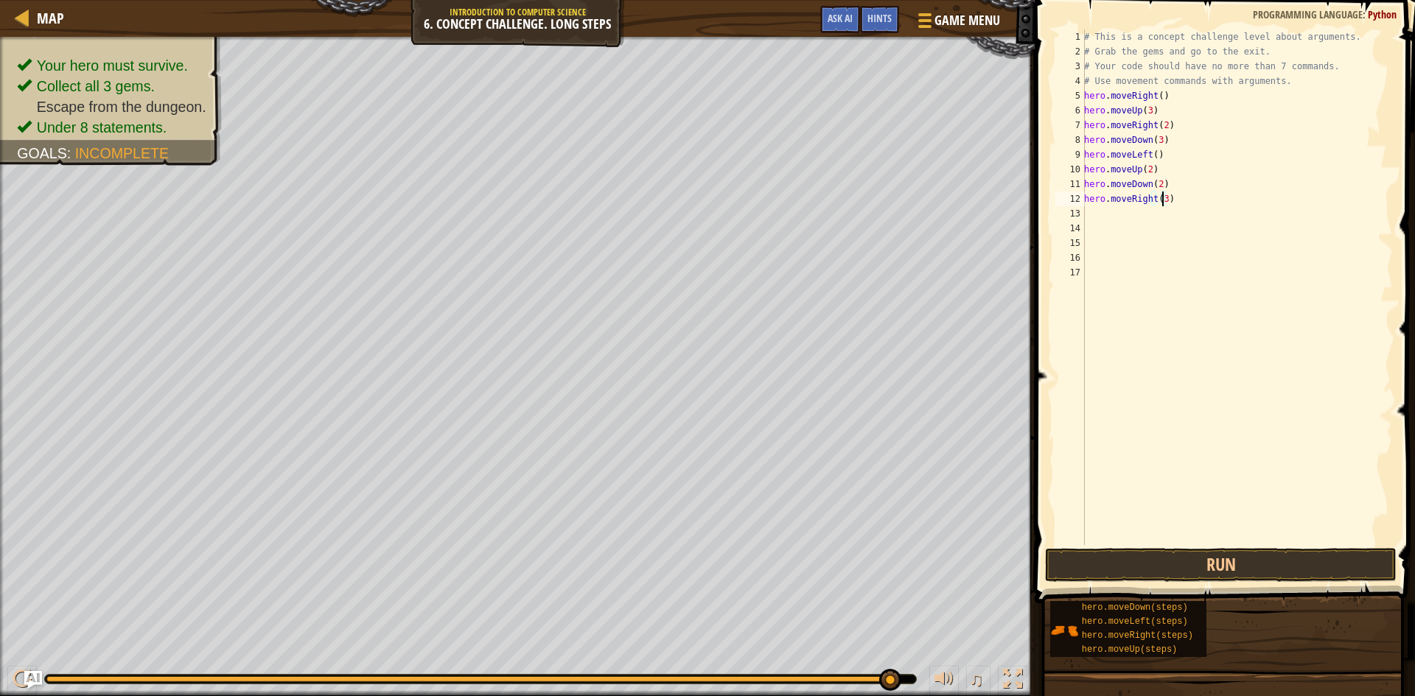
scroll to position [7, 6]
type textarea "hero.moveRight(2)"
drag, startPoint x: 1118, startPoint y: 219, endPoint x: 1116, endPoint y: 211, distance: 7.5
click at [1116, 211] on div "# This is a concept challenge level about arguments. # Grab the gems and go to …" at bounding box center [1237, 301] width 312 height 545
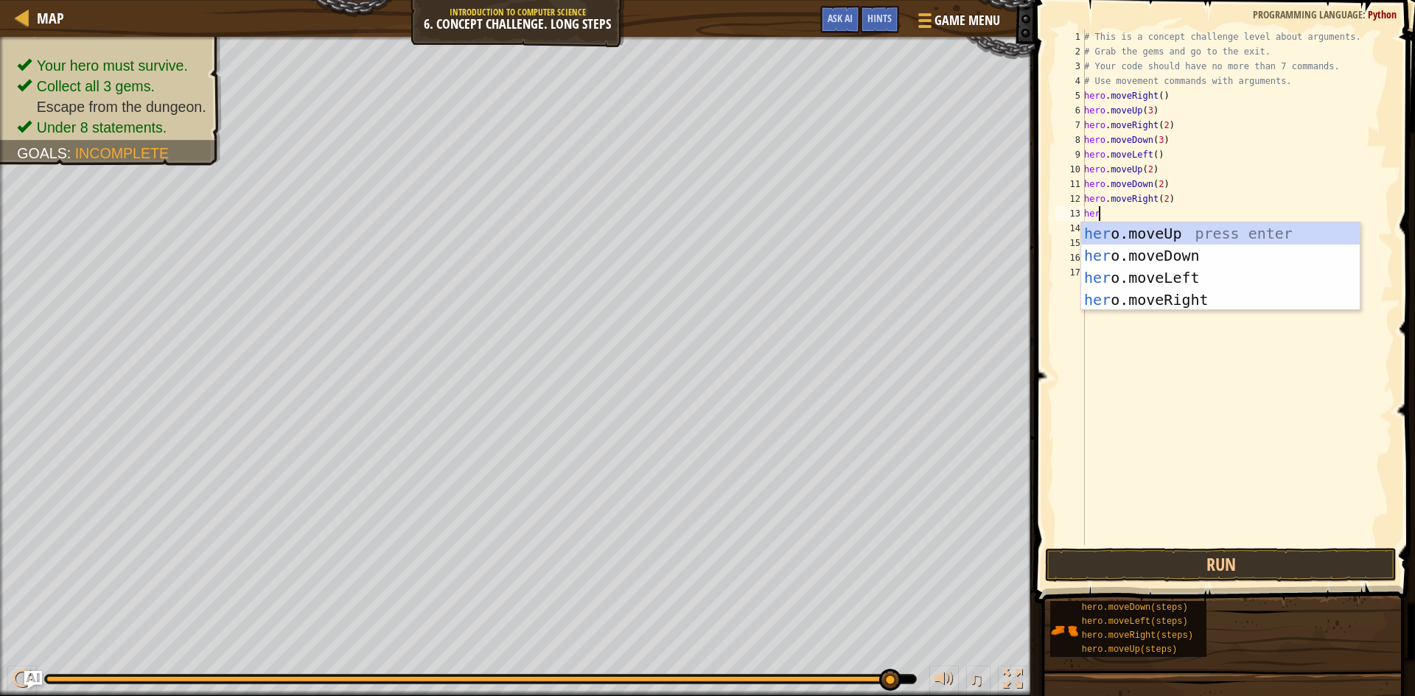
type textarea "hero"
click at [1145, 232] on div "hero .moveUp press enter hero .moveDown press enter hero .moveLeft press enter …" at bounding box center [1220, 289] width 279 height 133
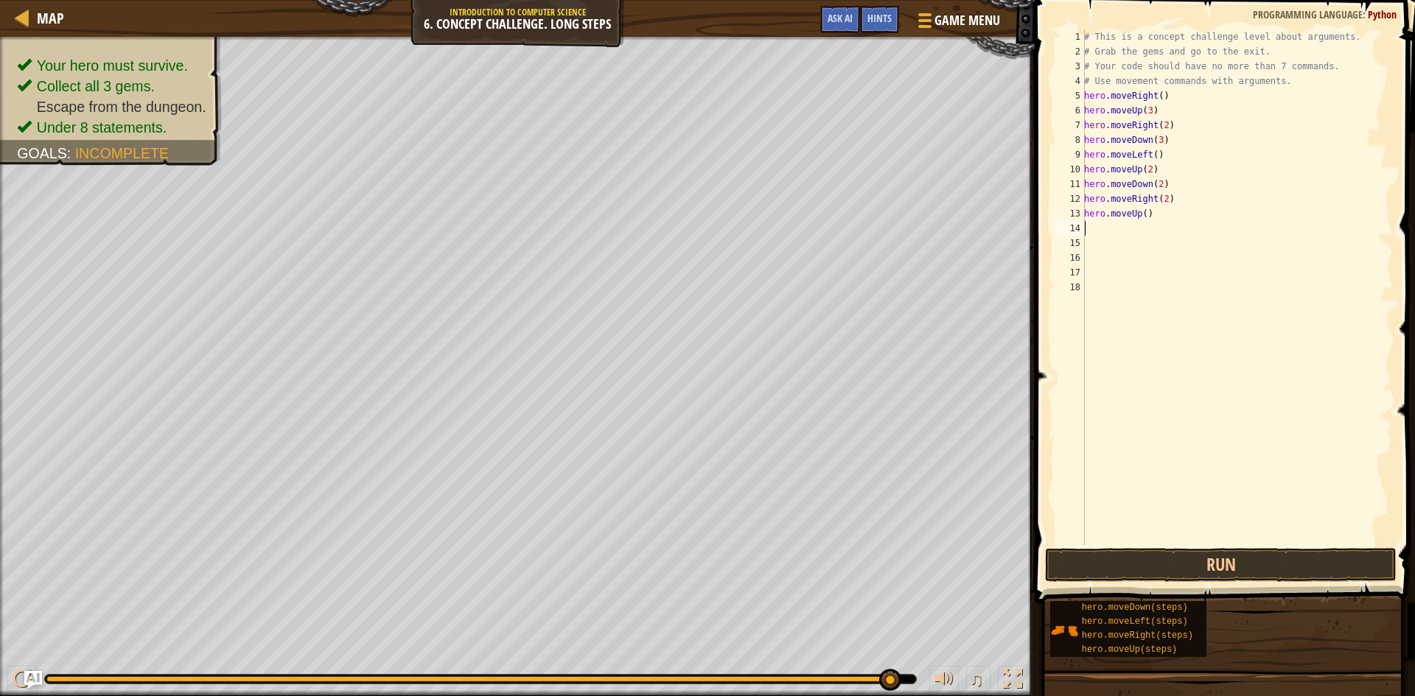
click at [1142, 214] on div "# This is a concept challenge level about arguments. # Grab the gems and go to …" at bounding box center [1237, 301] width 312 height 545
type textarea "hero.moveUp(2)"
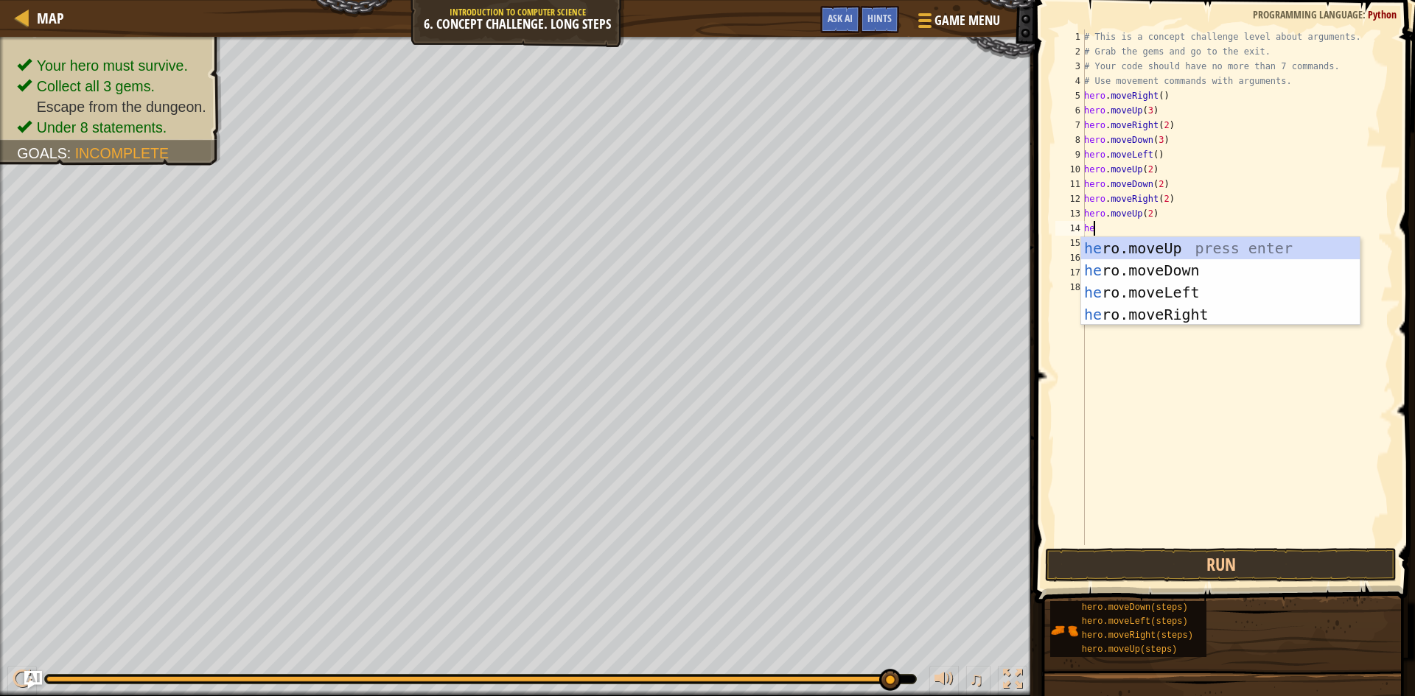
scroll to position [7, 1]
type textarea "hero"
click at [1156, 311] on div "hero .moveUp press enter hero .moveDown press enter hero .moveLeft press enter …" at bounding box center [1220, 303] width 279 height 133
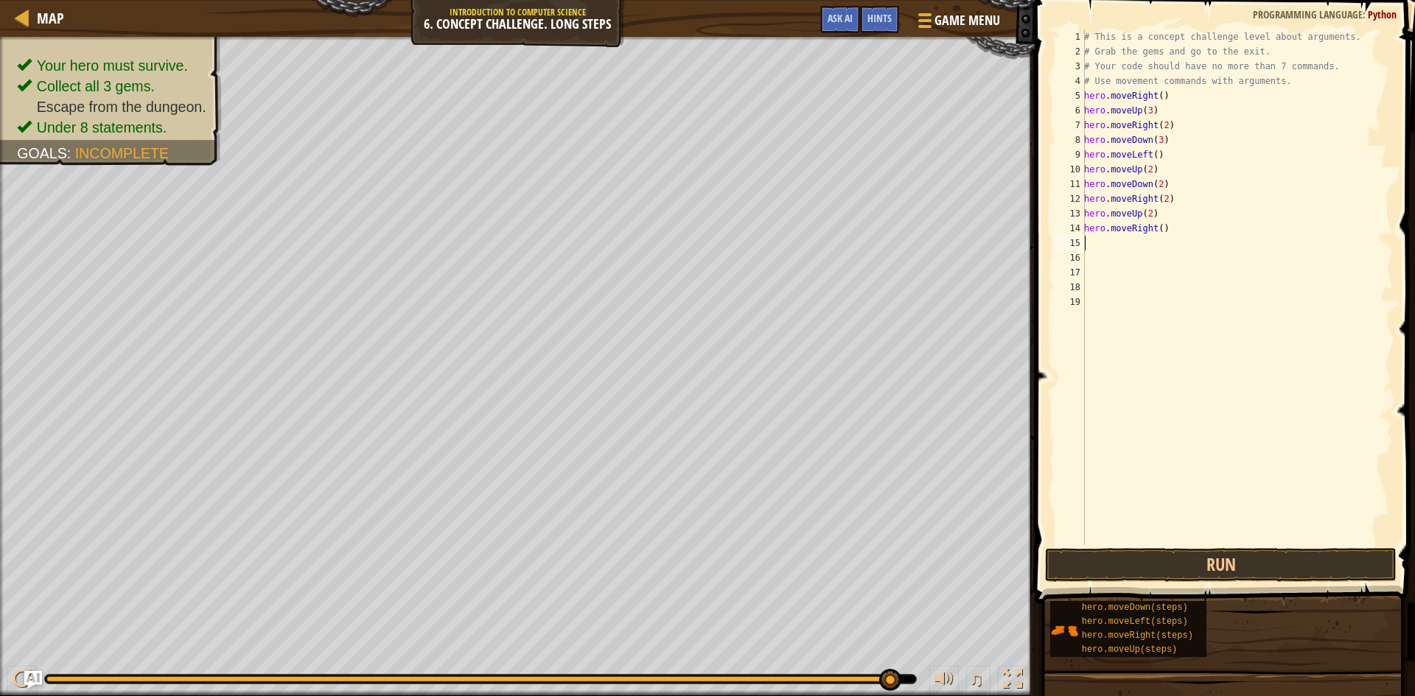
scroll to position [7, 0]
click at [1214, 555] on button "Run" at bounding box center [1220, 565] width 351 height 34
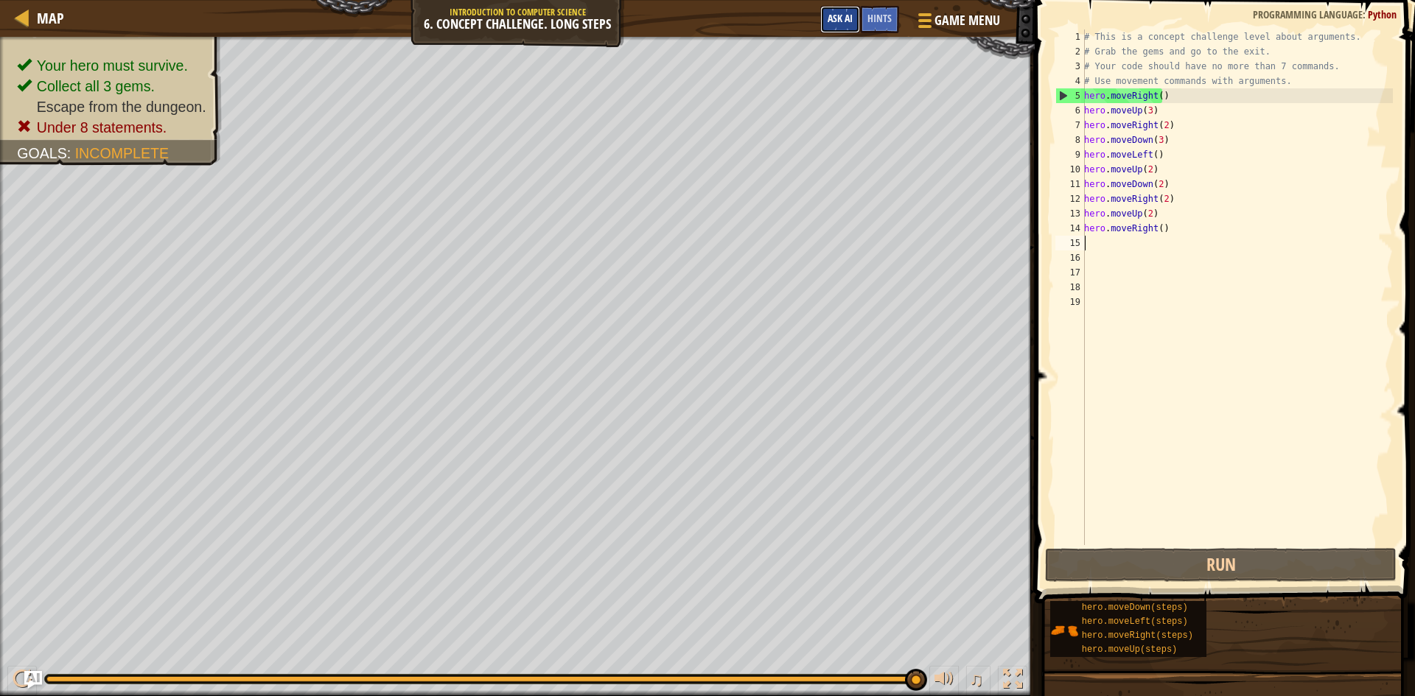
click at [852, 28] on button "Ask AI" at bounding box center [840, 19] width 40 height 27
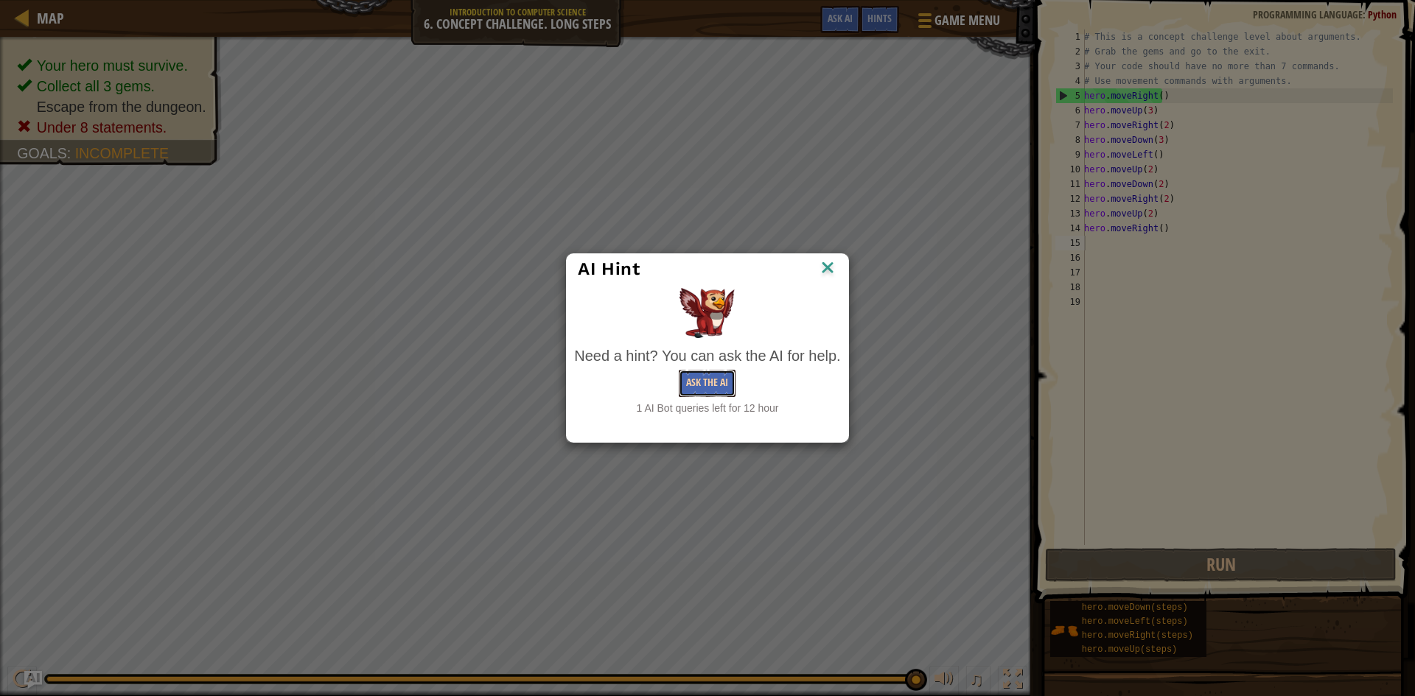
click at [693, 376] on button "Ask the AI" at bounding box center [707, 383] width 57 height 27
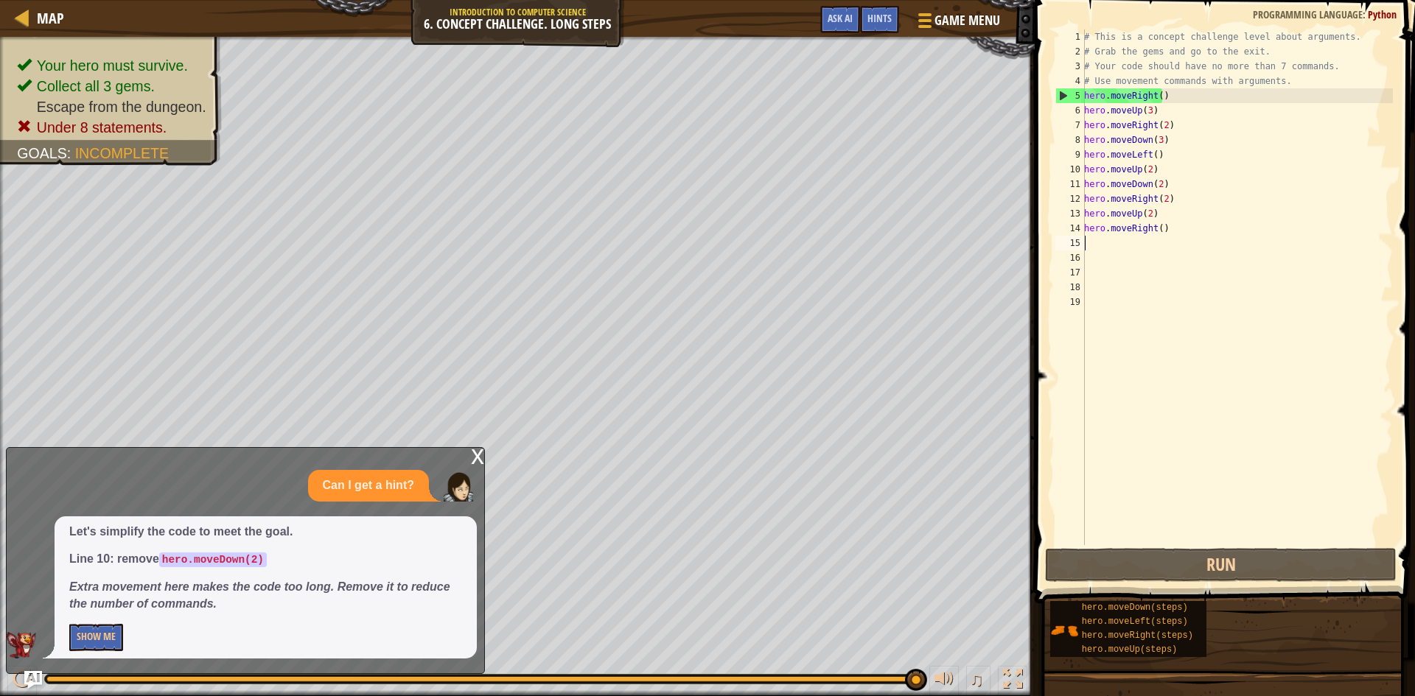
click at [1160, 183] on div "# This is a concept challenge level about arguments. # Grab the gems and go to …" at bounding box center [1237, 301] width 312 height 545
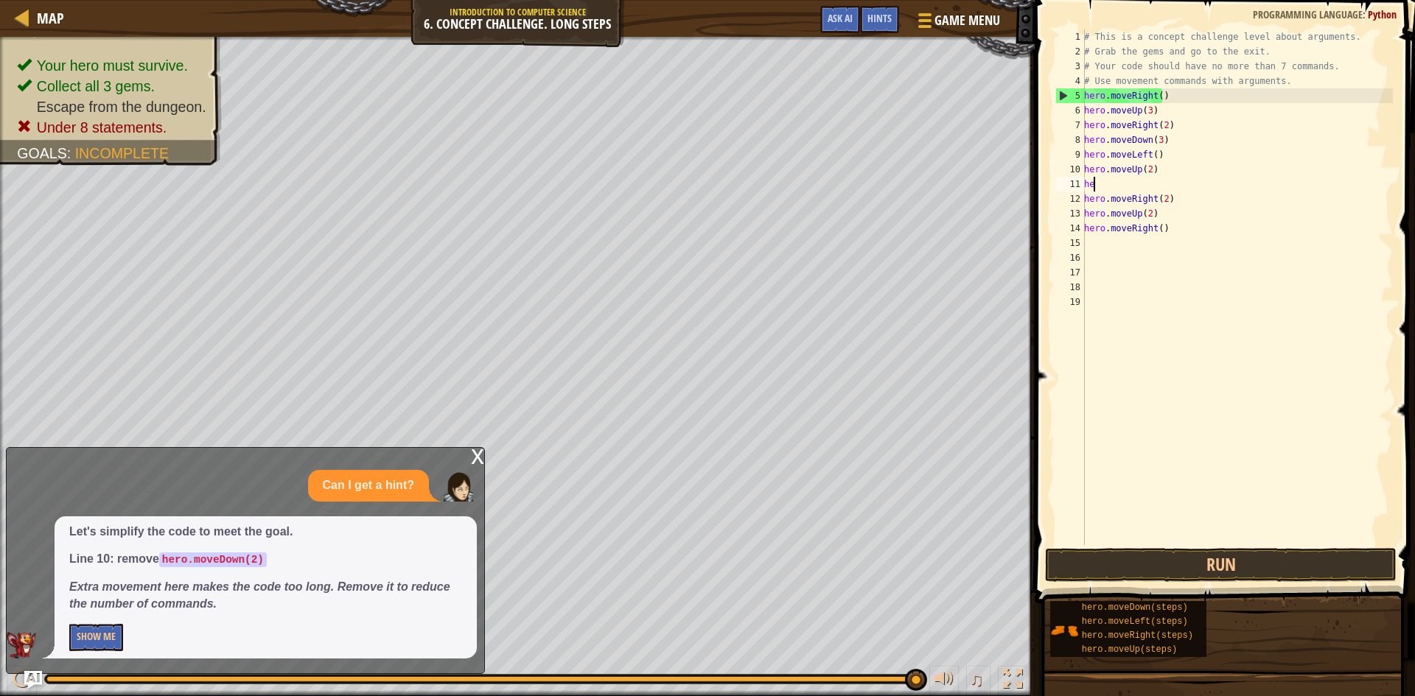
type textarea "h"
click at [1193, 562] on button "Run" at bounding box center [1220, 565] width 351 height 34
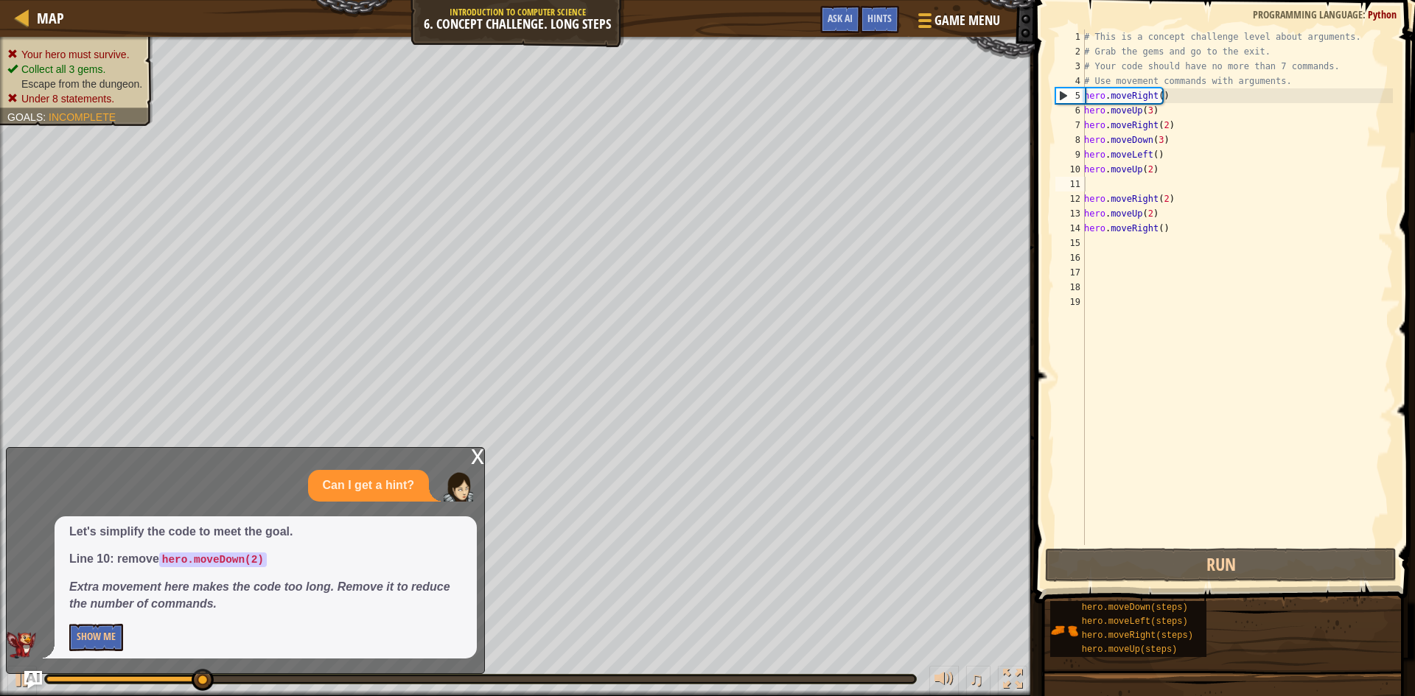
click at [105, 47] on ul "Your hero must survive. Collect all 3 gems. Escape from the dungeon. Under 8 st…" at bounding box center [76, 76] width 139 height 59
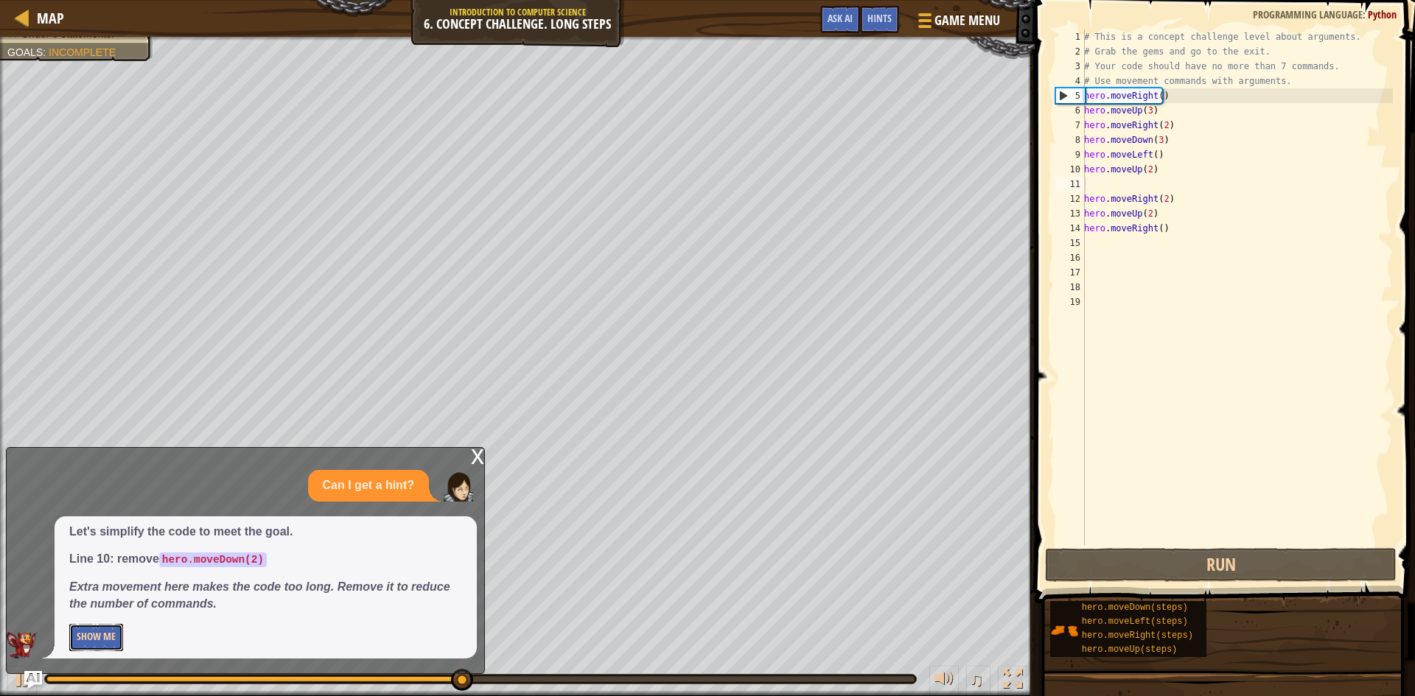
click at [94, 633] on button "Show Me" at bounding box center [96, 637] width 54 height 27
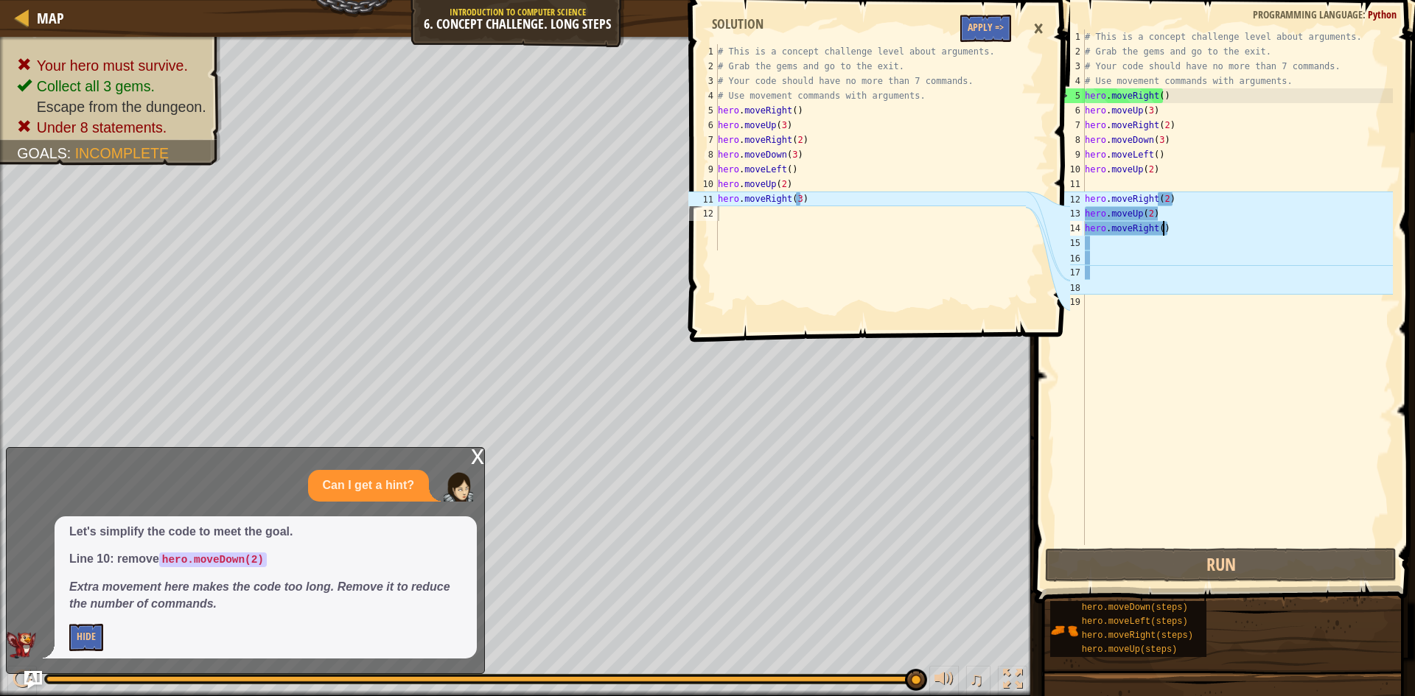
click at [1173, 231] on div "# This is a concept challenge level about arguments. # Grab the gems and go to …" at bounding box center [1237, 301] width 311 height 545
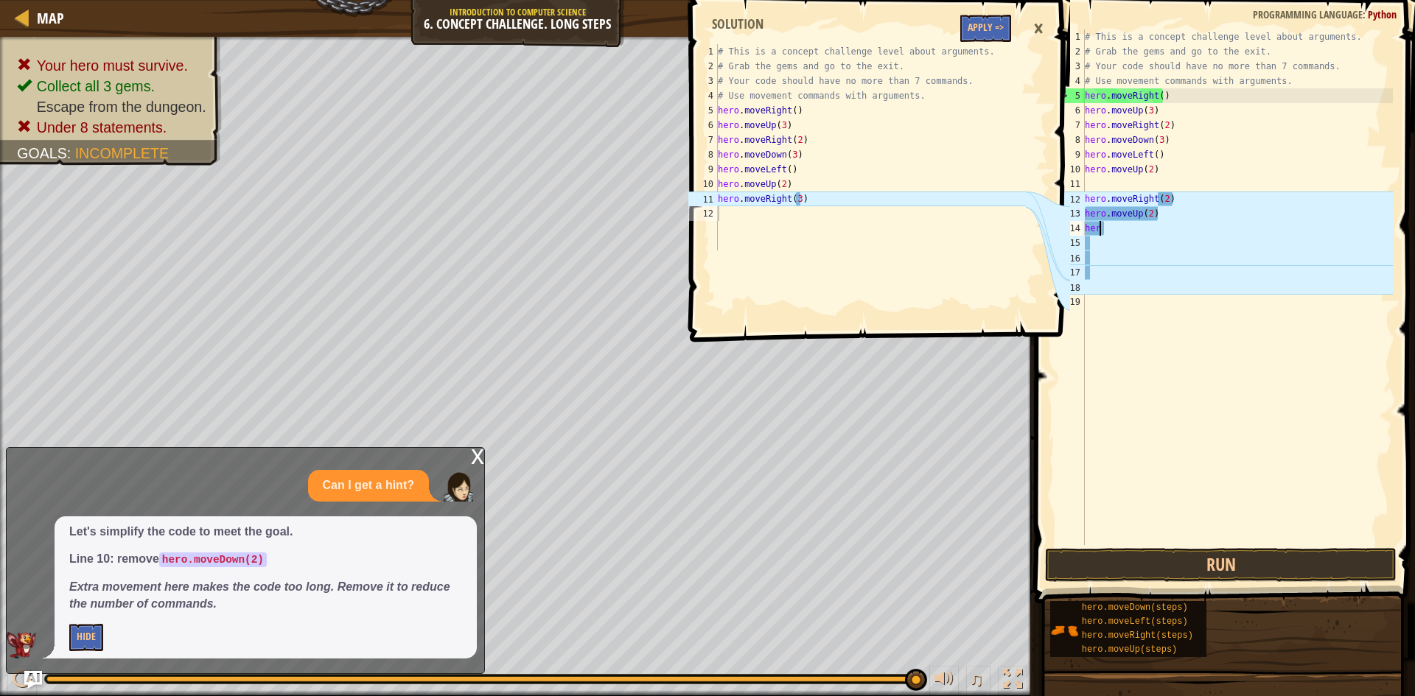
type textarea "h"
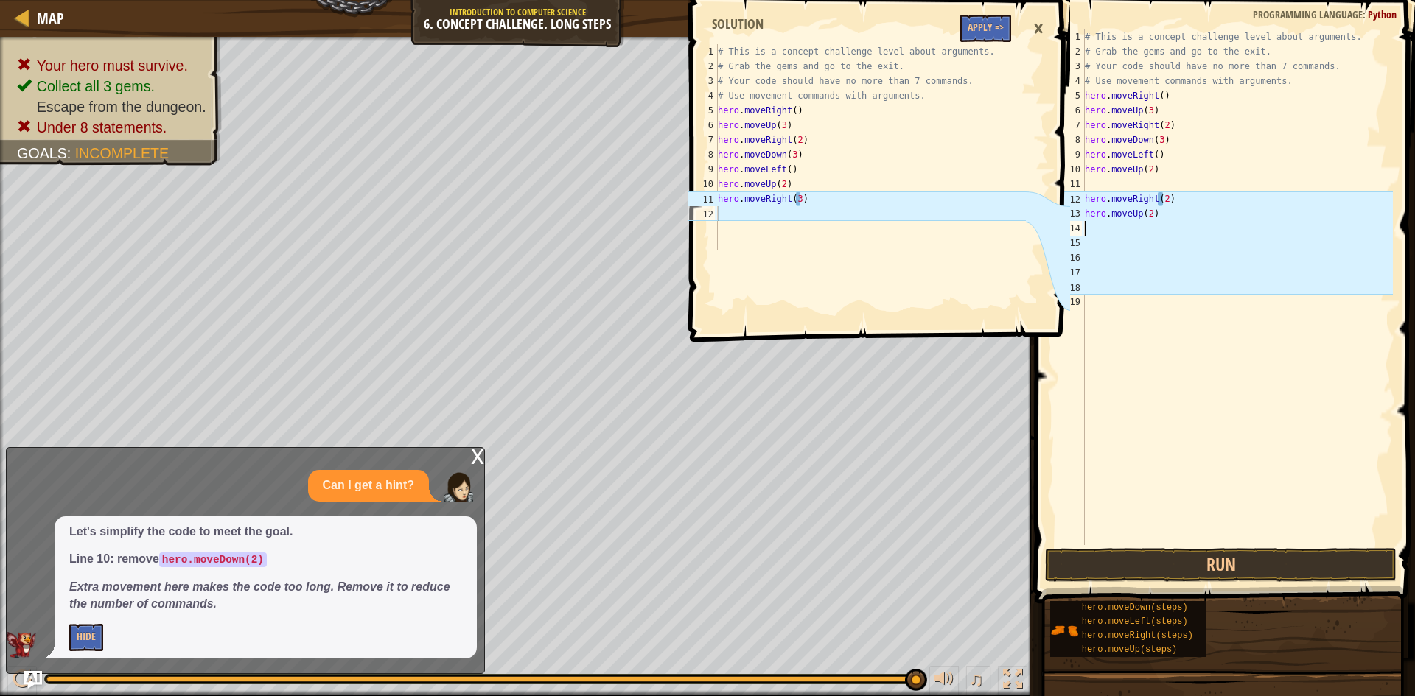
type textarea "hero.moveUp(2)"
type textarea "h"
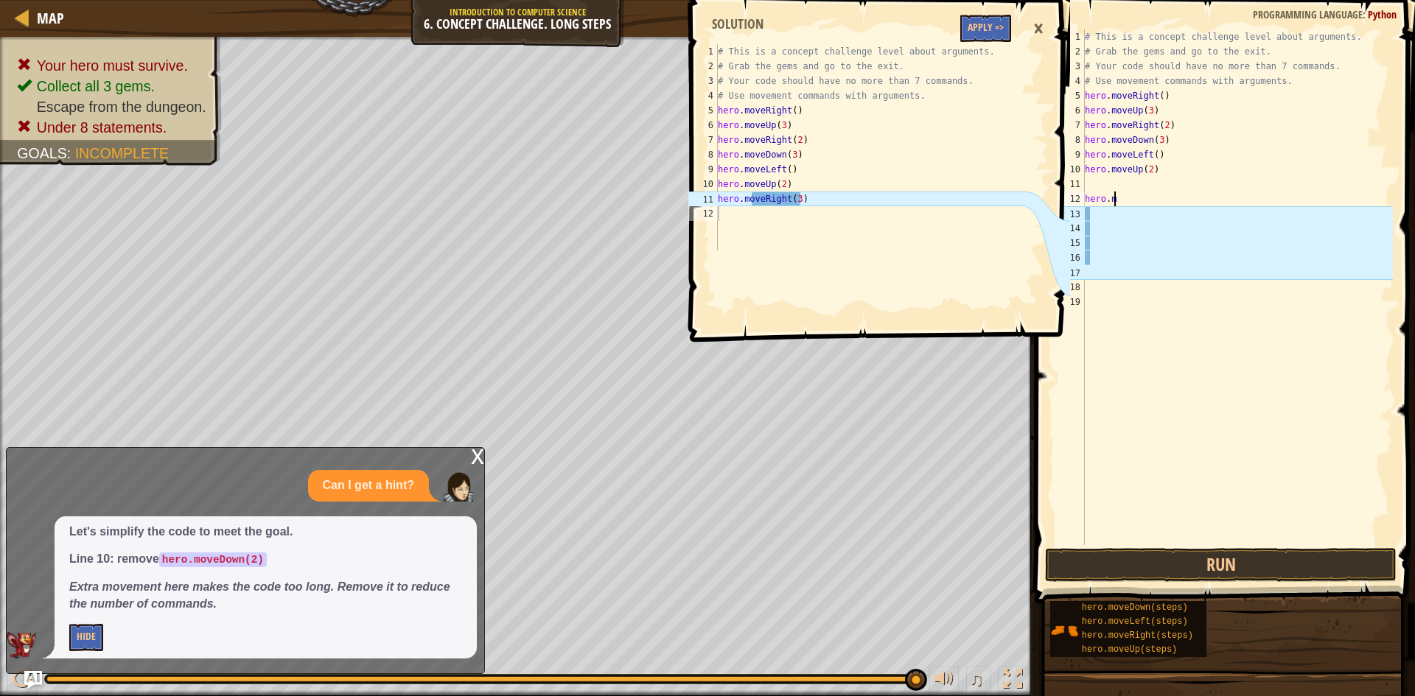
type textarea "h"
type textarea "hero.moveUp(2)"
type textarea "l"
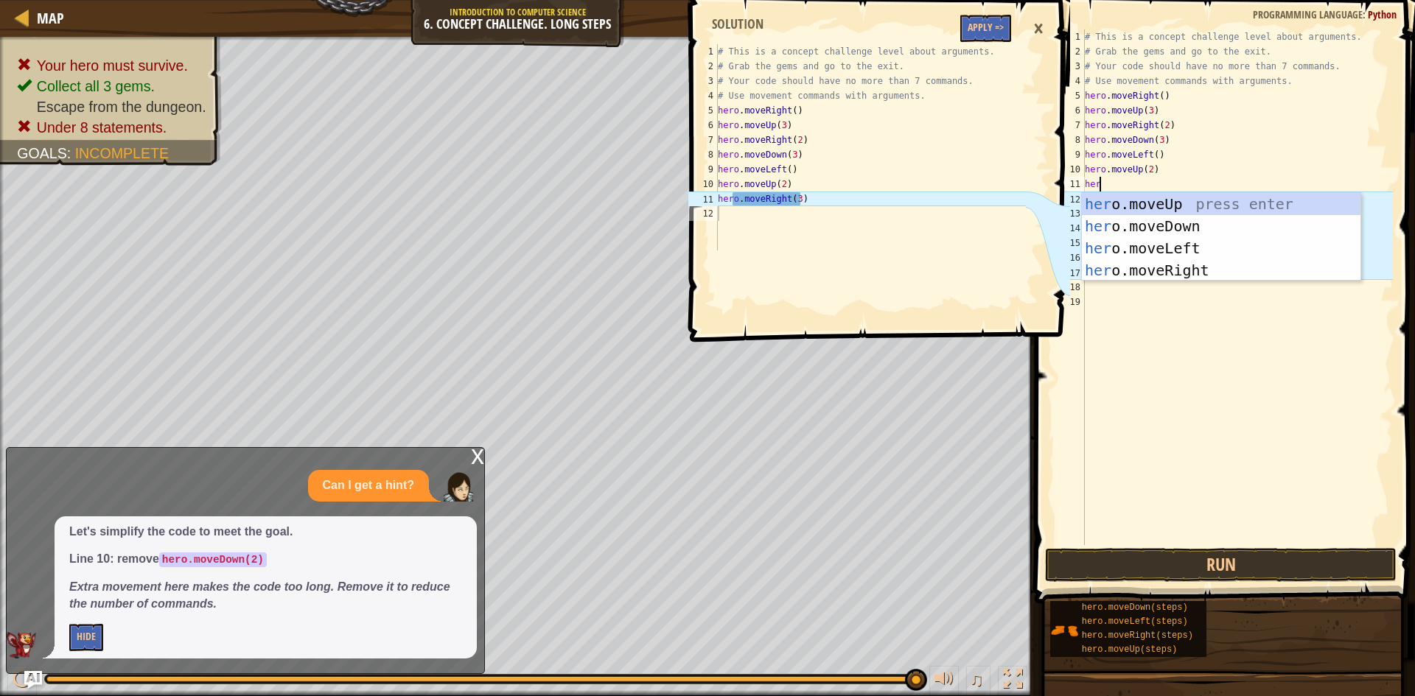
scroll to position [7, 1]
type textarea "hero"
click at [1172, 262] on div "hero .moveUp press enter hero .moveDown press enter hero .moveLeft press enter …" at bounding box center [1221, 259] width 279 height 133
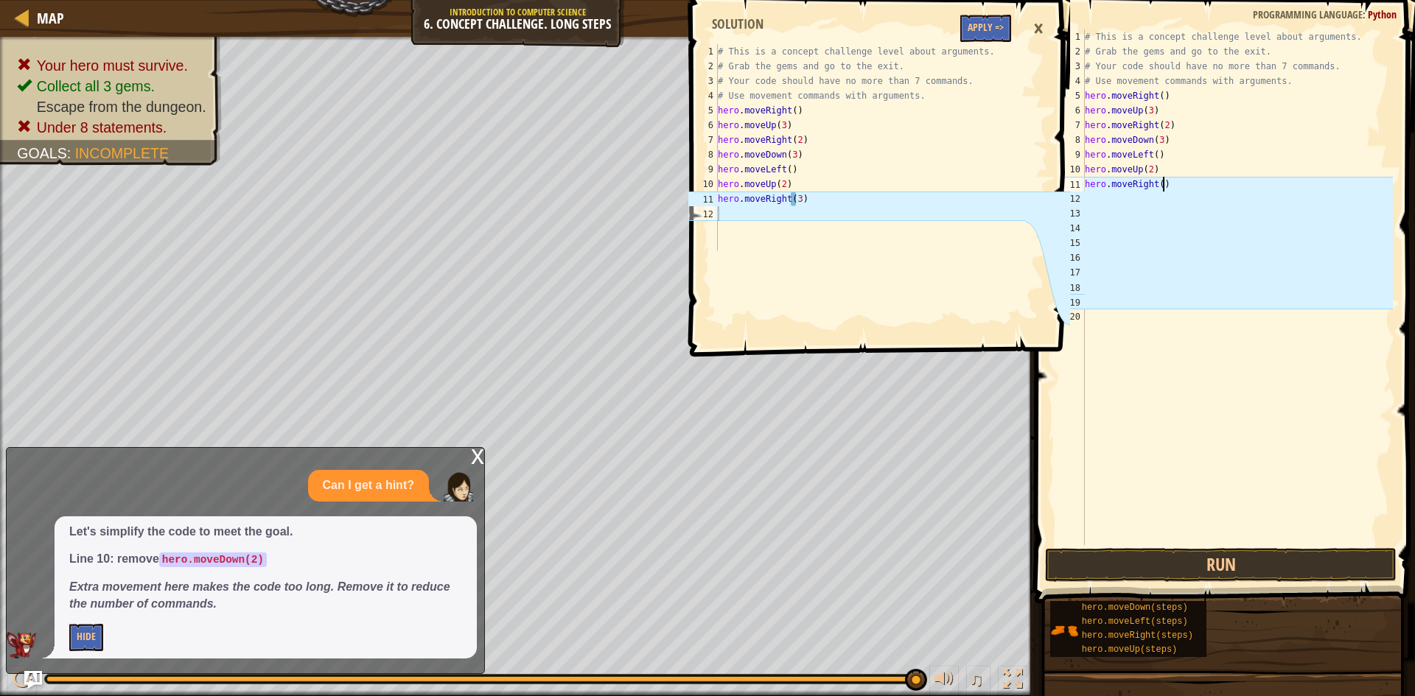
click at [1167, 186] on div "# This is a concept challenge level about arguments. # Grab the gems and go to …" at bounding box center [1237, 301] width 311 height 545
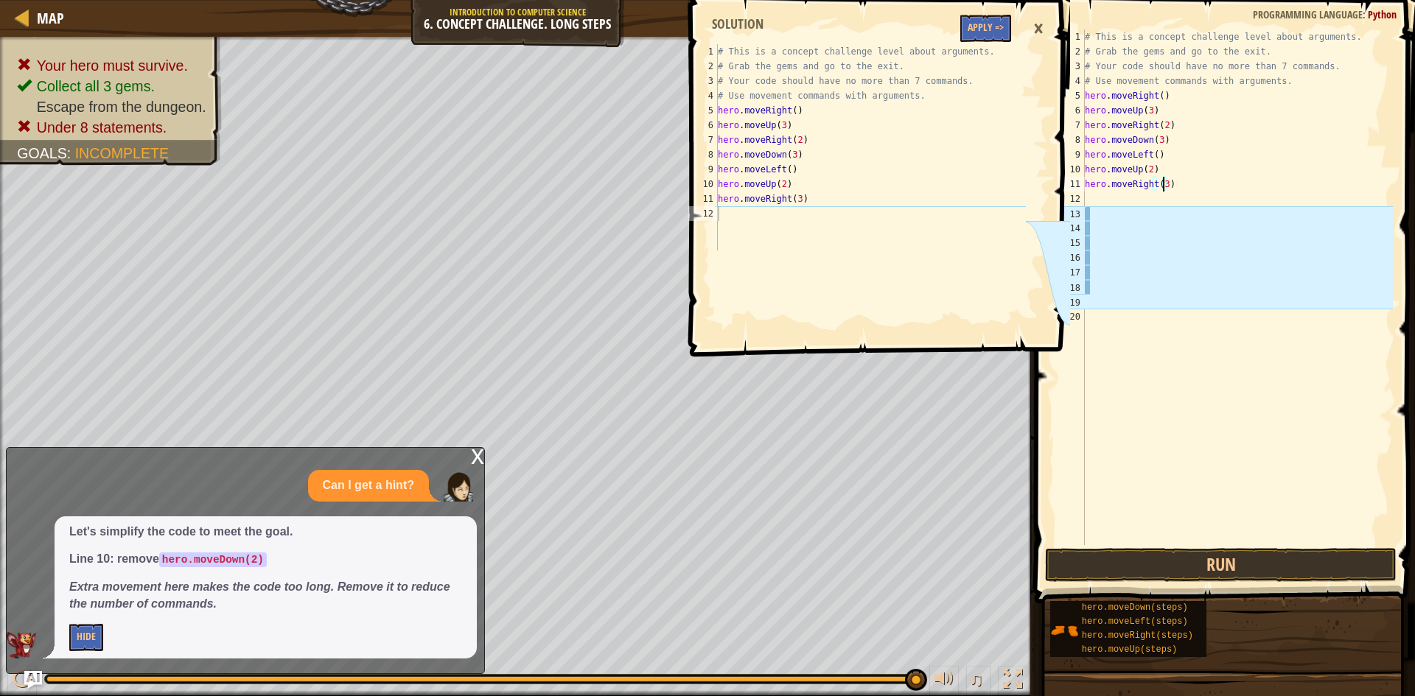
scroll to position [7, 6]
type textarea "hero.moveRight(3)"
click at [1191, 562] on button "Run" at bounding box center [1220, 565] width 351 height 34
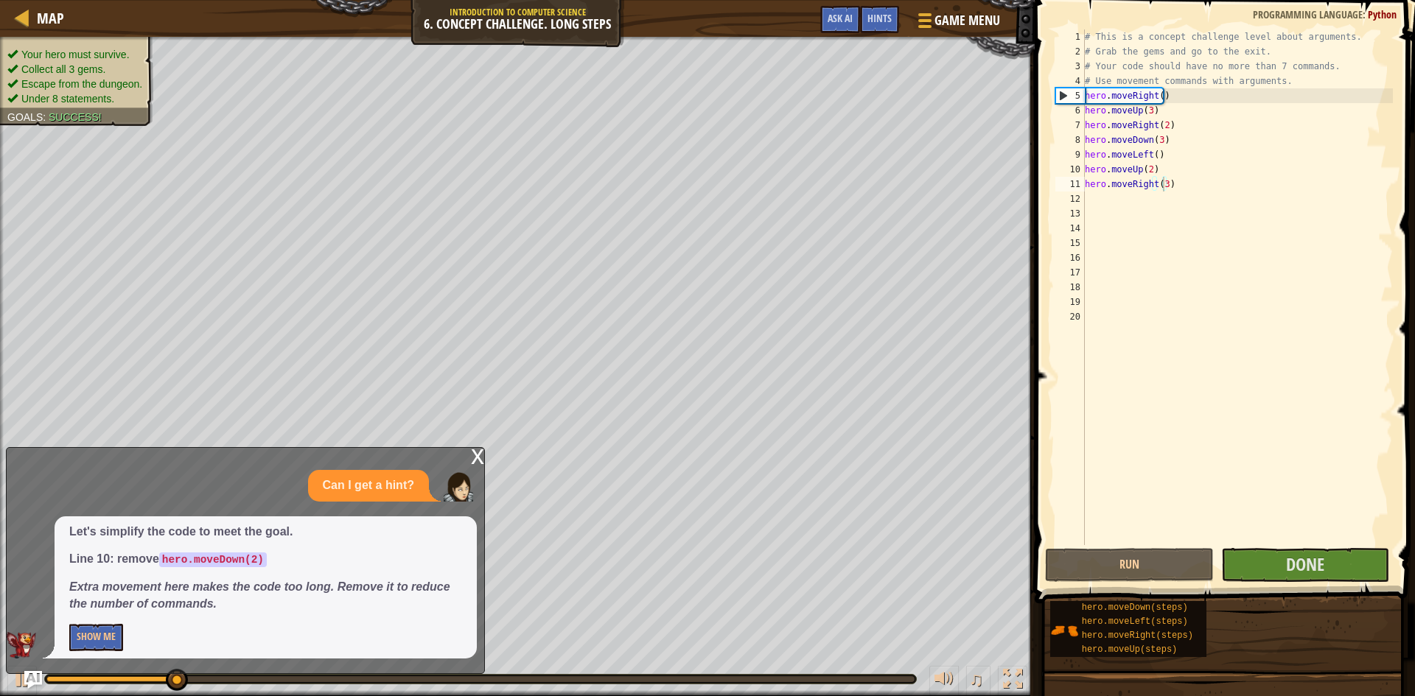
click at [77, 49] on ul "Your hero must survive. Collect all 3 gems. Escape from the dungeon. Under 8 st…" at bounding box center [76, 76] width 139 height 59
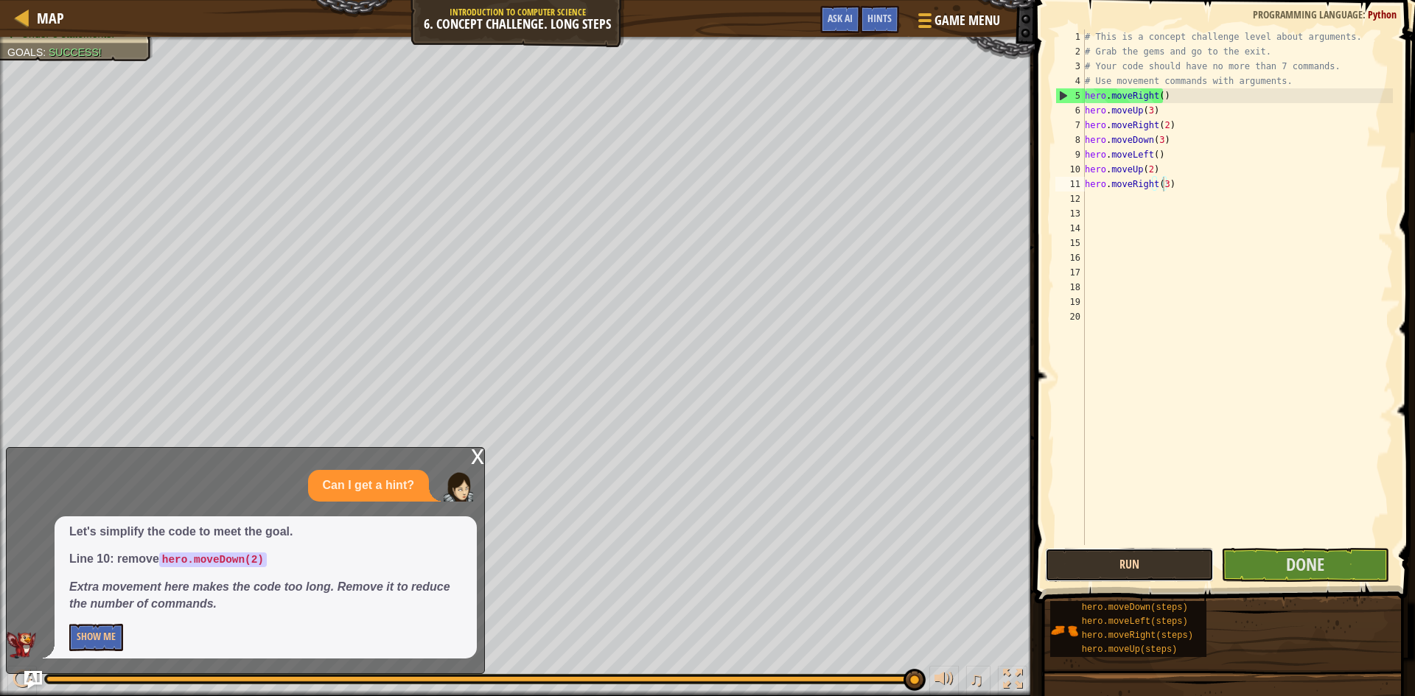
click at [1169, 567] on button "Run" at bounding box center [1129, 565] width 169 height 34
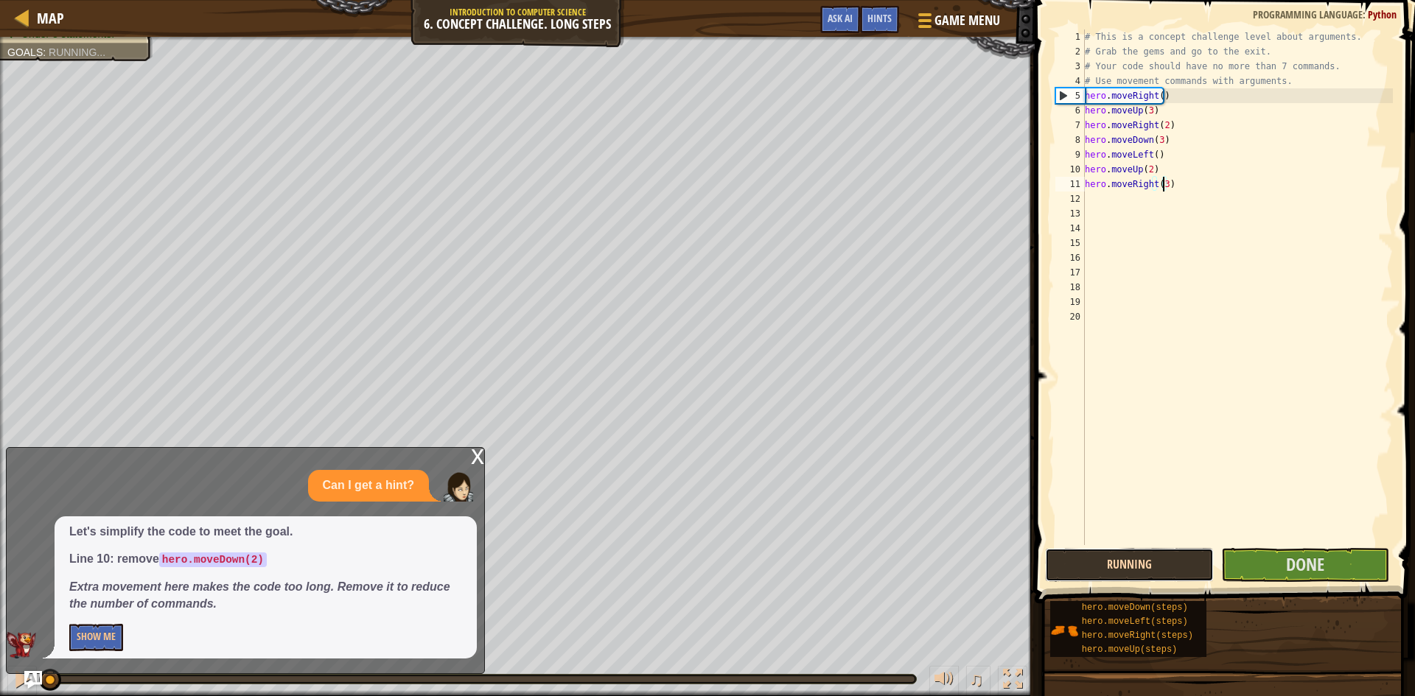
click at [1169, 567] on button "Running" at bounding box center [1129, 565] width 169 height 34
click at [1164, 563] on button "Run" at bounding box center [1129, 565] width 169 height 34
click at [1164, 561] on button "Running" at bounding box center [1129, 565] width 169 height 34
click at [1320, 563] on span "Done" at bounding box center [1305, 565] width 38 height 24
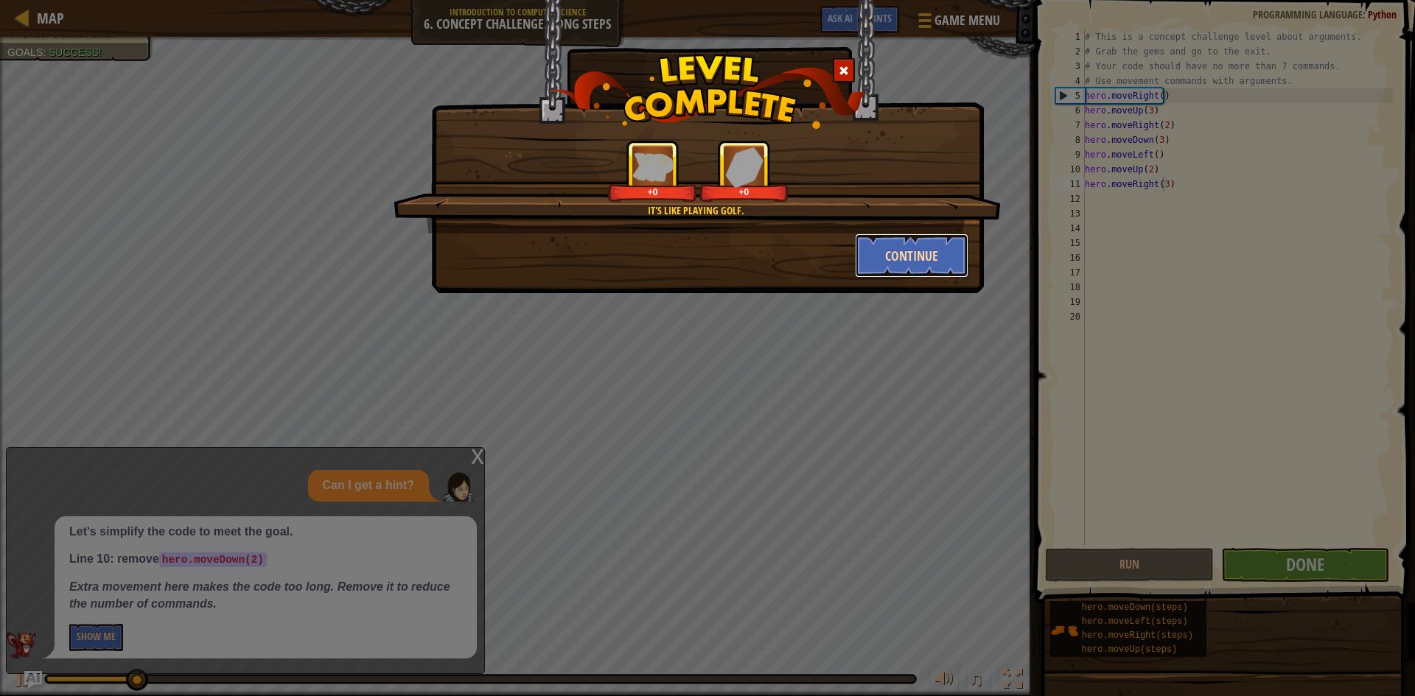
click at [899, 267] on button "Continue" at bounding box center [912, 256] width 114 height 44
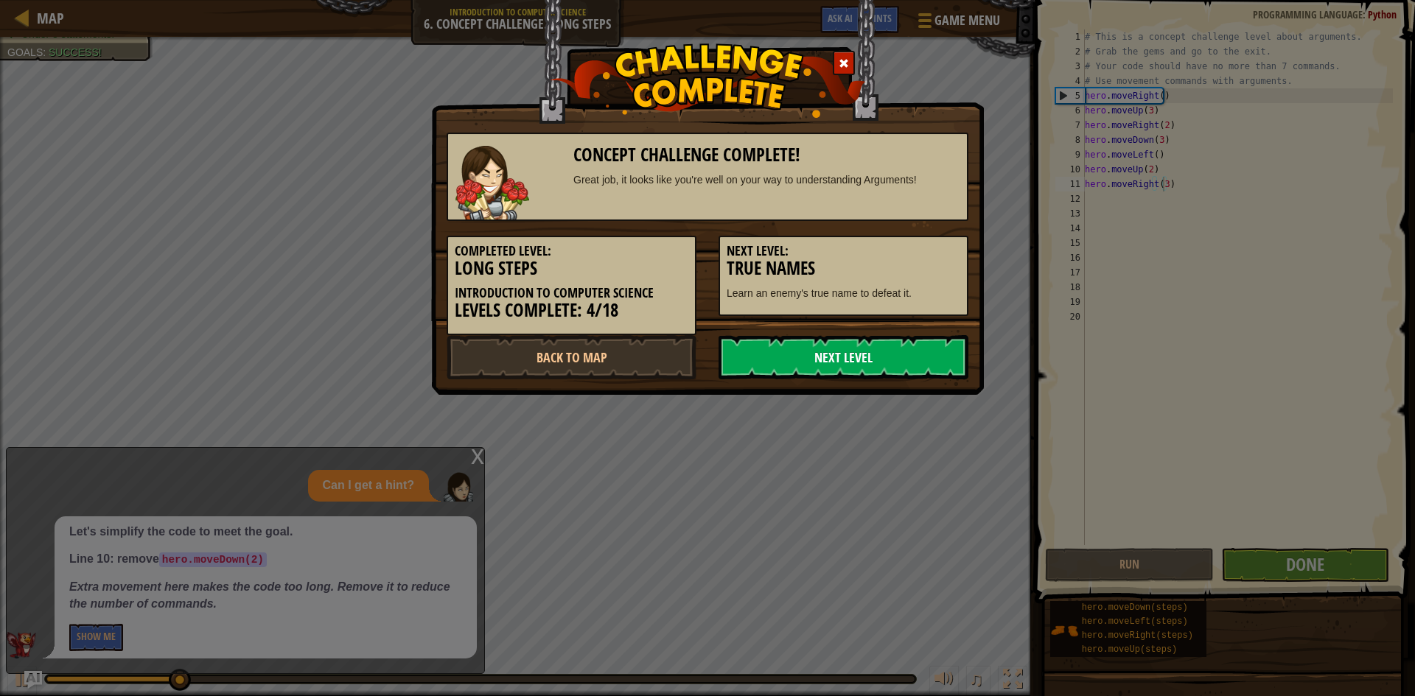
click at [865, 355] on link "Next Level" at bounding box center [843, 357] width 250 height 44
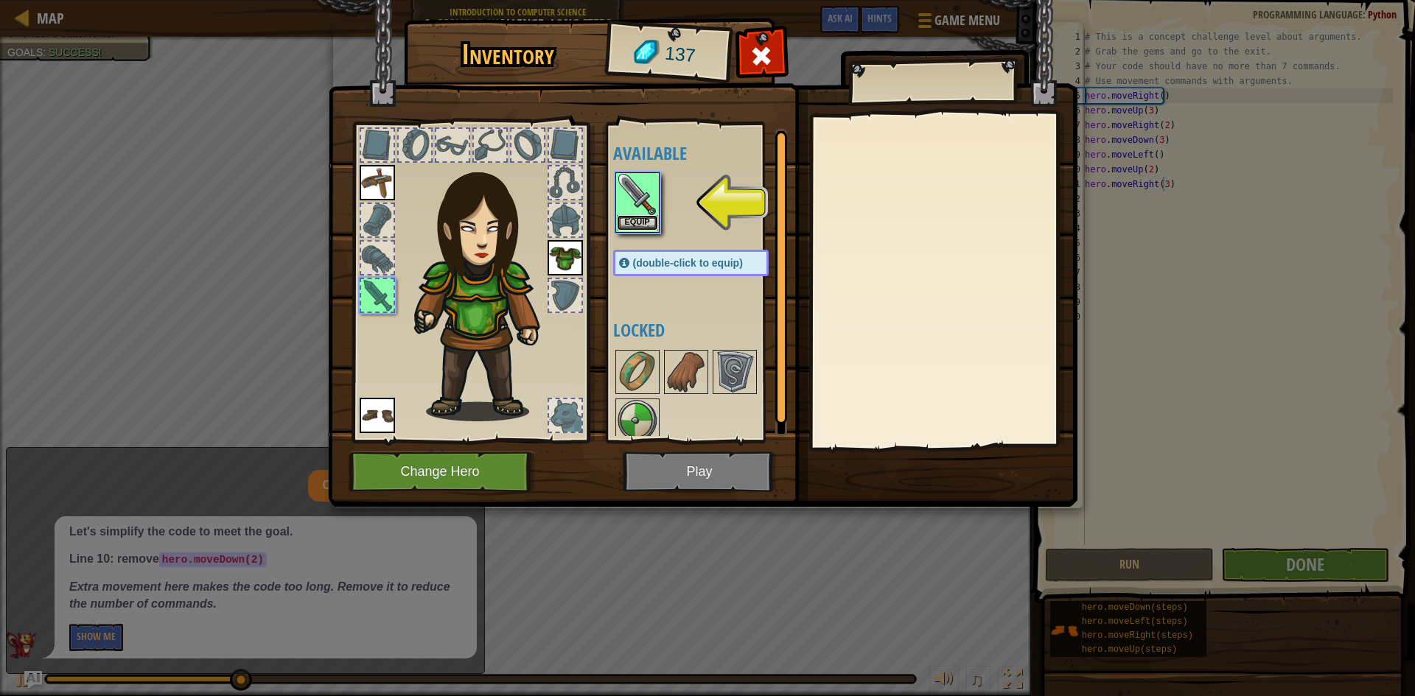
click at [645, 220] on button "Equip" at bounding box center [637, 222] width 41 height 15
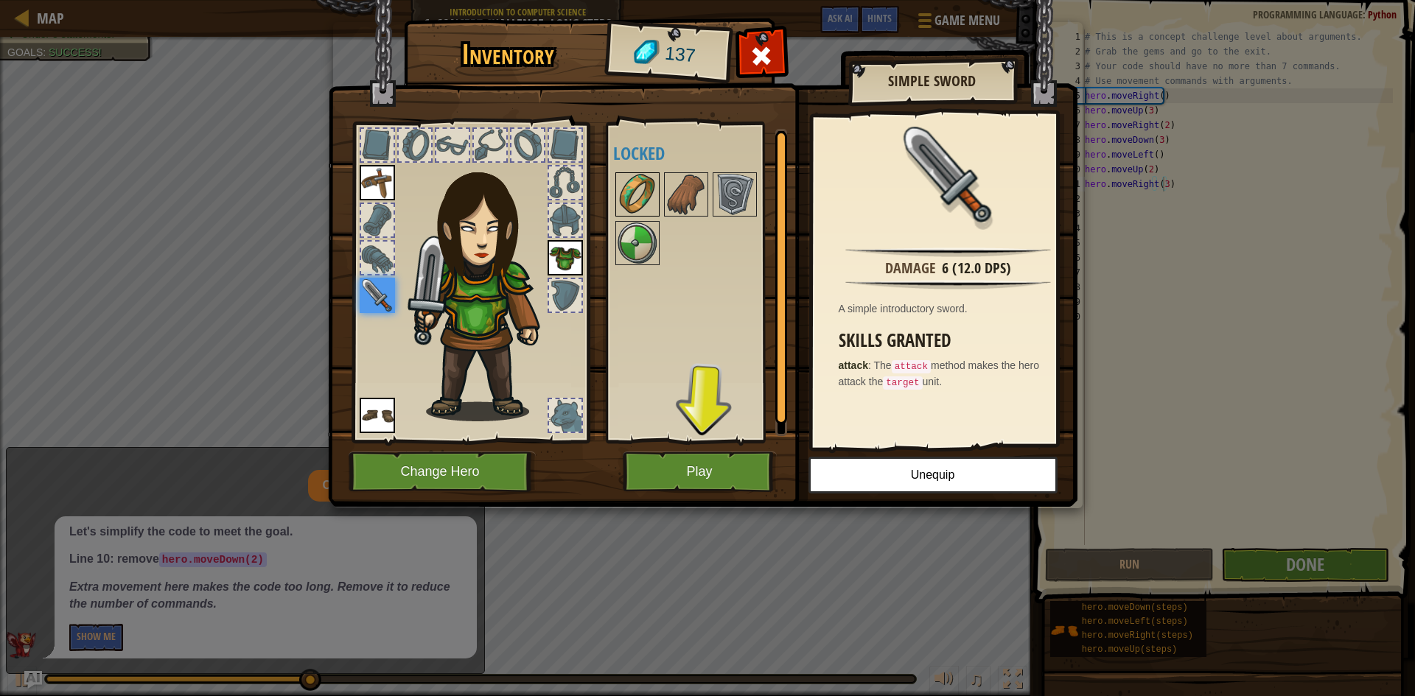
click at [652, 196] on img at bounding box center [637, 194] width 41 height 41
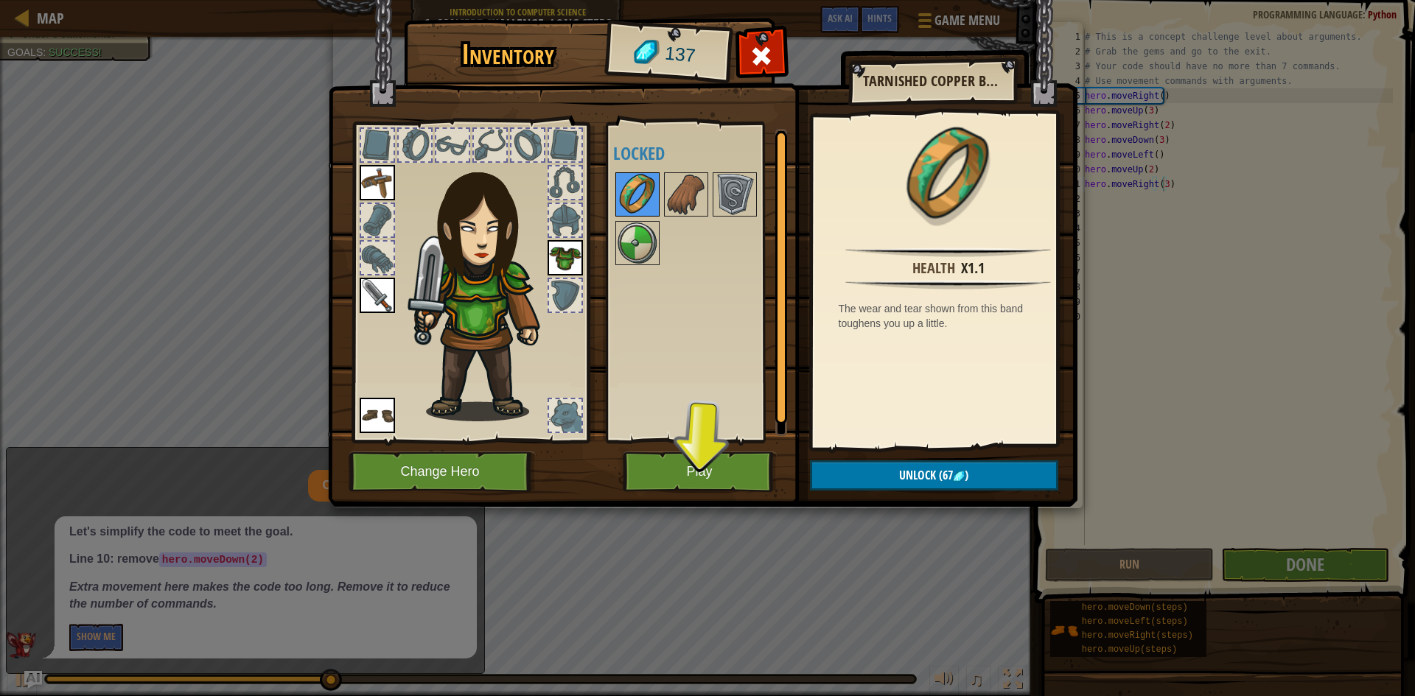
click at [635, 214] on img at bounding box center [637, 194] width 41 height 41
click at [632, 233] on img at bounding box center [637, 243] width 41 height 41
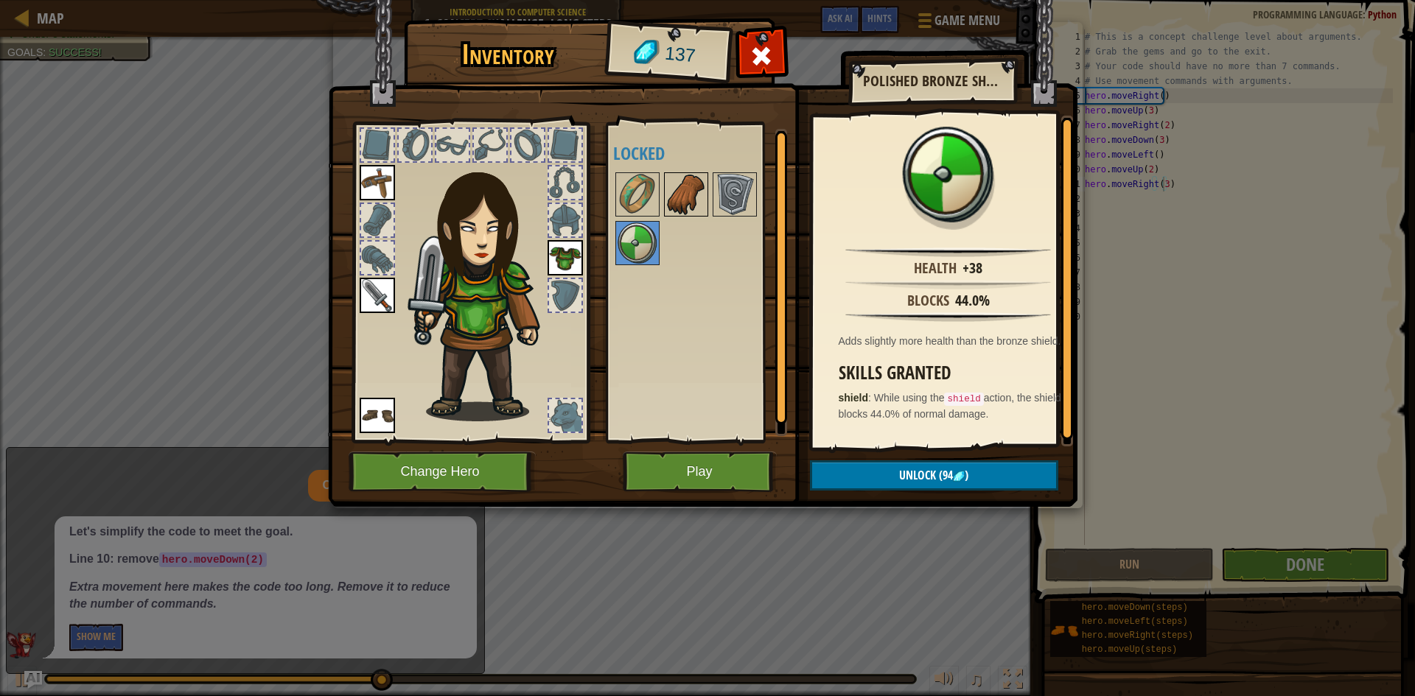
click at [681, 197] on img at bounding box center [685, 194] width 41 height 41
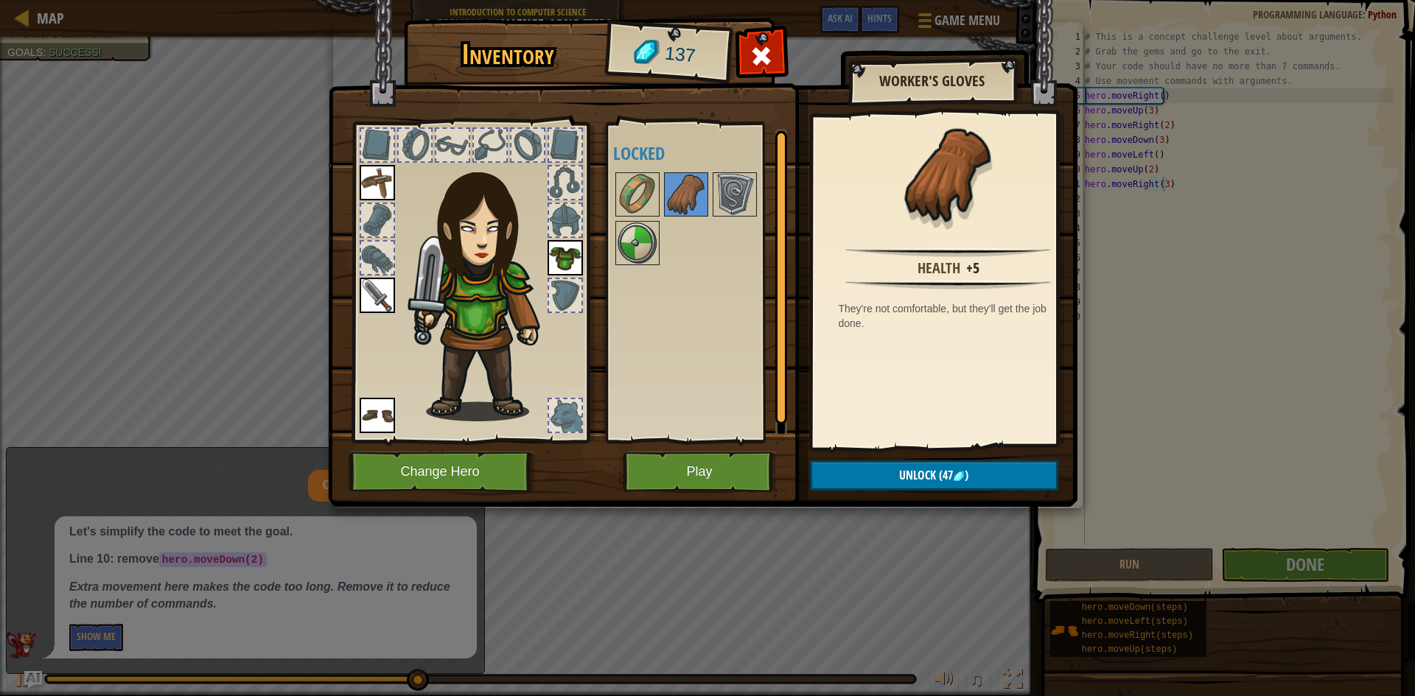
click at [710, 193] on div at bounding box center [705, 218] width 185 height 97
click at [721, 193] on img at bounding box center [734, 194] width 41 height 41
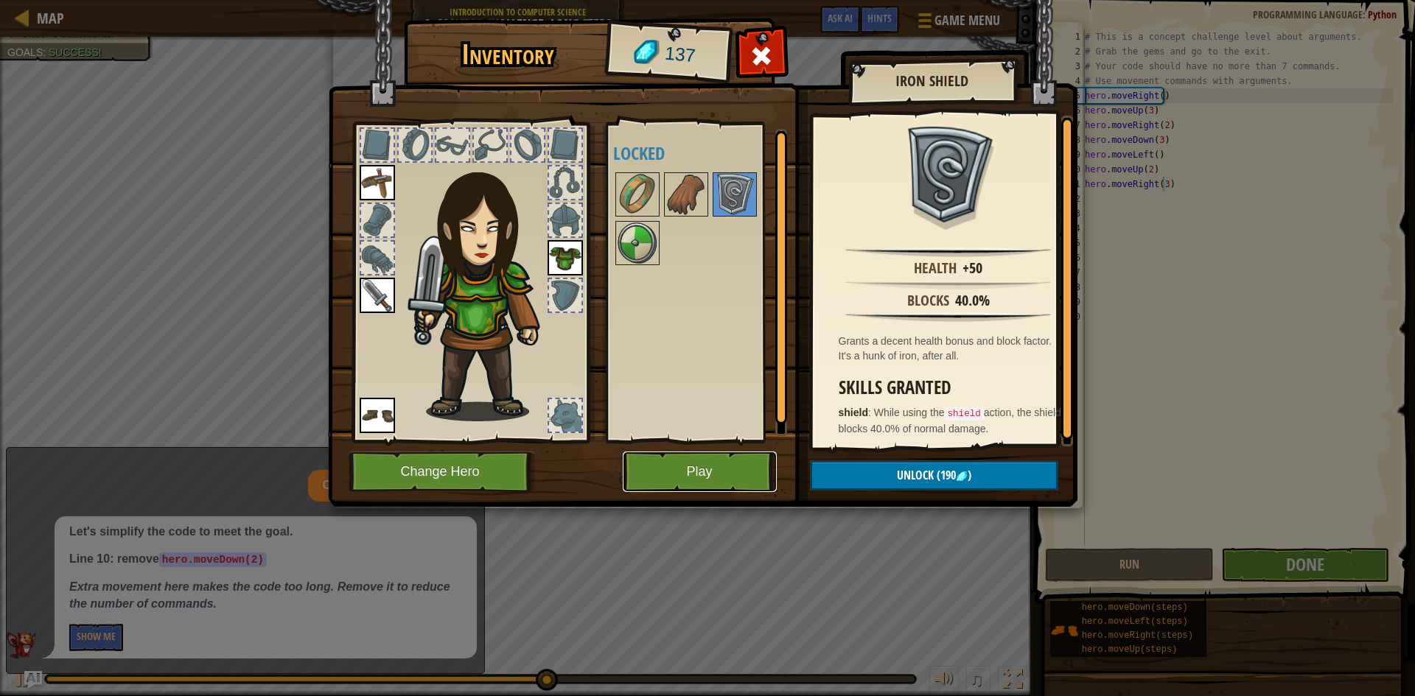
click at [716, 469] on button "Play" at bounding box center [700, 472] width 154 height 41
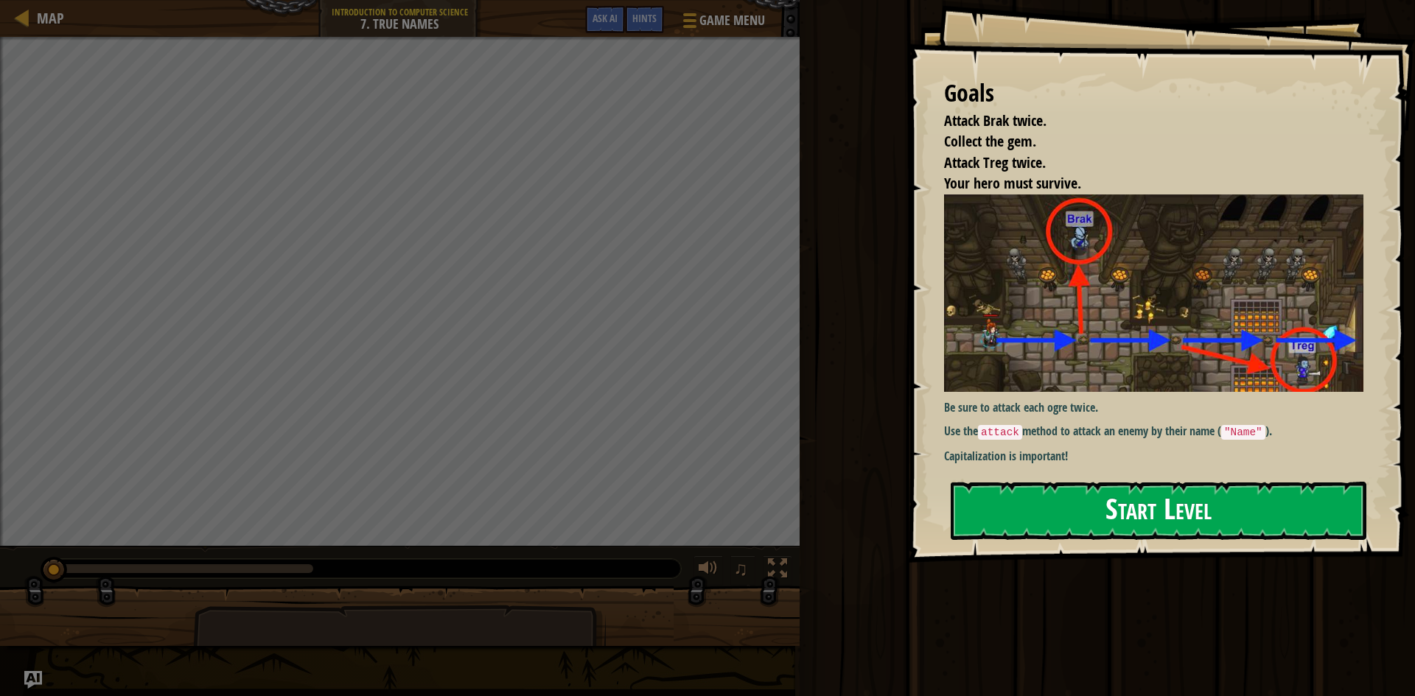
click at [1106, 482] on button "Start Level" at bounding box center [1159, 511] width 416 height 58
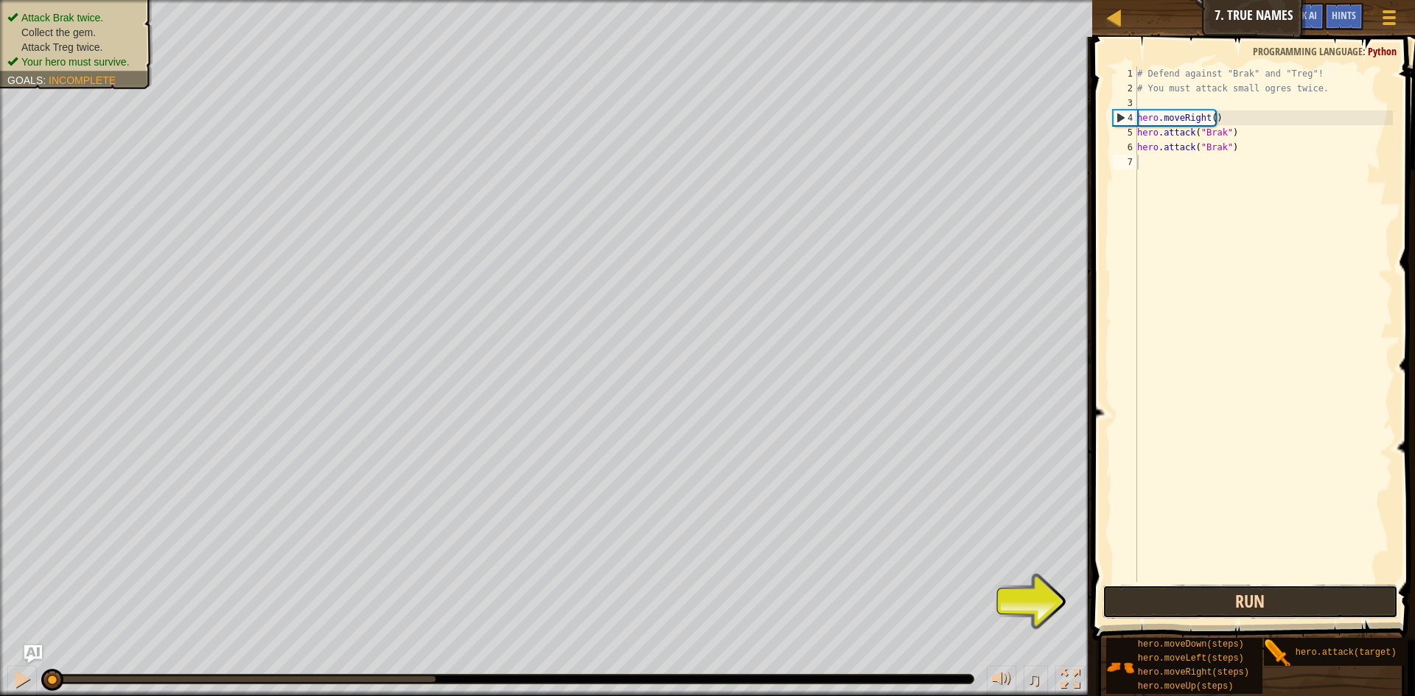
click at [1173, 587] on button "Run" at bounding box center [1249, 602] width 295 height 34
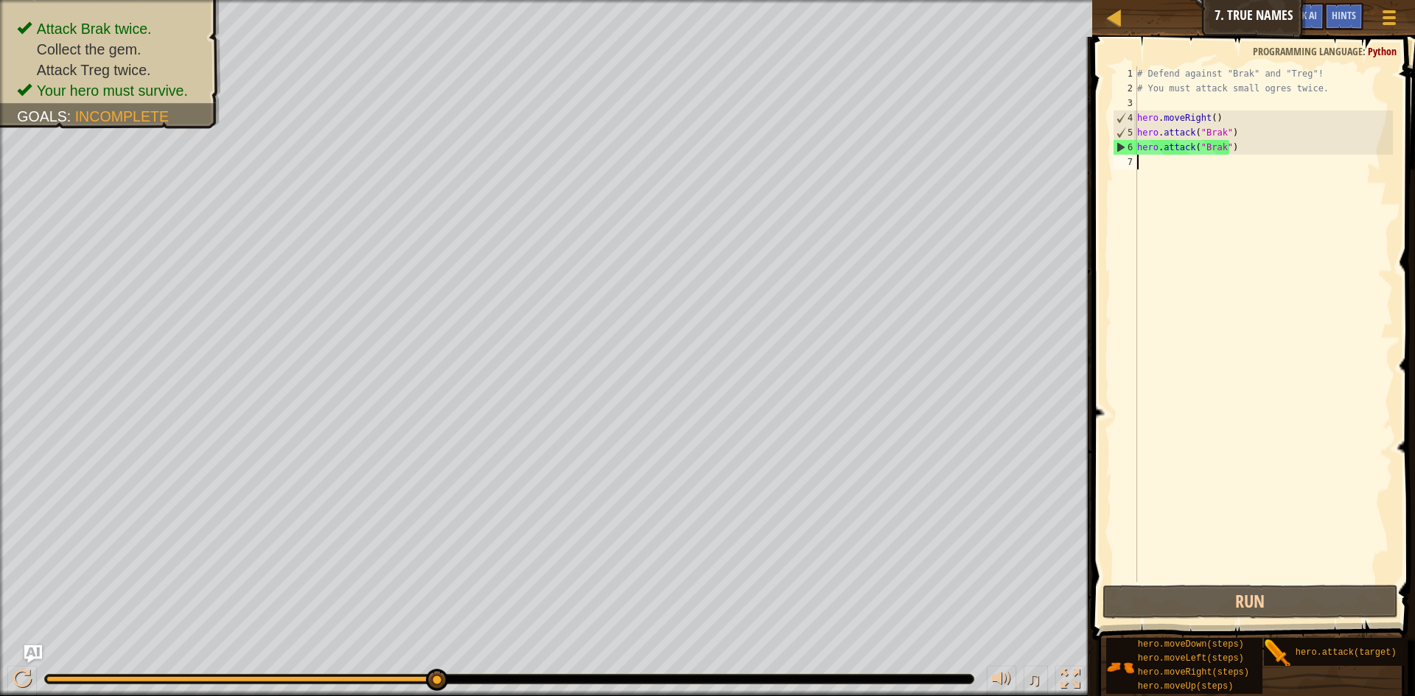
scroll to position [7, 0]
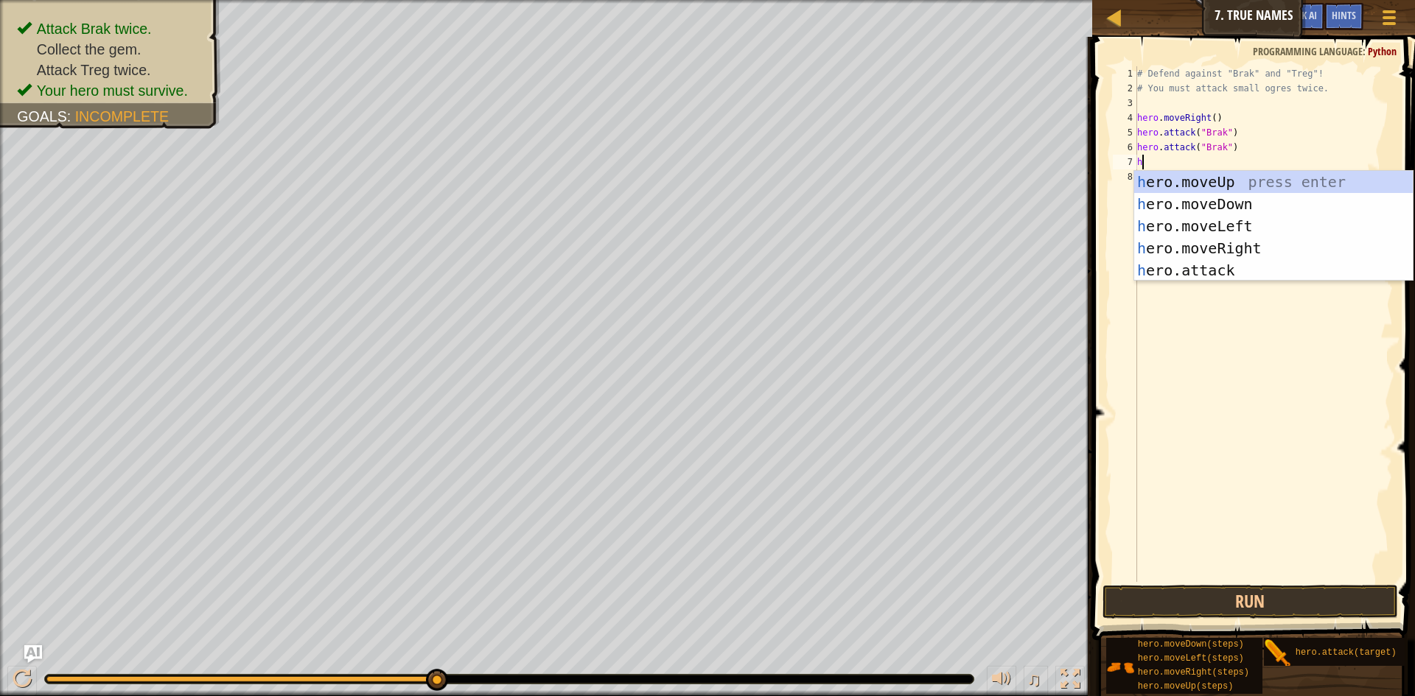
type textarea "hr"
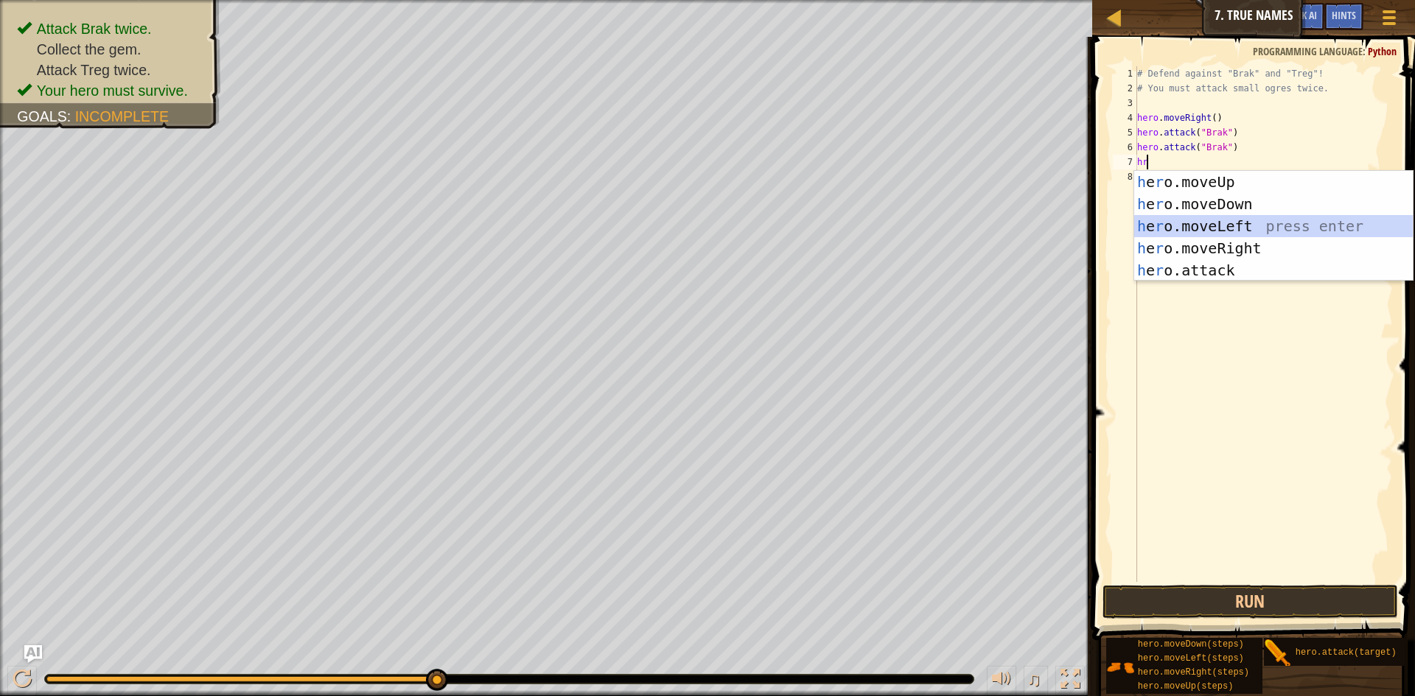
click at [1228, 224] on div "h e r o.moveUp press enter h e r o.moveDown press enter h e r o.moveLeft press …" at bounding box center [1273, 248] width 279 height 155
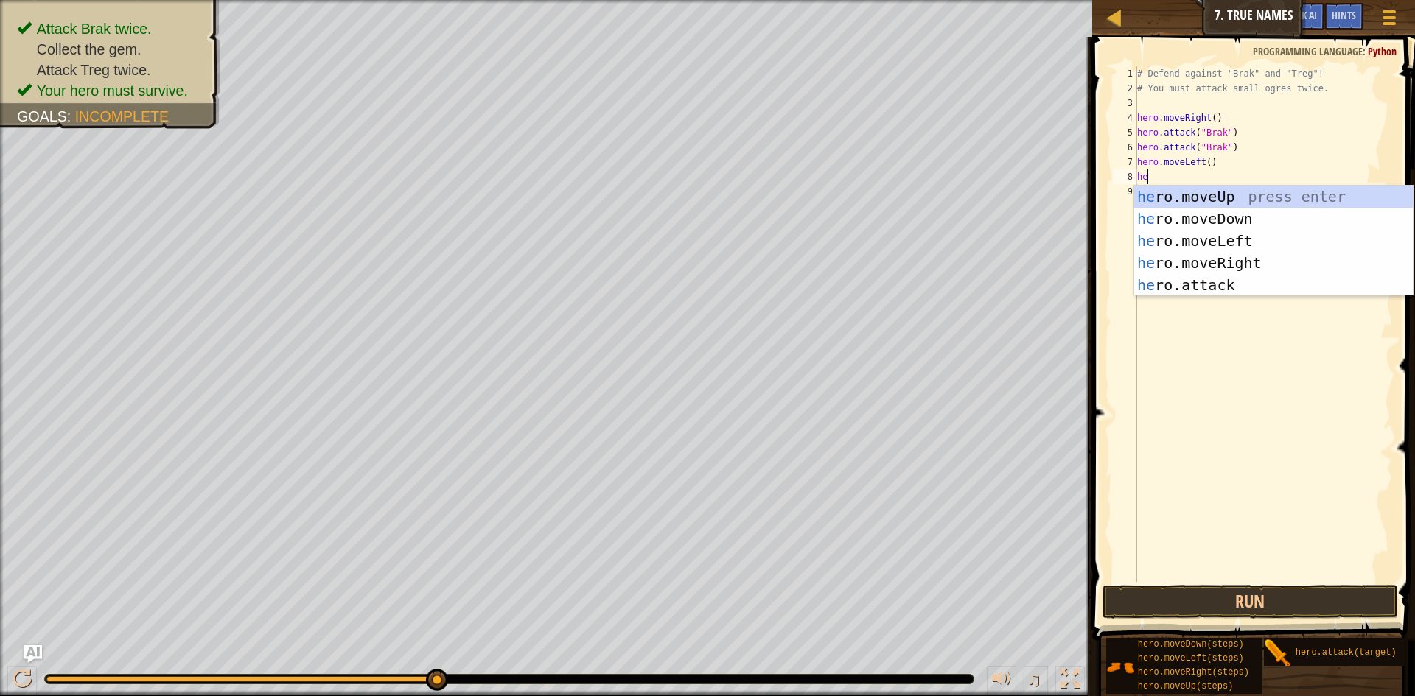
scroll to position [7, 1]
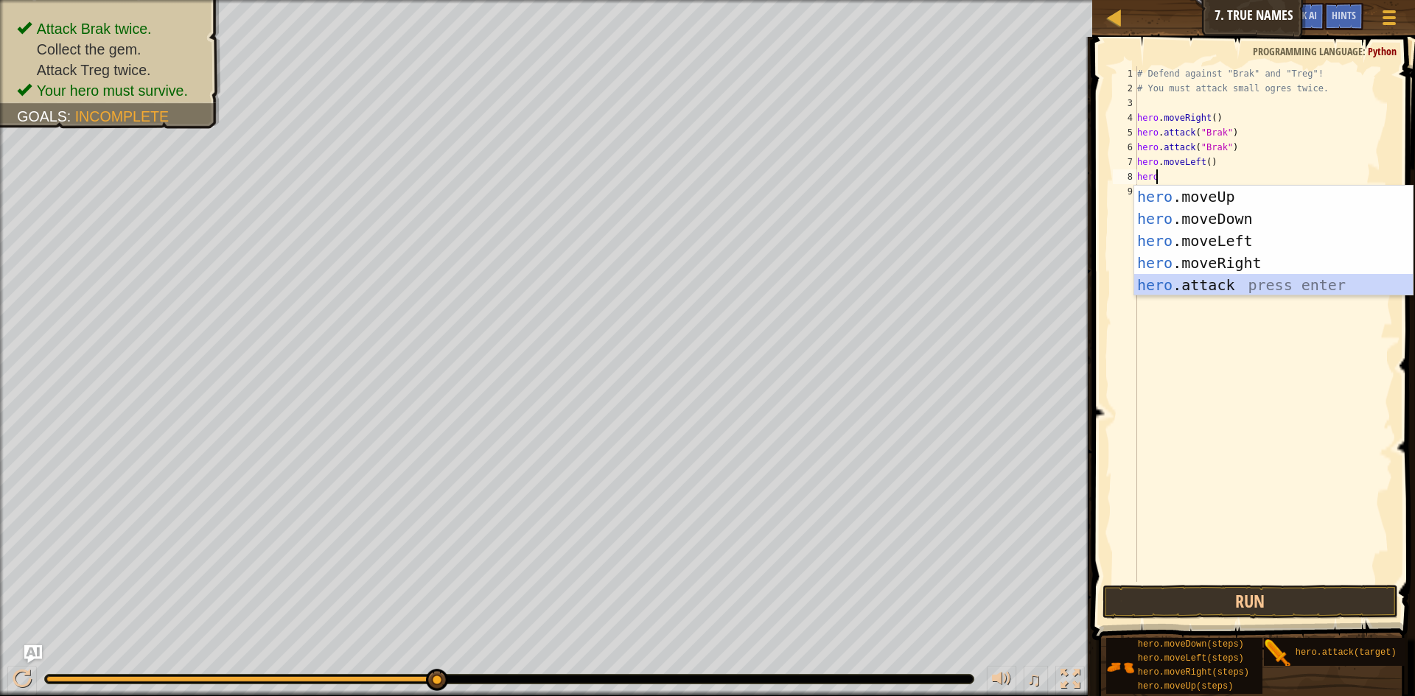
click at [1192, 294] on div "hero .moveUp press enter hero .moveDown press enter hero .moveLeft press enter …" at bounding box center [1273, 263] width 279 height 155
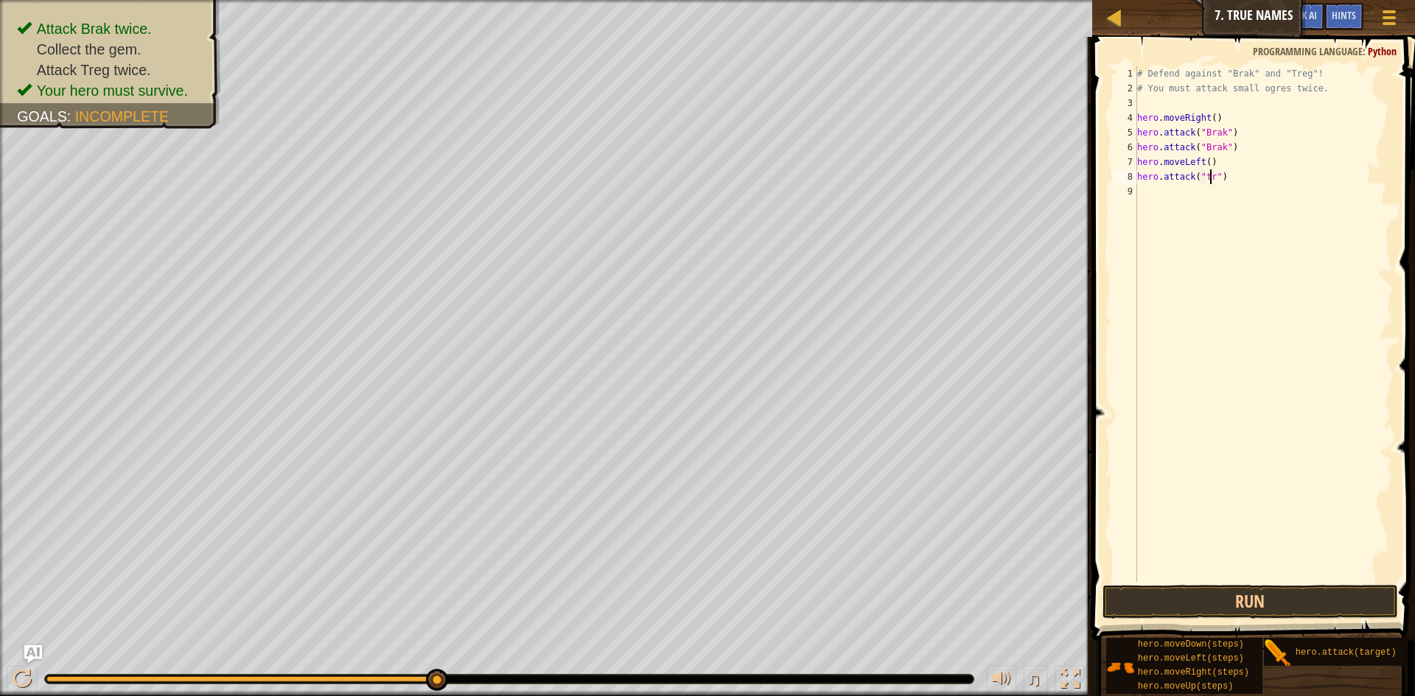
scroll to position [7, 7]
click at [1251, 601] on button "Run" at bounding box center [1249, 602] width 295 height 34
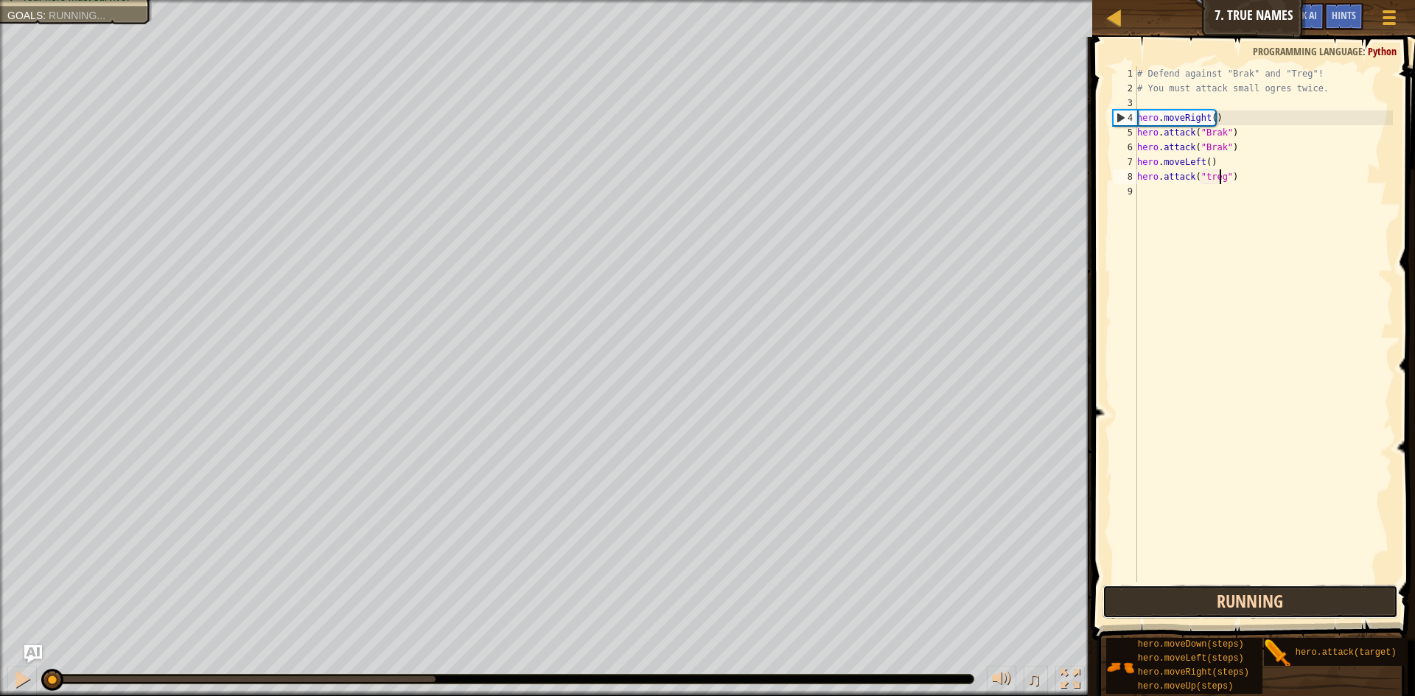
click at [1251, 601] on button "Running" at bounding box center [1249, 602] width 295 height 34
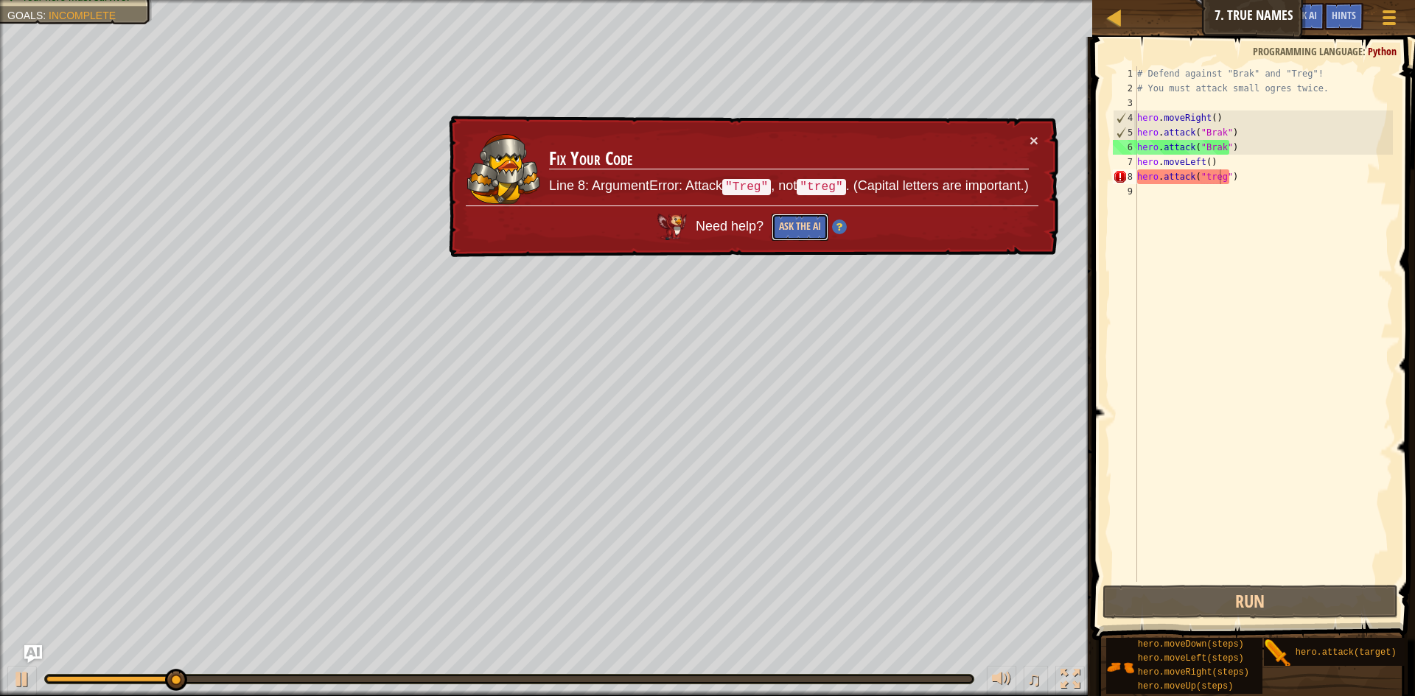
drag, startPoint x: 803, startPoint y: 226, endPoint x: 792, endPoint y: 230, distance: 11.7
click at [802, 227] on button "Ask the AI" at bounding box center [800, 227] width 57 height 27
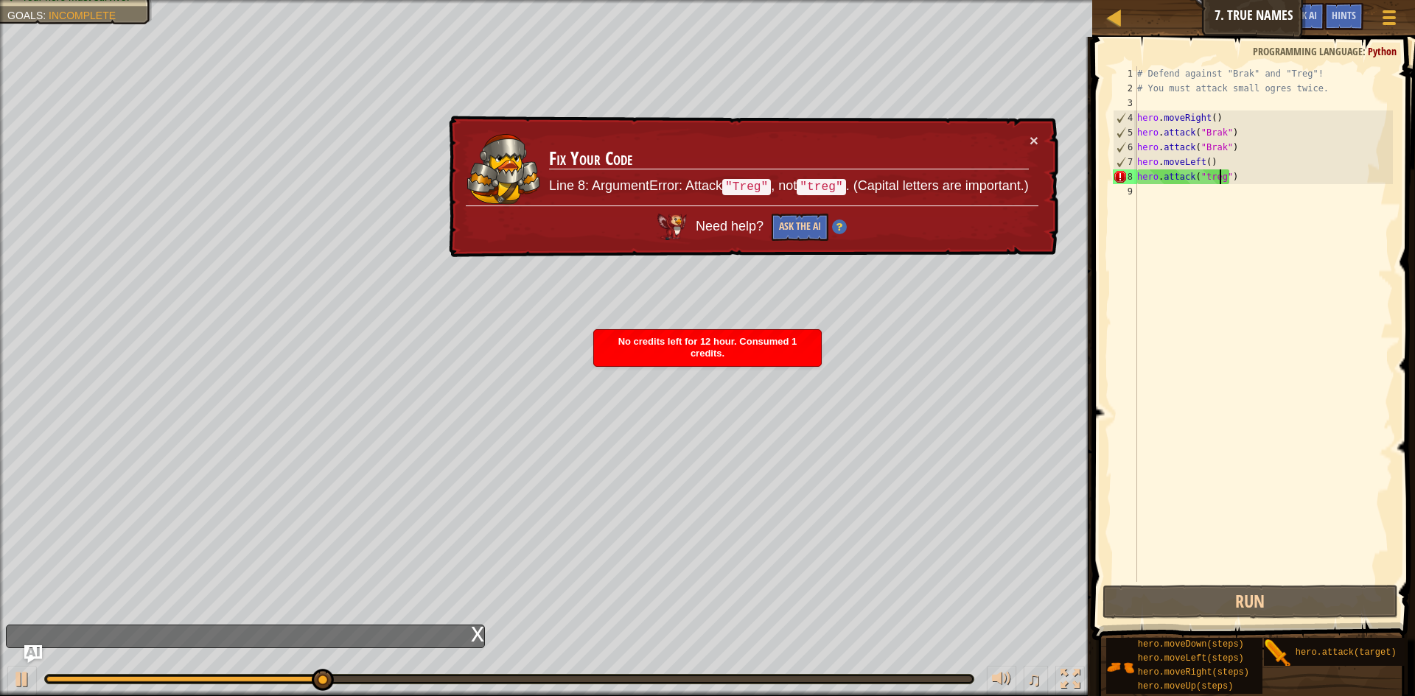
drag, startPoint x: 802, startPoint y: 211, endPoint x: 807, endPoint y: 220, distance: 9.9
click at [807, 218] on div "Need help? Ask the AI" at bounding box center [752, 223] width 573 height 35
drag, startPoint x: 807, startPoint y: 220, endPoint x: 799, endPoint y: 220, distance: 8.1
click at [806, 220] on button "Ask the AI" at bounding box center [800, 227] width 57 height 27
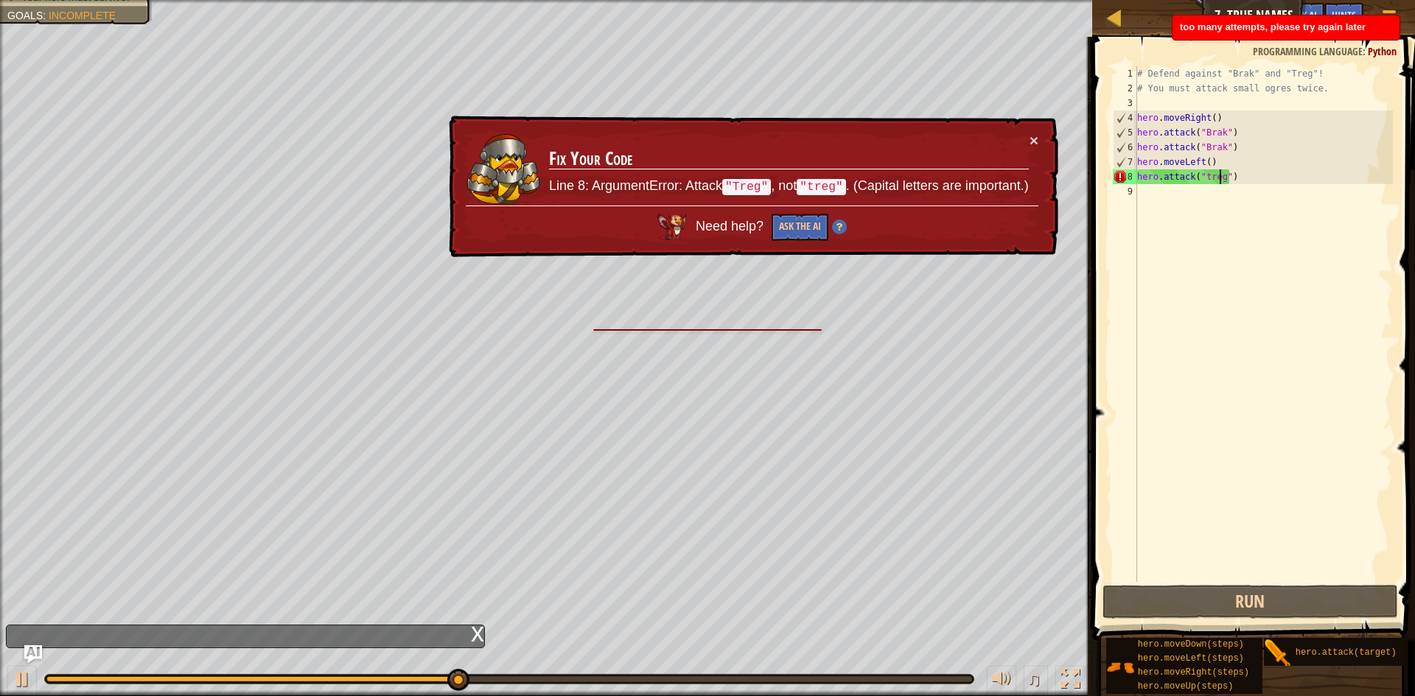
click at [1315, 15] on li "too many attempts, please try again later" at bounding box center [1286, 28] width 228 height 26
click at [1314, 0] on body "Map Introduction to Computer Science 7. True Names Game Menu Done Hints Ask AI …" at bounding box center [707, 0] width 1415 height 0
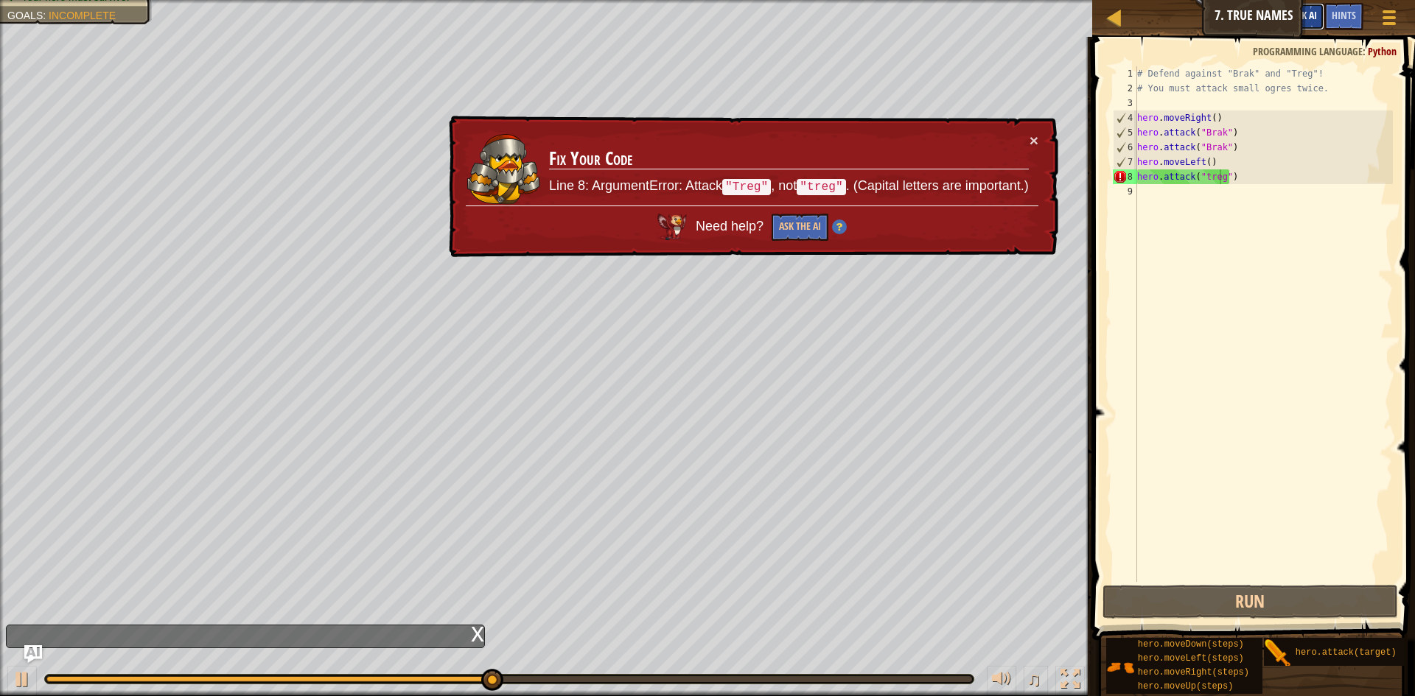
click at [1314, 16] on span "Ask AI" at bounding box center [1304, 15] width 25 height 14
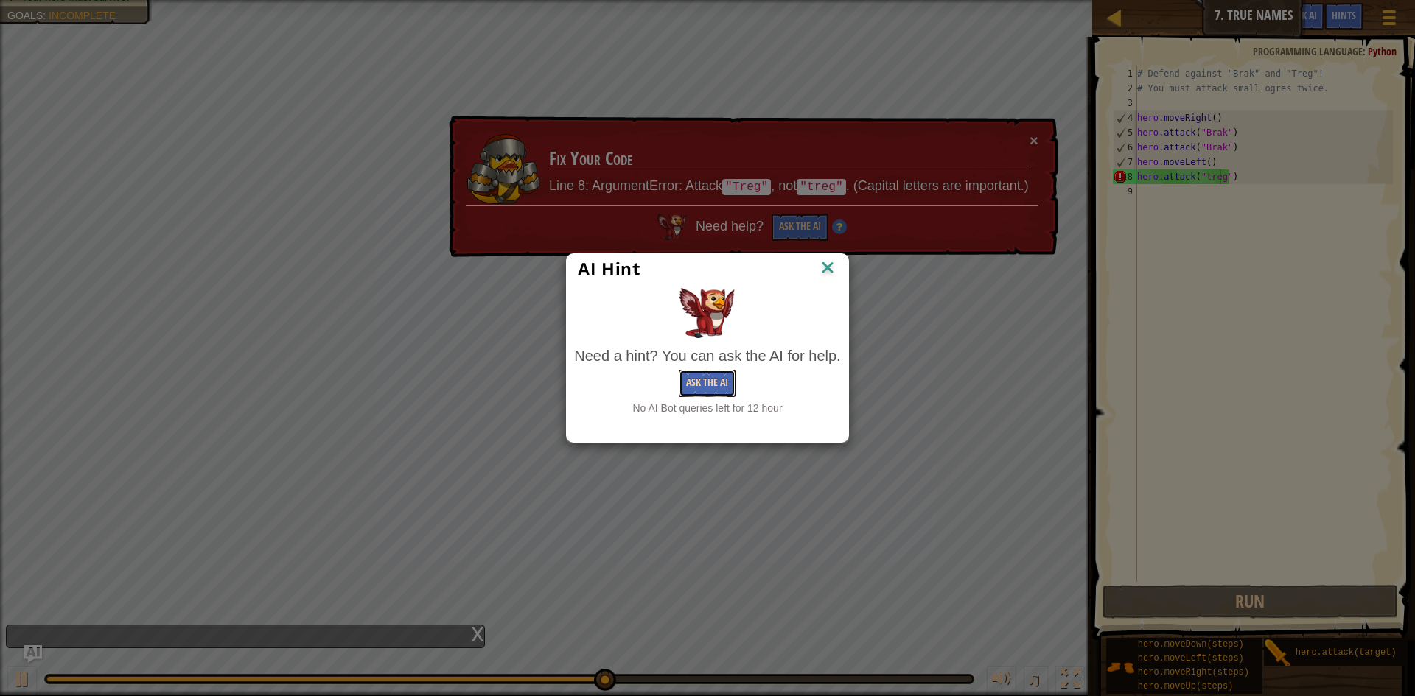
click at [721, 382] on button "Ask the AI" at bounding box center [707, 383] width 57 height 27
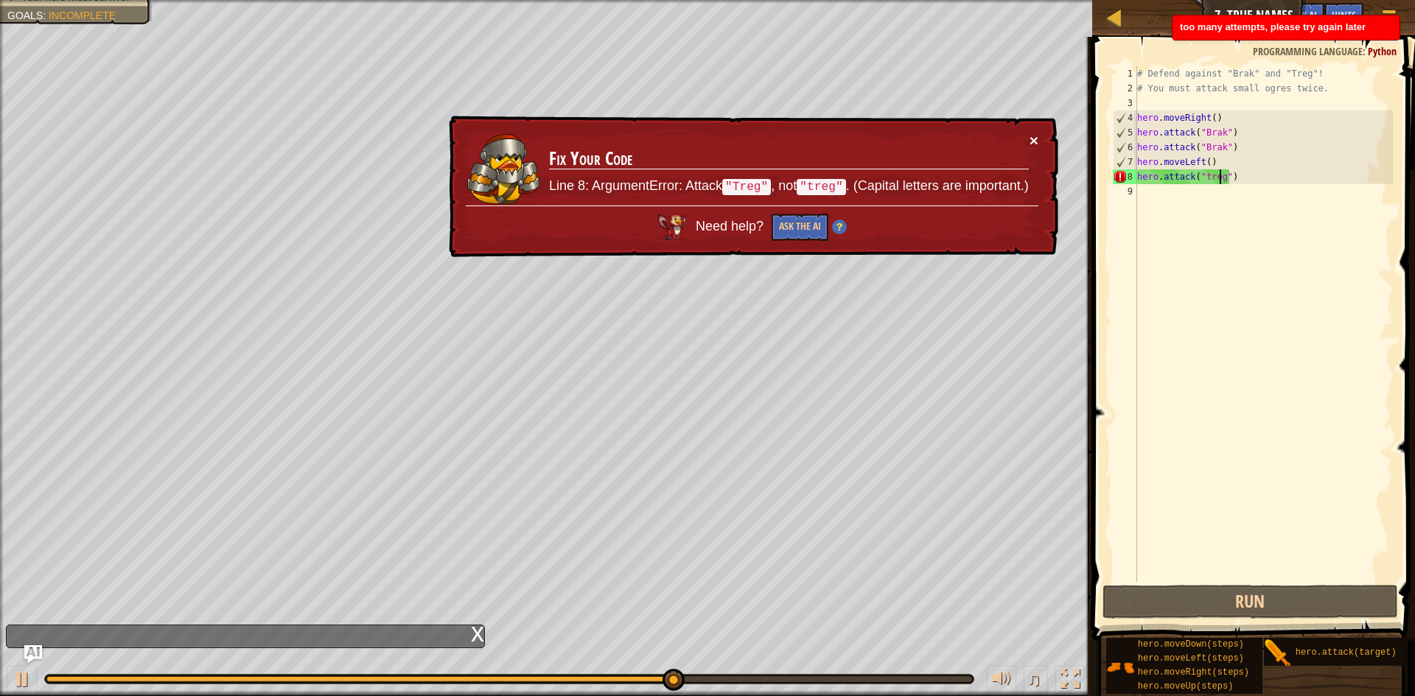
click at [1037, 141] on button "×" at bounding box center [1033, 140] width 9 height 15
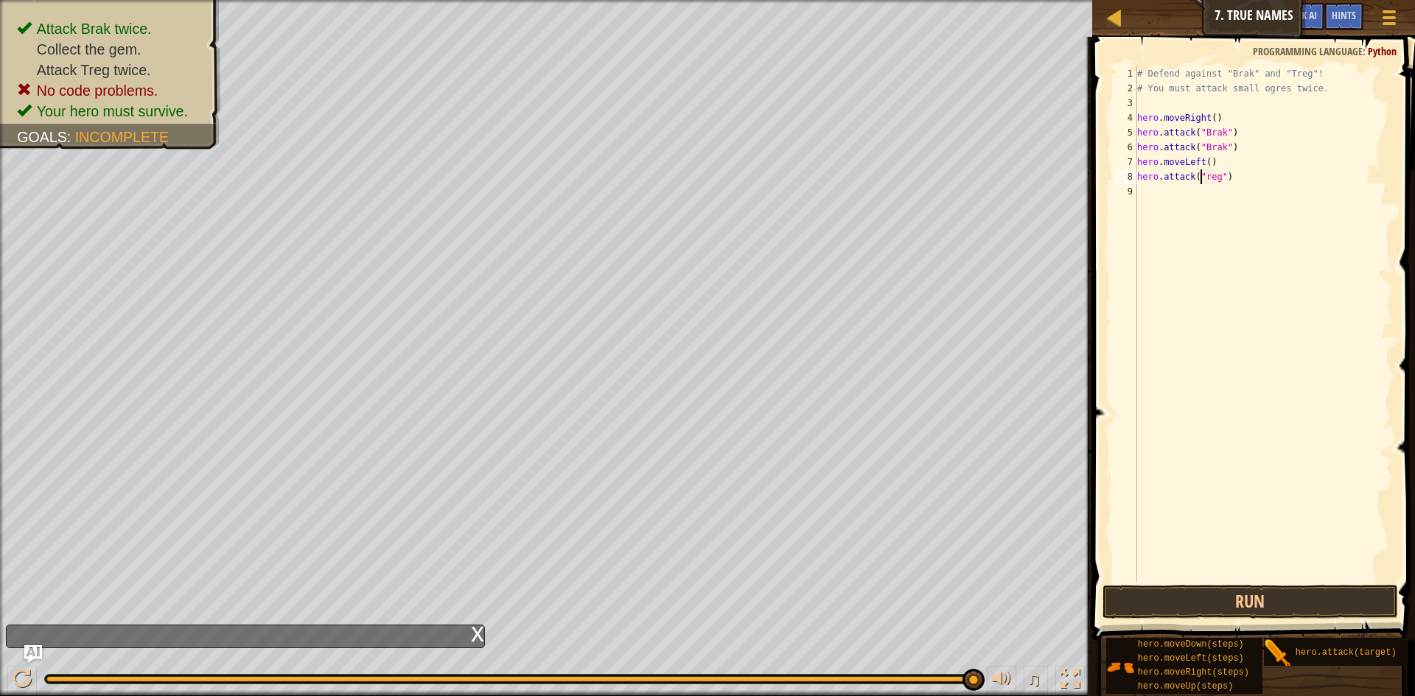
scroll to position [7, 6]
click at [1259, 590] on button "Run" at bounding box center [1249, 602] width 295 height 34
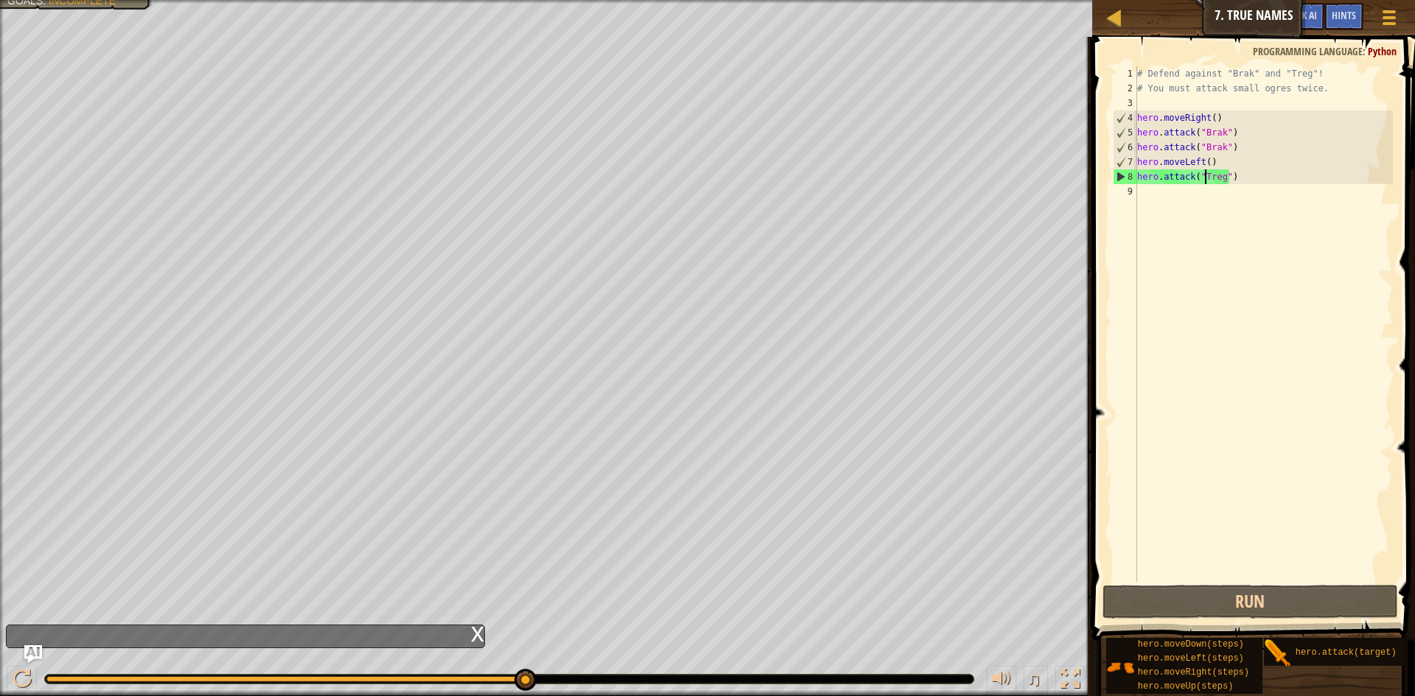
click at [1204, 160] on div "# Defend against "Brak" and "Treg"! # You must attack small ogres twice. hero .…" at bounding box center [1263, 338] width 259 height 545
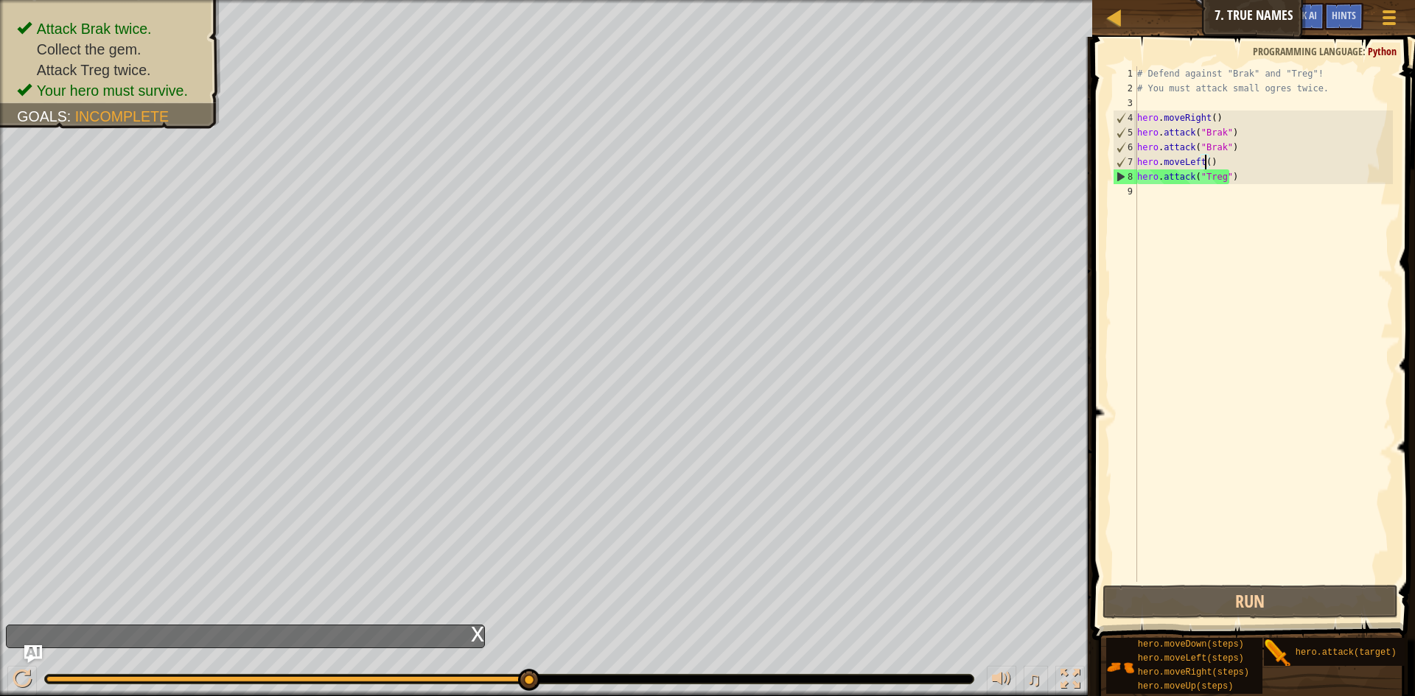
scroll to position [7, 5]
click at [1203, 160] on div "# Defend against "Brak" and "Treg"! # You must attack small ogres twice. hero .…" at bounding box center [1263, 338] width 259 height 545
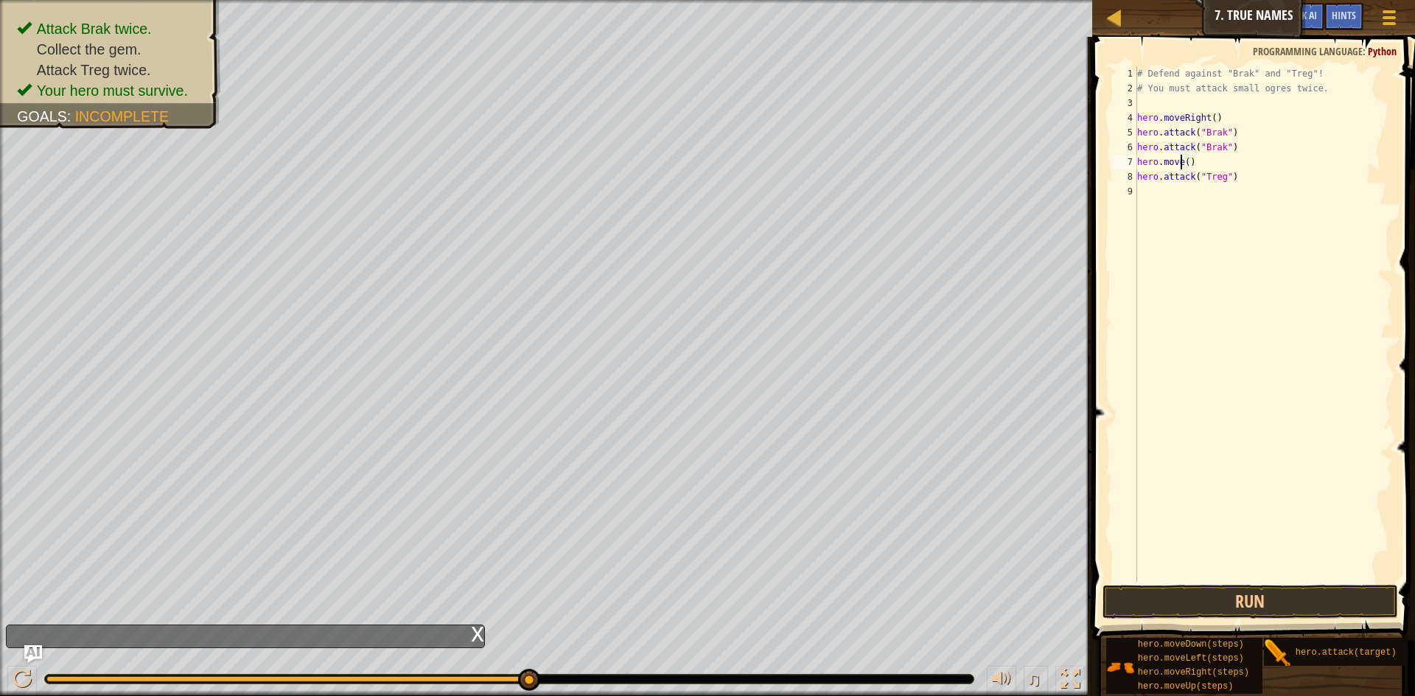
scroll to position [7, 4]
click at [1263, 183] on div "hero.moveR ight press enter" at bounding box center [1273, 204] width 279 height 66
click at [1217, 156] on div "# Defend against "Brak" and "Treg"! # You must attack small ogres twice. hero .…" at bounding box center [1263, 338] width 259 height 545
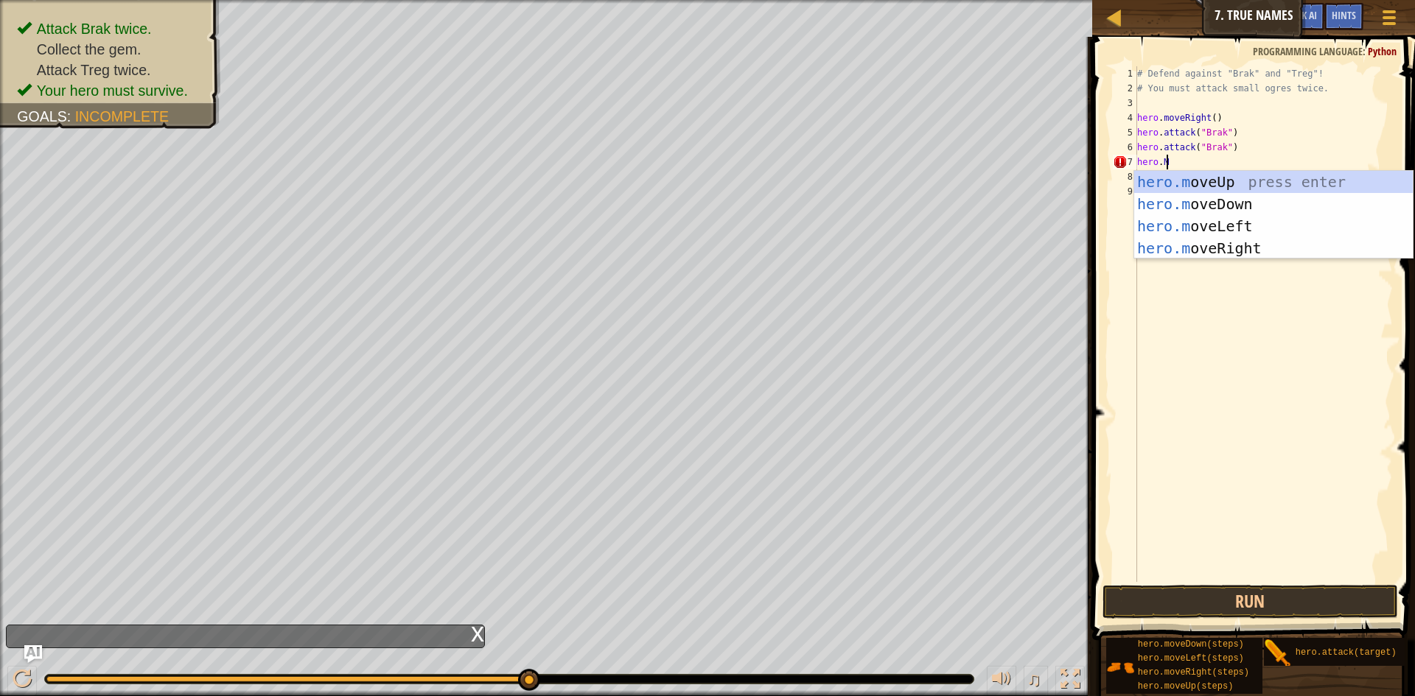
type textarea "[DOMAIN_NAME]"
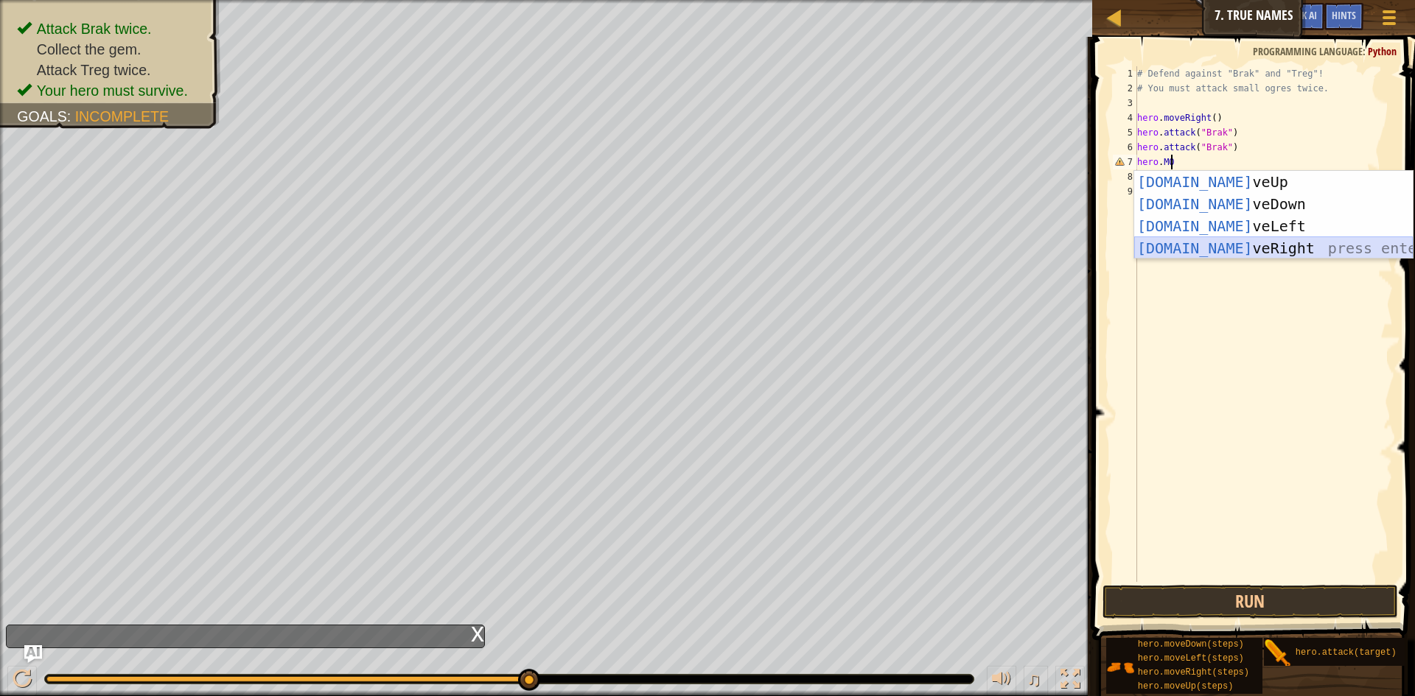
click at [1207, 250] on div "[DOMAIN_NAME] veUp press enter [DOMAIN_NAME] veDown press enter [DOMAIN_NAME] v…" at bounding box center [1273, 237] width 279 height 133
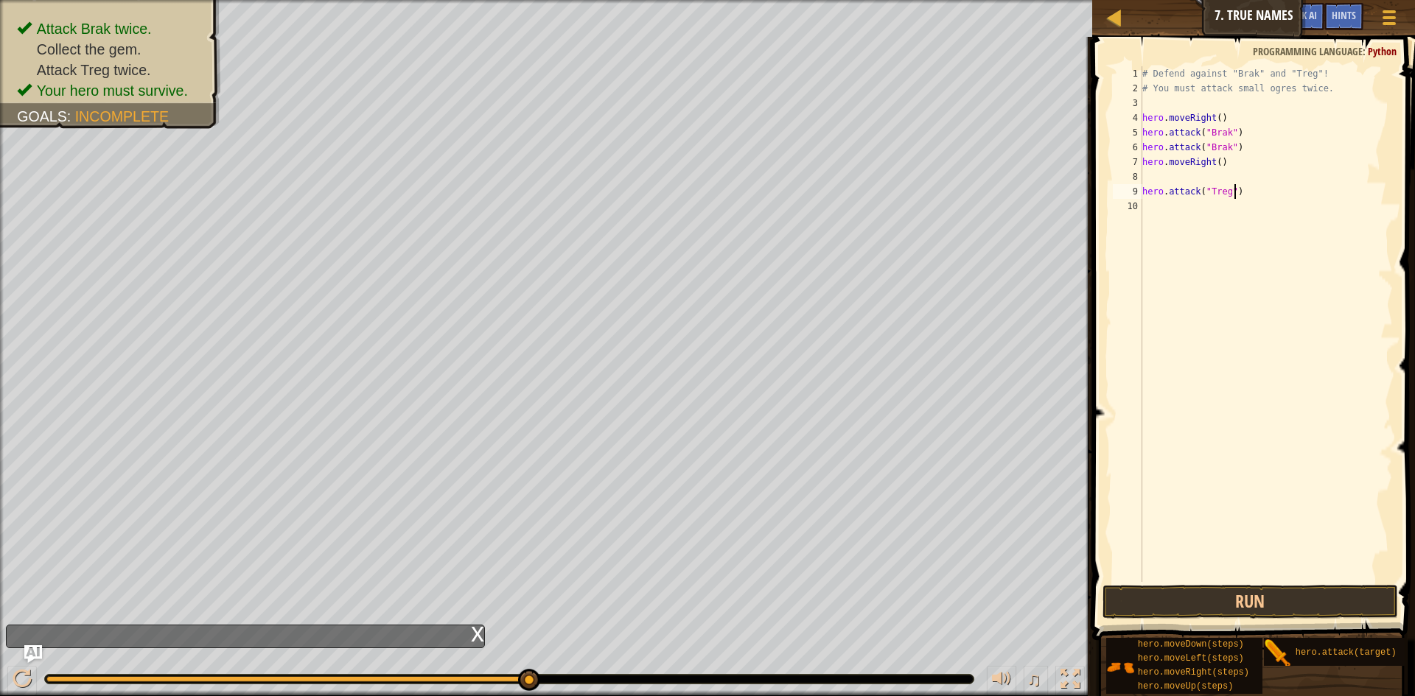
click at [1236, 192] on div "# Defend against "Brak" and "Treg"! # You must attack small ogres twice. hero .…" at bounding box center [1266, 338] width 254 height 545
type textarea "hero.attack("Treg")"
click at [1148, 172] on div "# Defend against "Brak" and "Treg"! # You must attack small ogres twice. hero .…" at bounding box center [1266, 338] width 254 height 545
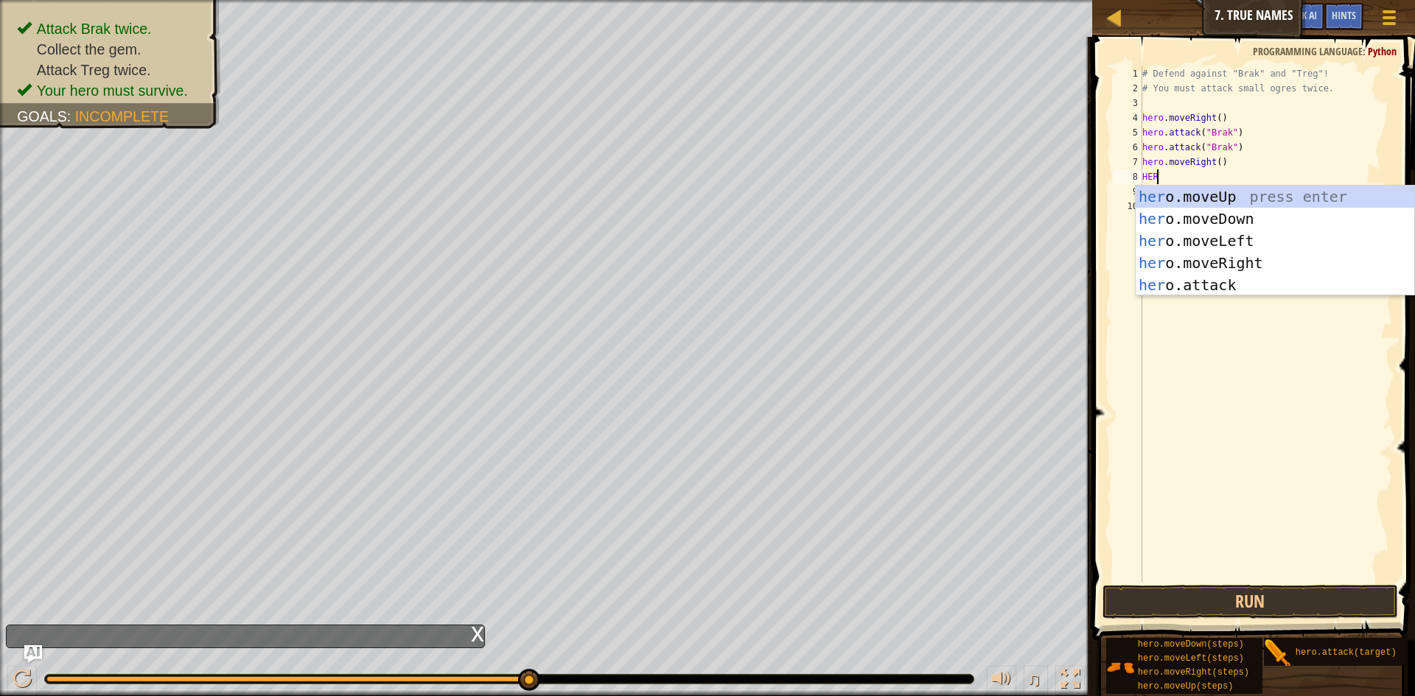
scroll to position [7, 1]
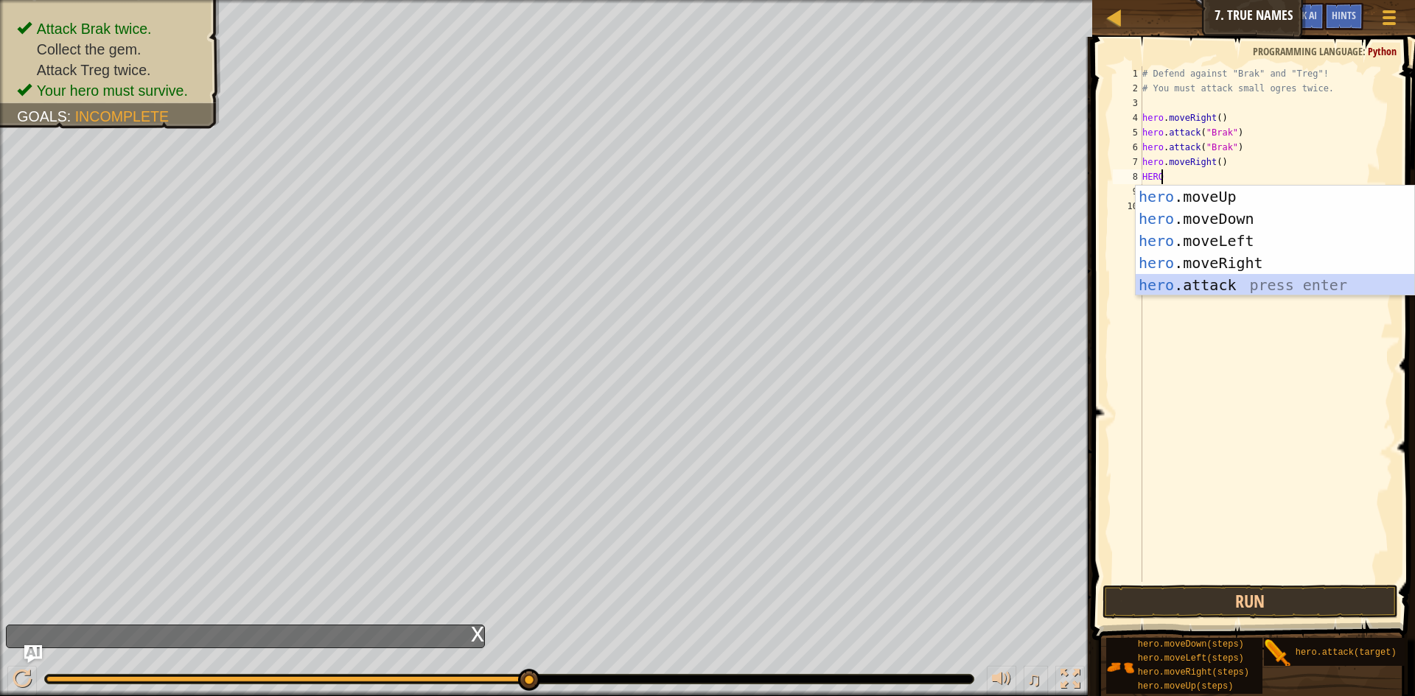
click at [1206, 290] on div "hero .moveUp press enter hero .moveDown press enter hero .moveLeft press enter …" at bounding box center [1275, 263] width 279 height 155
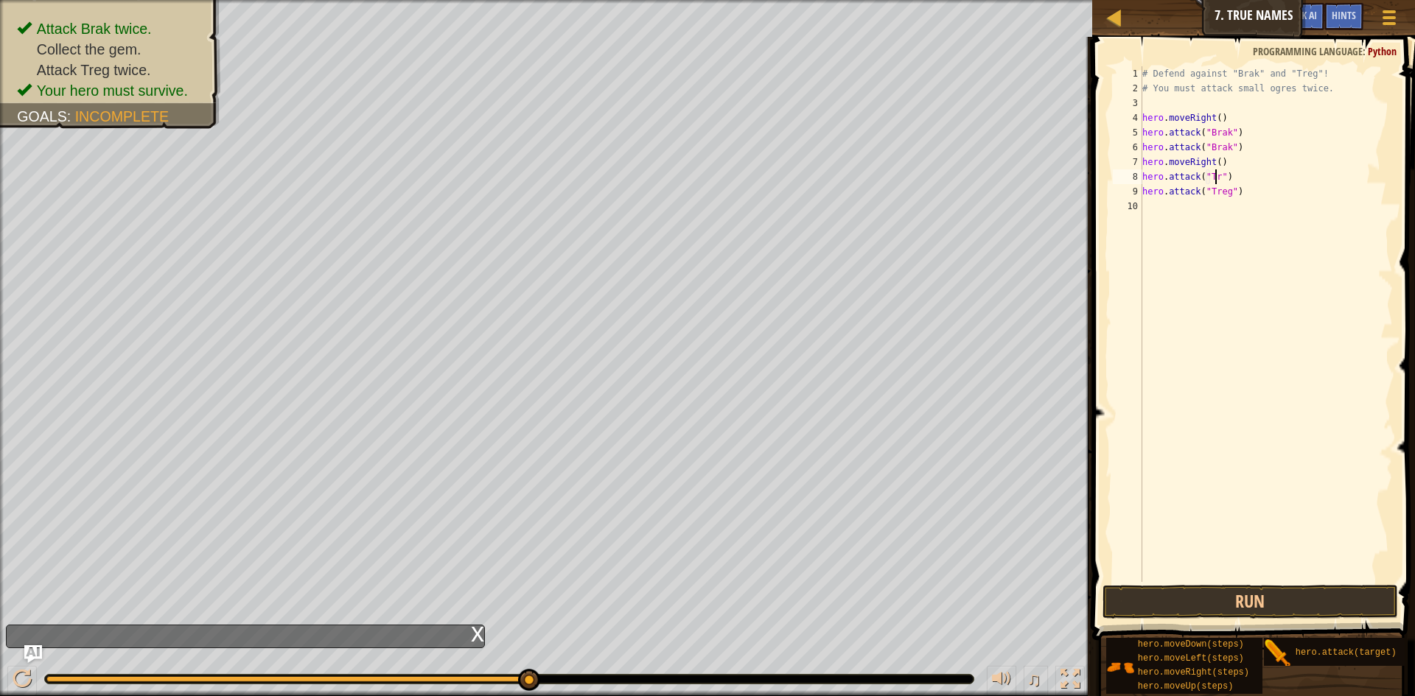
scroll to position [7, 7]
type textarea "hero.attack("Treg")"
click at [1146, 206] on div "# Defend against "Brak" and "Treg"! # You must attack small ogres twice. hero .…" at bounding box center [1266, 338] width 254 height 545
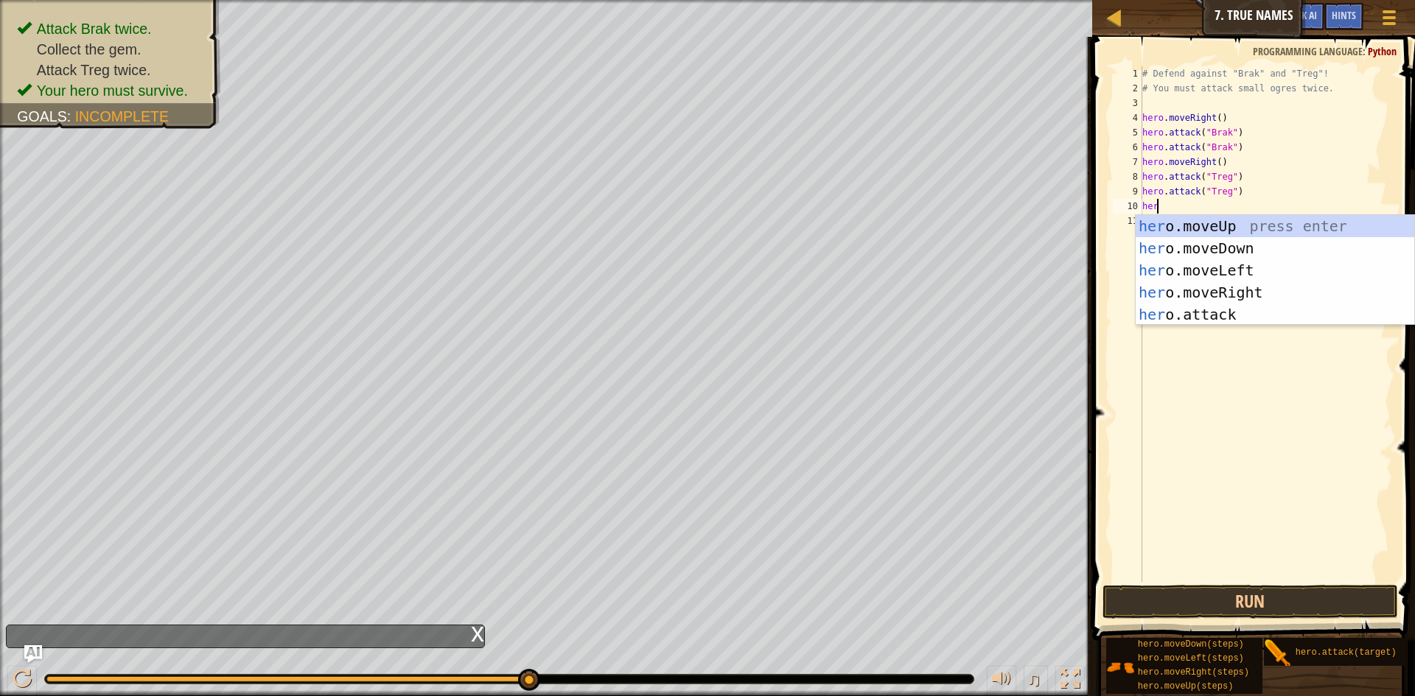
scroll to position [7, 1]
type textarea "hero"
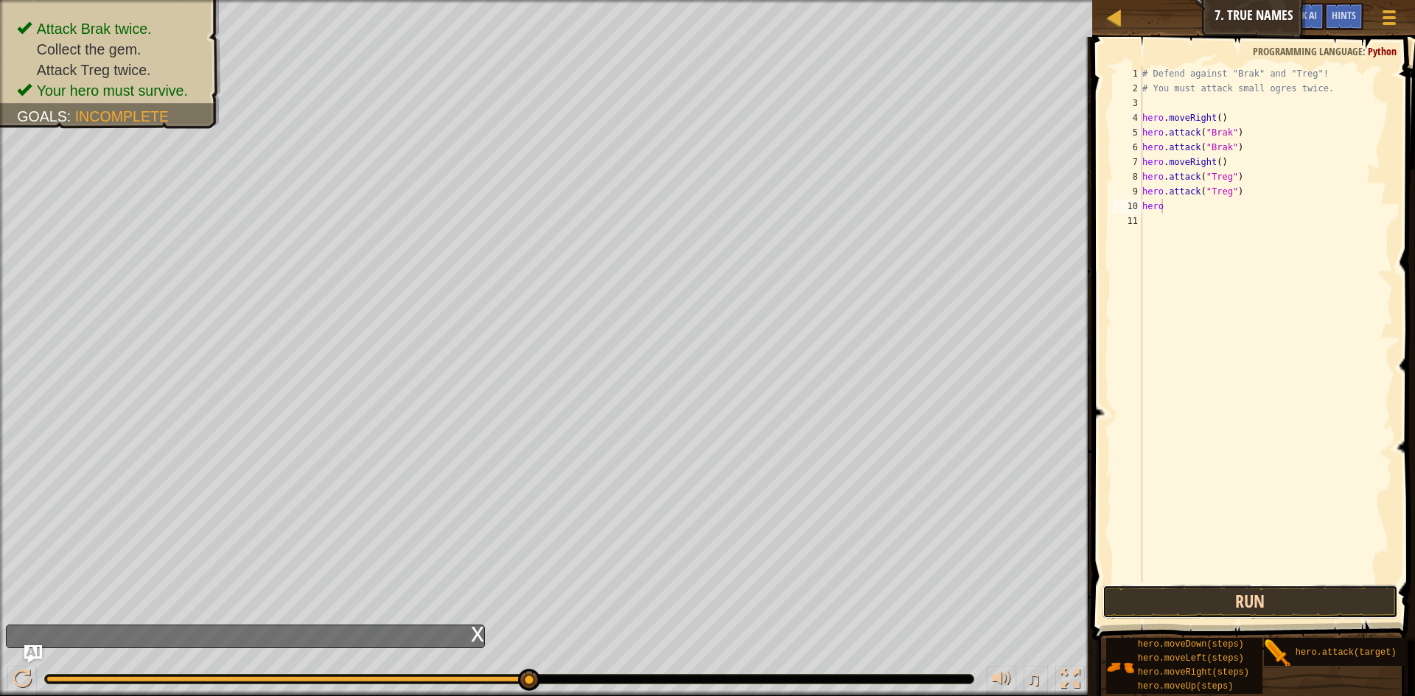
click at [1191, 604] on button "Run" at bounding box center [1249, 602] width 295 height 34
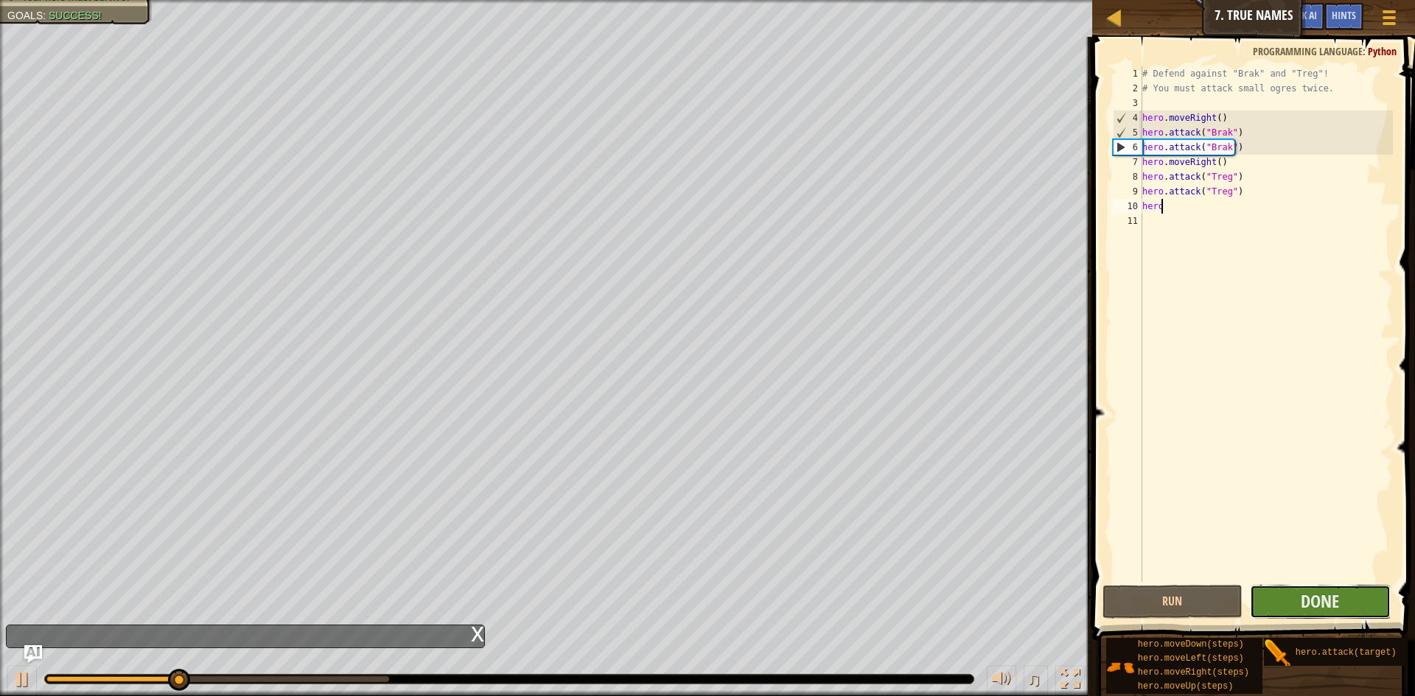
click at [1314, 615] on button "Done" at bounding box center [1320, 602] width 141 height 34
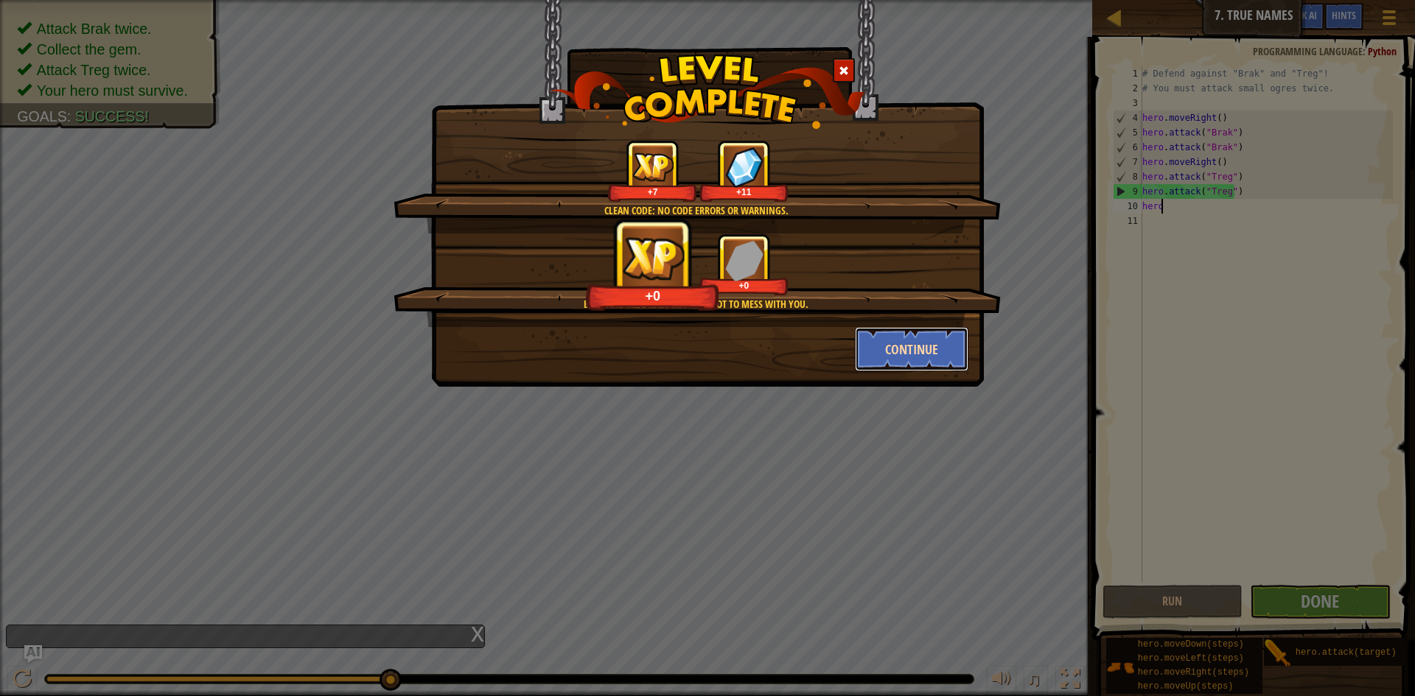
click at [918, 341] on button "Continue" at bounding box center [912, 349] width 114 height 44
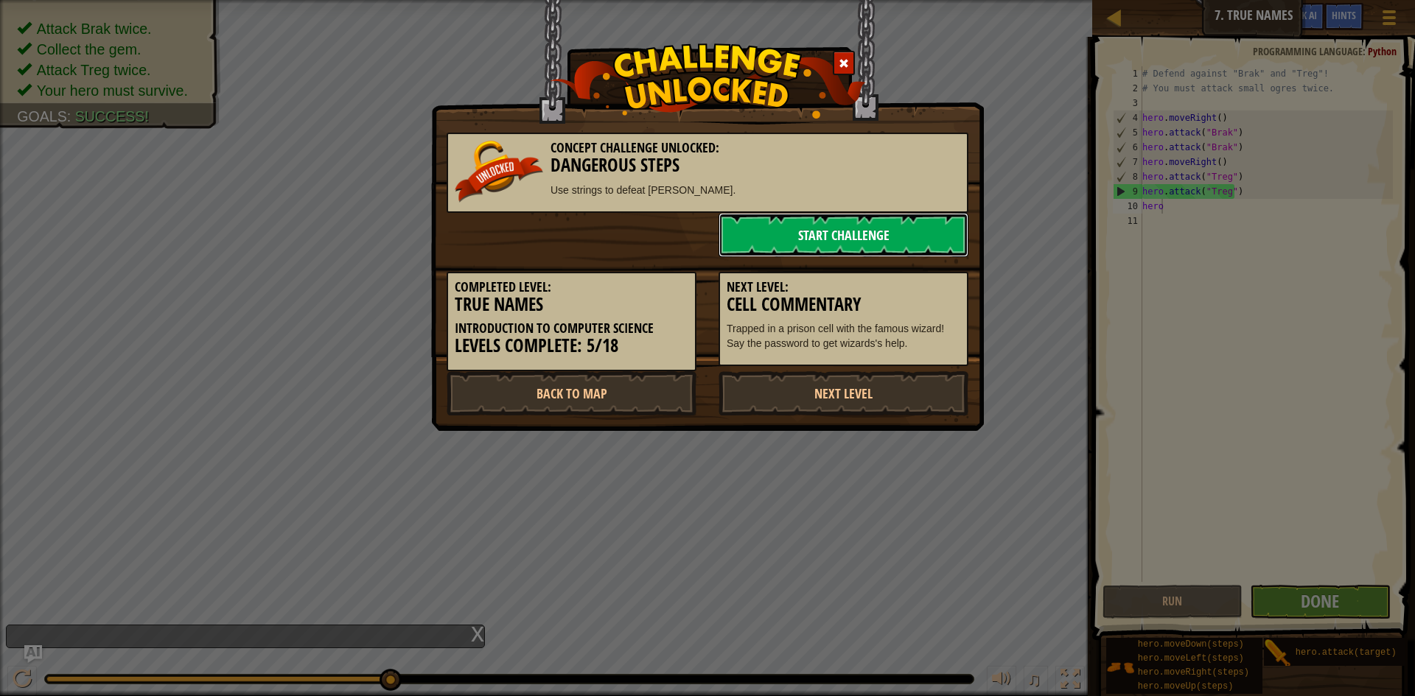
click at [893, 216] on link "Start Challenge" at bounding box center [843, 235] width 250 height 44
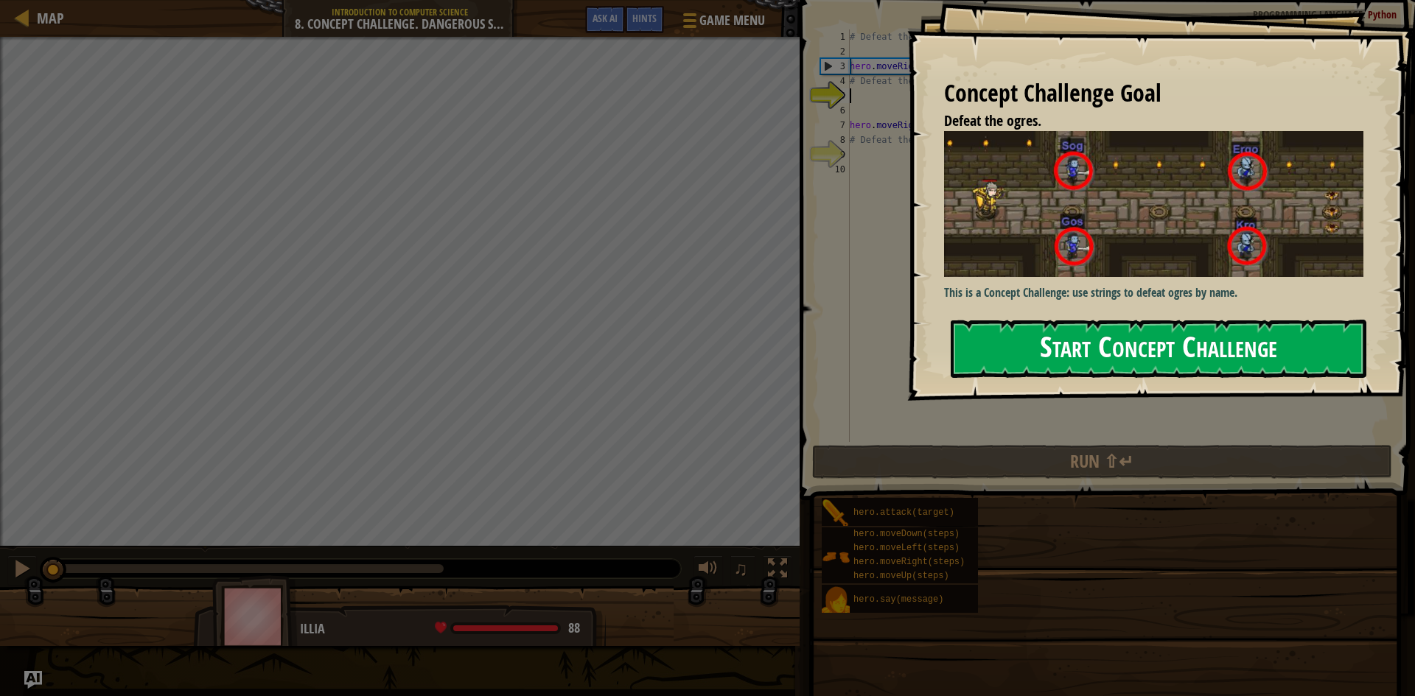
click at [1108, 329] on button "Start Concept Challenge" at bounding box center [1159, 349] width 416 height 58
